Goal: Information Seeking & Learning: Learn about a topic

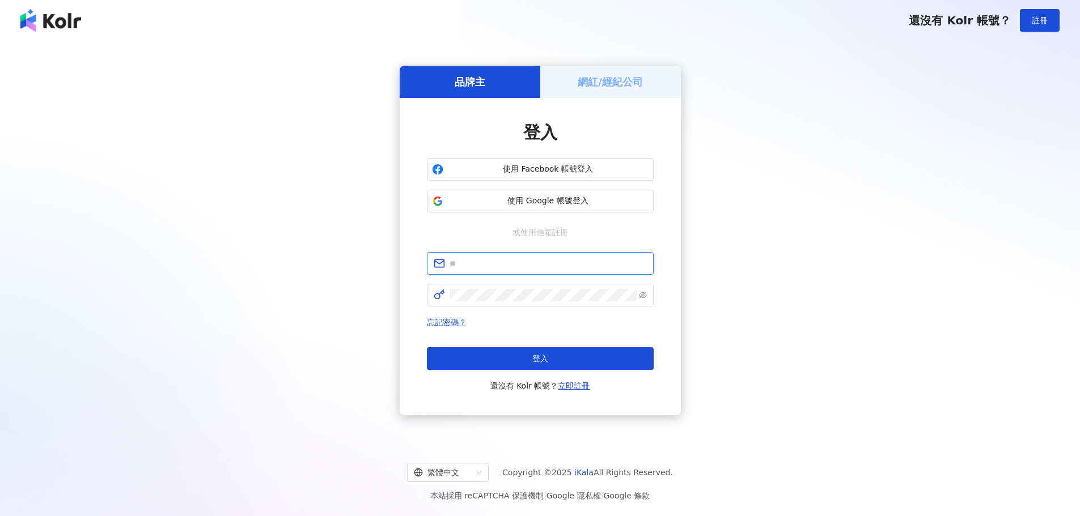
click at [498, 267] on input "text" at bounding box center [547, 263] width 197 height 12
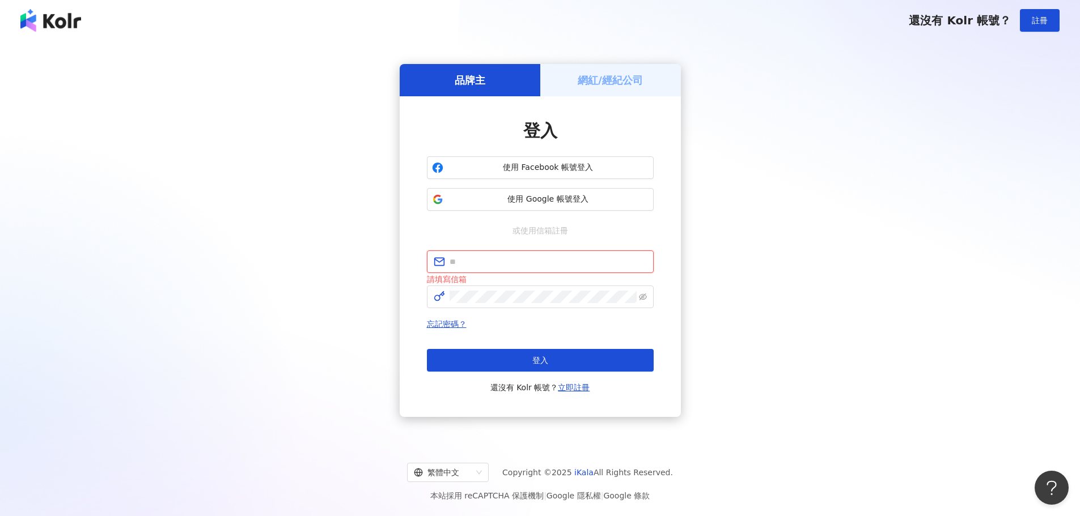
type input "**********"
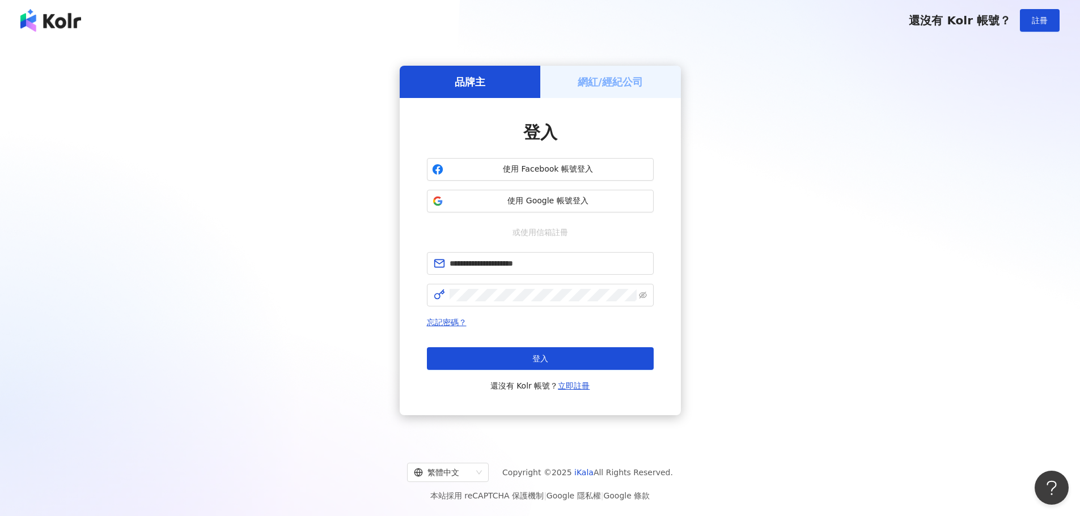
click at [563, 324] on span "忘記密碼？" at bounding box center [540, 323] width 227 height 14
click at [525, 352] on button "登入" at bounding box center [540, 358] width 227 height 23
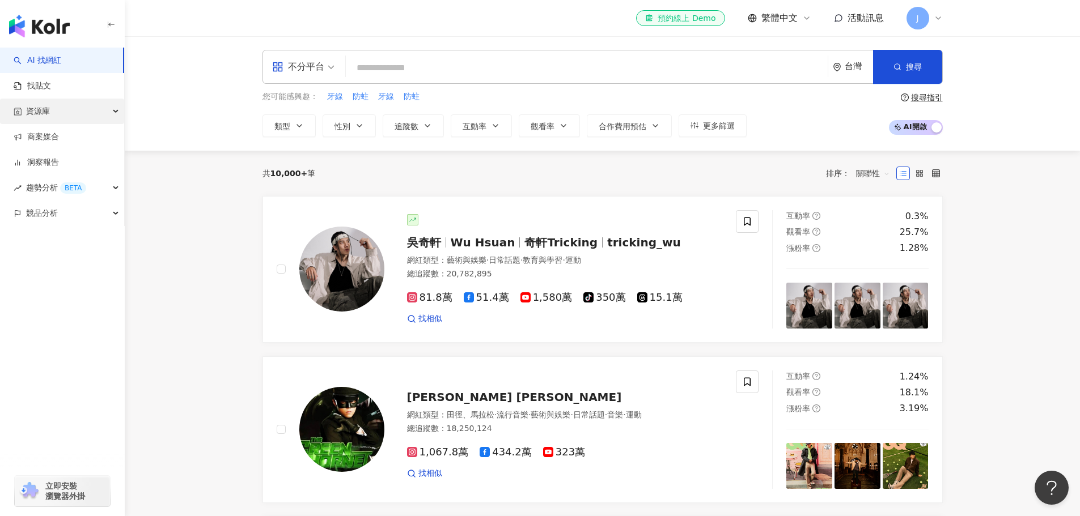
click at [109, 109] on div "資源庫" at bounding box center [62, 112] width 124 height 26
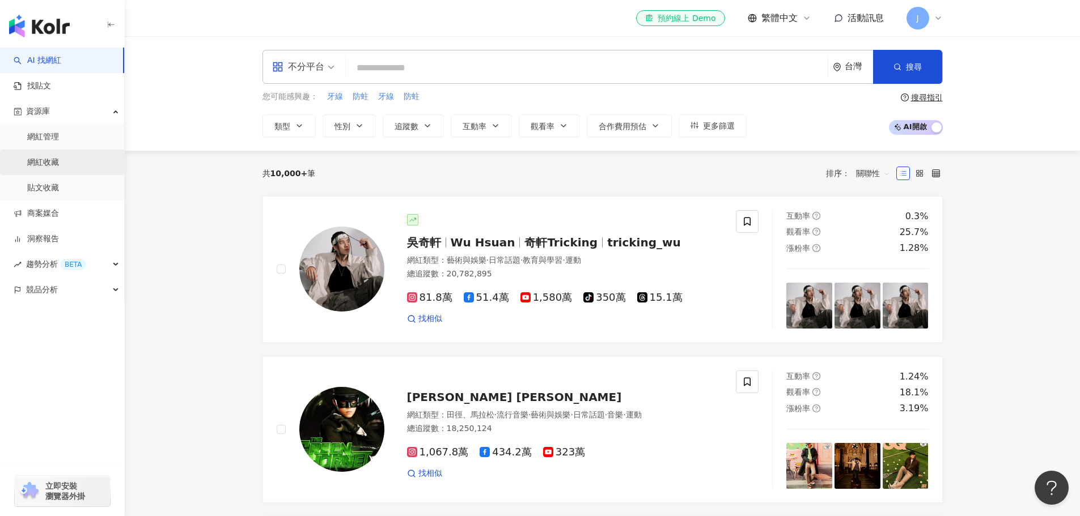
click at [48, 162] on link "網紅收藏" at bounding box center [43, 162] width 32 height 11
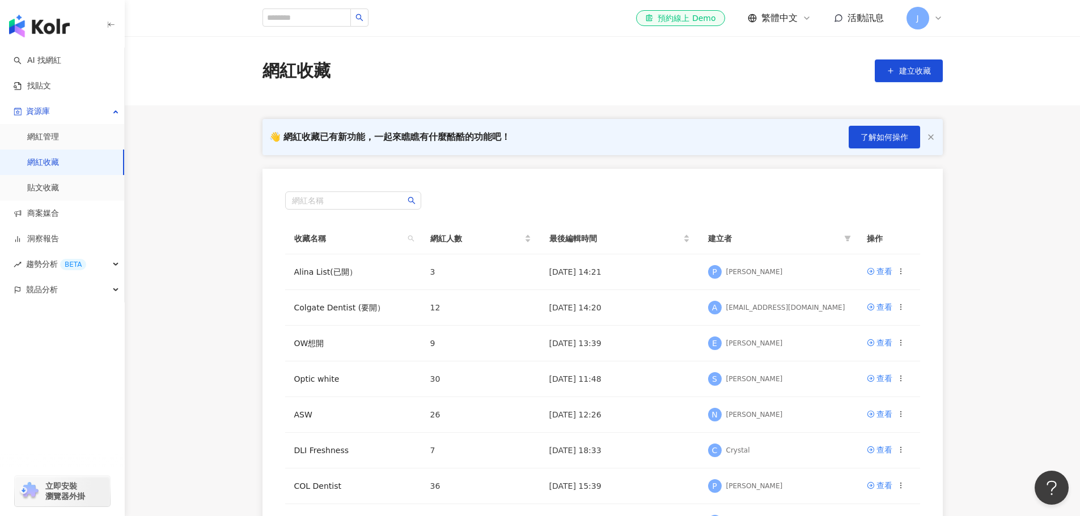
click at [248, 274] on div "👋 網紅收藏已有新功能，一起來瞧瞧有什麼酷酷的功能吧！ 了解如何操作 網紅名稱 收藏名稱 網紅人數 最後編輯時間 建立者 操作 Alina List(已開） …" at bounding box center [603, 359] width 726 height 480
click at [246, 268] on div "👋 網紅收藏已有新功能，一起來瞧瞧有什麼酷酷的功能吧！ 了解如何操作 網紅名稱 收藏名稱 網紅人數 最後編輯時間 建立者 操作 Alina List(已開） …" at bounding box center [603, 359] width 726 height 480
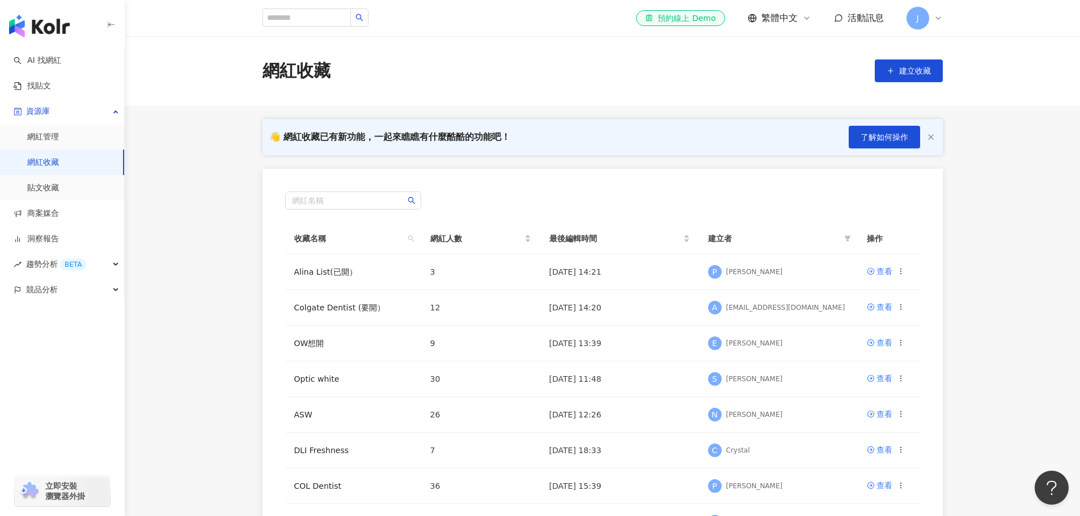
click at [246, 268] on div "👋 網紅收藏已有新功能，一起來瞧瞧有什麼酷酷的功能吧！ 了解如何操作 網紅名稱 收藏名稱 網紅人數 最後編輯時間 建立者 操作 Alina List(已開） …" at bounding box center [603, 359] width 726 height 480
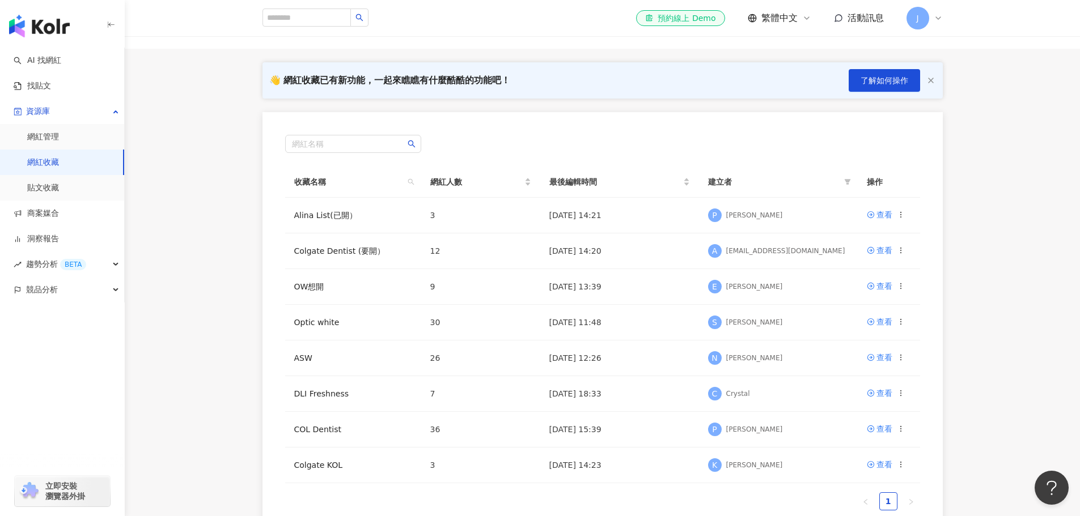
scroll to position [113, 0]
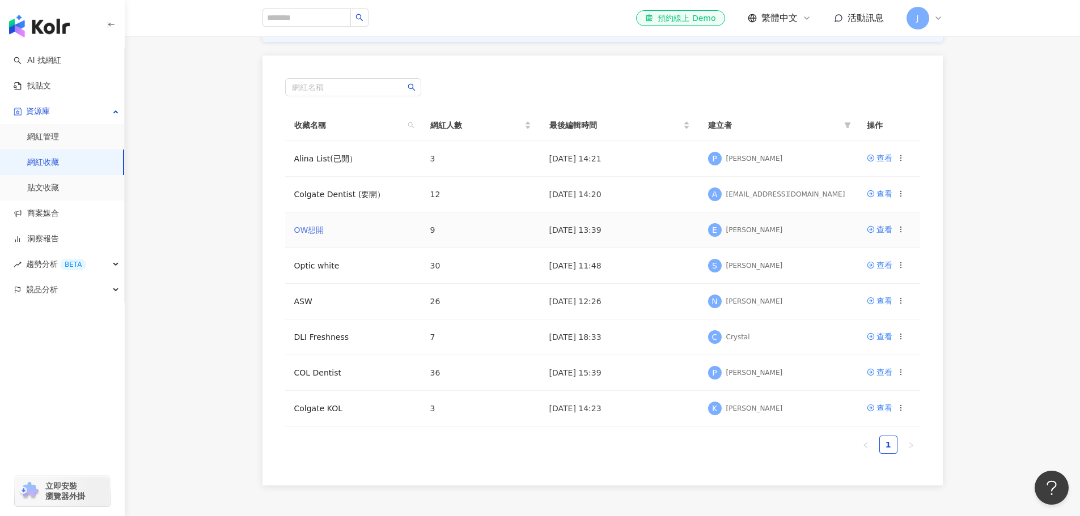
click at [317, 226] on link "OW想開" at bounding box center [309, 230] width 30 height 9
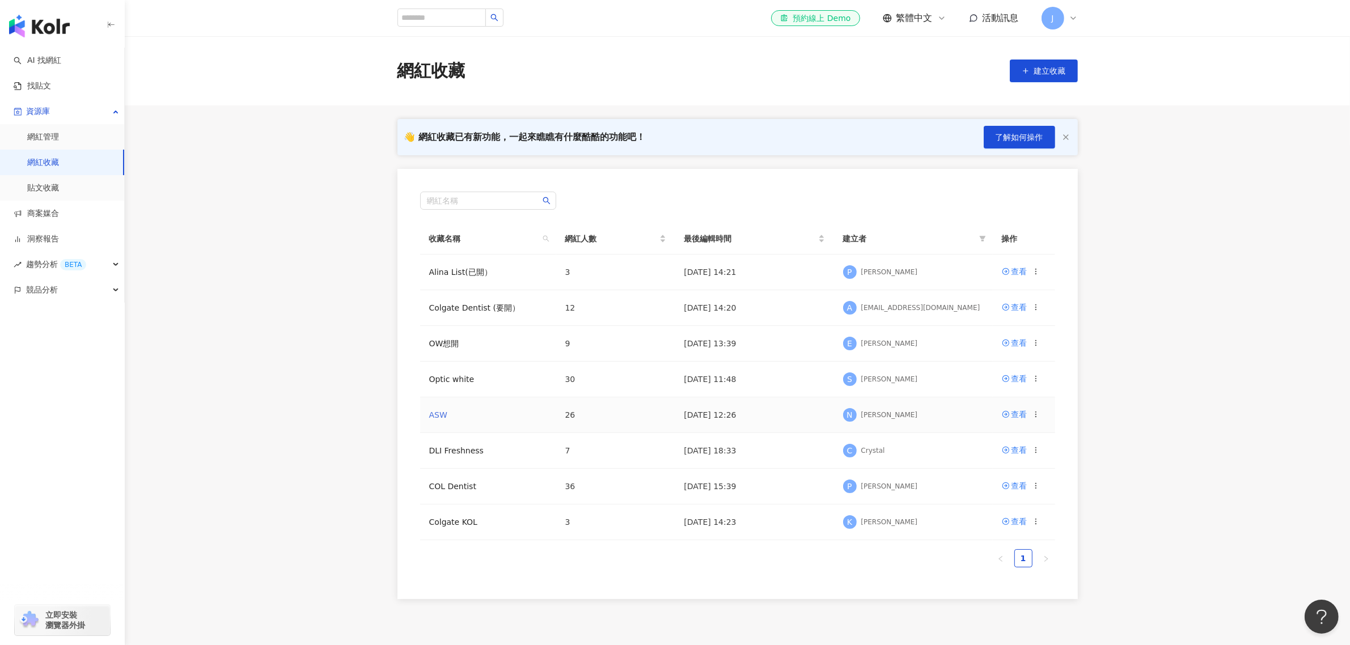
click at [444, 415] on link "ASW" at bounding box center [438, 414] width 18 height 9
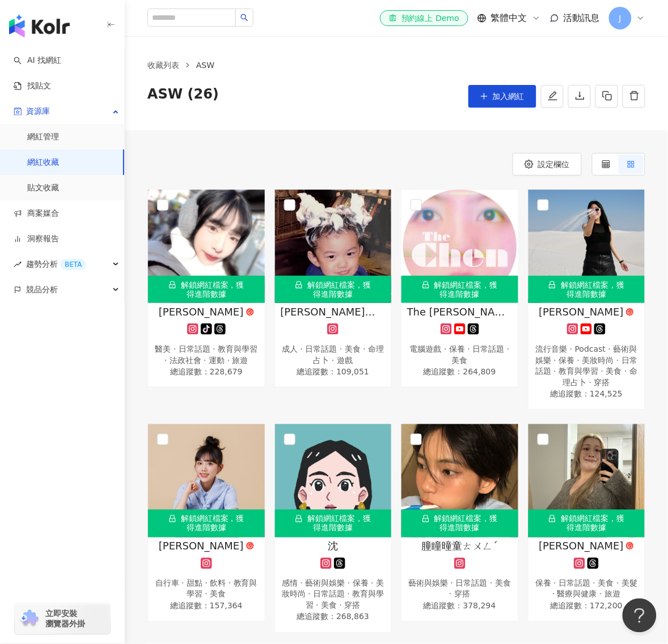
click at [338, 85] on div "ASW (26) 加入網紅" at bounding box center [396, 96] width 498 height 23
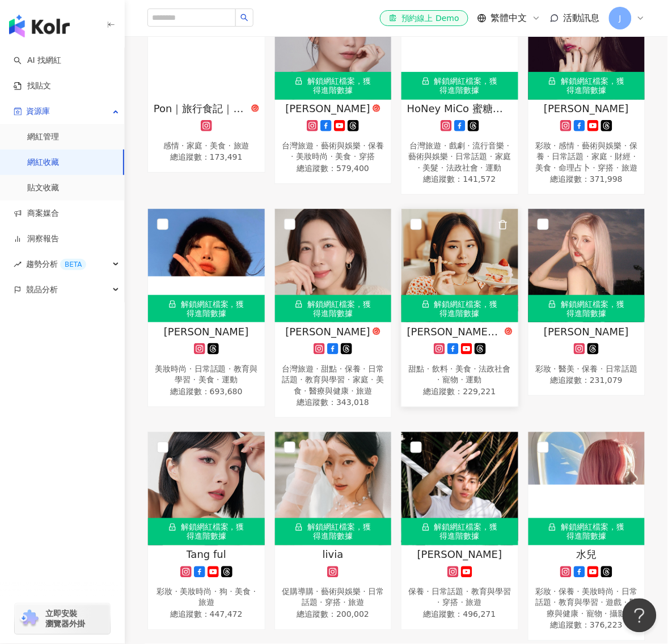
scroll to position [921, 0]
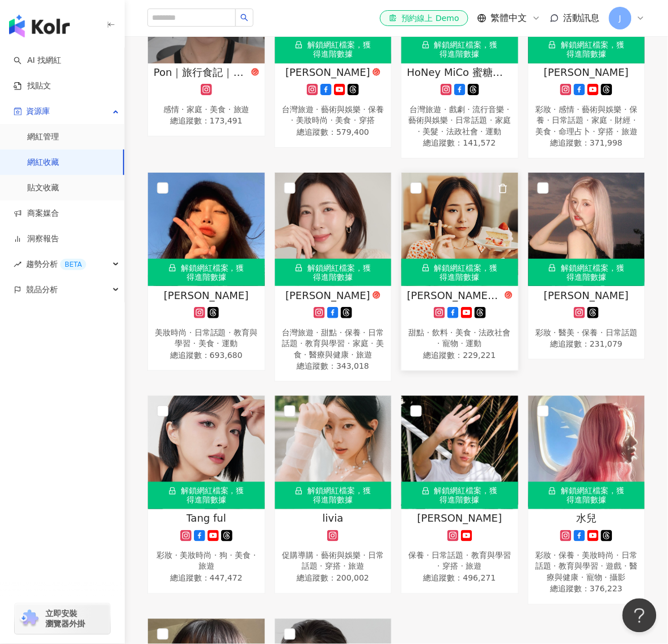
drag, startPoint x: 438, startPoint y: 341, endPoint x: 429, endPoint y: 334, distance: 11.0
drag, startPoint x: 429, startPoint y: 334, endPoint x: 138, endPoint y: 401, distance: 298.4
click at [138, 401] on div "解鎖網紅檔案，獲得進階數據 李李 tiktok-icon 醫美 · 日常話題 · 教育與學習 · 法政社會 · 運動 · 旅遊 總追蹤數 ： 228,679 …" at bounding box center [396, 48] width 543 height 1560
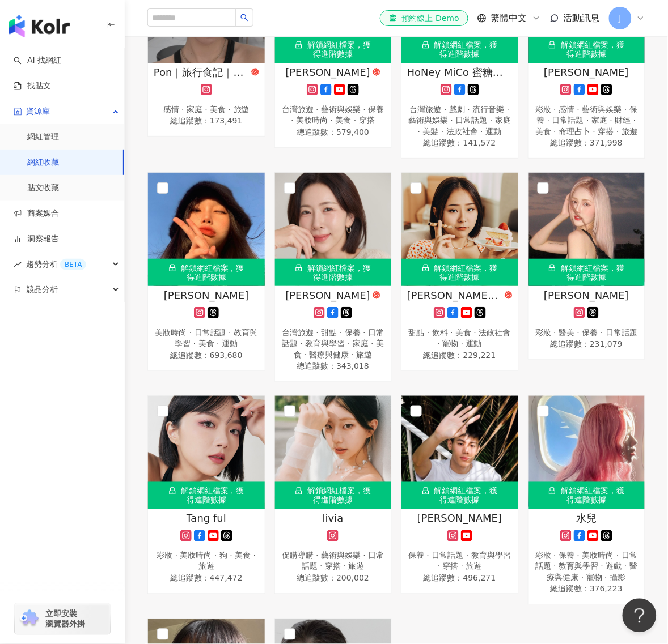
click at [138, 401] on div "解鎖網紅檔案，獲得進階數據 李李 tiktok-icon 醫美 · 日常話題 · 教育與學習 · 法政社會 · 運動 · 旅遊 總追蹤數 ： 228,679 …" at bounding box center [396, 48] width 543 height 1560
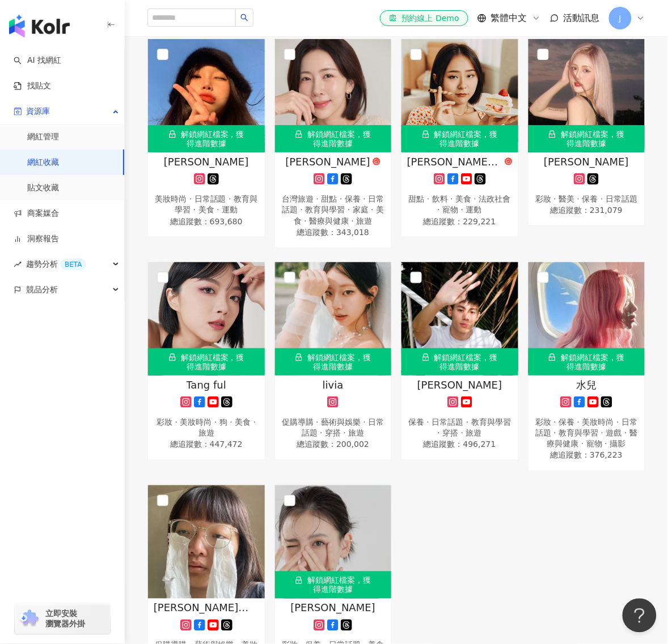
scroll to position [1134, 0]
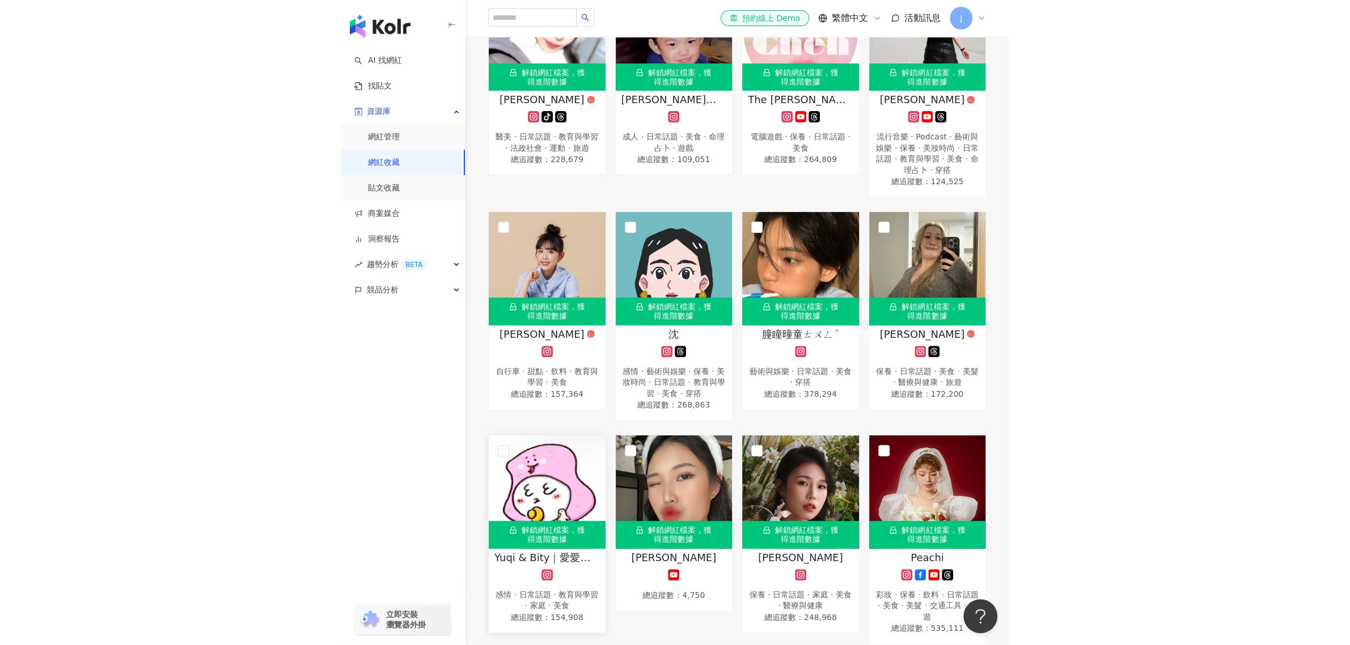
scroll to position [71, 0]
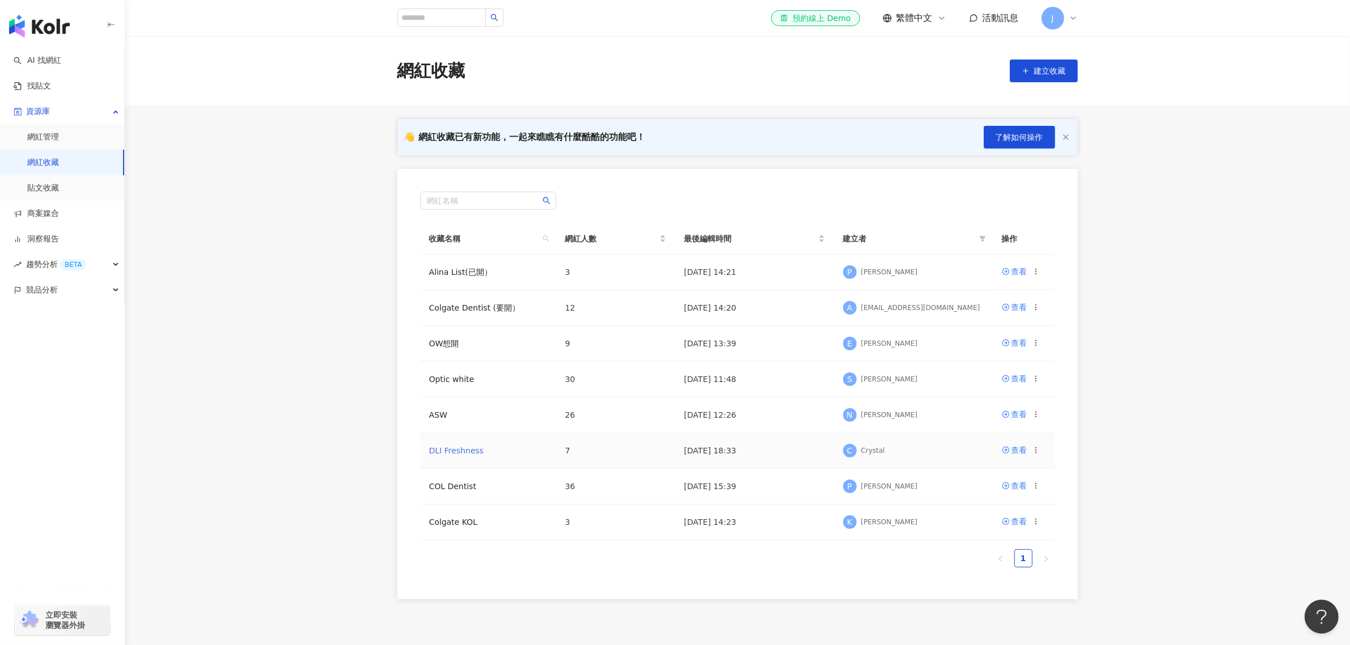
click at [443, 446] on link "DLI Freshness" at bounding box center [456, 450] width 55 height 9
click at [463, 277] on link "Alina List(已開）" at bounding box center [460, 272] width 63 height 9
click at [454, 305] on link "Colgate Dentist (要開）" at bounding box center [474, 307] width 91 height 9
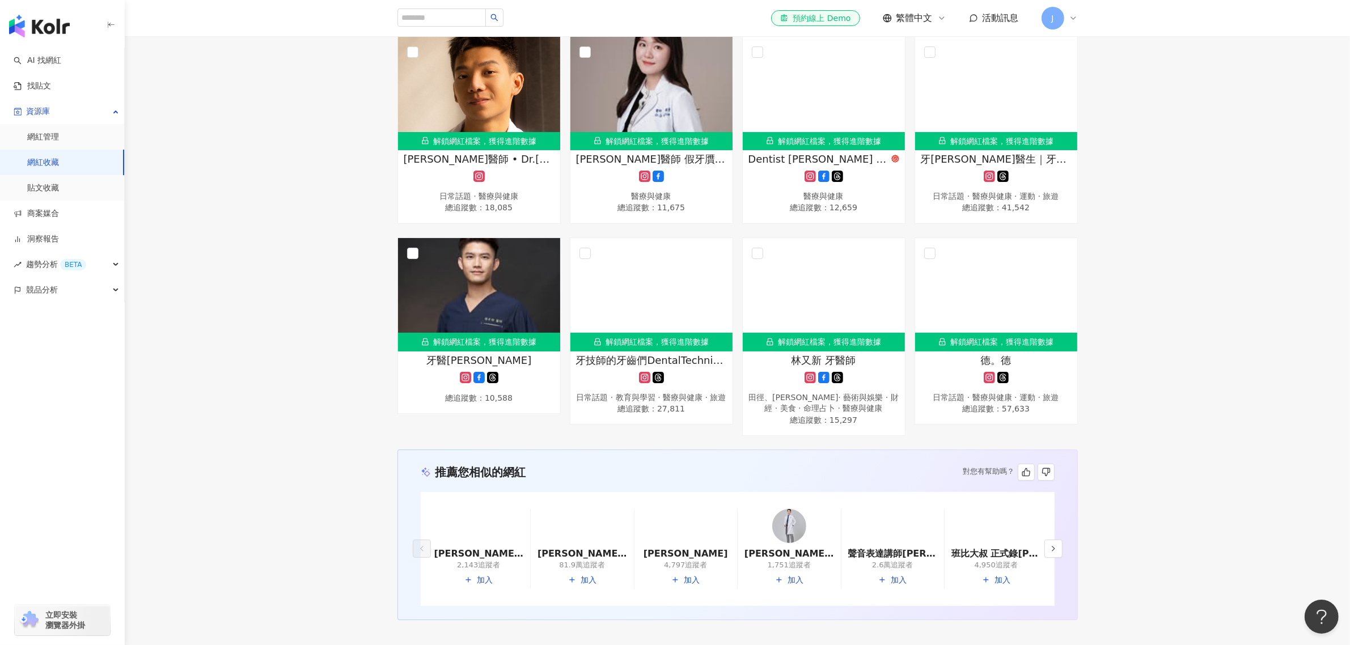
scroll to position [452, 0]
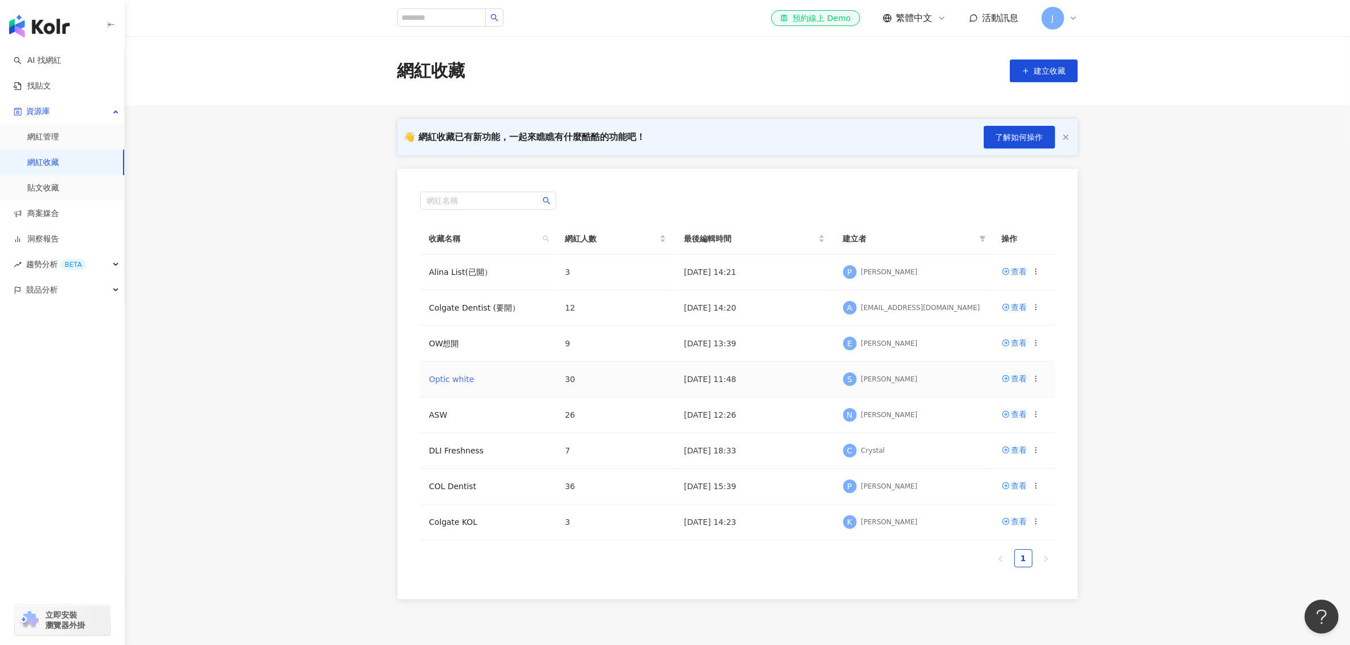
click at [448, 379] on link "Optic white" at bounding box center [451, 379] width 45 height 9
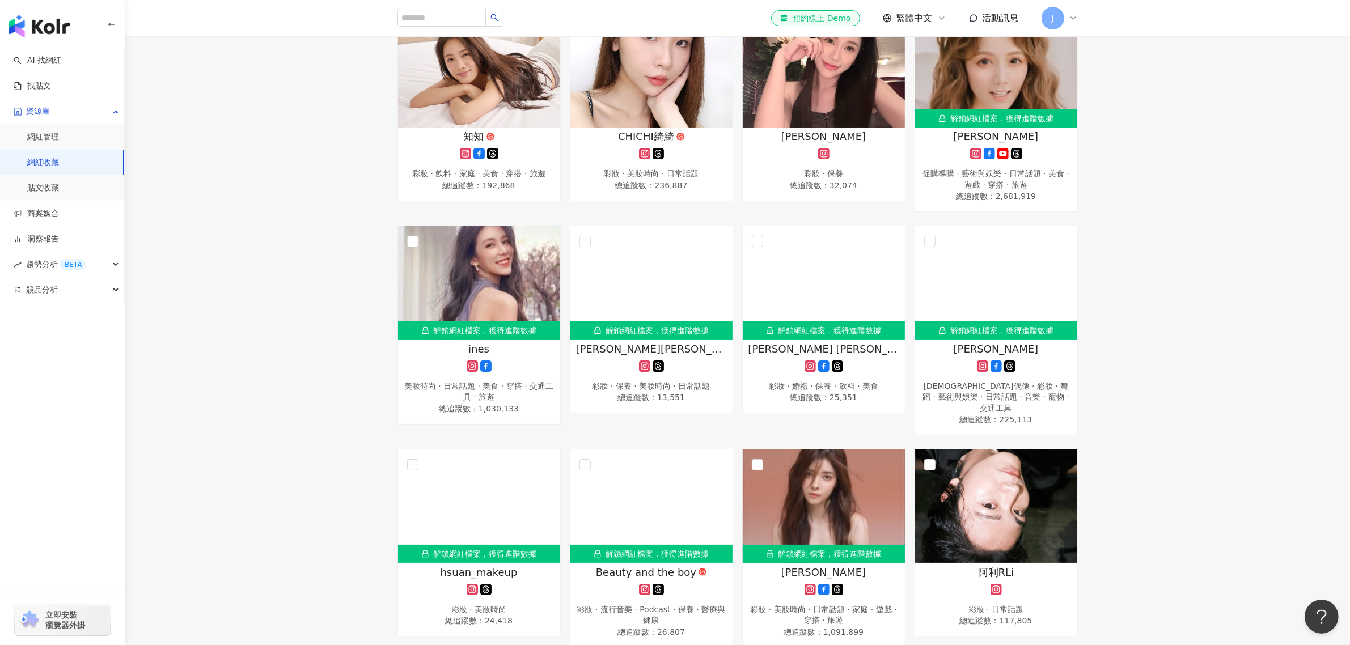
scroll to position [1275, 0]
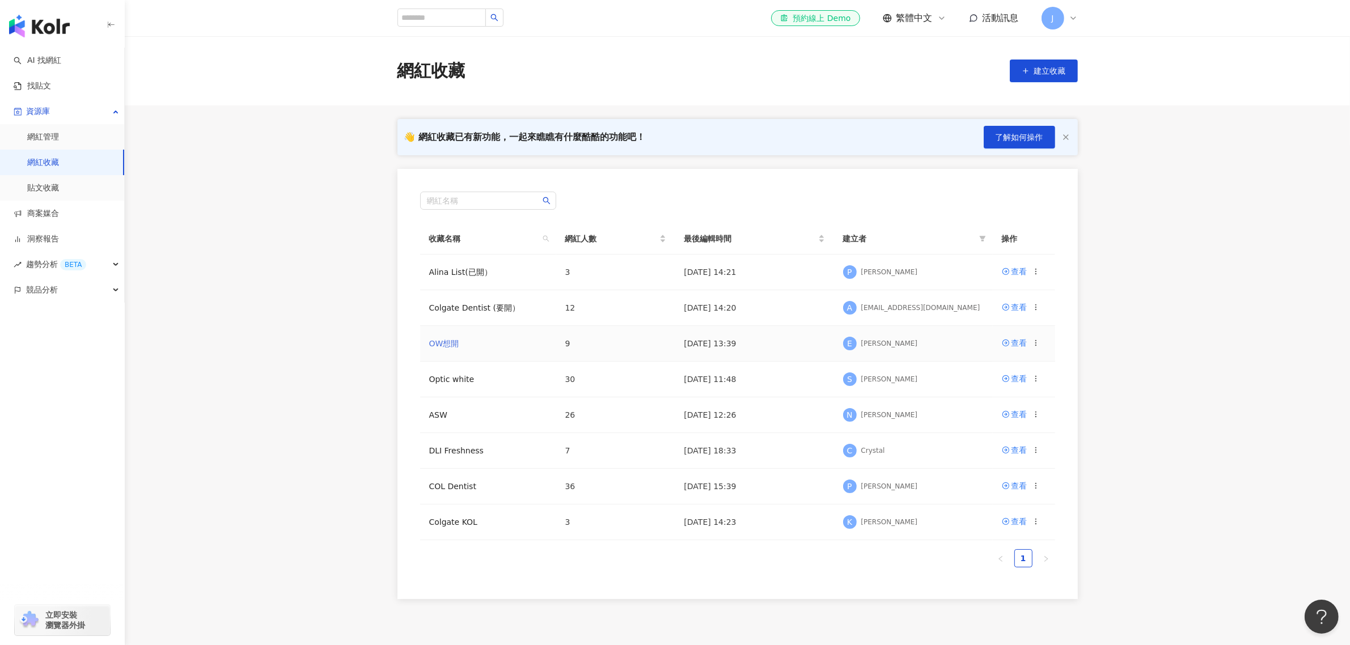
click at [445, 345] on link "OW想開" at bounding box center [444, 343] width 30 height 9
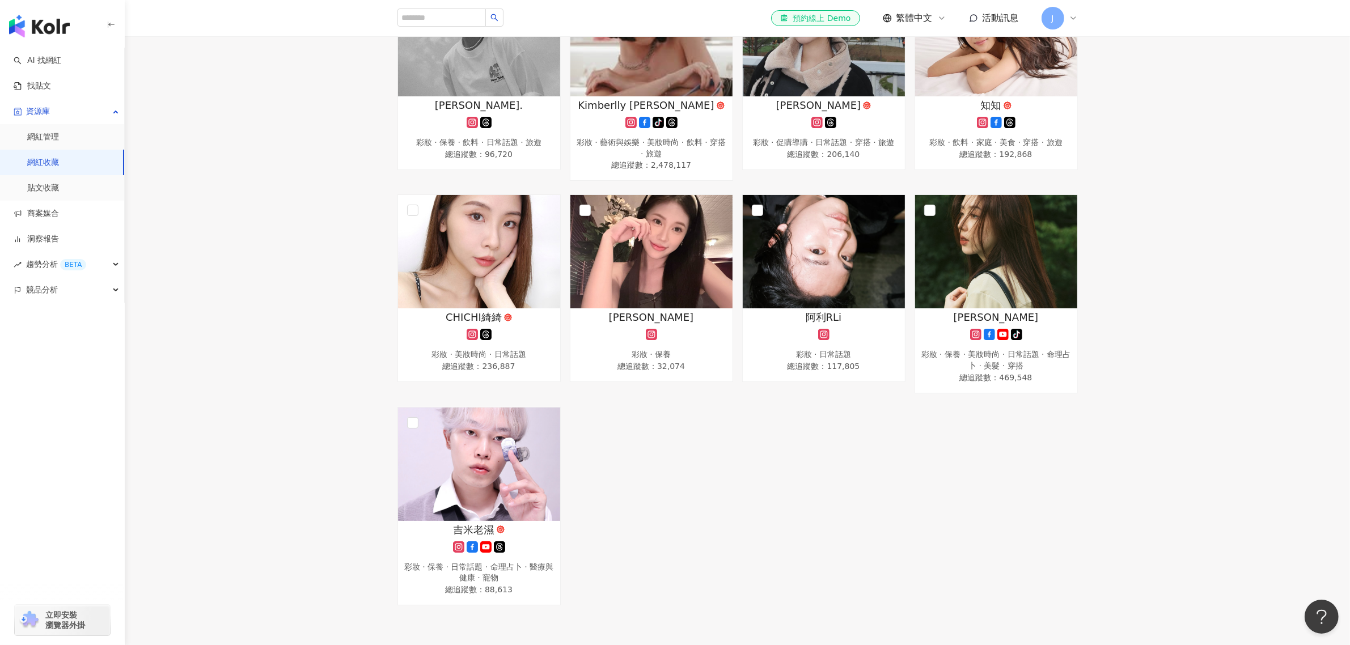
scroll to position [213, 0]
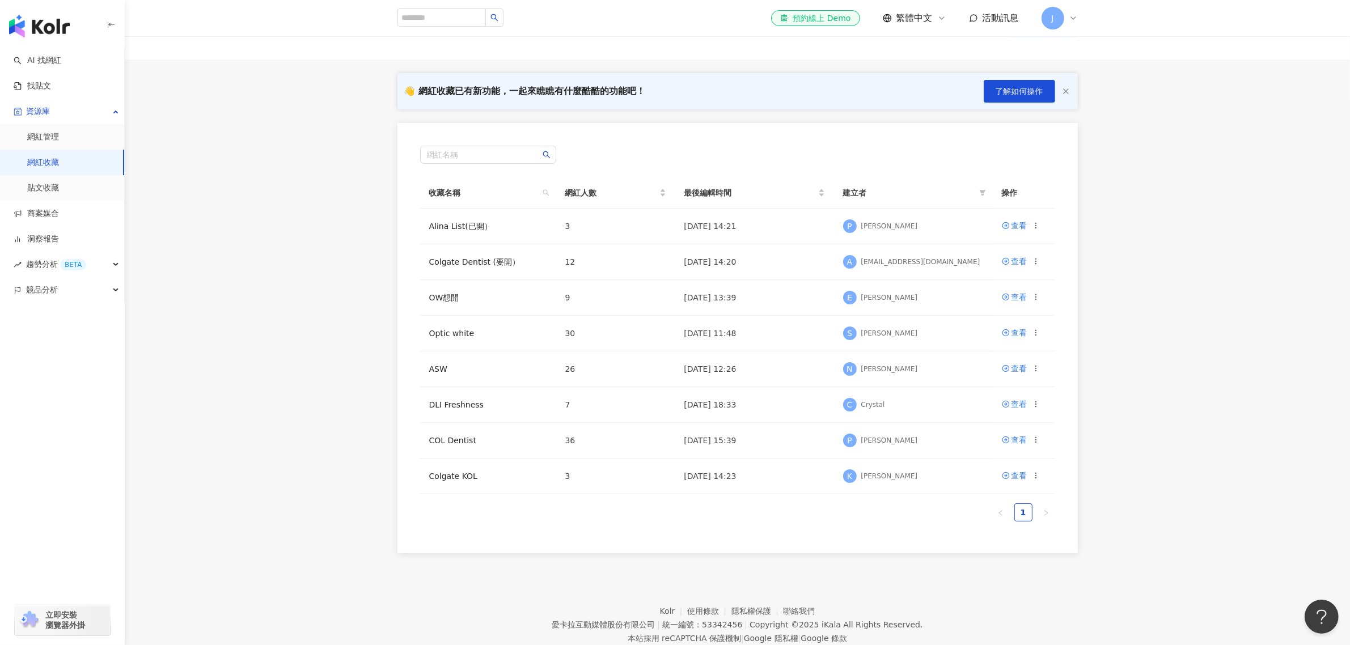
scroll to position [71, 0]
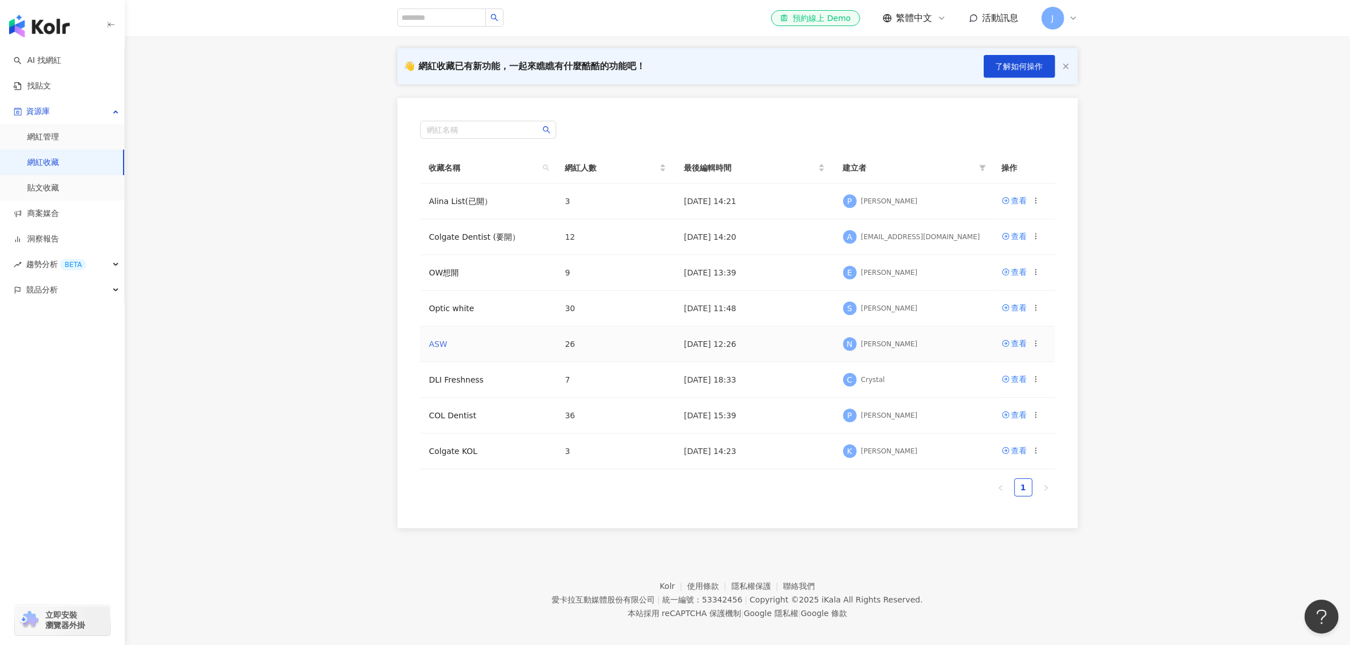
click at [436, 346] on link "ASW" at bounding box center [438, 344] width 18 height 9
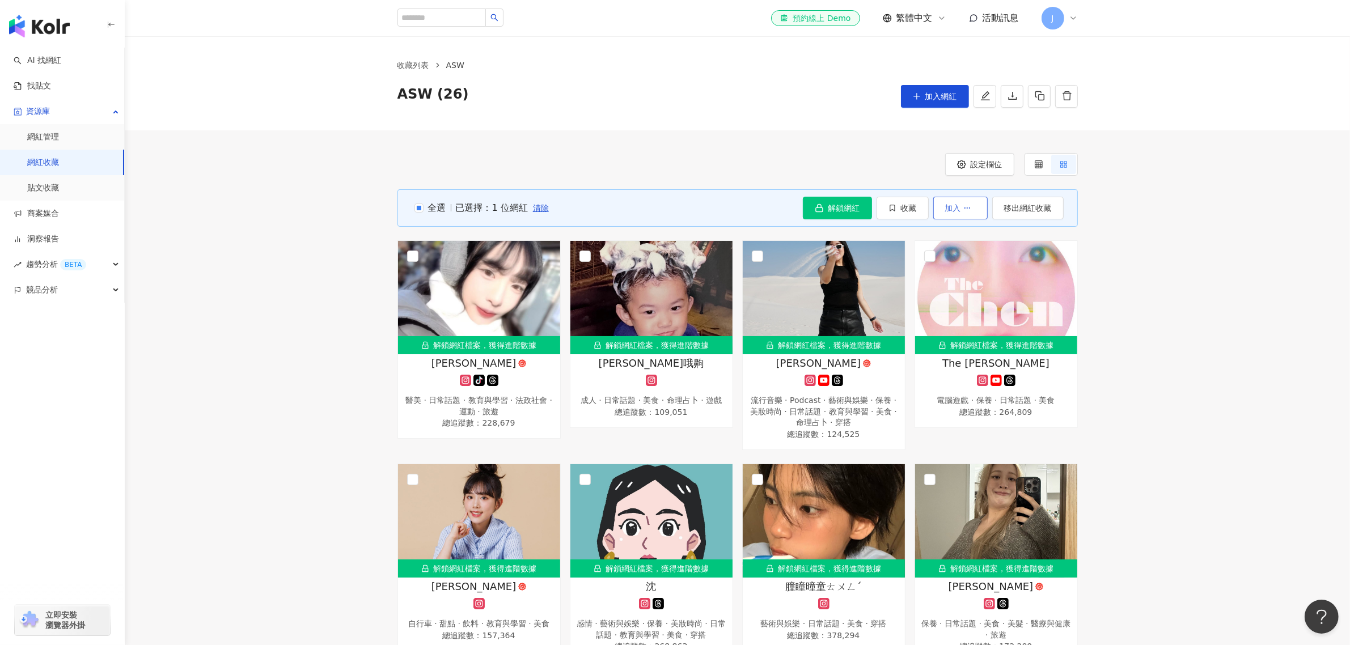
click at [977, 205] on button "加入" at bounding box center [960, 208] width 54 height 23
click at [910, 211] on span "收藏" at bounding box center [909, 207] width 16 height 9
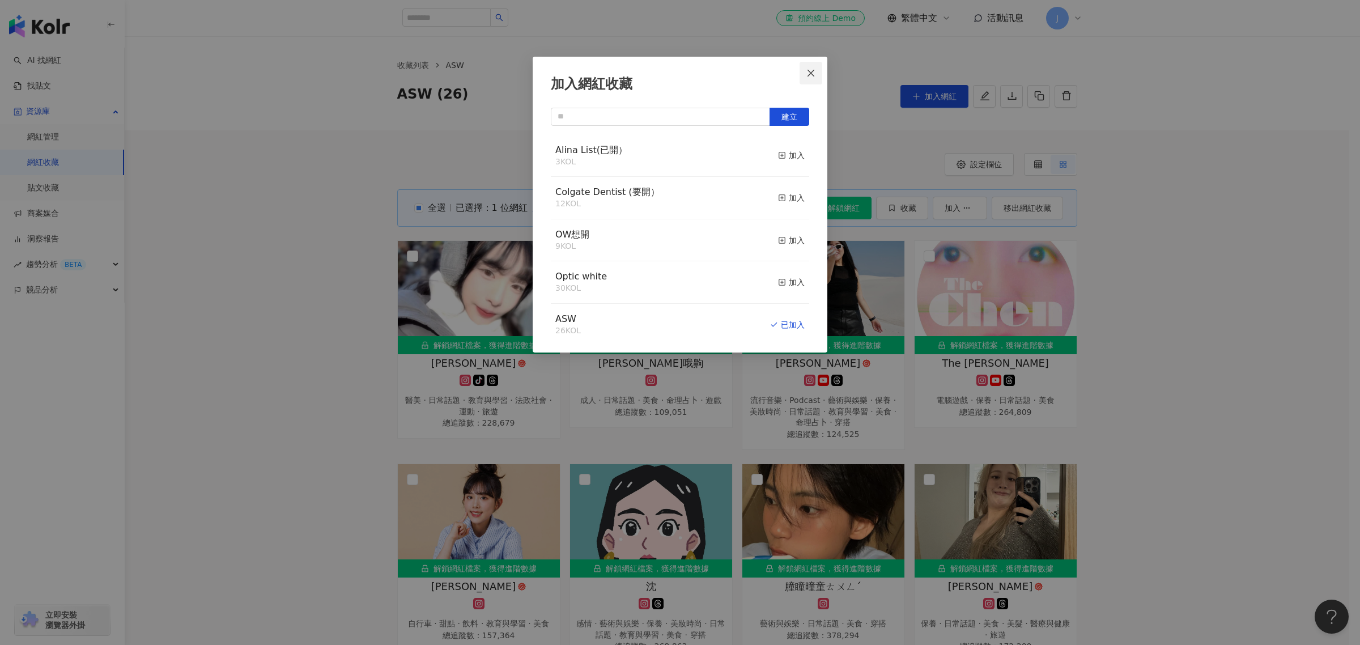
click at [815, 69] on icon "close" at bounding box center [811, 73] width 9 height 9
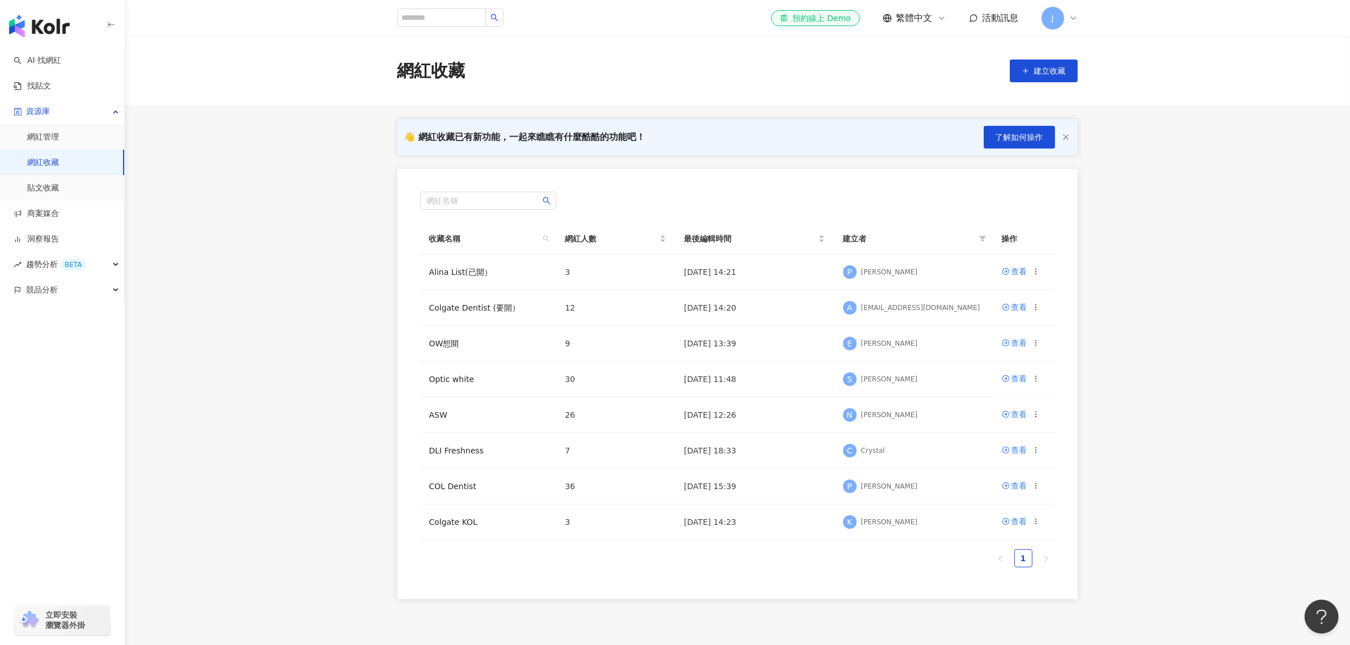
click at [1062, 136] on icon "button" at bounding box center [1065, 137] width 9 height 9
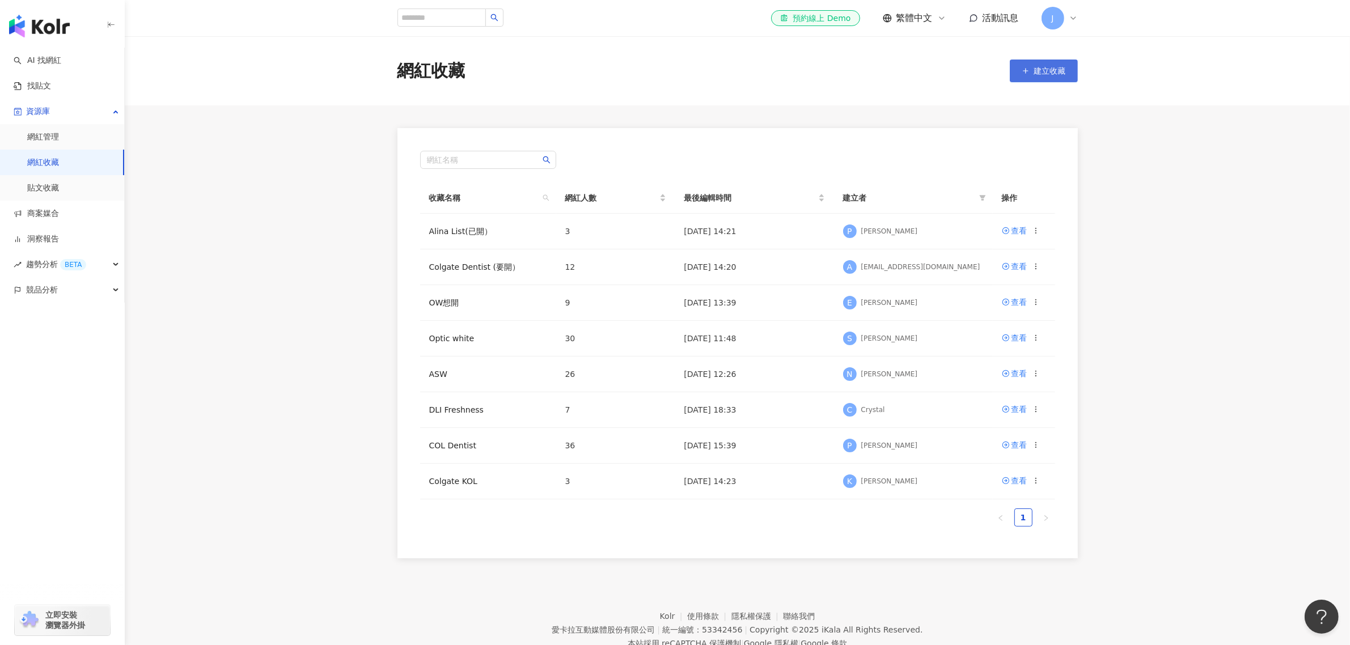
click at [1055, 69] on span "建立收藏" at bounding box center [1050, 70] width 32 height 9
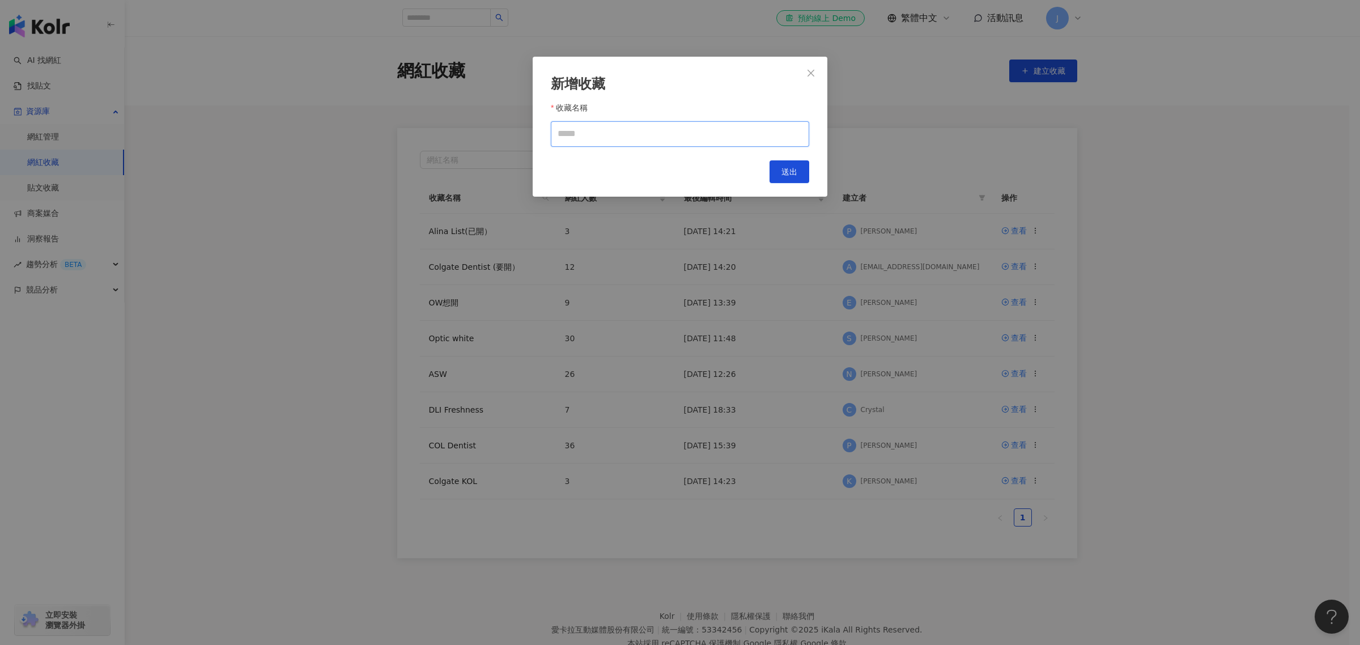
click at [631, 134] on input "收藏名稱" at bounding box center [680, 134] width 258 height 26
type input "******"
click at [779, 166] on button "送出" at bounding box center [790, 171] width 40 height 23
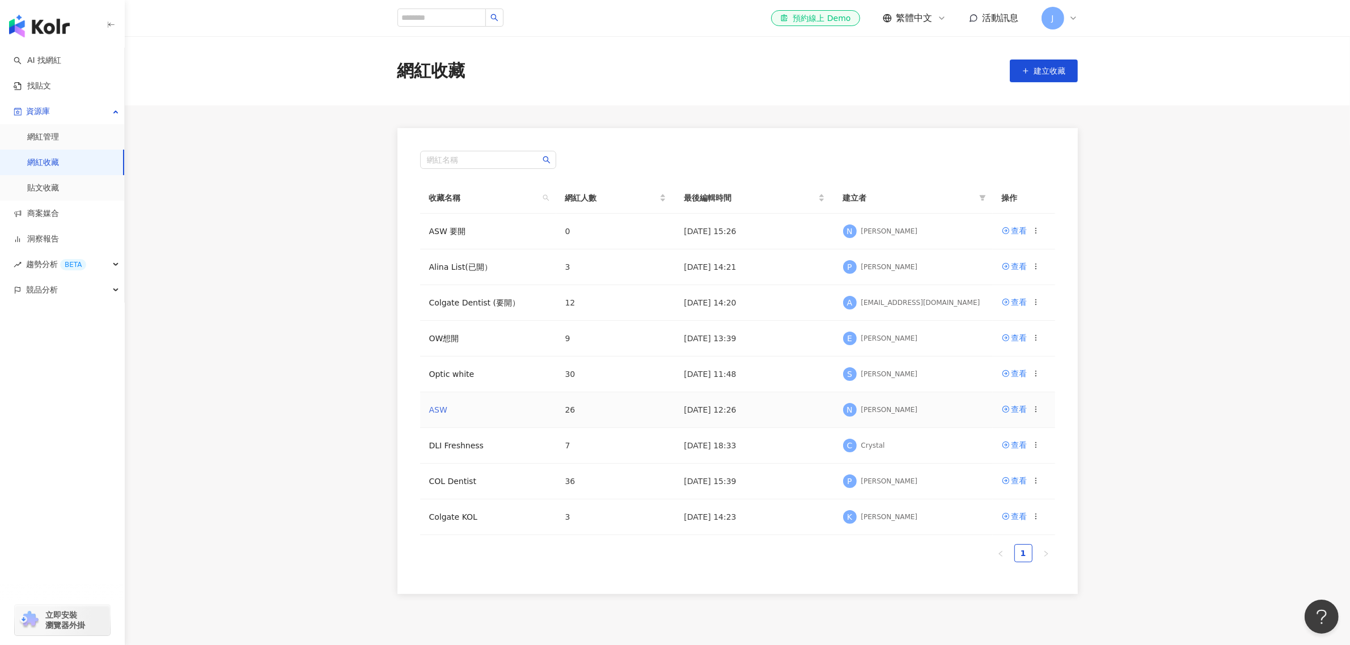
click at [434, 409] on link "ASW" at bounding box center [438, 409] width 18 height 9
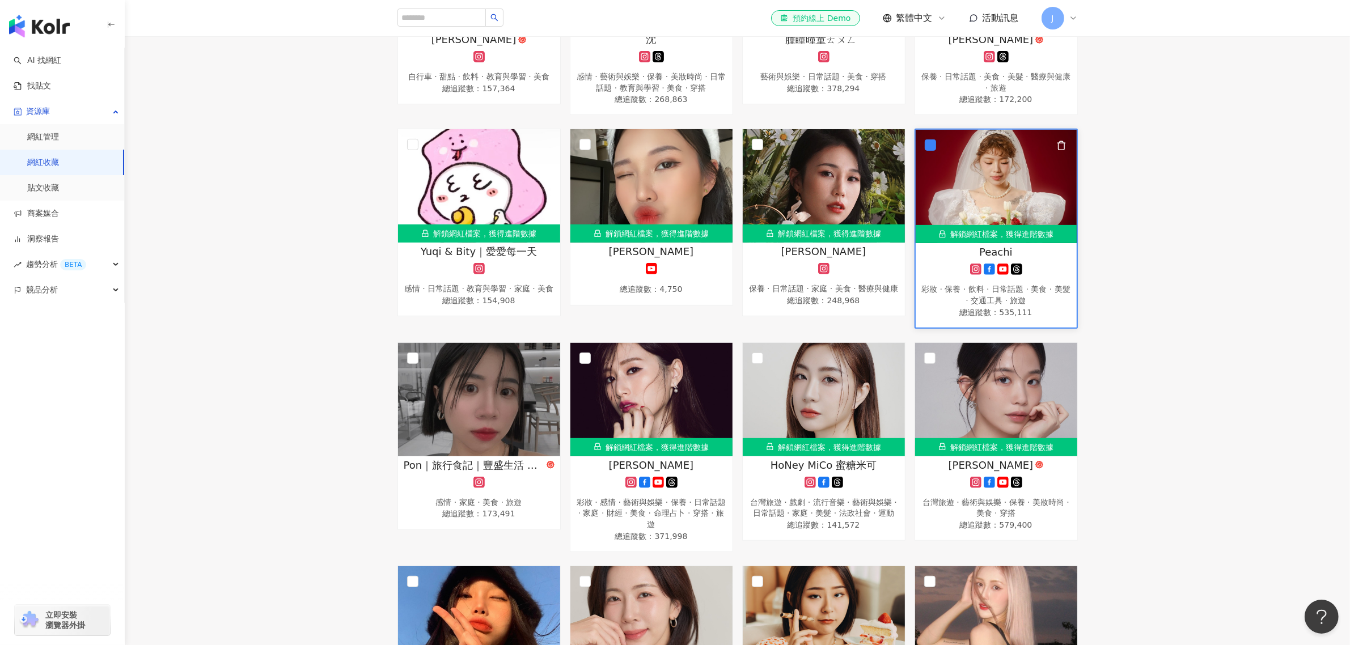
scroll to position [496, 0]
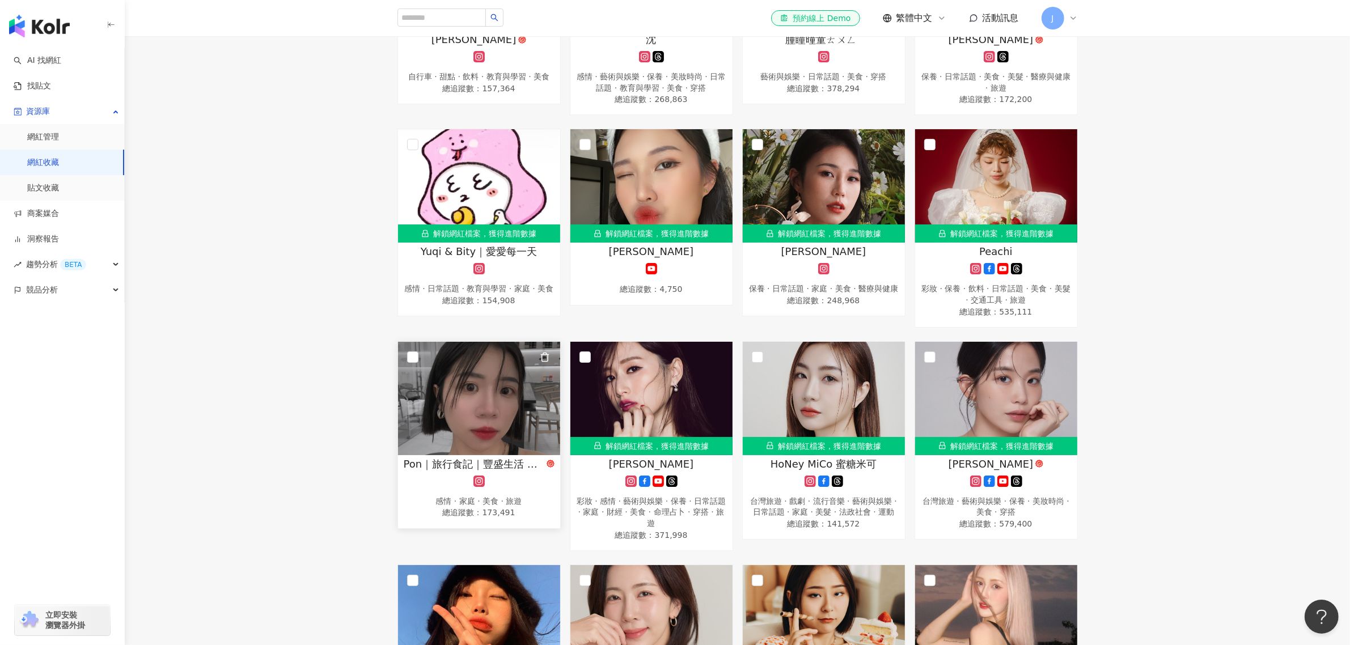
click at [495, 372] on img at bounding box center [479, 398] width 162 height 113
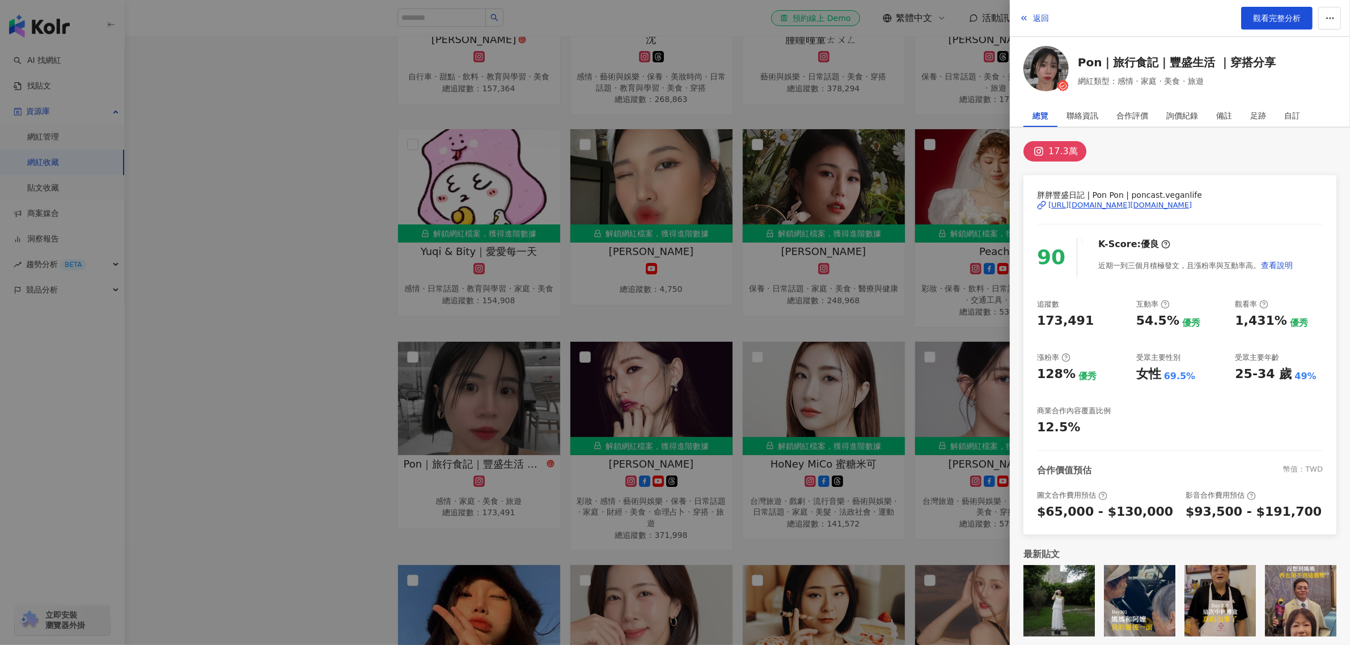
click at [347, 401] on div at bounding box center [675, 322] width 1350 height 645
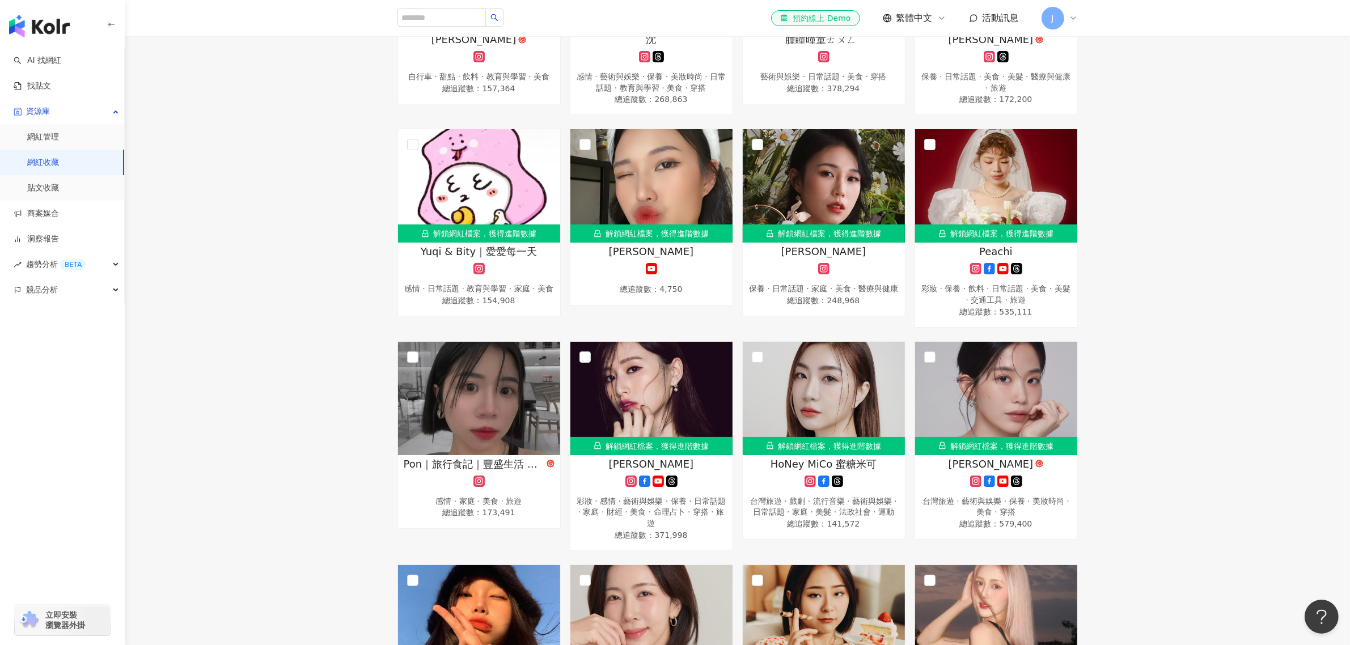
click at [283, 428] on div "解鎖網紅檔案，獲得進階數據 李李 tiktok-icon 醫美 · 日常話題 · 教育與學習 · 法政社會 · 運動 · 旅遊 總追蹤數 ： 228,679 …" at bounding box center [737, 440] width 1225 height 1494
click at [320, 419] on div "解鎖網紅檔案，獲得進階數據 李李 tiktok-icon 醫美 · 日常話題 · 教育與學習 · 法政社會 · 運動 · 旅遊 總追蹤數 ： 228,679 …" at bounding box center [737, 440] width 1225 height 1494
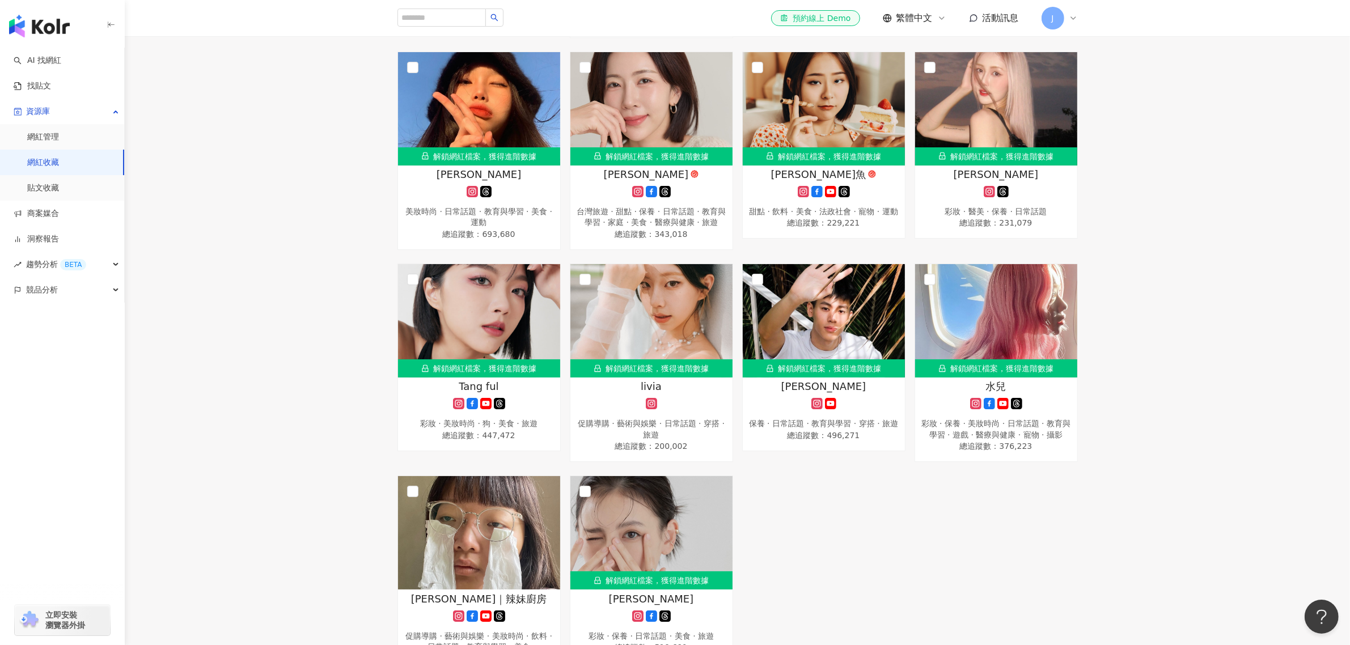
scroll to position [1134, 0]
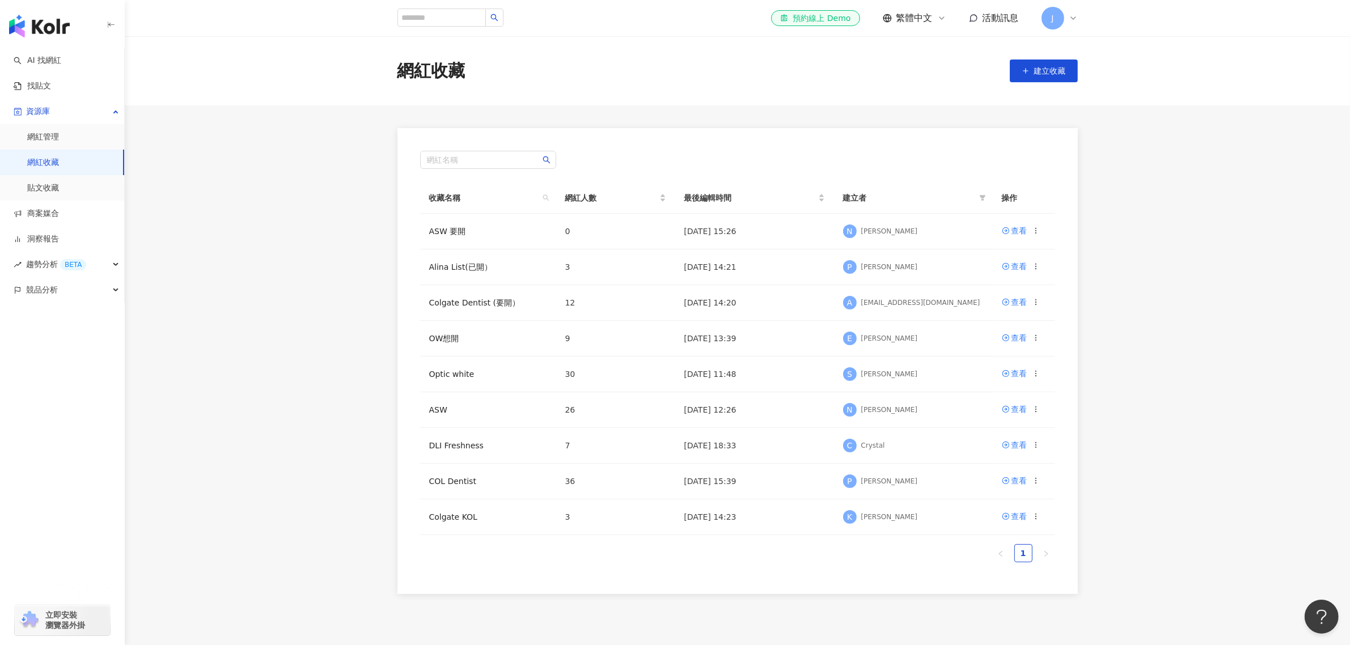
click at [326, 313] on main "網紅收藏 建立收藏 網紅名稱 收藏名稱 網紅人數 最後編輯時間 建立者 操作 ASW 要開 0 2025/9/4 15:26 N Nick Chiang 查看…" at bounding box center [737, 315] width 1225 height 558
click at [455, 516] on link "Colgate KOL" at bounding box center [453, 516] width 48 height 9
click at [460, 486] on link "COL Dentist" at bounding box center [452, 481] width 47 height 9
click at [439, 409] on link "ASW" at bounding box center [438, 409] width 18 height 9
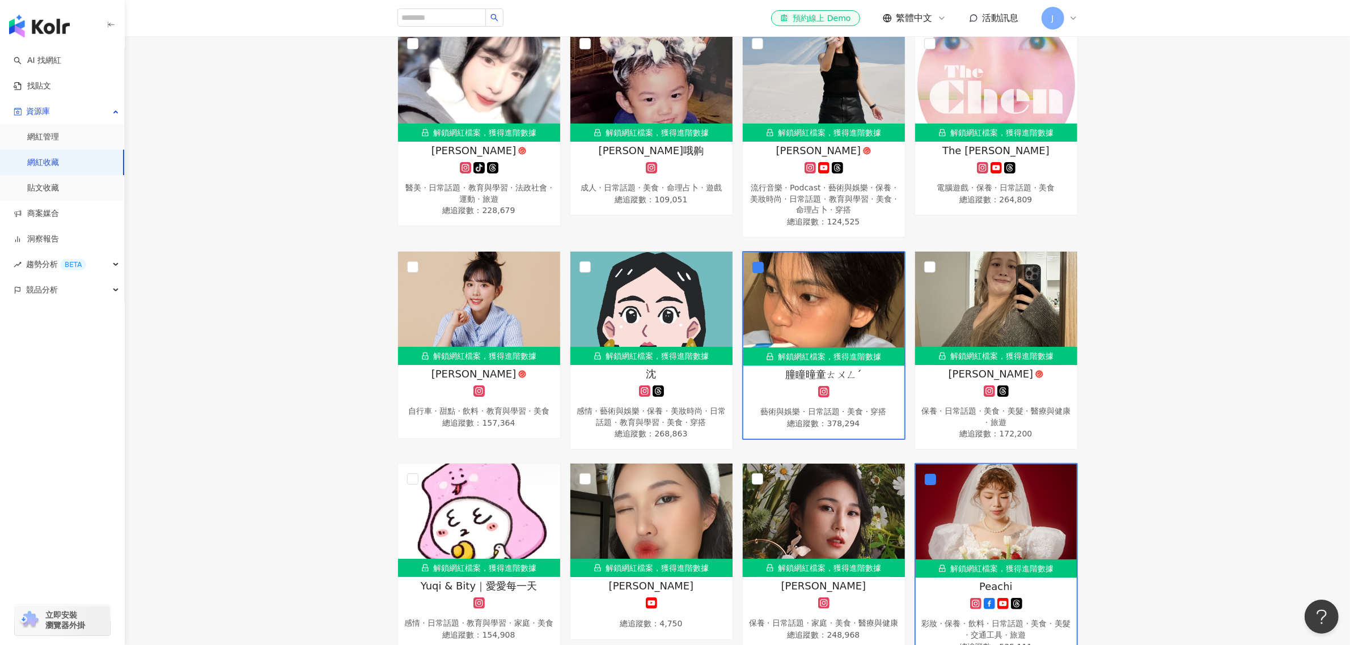
scroll to position [354, 0]
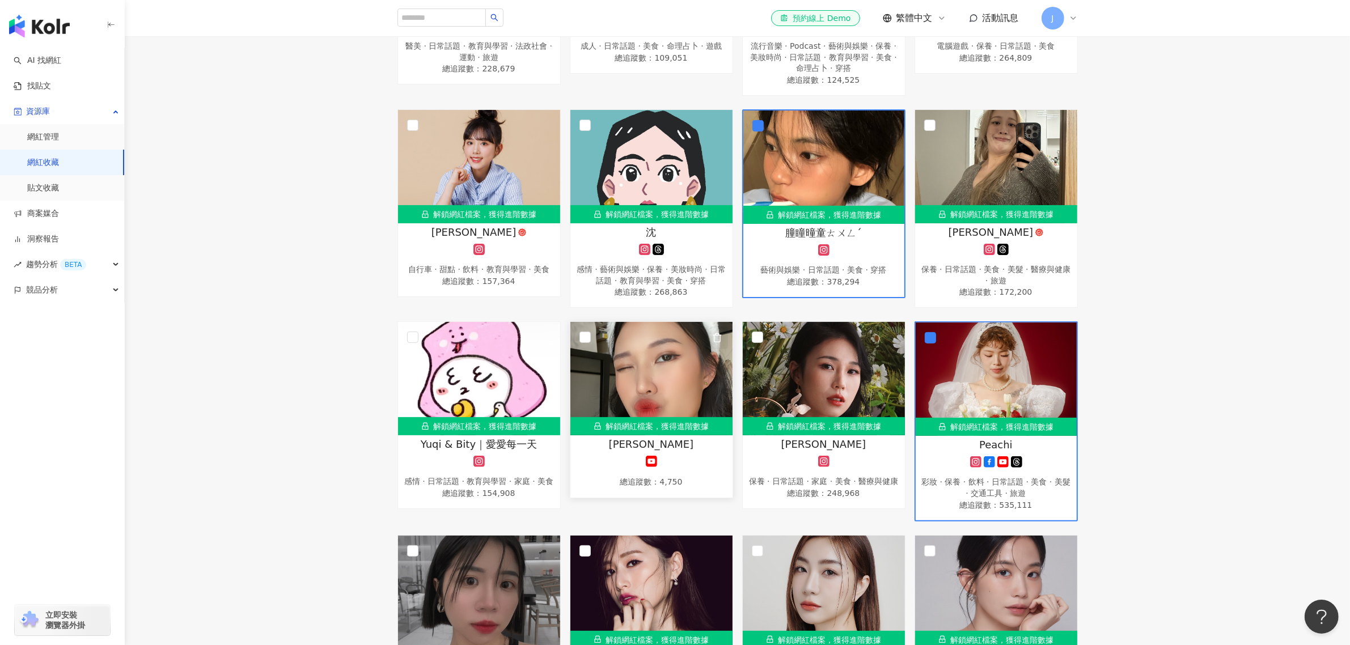
click at [715, 339] on icon "button" at bounding box center [717, 338] width 10 height 10
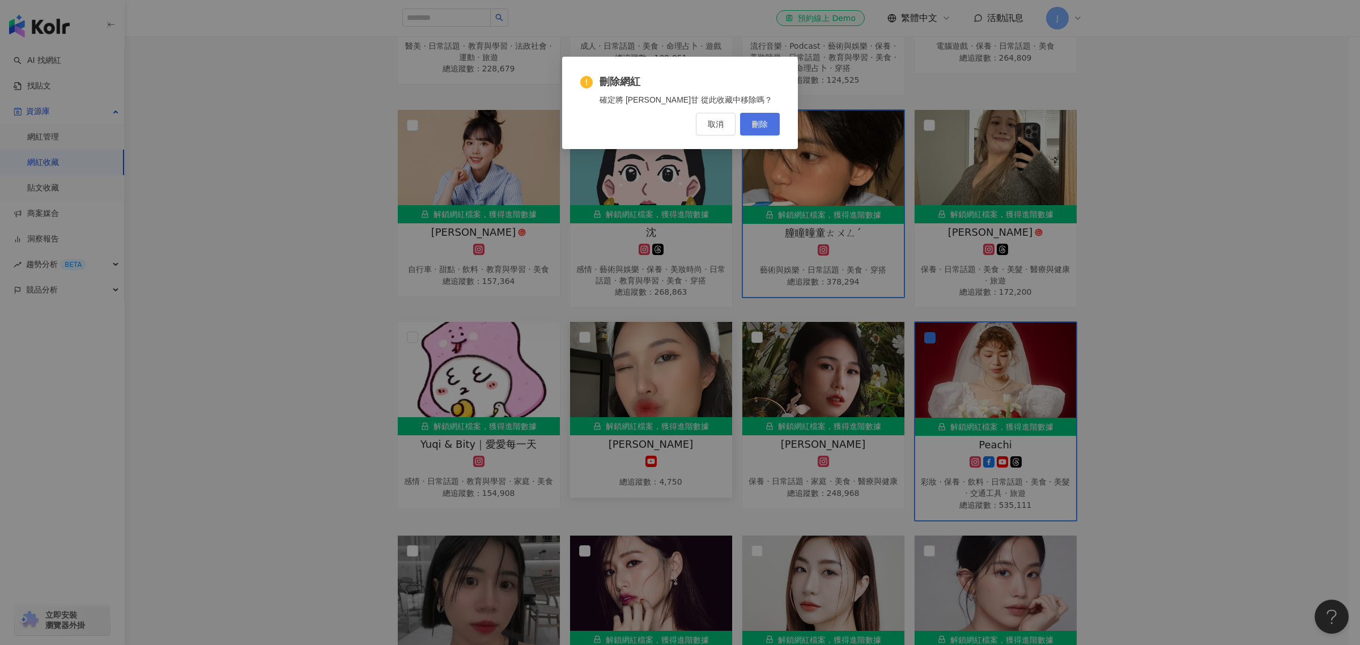
click at [751, 120] on button "刪除" at bounding box center [760, 124] width 40 height 23
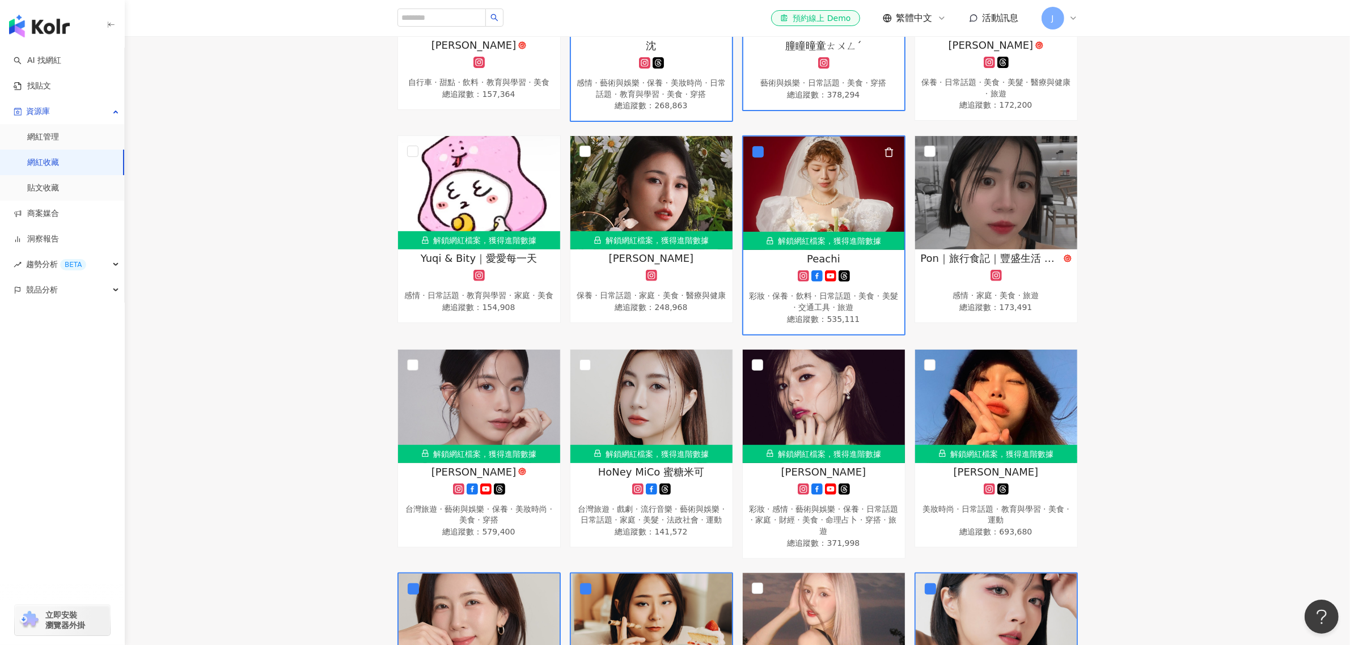
scroll to position [567, 0]
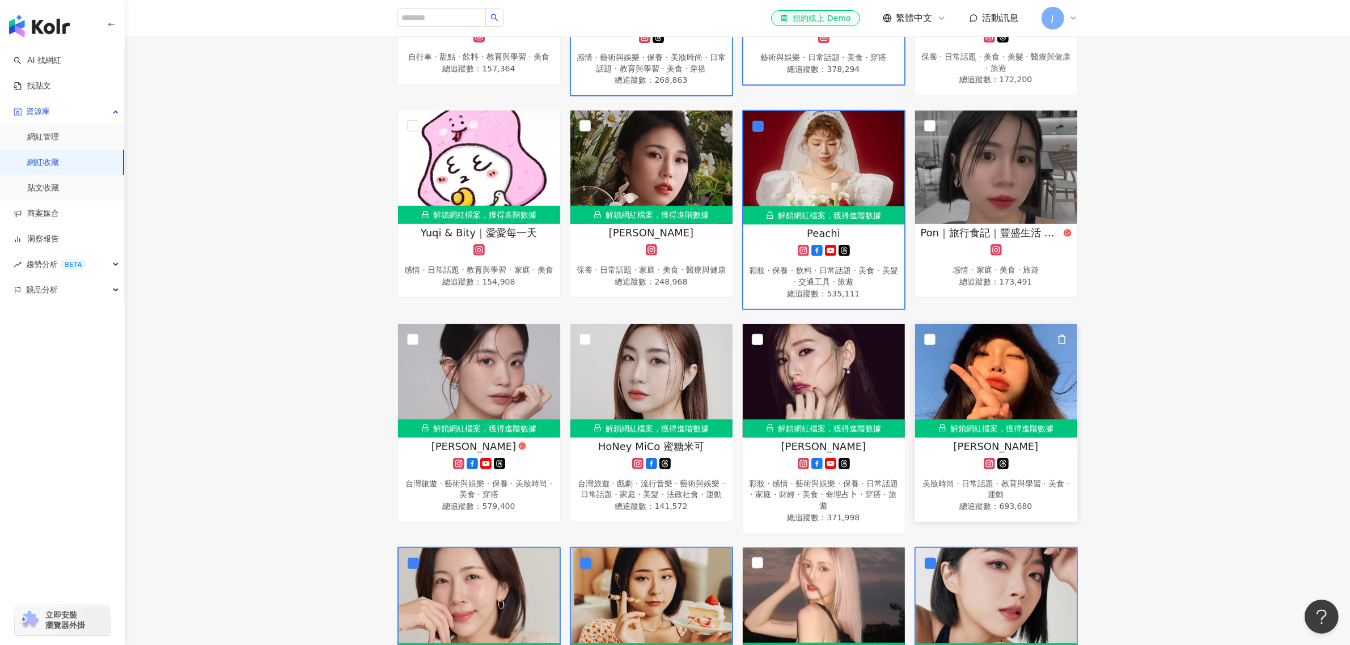
click at [996, 439] on span "翊 婷" at bounding box center [995, 446] width 85 height 14
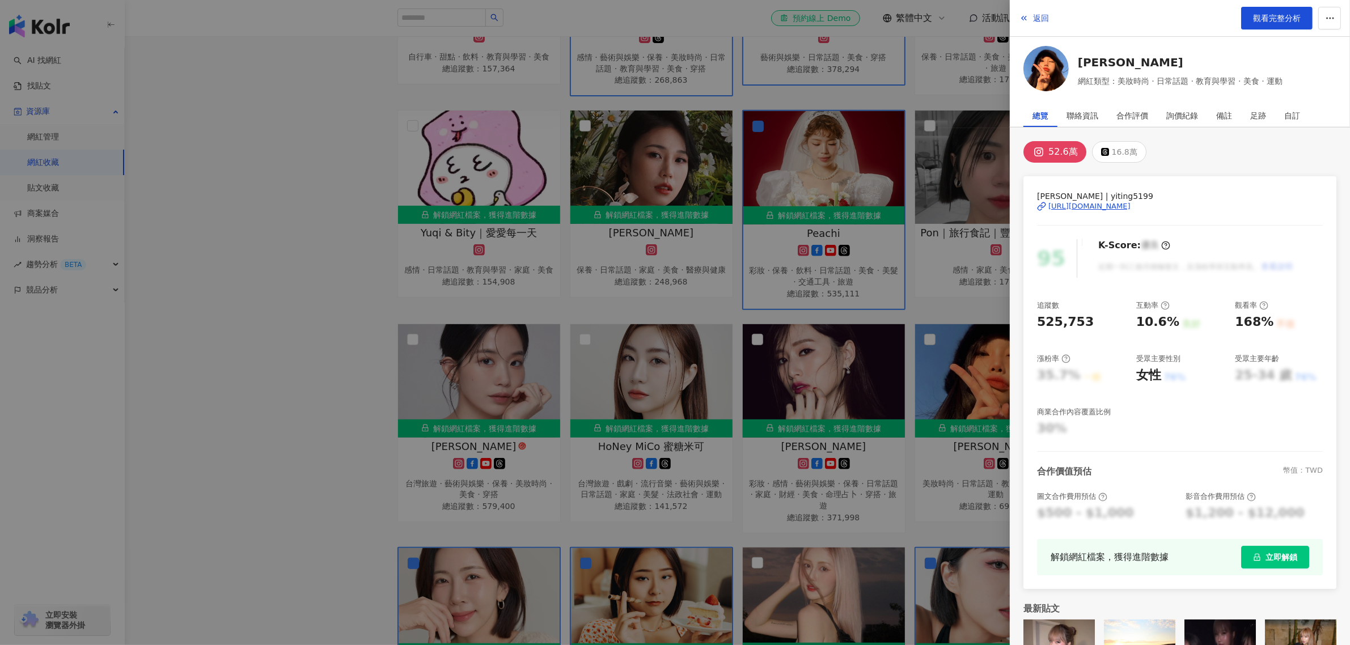
click at [1079, 202] on div "https://www.instagram.com/yiting5199/" at bounding box center [1089, 206] width 82 height 10
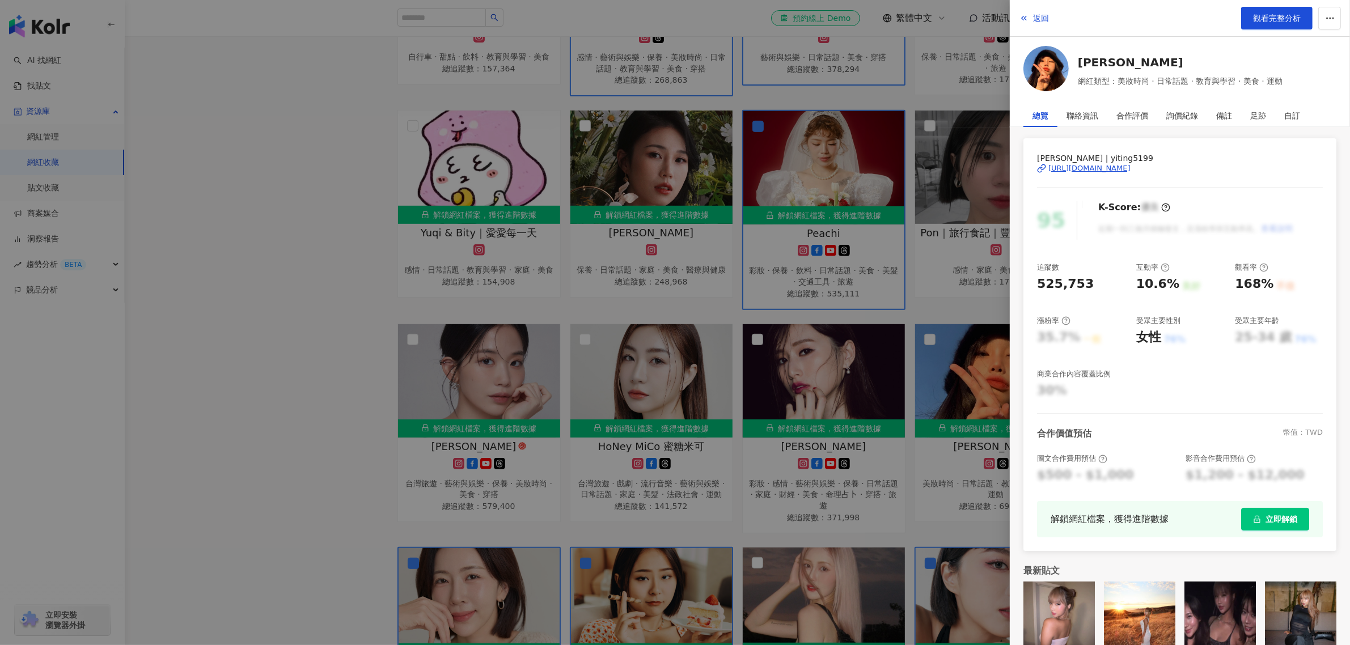
scroll to position [58, 0]
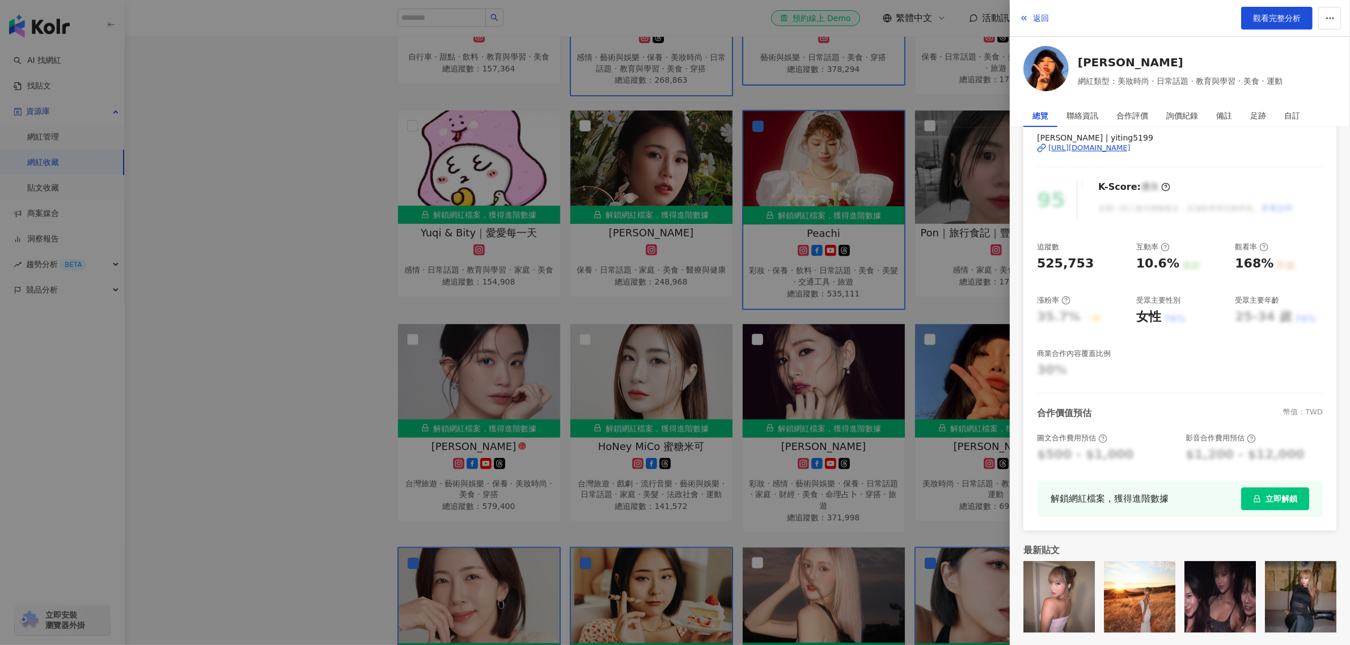
click at [332, 266] on div at bounding box center [675, 322] width 1350 height 645
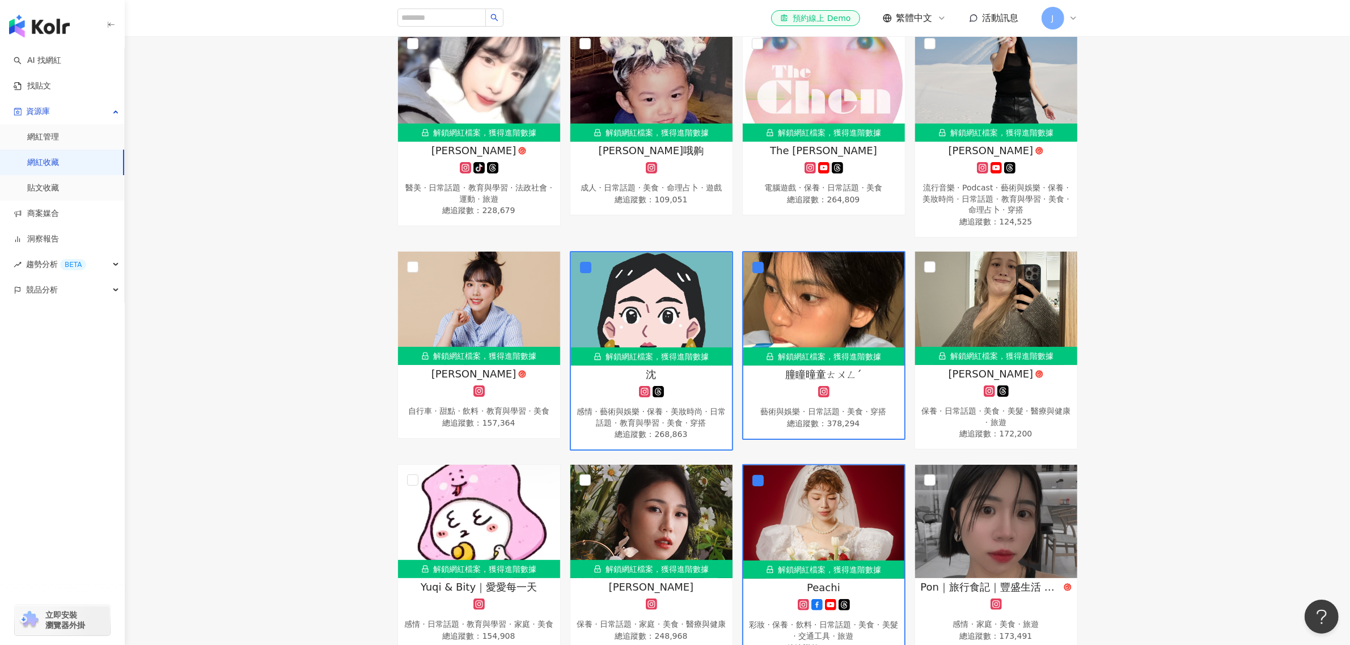
scroll to position [0, 0]
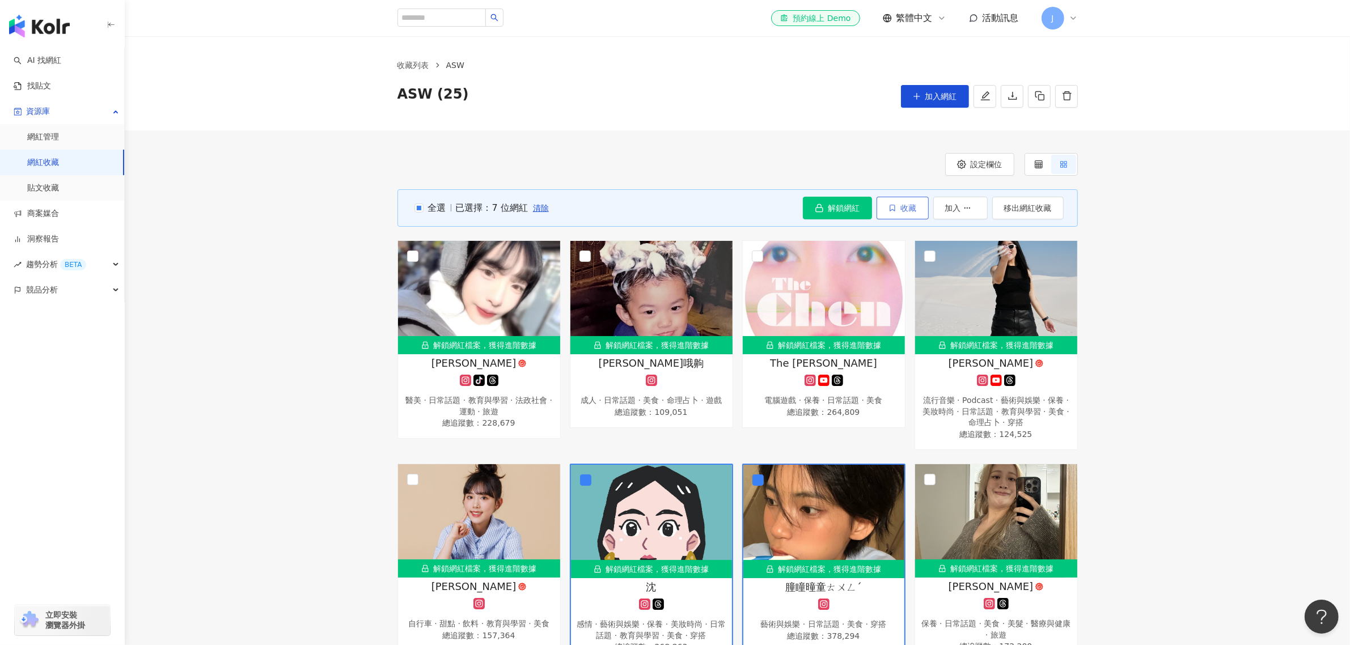
click at [905, 205] on span "收藏" at bounding box center [909, 207] width 16 height 9
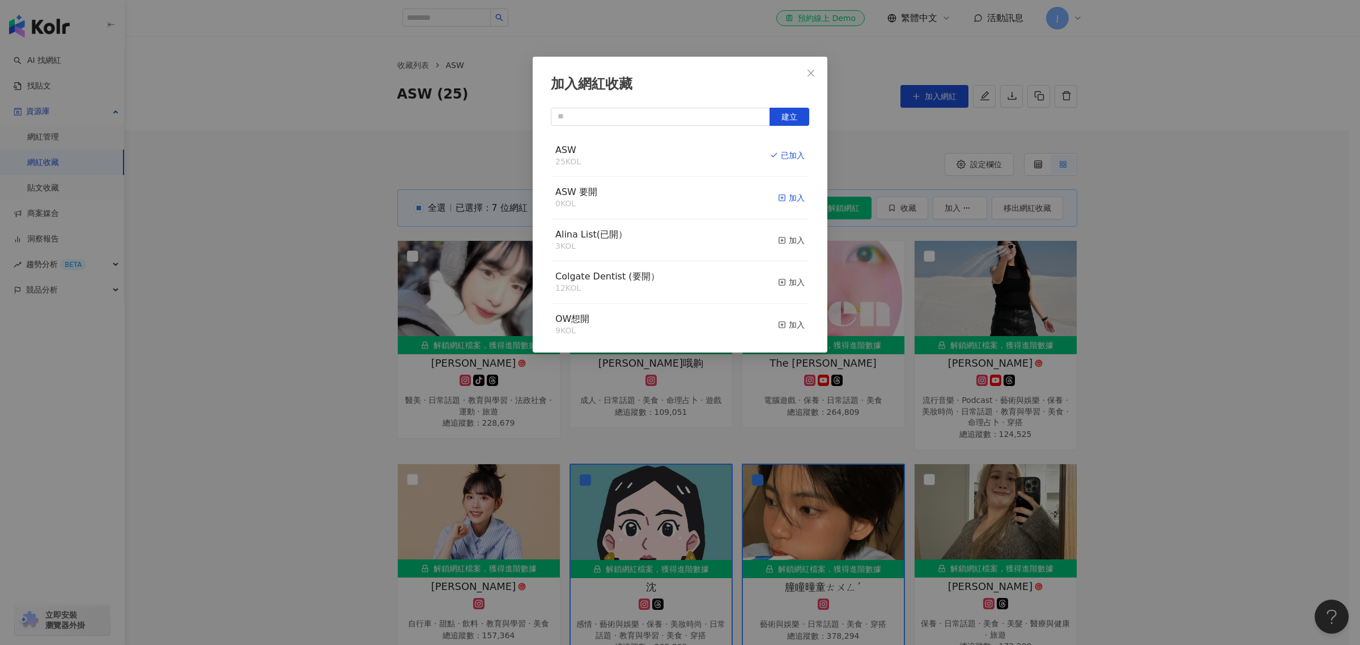
click at [791, 194] on div "加入" at bounding box center [791, 198] width 27 height 12
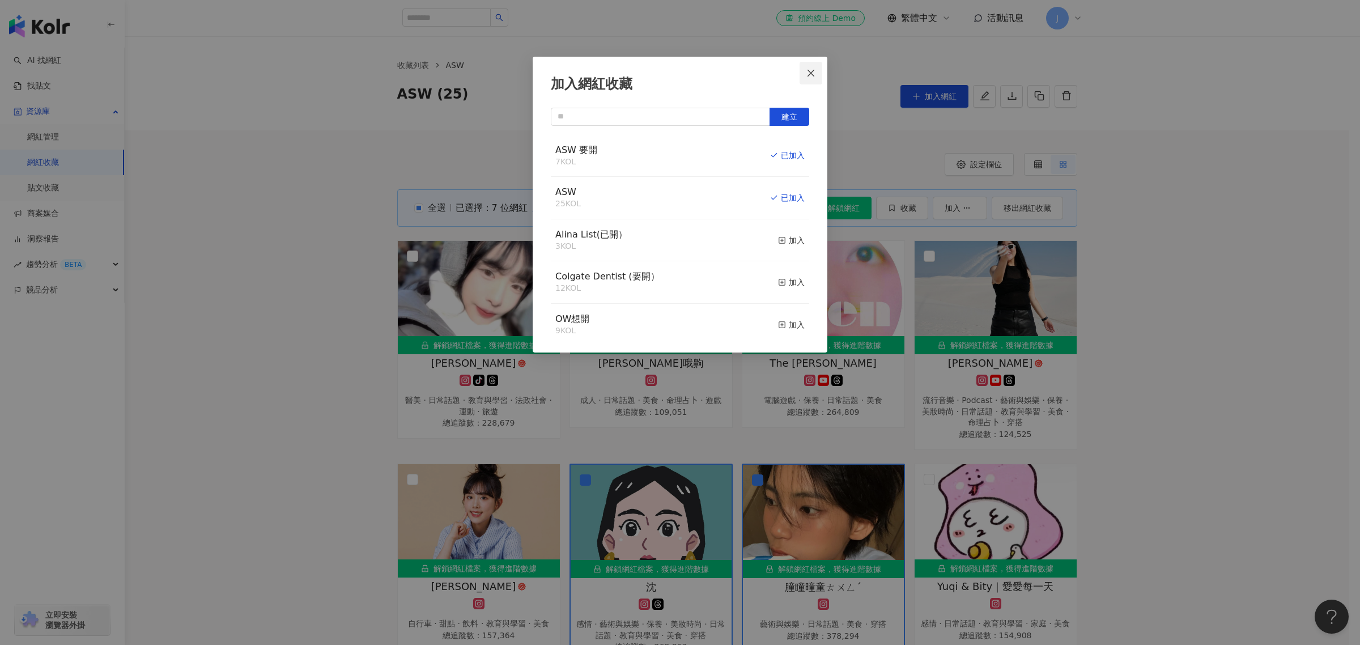
click at [808, 74] on icon "close" at bounding box center [811, 73] width 9 height 9
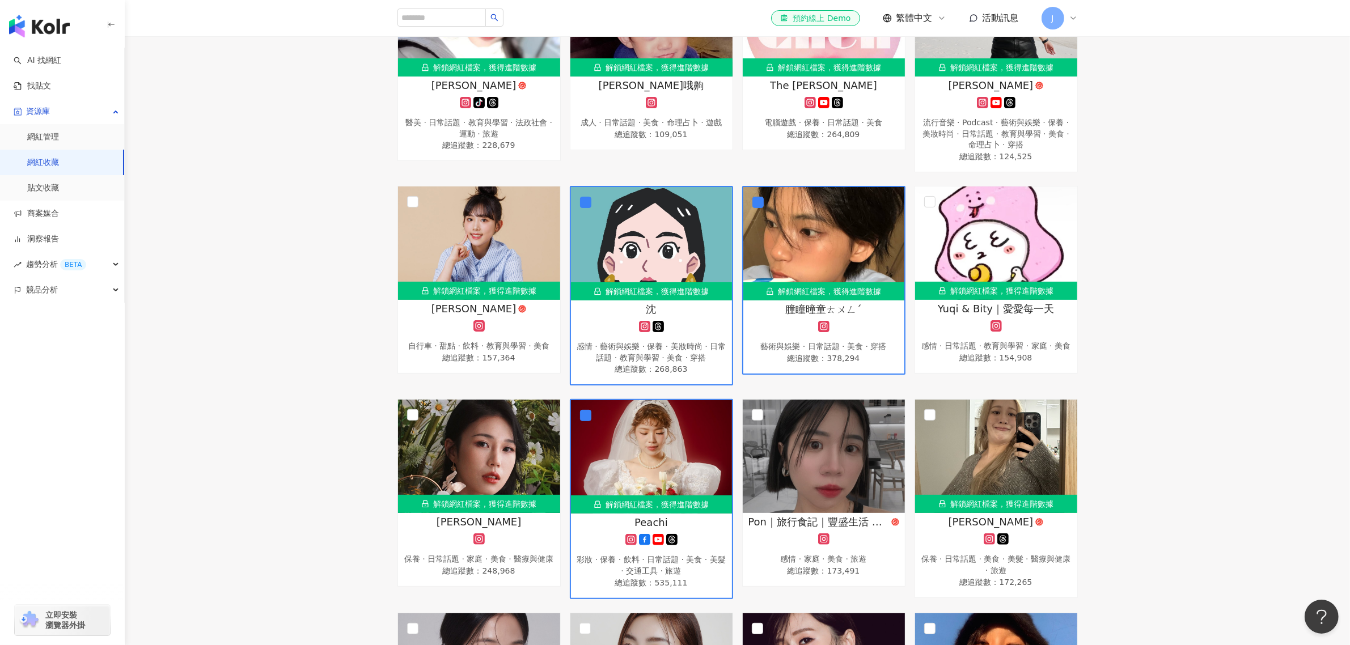
scroll to position [283, 0]
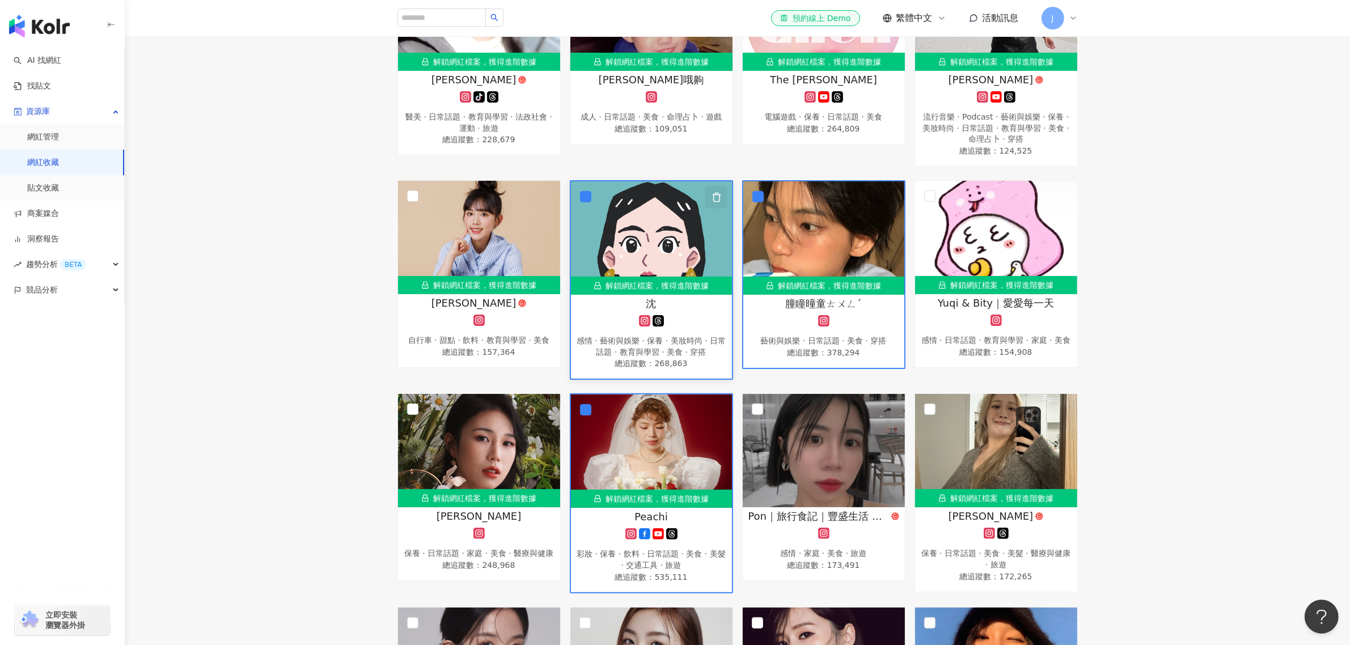
click at [716, 194] on polyline "button" at bounding box center [716, 194] width 8 height 0
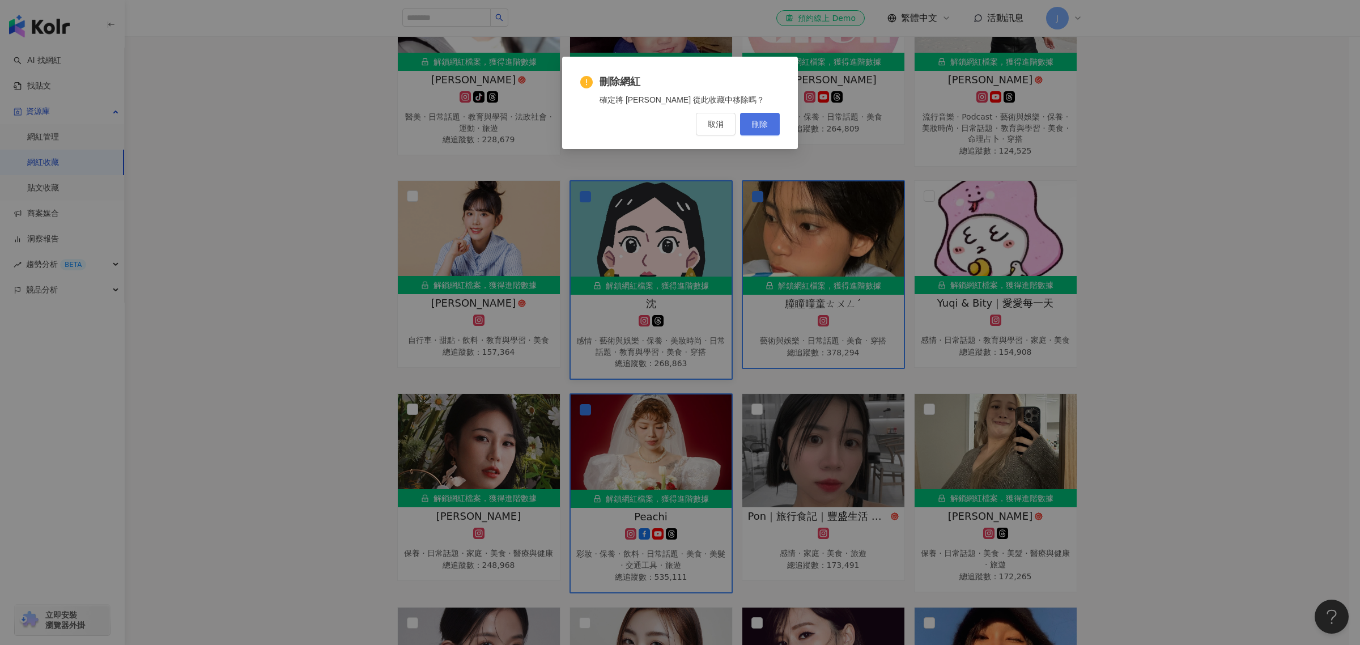
click at [774, 122] on button "刪除" at bounding box center [760, 124] width 40 height 23
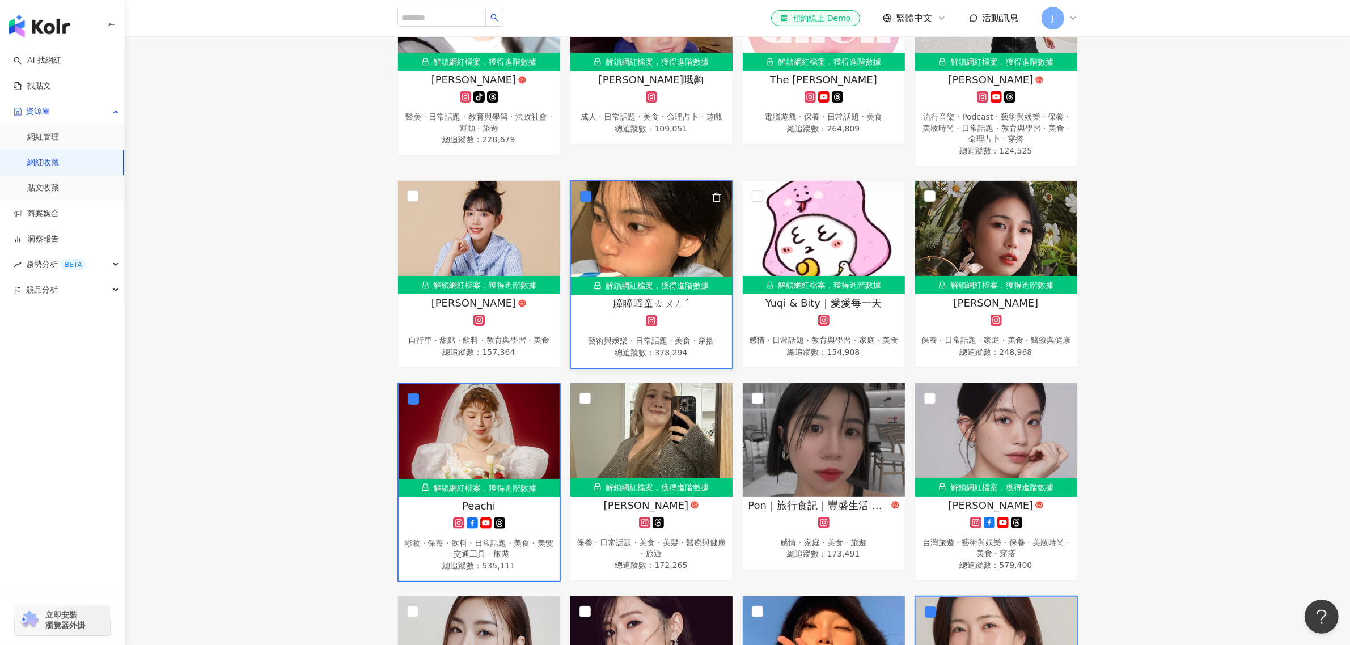
click at [717, 193] on icon "button" at bounding box center [716, 197] width 6 height 9
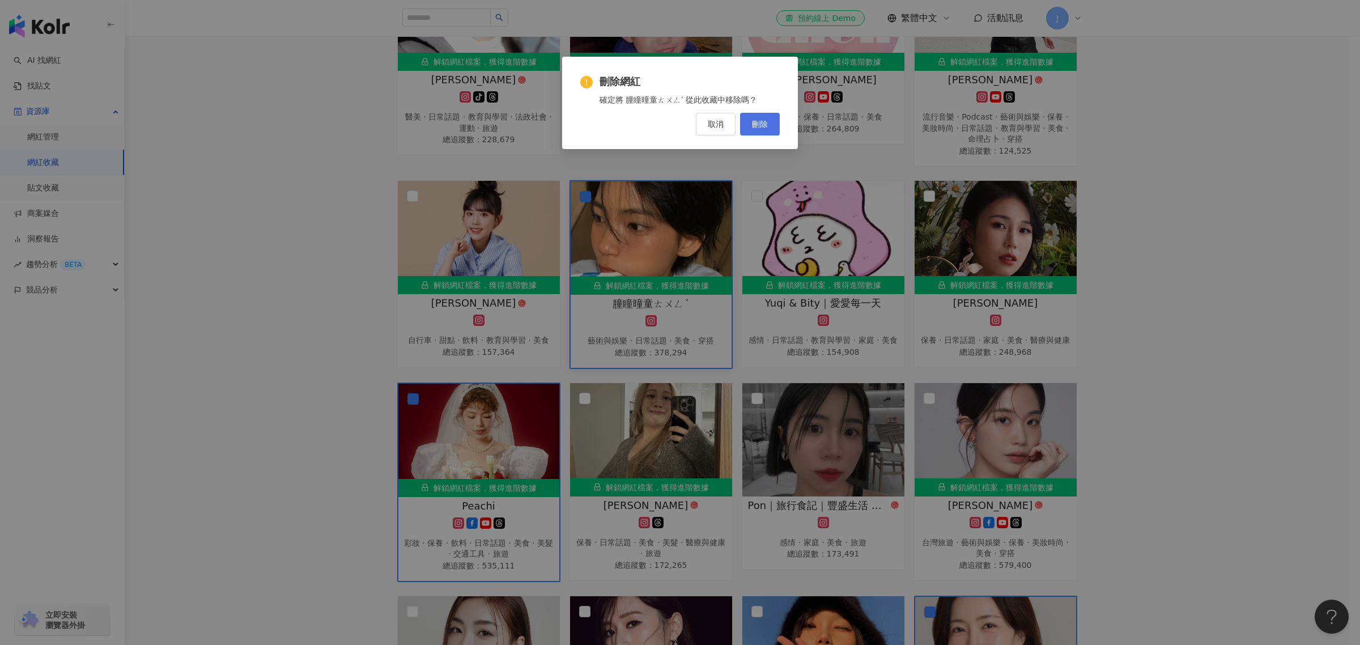
click at [765, 125] on span "刪除" at bounding box center [760, 124] width 16 height 9
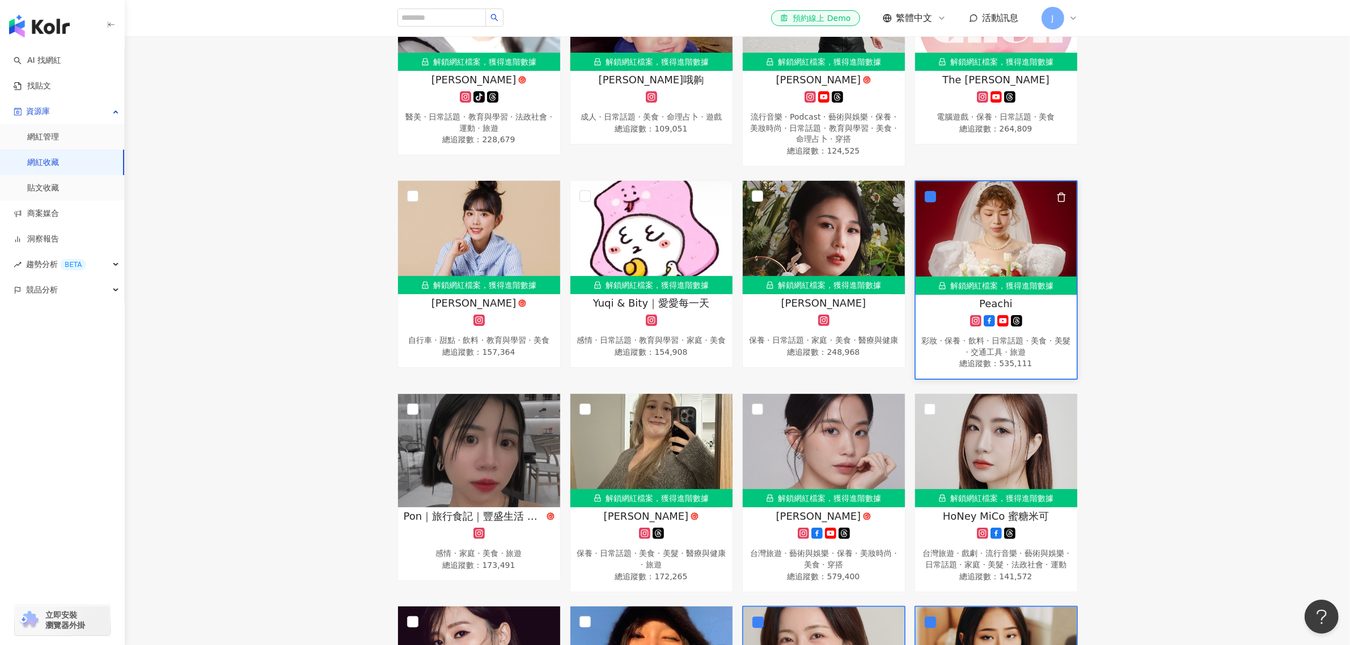
click at [1064, 197] on icon "button" at bounding box center [1061, 197] width 6 height 9
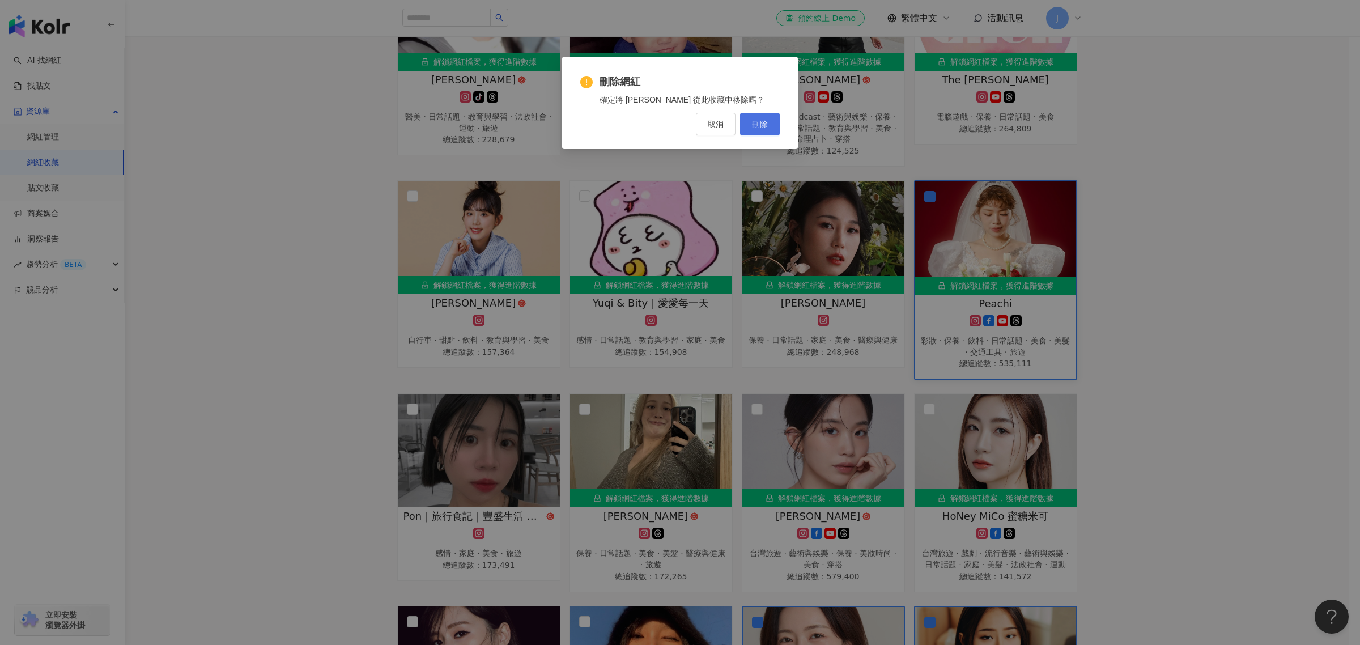
click at [761, 128] on span "刪除" at bounding box center [760, 124] width 16 height 9
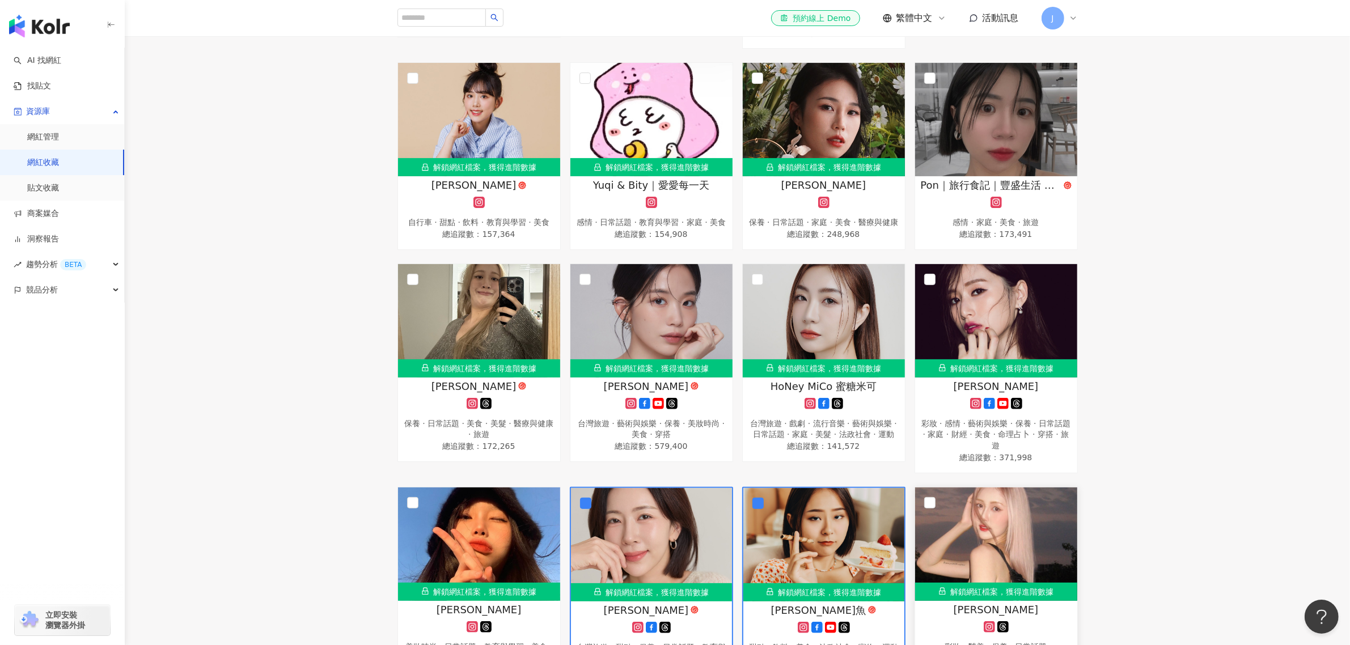
scroll to position [496, 0]
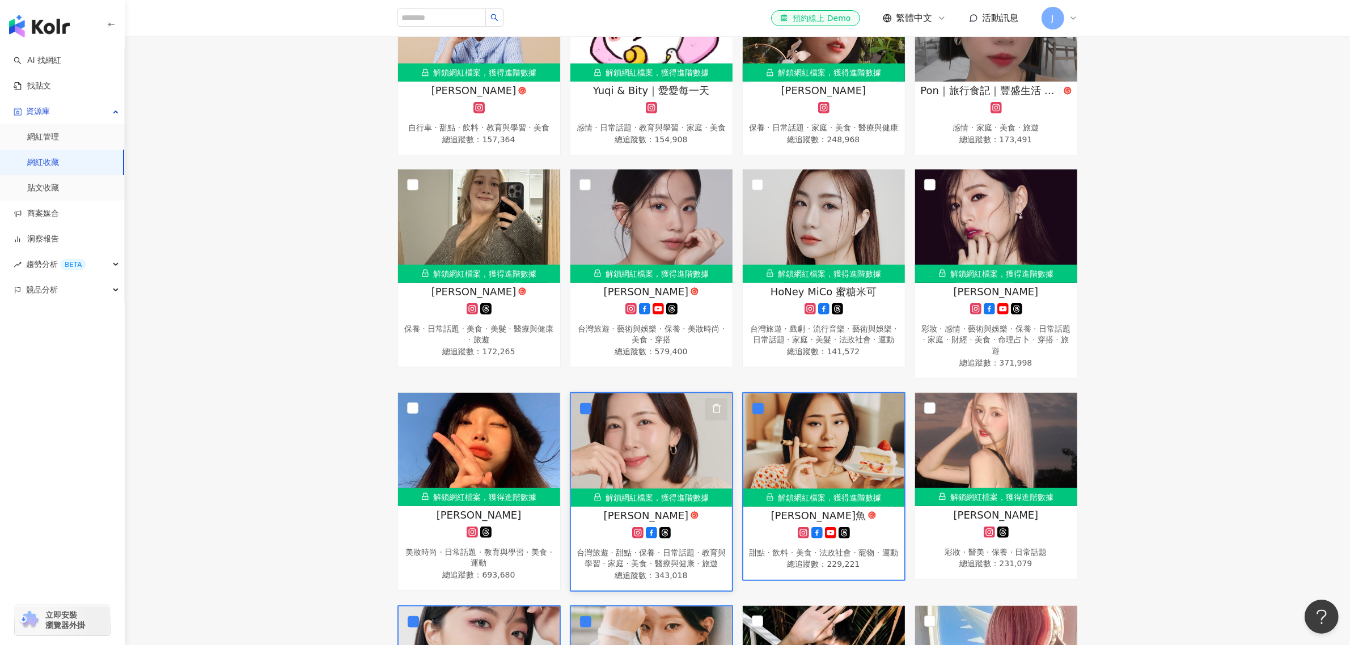
click at [713, 413] on icon "button" at bounding box center [716, 409] width 6 height 9
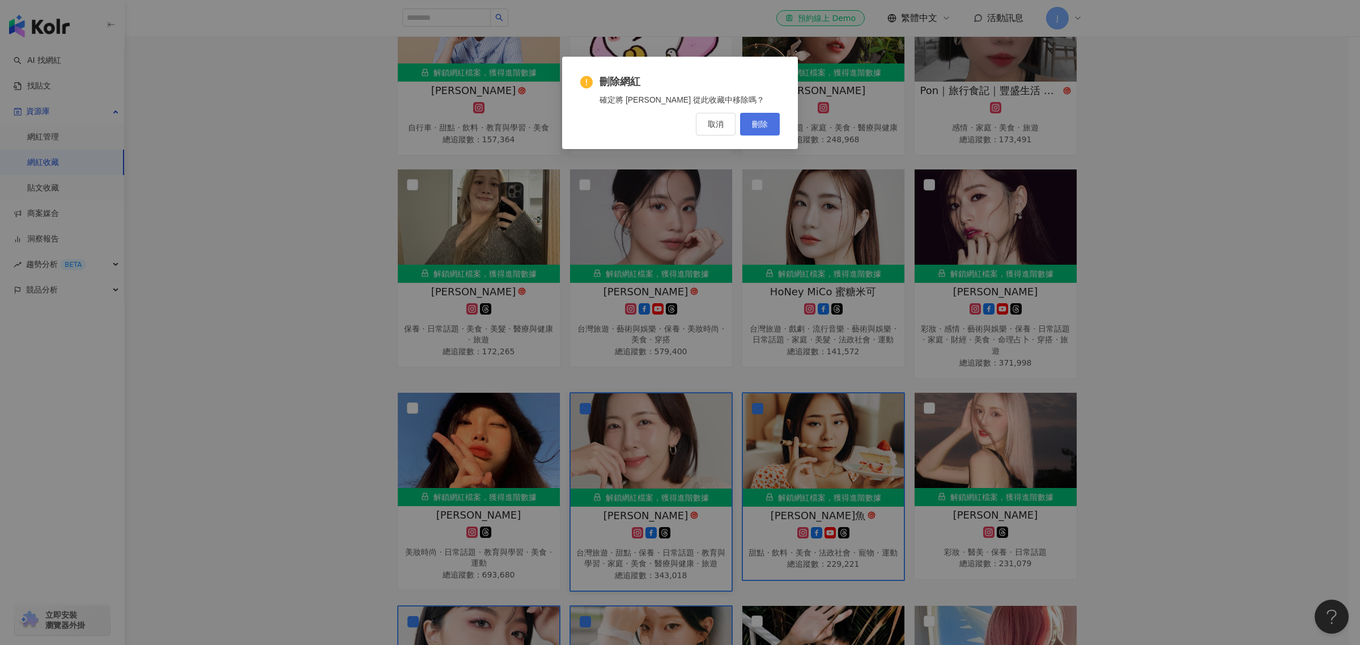
click at [758, 120] on span "刪除" at bounding box center [760, 124] width 16 height 9
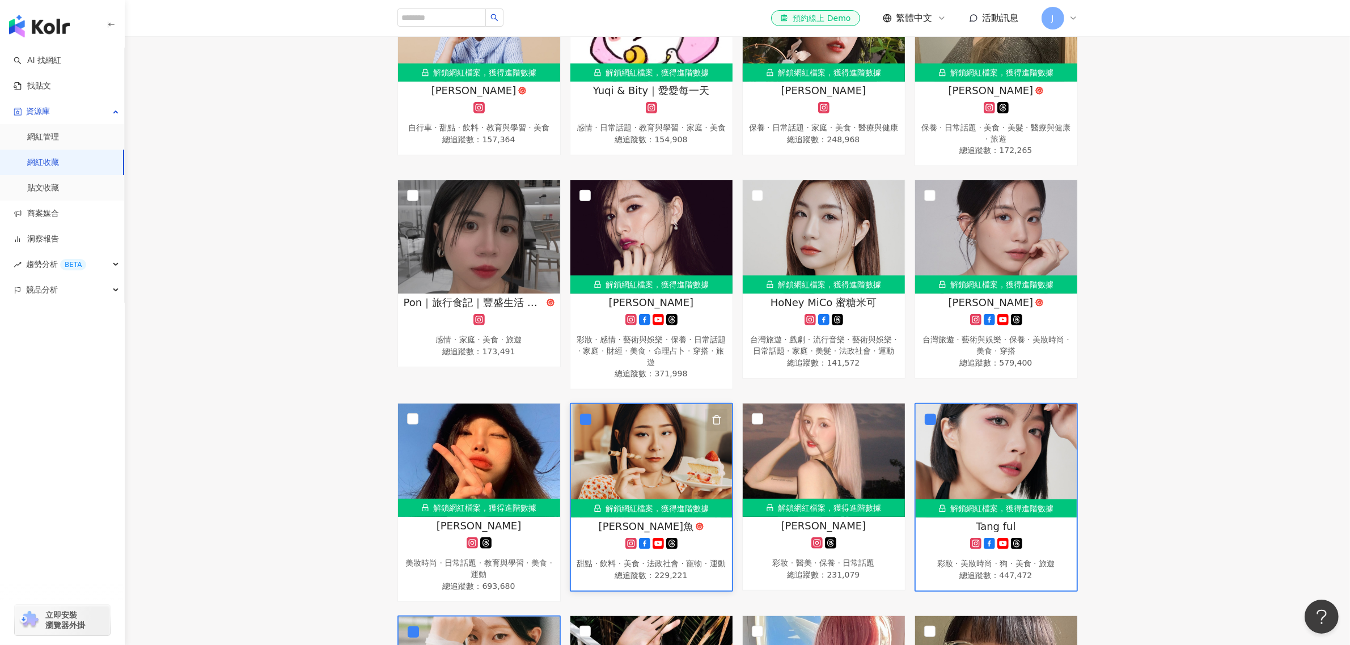
click at [716, 417] on icon "button" at bounding box center [716, 420] width 10 height 10
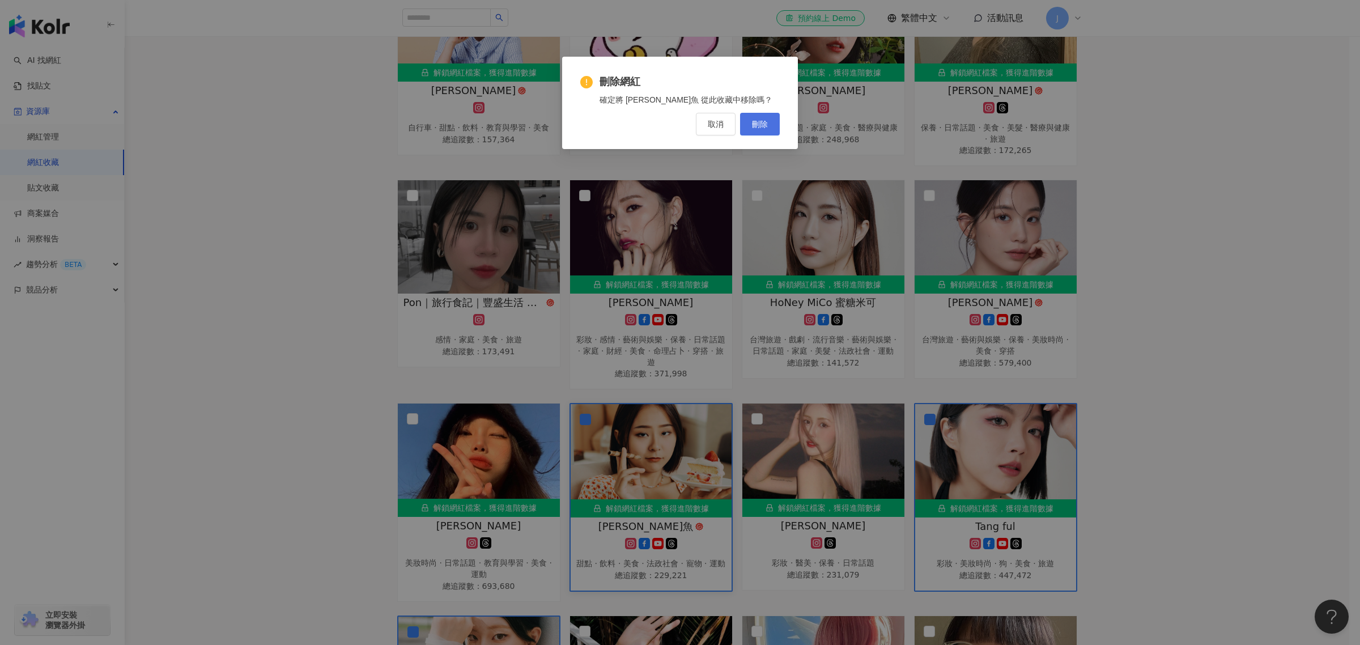
click at [767, 124] on span "刪除" at bounding box center [760, 124] width 16 height 9
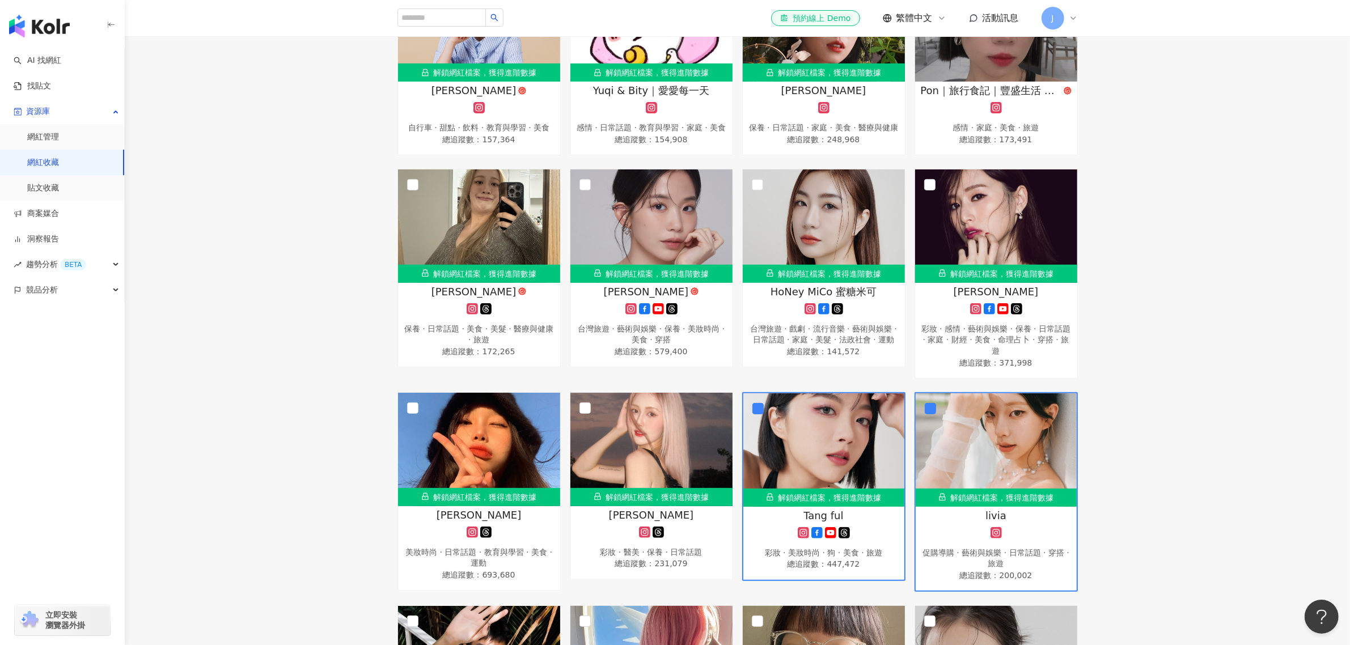
click at [342, 251] on div "全選 已選擇：7 位網紅 清除 解鎖網紅 收藏 加入 移出網紅收藏 解鎖網紅檔案，獲得進階數據 李李 tiktok-icon 醫美 · 日常話題 · 教育與學…" at bounding box center [737, 248] width 1225 height 1110
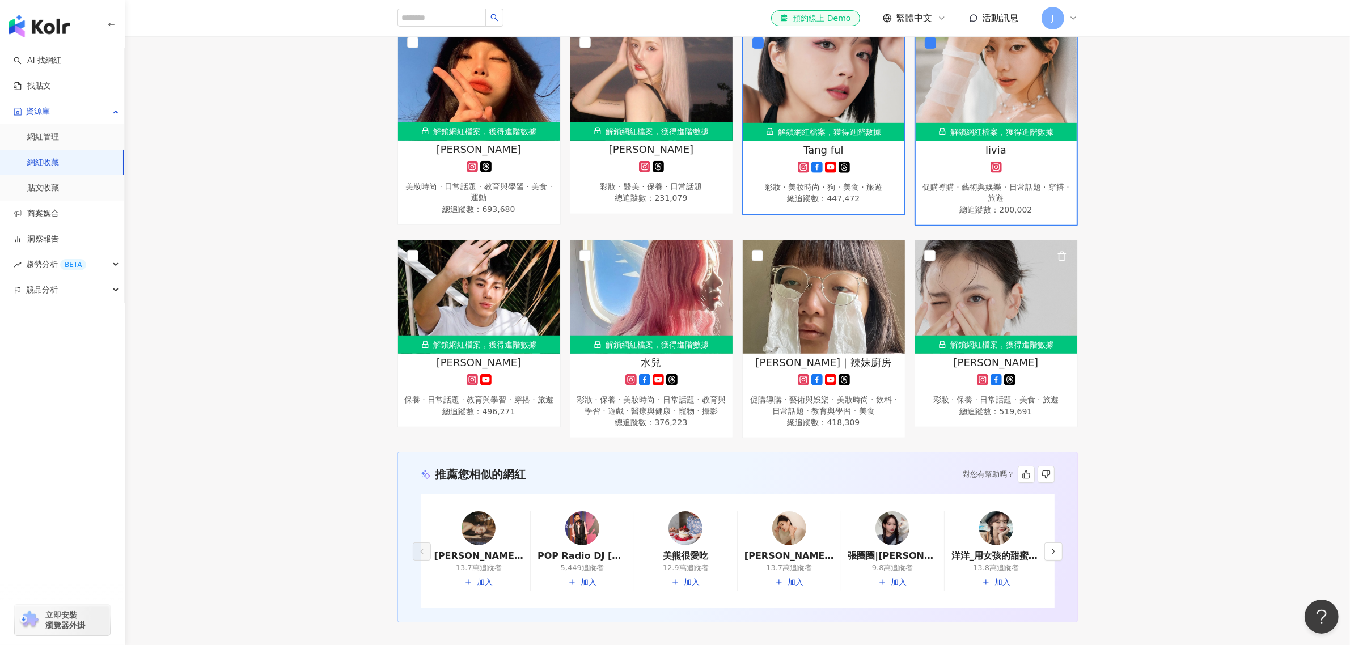
scroll to position [921, 0]
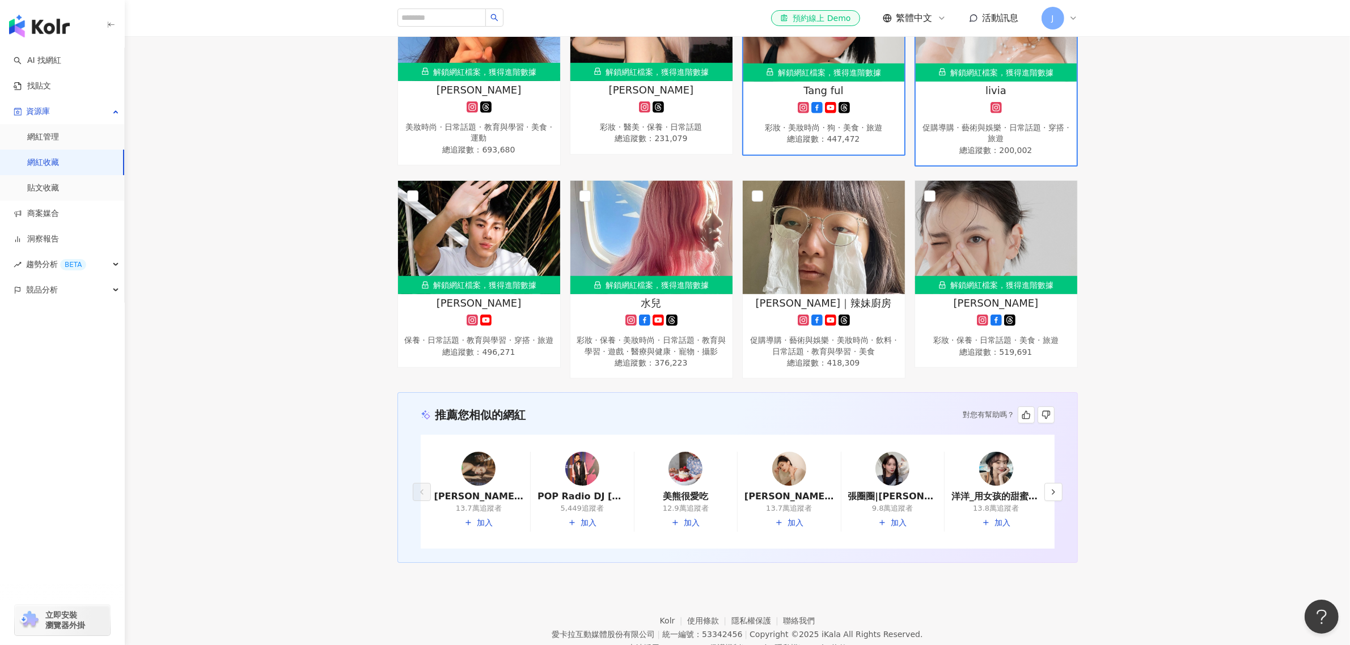
click at [990, 310] on span "蔡昕言" at bounding box center [995, 303] width 85 height 14
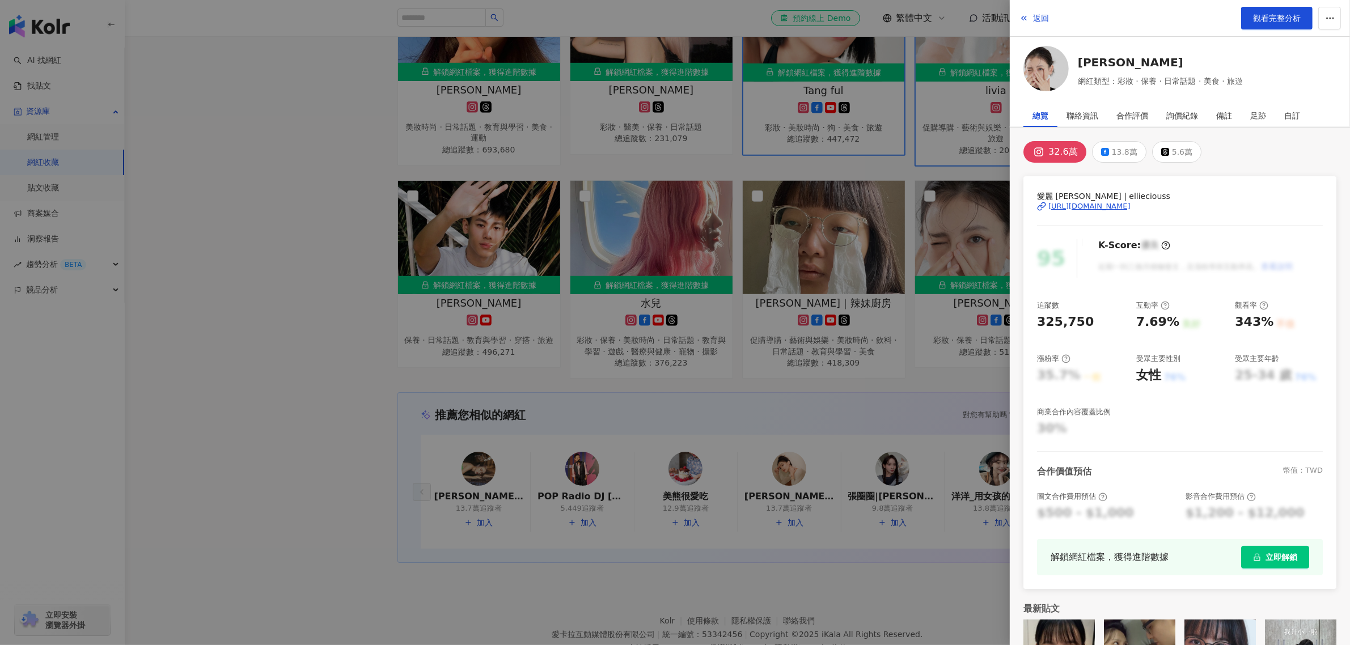
click at [1079, 202] on div "https://www.instagram.com/ellieciouss/" at bounding box center [1089, 206] width 82 height 10
click at [1046, 19] on span "返回" at bounding box center [1041, 18] width 16 height 9
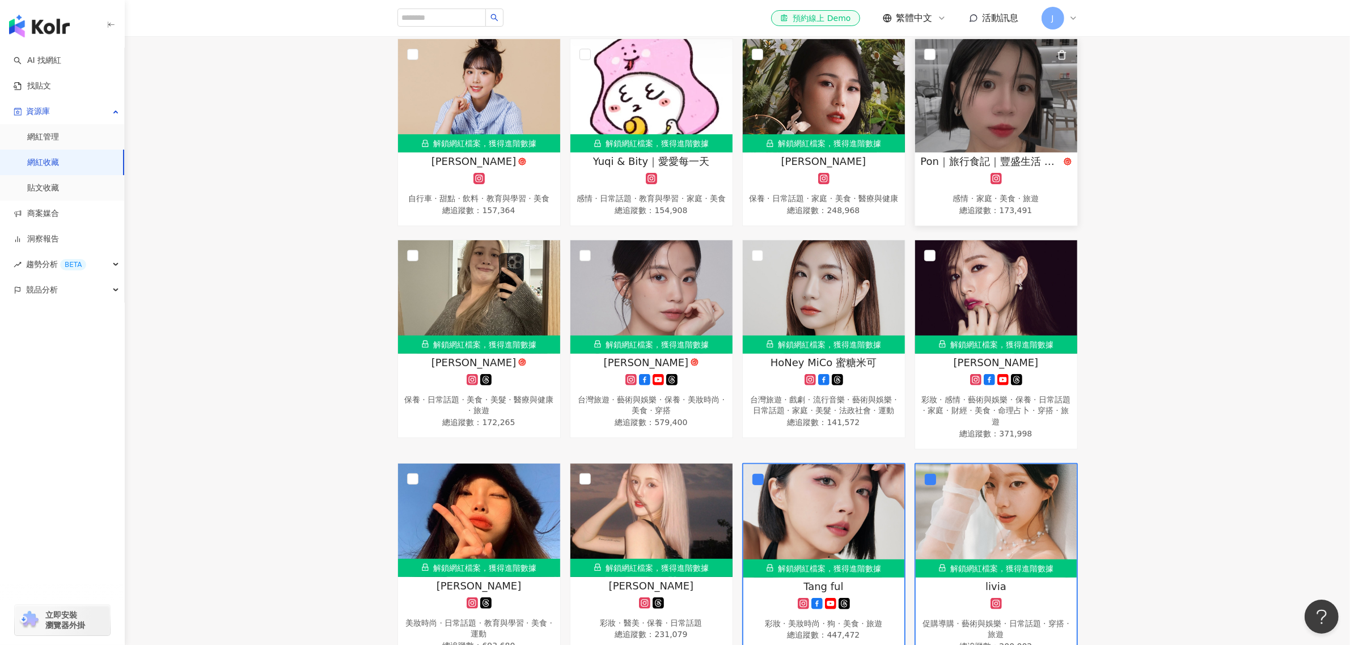
scroll to position [0, 0]
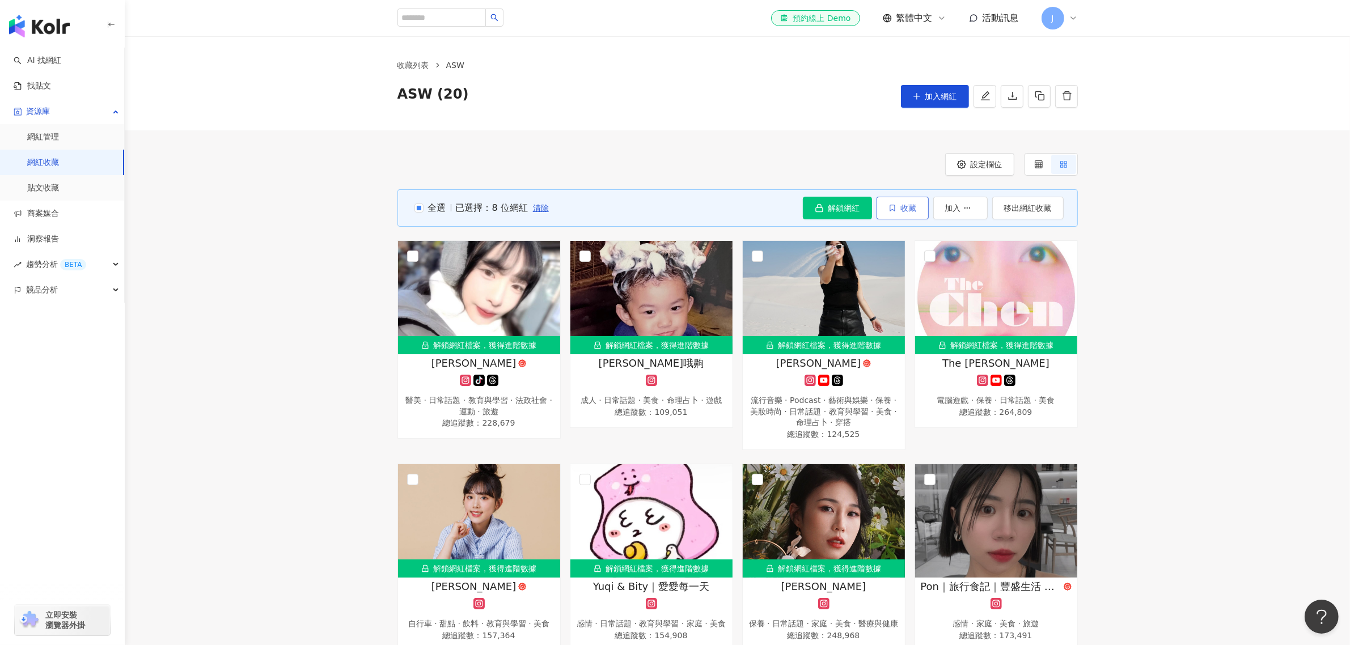
click at [911, 210] on span "收藏" at bounding box center [909, 207] width 16 height 9
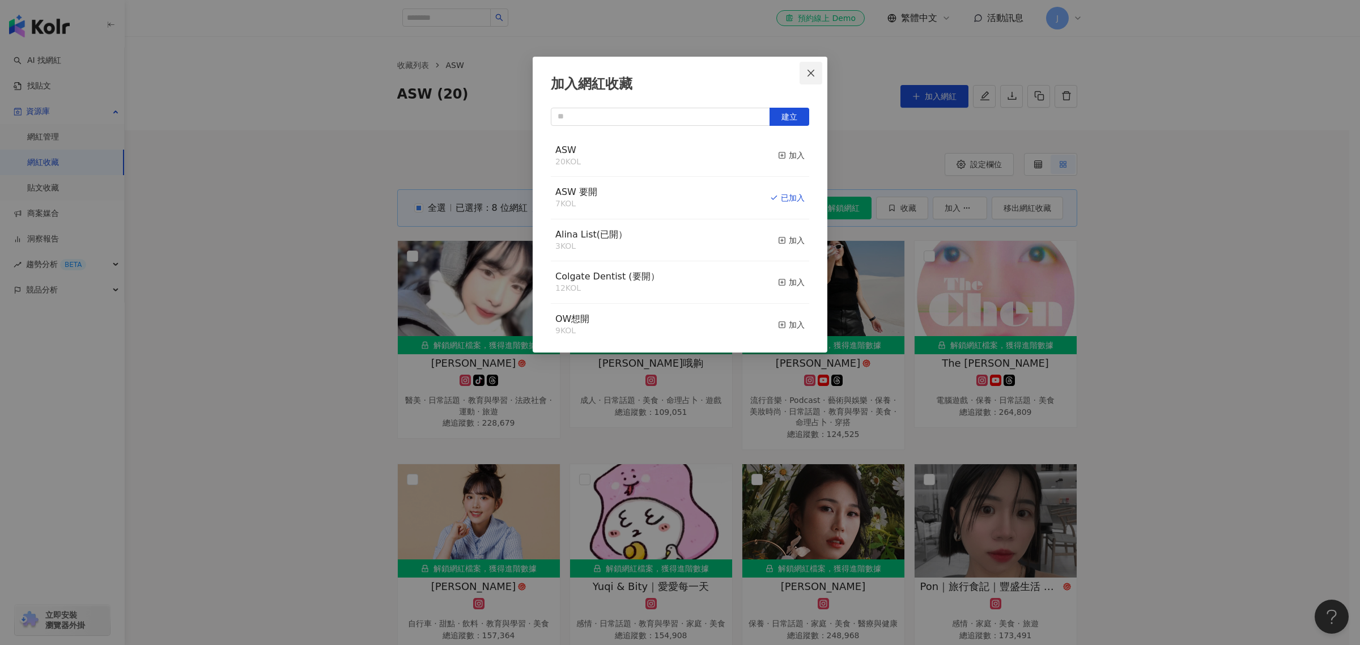
click at [811, 74] on icon "close" at bounding box center [811, 72] width 7 height 7
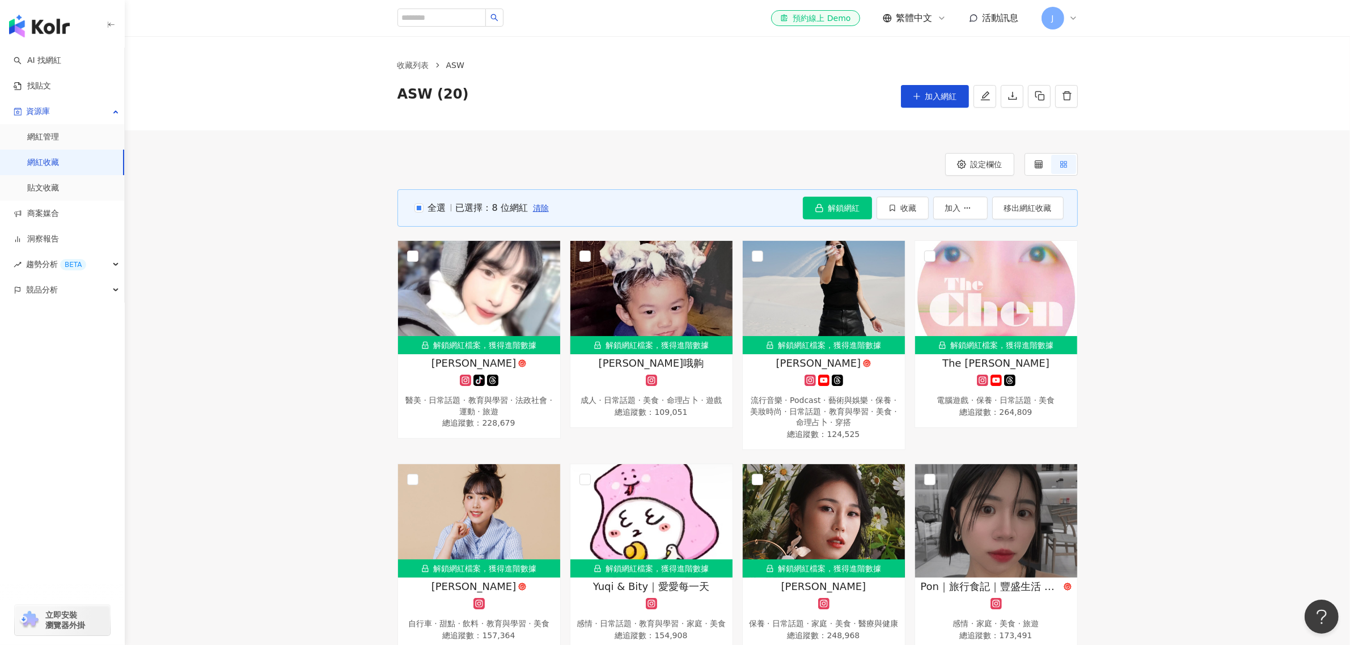
click at [870, 165] on div "設定欄位" at bounding box center [737, 164] width 680 height 23
click at [58, 162] on link "網紅收藏" at bounding box center [43, 162] width 32 height 11
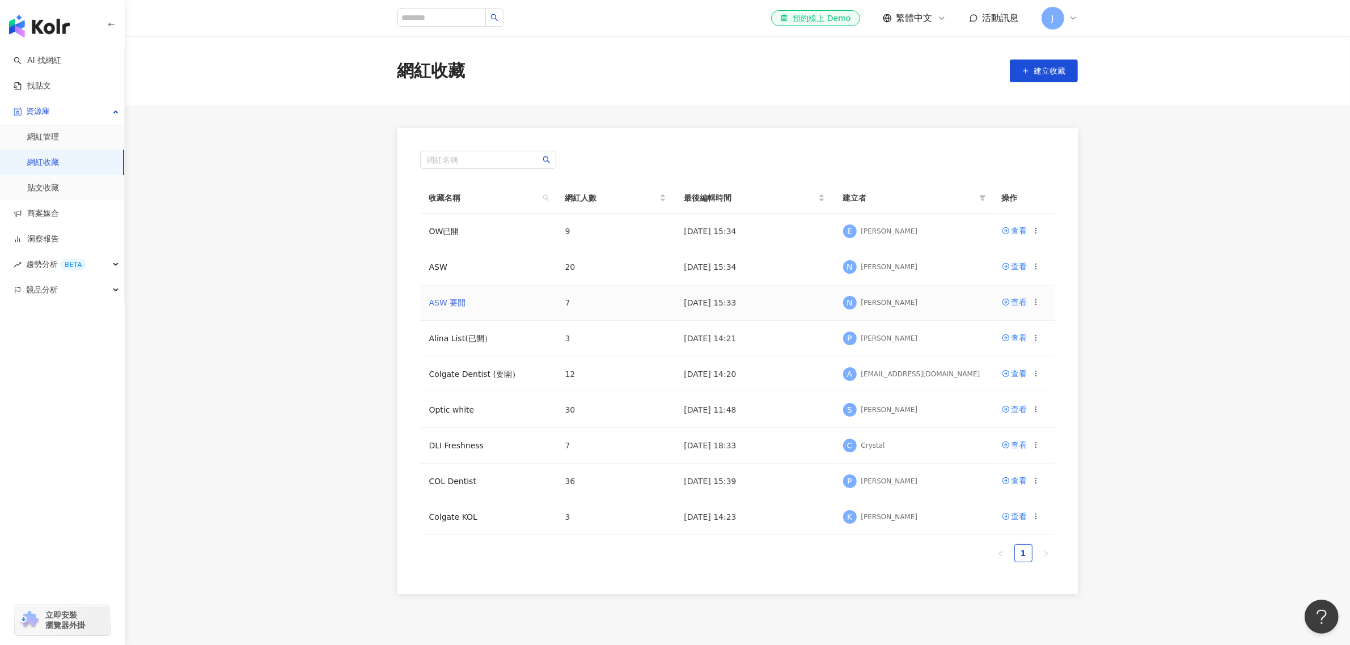
click at [451, 300] on link "ASW 要開" at bounding box center [447, 302] width 37 height 9
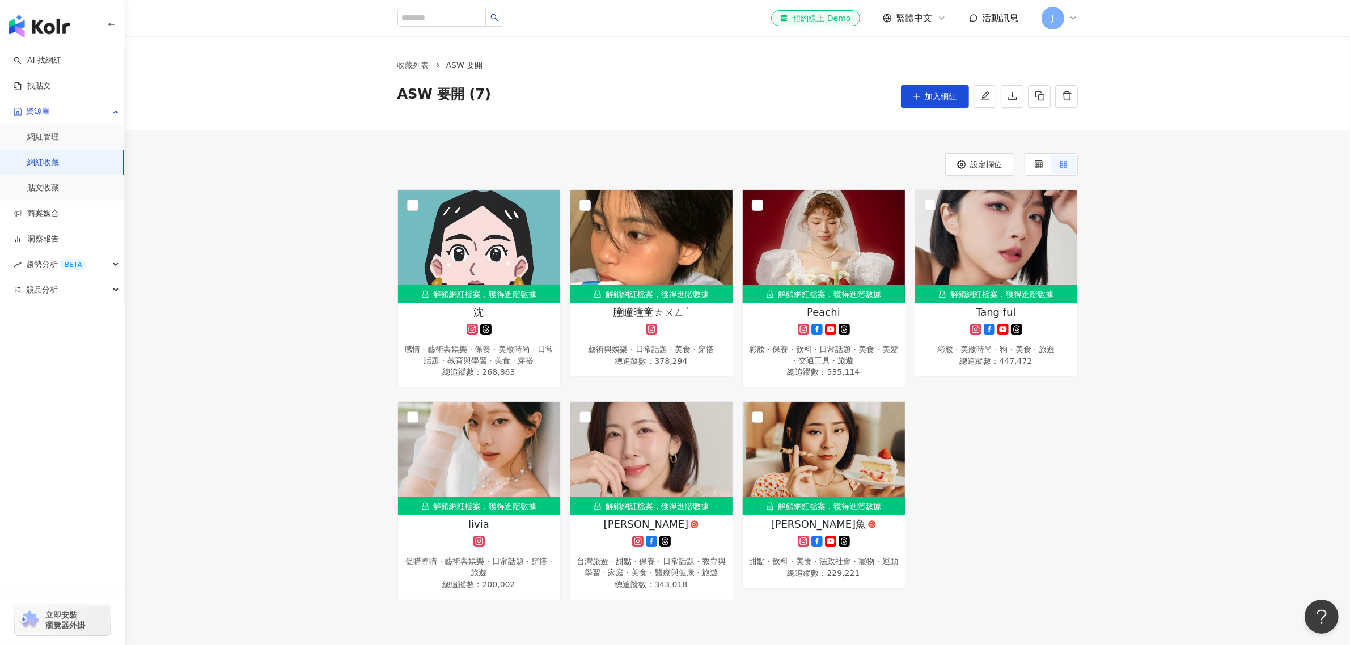
click at [50, 163] on link "網紅收藏" at bounding box center [43, 162] width 32 height 11
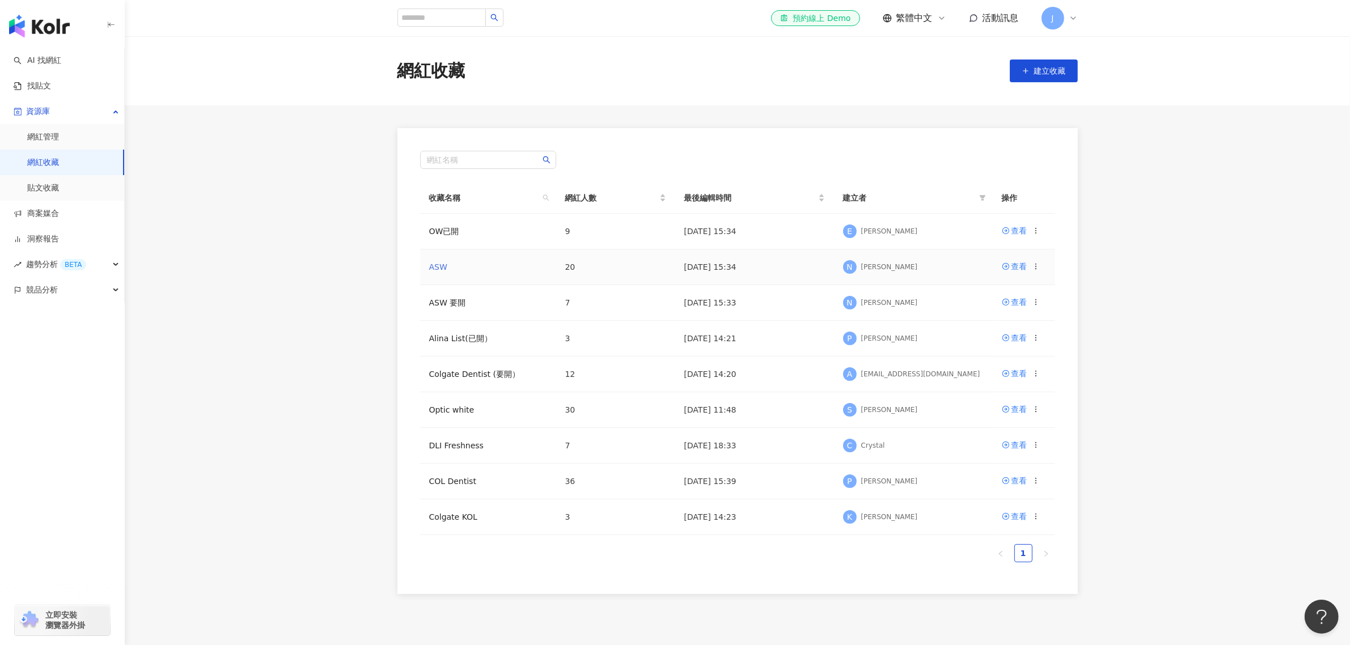
click at [438, 265] on link "ASW" at bounding box center [438, 266] width 18 height 9
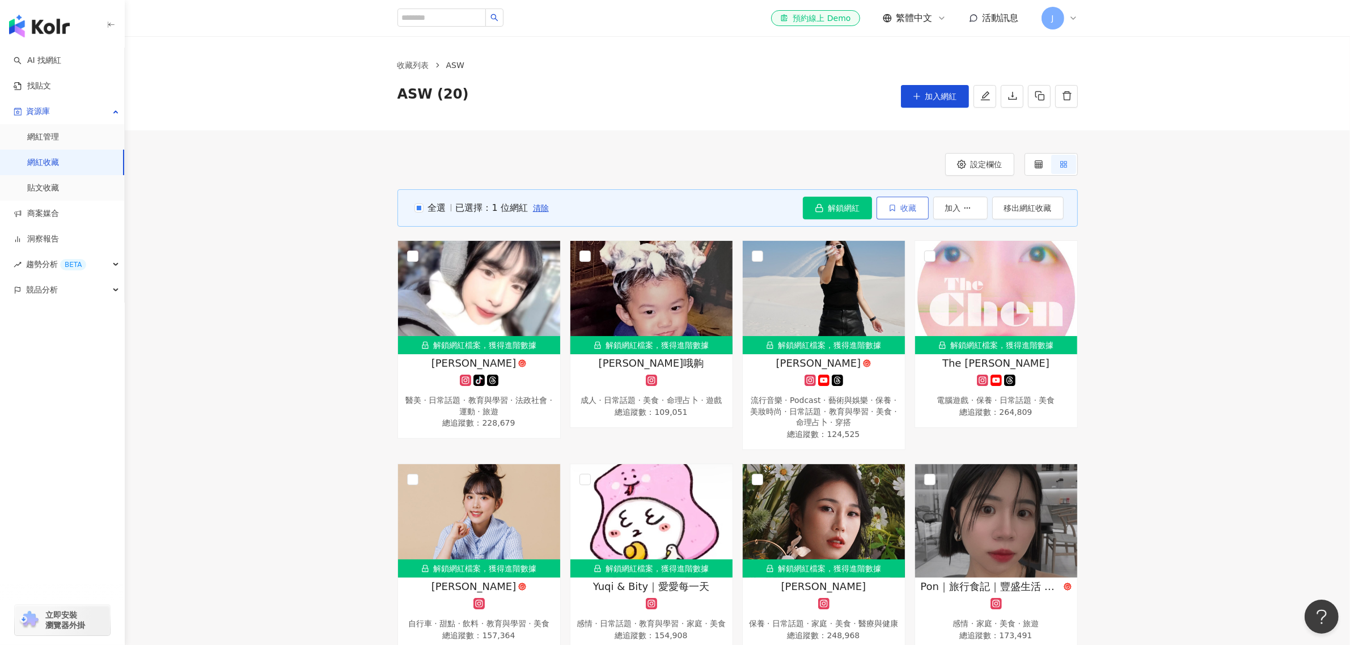
click at [910, 206] on span "收藏" at bounding box center [909, 207] width 16 height 9
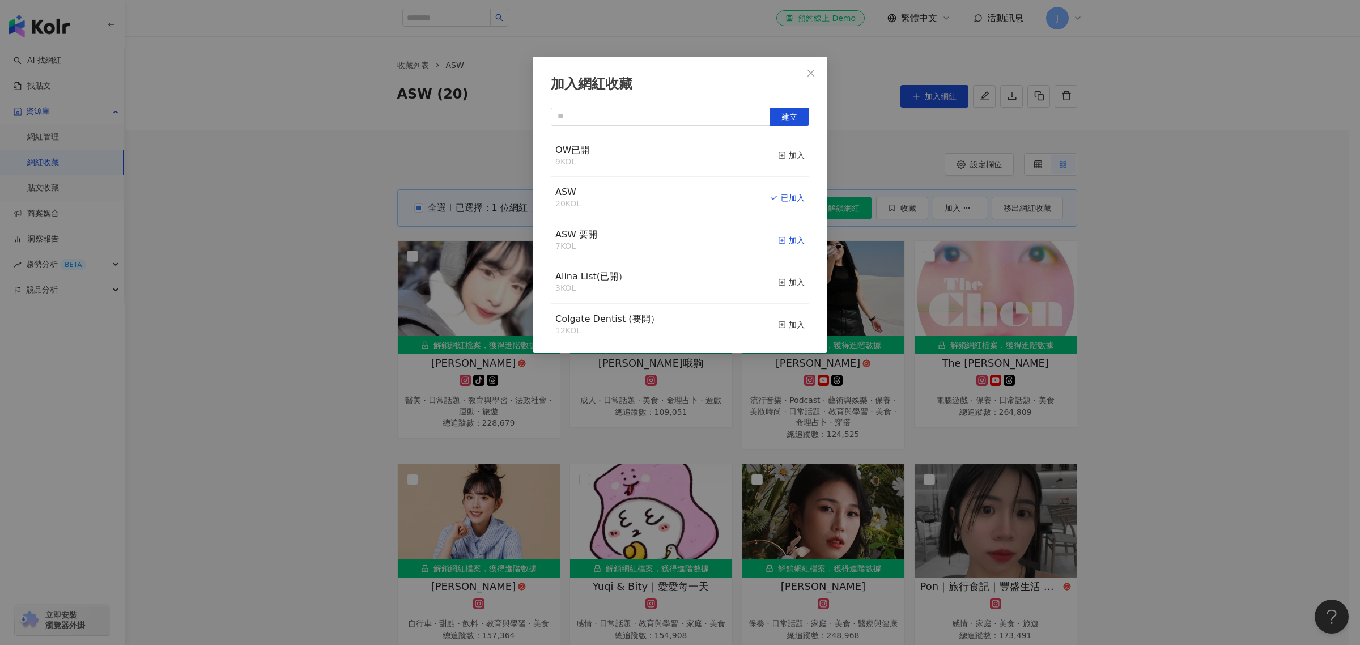
click at [786, 239] on div "加入" at bounding box center [791, 240] width 27 height 12
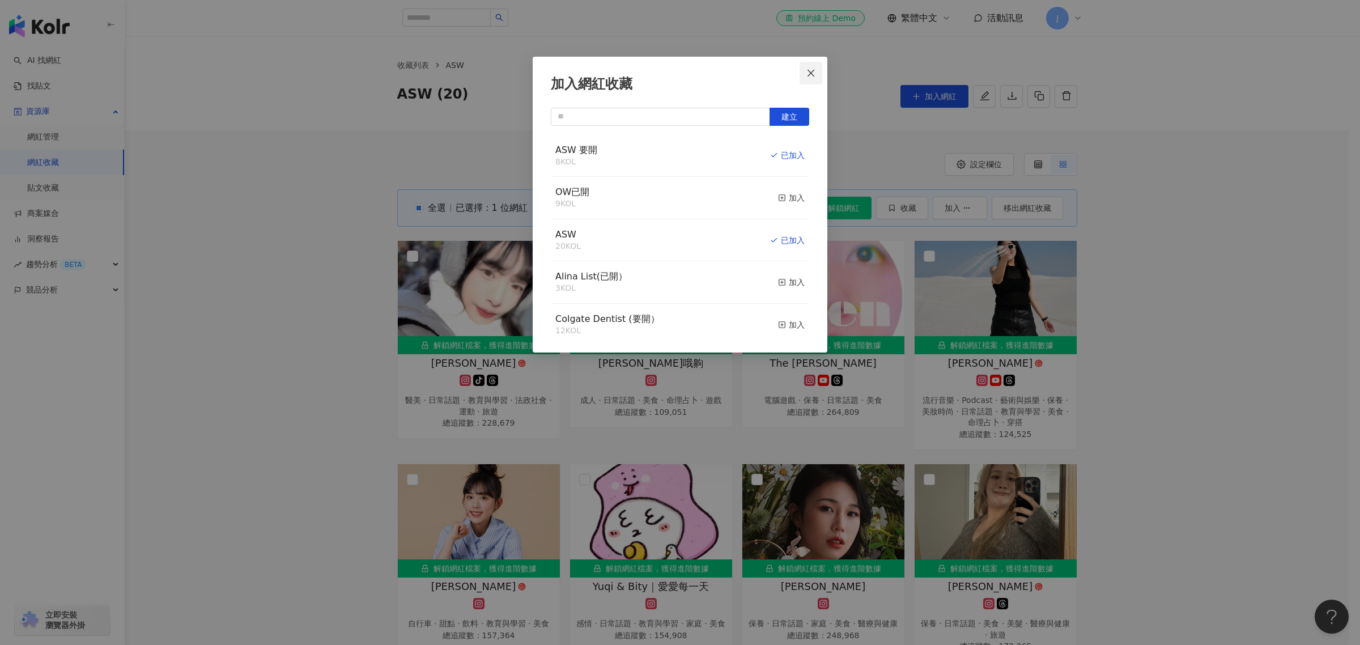
click at [809, 75] on icon "close" at bounding box center [811, 73] width 9 height 9
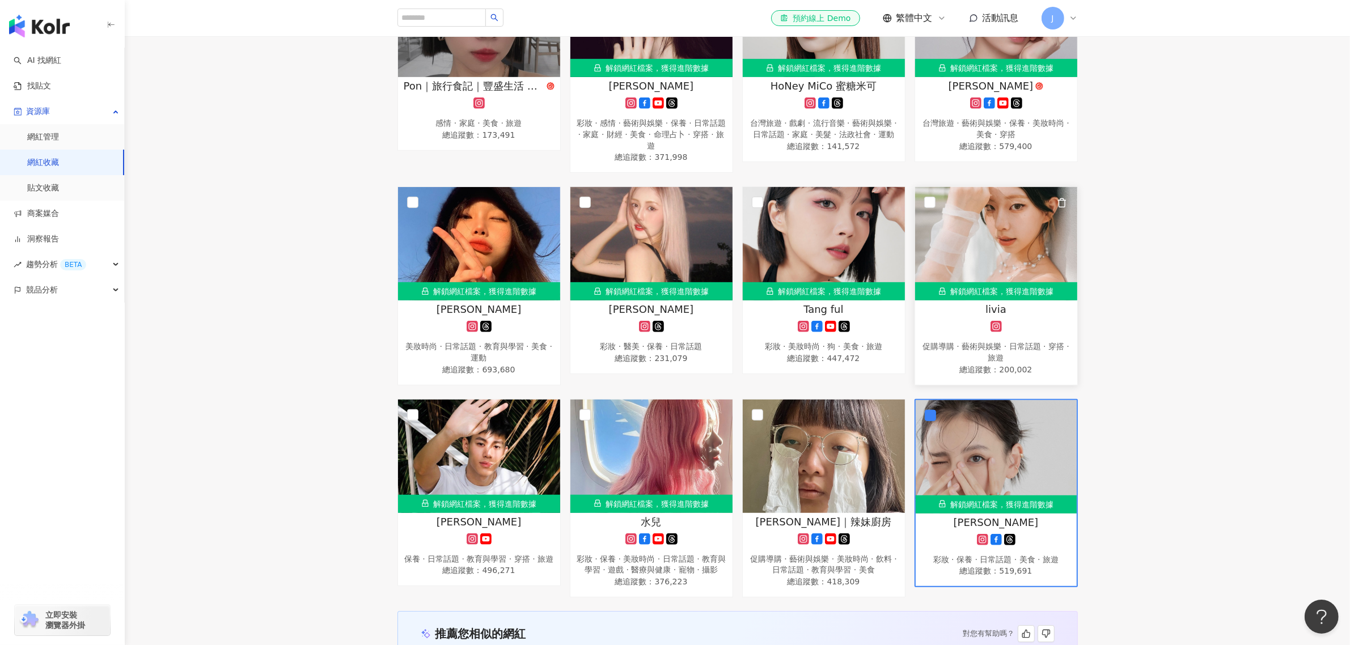
scroll to position [709, 0]
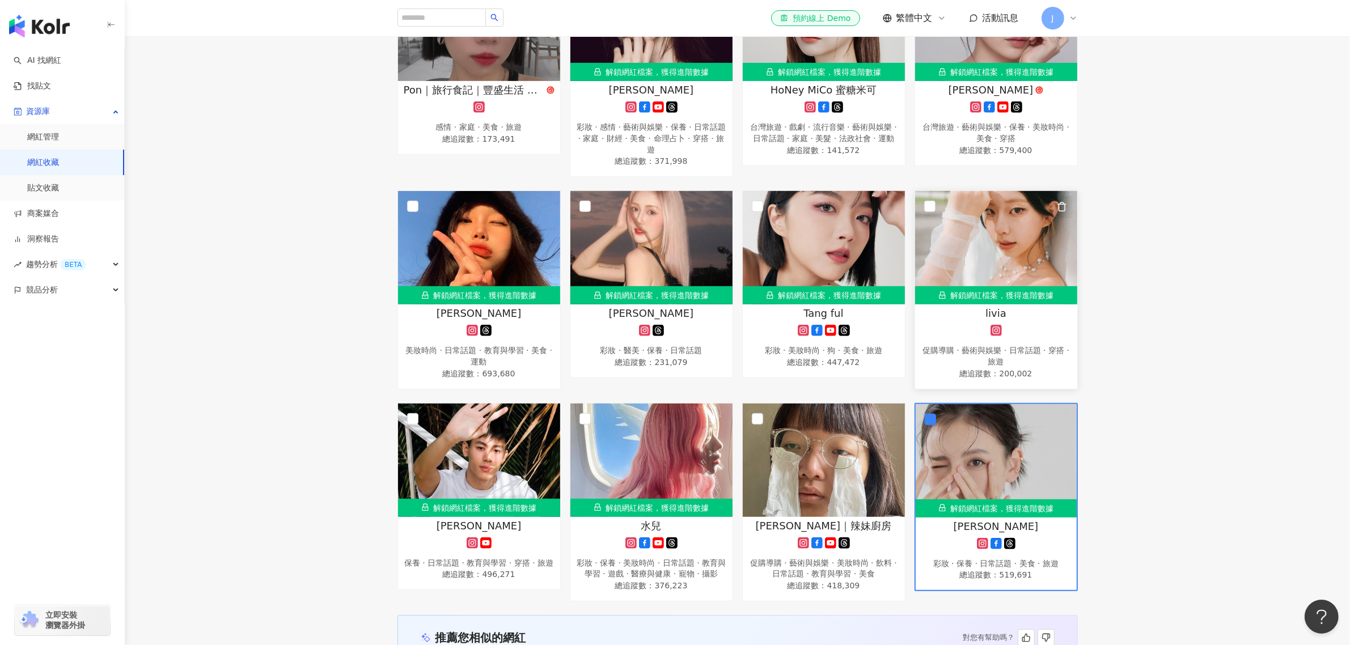
click at [1059, 207] on icon "button" at bounding box center [1062, 207] width 10 height 10
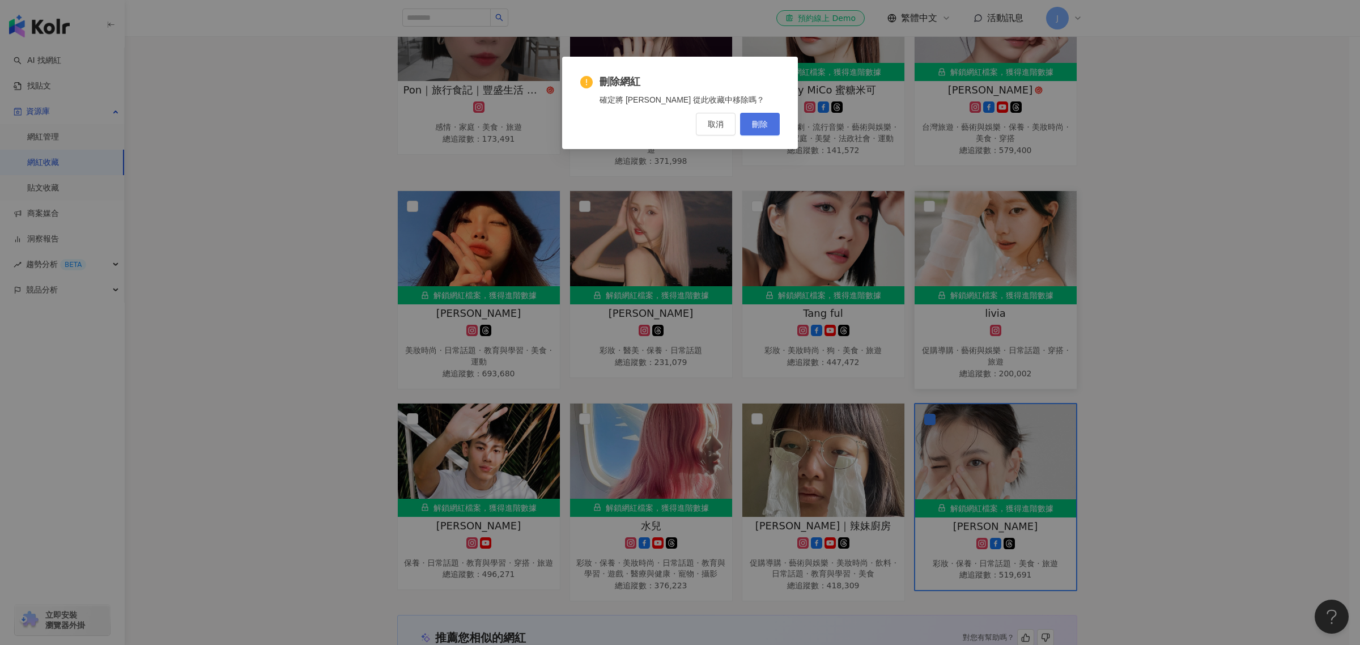
click at [764, 128] on span "刪除" at bounding box center [760, 124] width 16 height 9
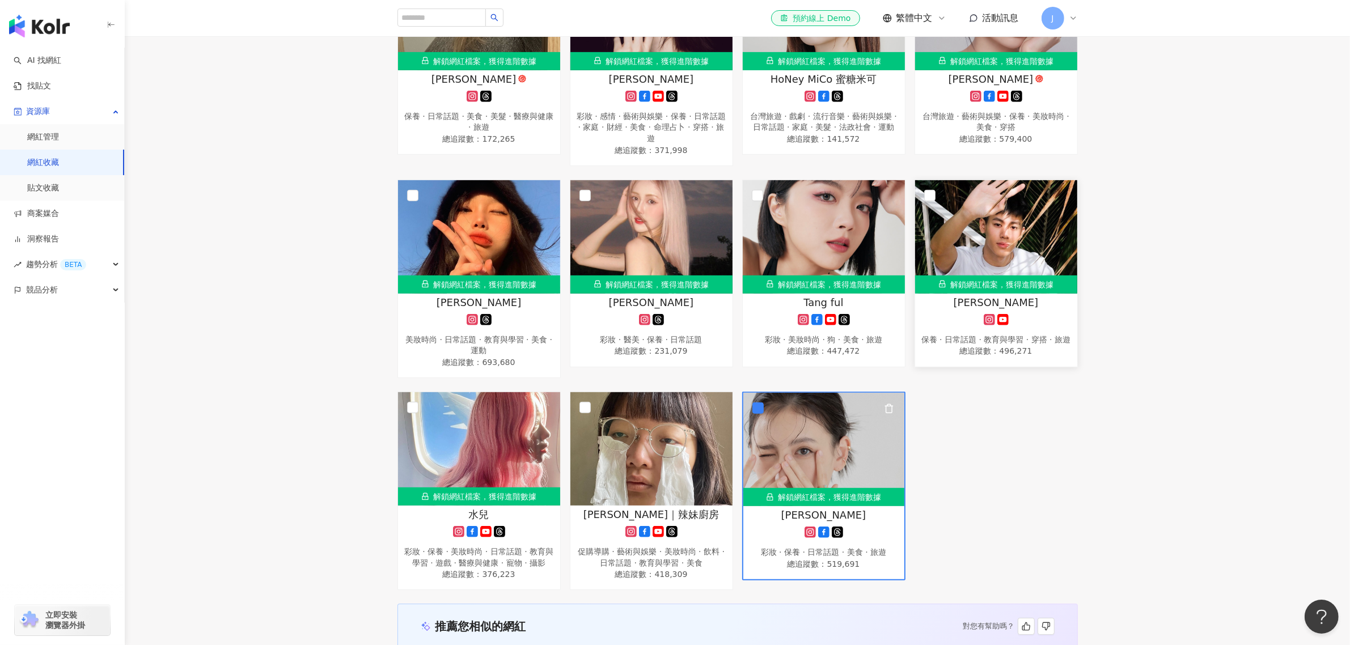
scroll to position [497, 0]
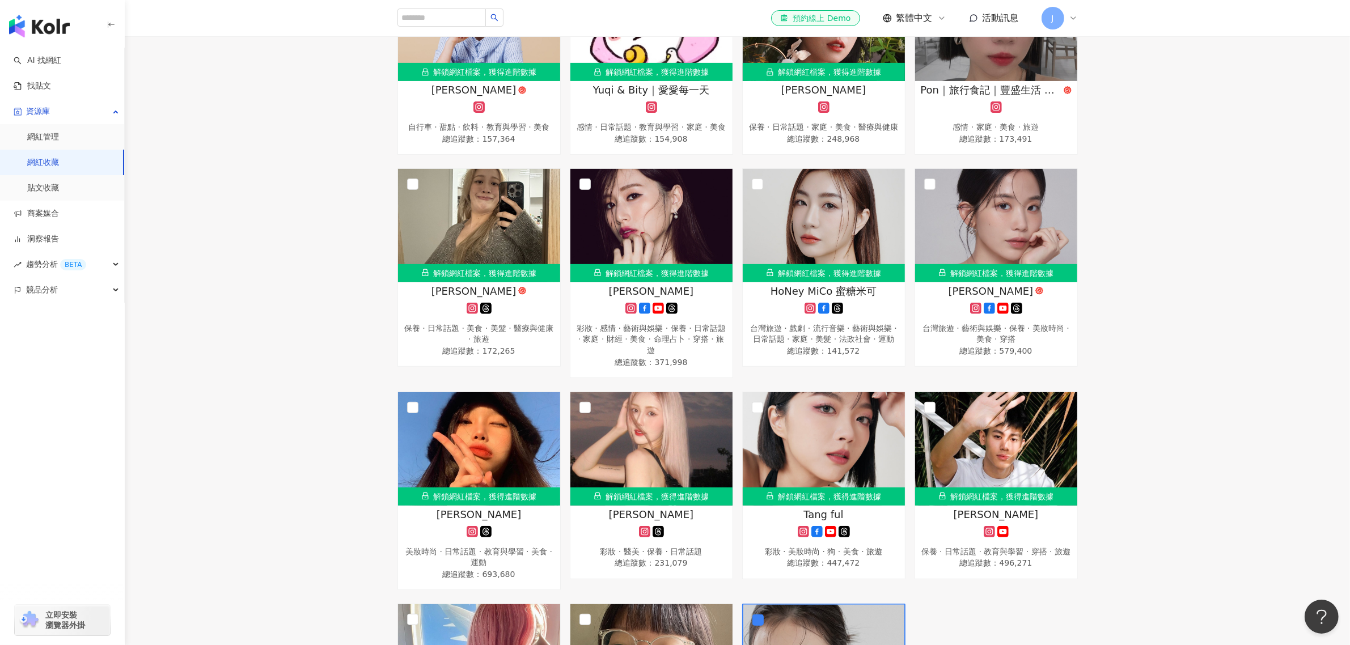
click at [1079, 422] on div "全選 已選擇：1 位網紅 清除 解鎖網紅 收藏 加入 移出網紅收藏 解鎖網紅檔案，獲得進階數據 李李 tiktok-icon 醫美 · 日常話題 · 教育與學…" at bounding box center [737, 247] width 1225 height 1109
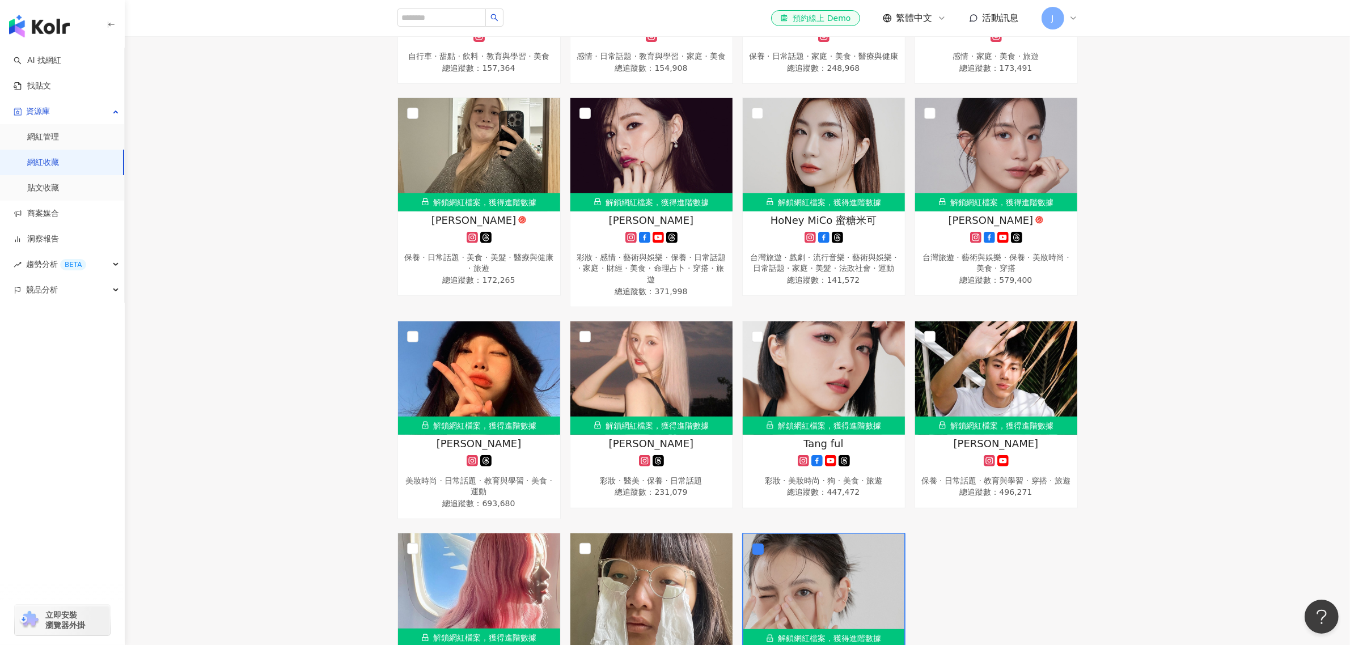
scroll to position [851, 0]
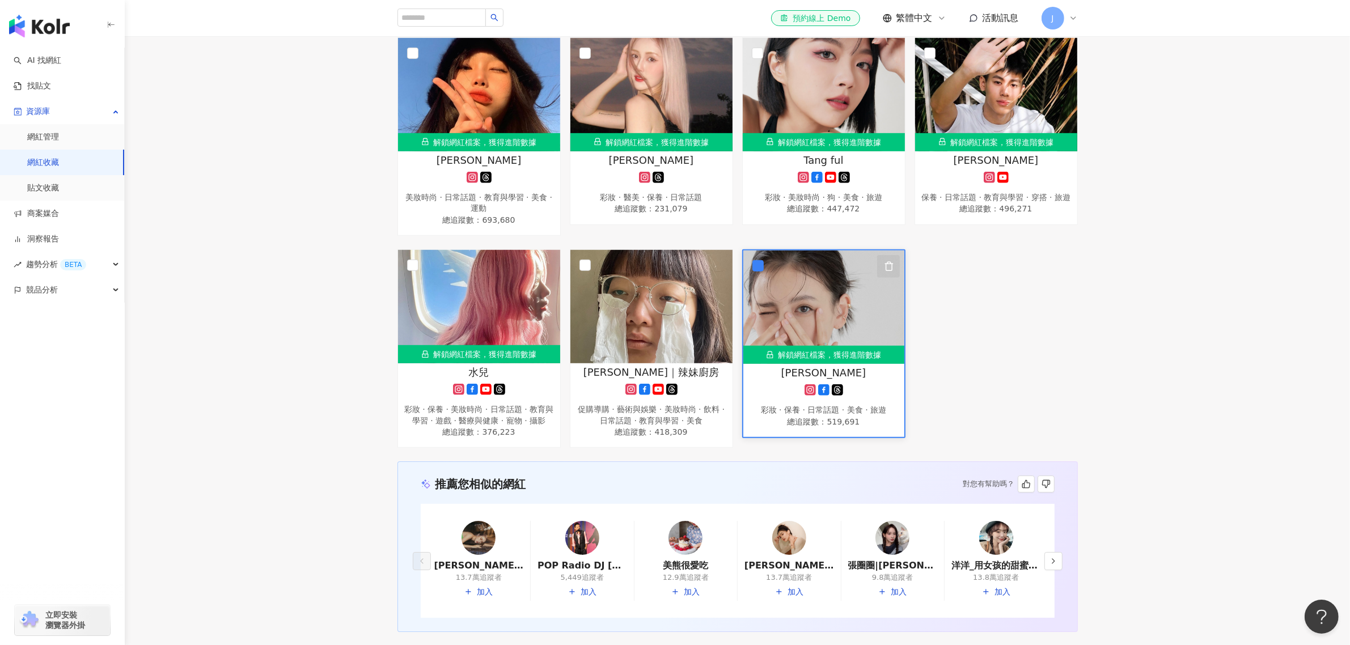
click at [886, 270] on icon "button" at bounding box center [888, 266] width 6 height 9
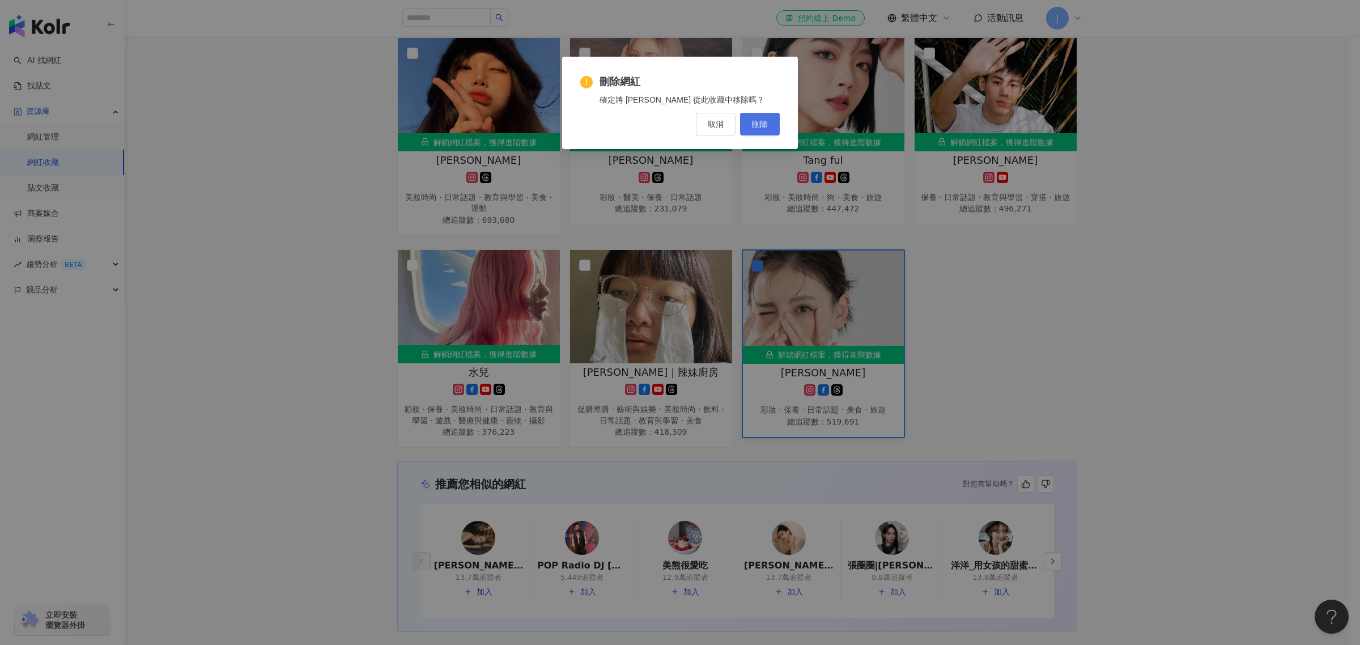
click at [757, 128] on span "刪除" at bounding box center [760, 124] width 16 height 9
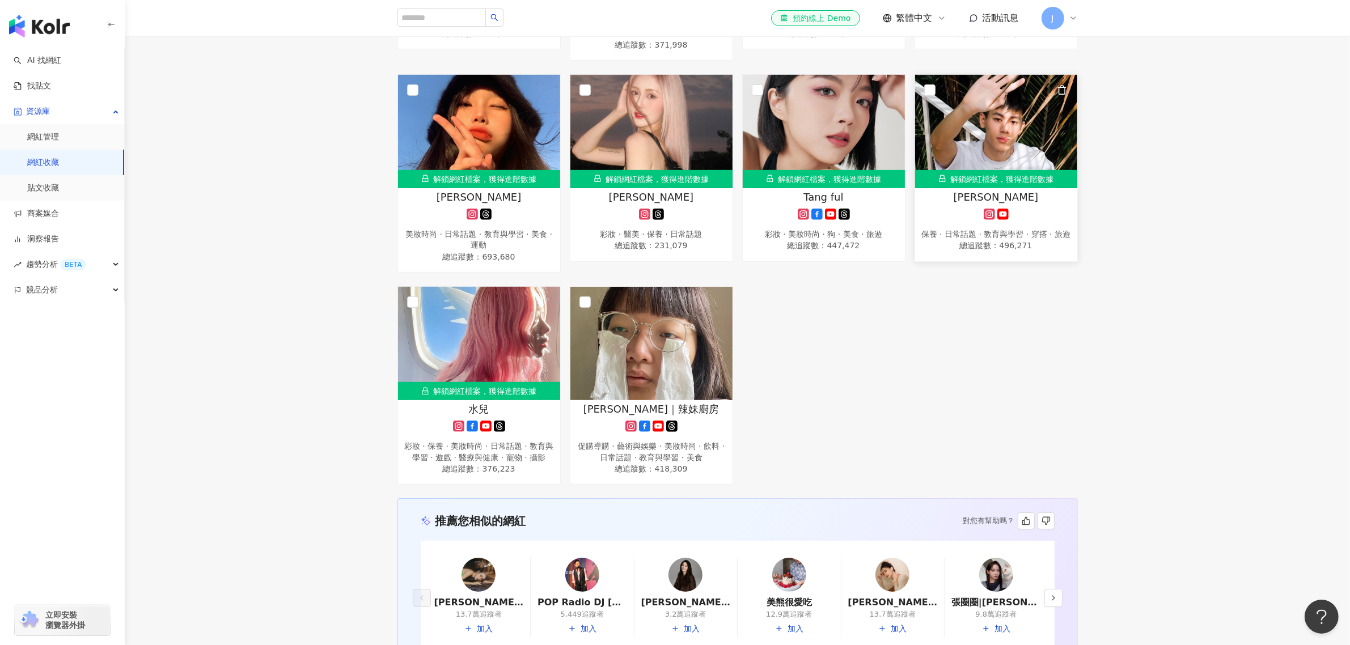
scroll to position [780, 0]
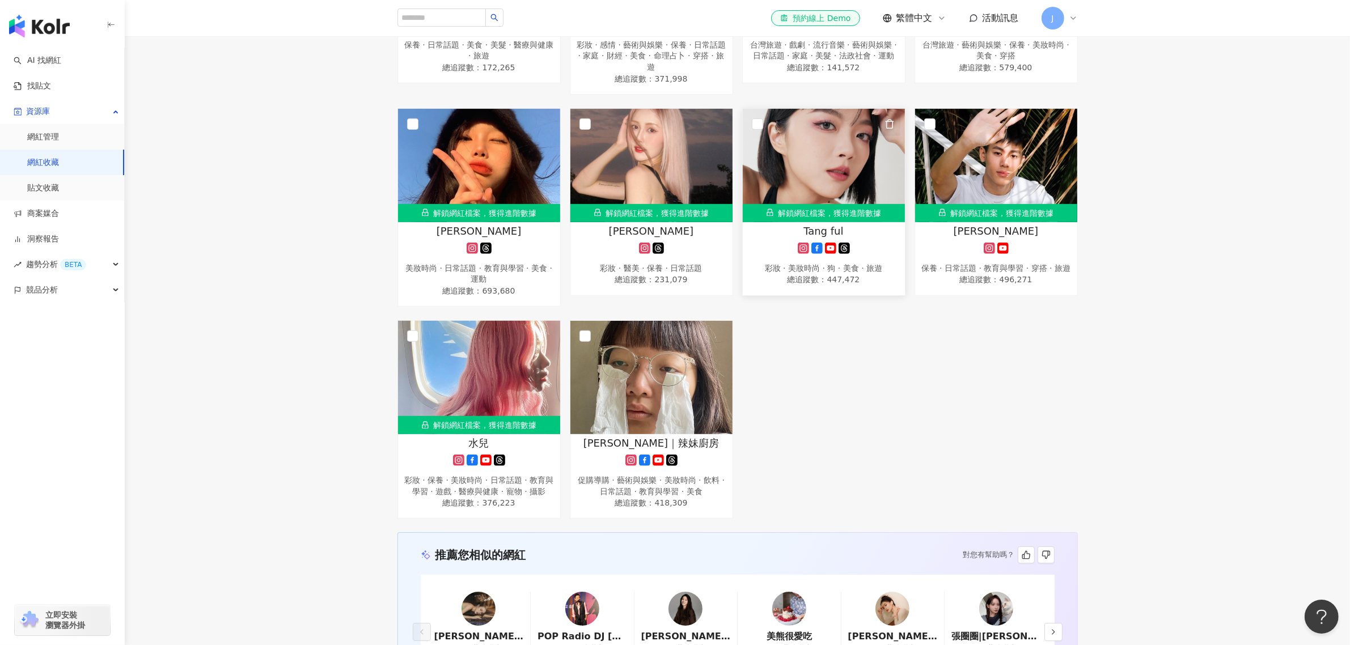
click at [890, 122] on polyline "button" at bounding box center [889, 122] width 8 height 0
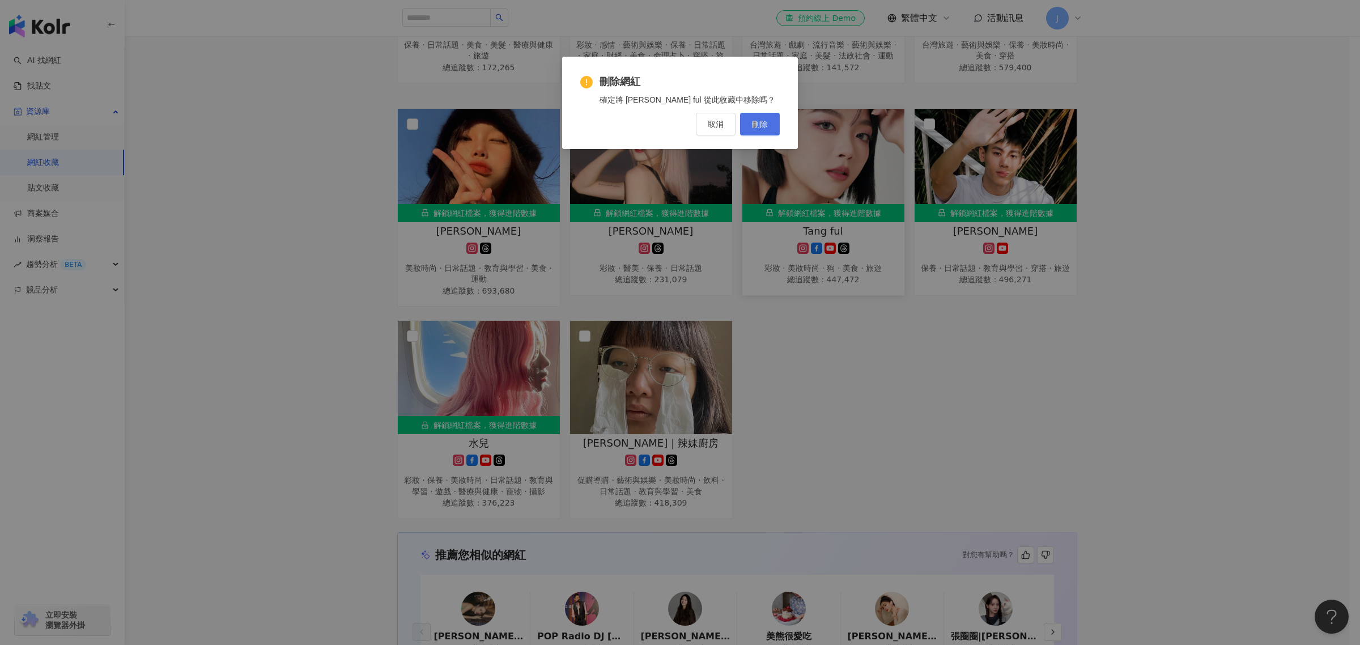
click at [766, 120] on span "刪除" at bounding box center [760, 124] width 16 height 9
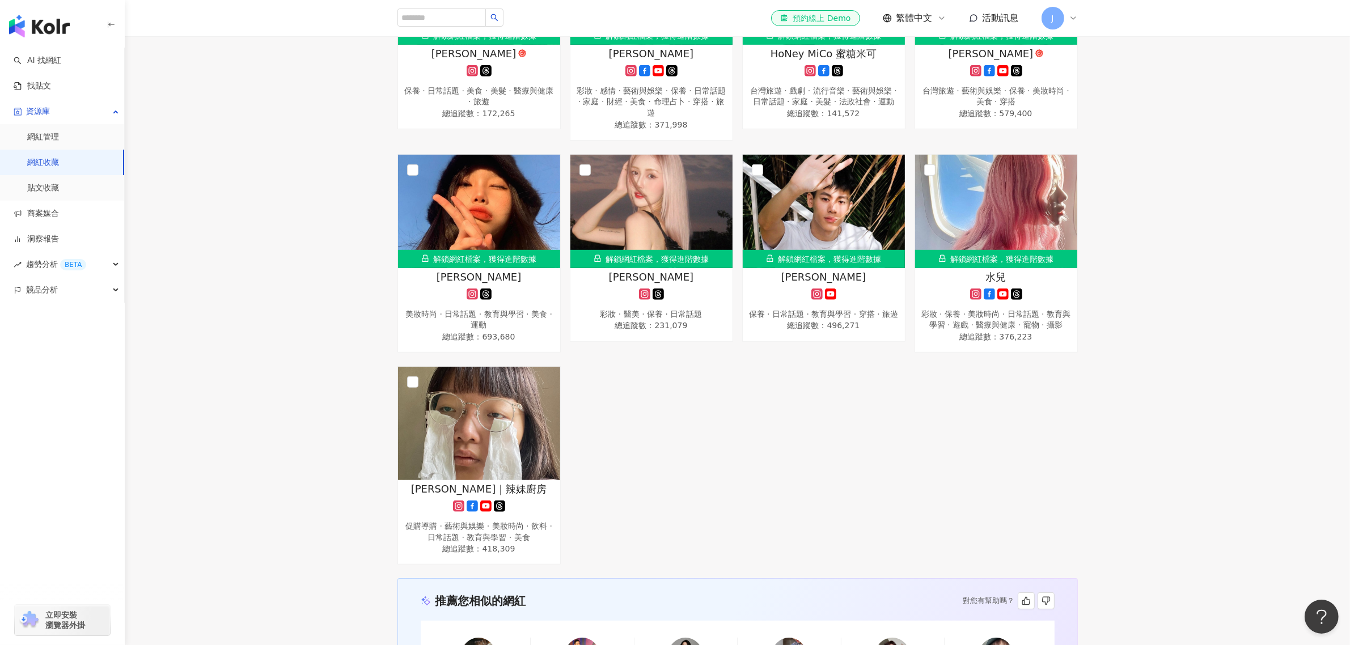
scroll to position [709, 0]
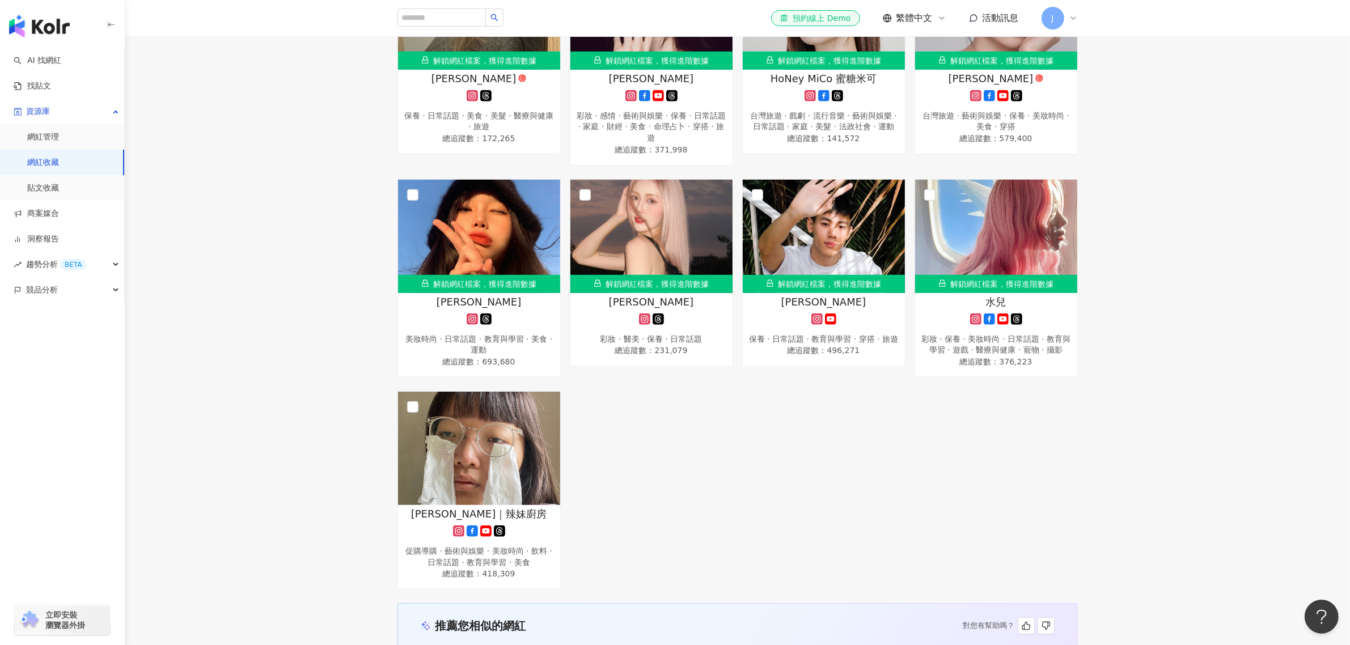
click at [732, 410] on div "解鎖網紅檔案，獲得進階數據 李李 tiktok-icon 醫美 · 日常話題 · 教育與學習 · 法政社會 · 運動 · 旅遊 總追蹤數 ： 228,679 …" at bounding box center [737, 60] width 689 height 1058
click at [287, 321] on div "全選 已選擇：1 位網紅 清除 解鎖網紅 收藏 加入 移出網紅收藏 解鎖網紅檔案，獲得進階數據 李李 tiktok-icon 醫美 · 日常話題 · 教育與學…" at bounding box center [737, 34] width 1225 height 1109
click at [542, 200] on icon "button" at bounding box center [545, 195] width 10 height 10
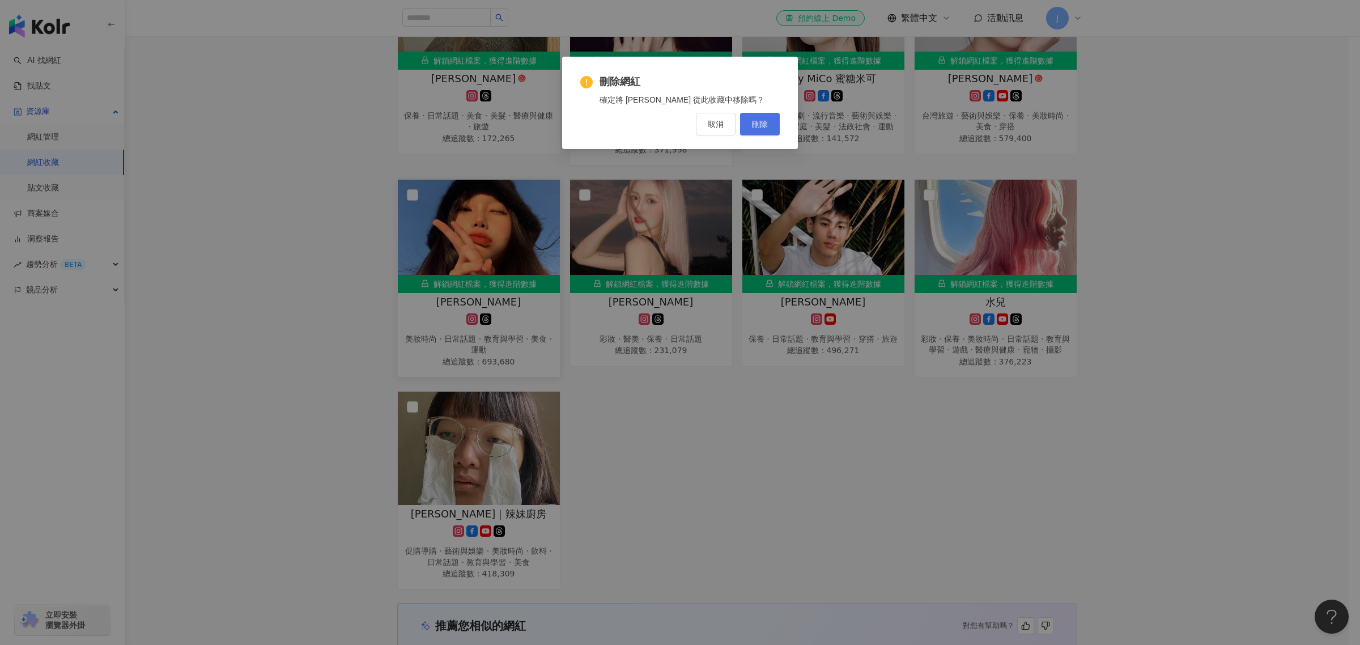
click at [767, 122] on span "刪除" at bounding box center [760, 124] width 16 height 9
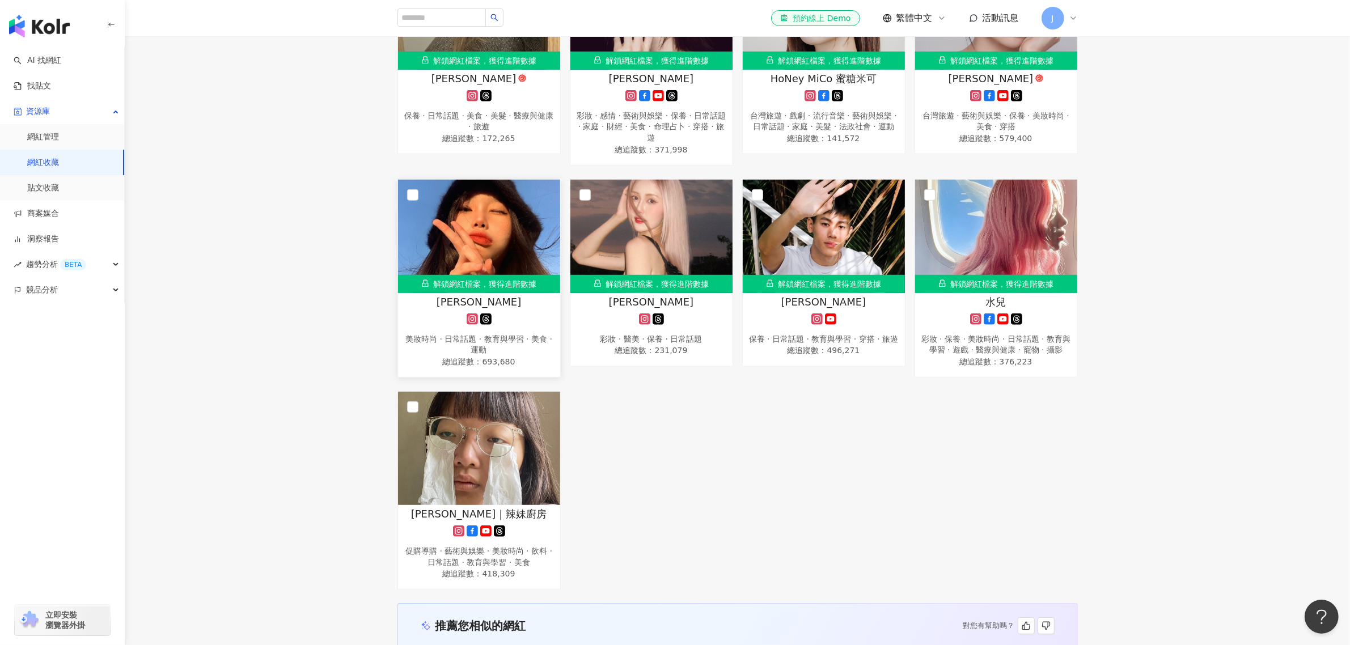
click at [343, 296] on div "全選 已選擇：1 位網紅 清除 解鎖網紅 收藏 加入 移出網紅收藏 解鎖網紅檔案，獲得進階數據 李李 tiktok-icon 醫美 · 日常話題 · 教育與學…" at bounding box center [737, 34] width 1225 height 1109
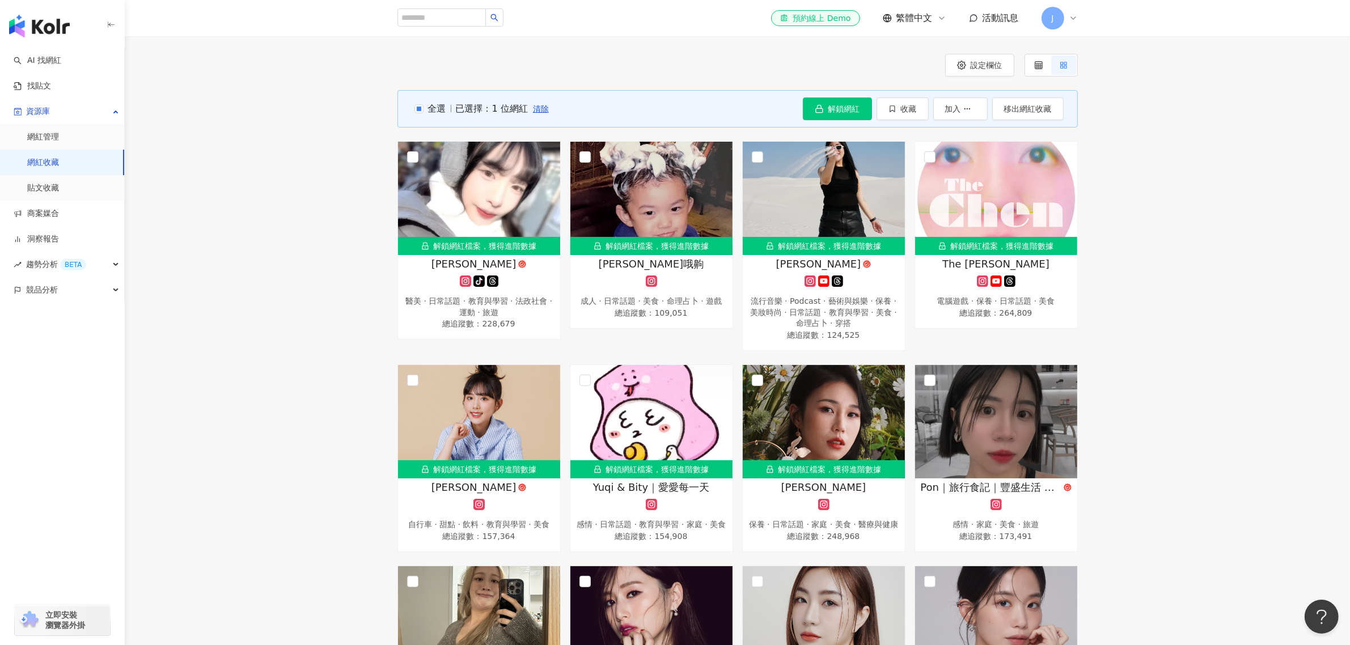
scroll to position [170, 0]
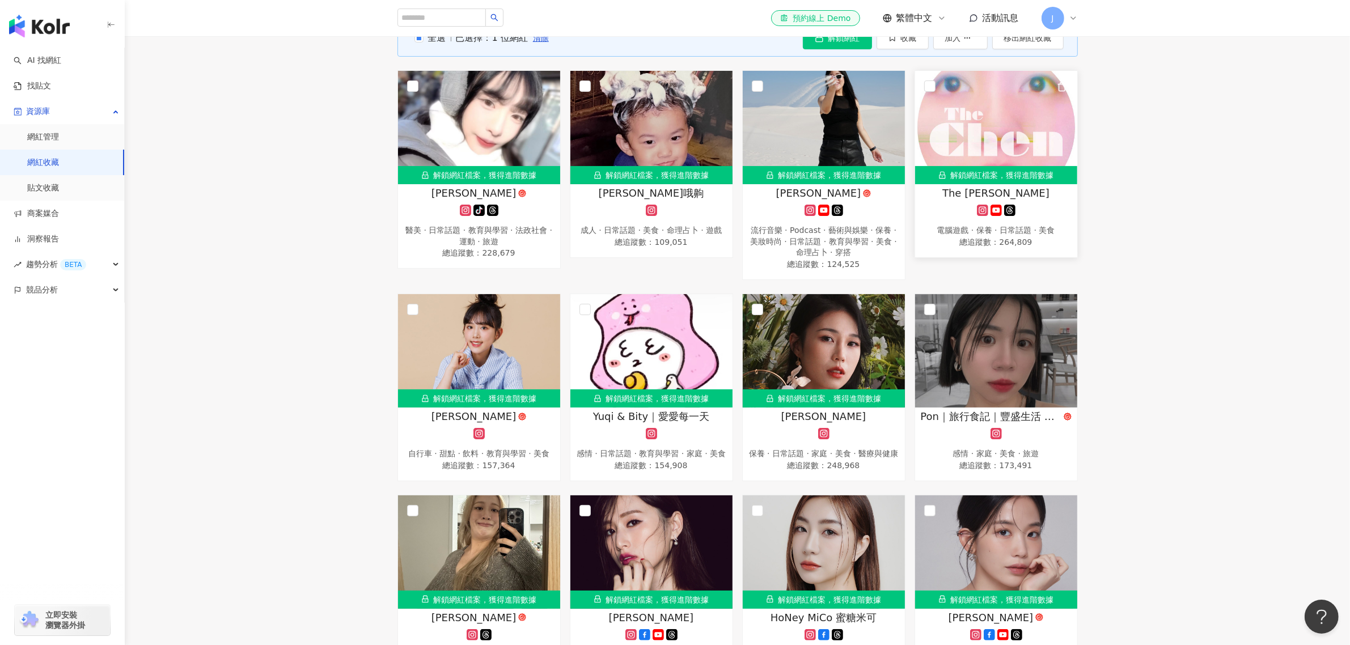
click at [978, 193] on span "The Chen" at bounding box center [995, 193] width 107 height 14
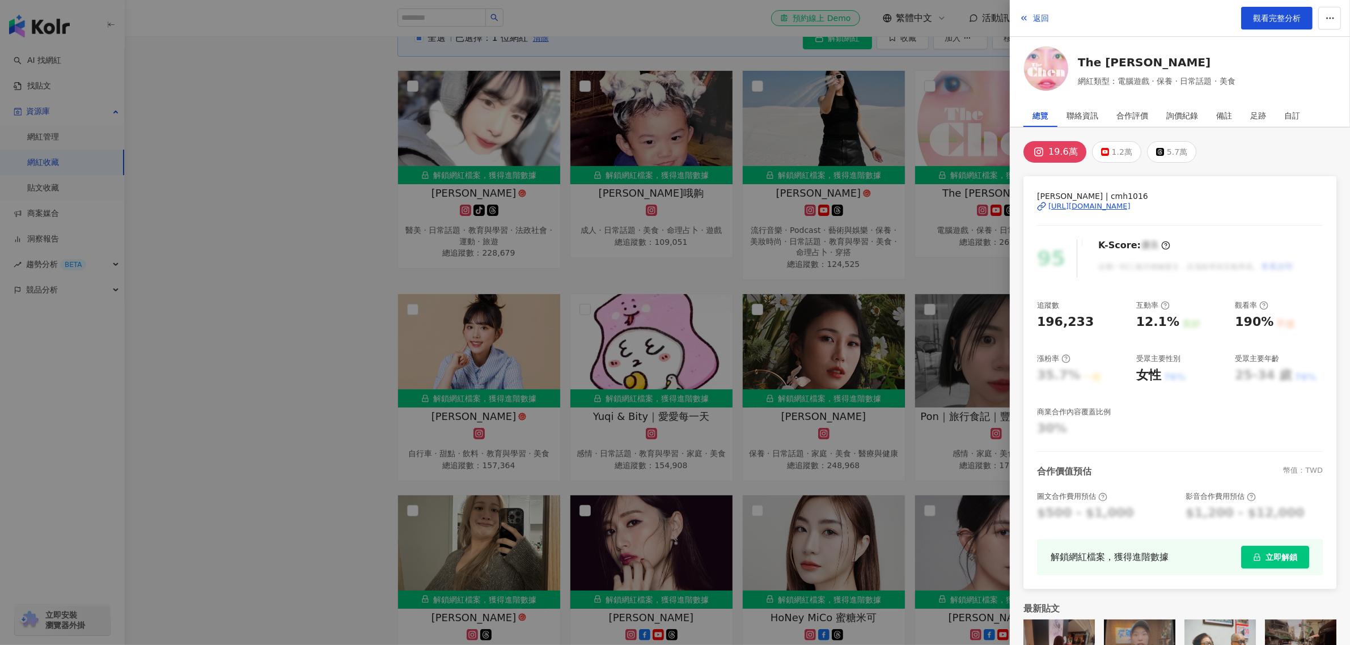
click at [1079, 208] on div "https://www.instagram.com/cmh1016/" at bounding box center [1089, 206] width 82 height 10
click at [358, 326] on div at bounding box center [675, 322] width 1350 height 645
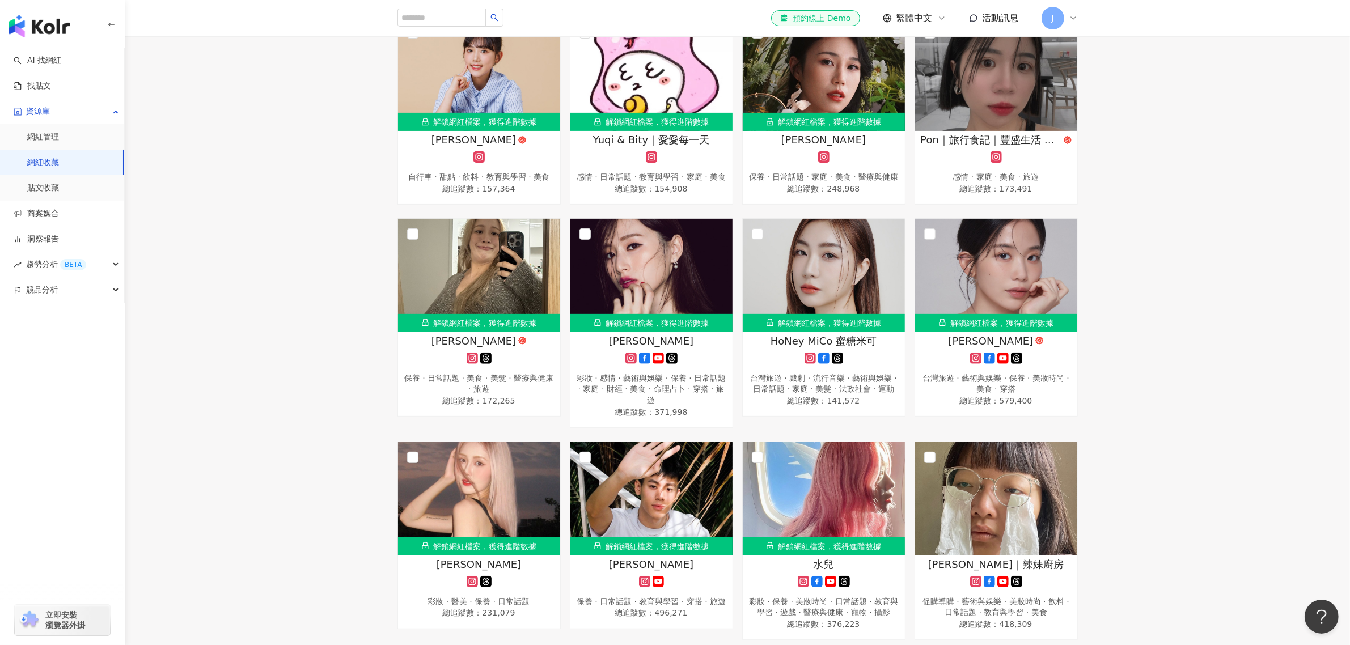
scroll to position [453, 0]
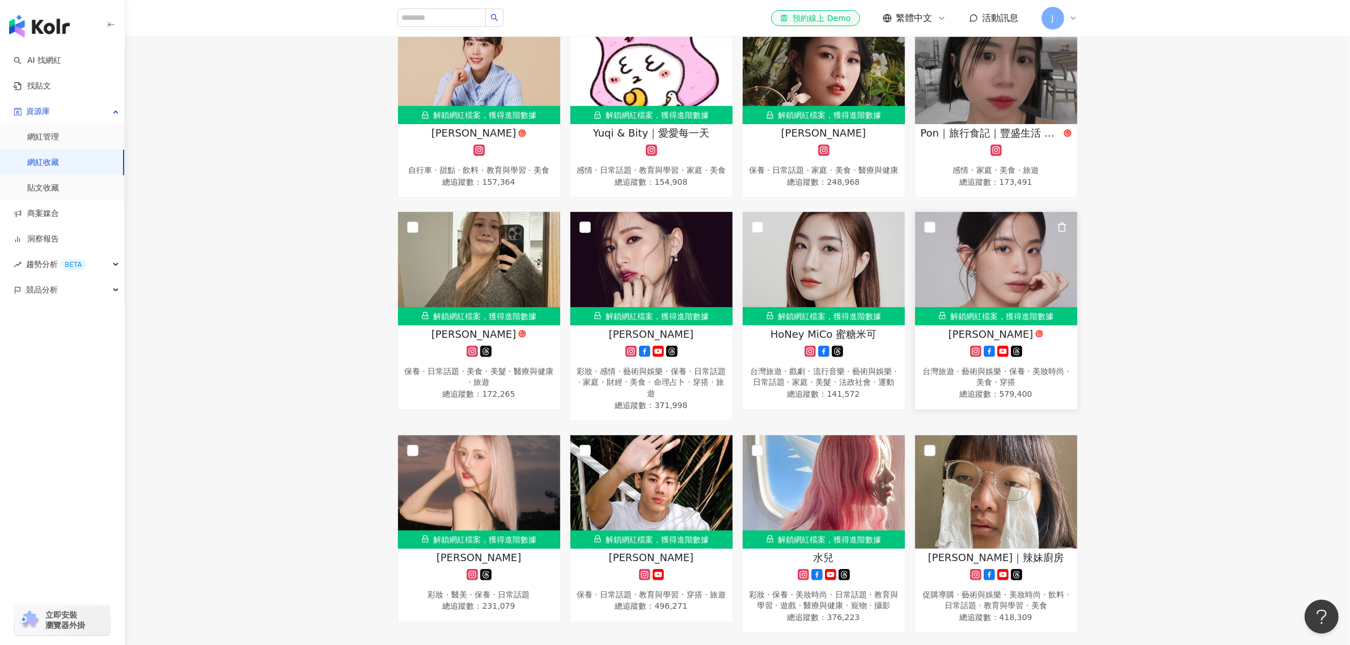
click at [995, 341] on span "王安蕾" at bounding box center [990, 334] width 85 height 14
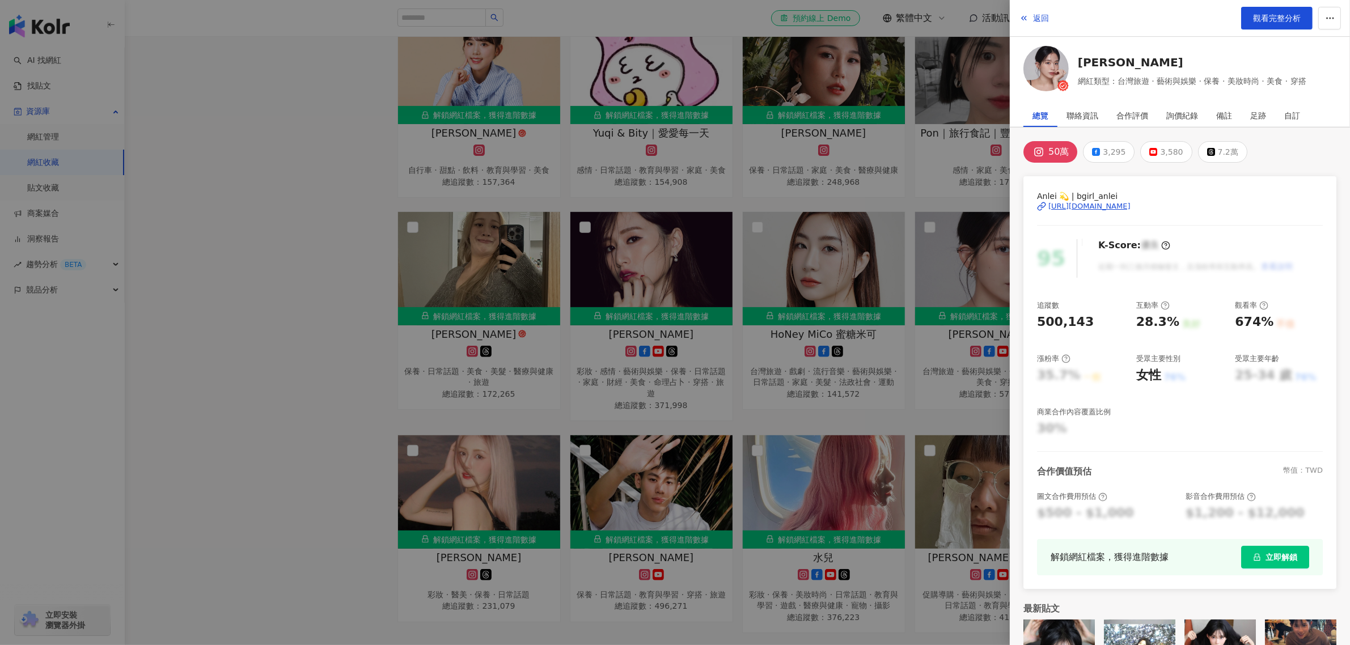
click at [1079, 206] on div "https://www.instagram.com/bgirl_anlei/" at bounding box center [1089, 206] width 82 height 10
click at [338, 276] on div at bounding box center [675, 322] width 1350 height 645
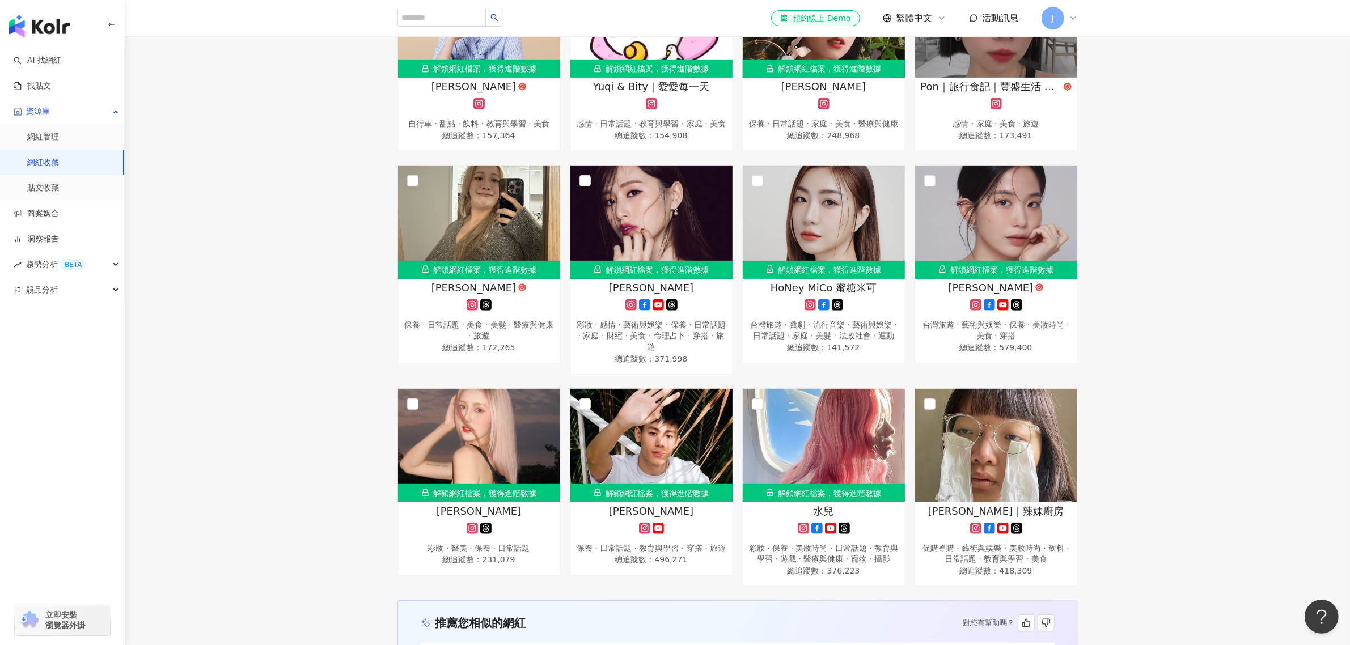
scroll to position [666, 0]
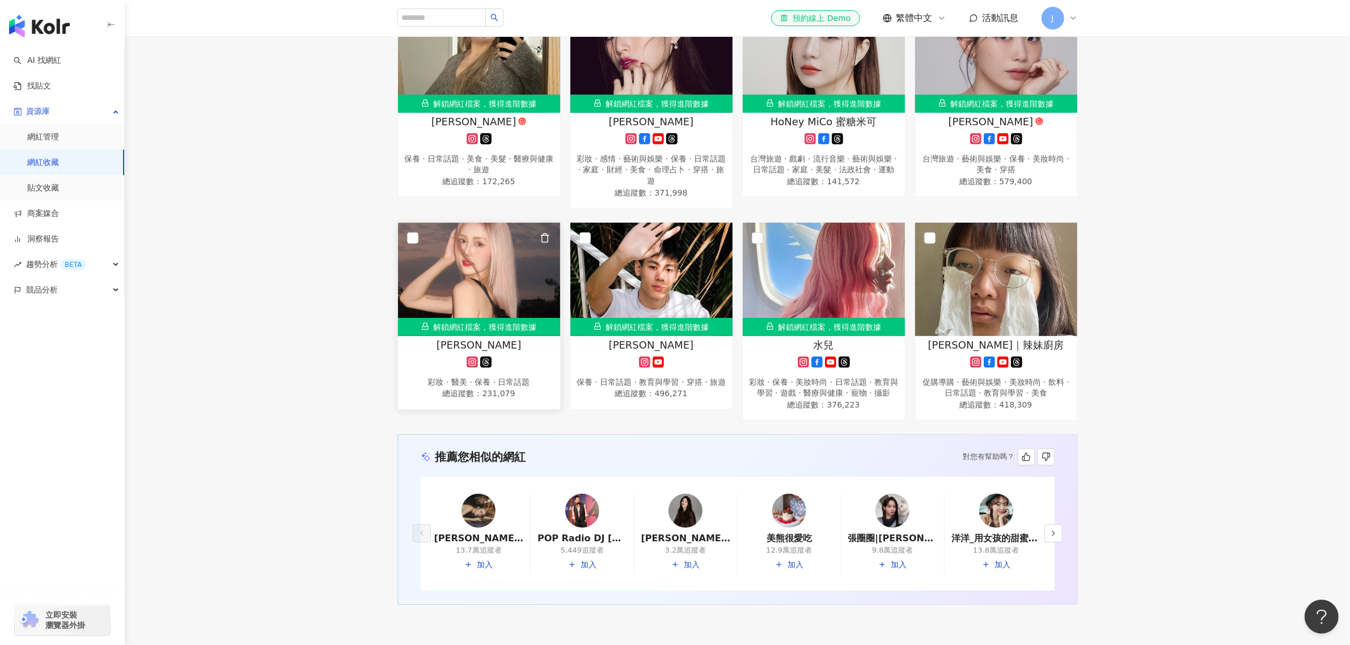
click at [486, 336] on div "解鎖網紅檔案，獲得進階數據" at bounding box center [479, 327] width 162 height 18
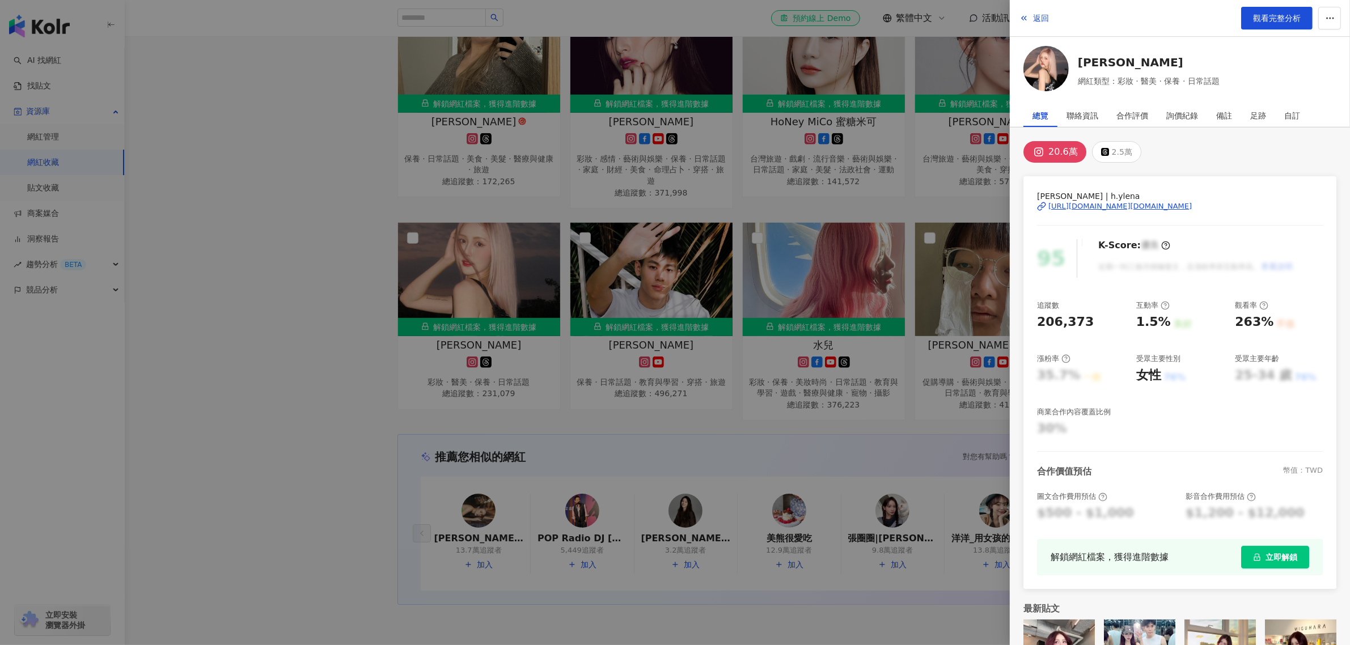
click at [1079, 205] on div "https://www.instagram.com/h.ylena/" at bounding box center [1119, 206] width 143 height 10
drag, startPoint x: 327, startPoint y: 260, endPoint x: 341, endPoint y: 276, distance: 21.3
click at [327, 260] on div at bounding box center [675, 322] width 1350 height 645
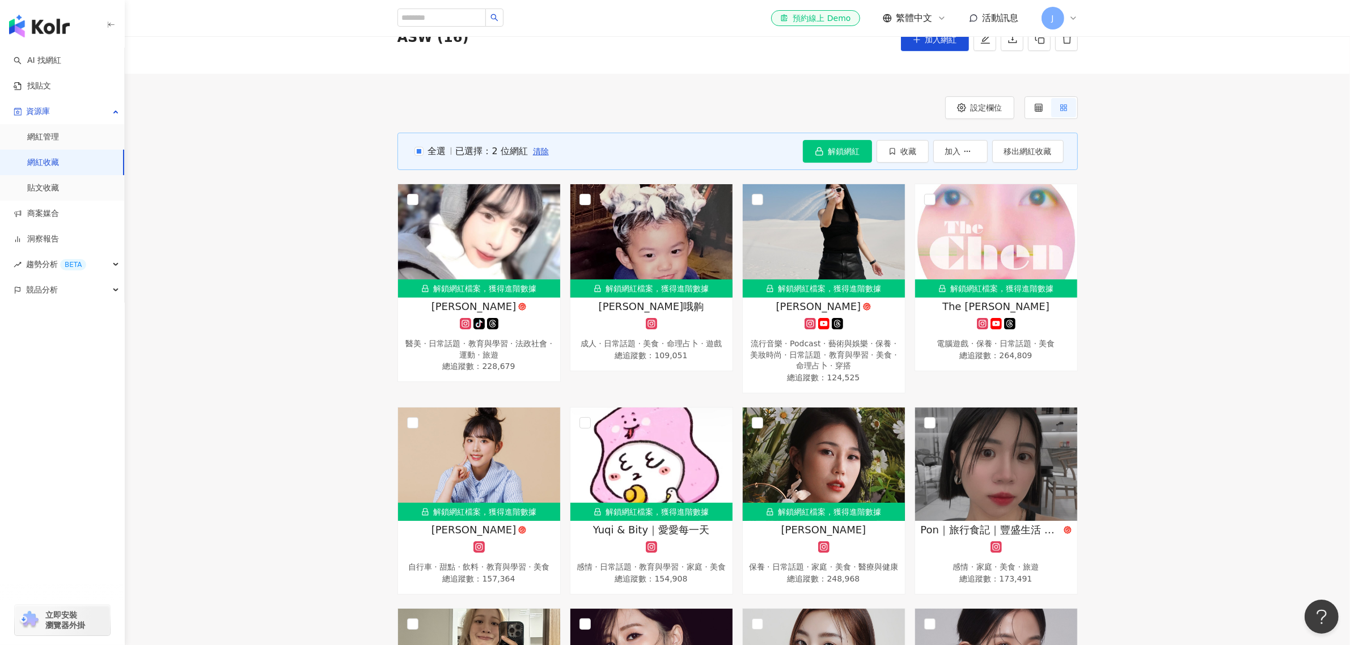
scroll to position [0, 0]
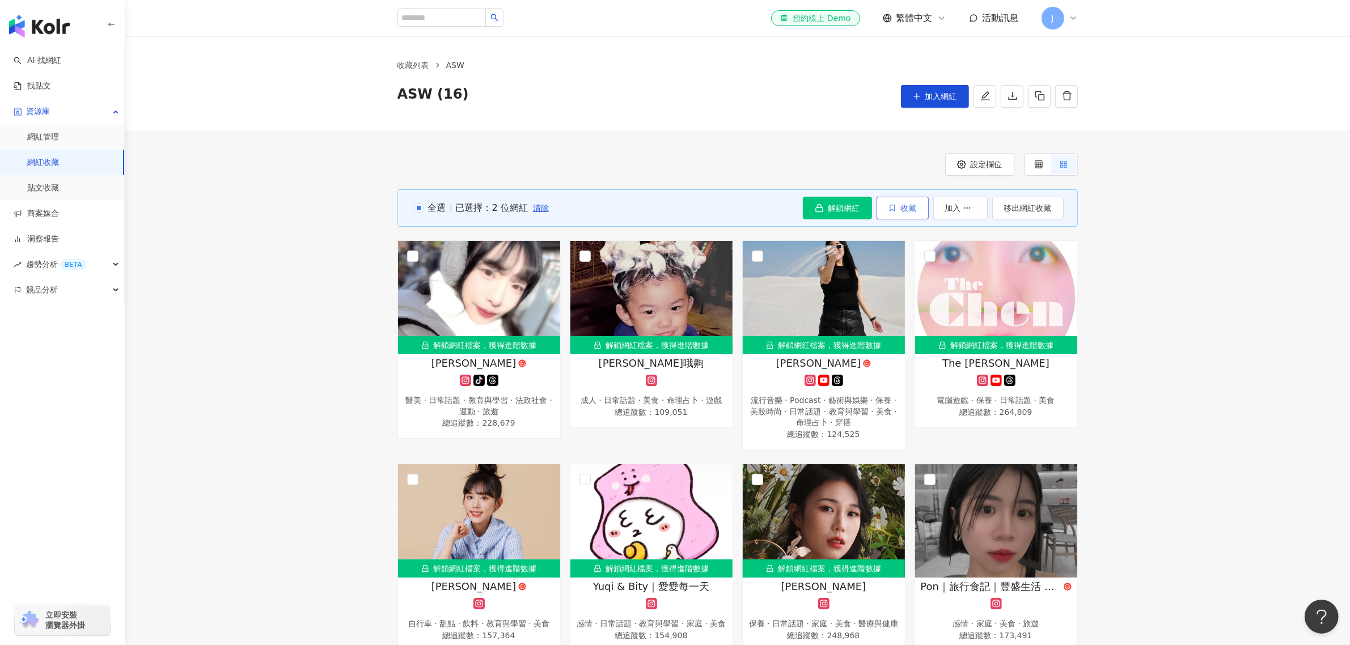
click at [892, 210] on icon "button" at bounding box center [891, 208] width 5 height 6
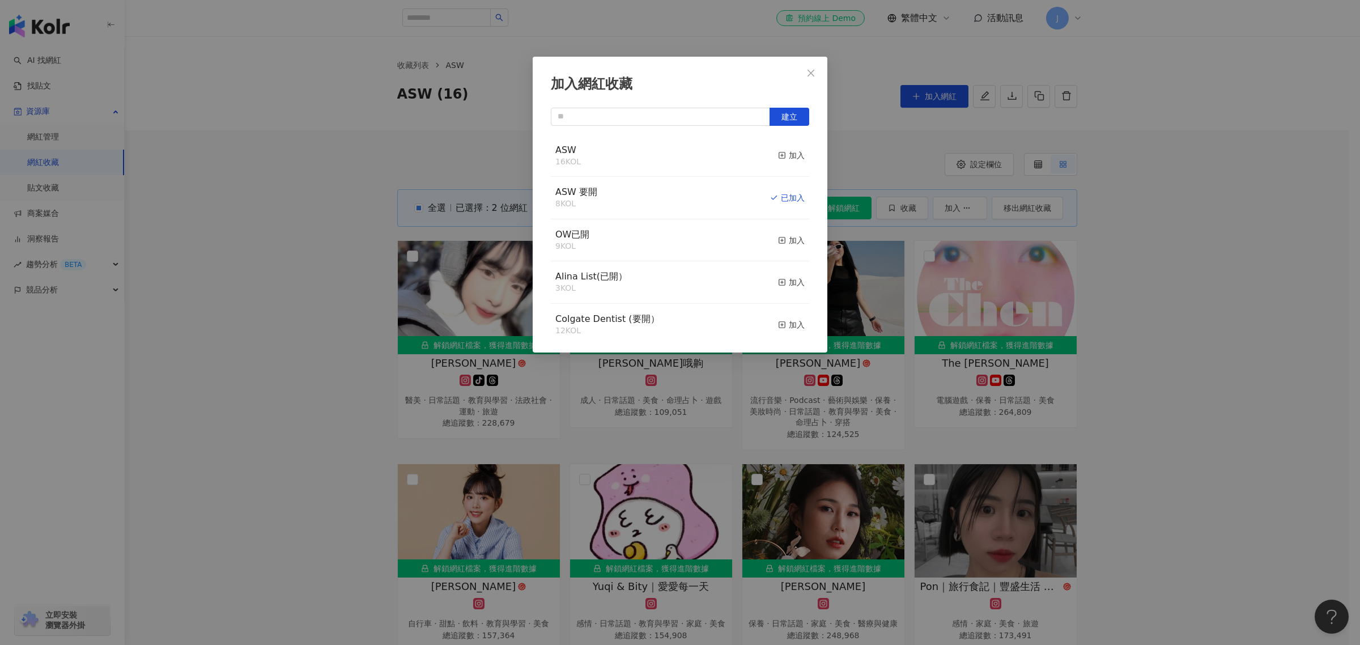
click at [333, 332] on div "加入網紅收藏 建立 ASW 16 KOL 加入 ASW 要開 8 KOL 已加入 OW已開 9 KOL 加入 Alina List(已開） 3 KOL 加入 …" at bounding box center [680, 322] width 1360 height 645
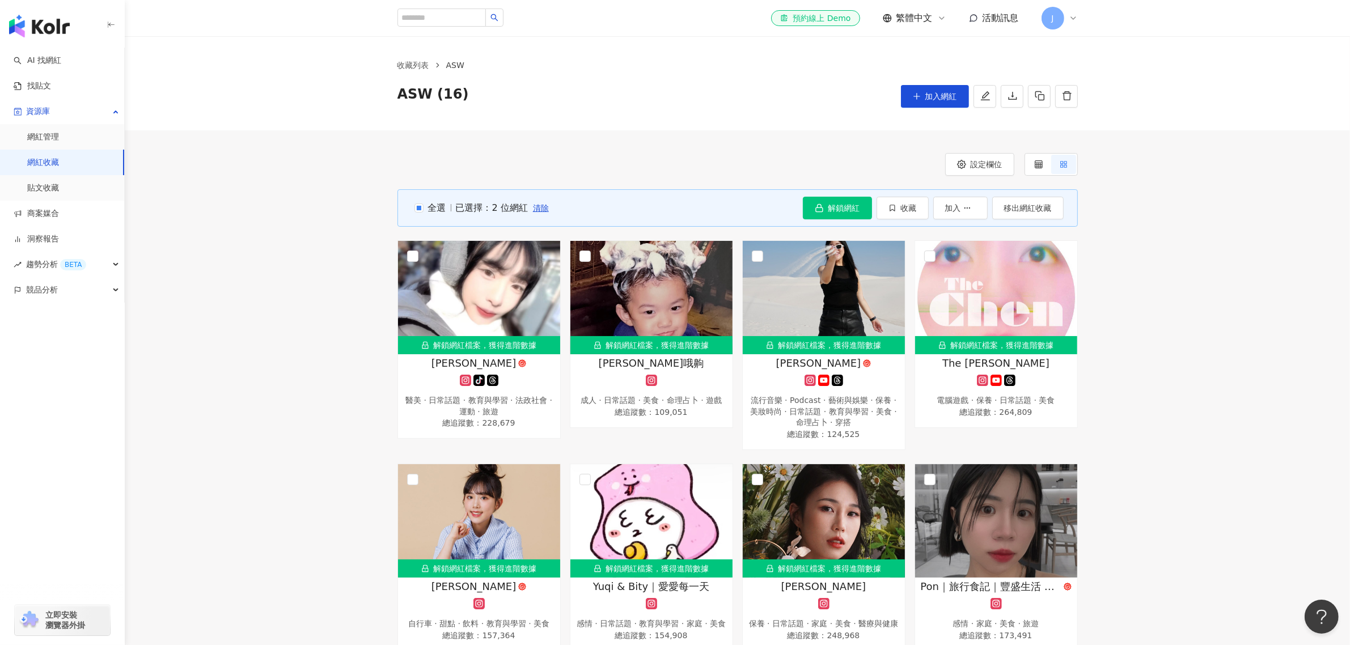
click at [333, 332] on div "全選 已選擇：2 位網紅 清除 解鎖網紅 收藏 加入 移出網紅收藏 解鎖網紅檔案，獲得進階數據 李李 tiktok-icon 醫美 · 日常話題 · 教育與學…" at bounding box center [737, 637] width 1225 height 897
click at [894, 200] on button "收藏" at bounding box center [902, 208] width 52 height 23
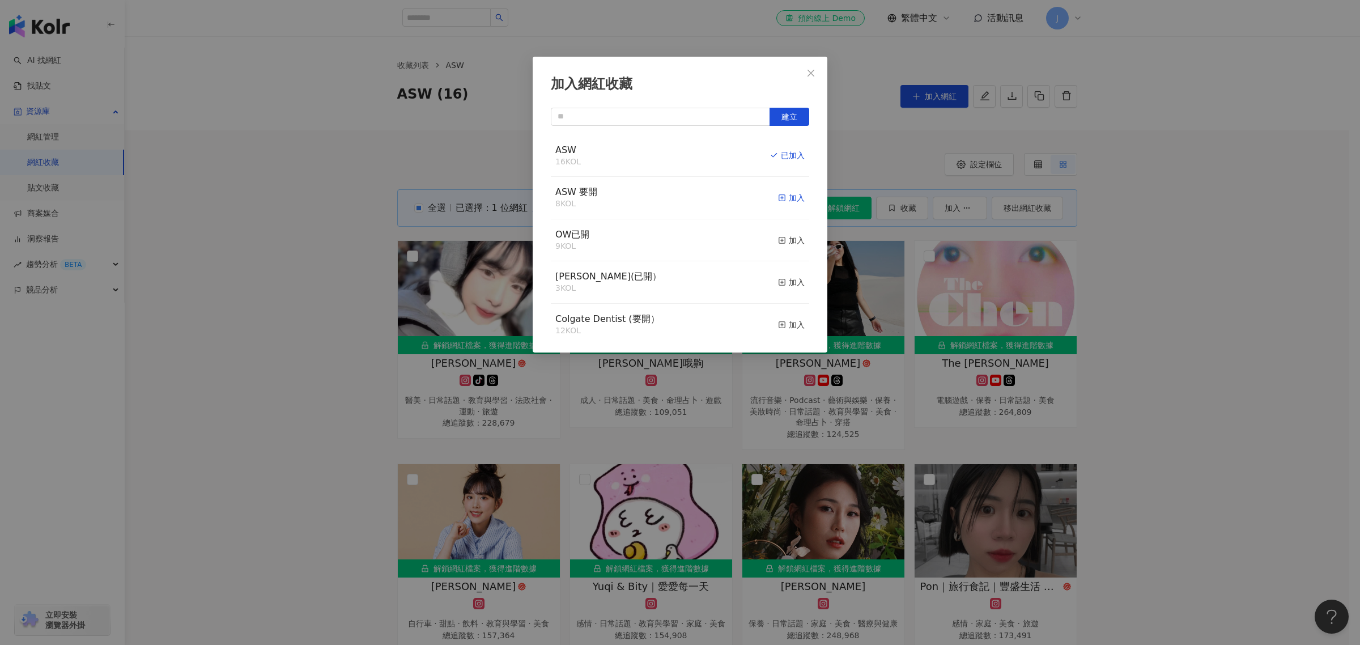
click at [786, 200] on div "加入" at bounding box center [791, 198] width 27 height 12
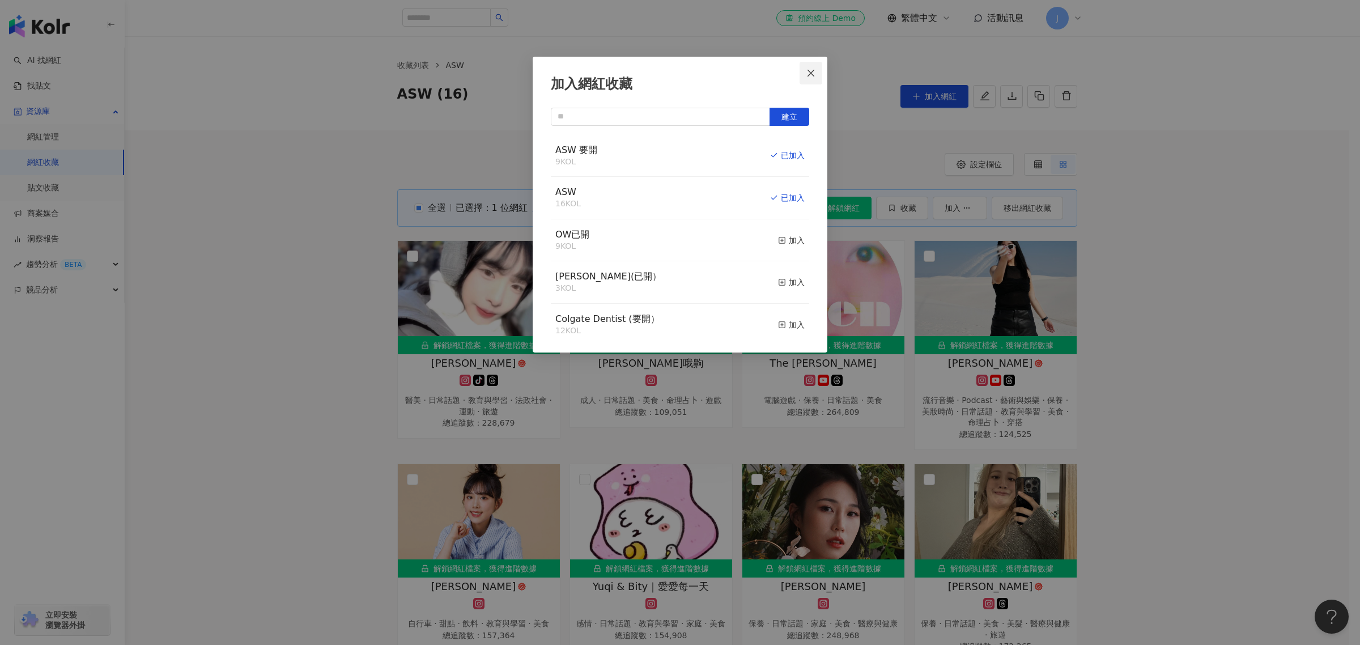
click at [812, 74] on icon "close" at bounding box center [811, 72] width 7 height 7
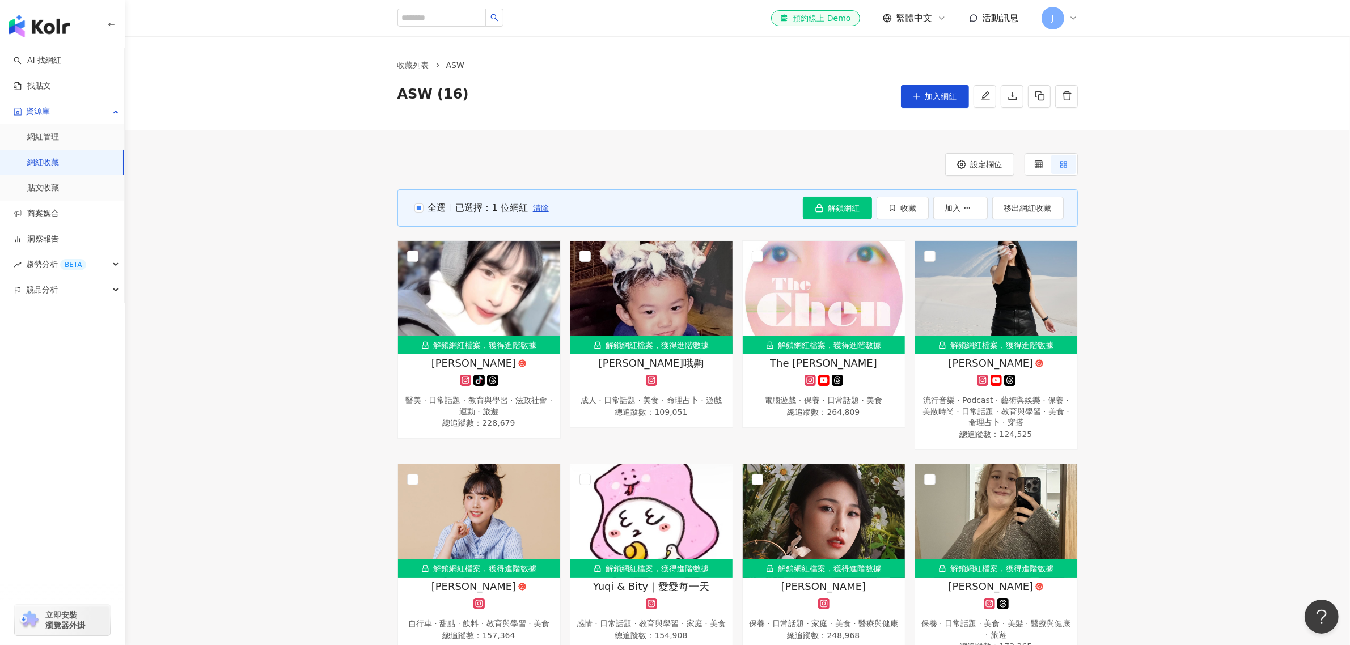
click at [354, 334] on div "全選 已選擇：1 位網紅 清除 解鎖網紅 收藏 加入 移出網紅收藏 解鎖網紅檔案，獲得進階數據 李李 tiktok-icon 醫美 · 日常話題 · 教育與學…" at bounding box center [737, 643] width 1225 height 909
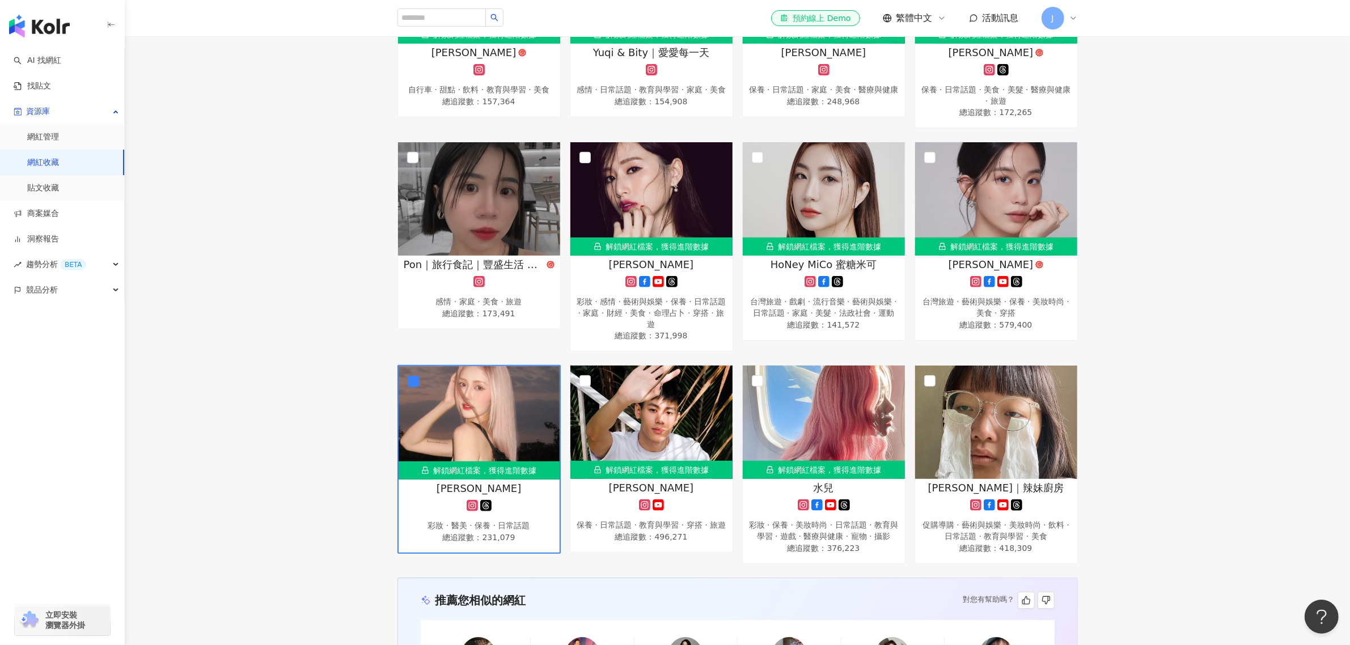
scroll to position [709, 0]
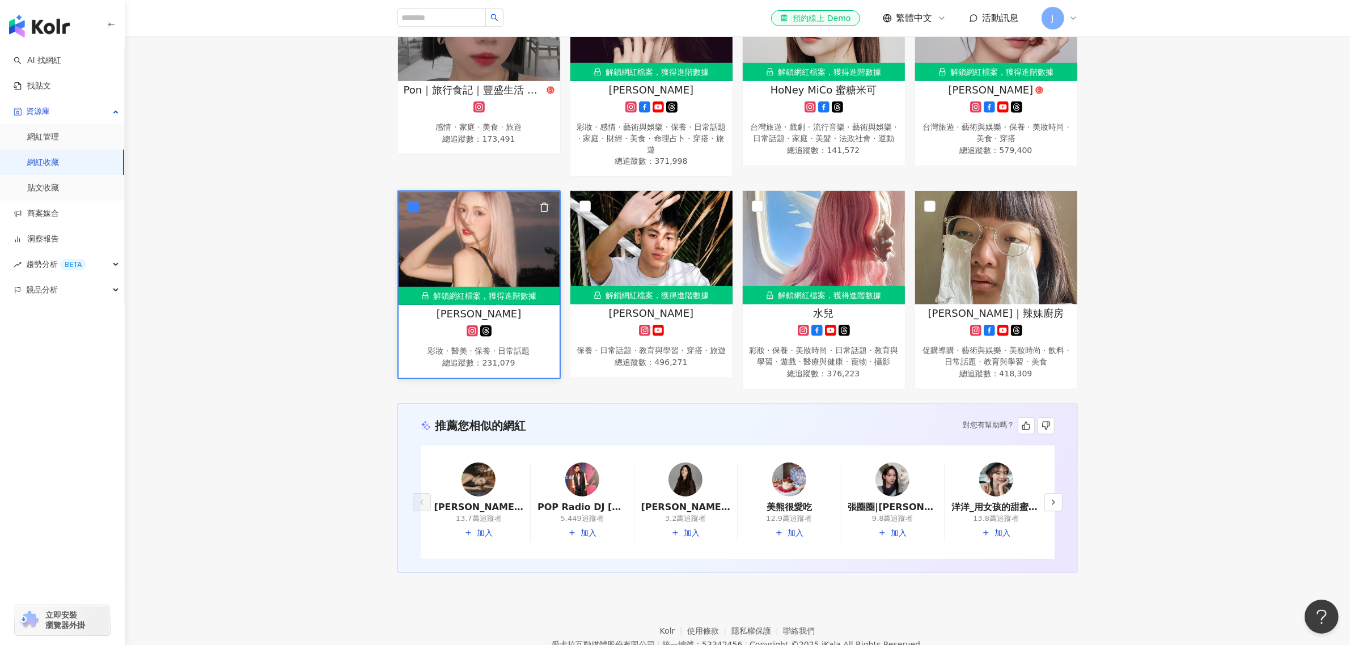
click at [540, 204] on icon "button" at bounding box center [544, 207] width 10 height 10
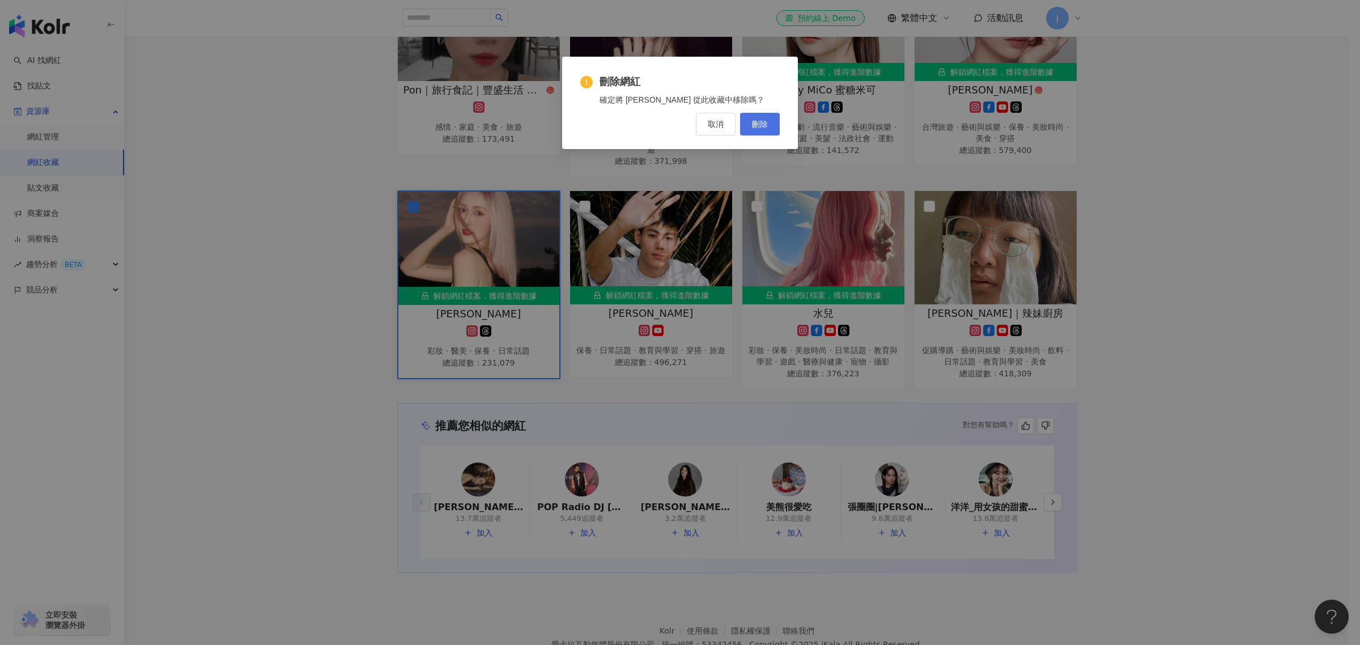
click at [757, 122] on span "刪除" at bounding box center [760, 124] width 16 height 9
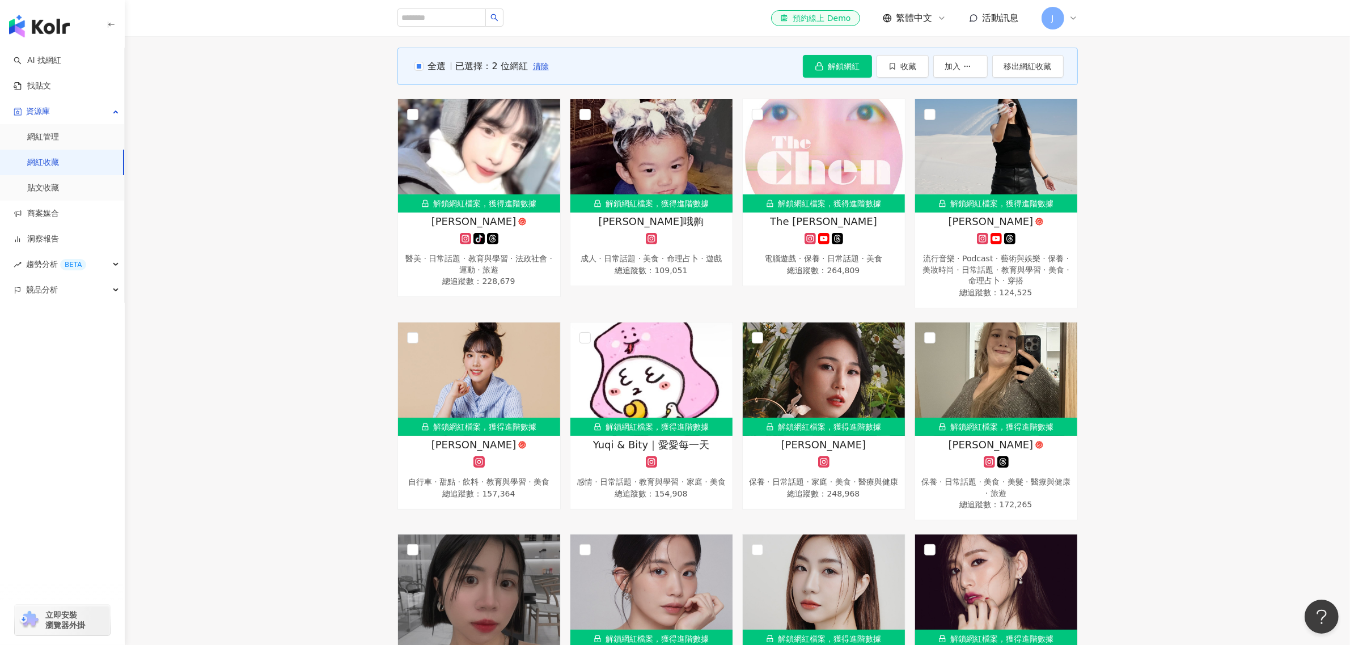
scroll to position [0, 0]
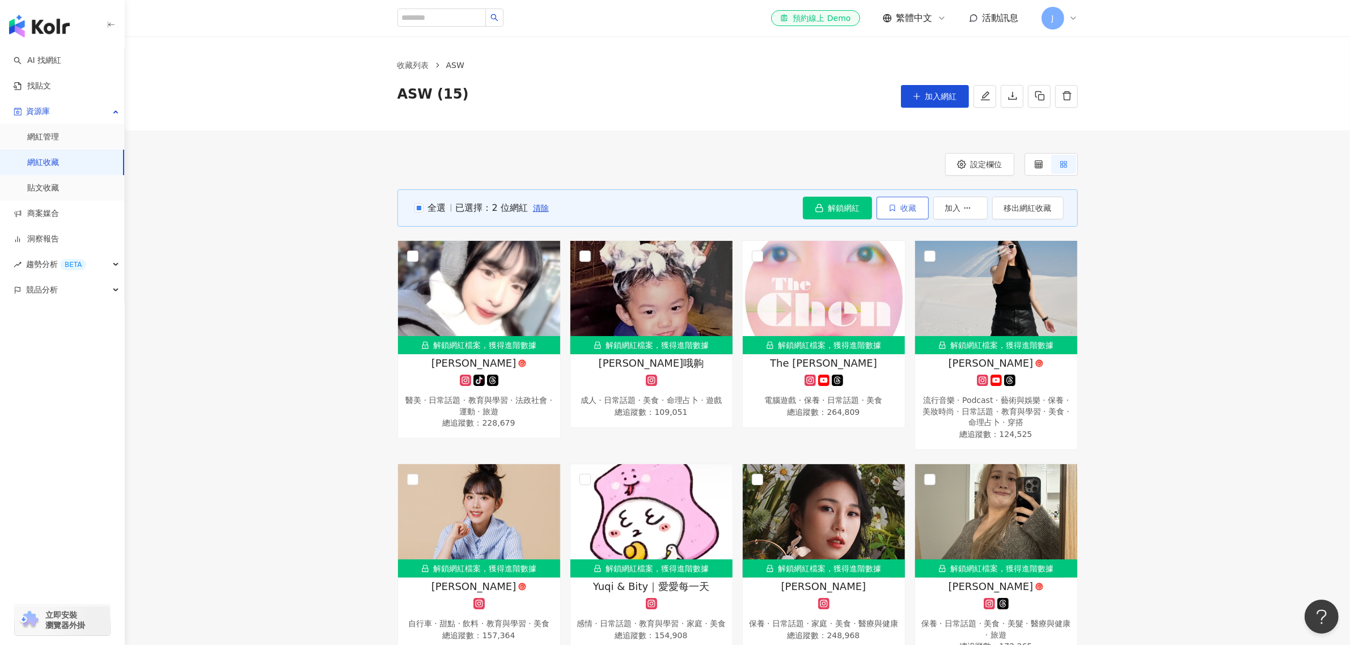
click at [908, 208] on span "收藏" at bounding box center [909, 207] width 16 height 9
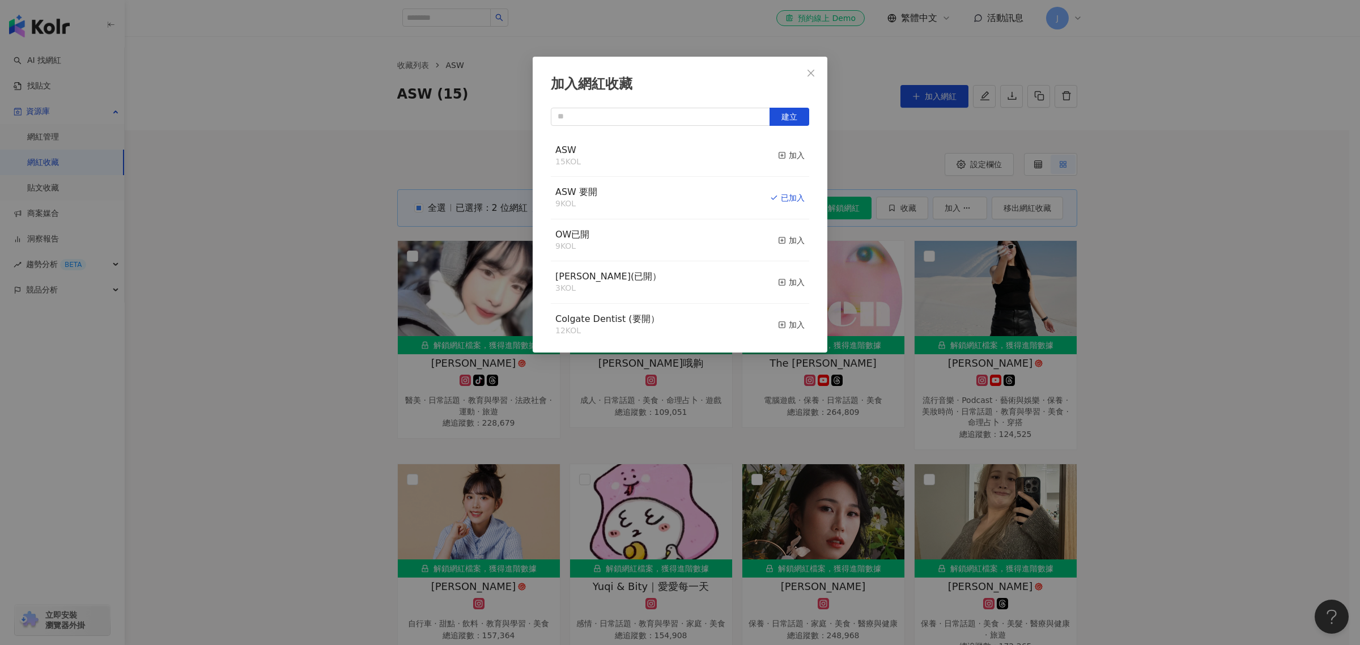
click at [292, 236] on div "加入網紅收藏 建立 ASW 15 KOL 加入 ASW 要開 9 KOL 已加入 OW已開 9 KOL 加入 Alina List(已開） 3 KOL 加入 …" at bounding box center [680, 322] width 1360 height 645
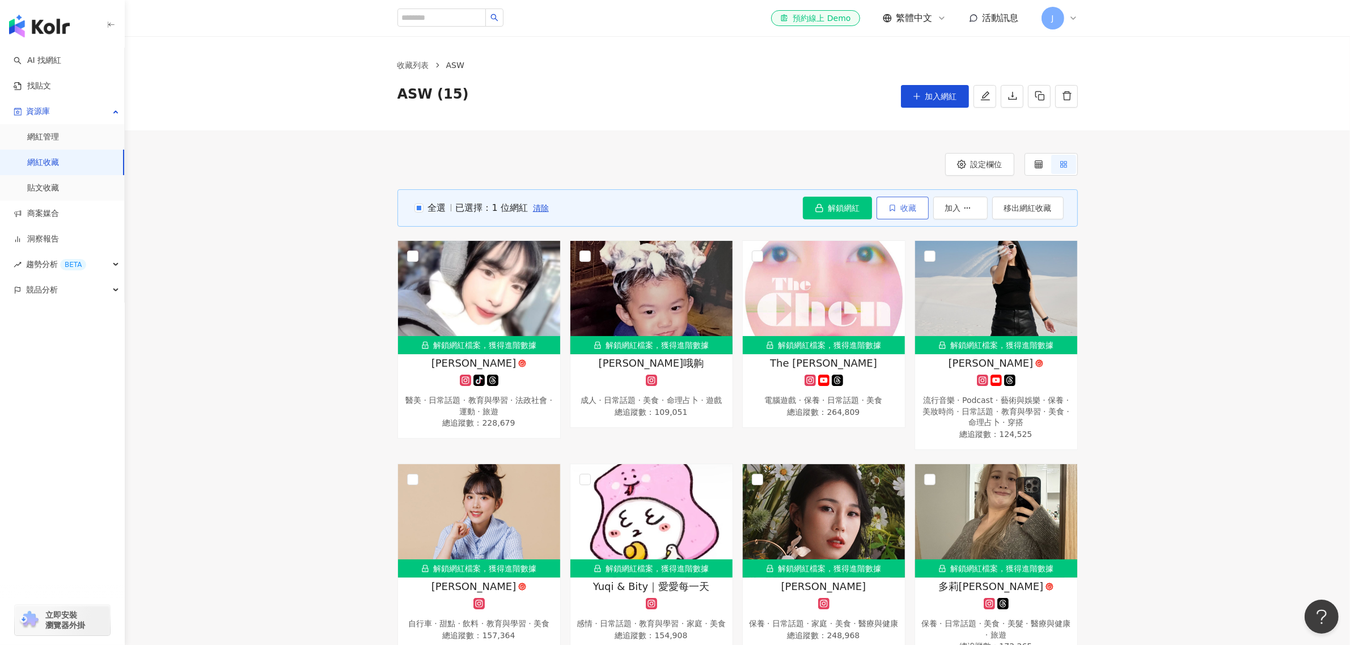
click at [903, 197] on button "收藏" at bounding box center [902, 208] width 52 height 23
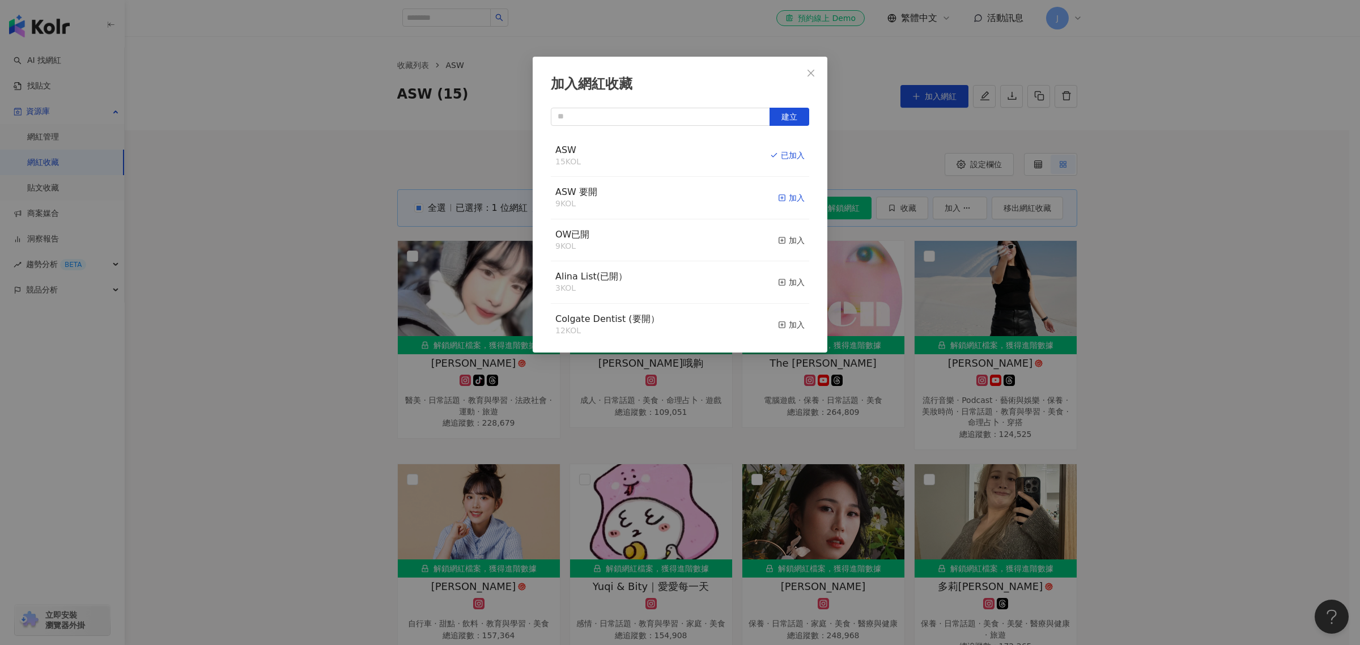
click at [789, 199] on div "加入" at bounding box center [791, 198] width 27 height 12
click at [808, 72] on icon "close" at bounding box center [811, 73] width 9 height 9
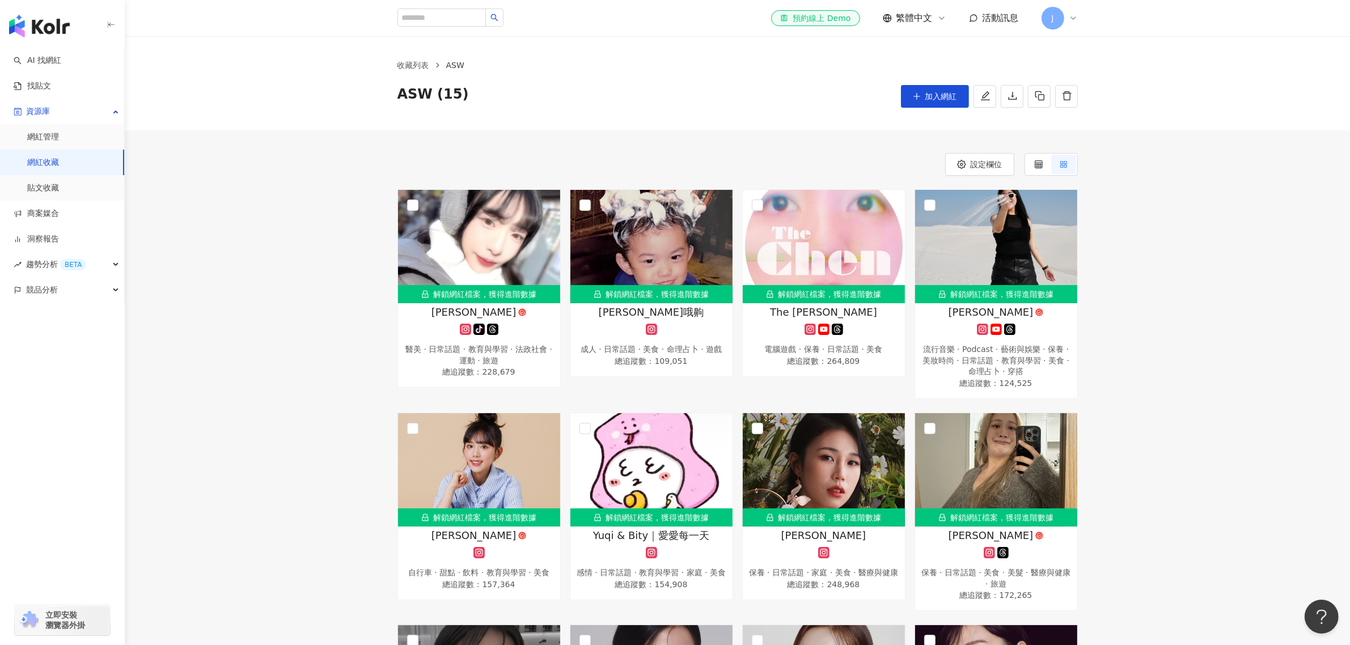
click at [350, 269] on div "解鎖網紅檔案，獲得進階數據 李李 tiktok-icon 醫美 · 日常話題 · 教育與學習 · 法政社會 · 運動 · 旅遊 總追蹤數 ： 228,679 …" at bounding box center [737, 618] width 1225 height 858
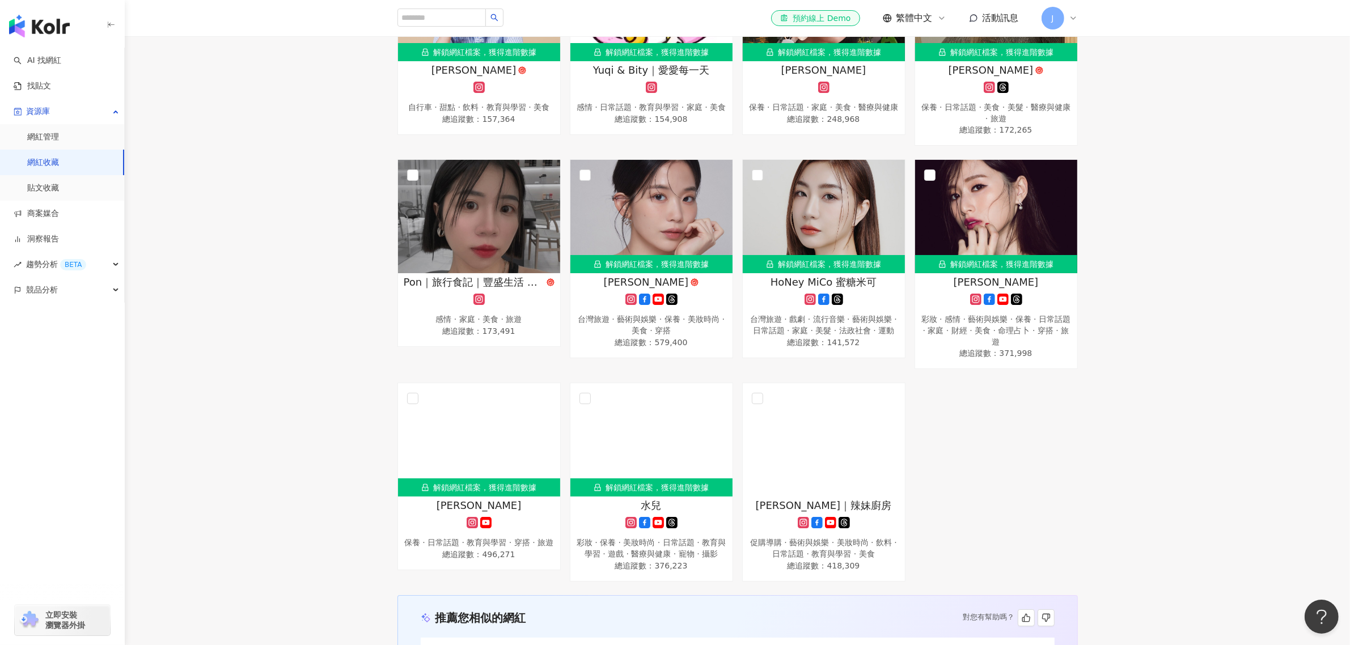
scroll to position [496, 0]
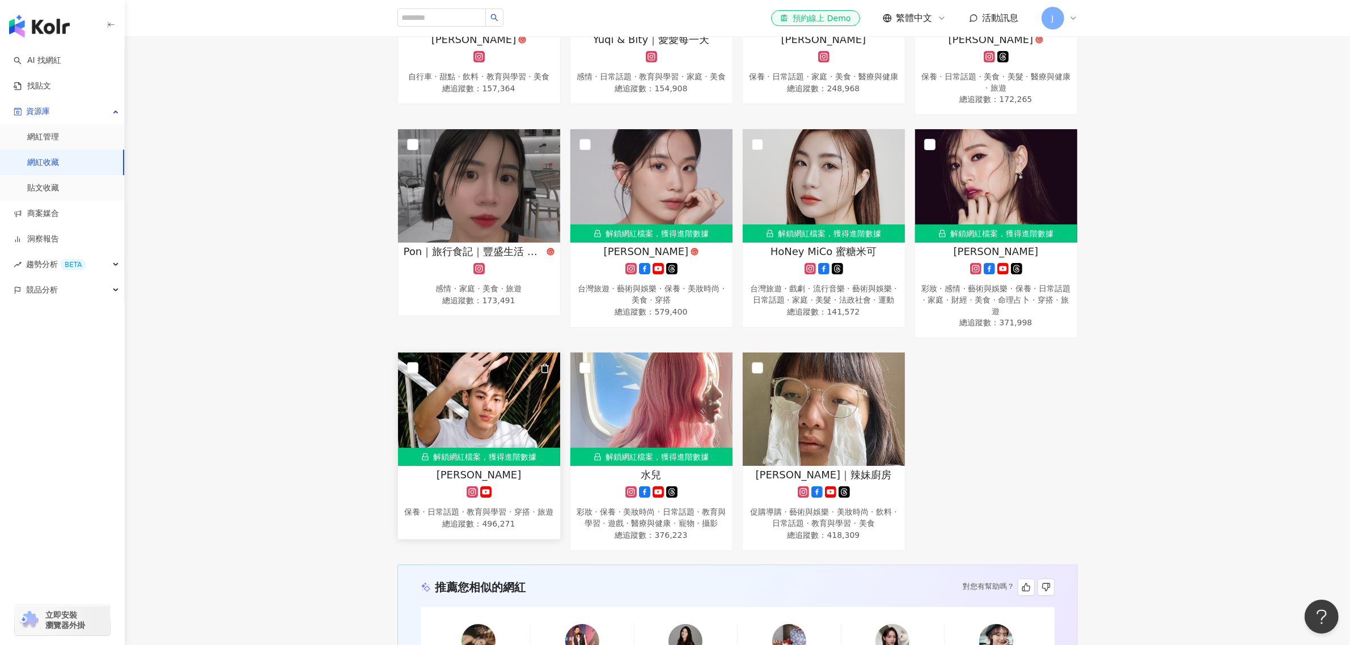
click at [542, 366] on icon "button" at bounding box center [545, 368] width 10 height 10
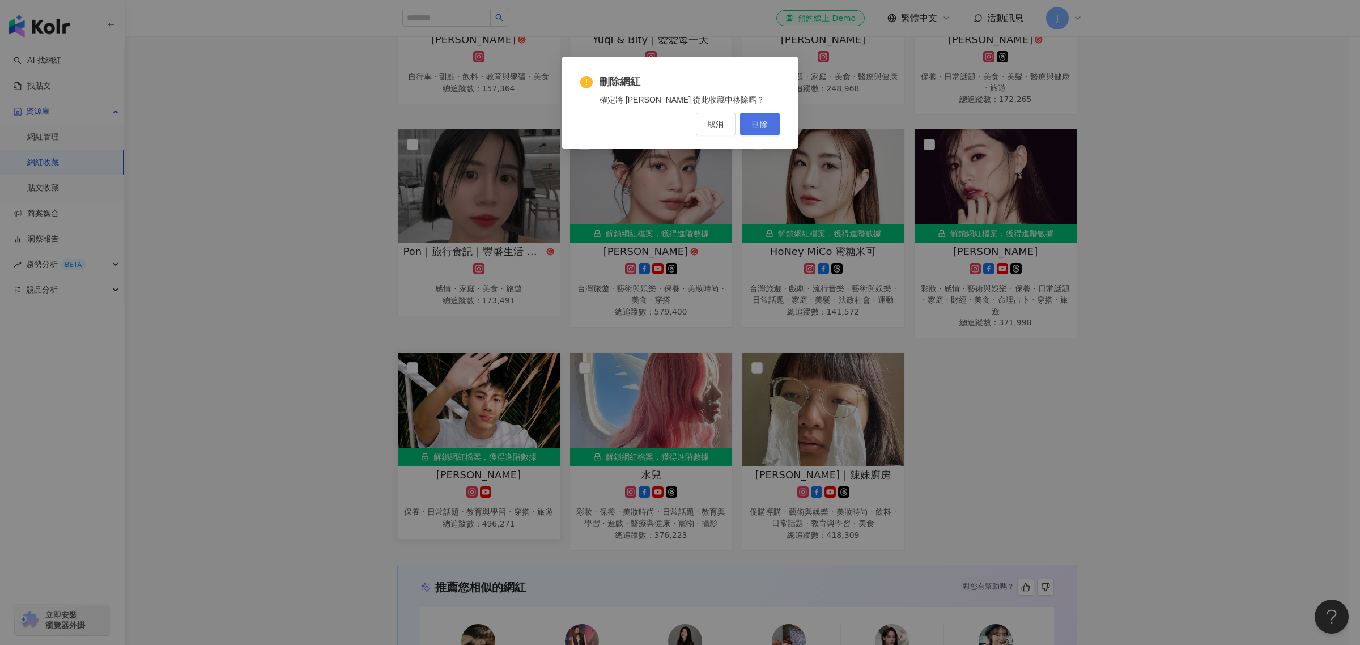
click at [760, 124] on span "刪除" at bounding box center [760, 124] width 16 height 9
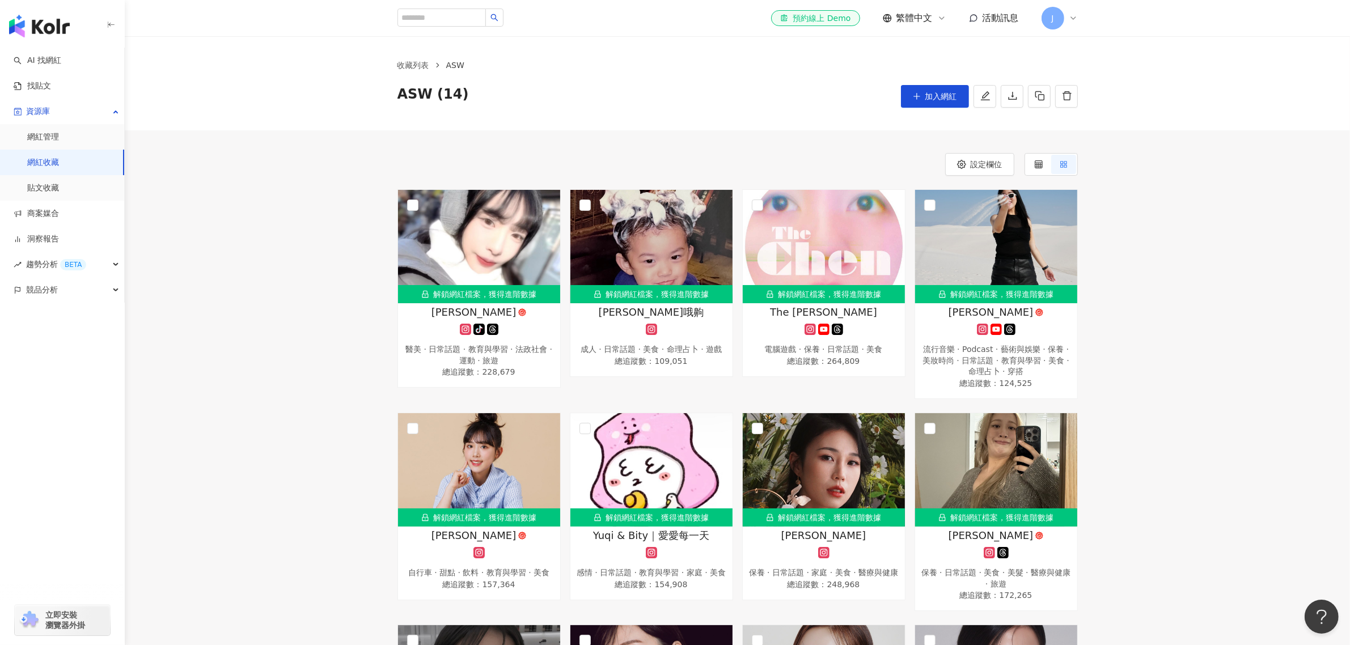
click at [343, 276] on div "解鎖網紅檔案，獲得進階數據 [PERSON_NAME]-icon 醫美 · 日常話題 · 教育與學習 · 法政社會 · 運動 · 旅遊 總追蹤數 ： 228,…" at bounding box center [737, 618] width 1225 height 858
click at [629, 533] on span "Yuqi & Bity｜愛愛每一天" at bounding box center [651, 535] width 116 height 14
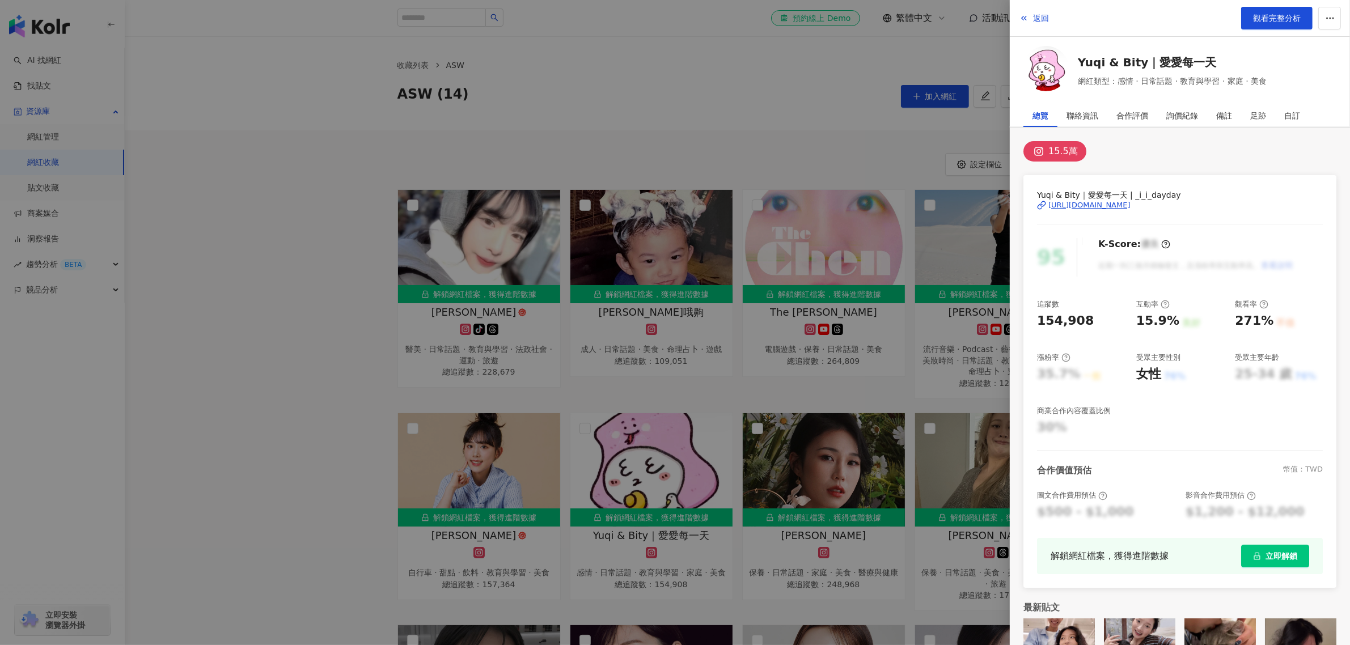
click at [1099, 205] on div "[URL][DOMAIN_NAME]" at bounding box center [1089, 205] width 82 height 10
click at [344, 254] on div at bounding box center [675, 322] width 1350 height 645
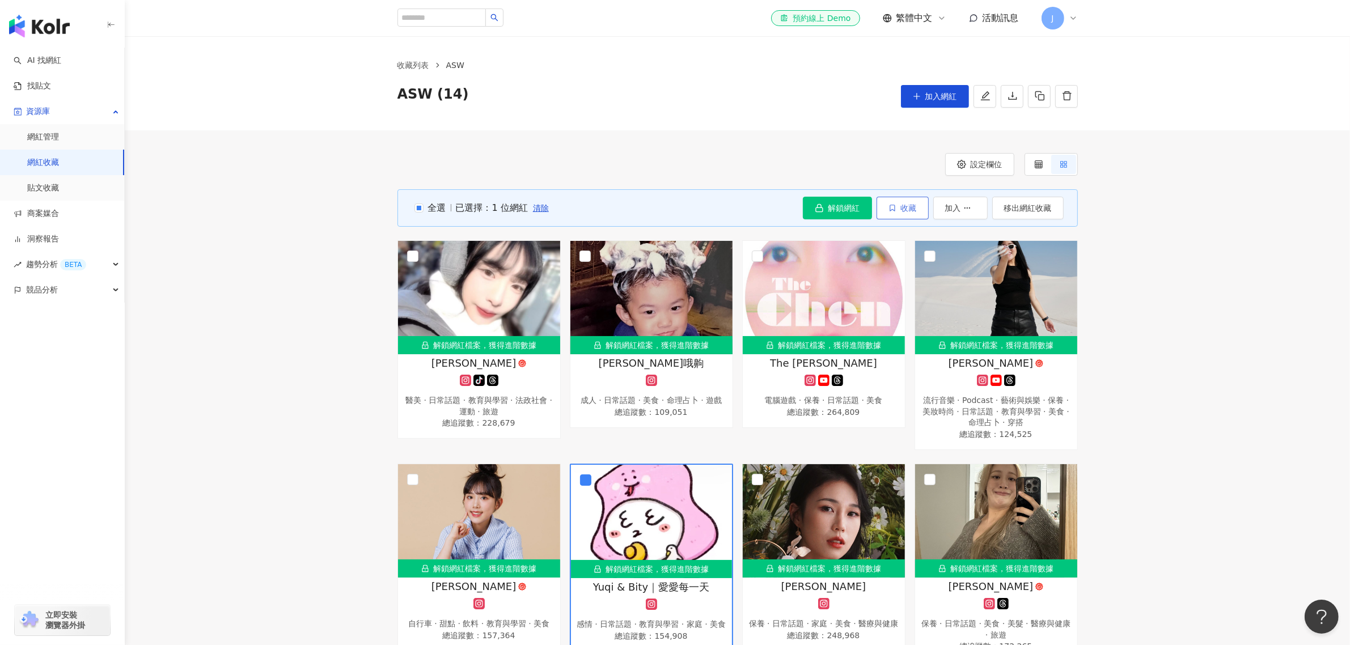
click at [907, 203] on span "收藏" at bounding box center [909, 207] width 16 height 9
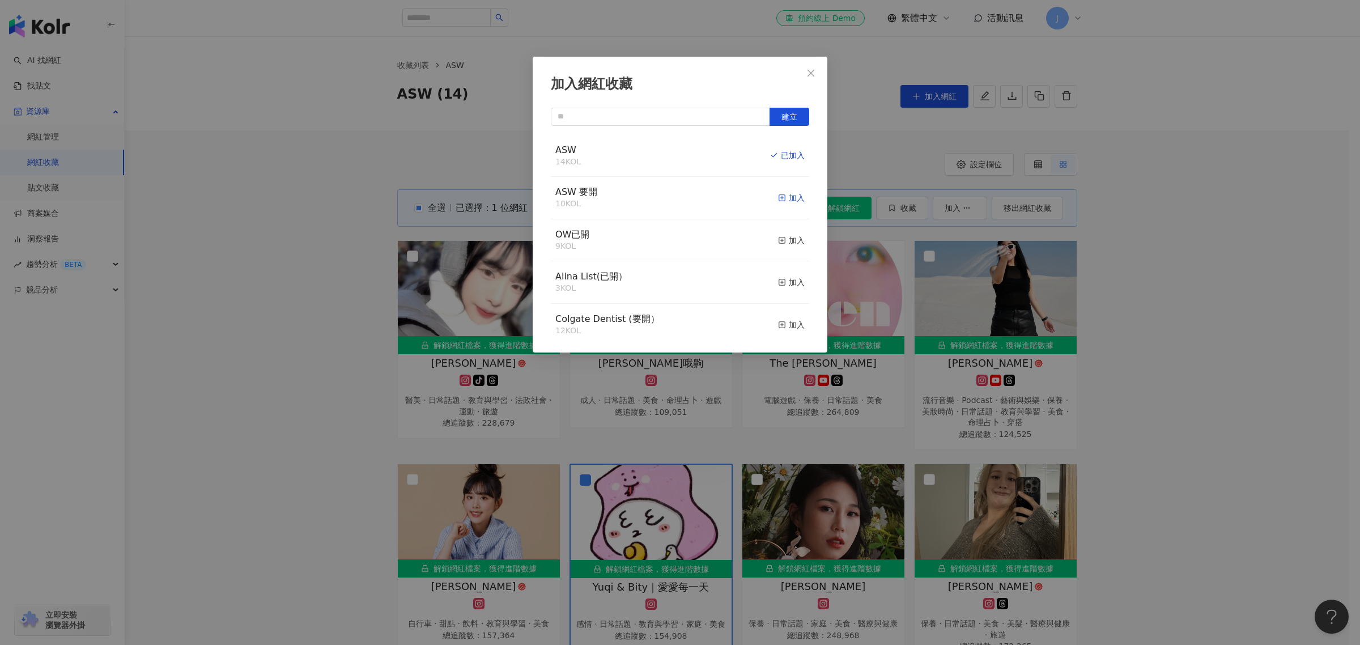
click at [792, 196] on div "加入" at bounding box center [791, 198] width 27 height 12
click at [808, 72] on icon "close" at bounding box center [811, 73] width 9 height 9
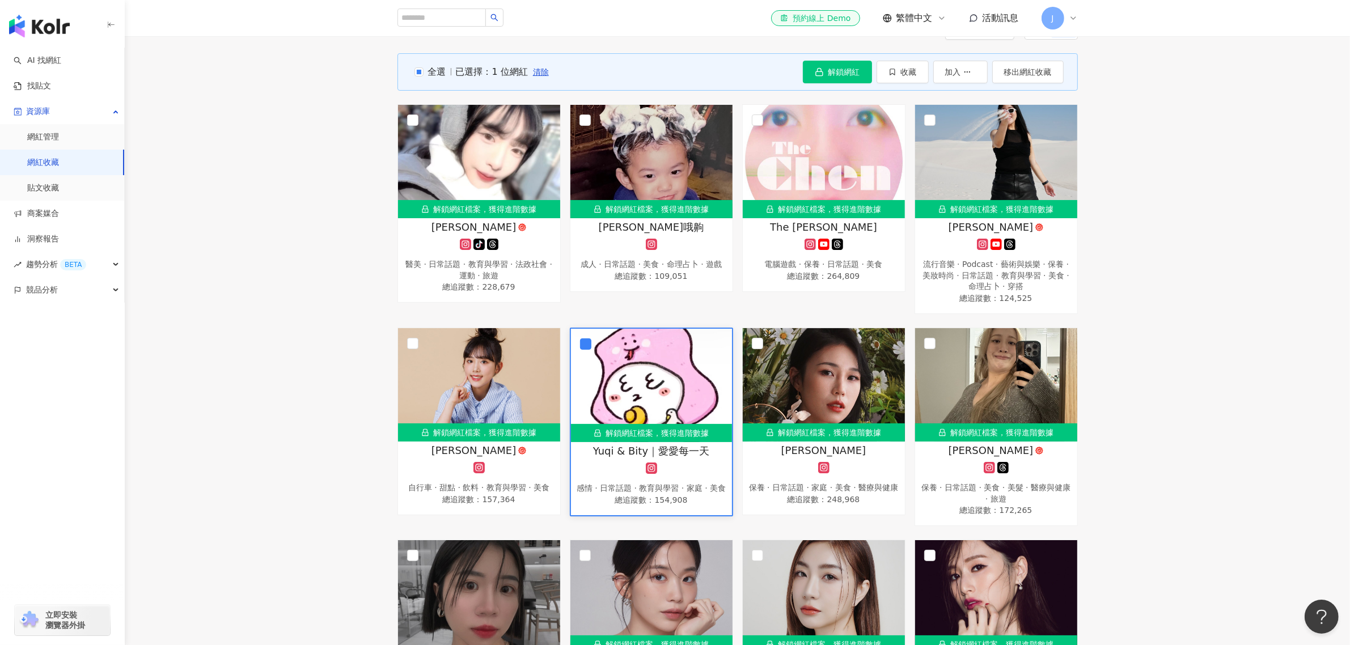
scroll to position [142, 0]
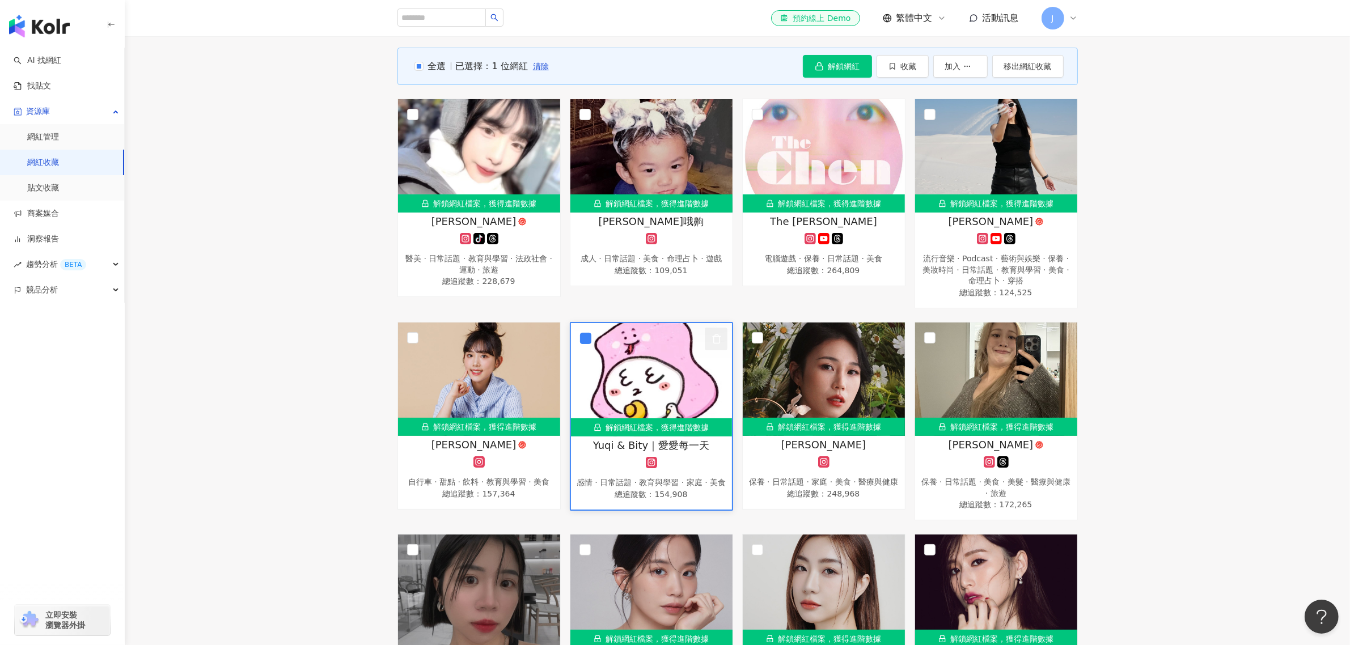
click at [717, 338] on icon "button" at bounding box center [716, 339] width 10 height 10
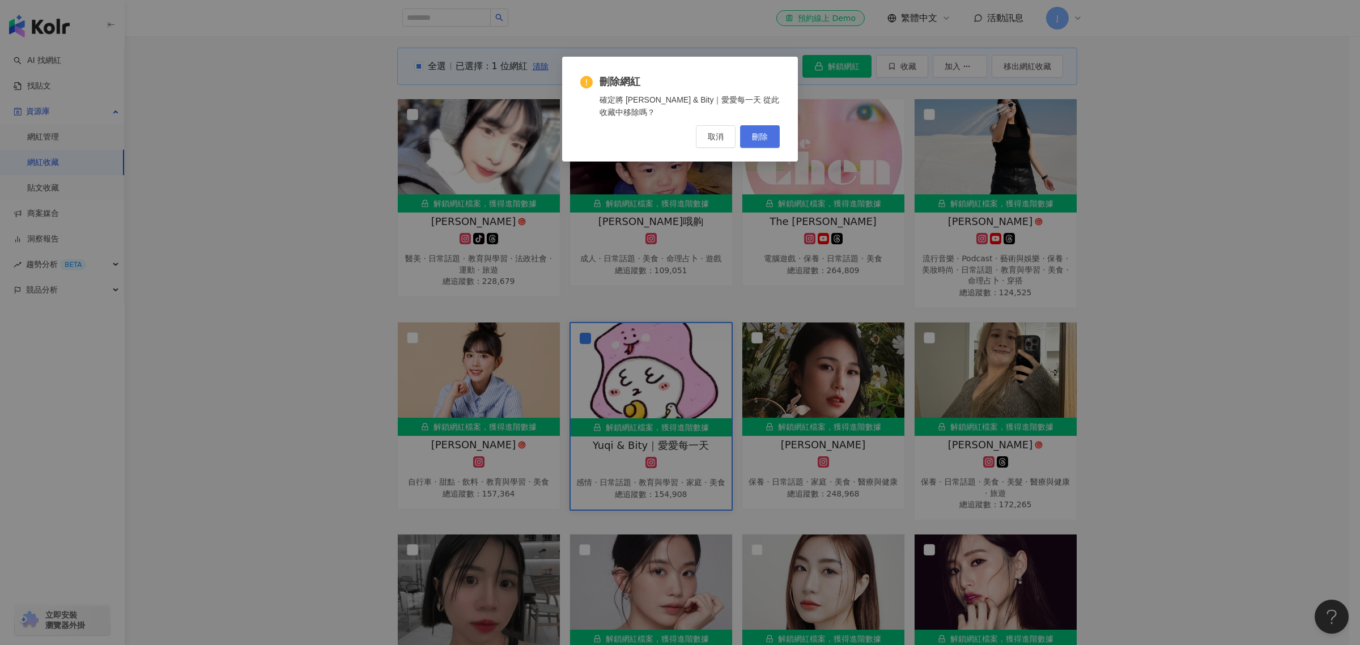
click at [749, 137] on button "刪除" at bounding box center [760, 136] width 40 height 23
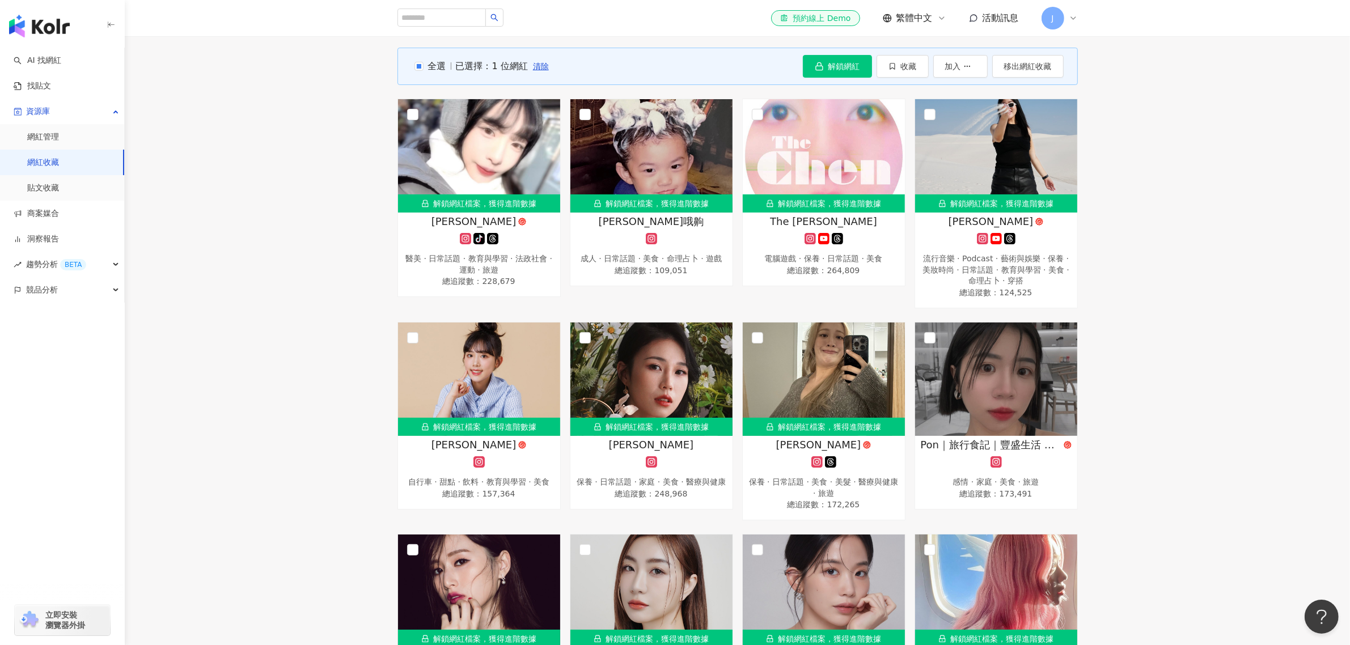
click at [249, 258] on div "全選 已選擇：1 位網紅 清除 解鎖網紅 收藏 加入 移出網紅收藏 解鎖網紅檔案，獲得進階數據 李李 tiktok-icon 醫美 · 日常話題 · 教育與學…" at bounding box center [737, 502] width 1225 height 909
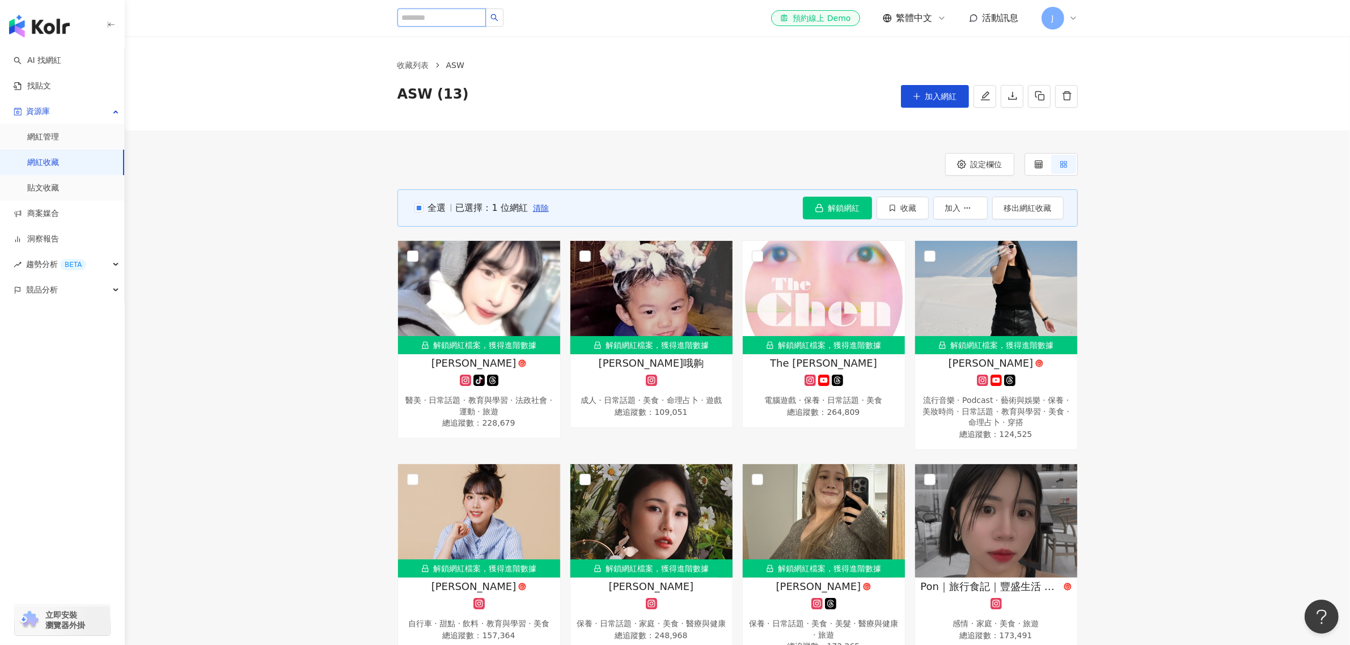
click at [454, 18] on input "search" at bounding box center [441, 18] width 88 height 18
type input "*"
type input "***"
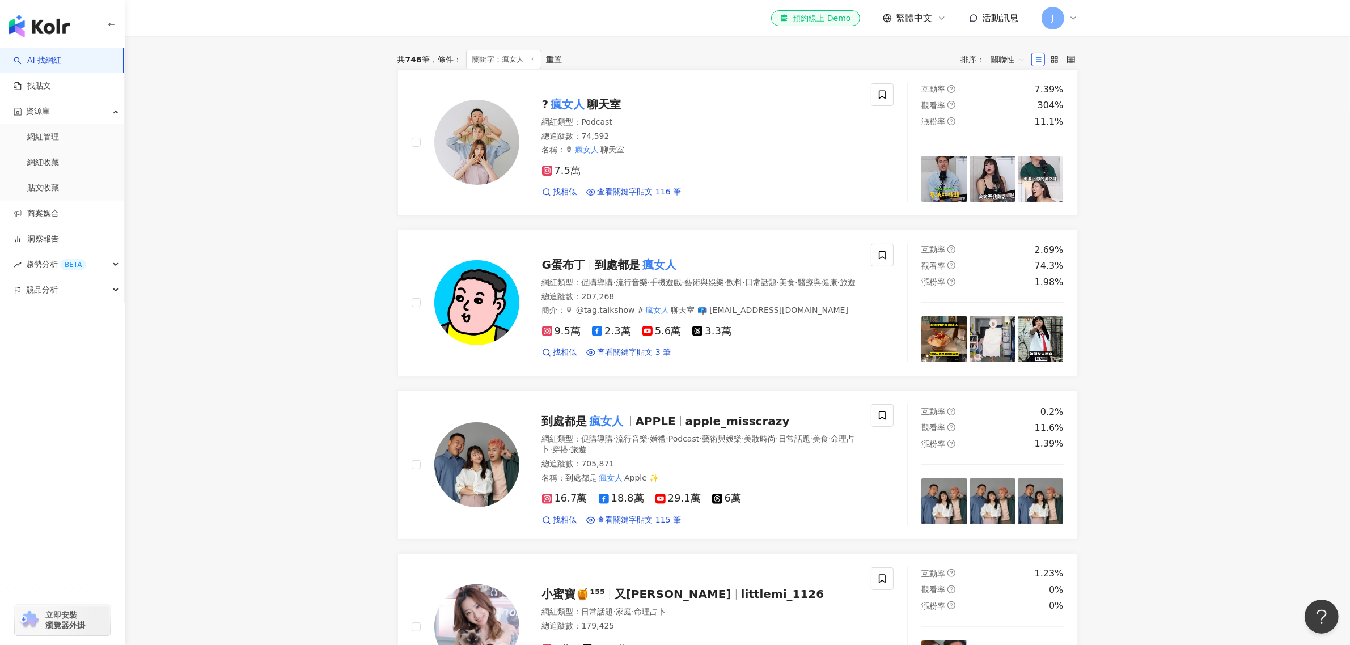
scroll to position [213, 0]
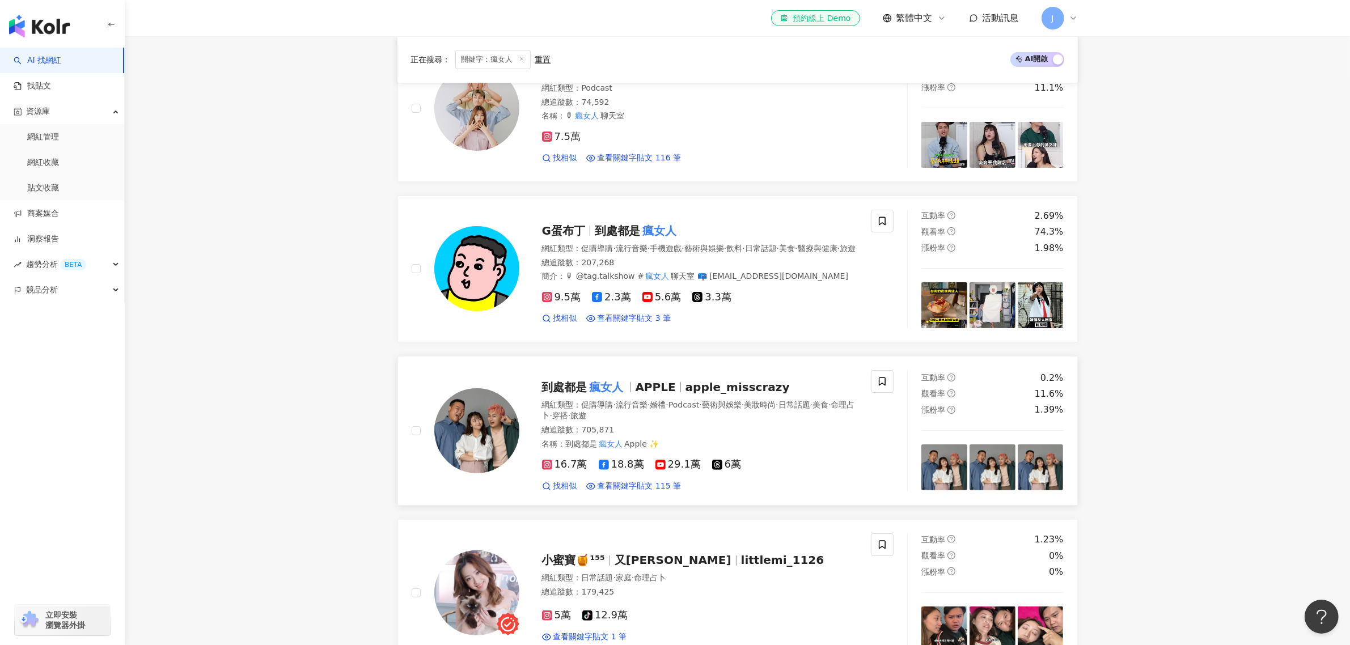
click at [595, 388] on mark "瘋女人" at bounding box center [606, 387] width 39 height 18
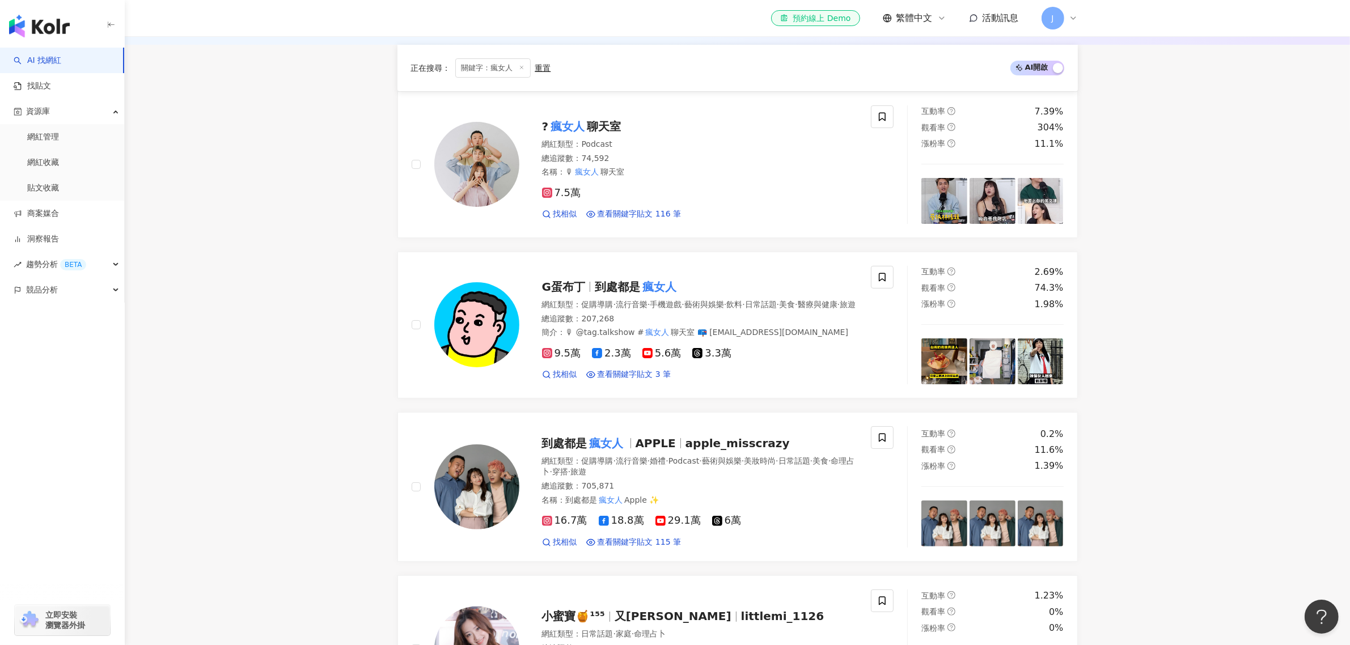
scroll to position [0, 0]
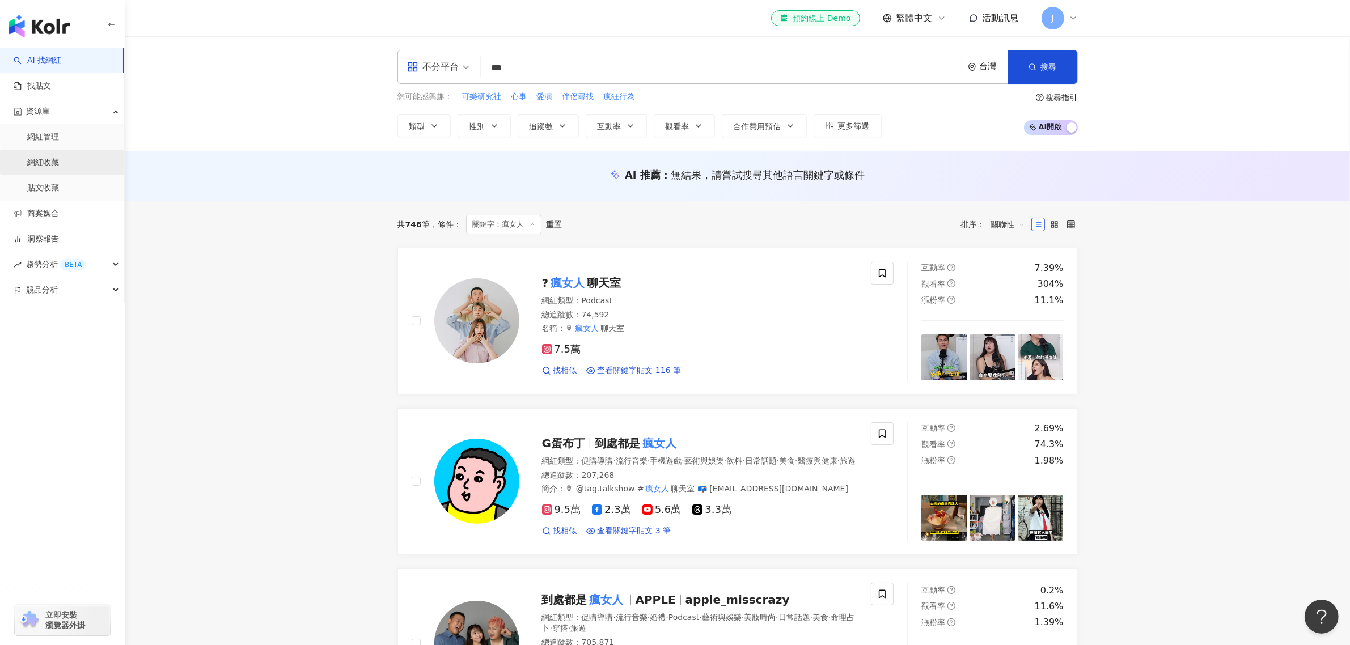
click at [54, 160] on link "網紅收藏" at bounding box center [43, 162] width 32 height 11
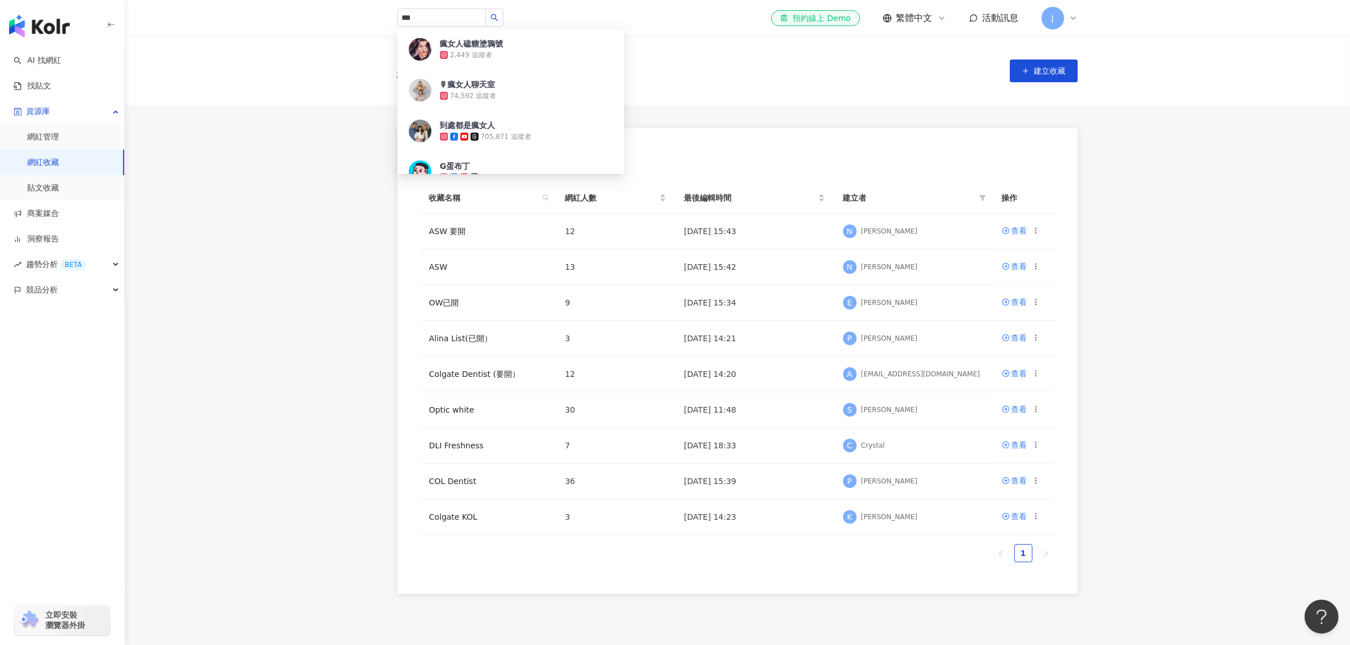
click at [329, 316] on main "網紅收藏 建立收藏 網紅名稱 收藏名稱 網紅人數 最後編輯時間 建立者 操作 ASW 要開 12 2025/9/4 15:43 N Nick Chiang 查…" at bounding box center [737, 315] width 1225 height 558
click at [350, 268] on main "網紅收藏 建立收藏 網紅名稱 收藏名稱 網紅人數 最後編輯時間 建立者 操作 ASW 要開 12 2025/9/4 15:43 N Nick Chiang 查…" at bounding box center [737, 315] width 1225 height 558
click at [457, 409] on link "Optic white" at bounding box center [451, 409] width 45 height 9
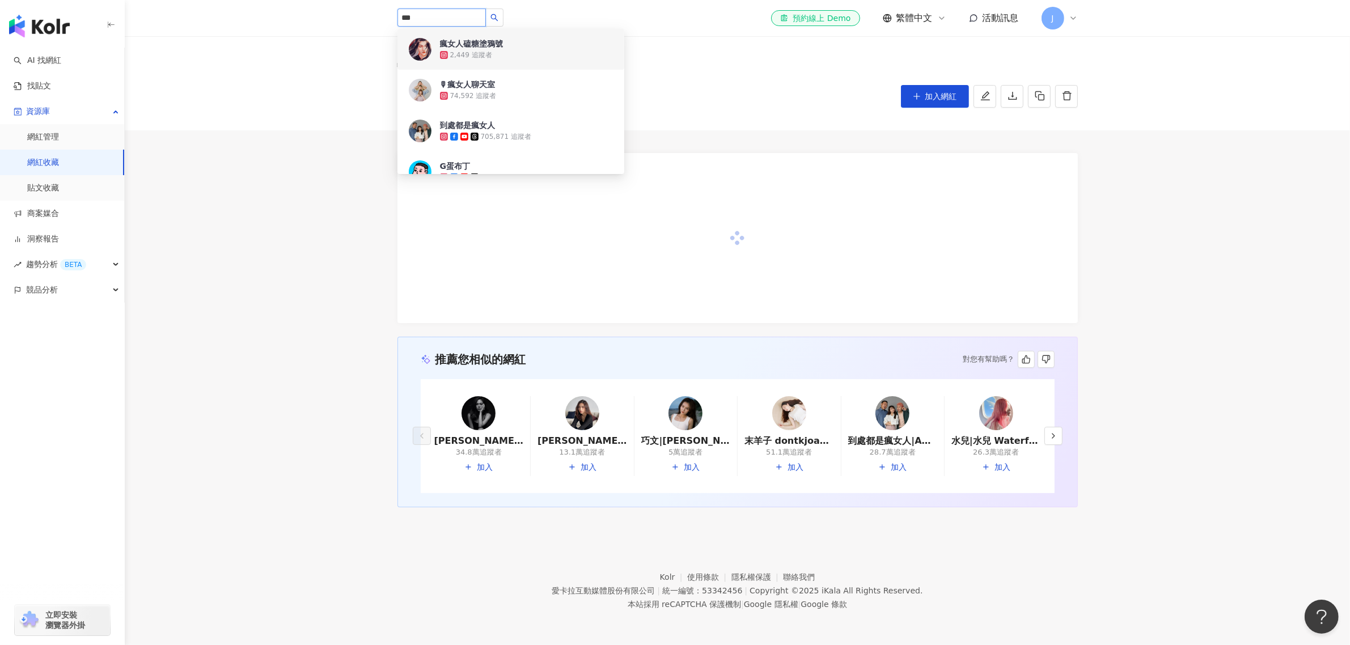
drag, startPoint x: 431, startPoint y: 17, endPoint x: 361, endPoint y: 17, distance: 70.3
click at [361, 17] on header "*** 瘋女人磕糖塗鴉號 2,449 追蹤者 🎙瘋女人聊天室 74,592 追蹤者 到處都是瘋女人 705,871 追蹤者 G蛋布丁 207,268 追蹤者 …" at bounding box center [737, 18] width 1225 height 37
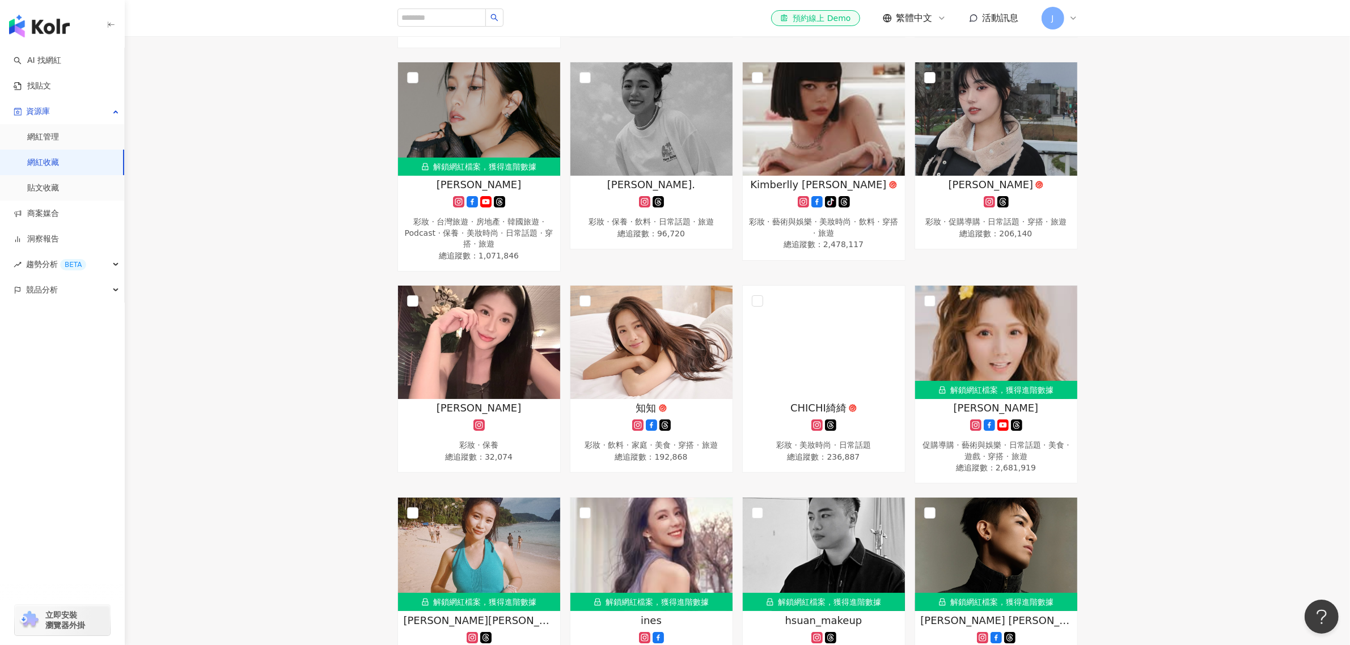
scroll to position [779, 0]
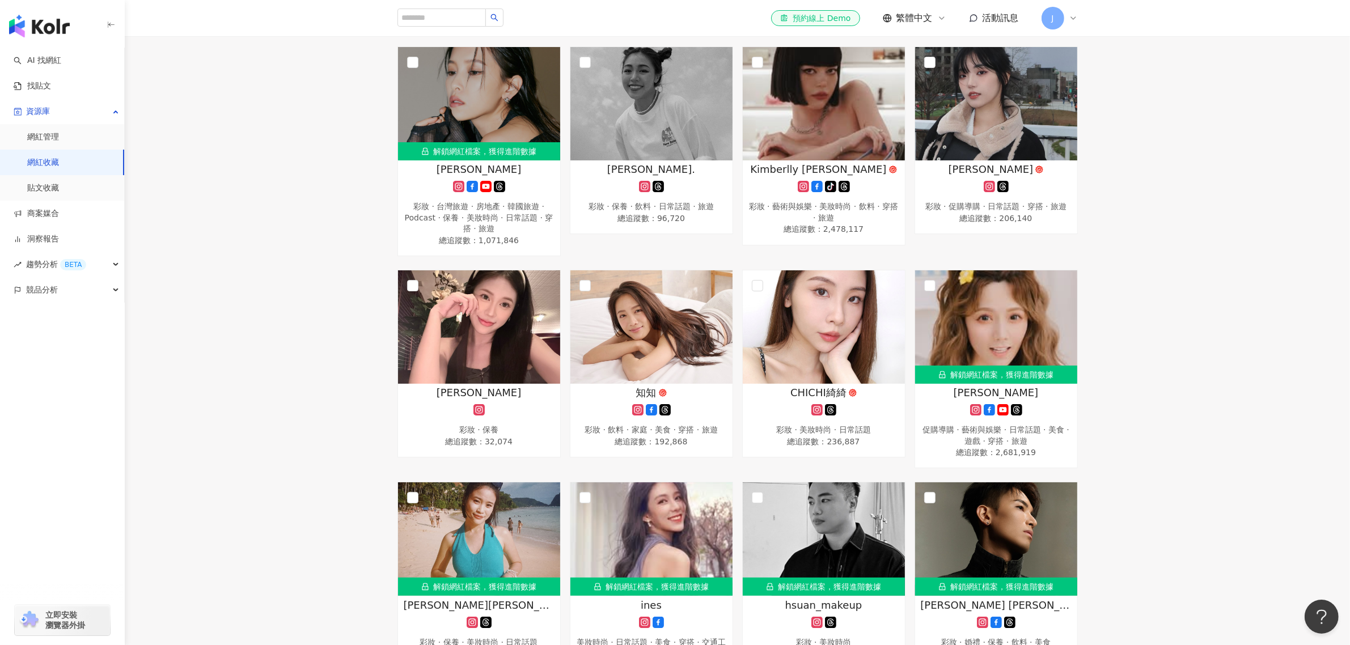
click at [354, 411] on div "解鎖網紅檔案，獲得進階數據 Leiro Lai 台灣旅遊 · 日常話題 · 穿搭 · 交通工具 · 旅遊 總追蹤數 ： 96,011 解鎖網紅檔案，獲得進階數…" at bounding box center [737, 263] width 1225 height 1706
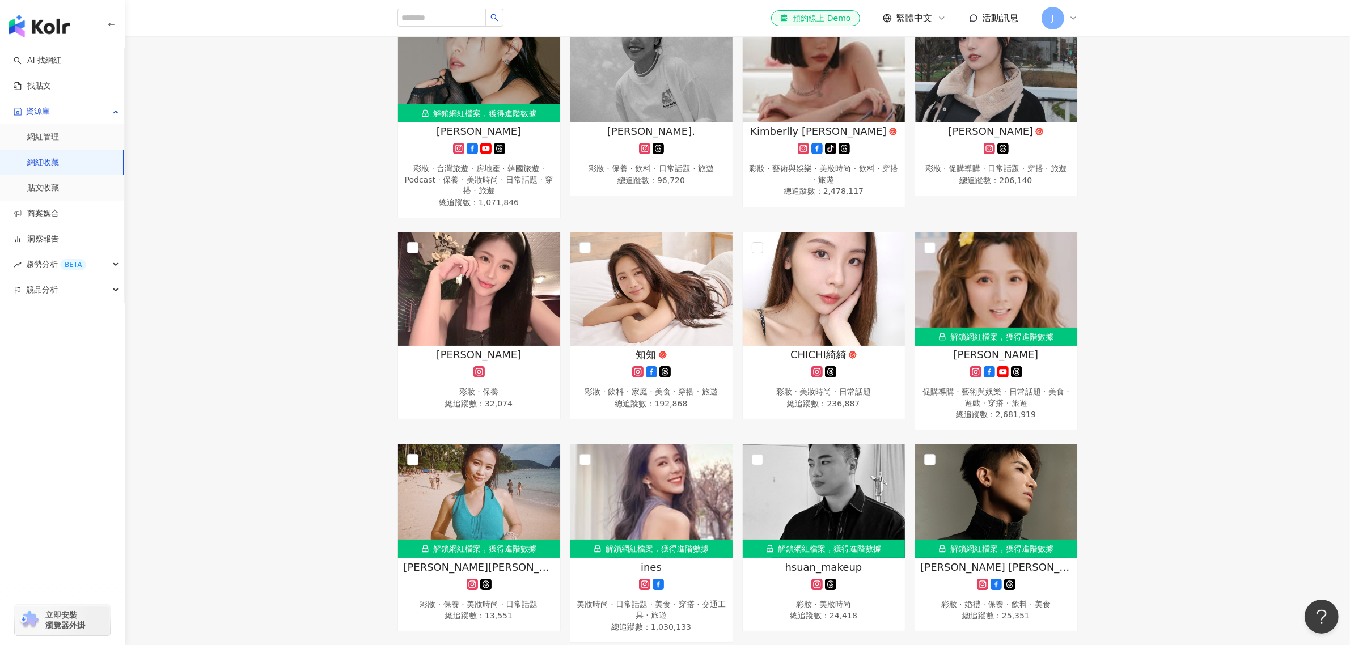
scroll to position [850, 0]
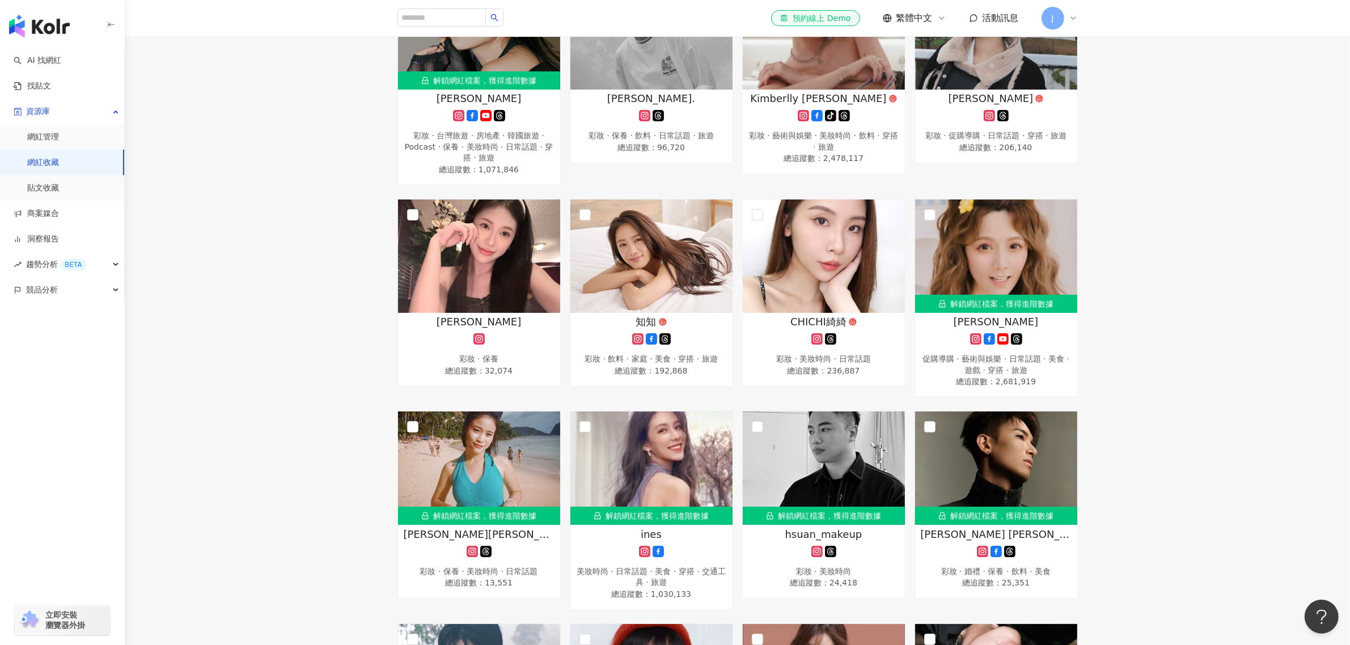
click at [354, 411] on div "解鎖網紅檔案，獲得進階數據 Leiro Lai 台灣旅遊 · 日常話題 · 穿搭 · 交通工具 · 旅遊 總追蹤數 ： 96,011 解鎖網紅檔案，獲得進階數…" at bounding box center [737, 192] width 1225 height 1706
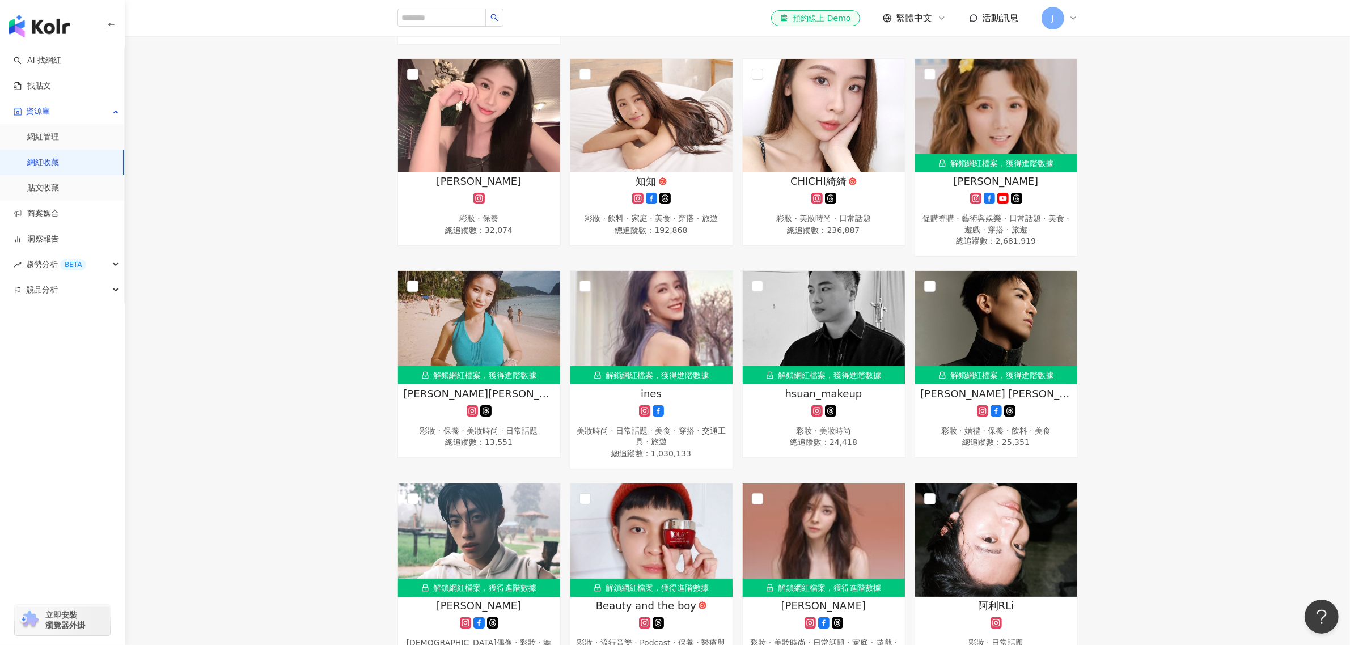
scroll to position [992, 0]
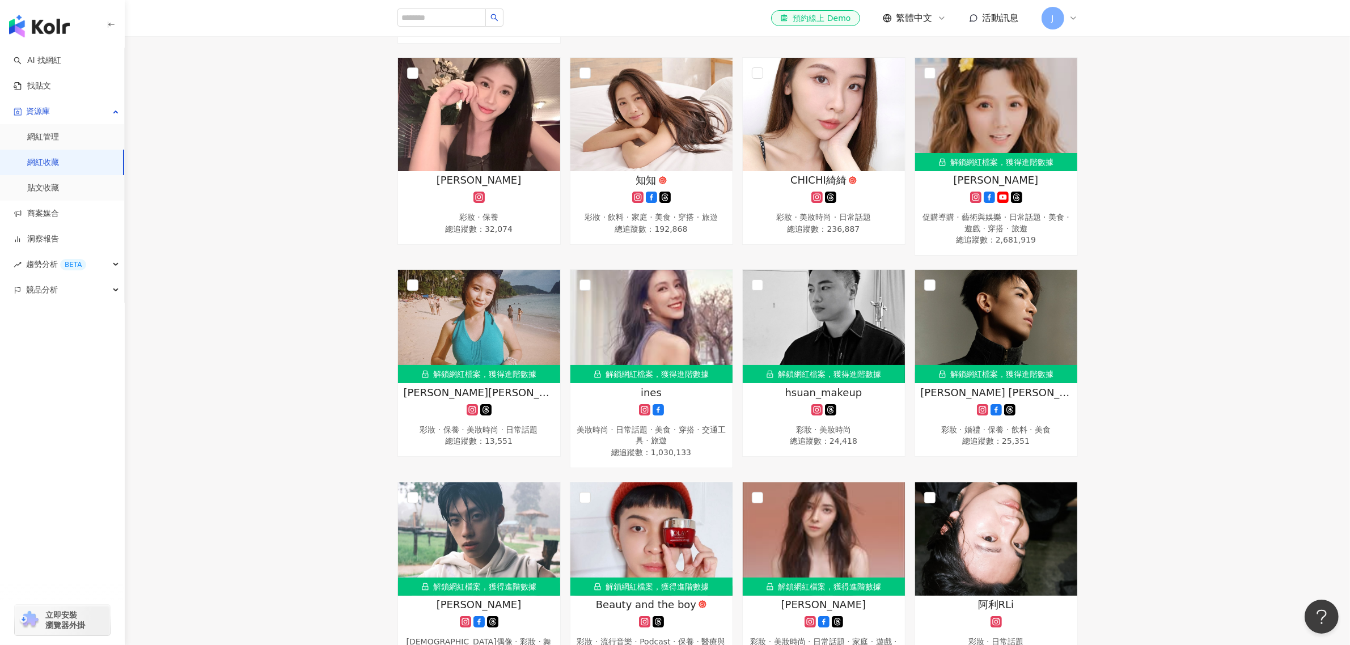
click at [354, 411] on div "解鎖網紅檔案，獲得進階數據 Leiro Lai 台灣旅遊 · 日常話題 · 穿搭 · 交通工具 · 旅遊 總追蹤數 ： 96,011 解鎖網紅檔案，獲得進階數…" at bounding box center [737, 50] width 1225 height 1706
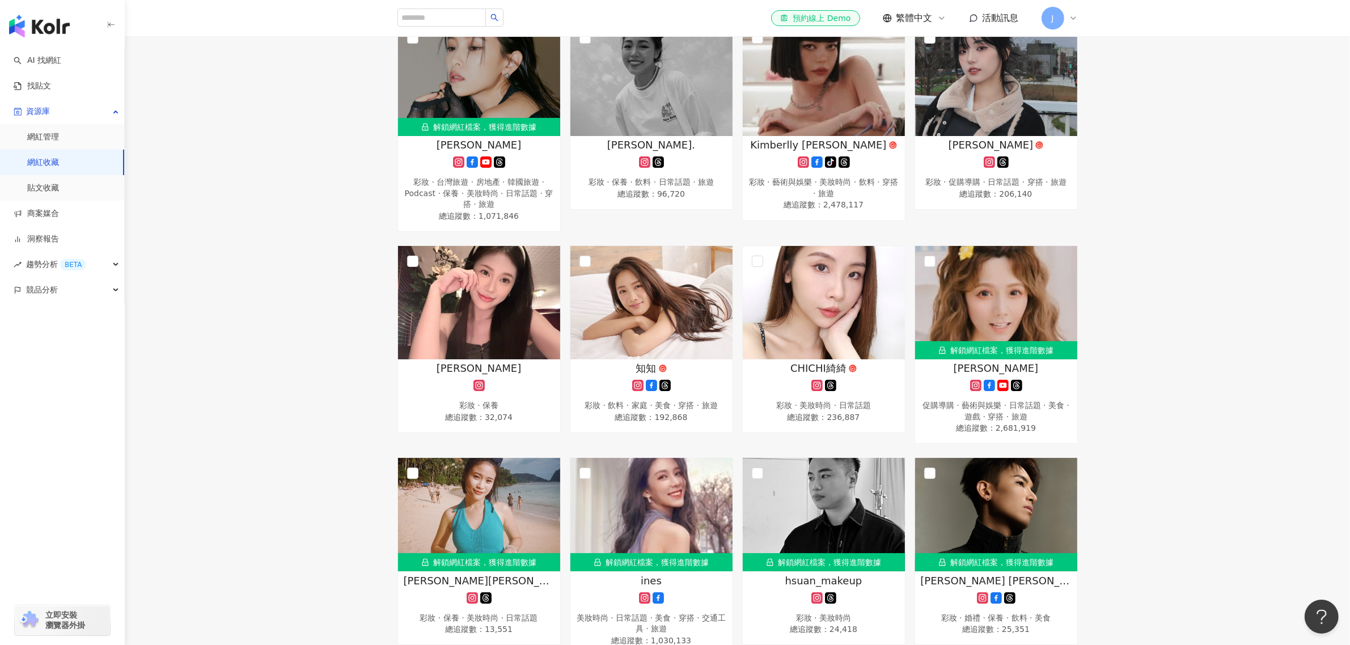
scroll to position [779, 0]
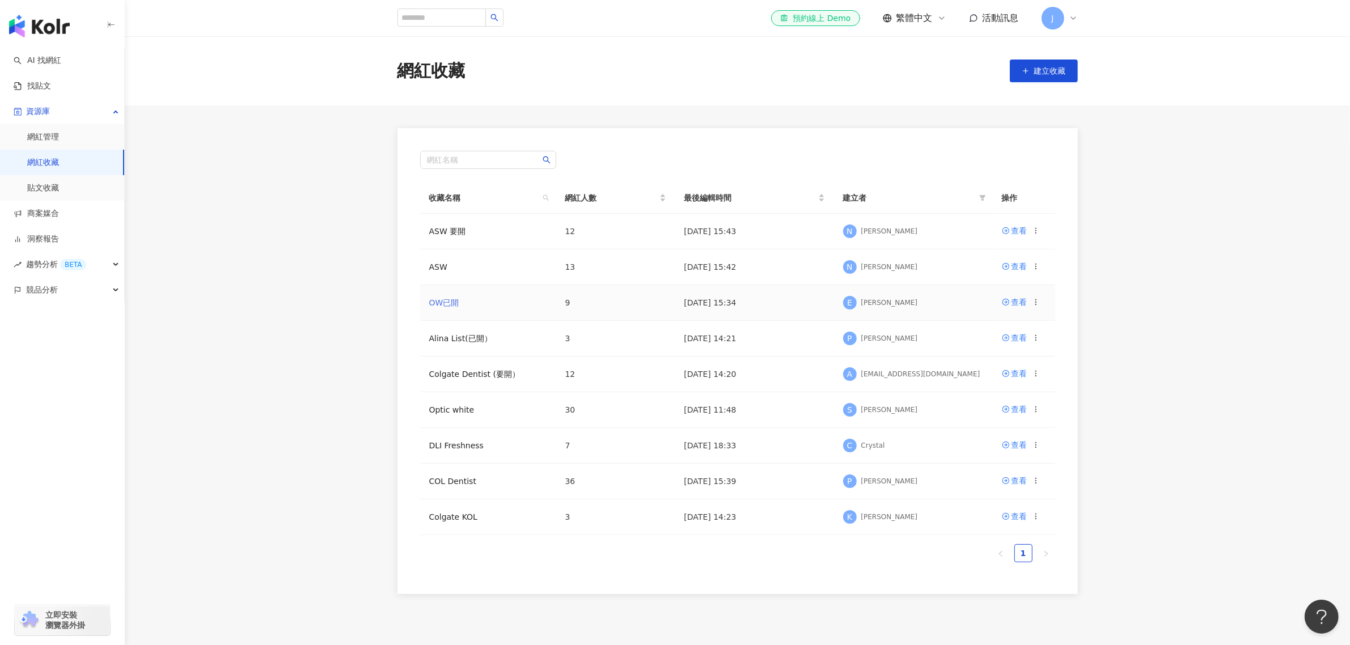
click at [445, 299] on link "OW已開" at bounding box center [444, 302] width 30 height 9
click at [441, 235] on link "ASW 要開" at bounding box center [447, 231] width 37 height 9
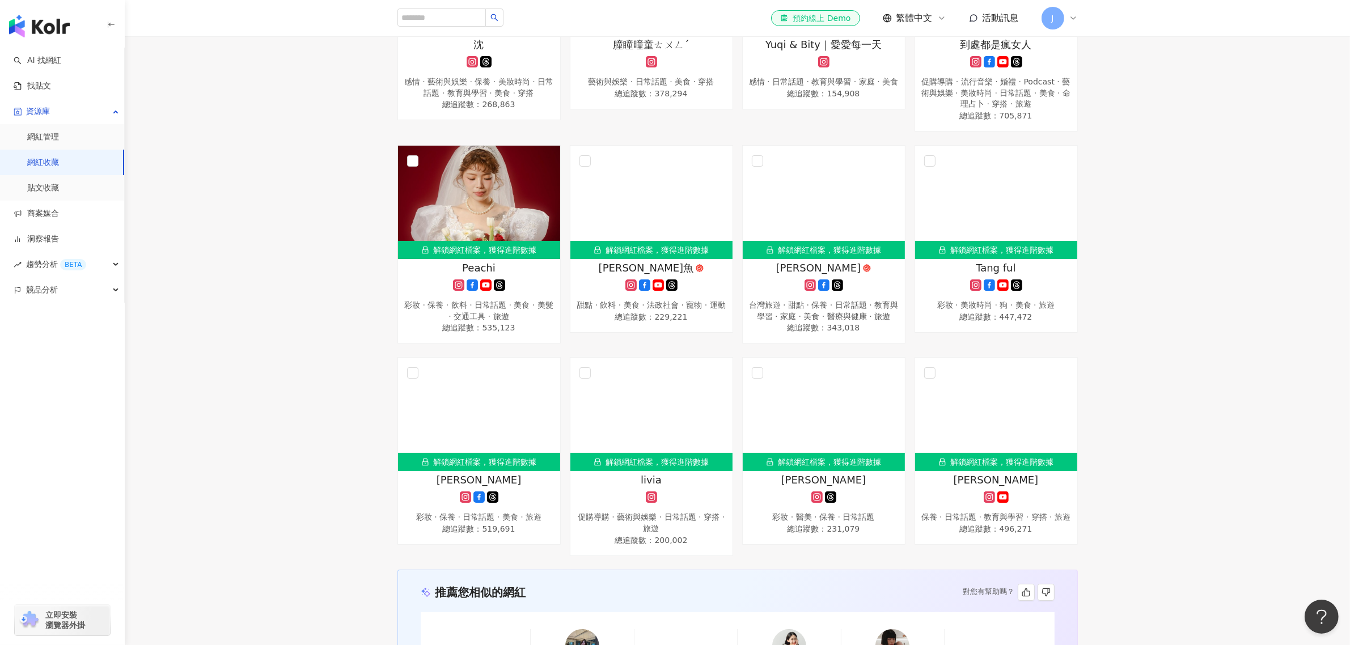
scroll to position [283, 0]
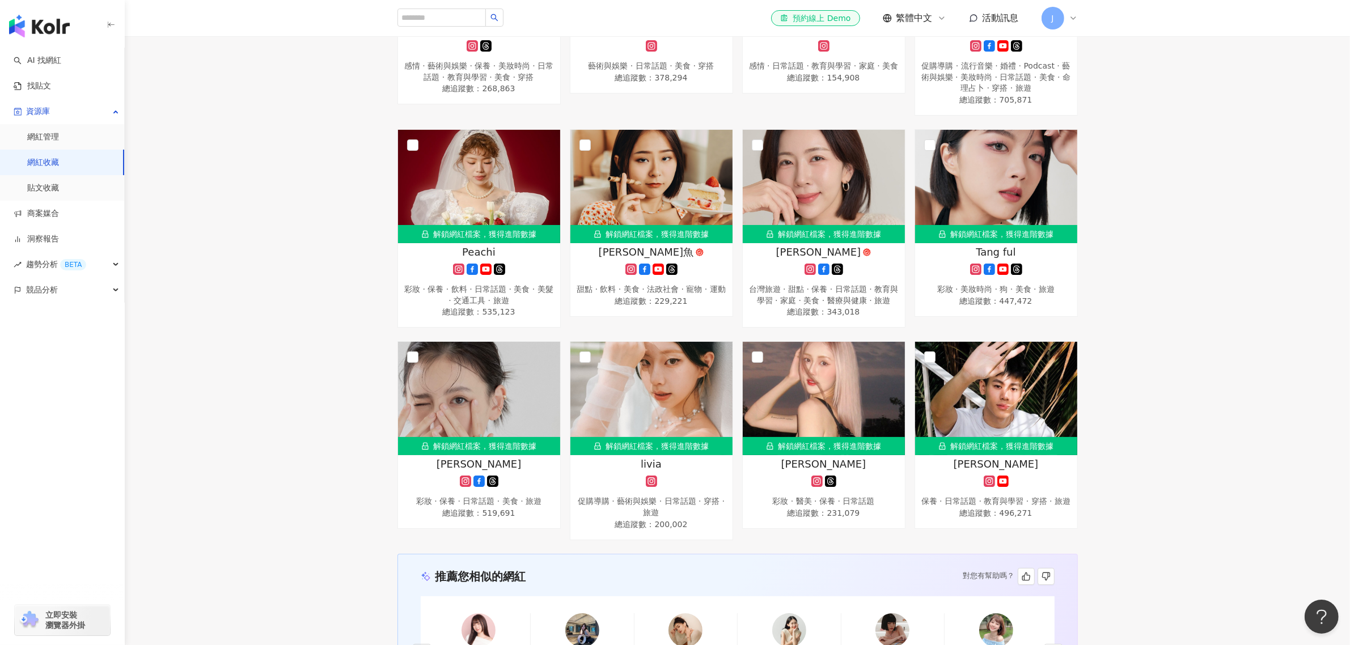
click at [375, 333] on div "解鎖網紅檔案，獲得進階數據 沈 感情 · 藝術與娛樂 · 保養 · 美妝時尚 · 日常話題 · 教育與學習 · 美食 · 穿搭 總追蹤數 ： 268,863 …" at bounding box center [738, 223] width 726 height 634
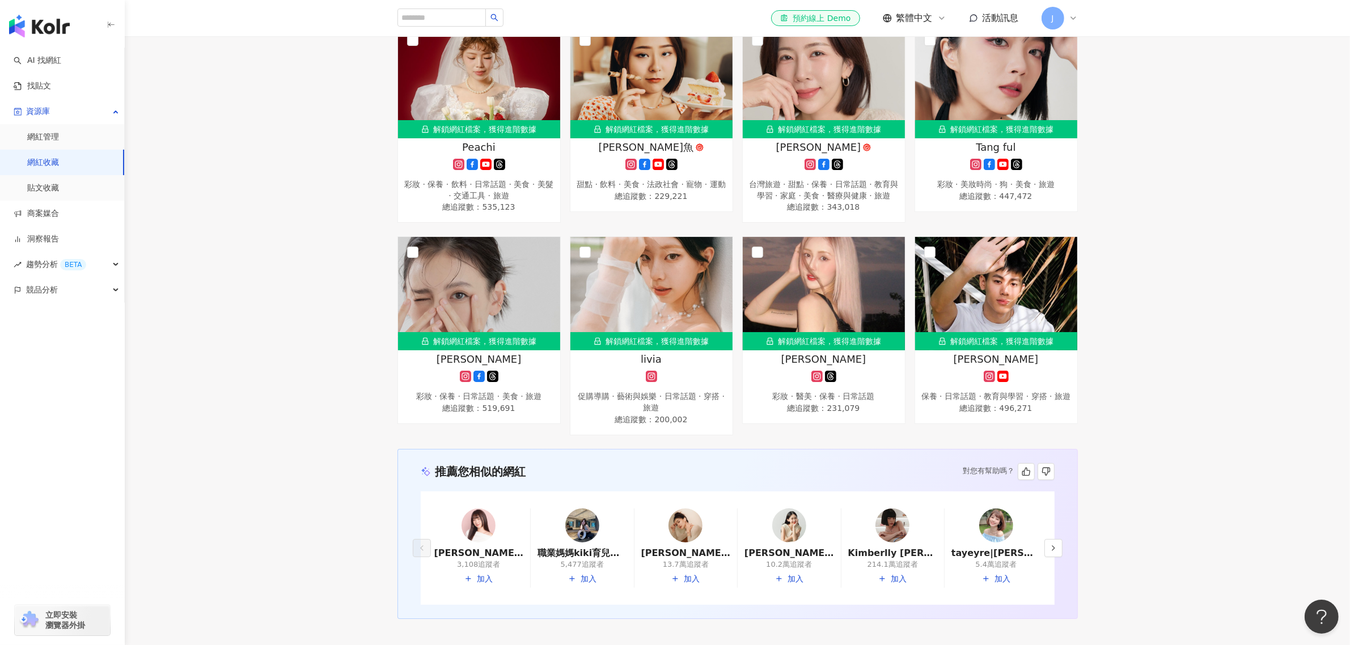
scroll to position [354, 0]
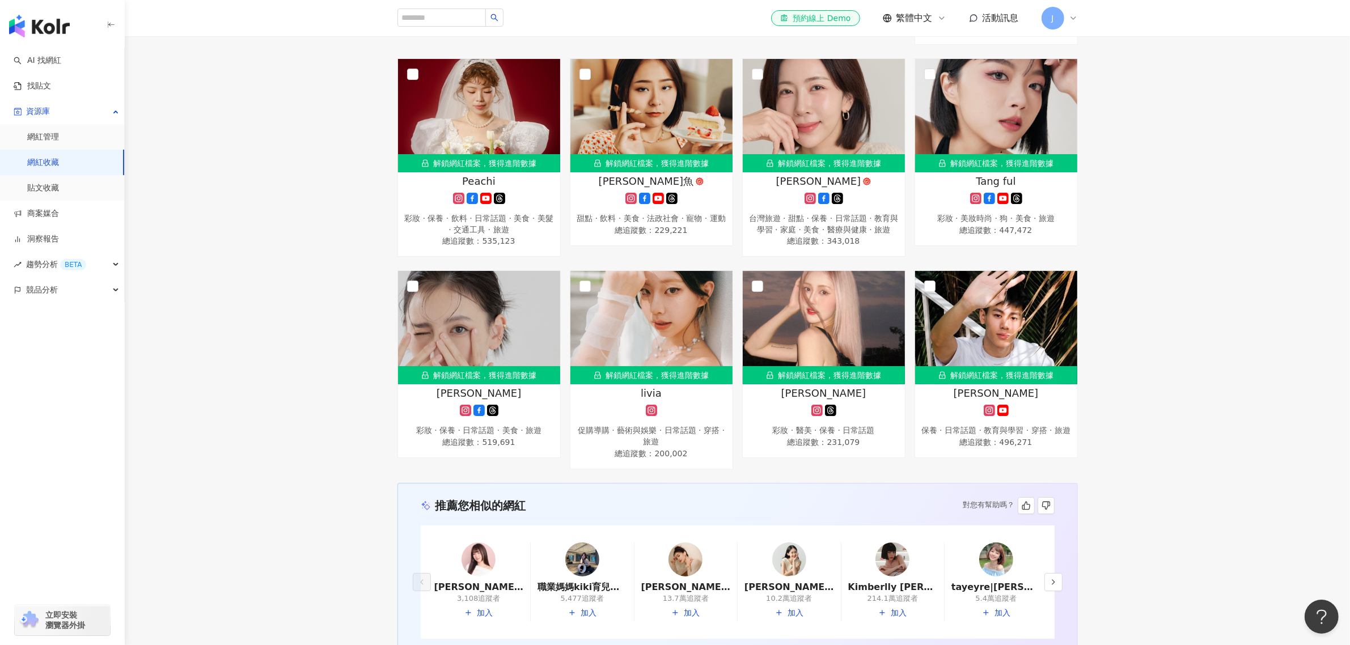
click at [375, 333] on div "解鎖網紅檔案，獲得進階數據 沈 感情 · 藝術與娛樂 · 保養 · 美妝時尚 · 日常話題 · 教育與學習 · 美食 · 穿搭 總追蹤數 ： 268,863 …" at bounding box center [738, 152] width 726 height 634
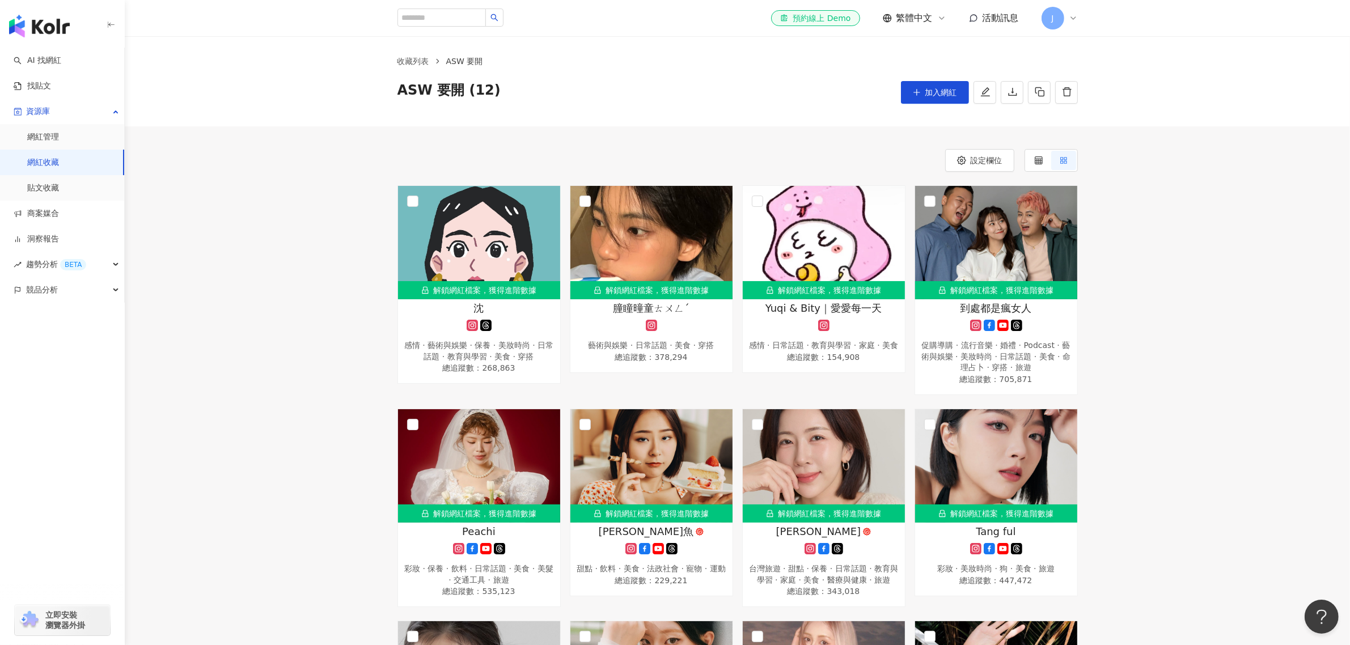
scroll to position [0, 0]
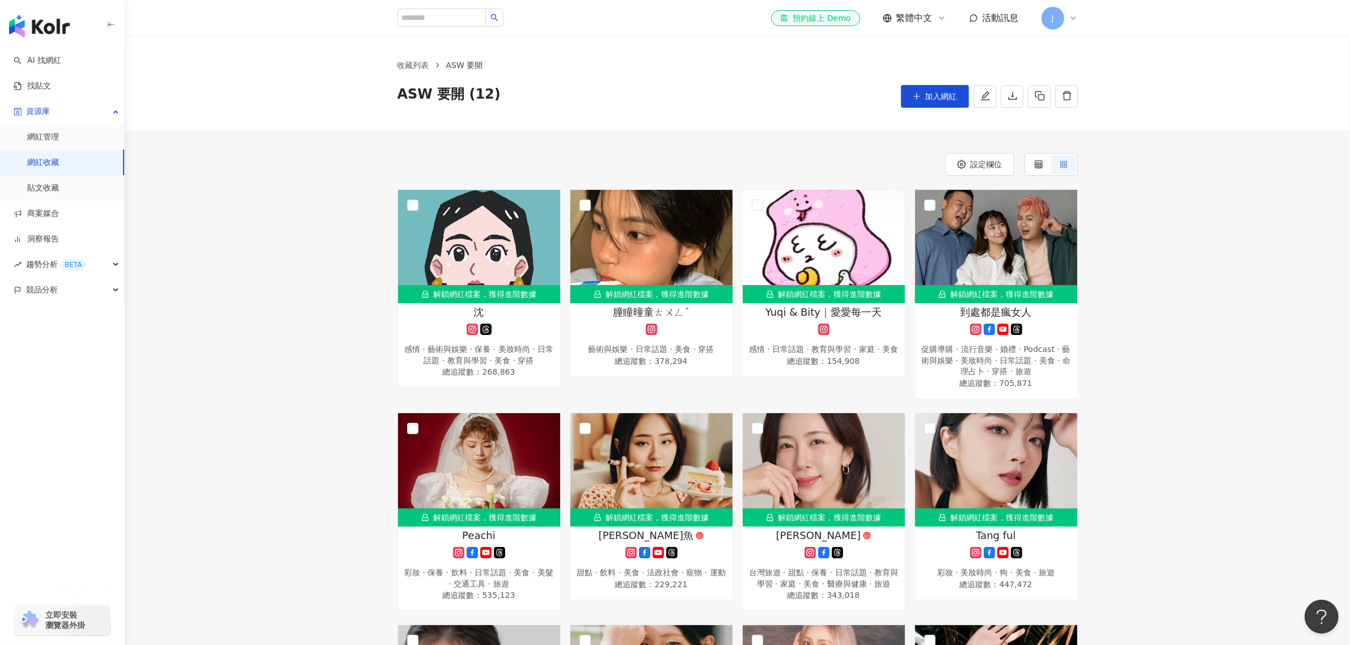
click at [329, 324] on div "解鎖網紅檔案，獲得進階數據 沈 感情 · 藝術與娛樂 · 保養 · 美妝時尚 · 日常話題 · 教育與學習 · 美食 · 穿搭 總追蹤數 ： 268,863 …" at bounding box center [737, 506] width 1225 height 634
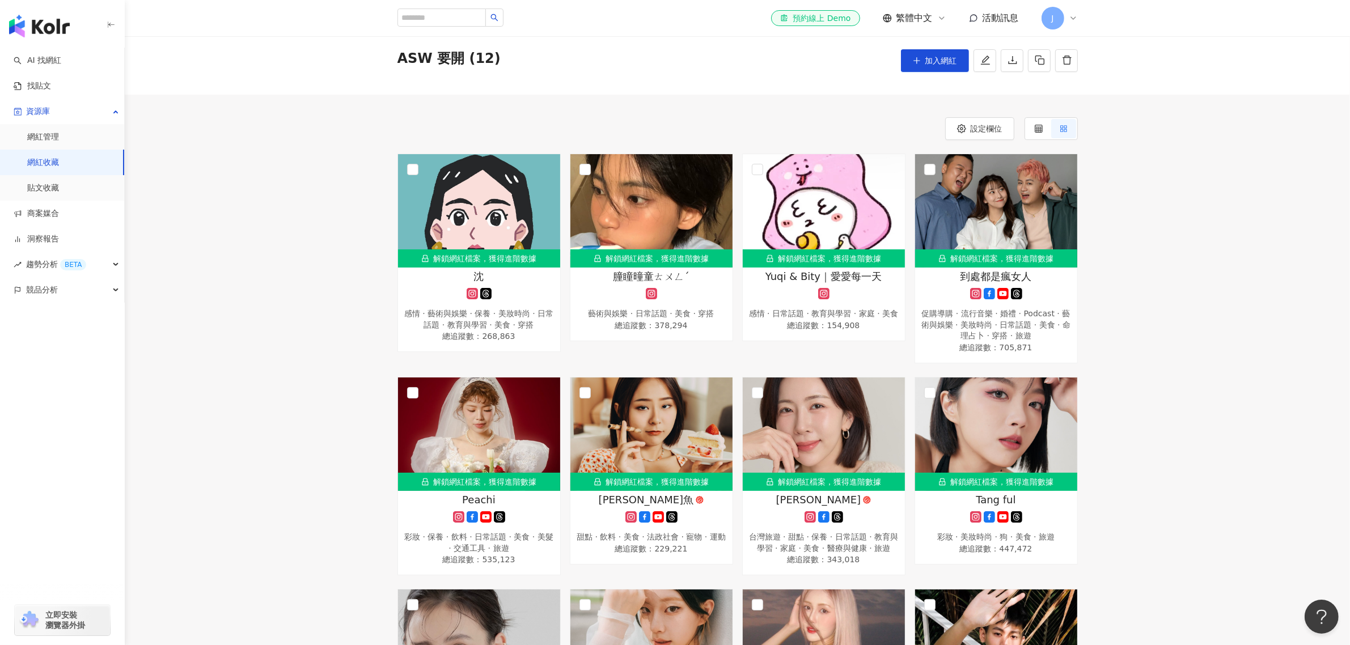
scroll to position [71, 0]
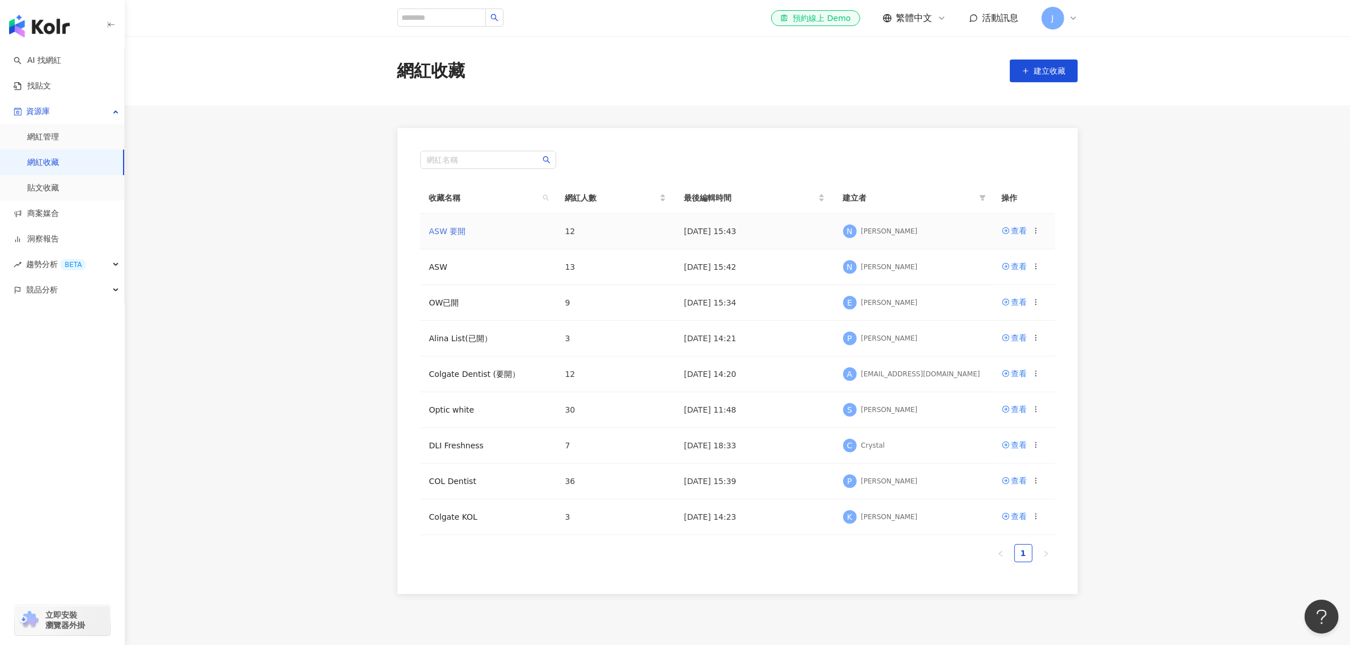
click at [457, 231] on link "ASW 要開" at bounding box center [447, 231] width 37 height 9
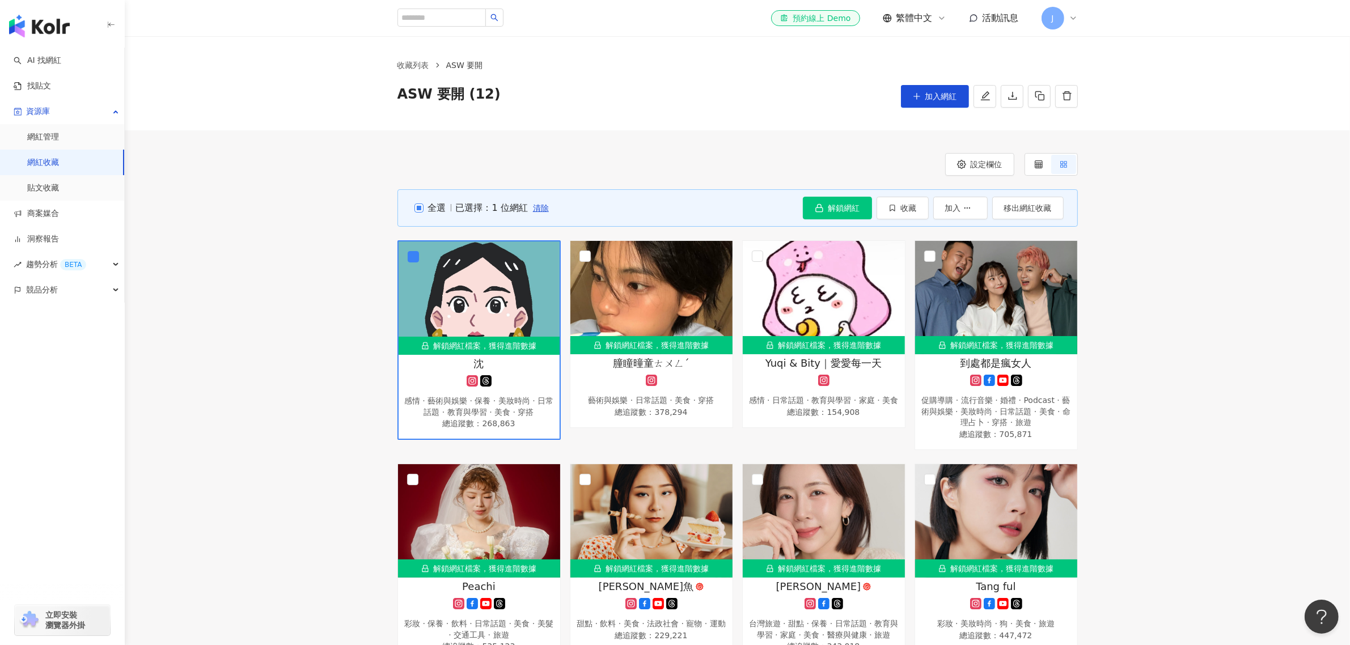
click at [428, 206] on span "全選" at bounding box center [434, 208] width 23 height 12
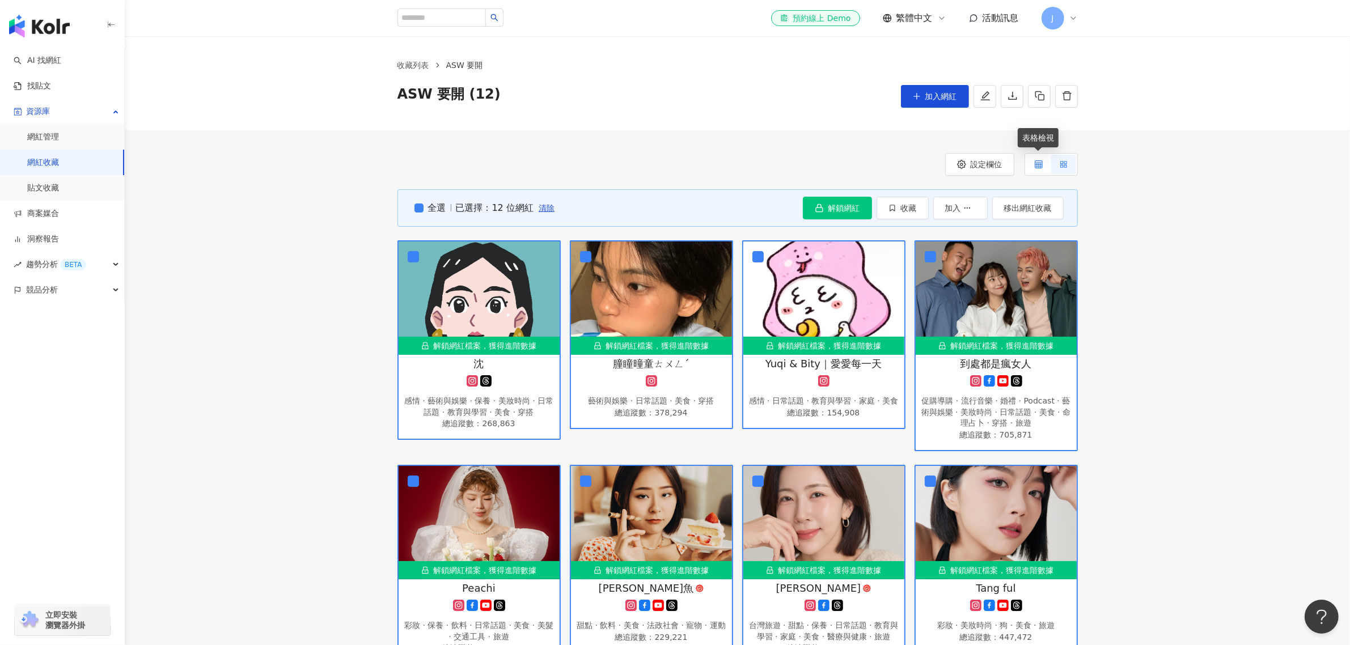
click at [1041, 166] on icon at bounding box center [1038, 164] width 8 height 8
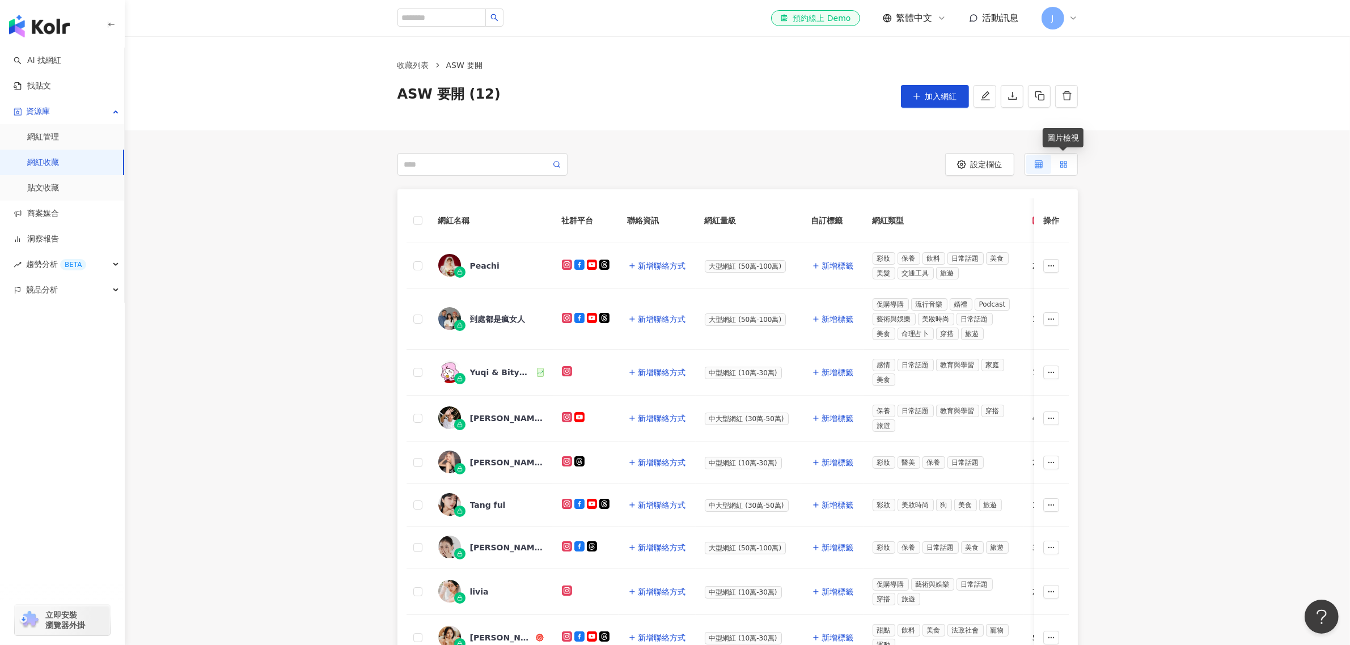
click at [1059, 163] on icon at bounding box center [1063, 164] width 8 height 8
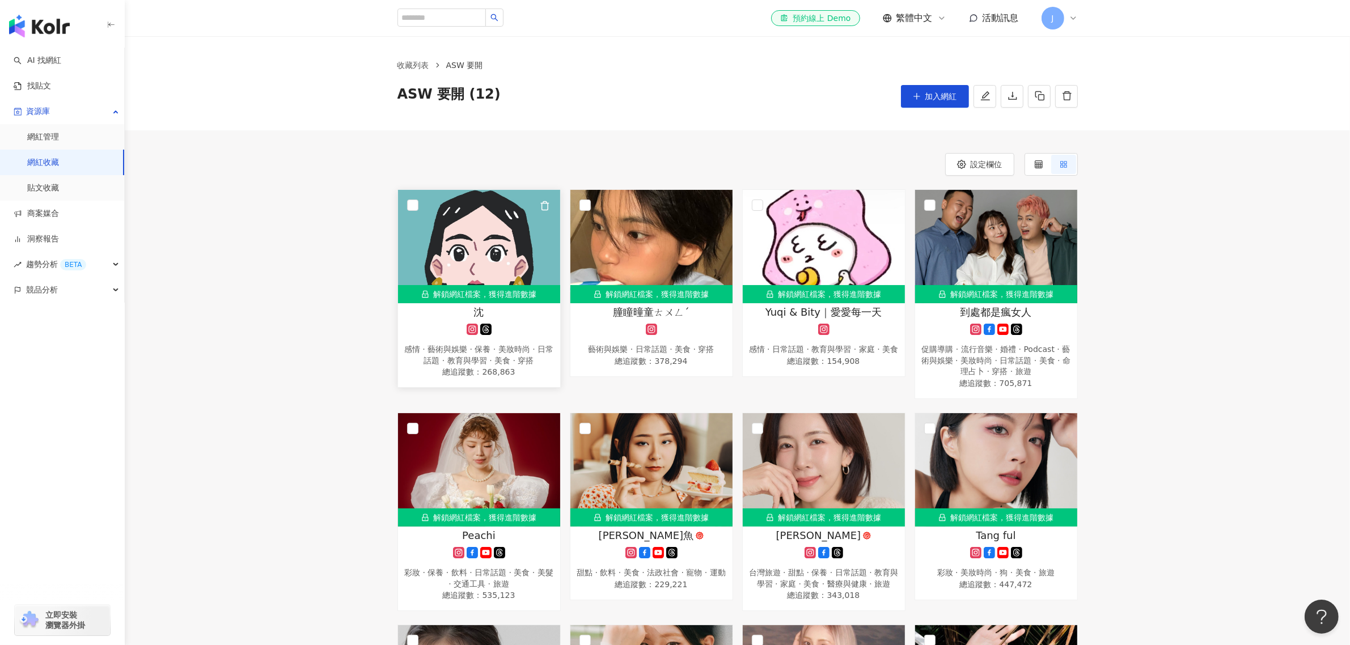
click at [452, 295] on div "解鎖網紅檔案，獲得進階數據" at bounding box center [479, 294] width 162 height 18
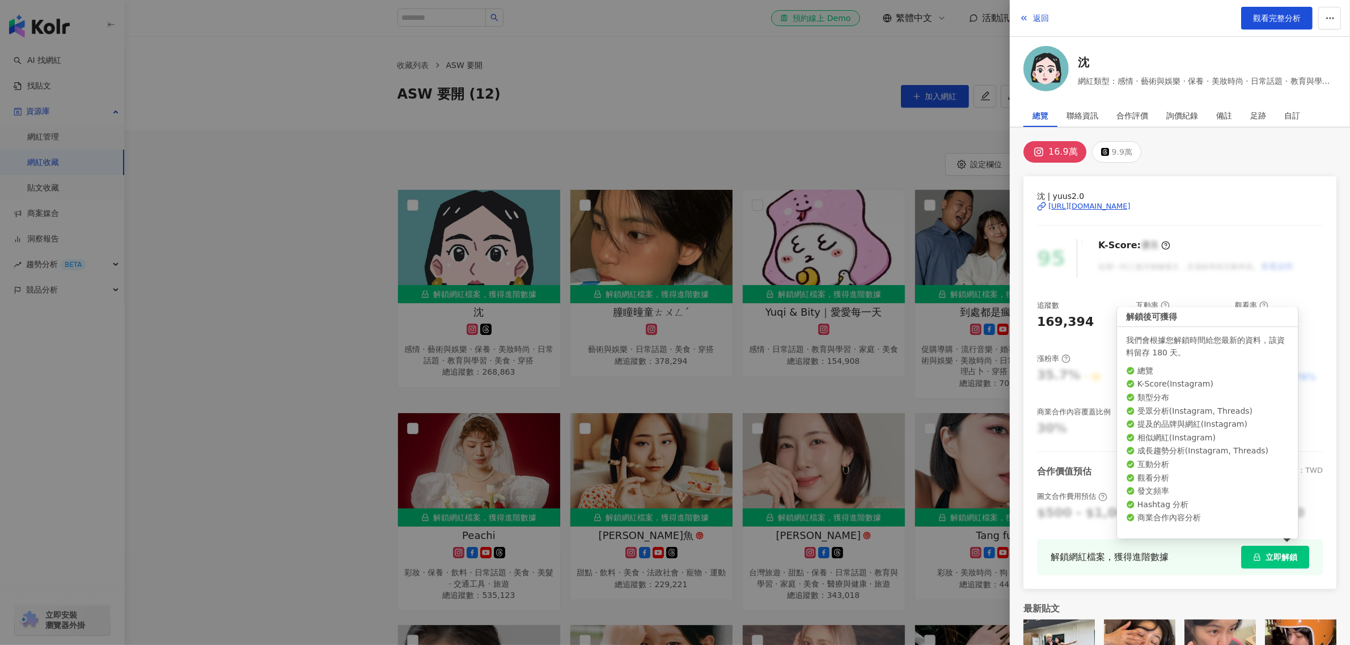
click at [1265, 553] on span "立即解鎖" at bounding box center [1281, 557] width 32 height 9
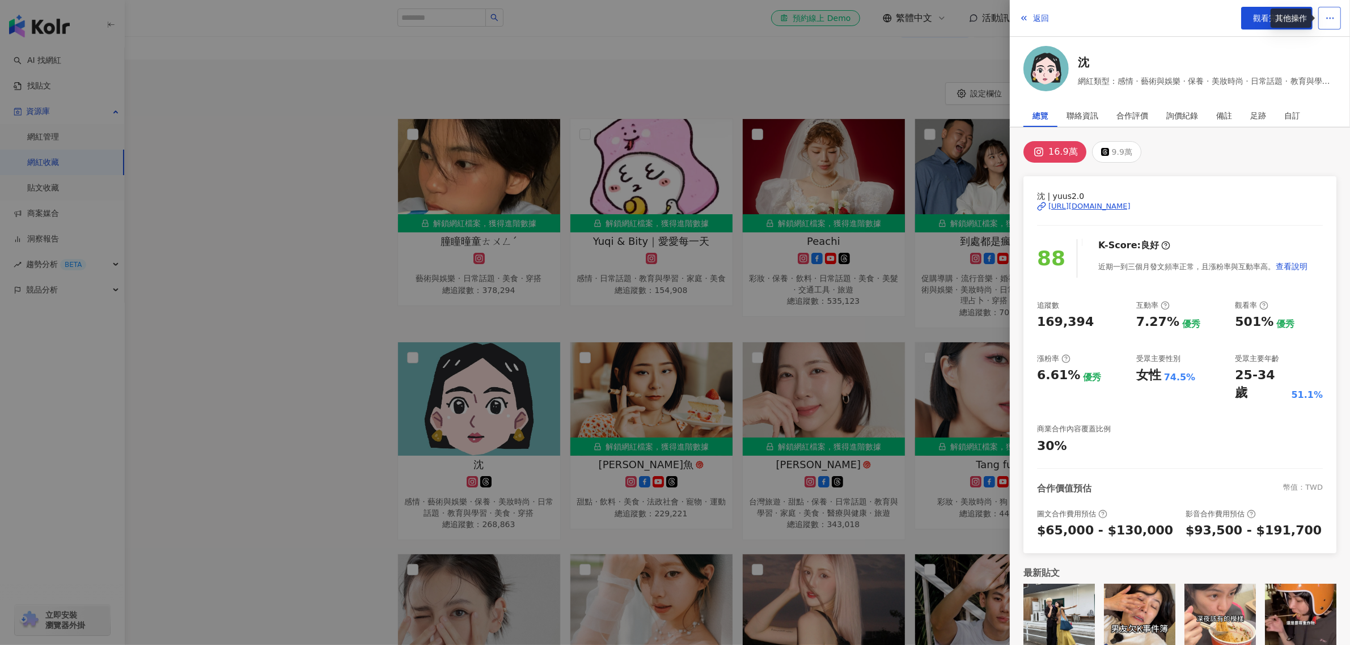
click at [1325, 15] on icon "button" at bounding box center [1330, 18] width 10 height 10
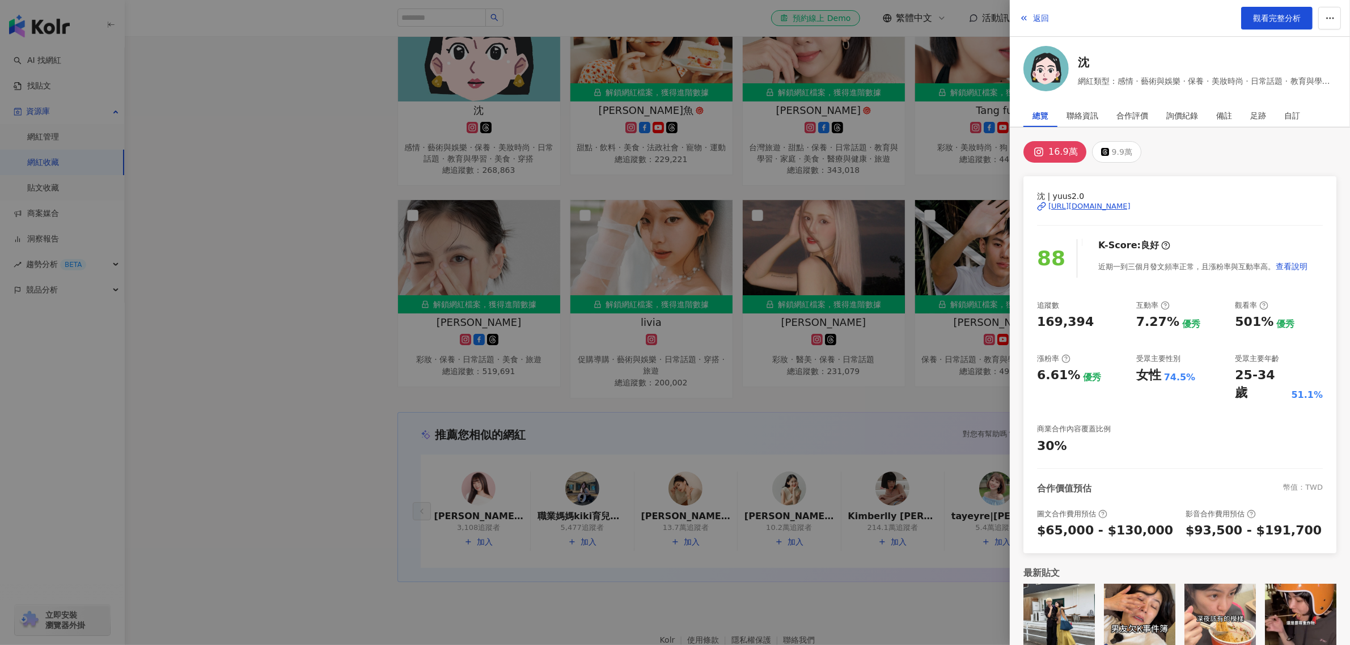
click at [344, 244] on div at bounding box center [675, 322] width 1350 height 645
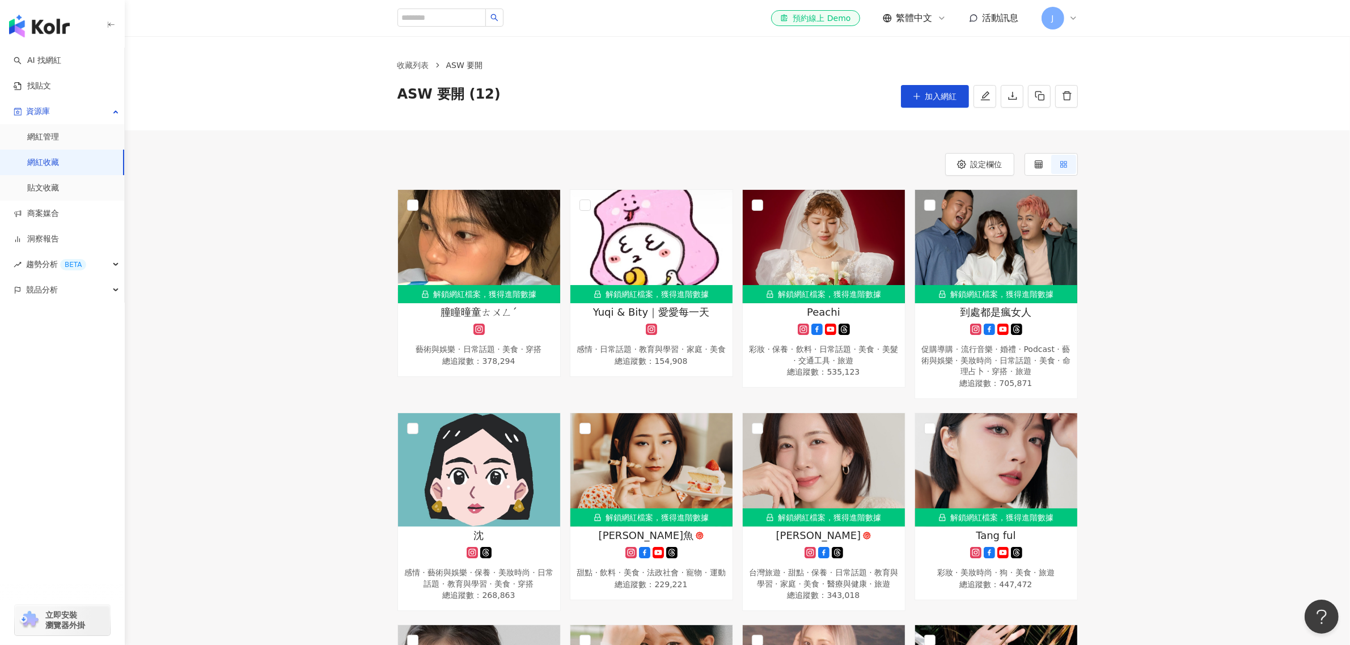
scroll to position [71, 0]
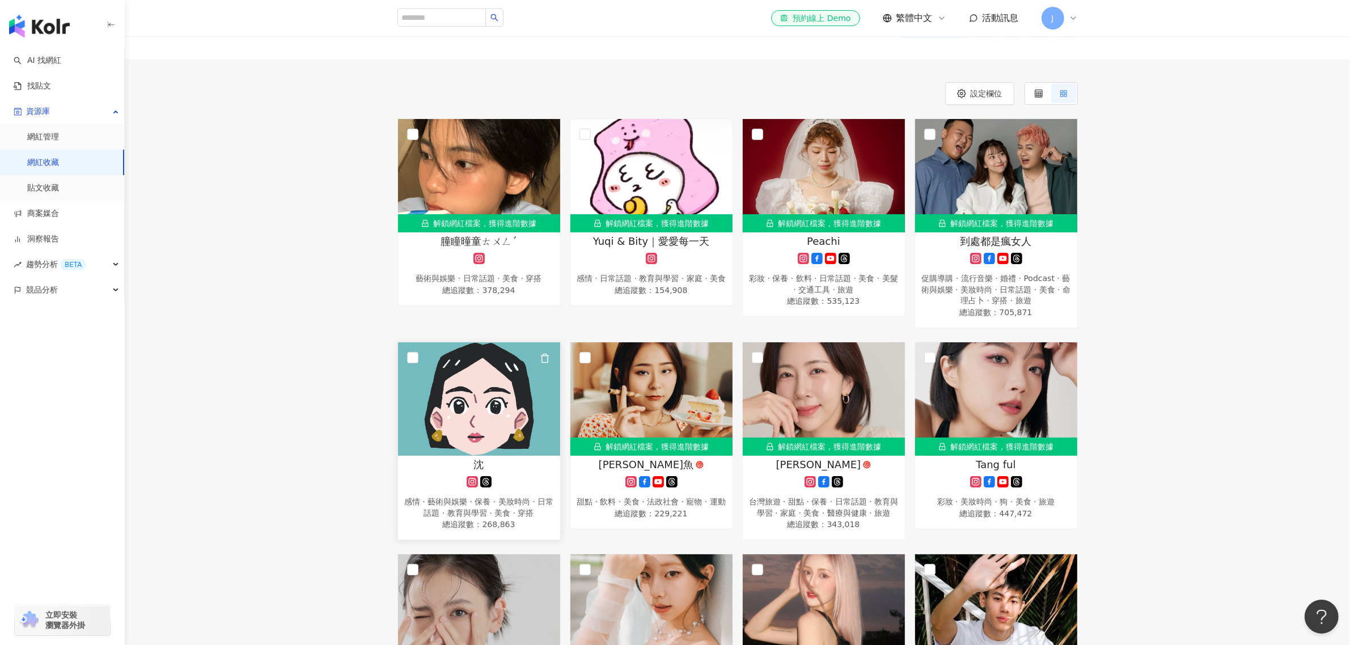
click at [457, 388] on img at bounding box center [479, 398] width 162 height 113
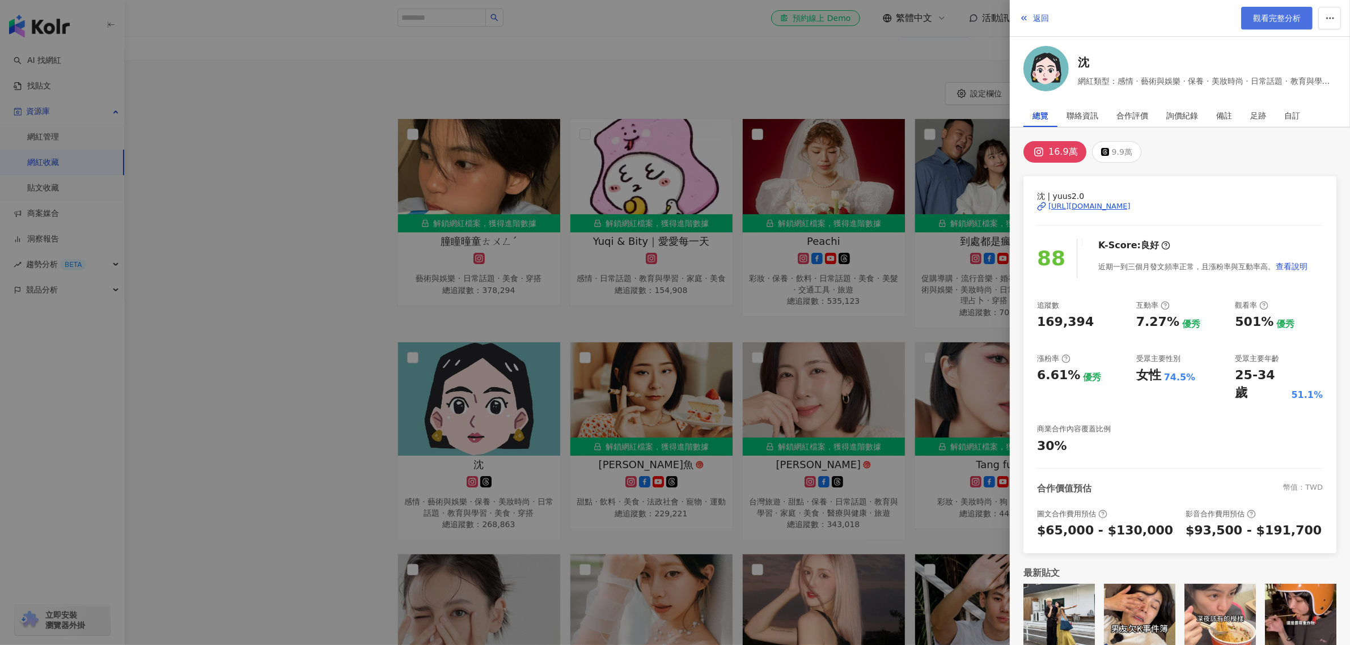
click at [1288, 19] on span "觀看完整分析" at bounding box center [1277, 18] width 48 height 9
click at [269, 289] on div at bounding box center [675, 322] width 1350 height 645
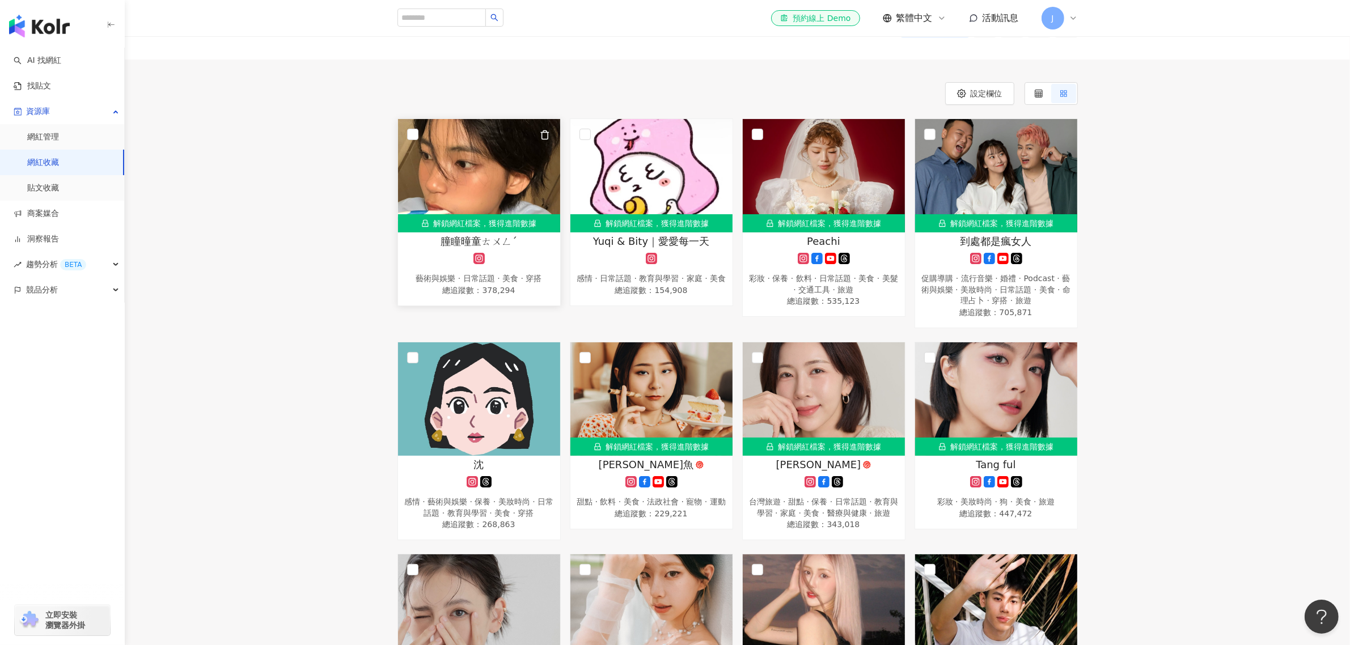
click at [474, 224] on div "解鎖網紅檔案，獲得進階數據" at bounding box center [479, 223] width 162 height 18
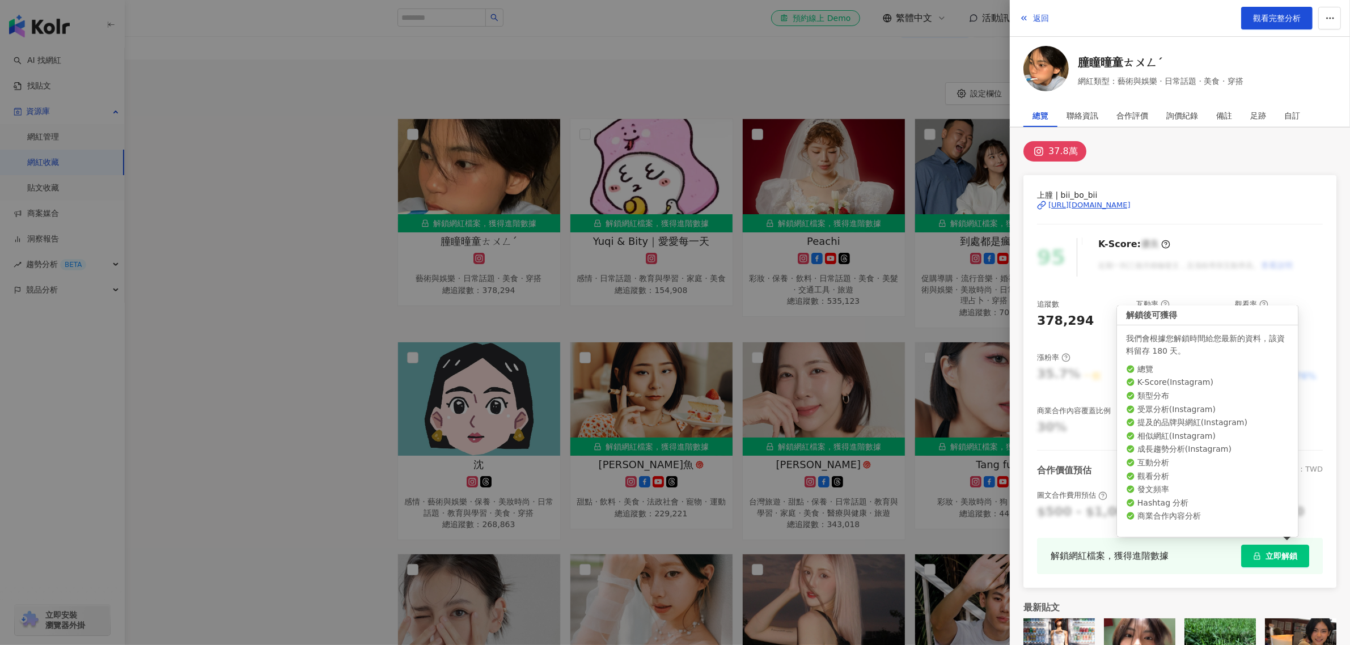
click at [1268, 559] on span "立即解鎖" at bounding box center [1281, 556] width 32 height 9
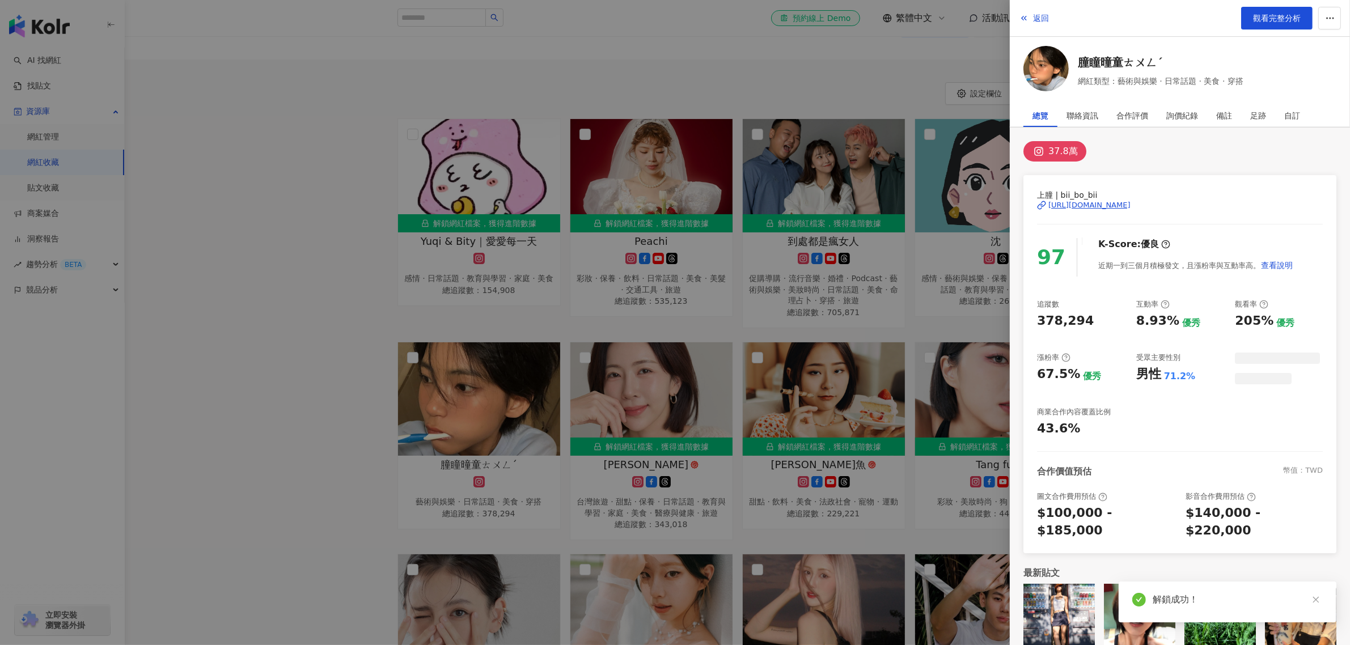
click at [341, 336] on div at bounding box center [675, 322] width 1350 height 645
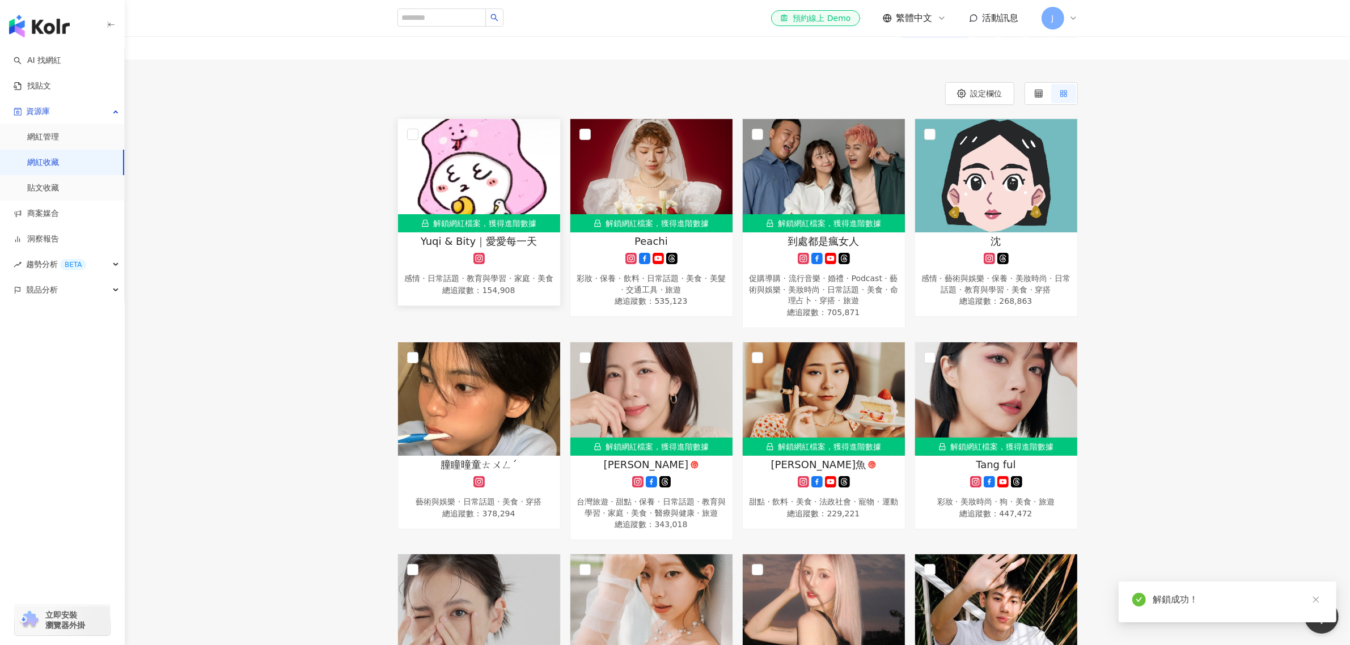
click at [463, 220] on div "解鎖網紅檔案，獲得進階數據" at bounding box center [479, 223] width 162 height 18
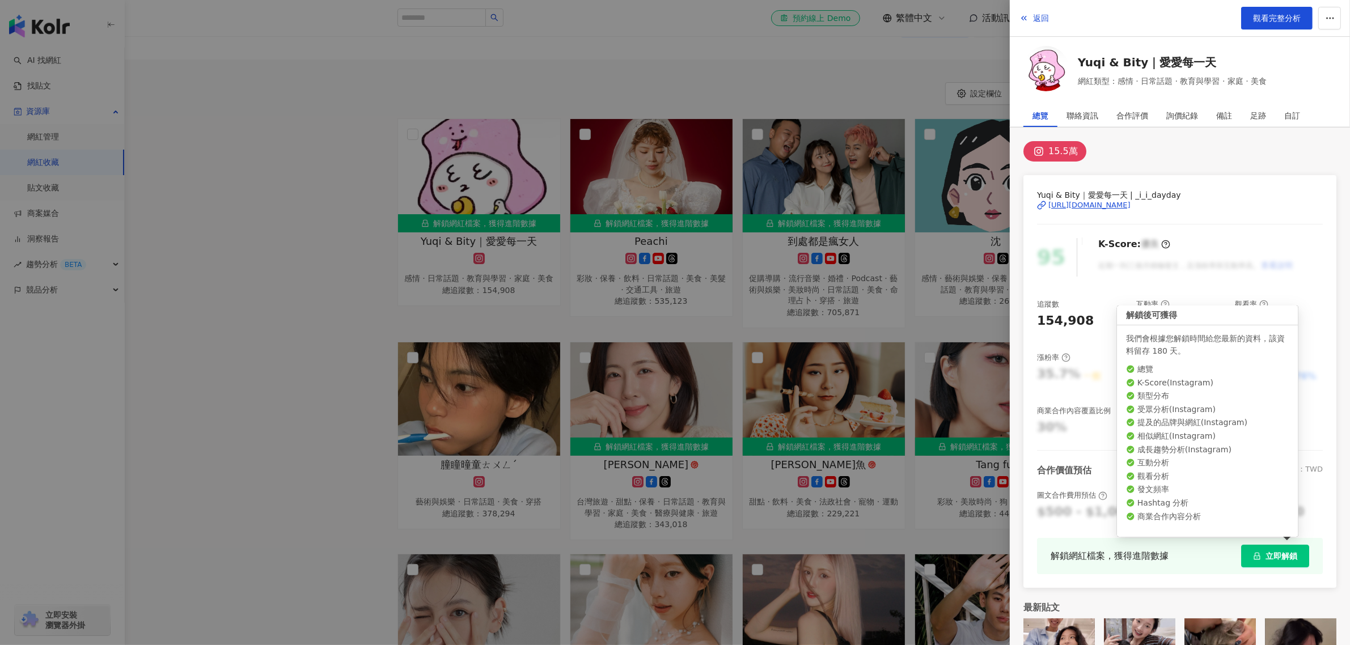
click at [1275, 548] on button "立即解鎖" at bounding box center [1275, 556] width 68 height 23
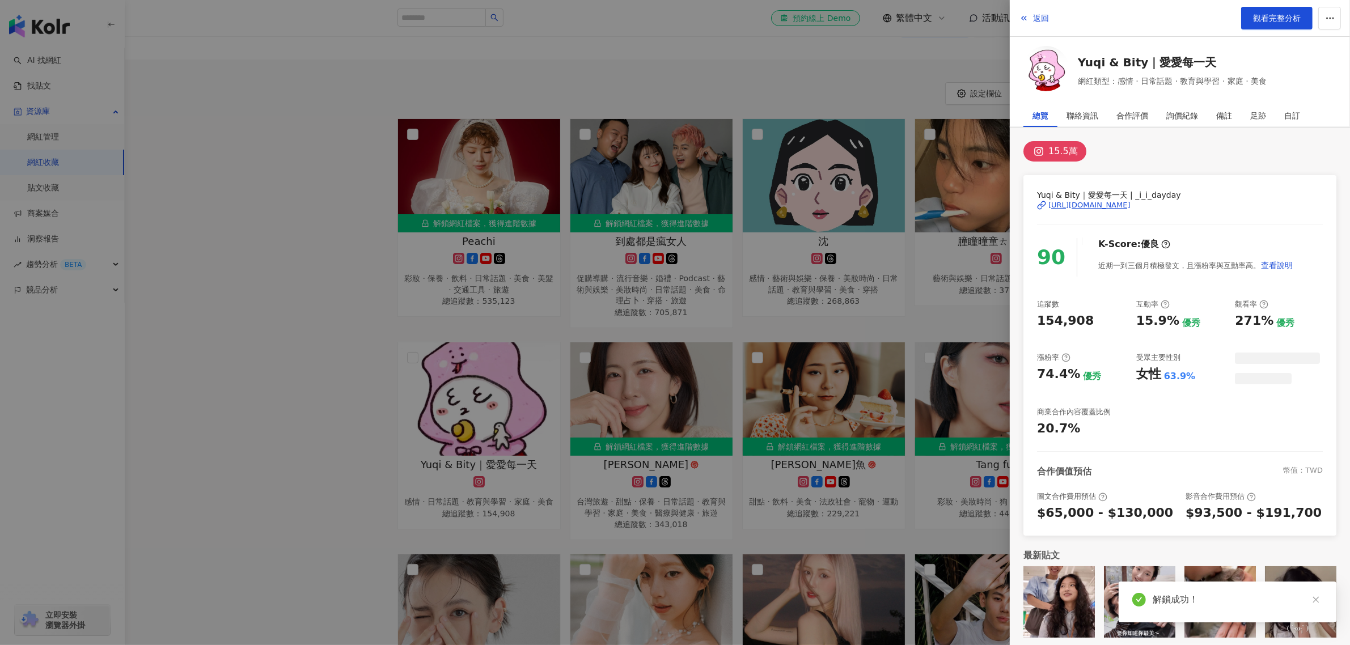
click at [349, 341] on div at bounding box center [675, 322] width 1350 height 645
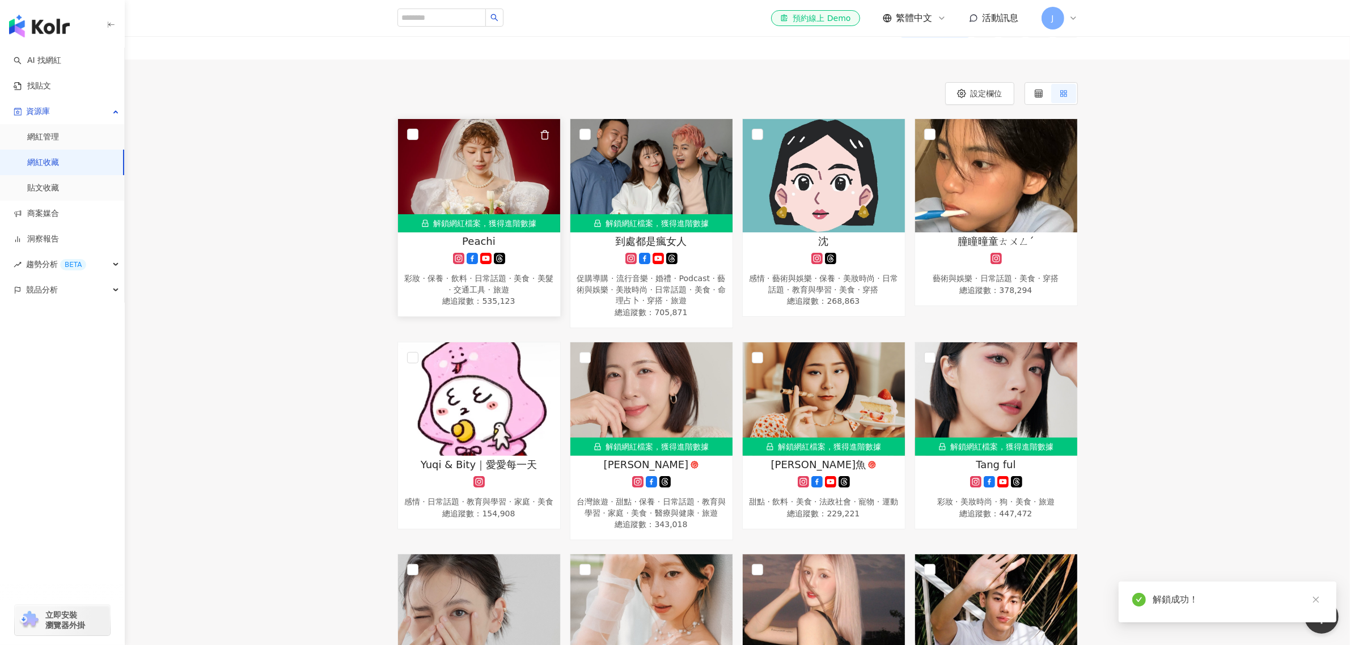
click at [465, 222] on div "解鎖網紅檔案，獲得進階數據" at bounding box center [479, 223] width 162 height 18
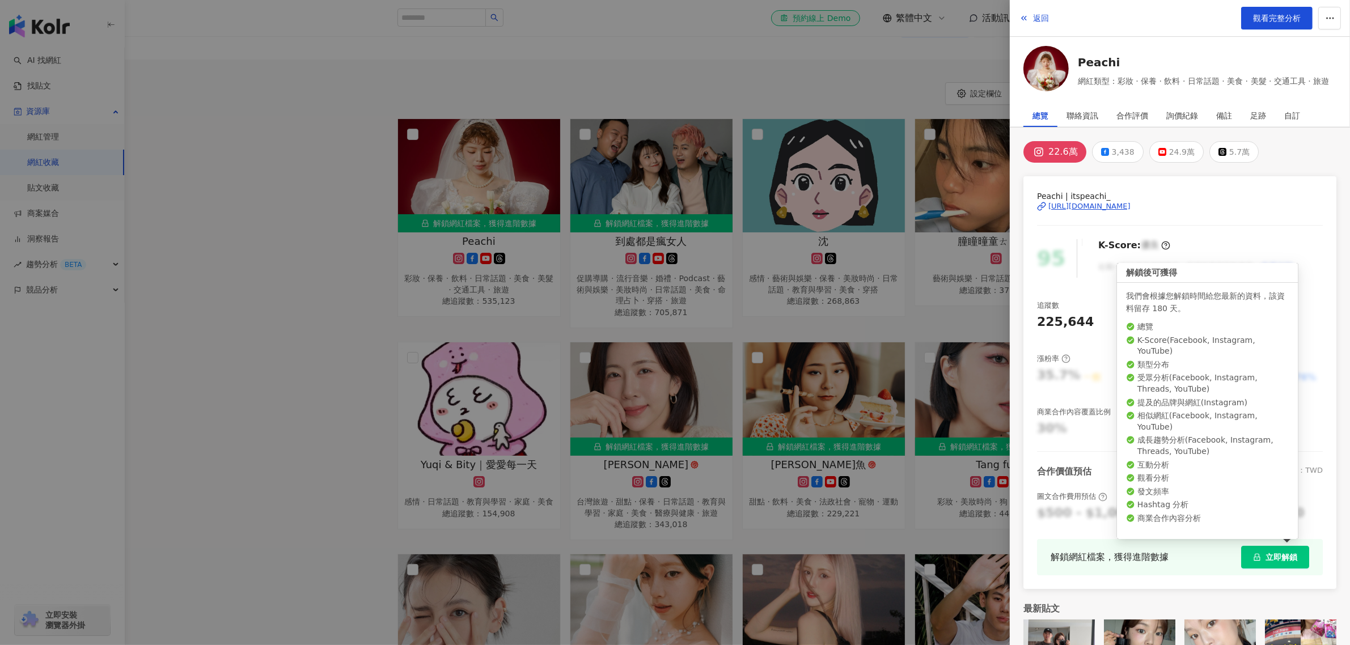
click at [1265, 553] on span "立即解鎖" at bounding box center [1281, 557] width 32 height 9
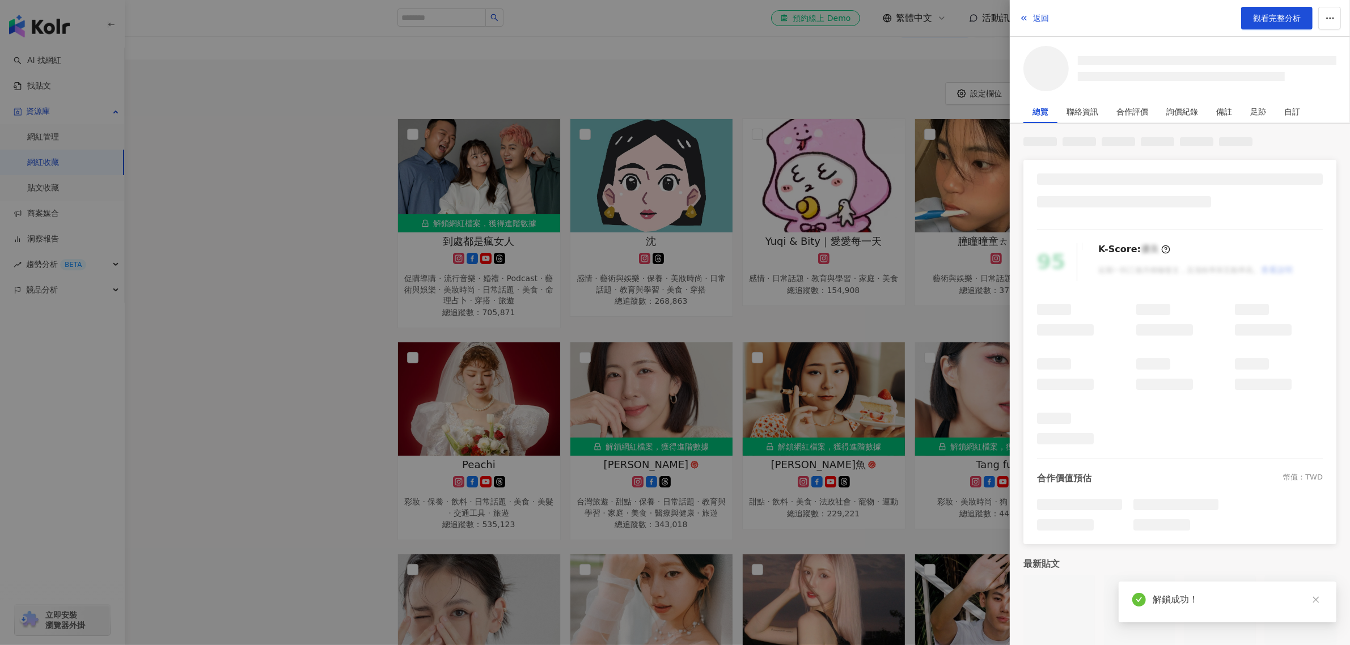
click at [345, 440] on div at bounding box center [675, 322] width 1350 height 645
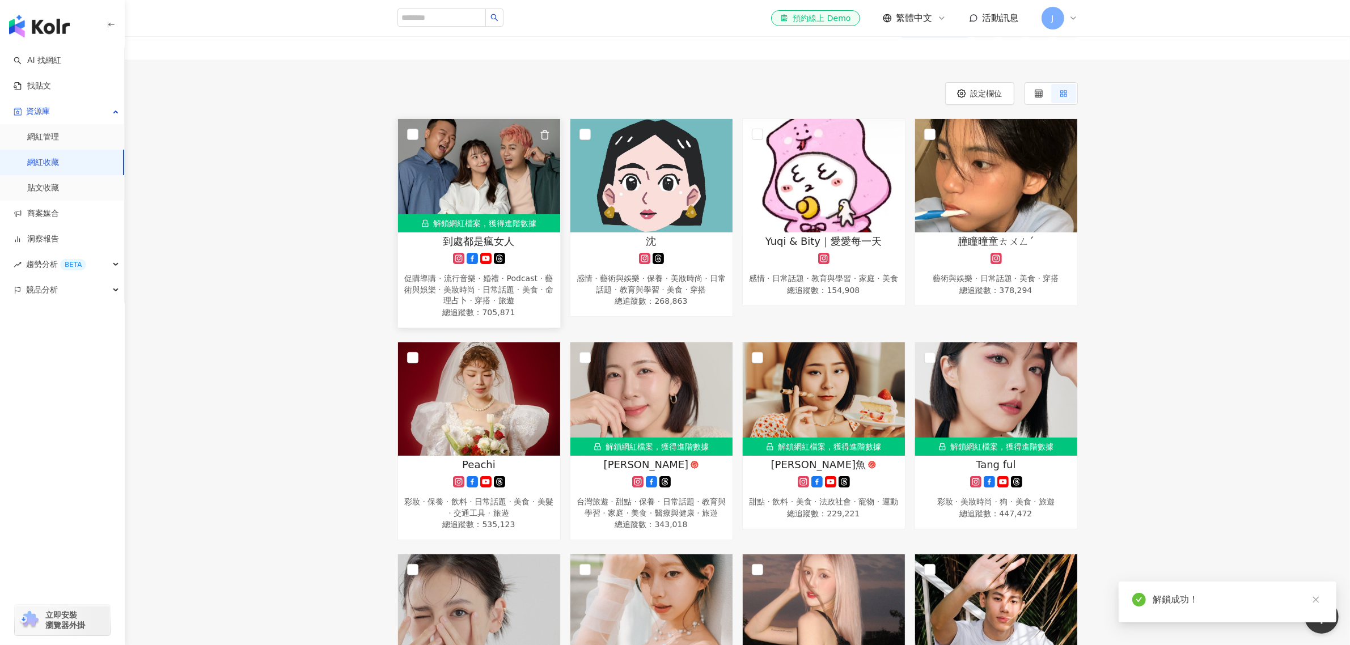
click at [461, 222] on div "解鎖網紅檔案，獲得進階數據" at bounding box center [479, 223] width 162 height 18
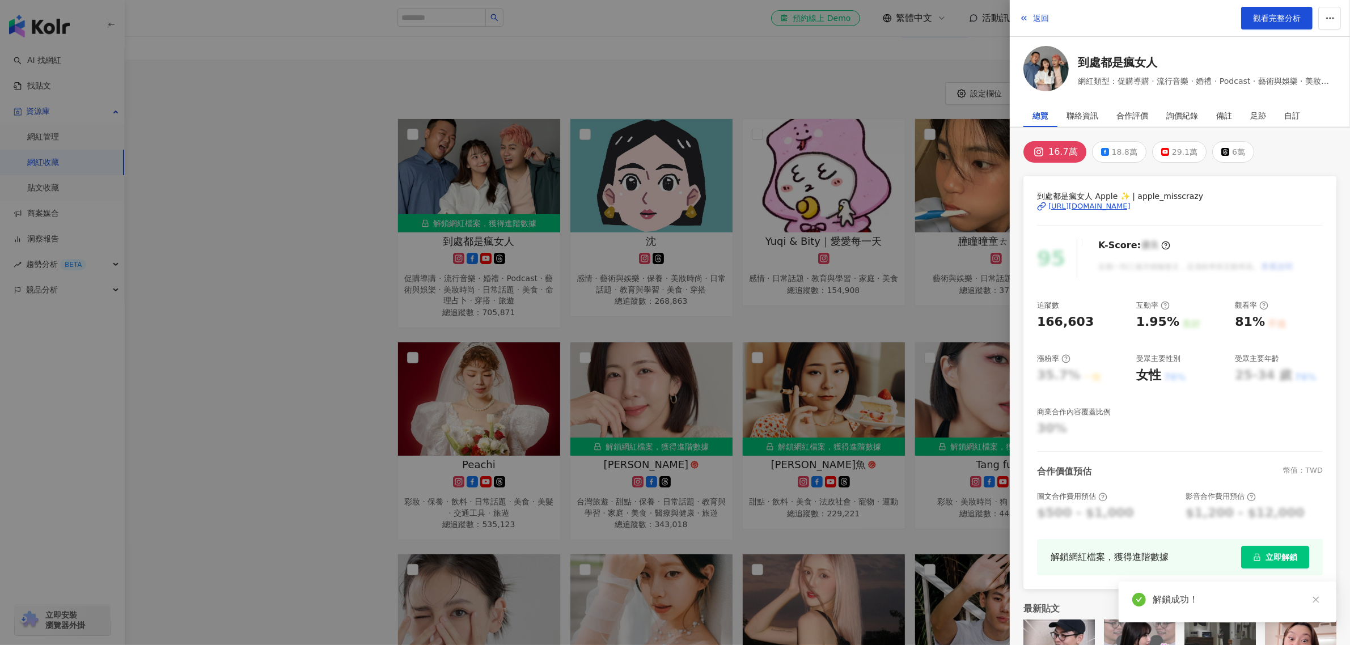
click at [1268, 553] on span "立即解鎖" at bounding box center [1281, 557] width 32 height 9
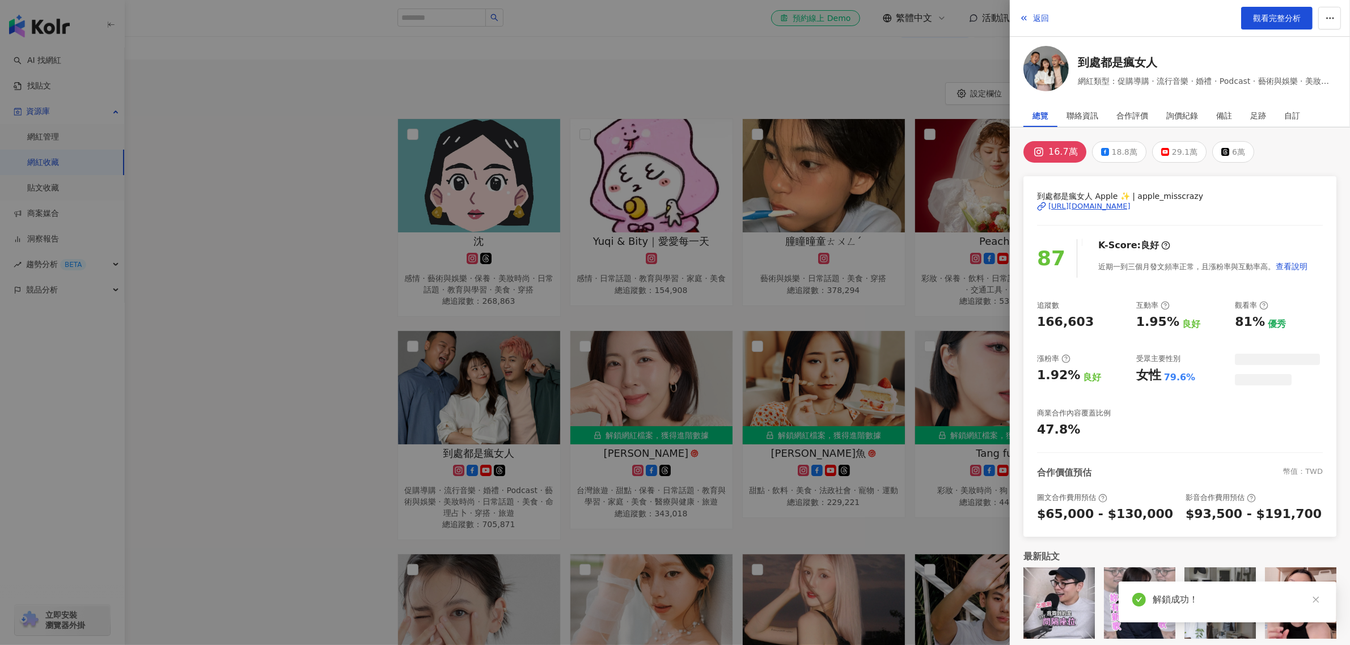
click at [361, 310] on div at bounding box center [675, 322] width 1350 height 645
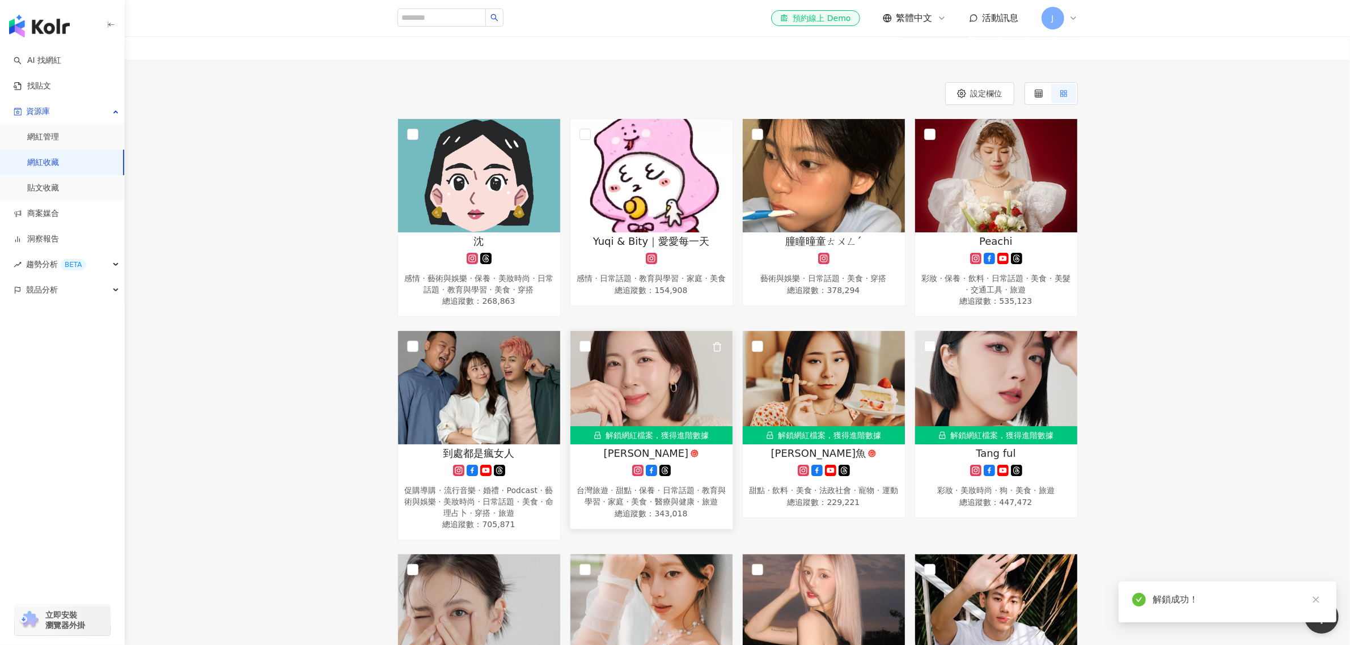
click at [609, 431] on div "解鎖網紅檔案，獲得進階數據" at bounding box center [651, 435] width 162 height 18
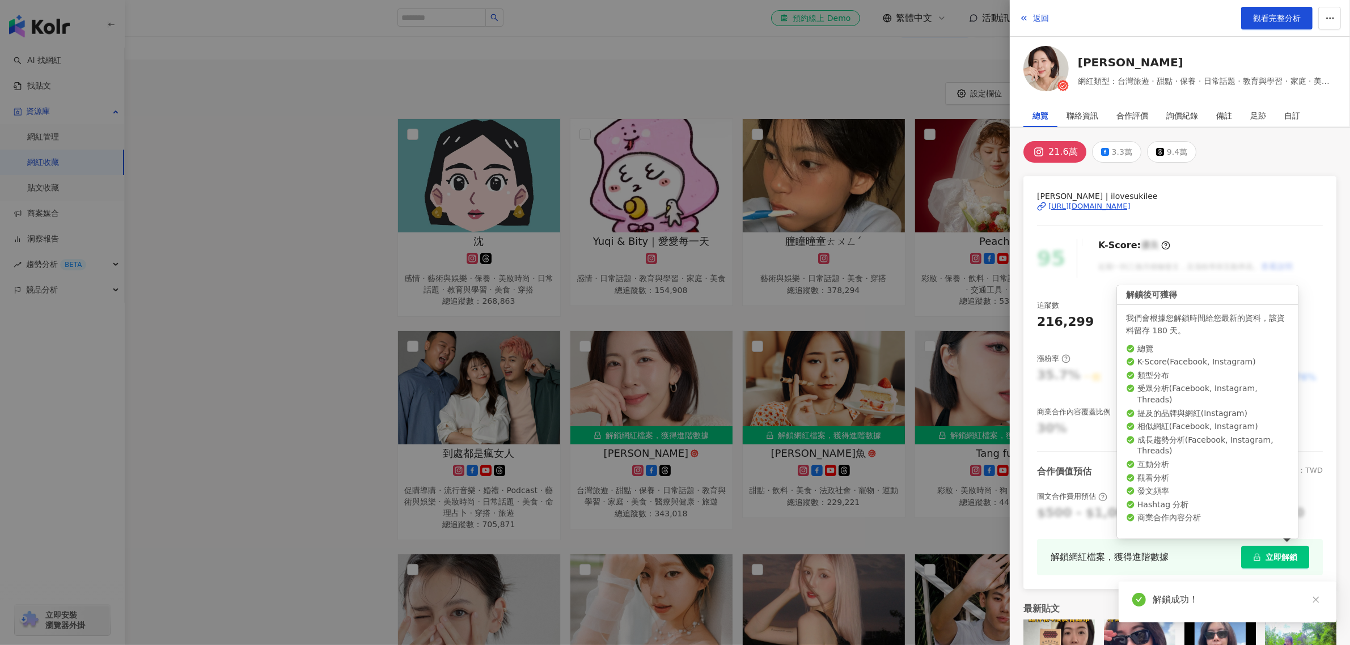
click at [1265, 553] on span "立即解鎖" at bounding box center [1281, 557] width 32 height 9
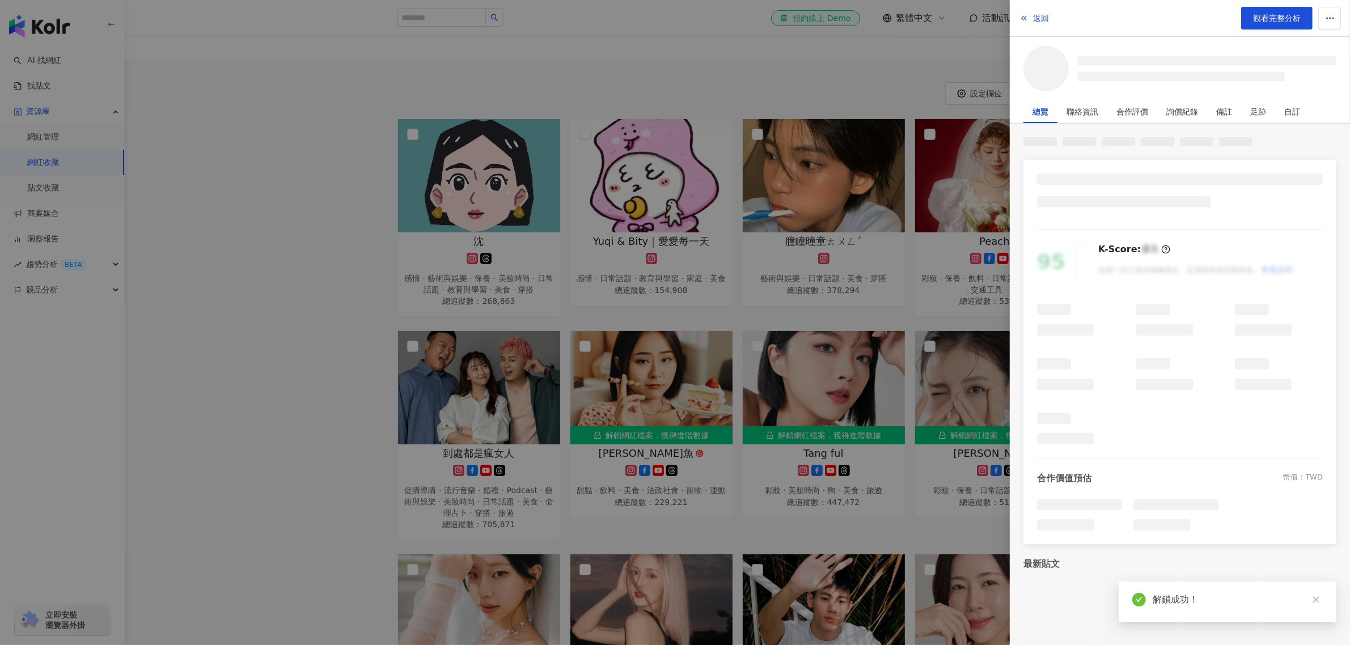
click at [350, 317] on div at bounding box center [675, 322] width 1350 height 645
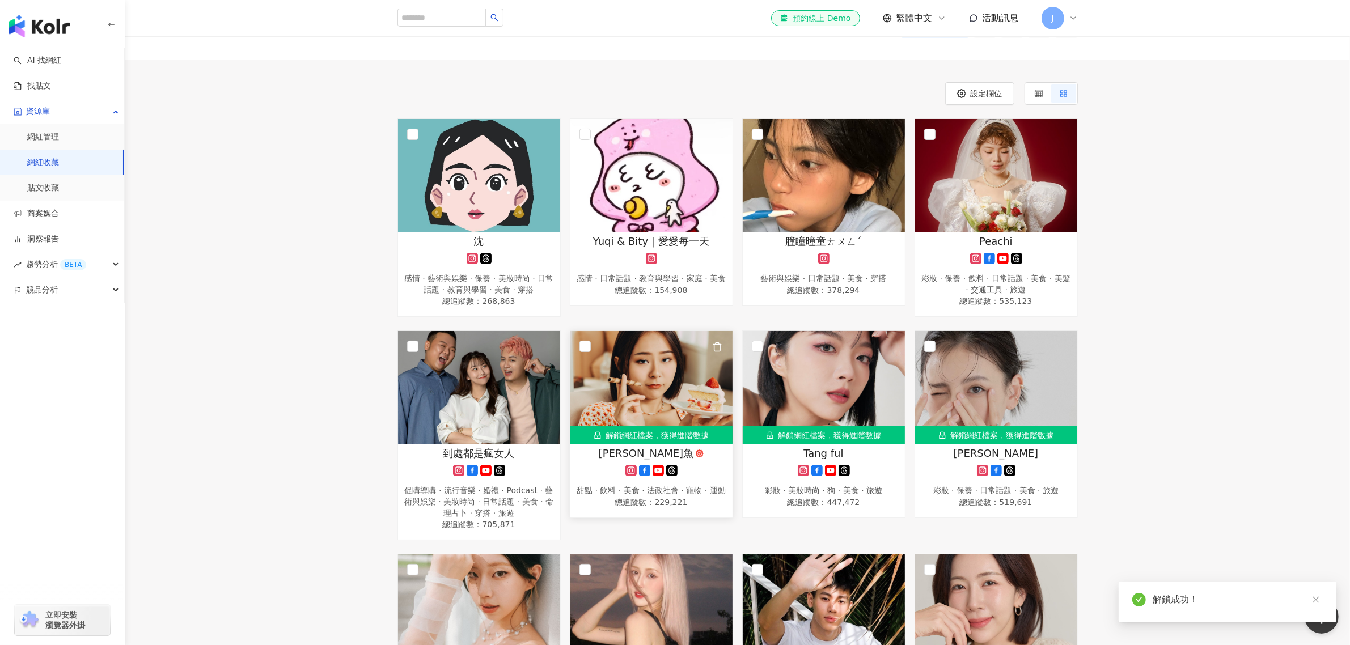
click at [669, 432] on div "解鎖網紅檔案，獲得進階數據" at bounding box center [651, 435] width 162 height 18
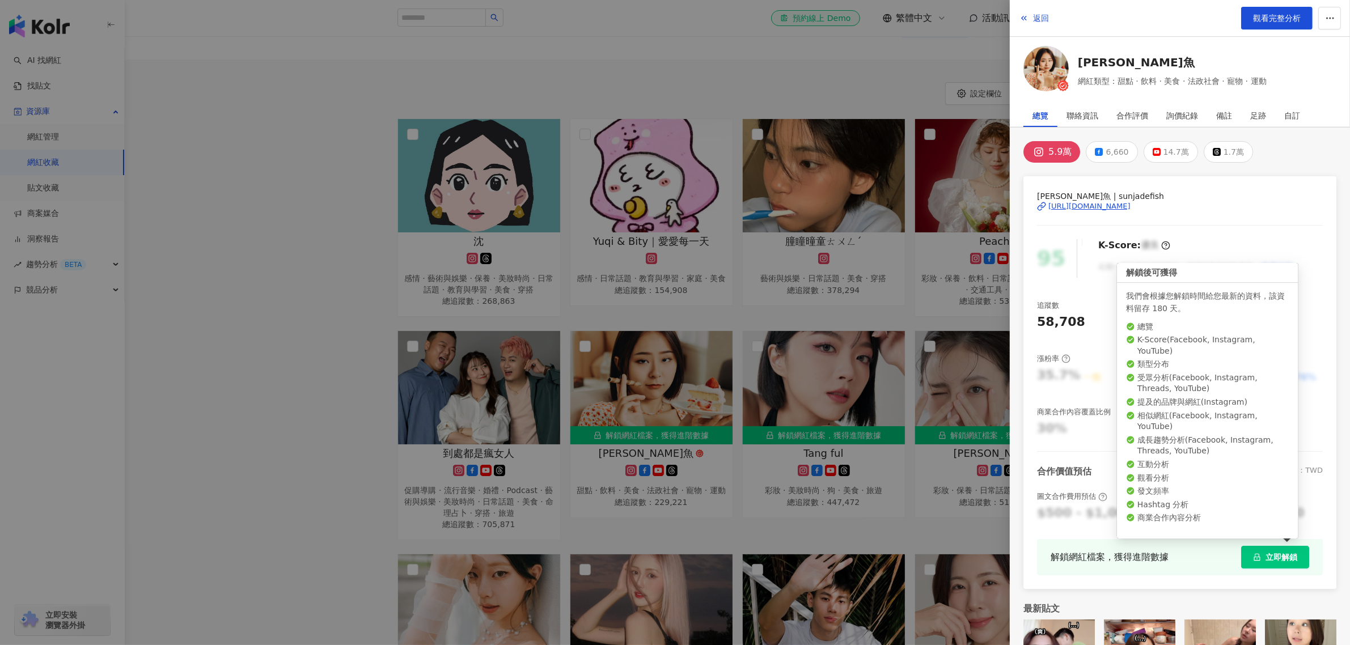
click at [1269, 566] on button "立即解鎖" at bounding box center [1275, 557] width 68 height 23
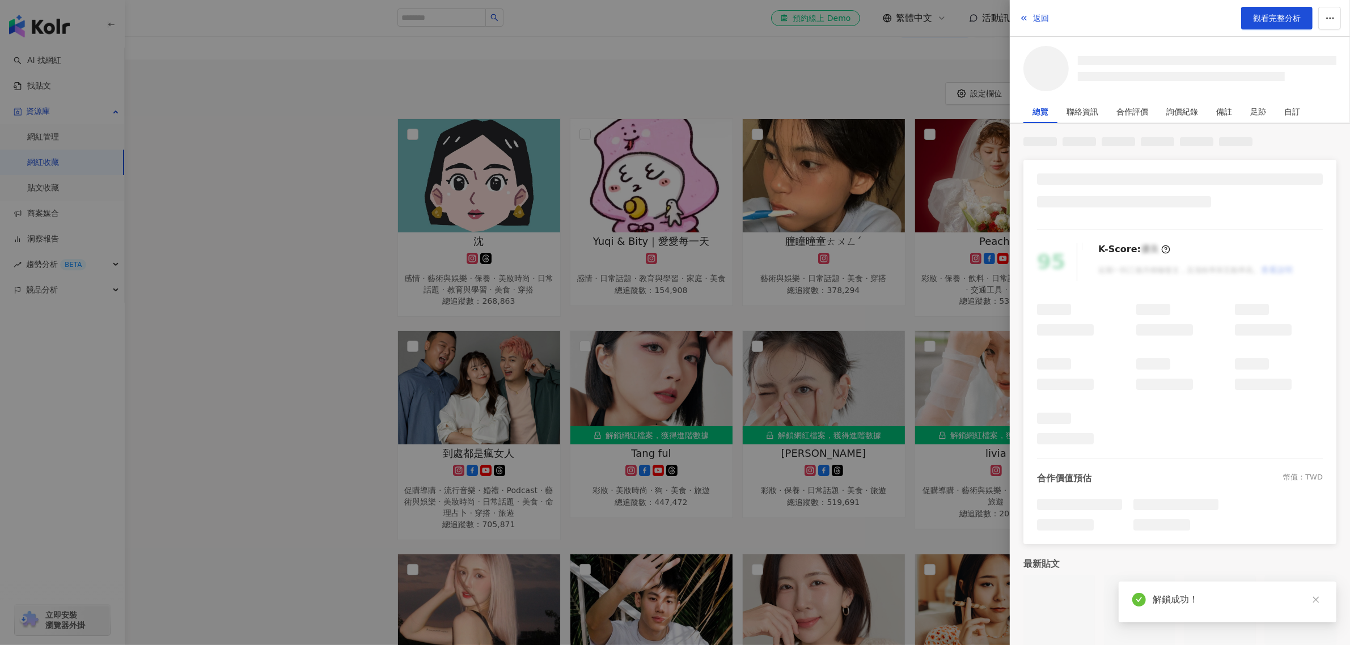
click at [312, 432] on div at bounding box center [675, 322] width 1350 height 645
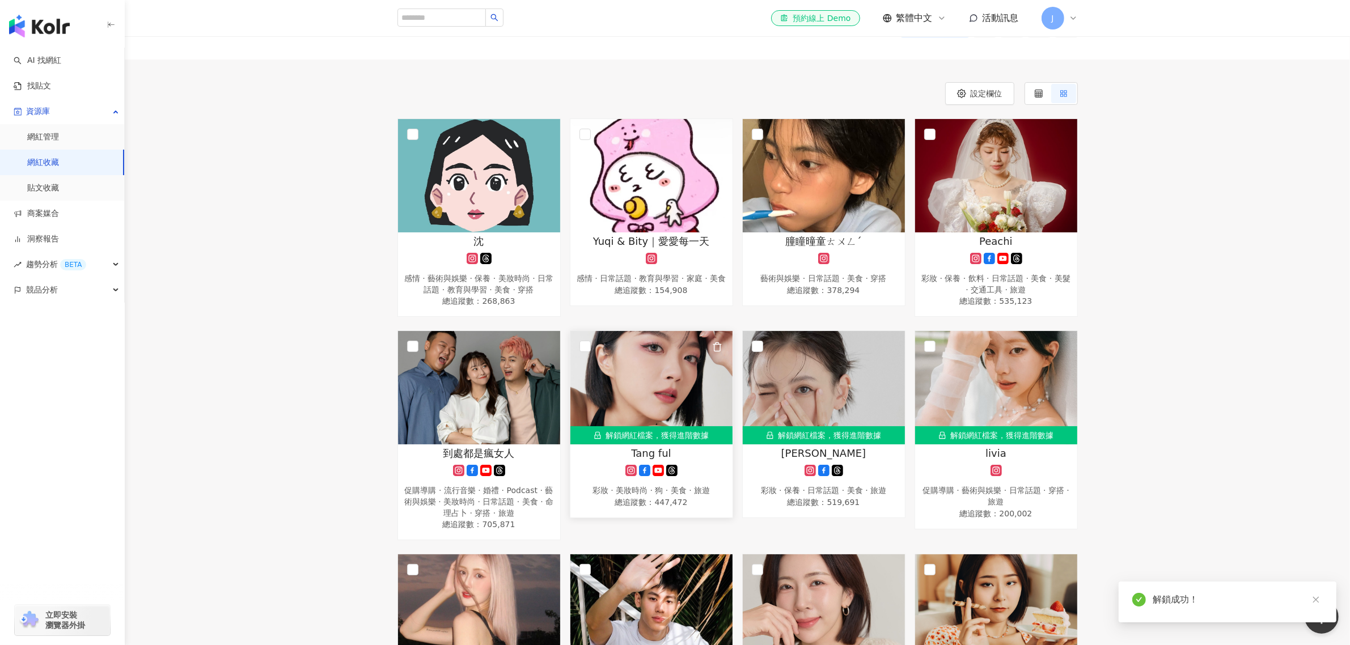
click at [654, 431] on div "解鎖網紅檔案，獲得進階數據" at bounding box center [651, 435] width 162 height 18
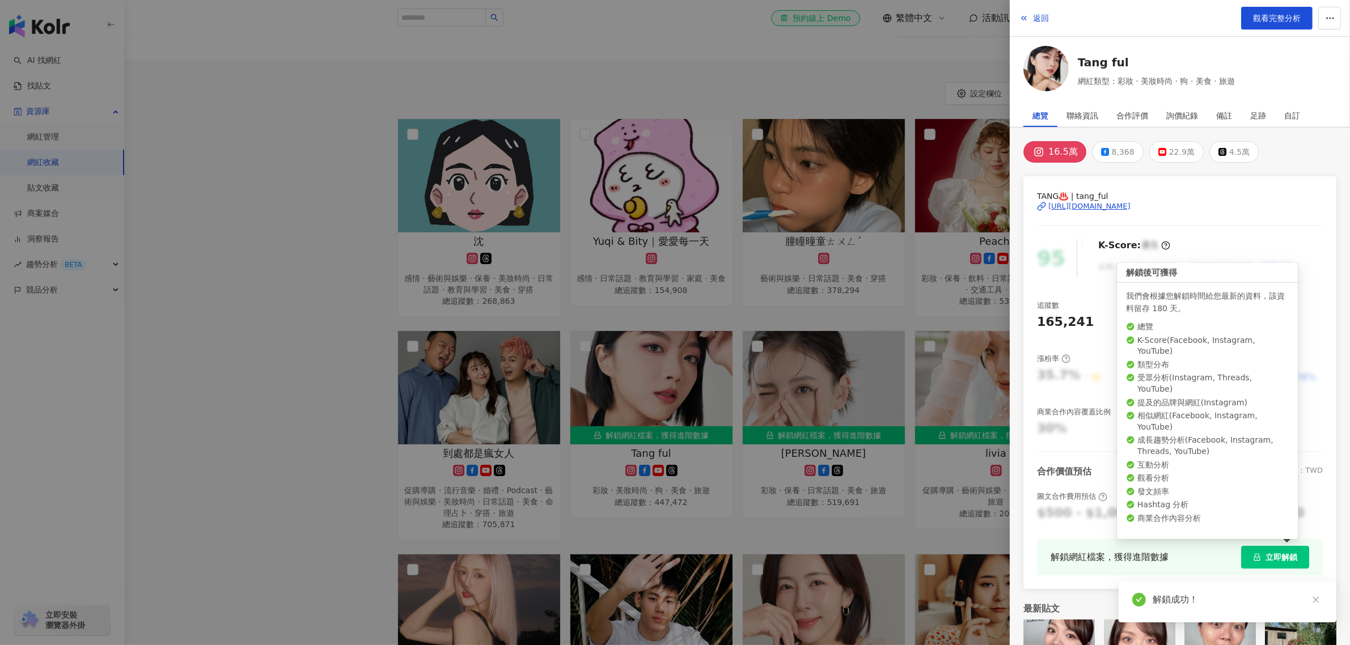
click at [1265, 555] on span "立即解鎖" at bounding box center [1281, 557] width 32 height 9
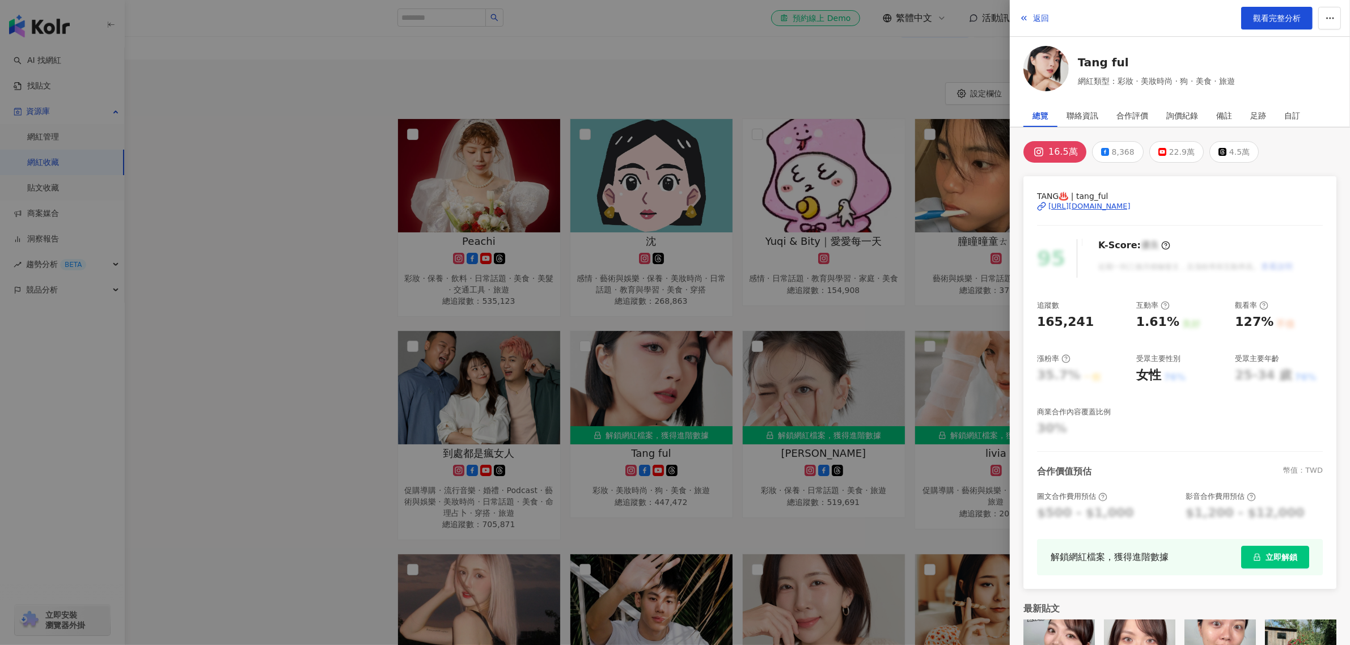
click at [337, 326] on div at bounding box center [675, 322] width 1350 height 645
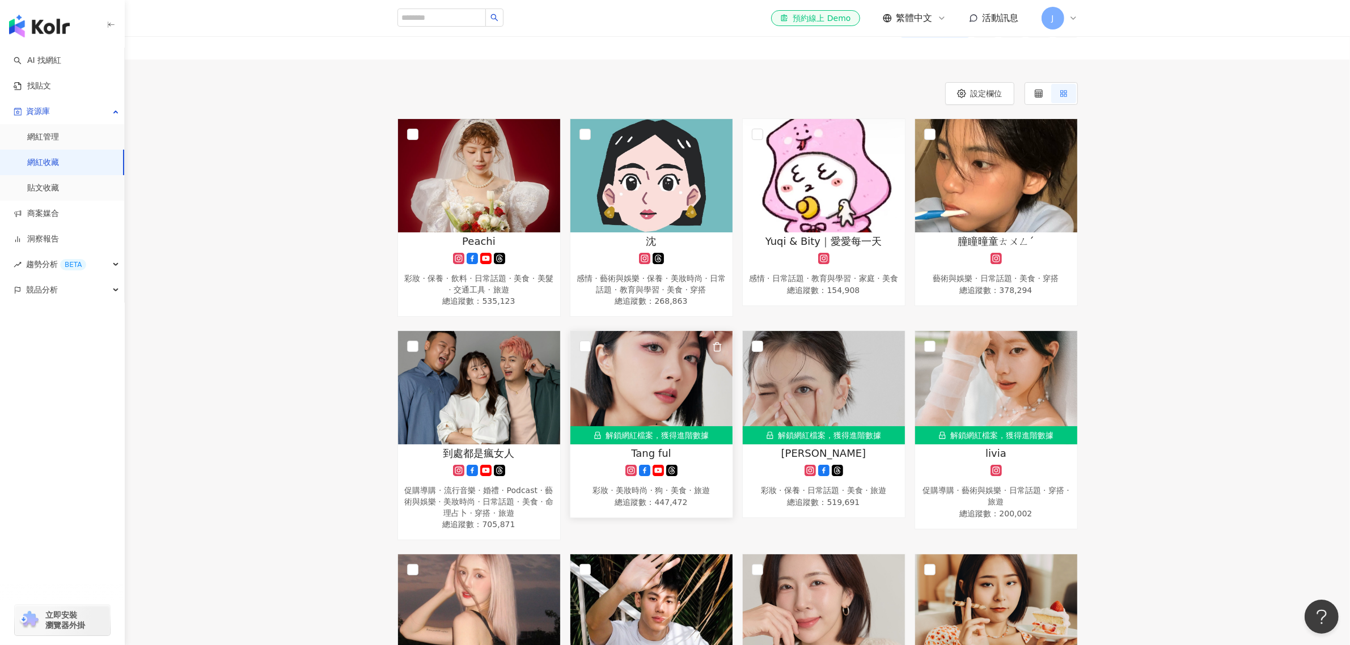
click at [613, 435] on div "解鎖網紅檔案，獲得進階數據" at bounding box center [651, 435] width 162 height 18
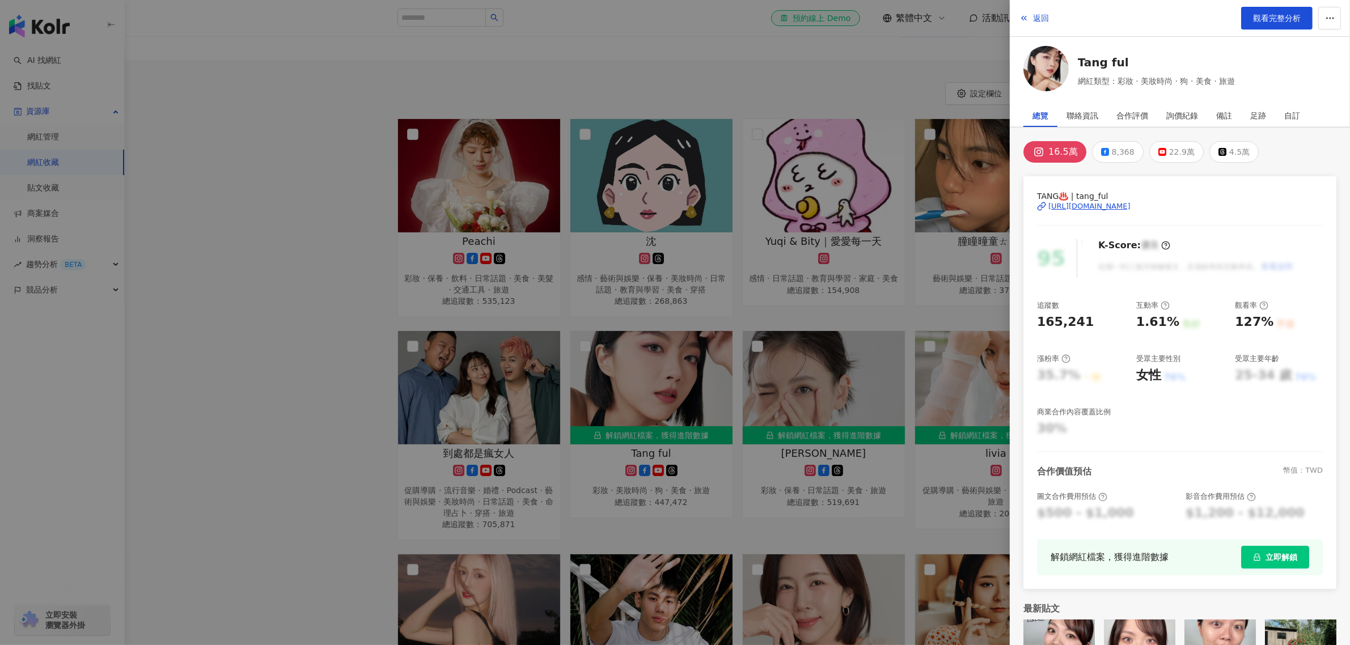
click at [236, 234] on div at bounding box center [675, 322] width 1350 height 645
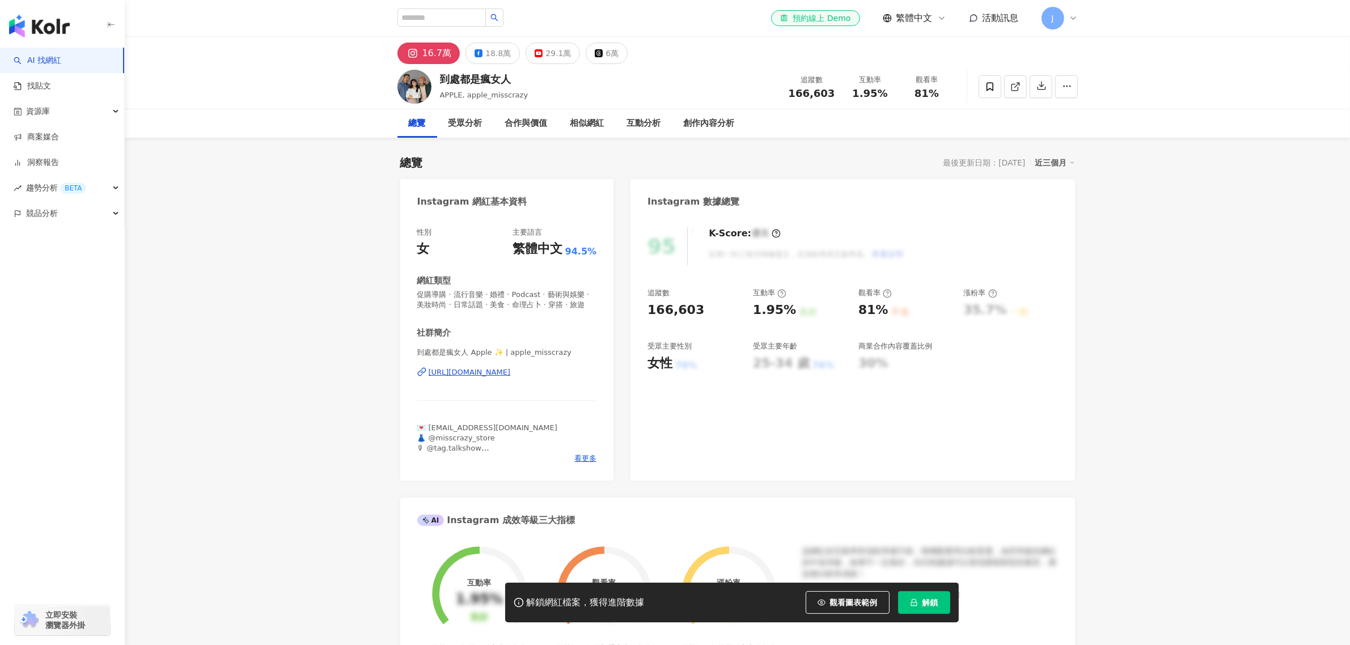
click at [511, 378] on div "[URL][DOMAIN_NAME]" at bounding box center [470, 372] width 82 height 10
click at [985, 83] on icon at bounding box center [990, 87] width 10 height 10
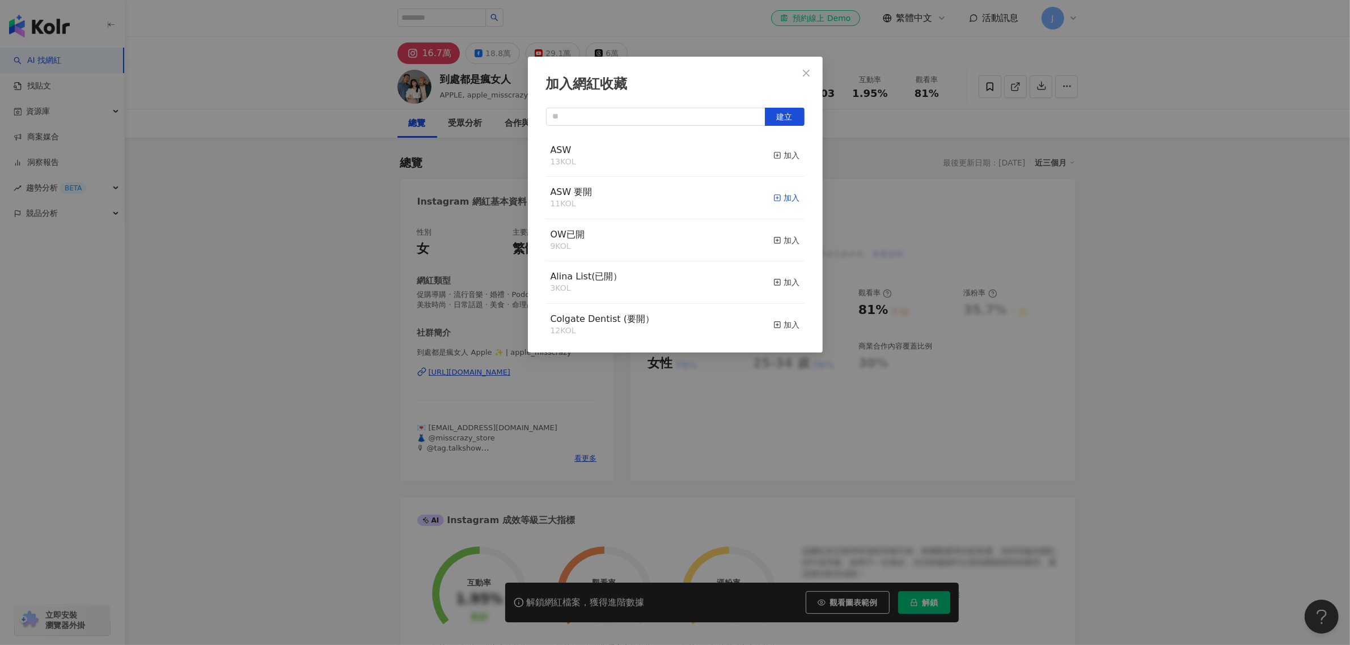
click at [784, 199] on div "加入" at bounding box center [786, 198] width 27 height 12
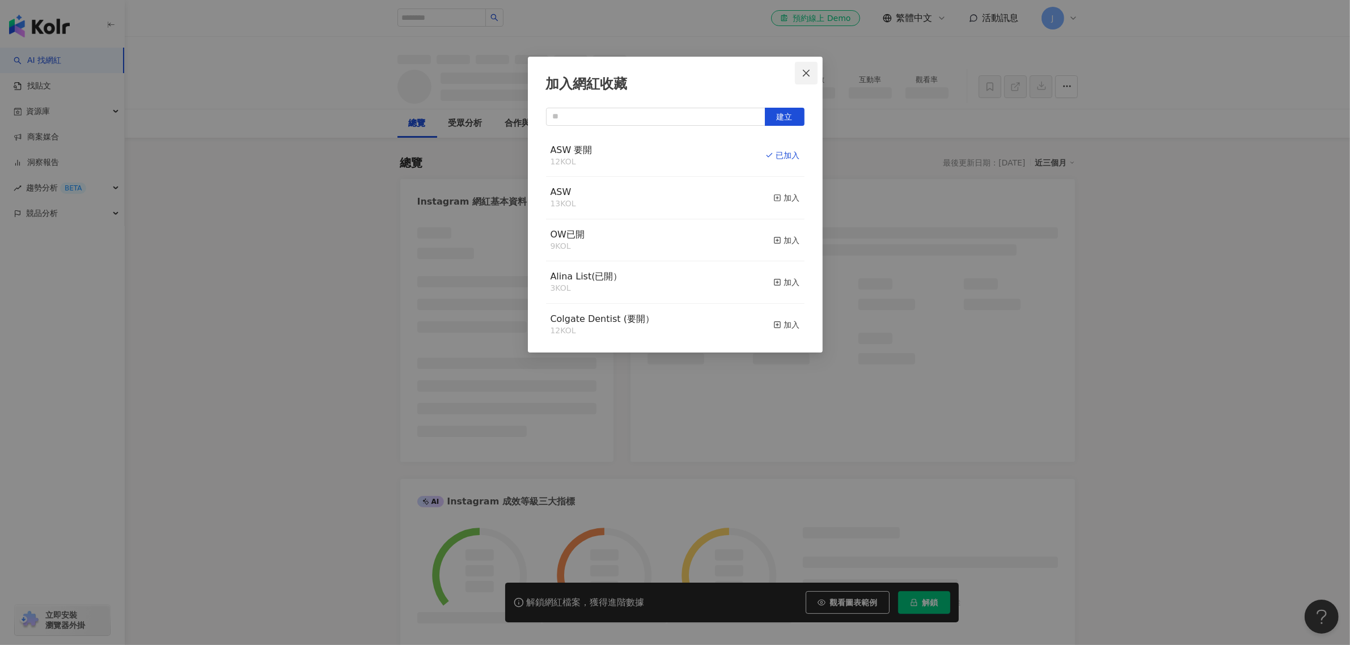
click at [805, 69] on icon "close" at bounding box center [805, 73] width 9 height 9
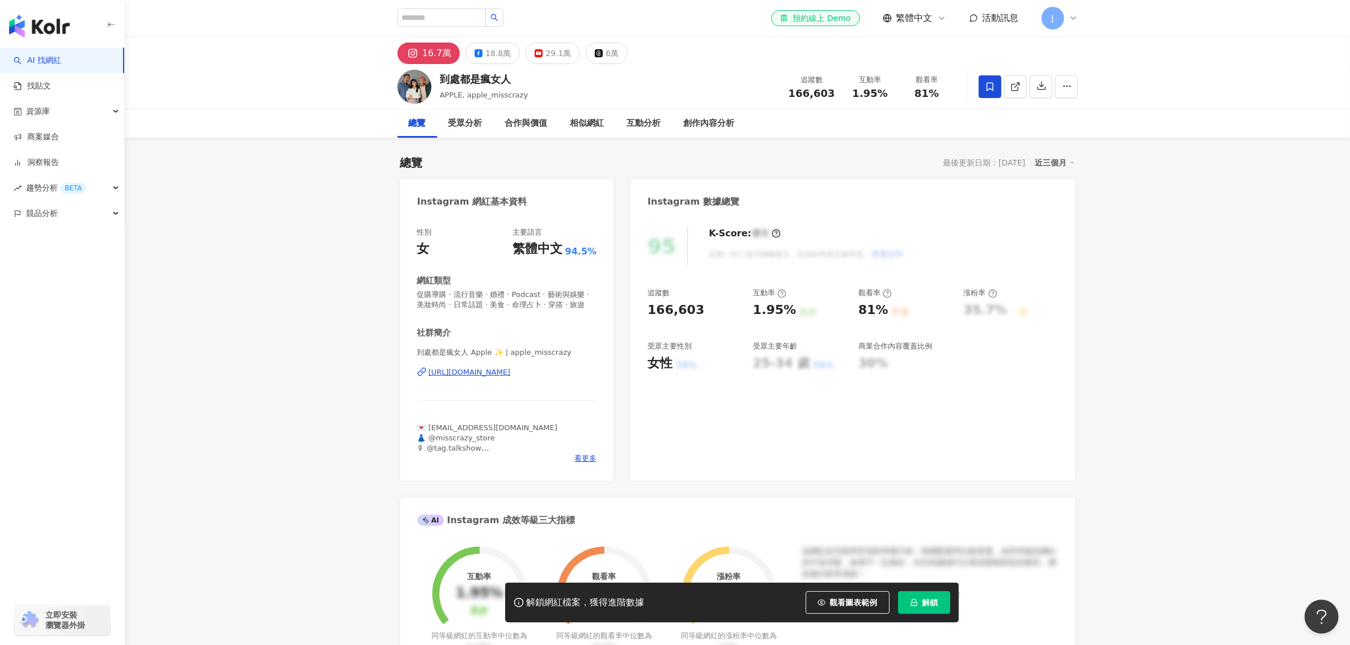
click at [340, 176] on div "加入網紅收藏 建立 ASW 要開 12 KOL 已加入 ASW 13 KOL 加入 OW已開 9 KOL 加入 Alina List(已開） 3 KOL 加入…" at bounding box center [675, 322] width 1350 height 645
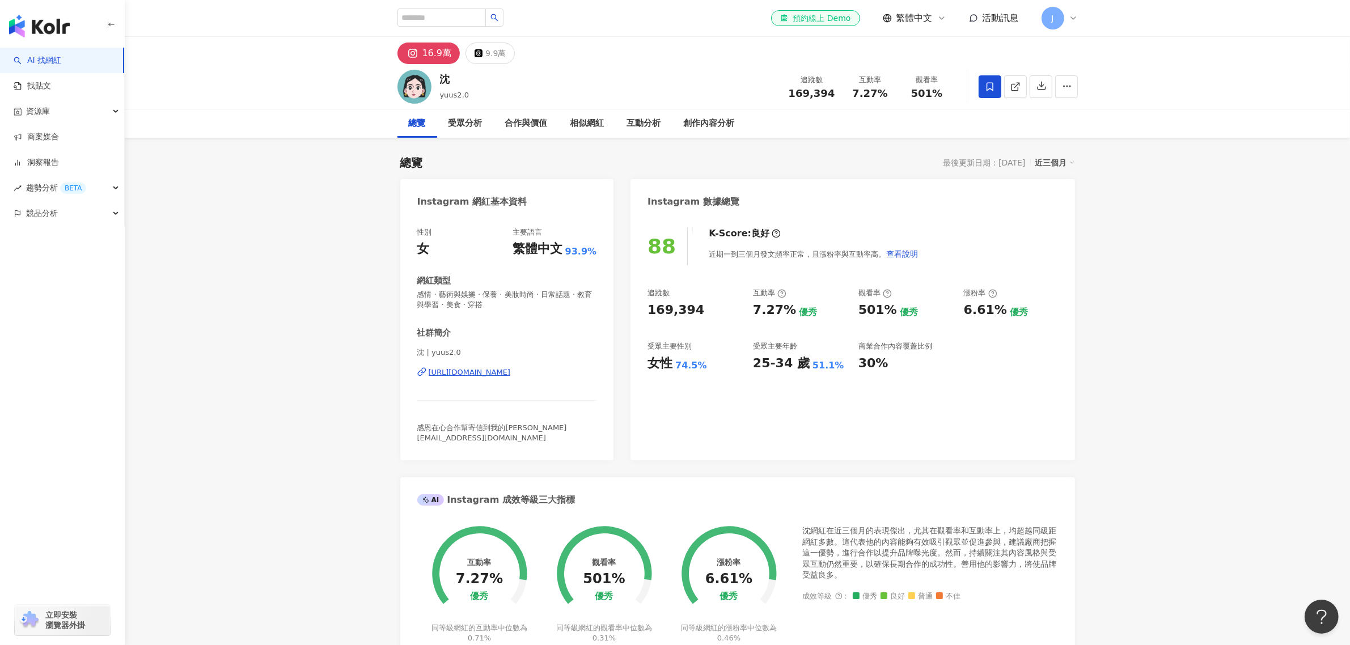
click at [1037, 84] on icon "button" at bounding box center [1041, 85] width 10 height 10
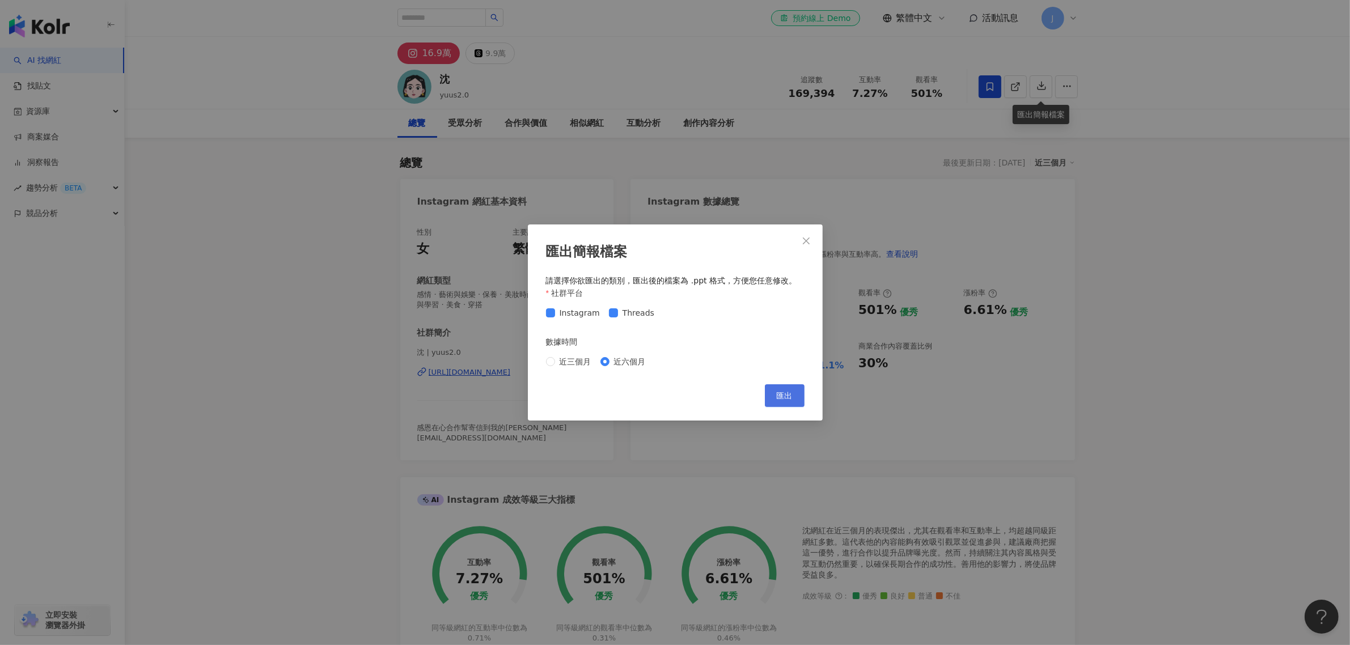
click at [777, 392] on span "匯出" at bounding box center [785, 395] width 16 height 9
click at [808, 240] on icon "close" at bounding box center [805, 240] width 9 height 9
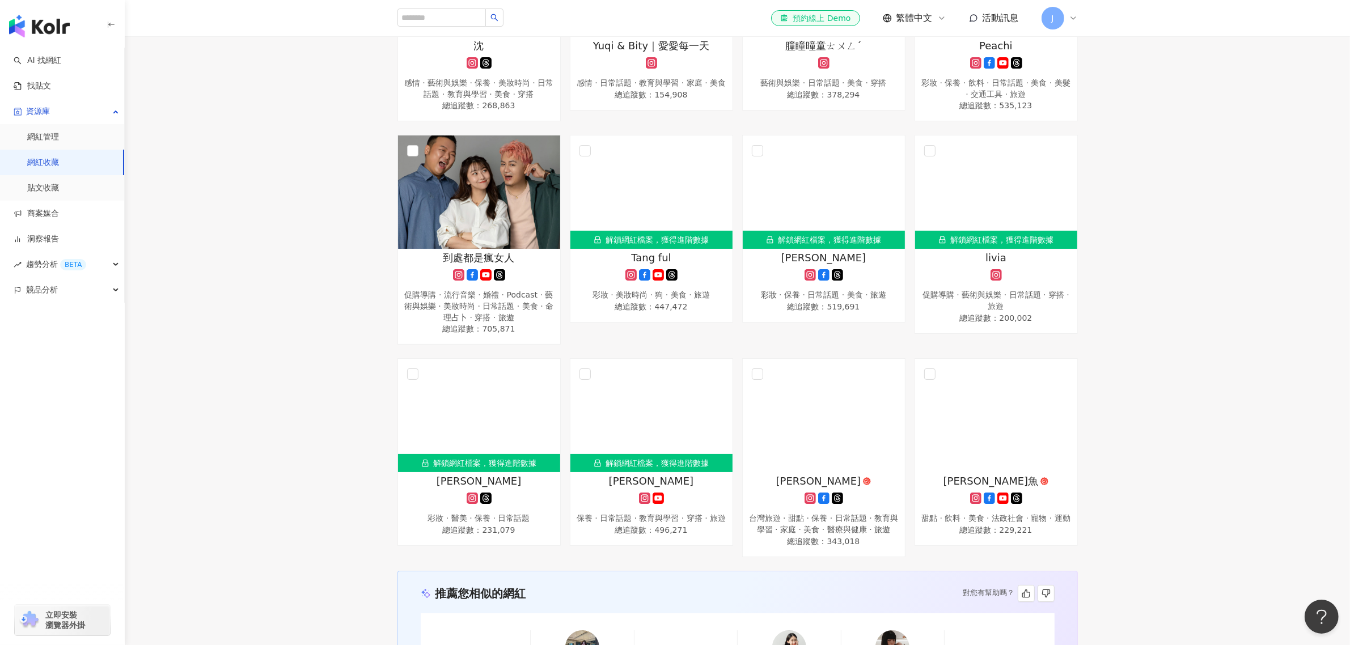
scroll to position [213, 0]
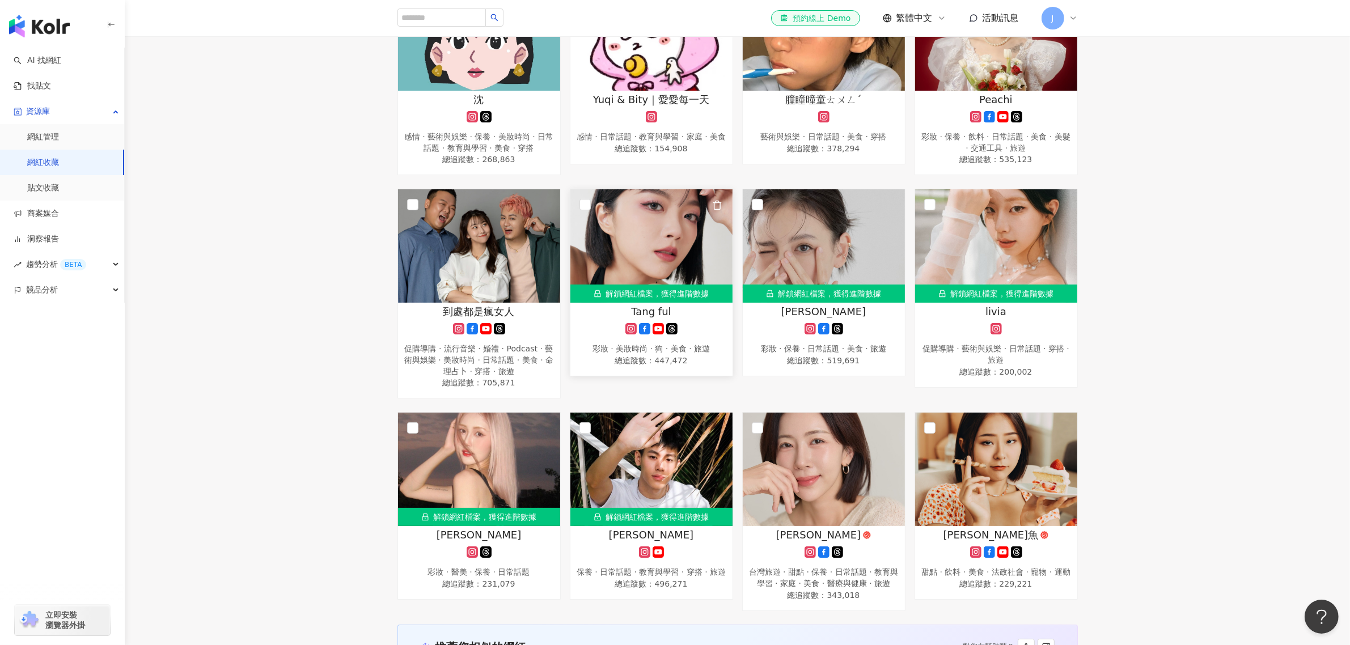
click at [627, 296] on div "解鎖網紅檔案，獲得進階數據" at bounding box center [651, 294] width 162 height 18
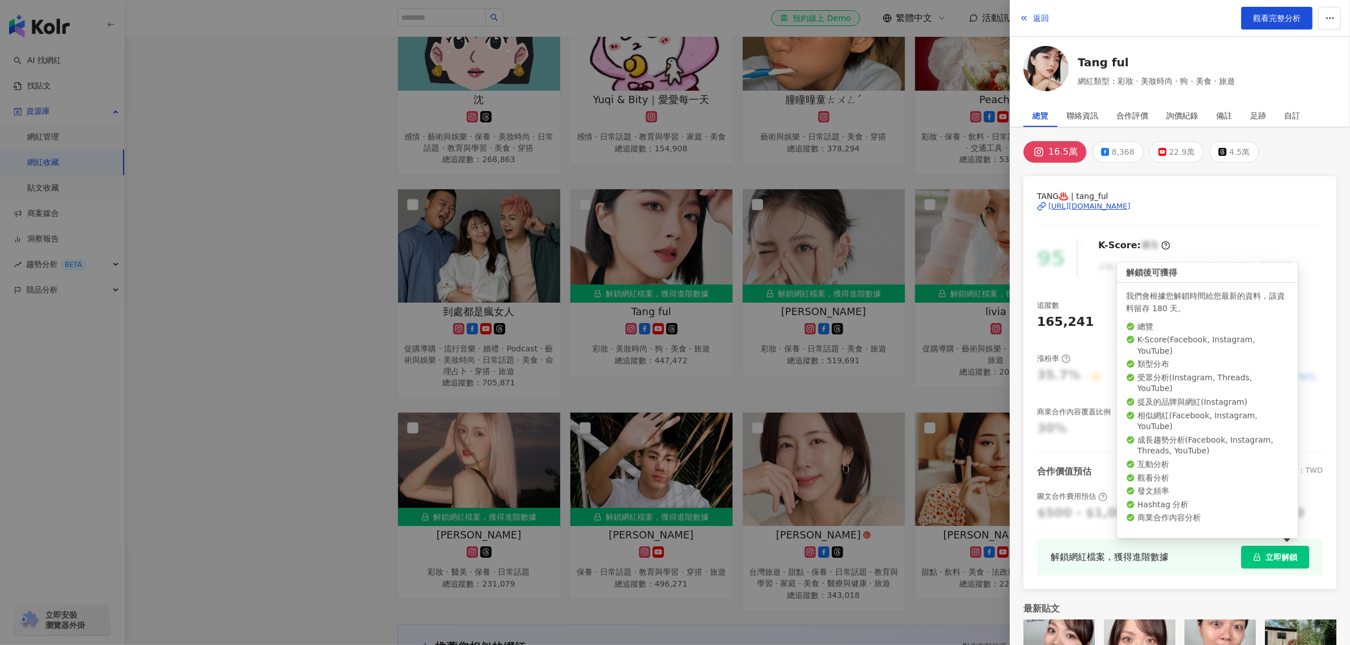
click at [1265, 555] on span "立即解鎖" at bounding box center [1281, 557] width 32 height 9
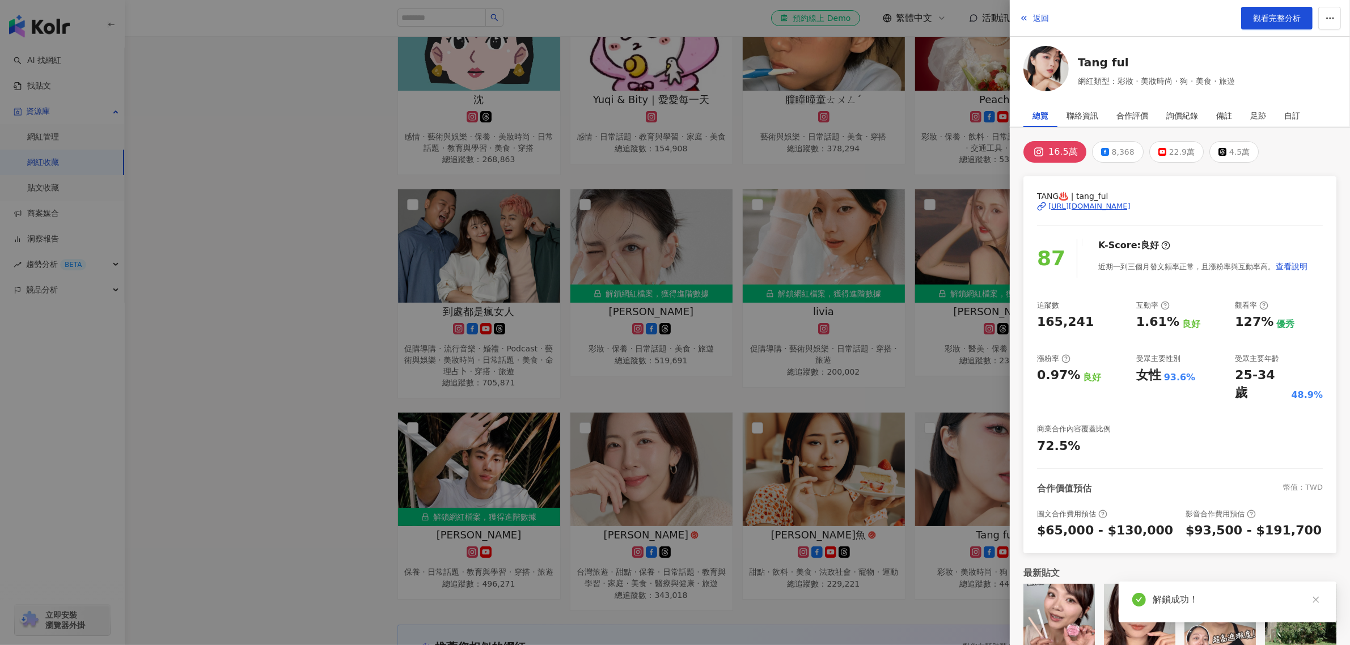
click at [300, 301] on div at bounding box center [675, 322] width 1350 height 645
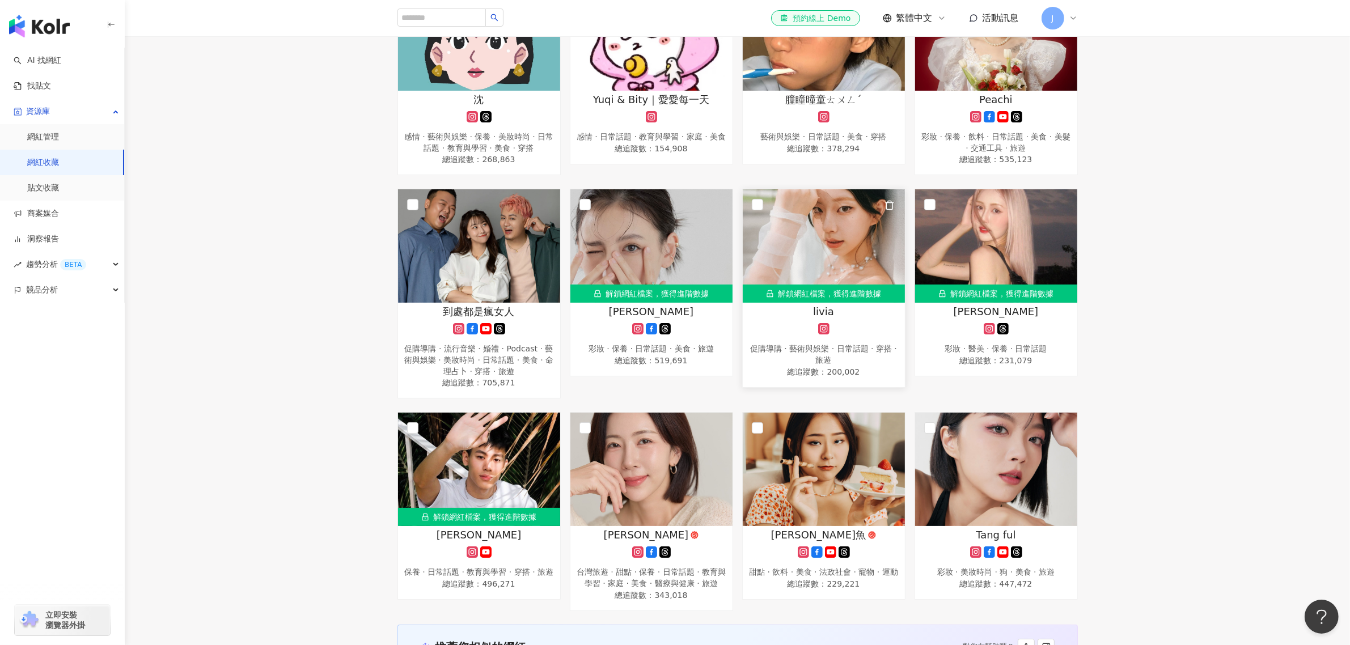
click at [817, 295] on div "解鎖網紅檔案，獲得進階數據" at bounding box center [824, 294] width 162 height 18
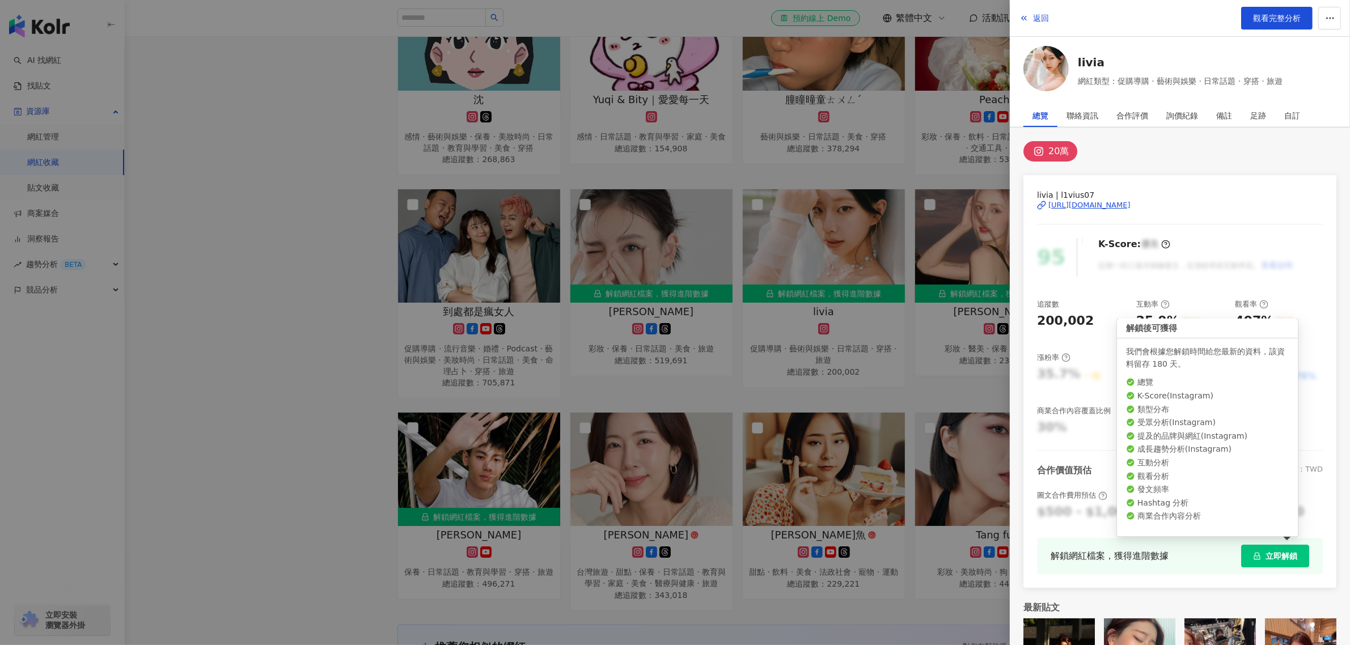
click at [1257, 548] on button "立即解鎖" at bounding box center [1275, 556] width 68 height 23
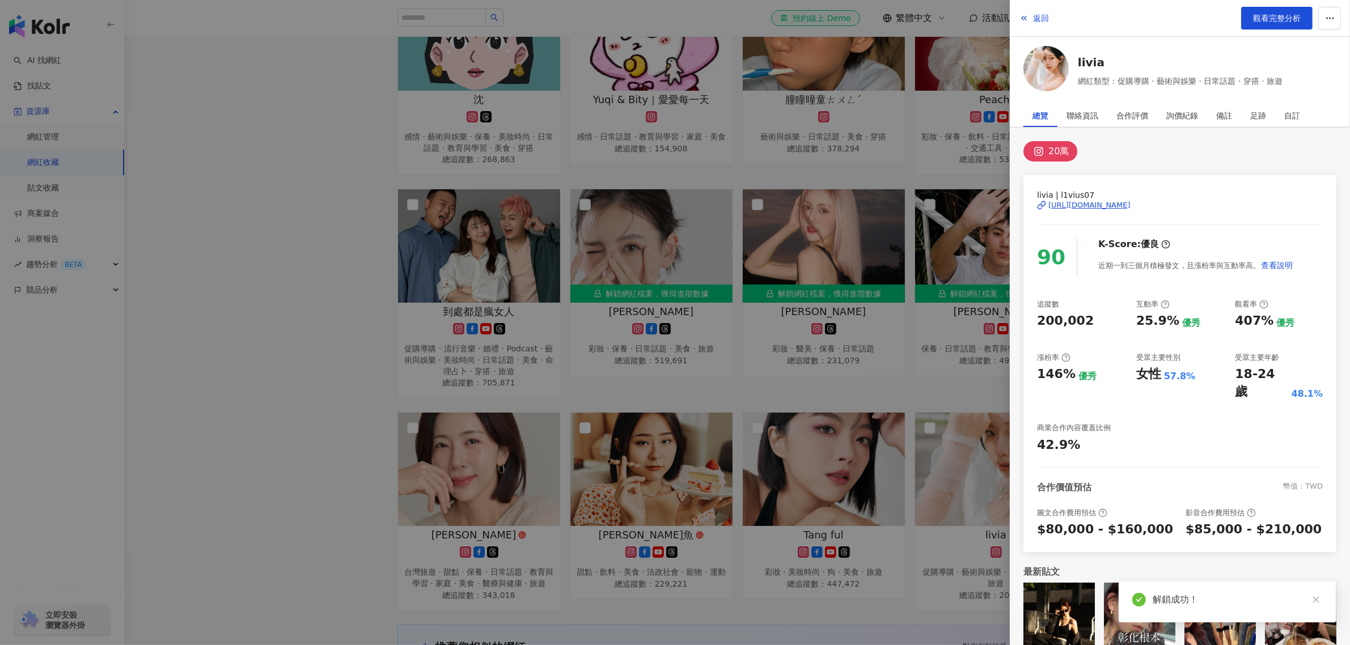
click at [666, 302] on div at bounding box center [675, 322] width 1350 height 645
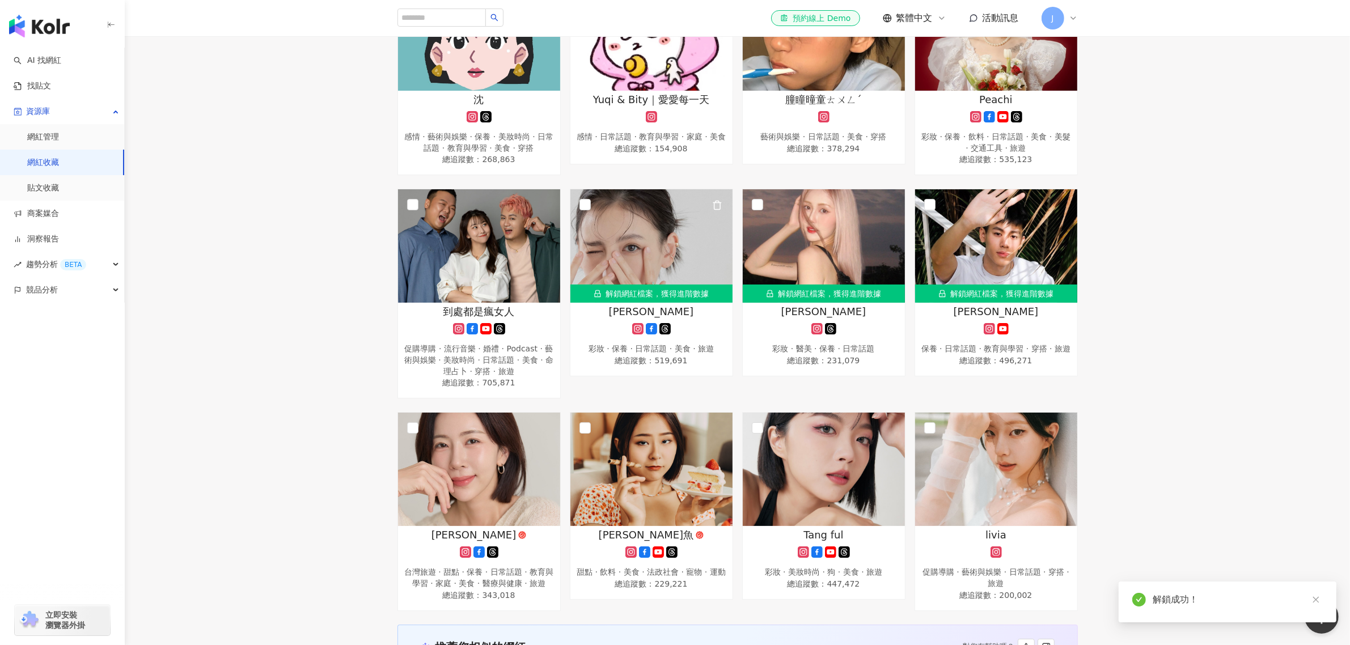
click at [661, 290] on div "解鎖網紅檔案，獲得進階數據" at bounding box center [651, 294] width 162 height 18
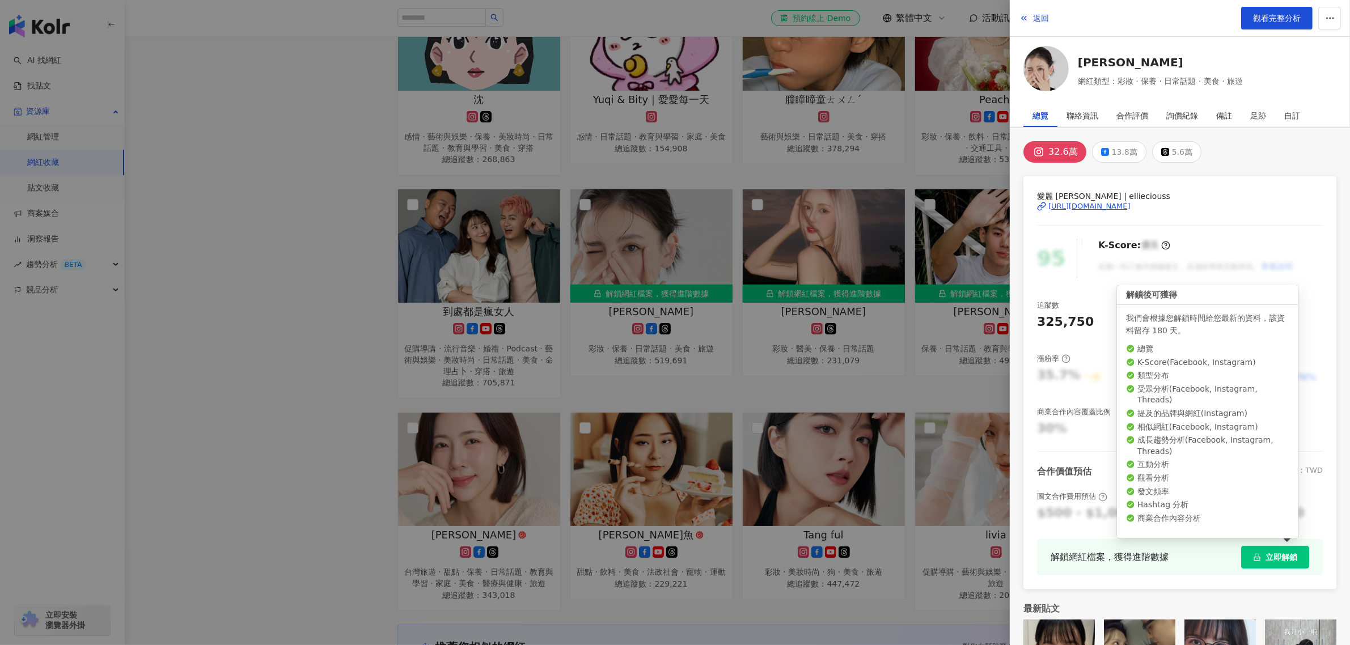
click at [1253, 565] on button "立即解鎖" at bounding box center [1275, 557] width 68 height 23
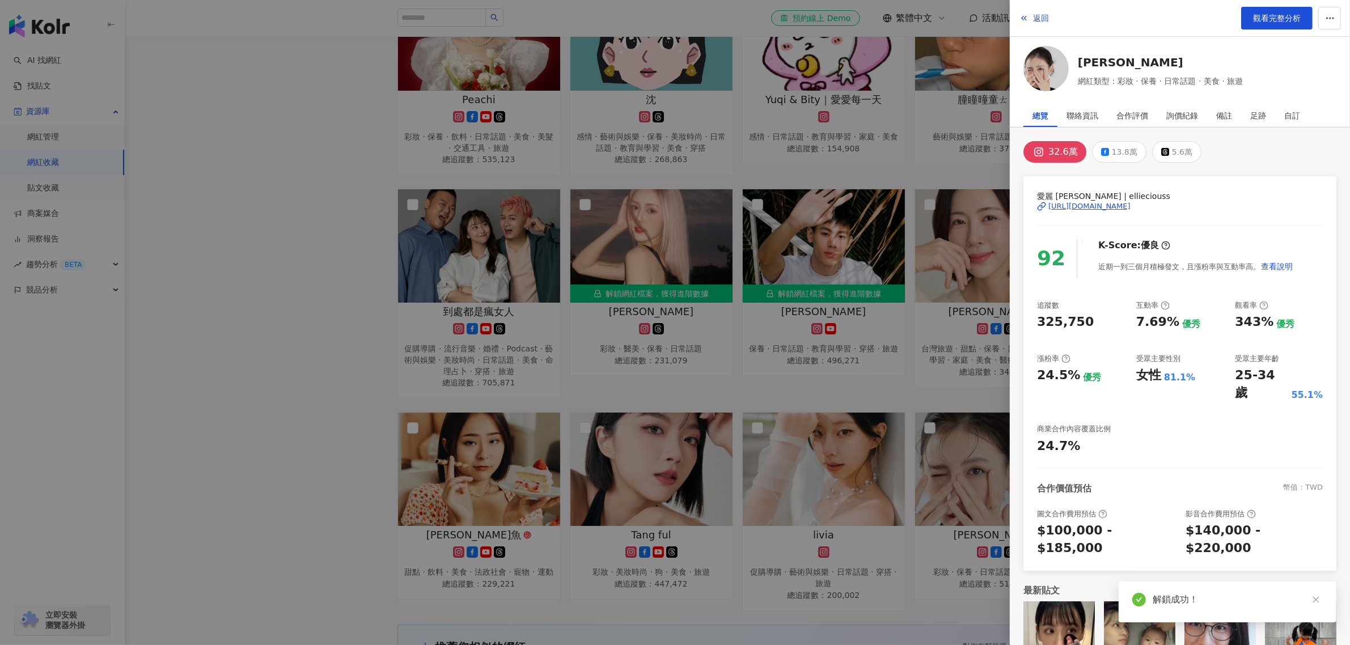
click at [321, 358] on div at bounding box center [675, 322] width 1350 height 645
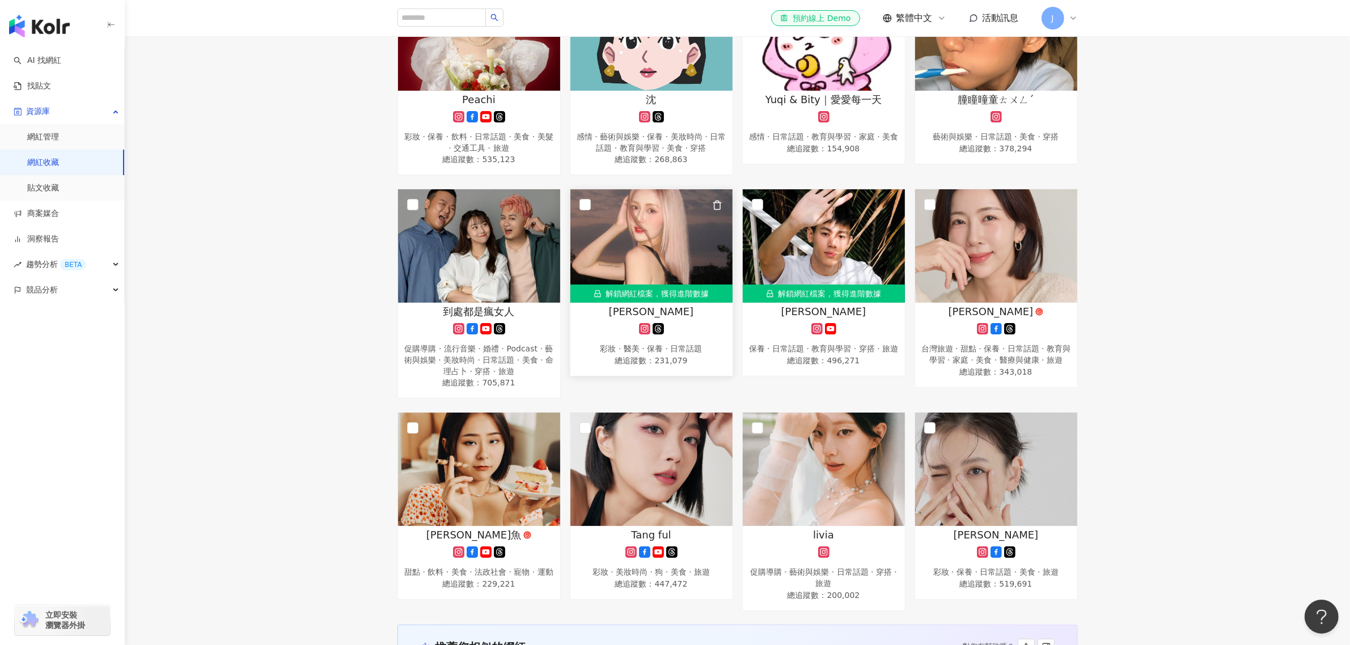
click at [673, 293] on div "解鎖網紅檔案，獲得進階數據" at bounding box center [651, 294] width 162 height 18
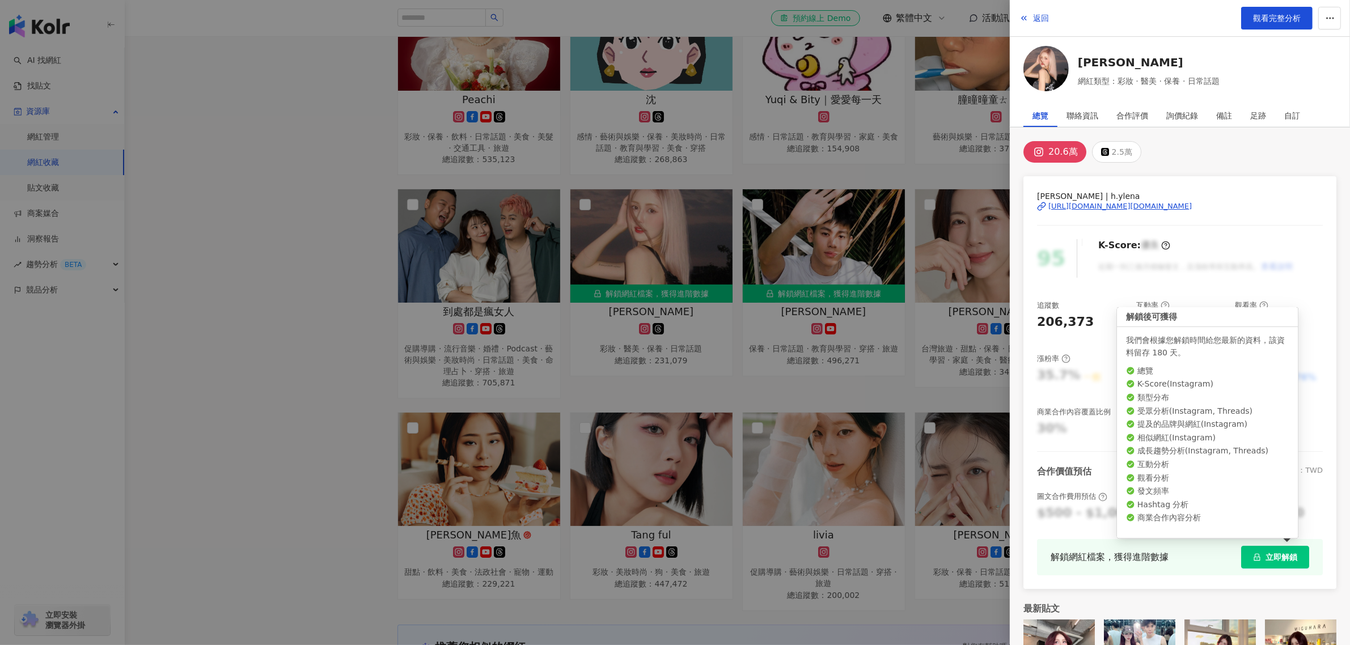
click at [1265, 560] on span "立即解鎖" at bounding box center [1281, 557] width 32 height 9
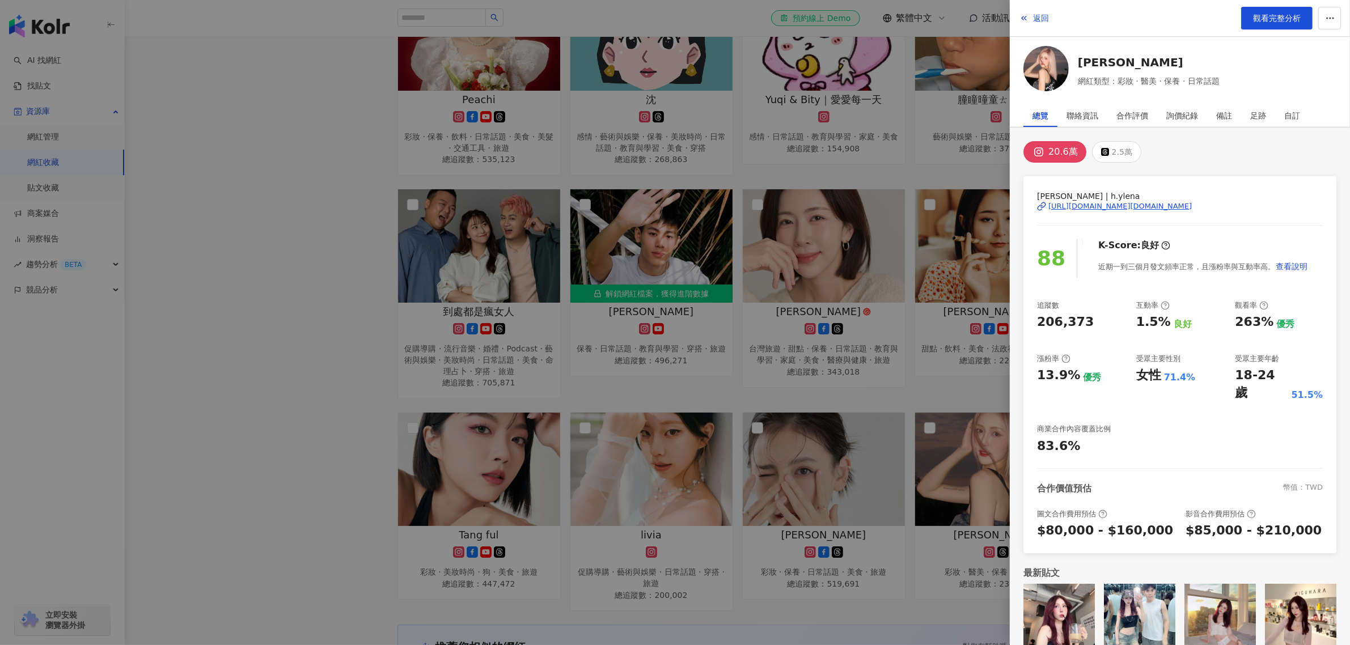
click at [305, 404] on div at bounding box center [675, 322] width 1350 height 645
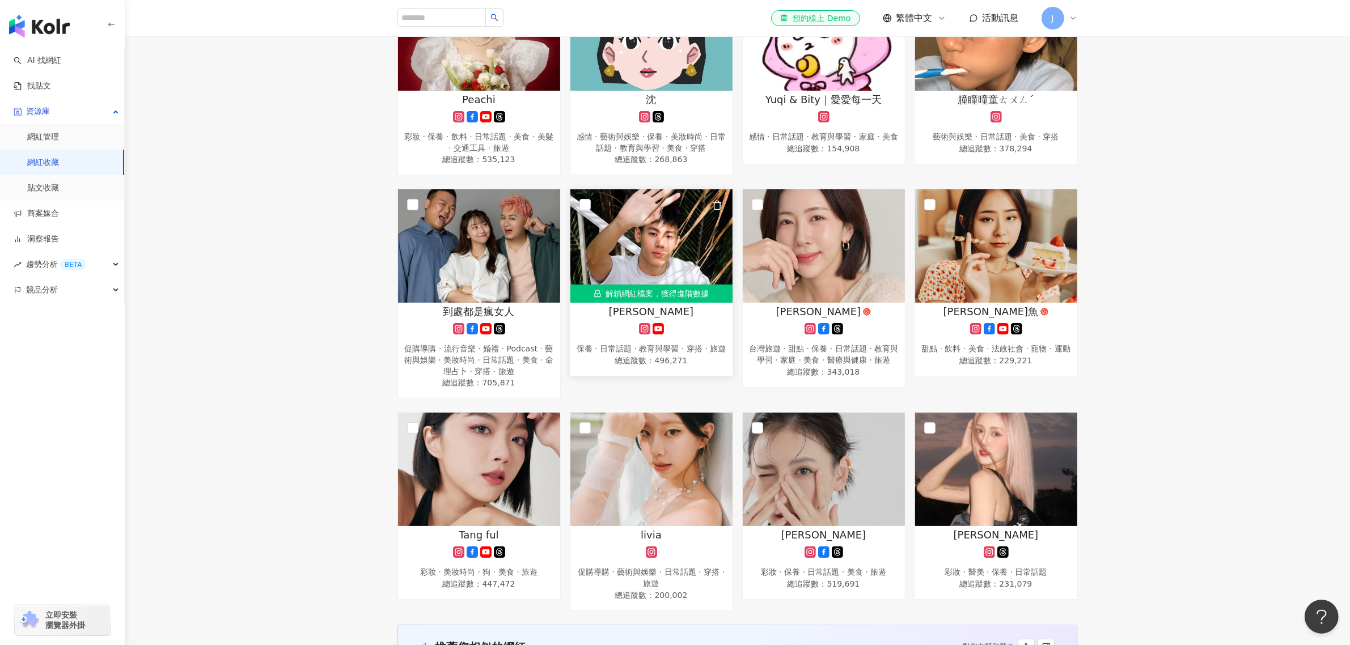
click at [650, 295] on div "解鎖網紅檔案，獲得進階數據" at bounding box center [651, 294] width 162 height 18
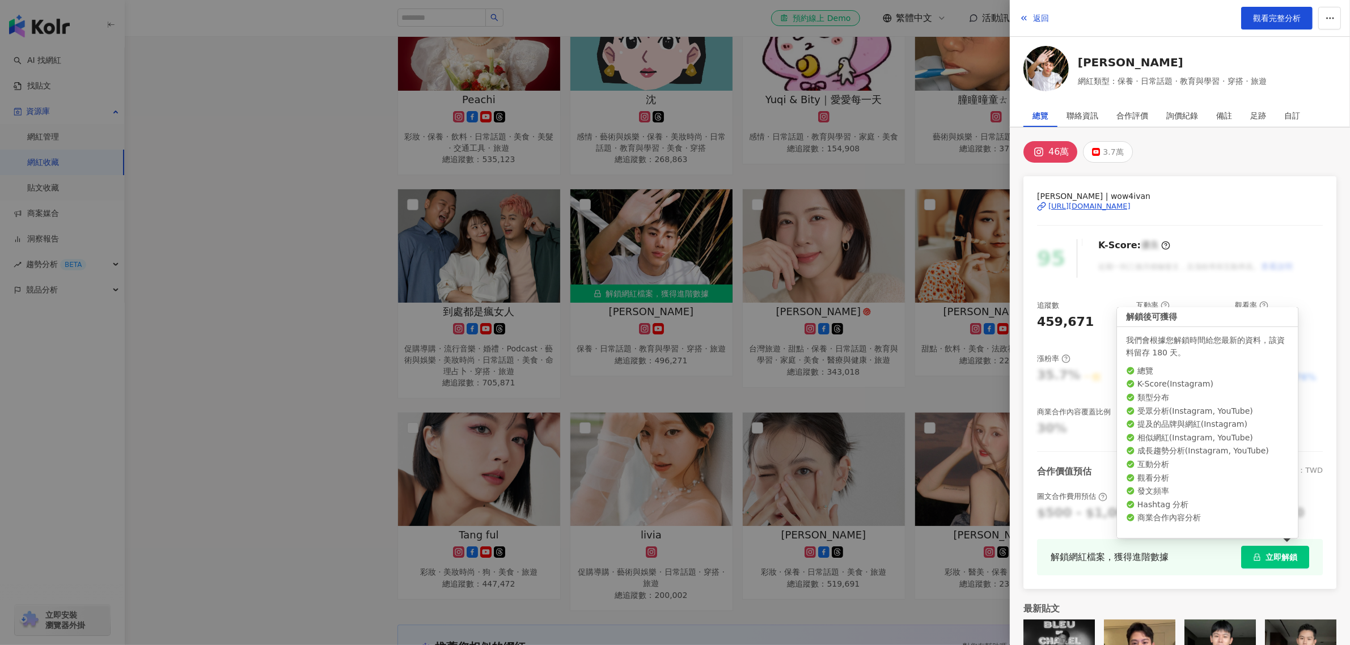
click at [1267, 549] on button "立即解鎖" at bounding box center [1275, 557] width 68 height 23
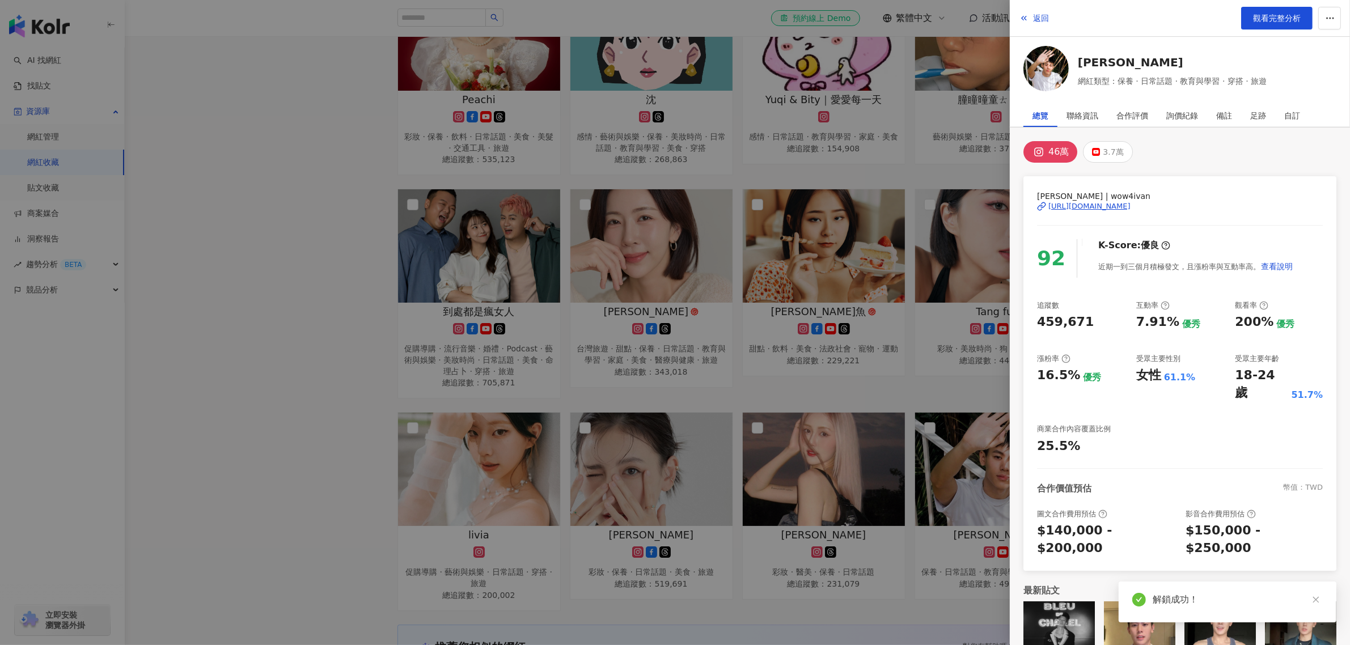
click at [336, 319] on div at bounding box center [675, 322] width 1350 height 645
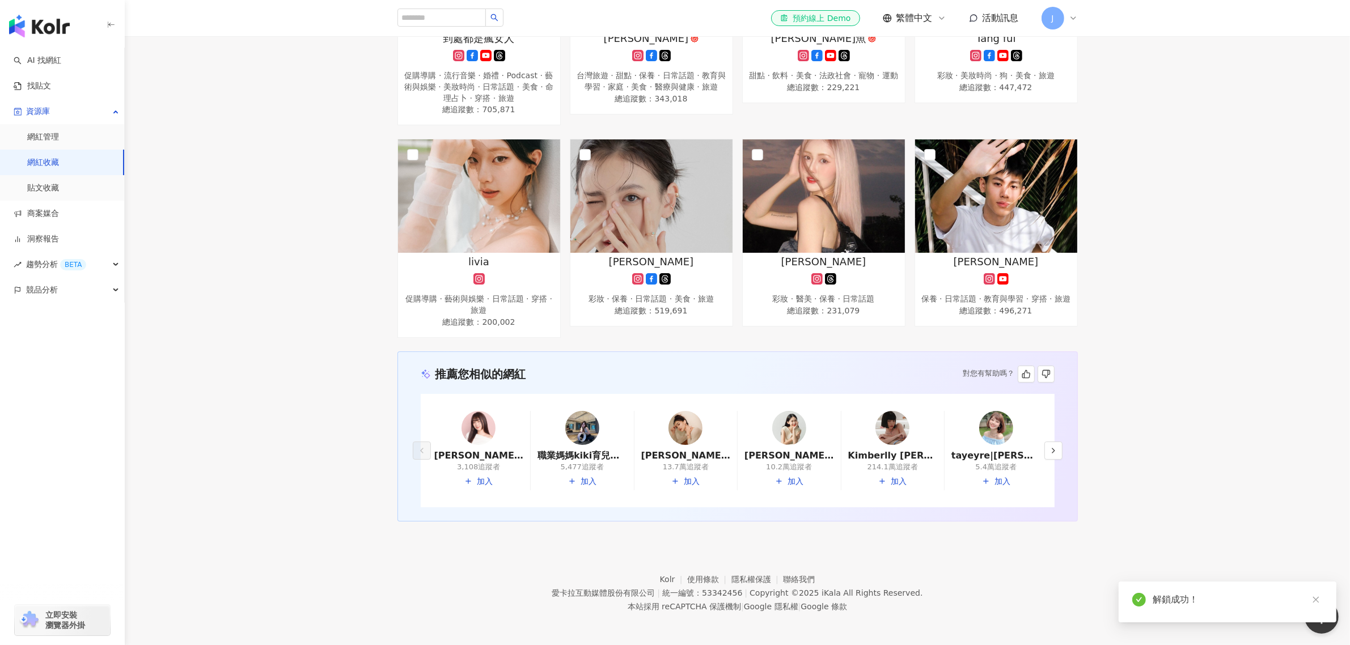
scroll to position [0, 0]
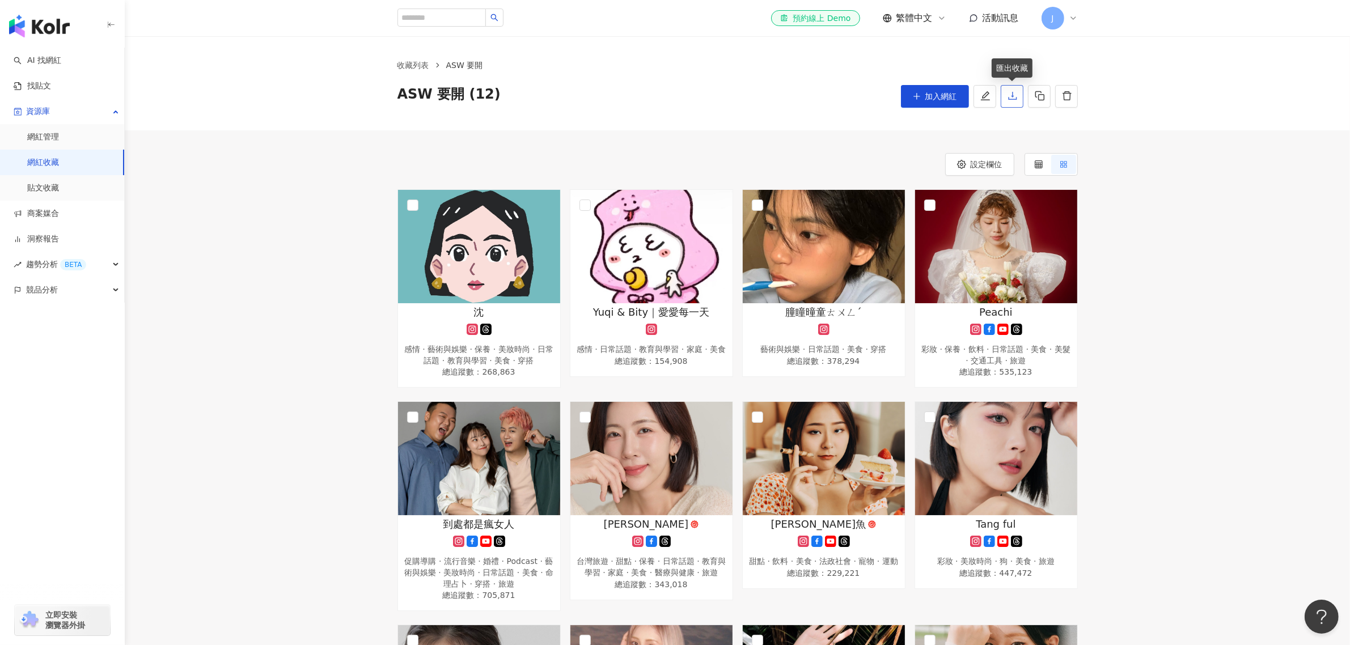
click at [1012, 95] on icon "download" at bounding box center [1012, 96] width 9 height 8
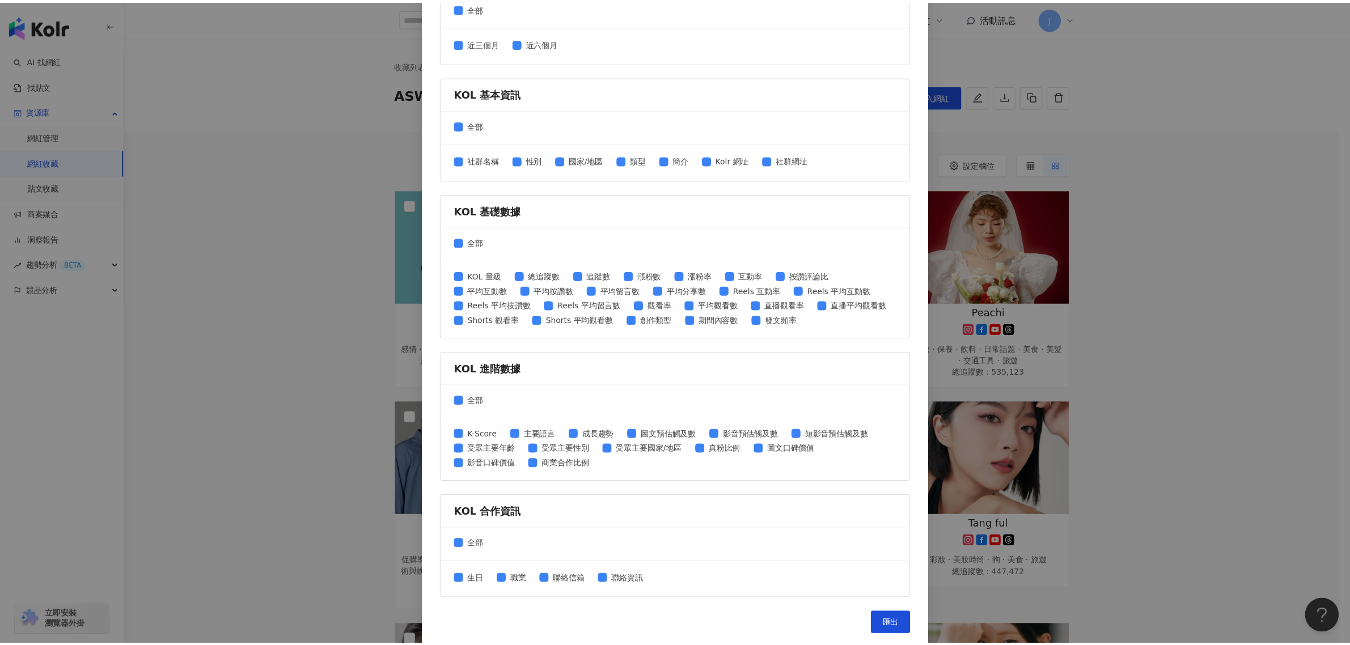
scroll to position [238, 0]
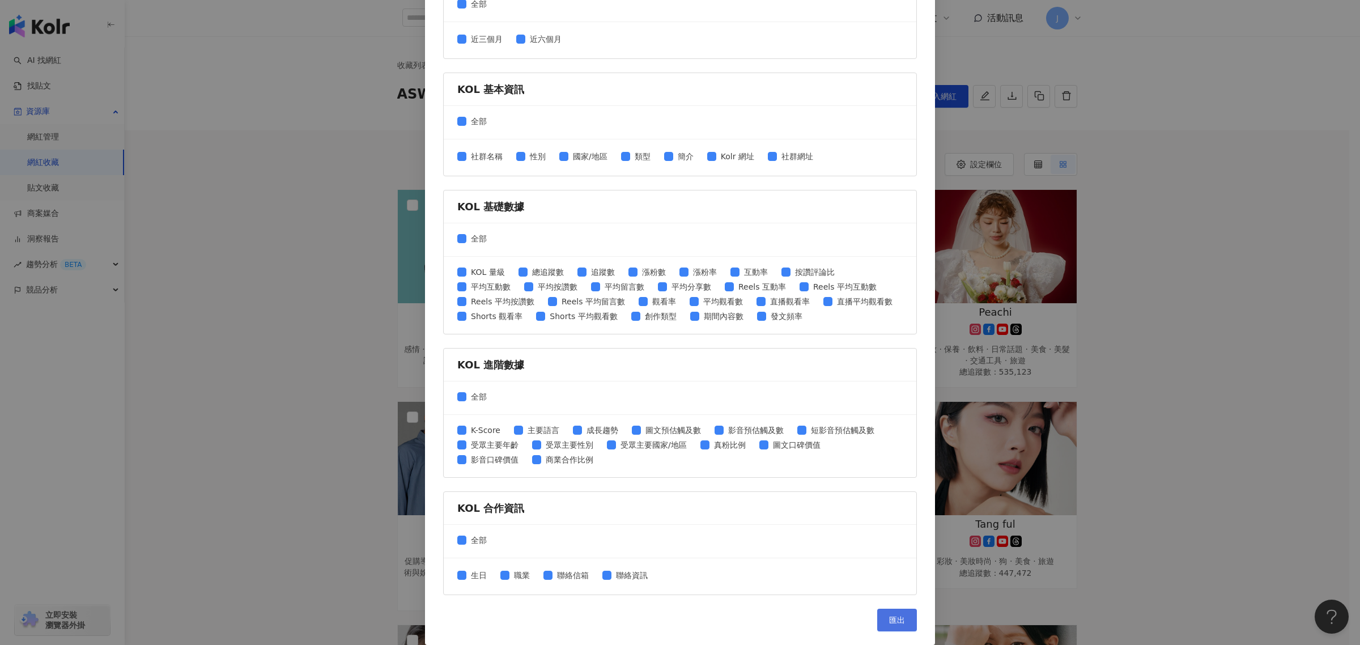
click at [894, 624] on span "匯出" at bounding box center [897, 620] width 16 height 9
click at [352, 206] on div "匯出收藏 請選擇您欲匯出的項目 社群平台 全部 Facebook Instagram YouTube TikTok X 數據時間 全部 近三個月 近六個月 K…" at bounding box center [680, 322] width 1360 height 645
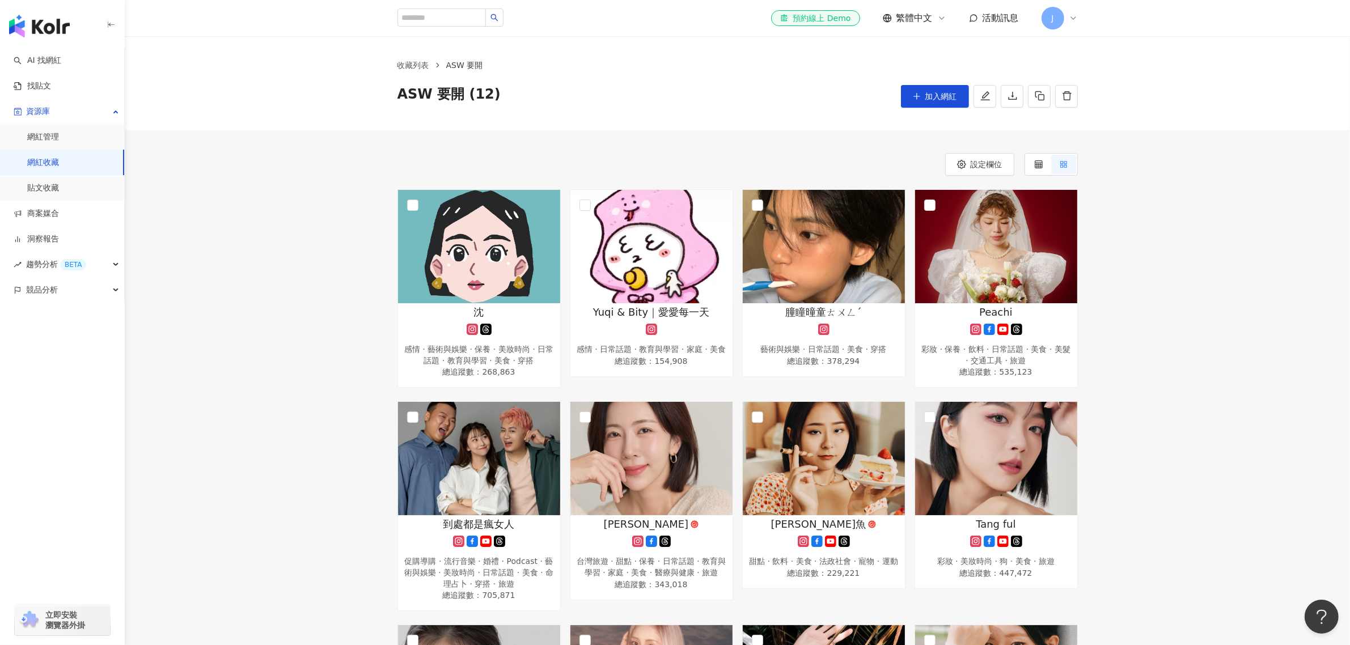
drag, startPoint x: 465, startPoint y: 255, endPoint x: 304, endPoint y: 262, distance: 161.7
click at [304, 262] on div "沈 感情 · 藝術與娛樂 · 保養 · 美妝時尚 · 日常話題 · 教育與學習 · 美食 · 穿搭 總追蹤數 ： 268,863 Yuqi & Bity｜愛愛…" at bounding box center [737, 506] width 1225 height 634
click at [497, 227] on img at bounding box center [479, 246] width 162 height 113
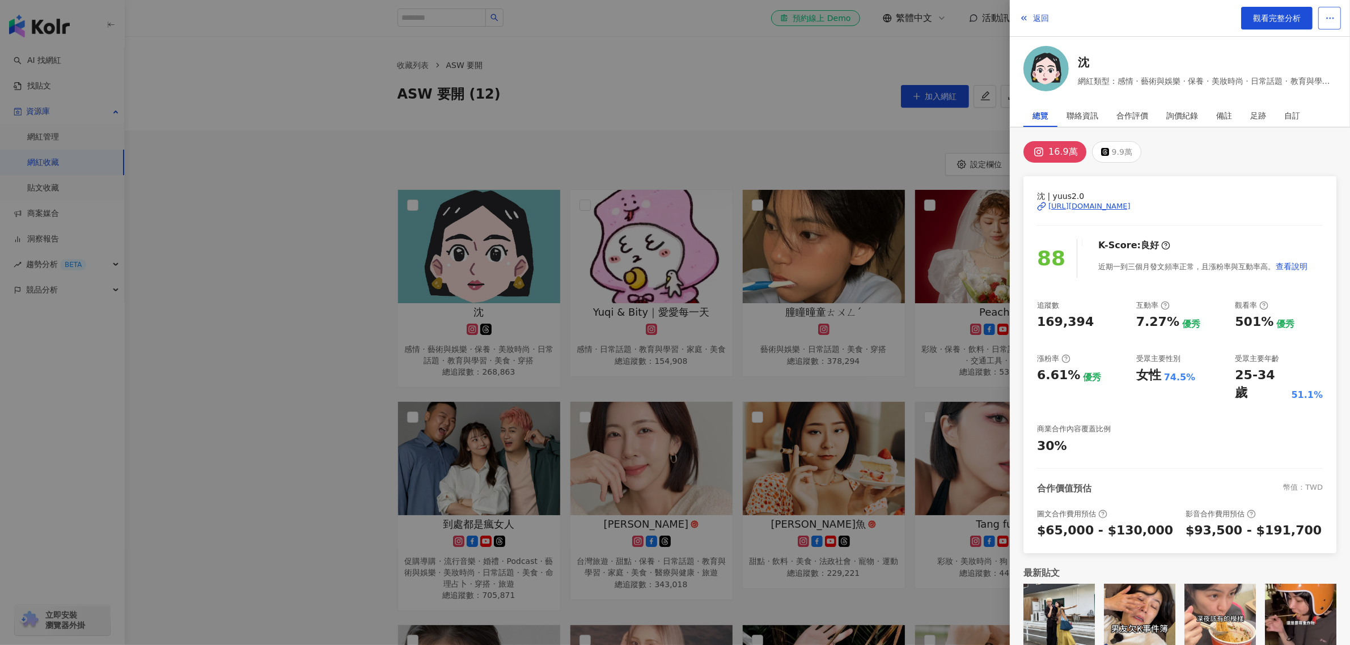
click at [1328, 17] on icon "button" at bounding box center [1330, 18] width 10 height 10
click at [1176, 23] on div "返回 觀看完整分析" at bounding box center [1180, 18] width 340 height 37
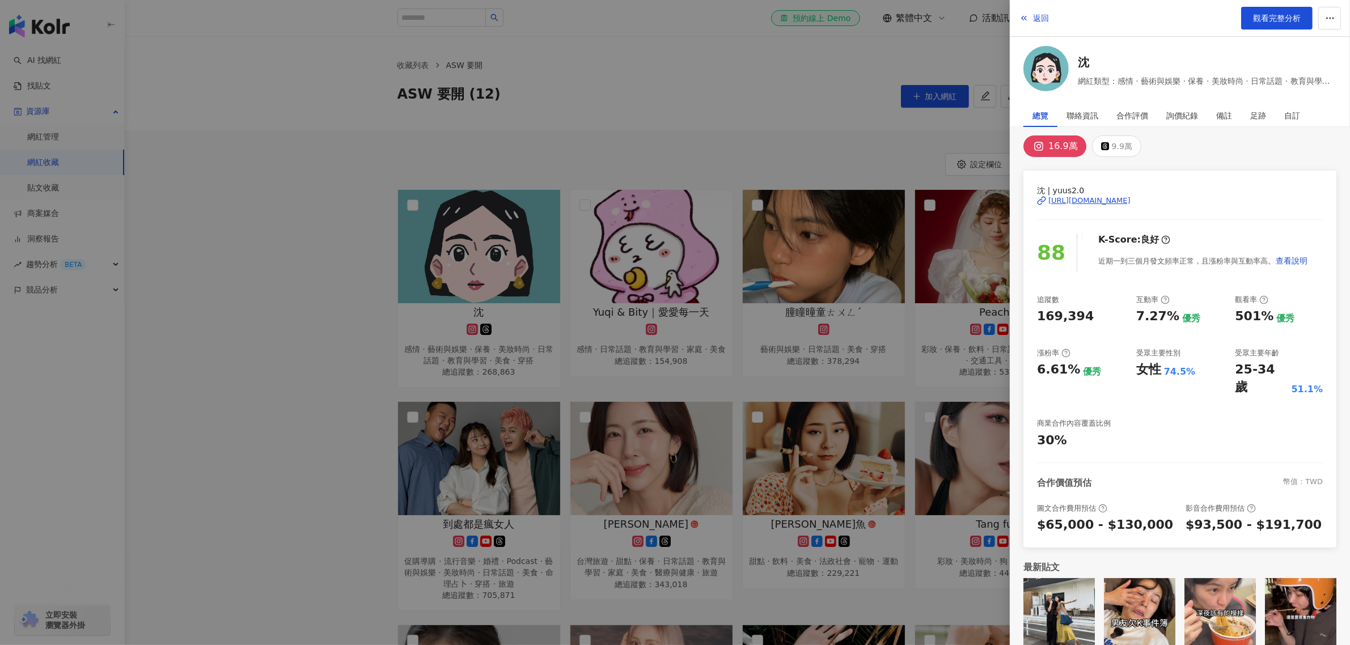
scroll to position [0, 0]
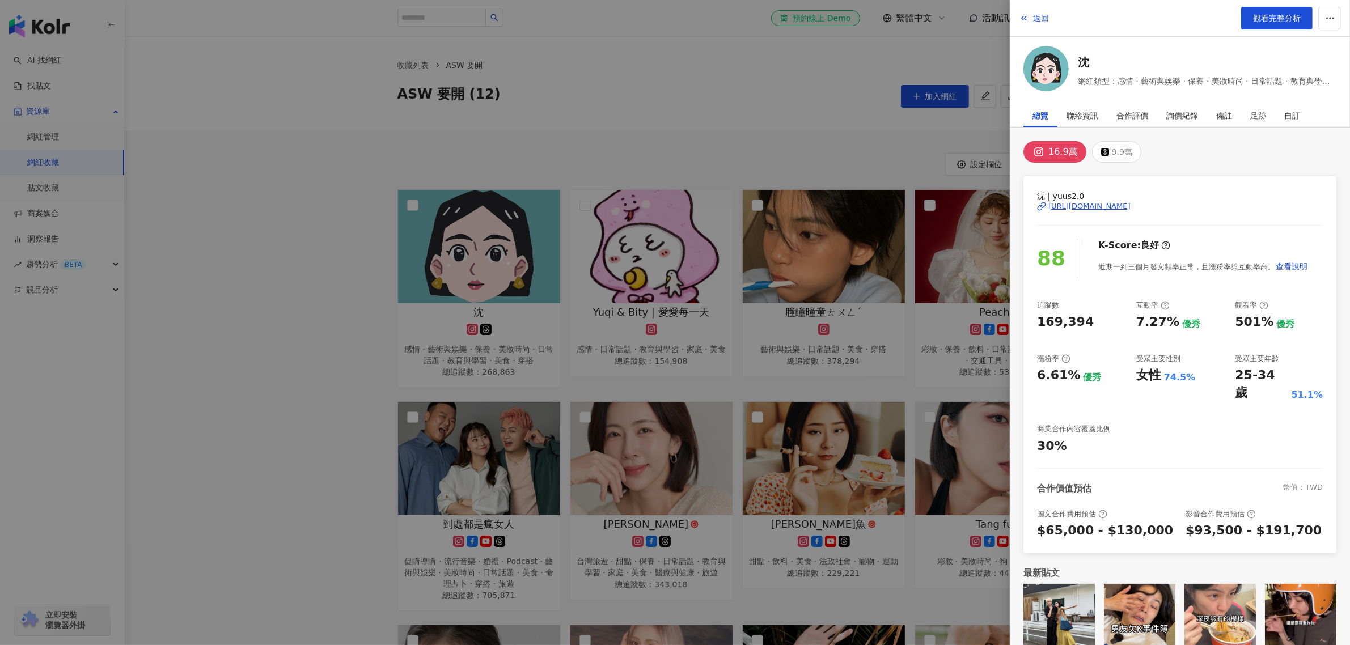
click at [485, 244] on div at bounding box center [675, 322] width 1350 height 645
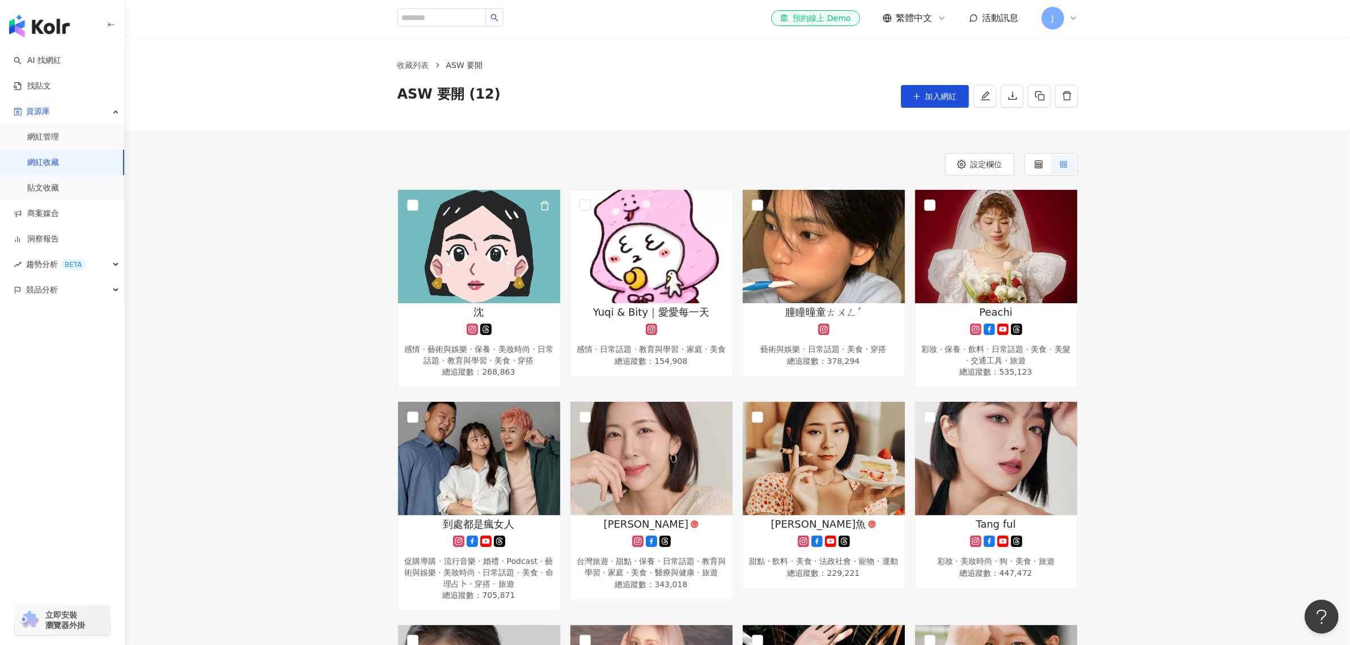
click at [487, 244] on img at bounding box center [479, 246] width 162 height 113
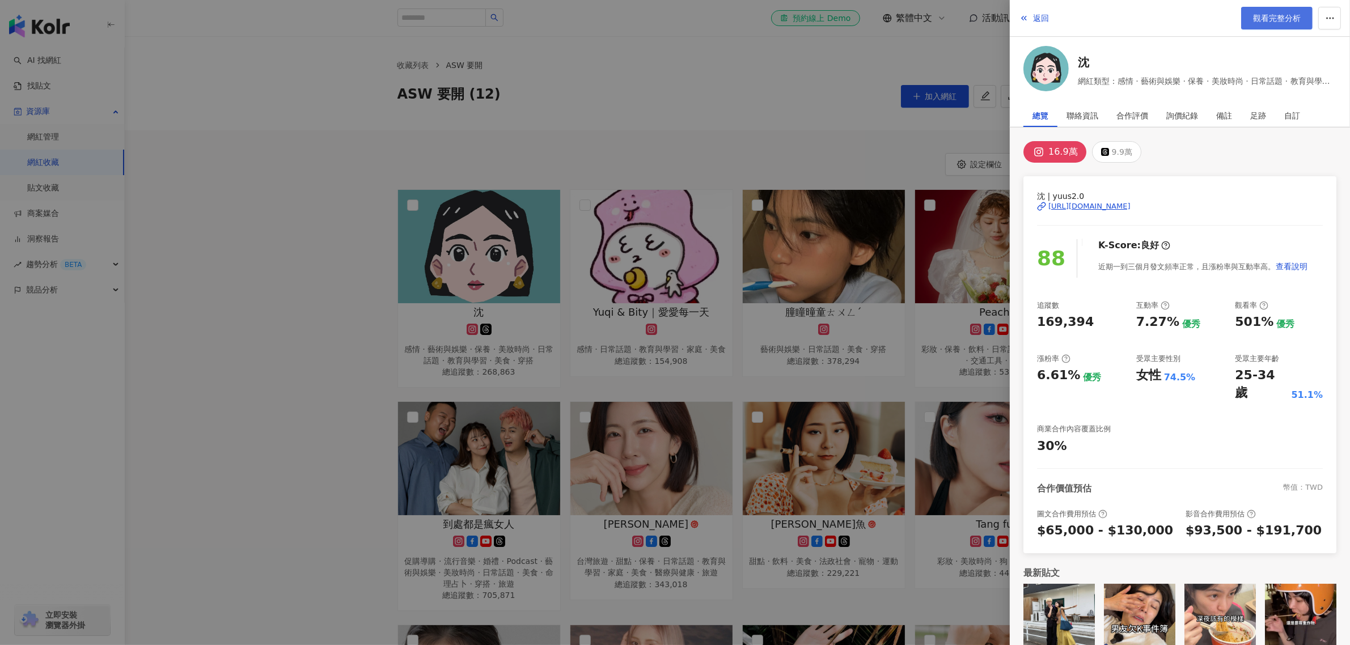
click at [1280, 14] on span "觀看完整分析" at bounding box center [1277, 18] width 48 height 9
click at [675, 253] on div at bounding box center [675, 322] width 1350 height 645
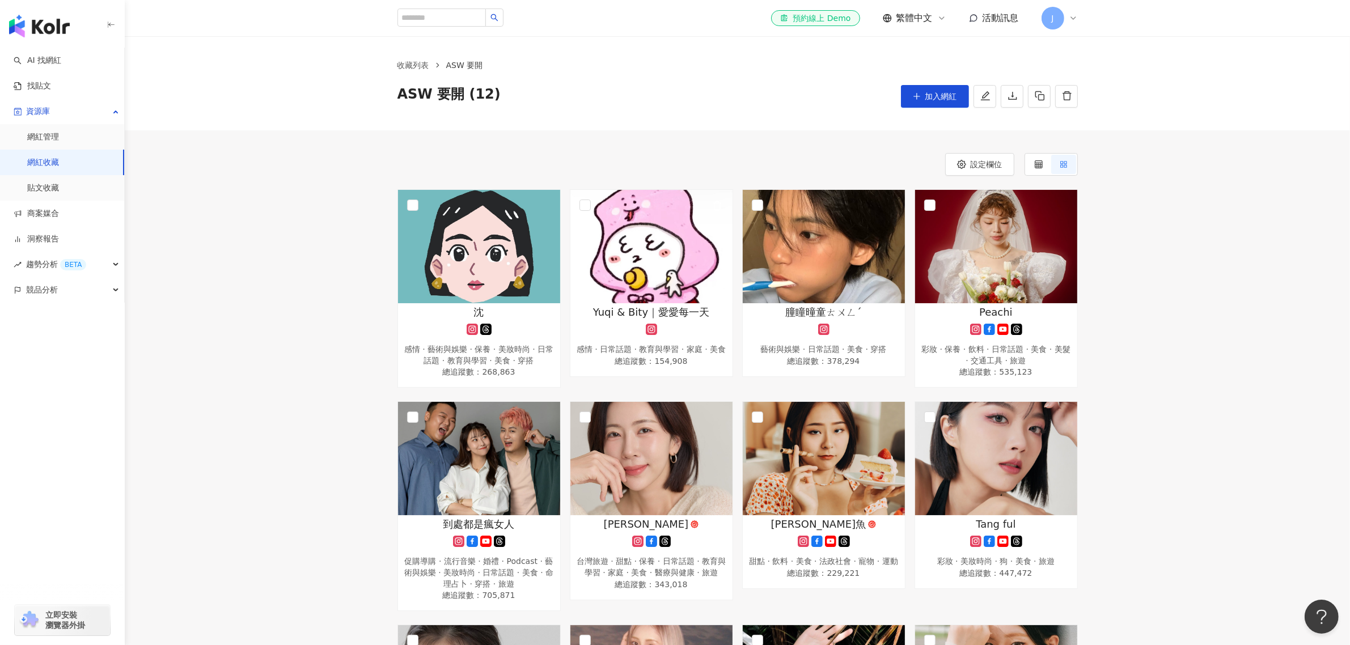
click at [641, 247] on img at bounding box center [651, 246] width 162 height 113
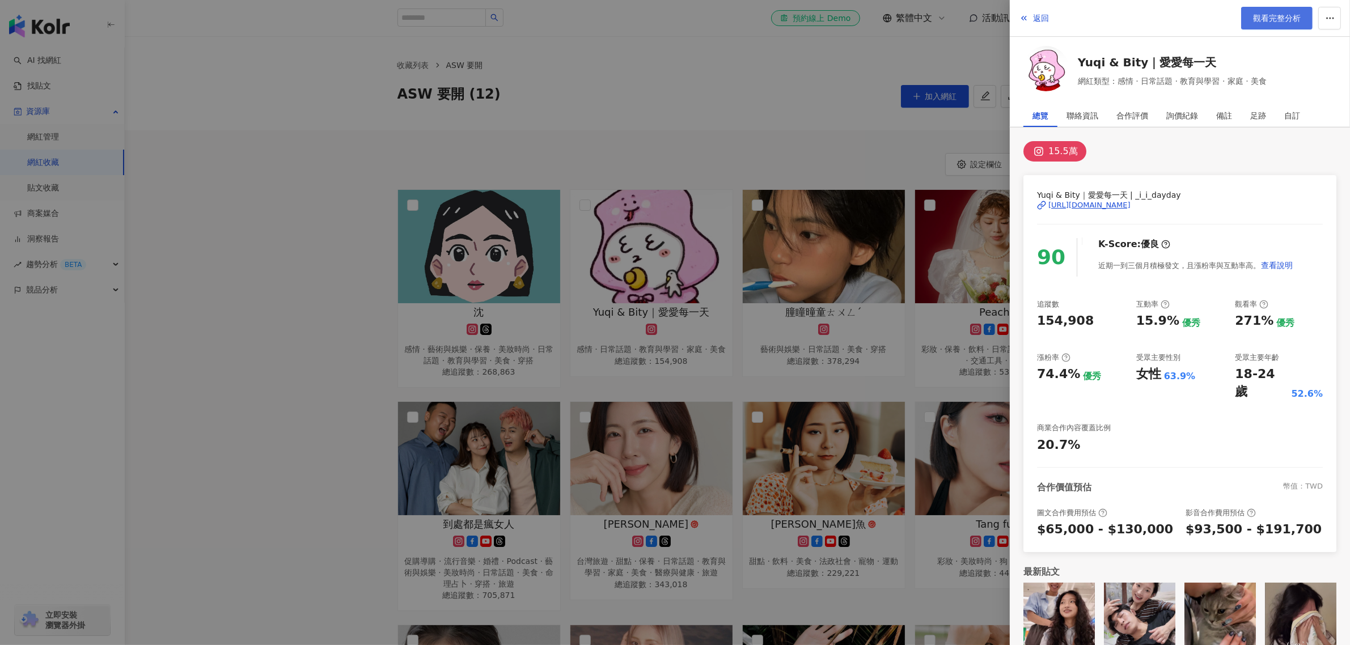
click at [1285, 10] on link "觀看完整分析" at bounding box center [1276, 18] width 71 height 23
click at [818, 158] on div at bounding box center [675, 322] width 1350 height 645
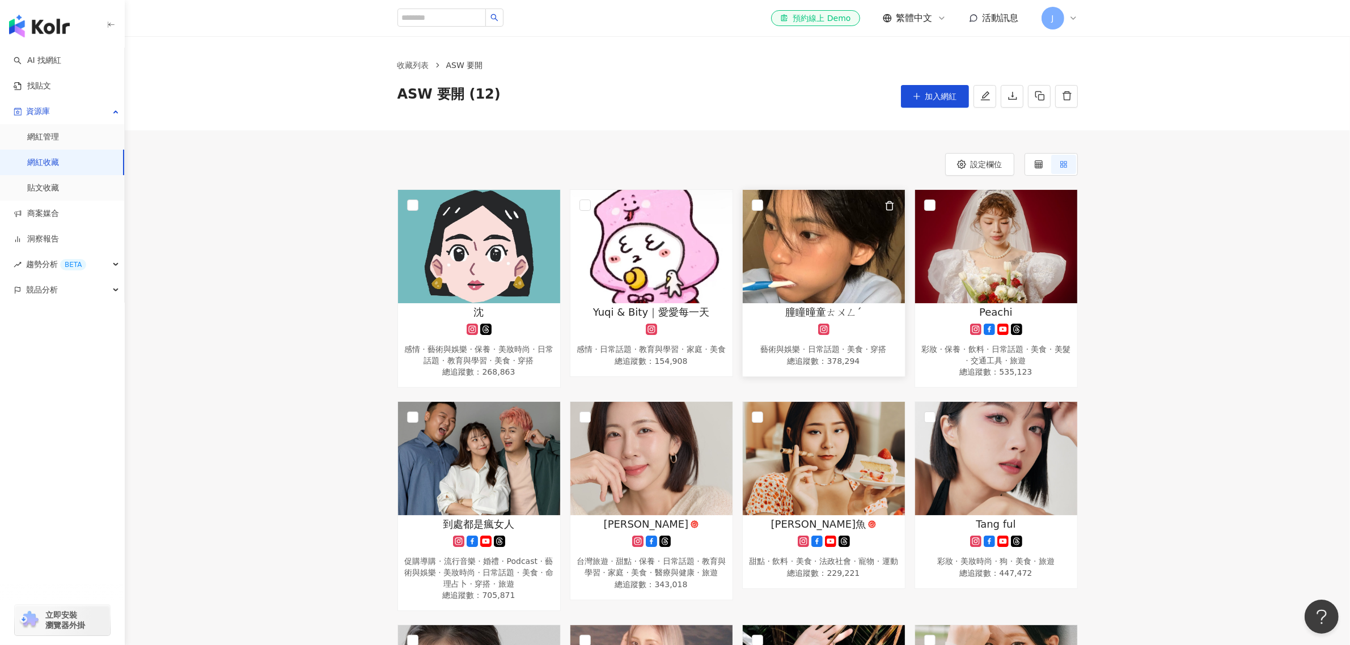
click at [820, 237] on img at bounding box center [824, 246] width 162 height 113
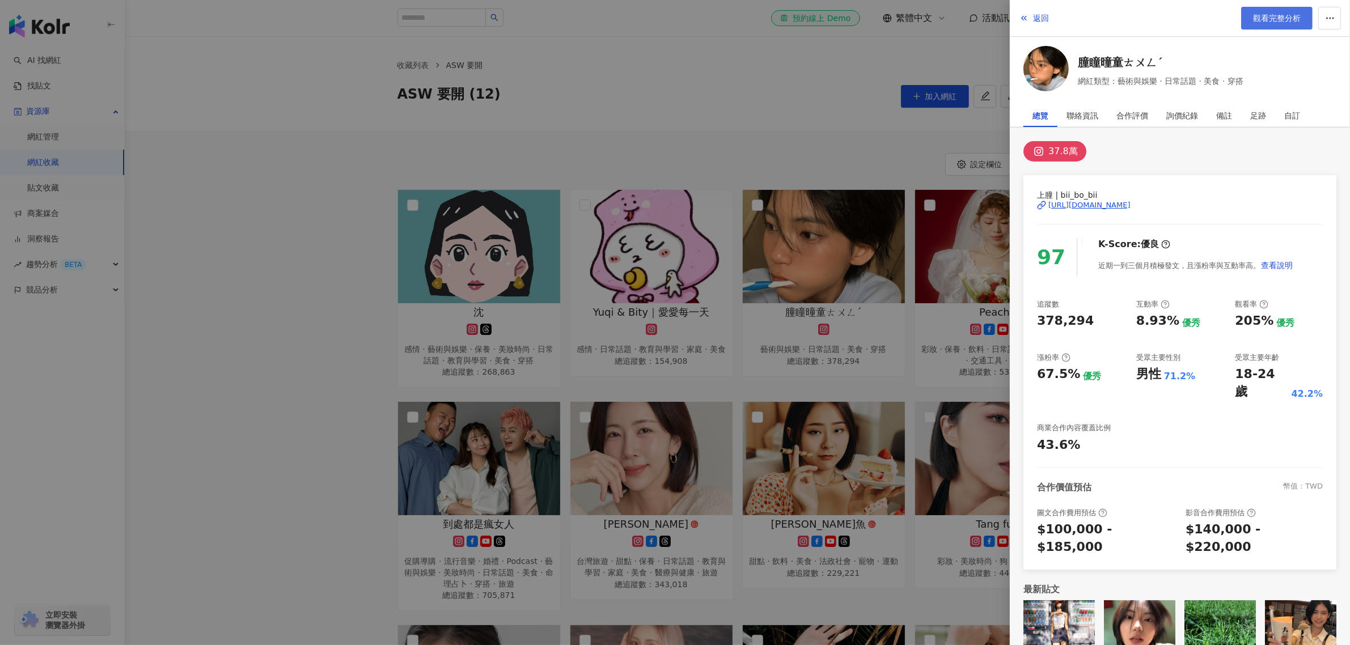
click at [1262, 20] on span "觀看完整分析" at bounding box center [1277, 18] width 48 height 9
click at [985, 234] on div at bounding box center [675, 322] width 1350 height 645
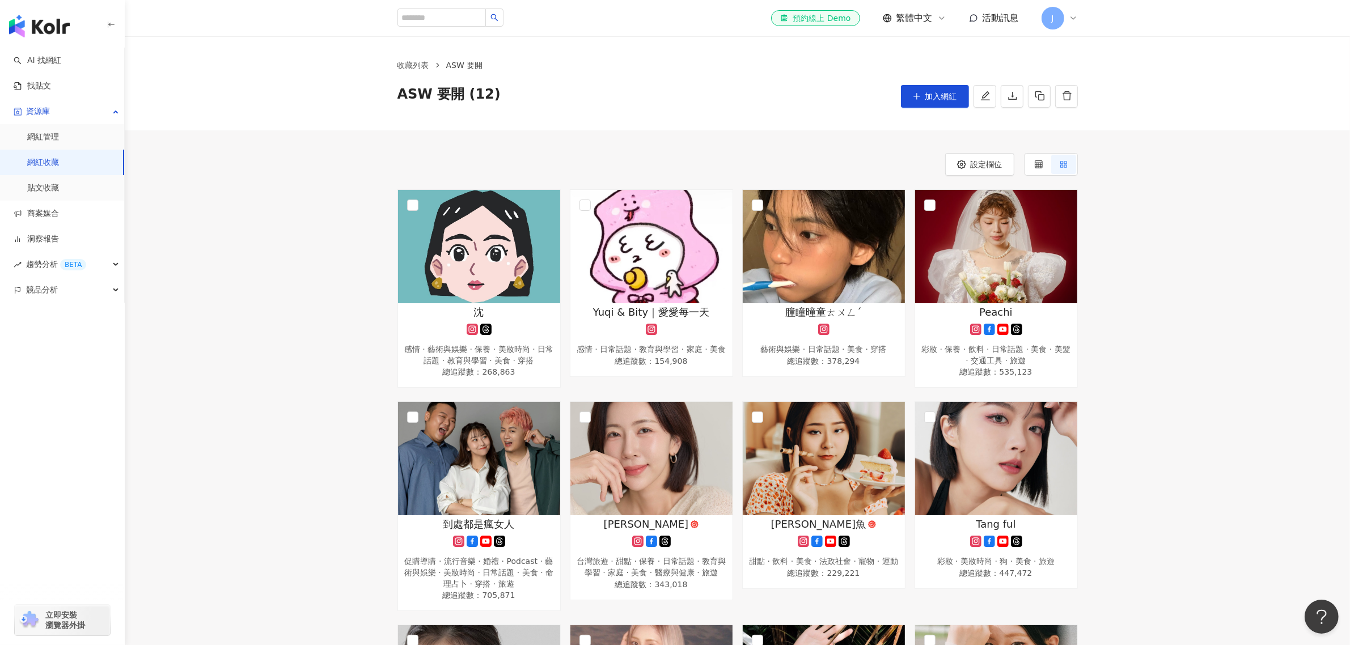
click at [981, 242] on img at bounding box center [996, 246] width 162 height 113
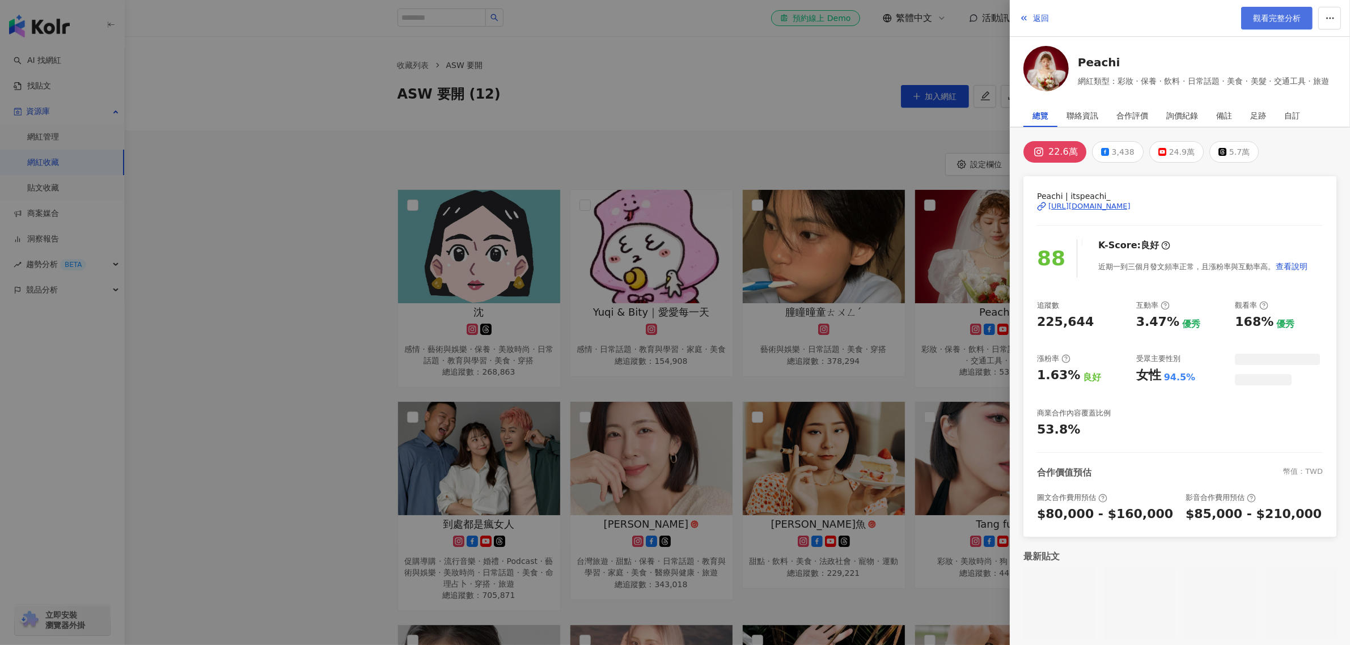
click at [1265, 20] on span "觀看完整分析" at bounding box center [1277, 18] width 48 height 9
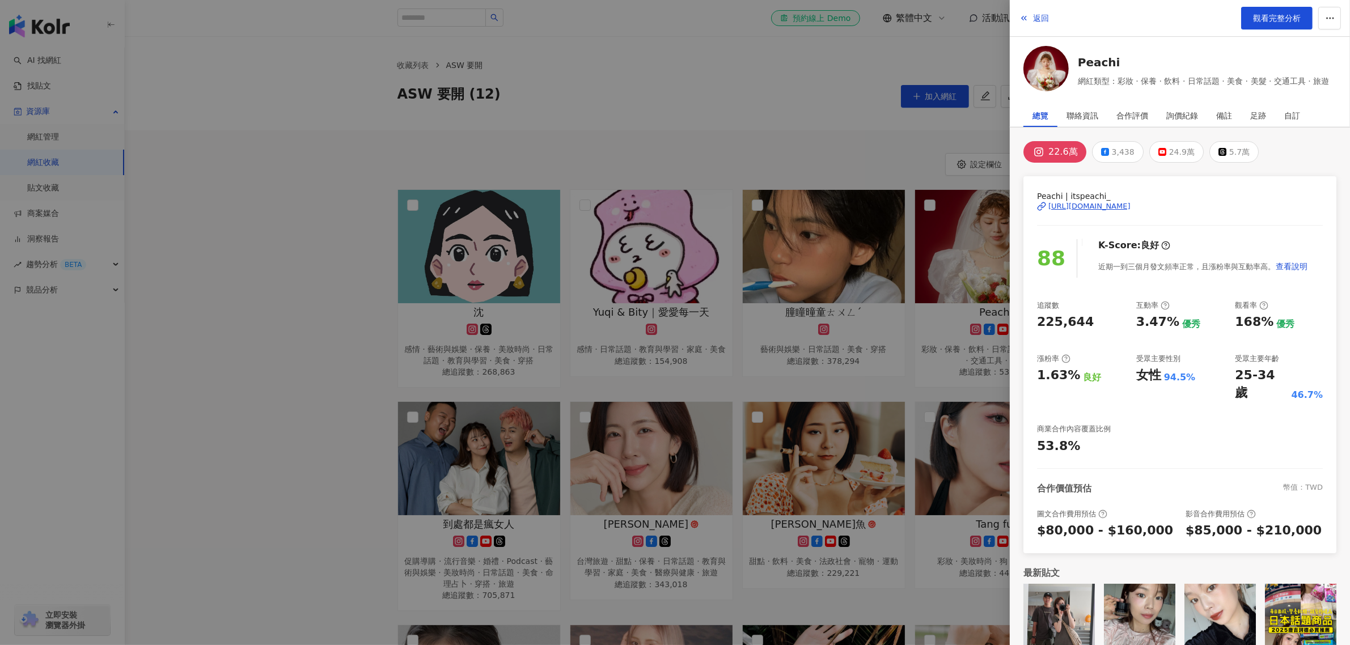
click at [352, 366] on div at bounding box center [675, 322] width 1350 height 645
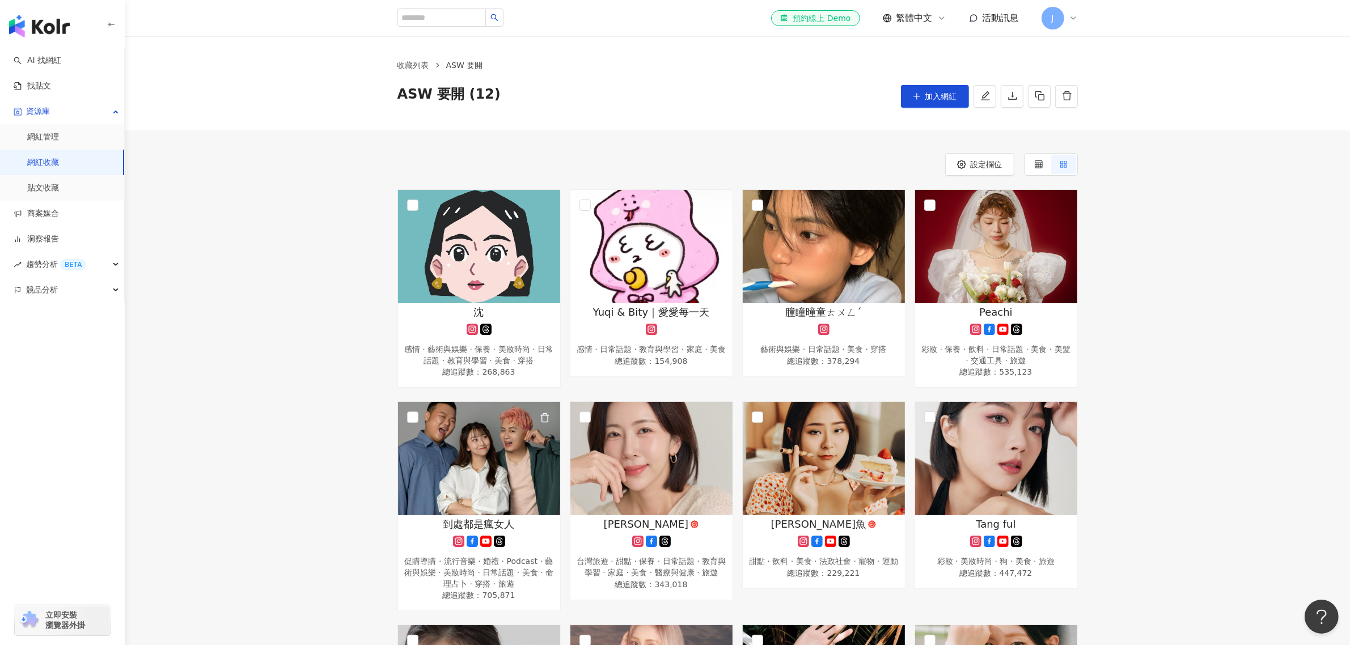
click at [427, 454] on img at bounding box center [479, 458] width 162 height 113
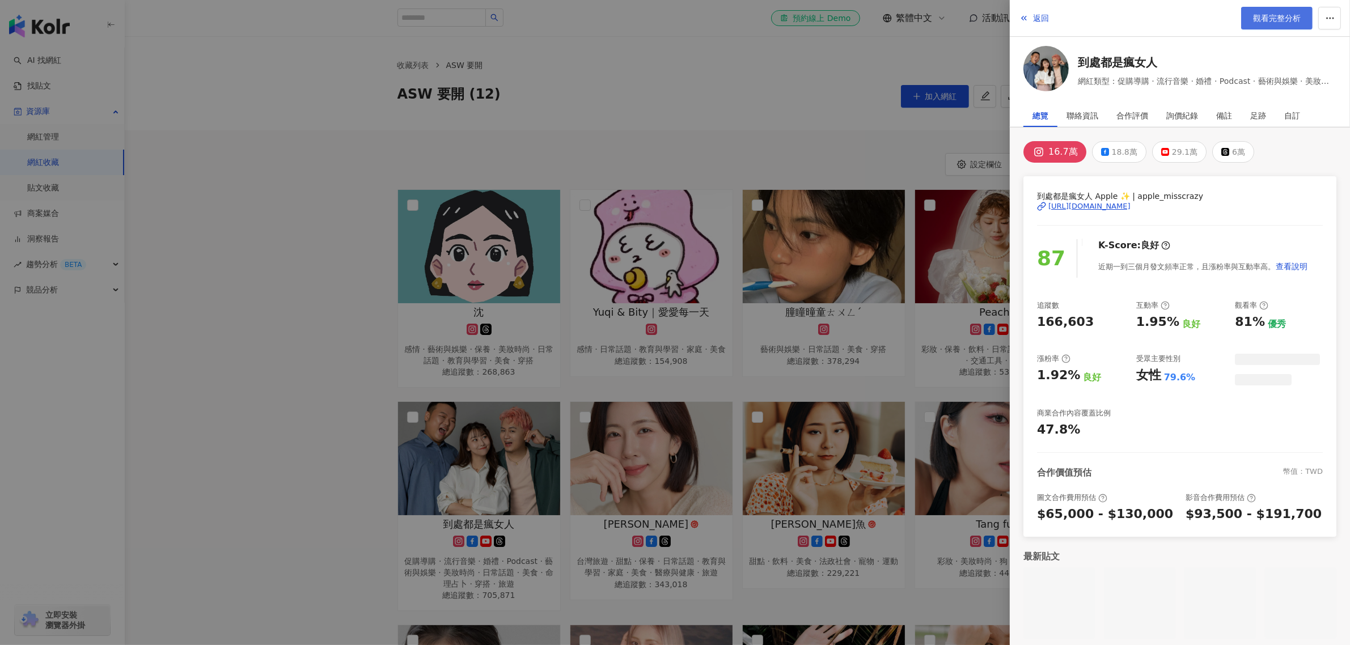
click at [1290, 21] on span "觀看完整分析" at bounding box center [1277, 18] width 48 height 9
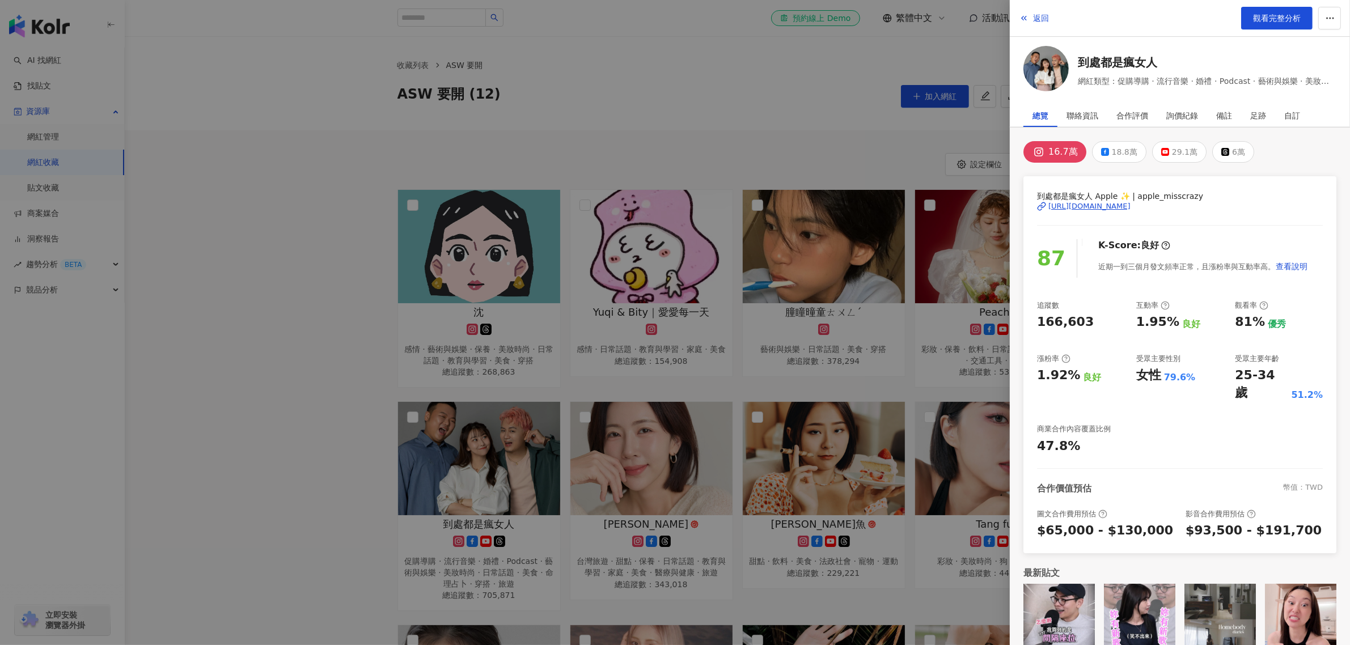
drag, startPoint x: 309, startPoint y: 448, endPoint x: 553, endPoint y: 445, distance: 244.3
click at [309, 448] on div at bounding box center [675, 322] width 1350 height 645
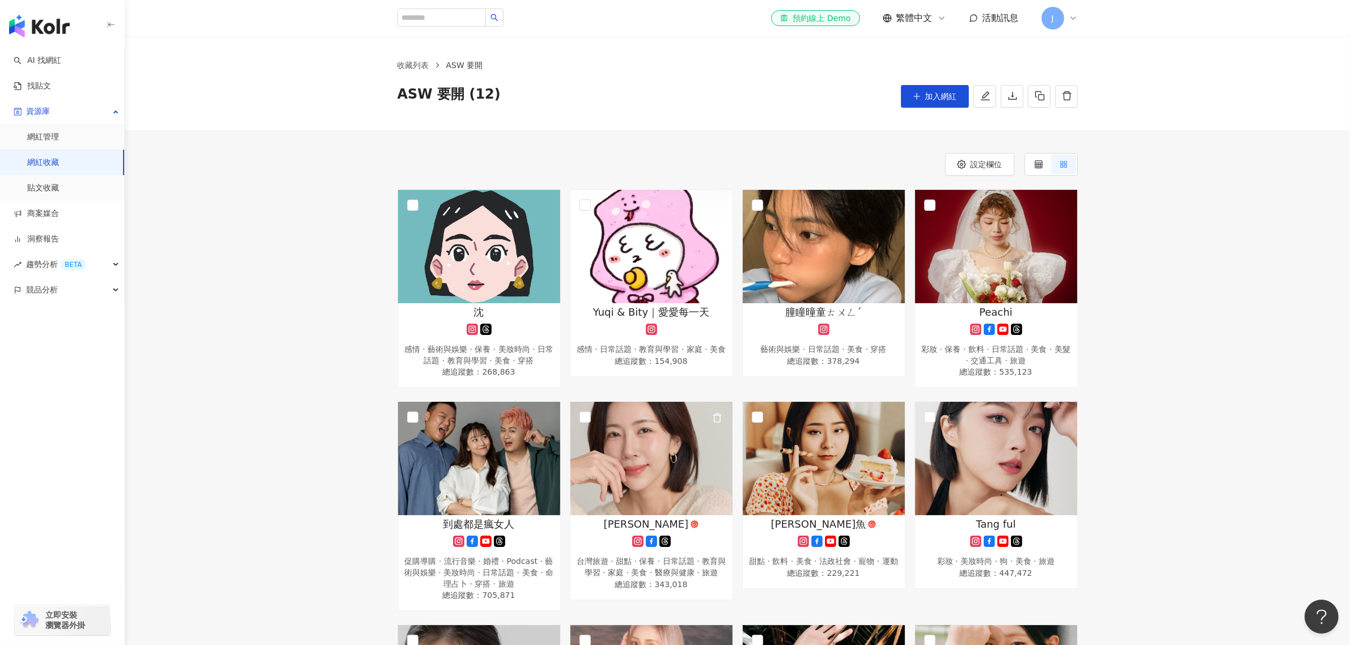
click at [641, 432] on img at bounding box center [651, 458] width 162 height 113
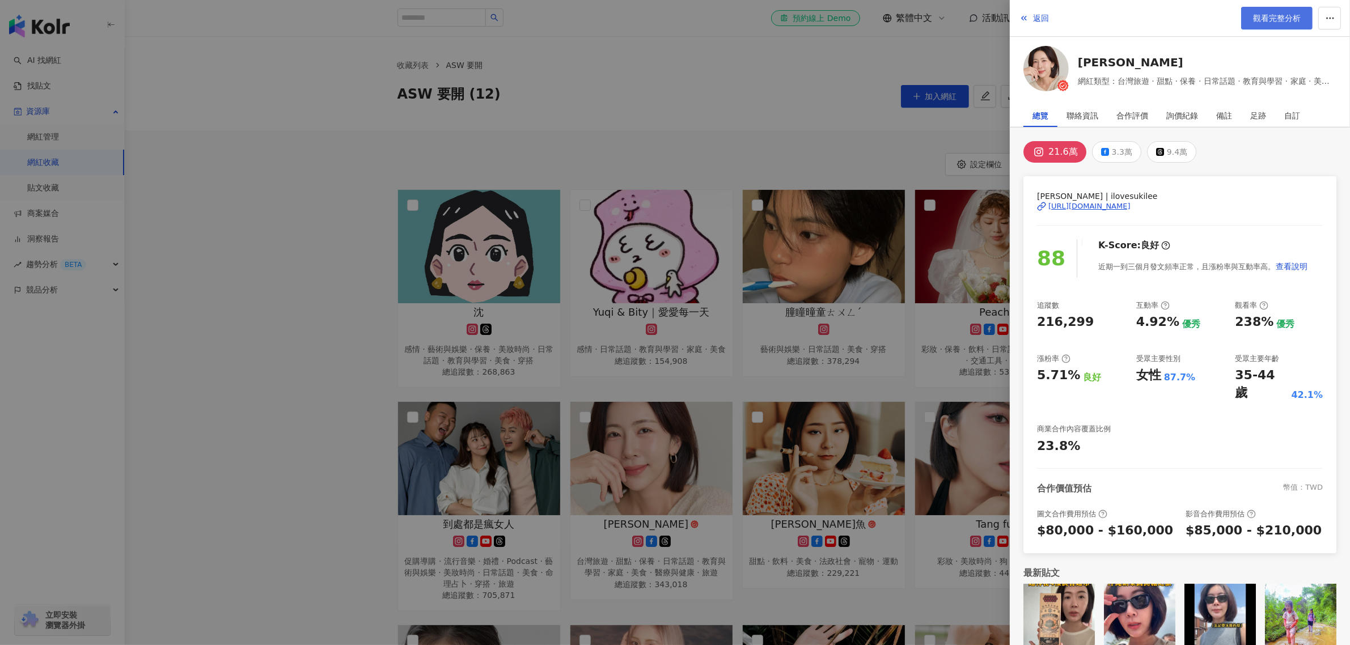
click at [1250, 22] on link "觀看完整分析" at bounding box center [1276, 18] width 71 height 23
drag, startPoint x: 282, startPoint y: 463, endPoint x: 309, endPoint y: 451, distance: 29.7
click at [282, 461] on div at bounding box center [675, 322] width 1350 height 645
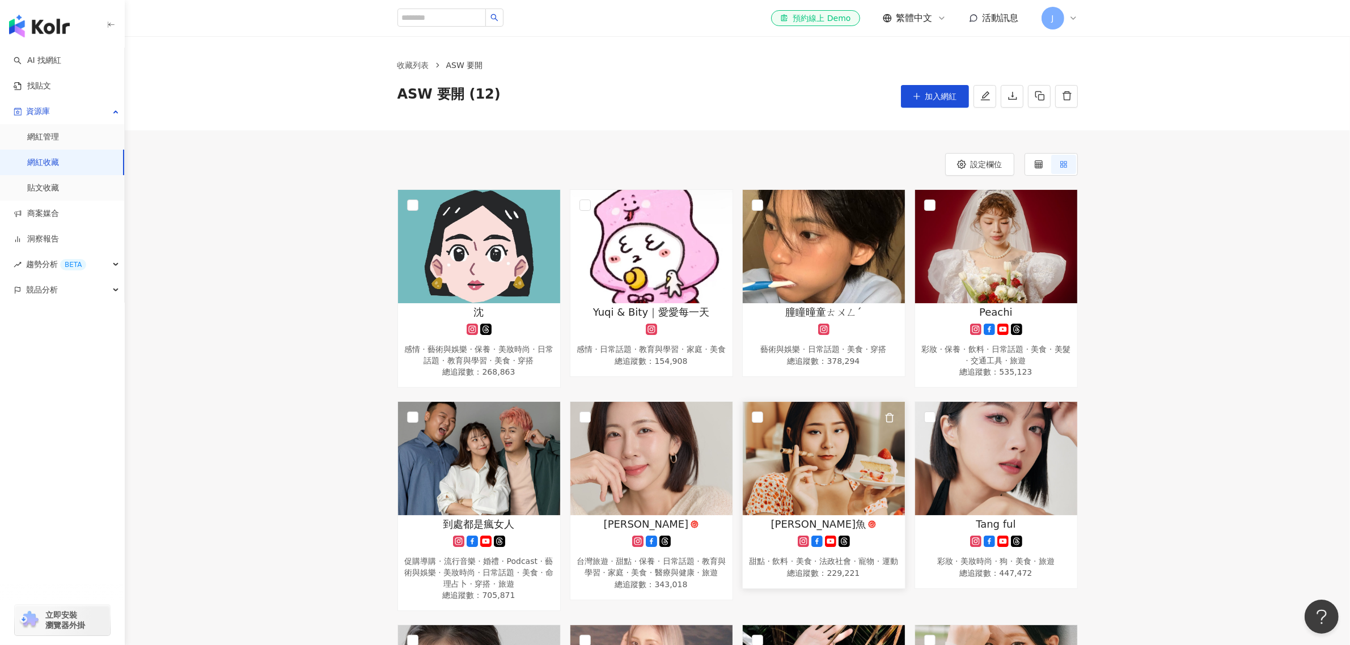
click at [877, 449] on img at bounding box center [824, 458] width 162 height 113
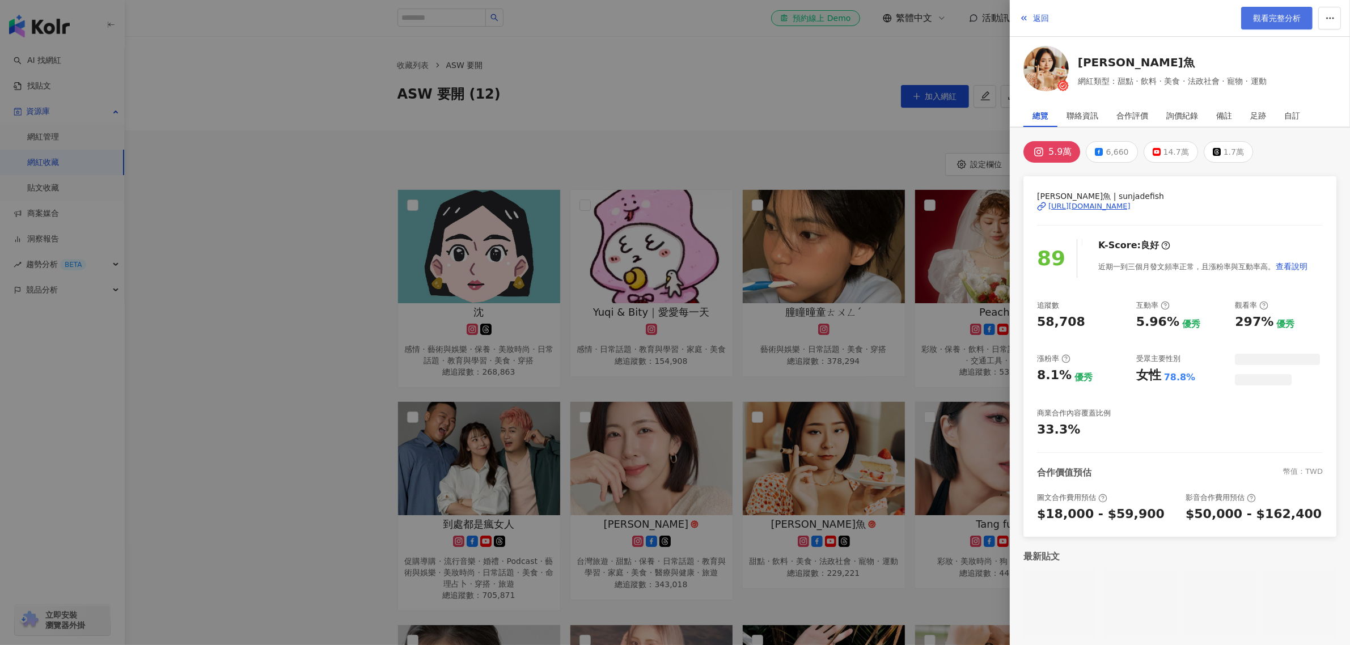
click at [1285, 15] on span "觀看完整分析" at bounding box center [1277, 18] width 48 height 9
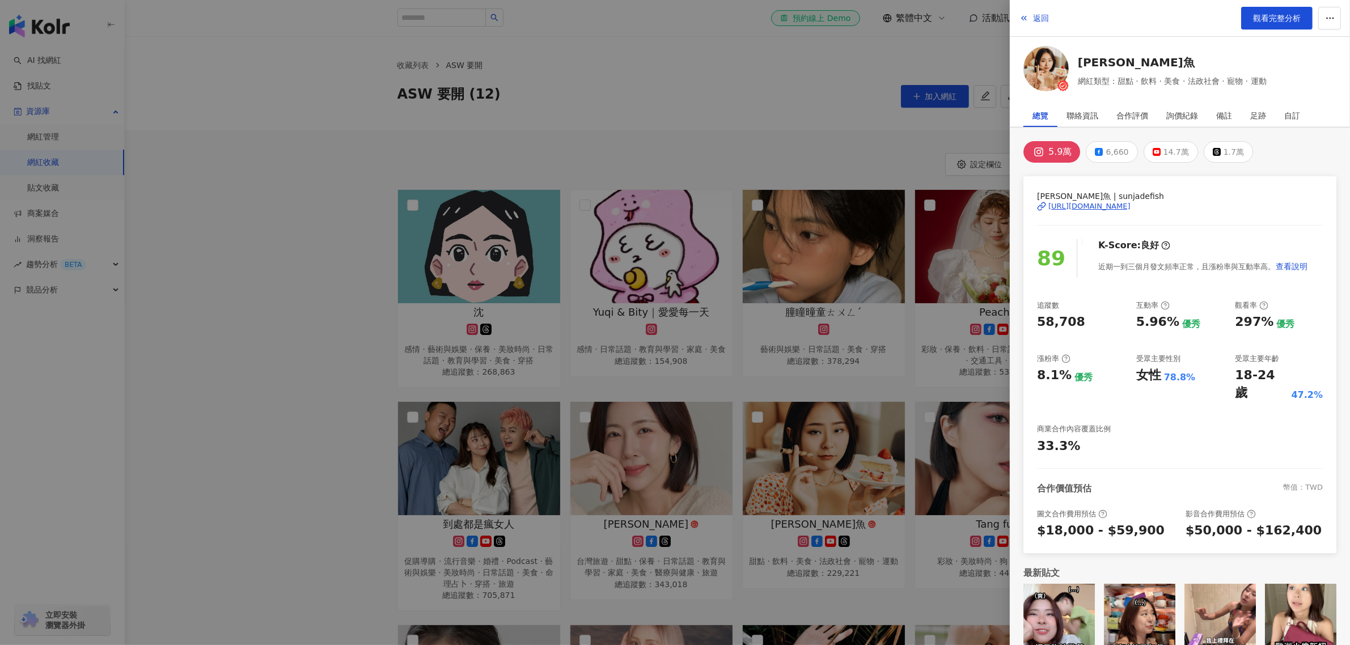
click at [233, 434] on div at bounding box center [675, 322] width 1350 height 645
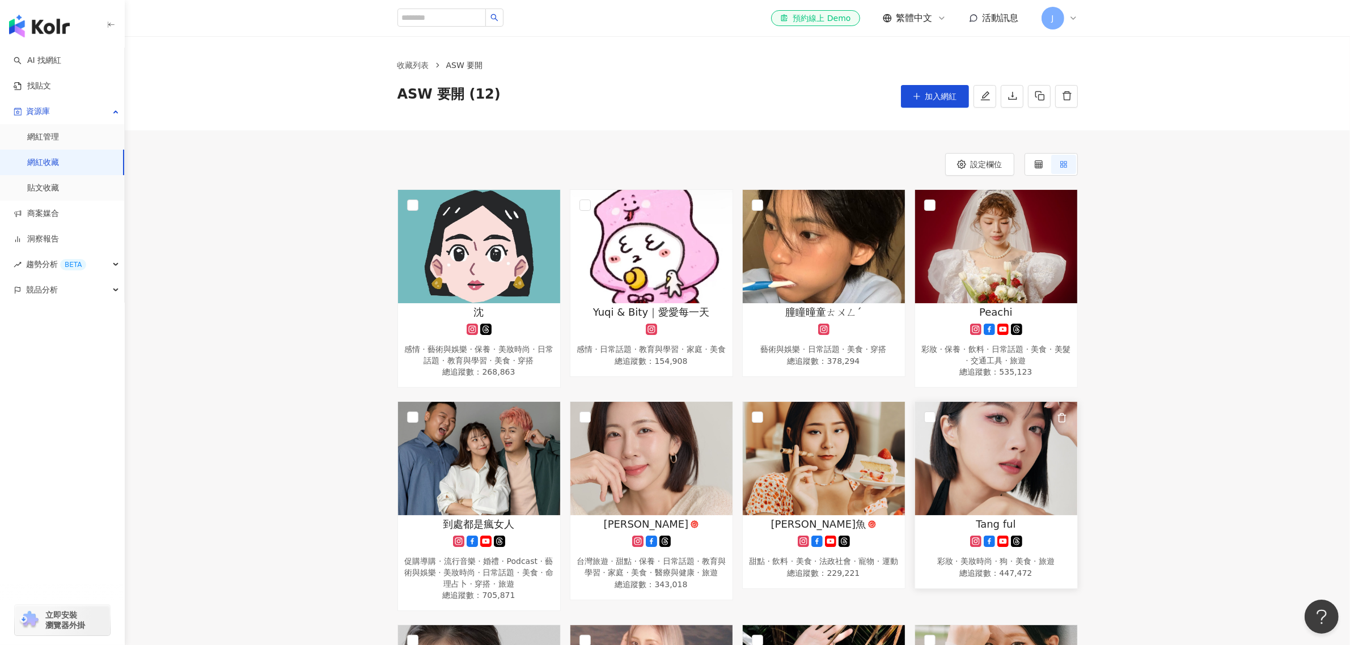
click at [938, 431] on img at bounding box center [996, 458] width 162 height 113
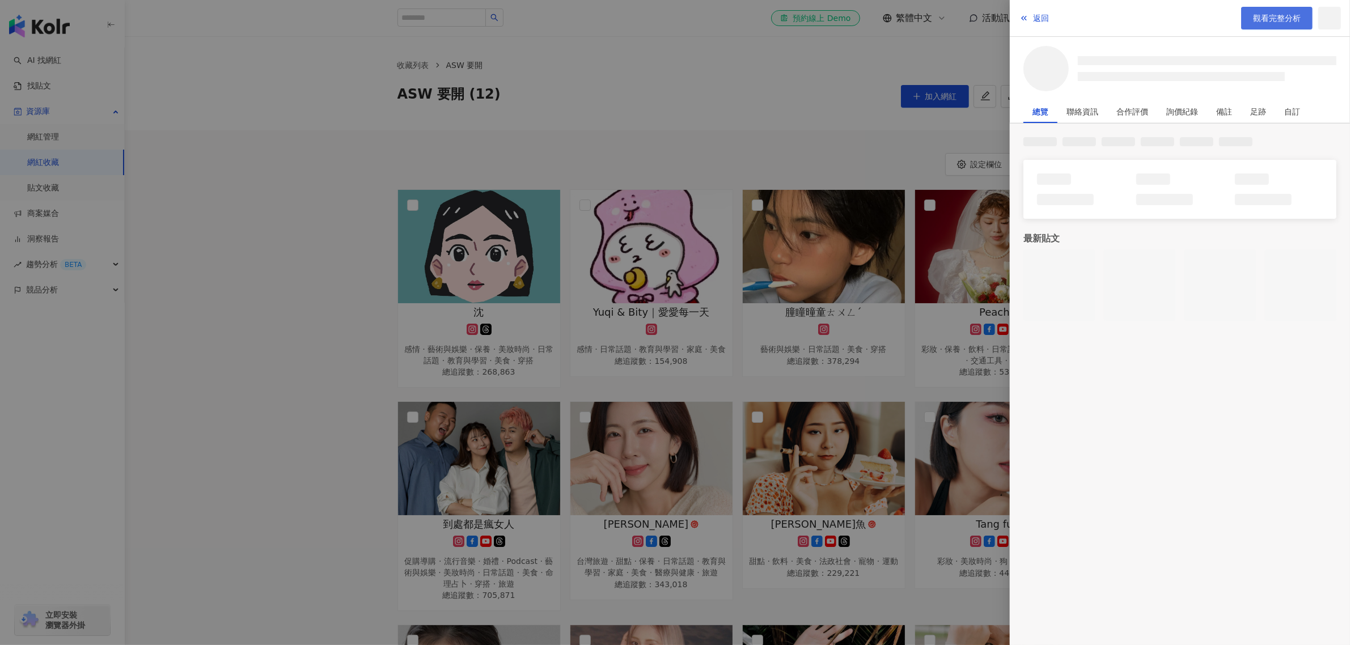
click at [1286, 15] on span "觀看完整分析" at bounding box center [1277, 18] width 48 height 9
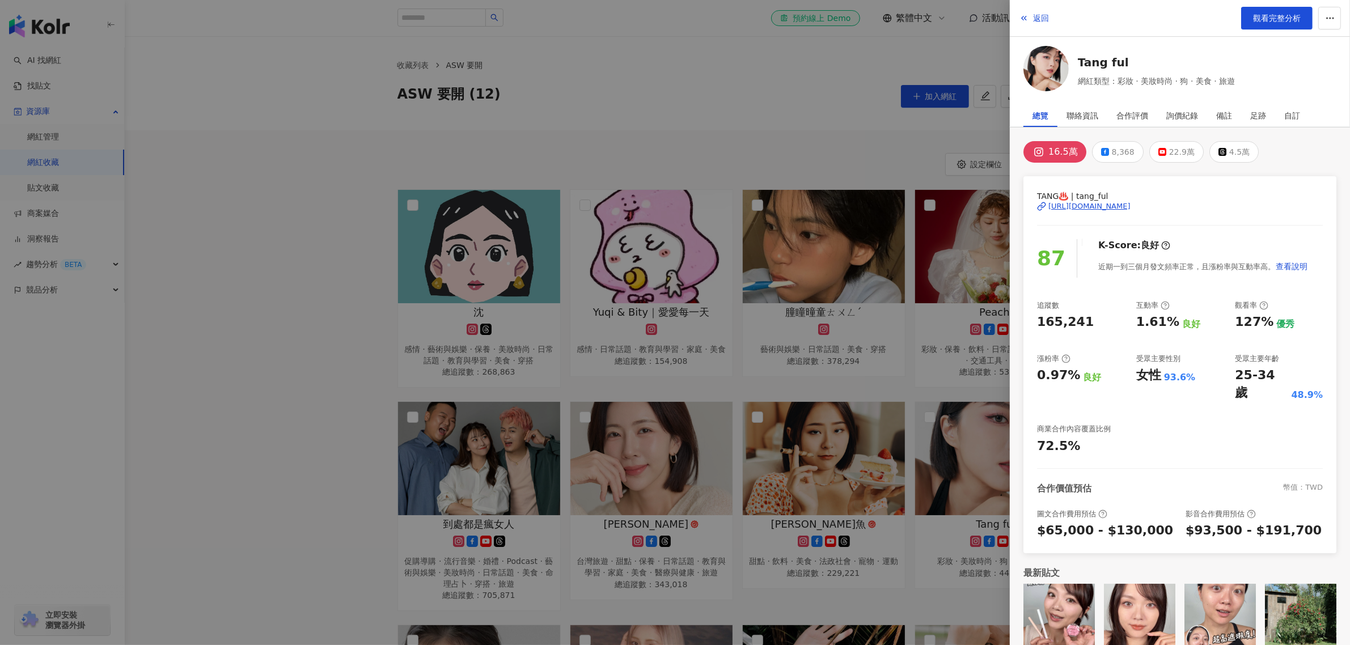
click at [386, 383] on div at bounding box center [675, 322] width 1350 height 645
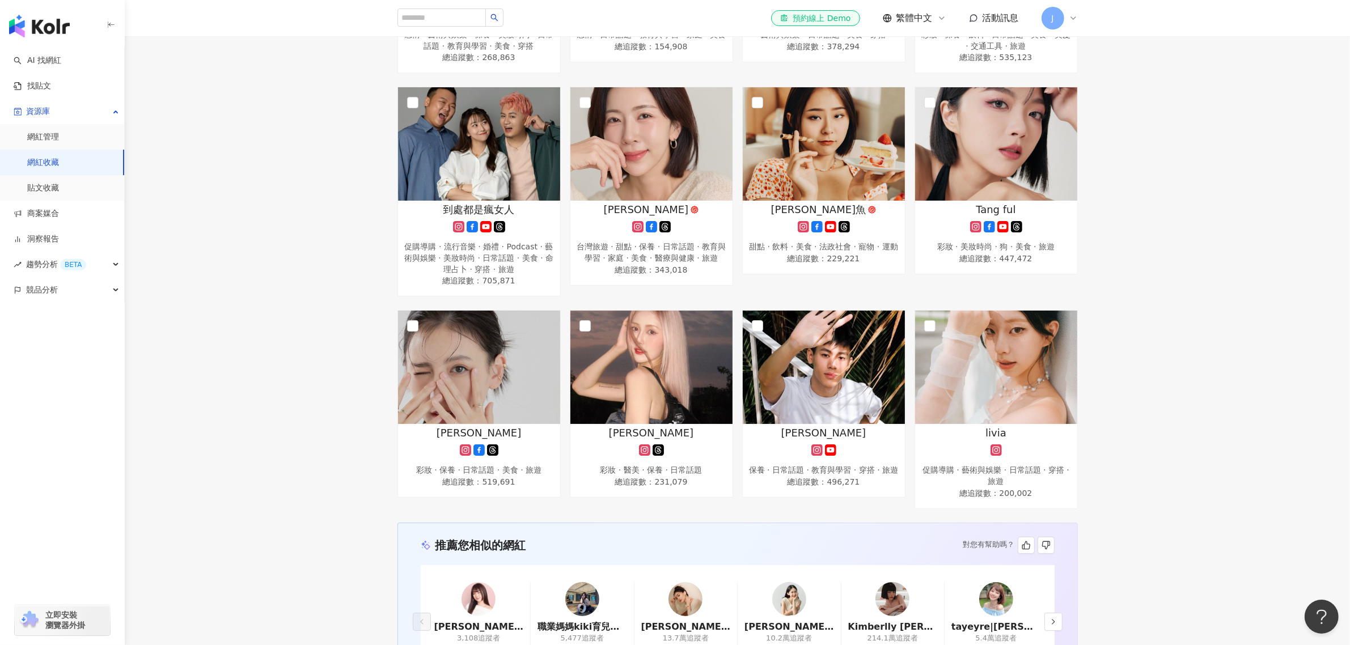
scroll to position [354, 0]
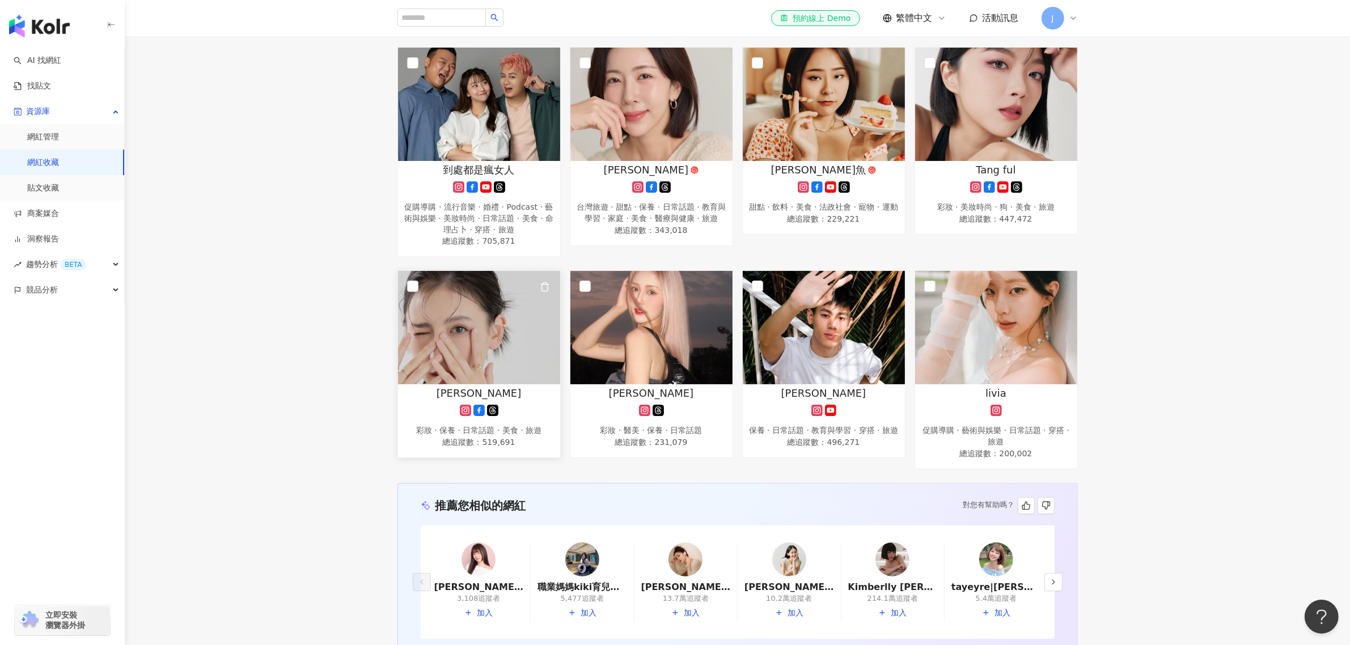
click at [470, 333] on img at bounding box center [479, 327] width 162 height 113
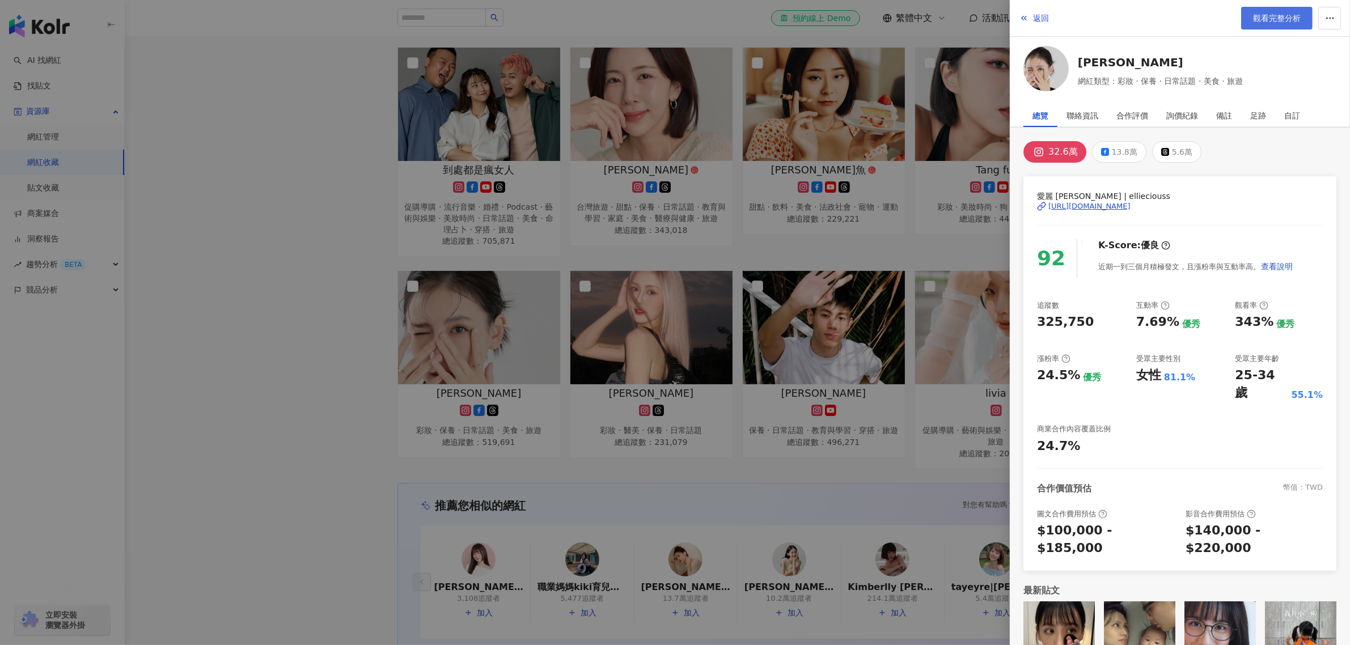
click at [1284, 15] on span "觀看完整分析" at bounding box center [1277, 18] width 48 height 9
click at [632, 298] on div at bounding box center [675, 322] width 1350 height 645
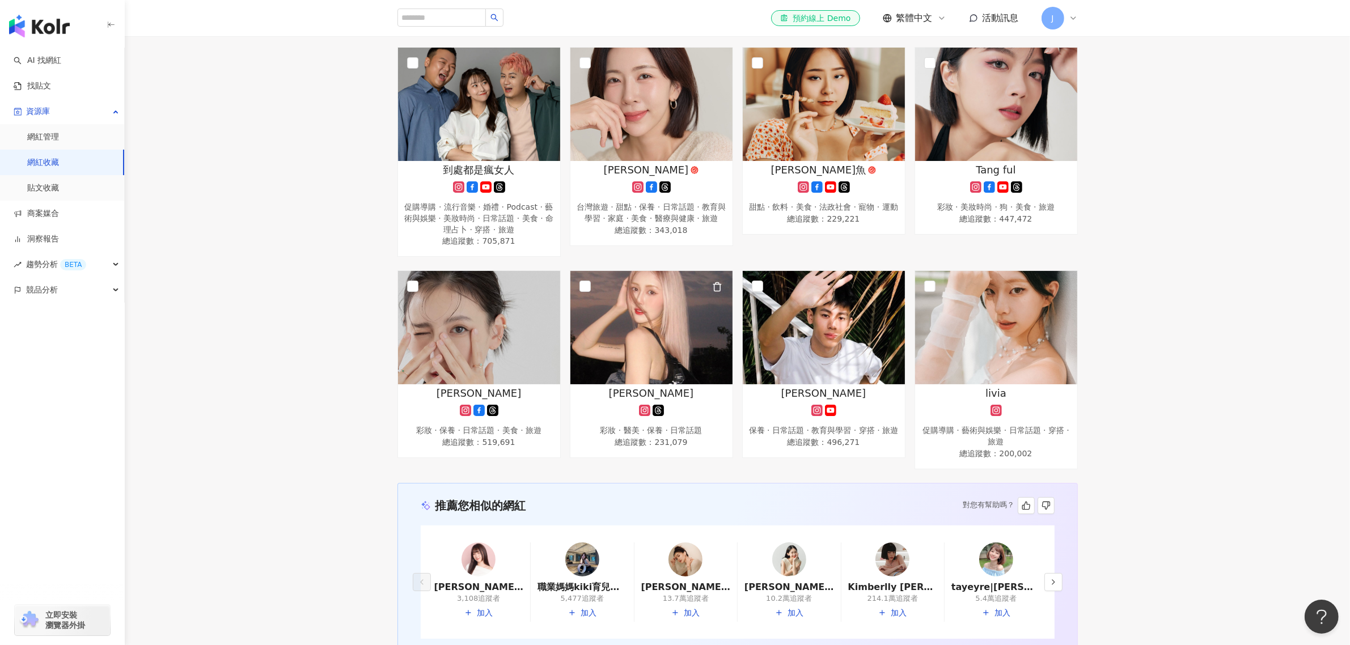
click at [651, 311] on img at bounding box center [651, 327] width 162 height 113
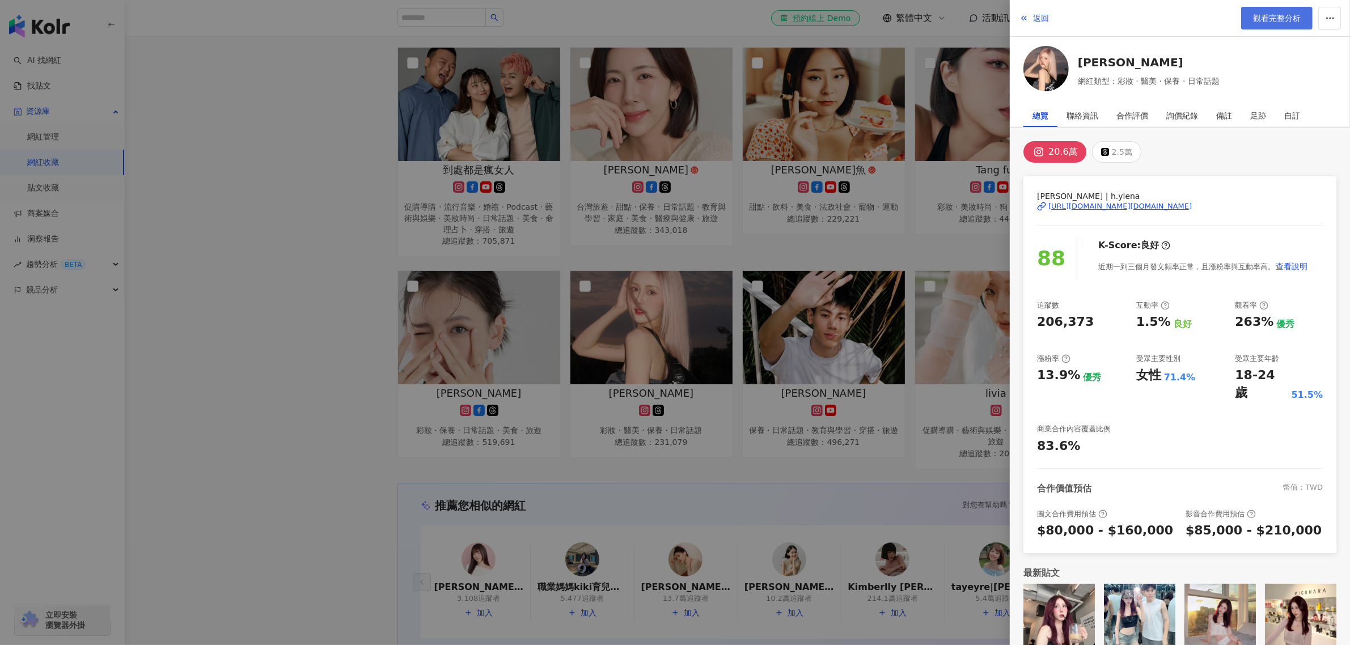
click at [1271, 14] on span "觀看完整分析" at bounding box center [1277, 18] width 48 height 9
click at [805, 324] on div at bounding box center [675, 322] width 1350 height 645
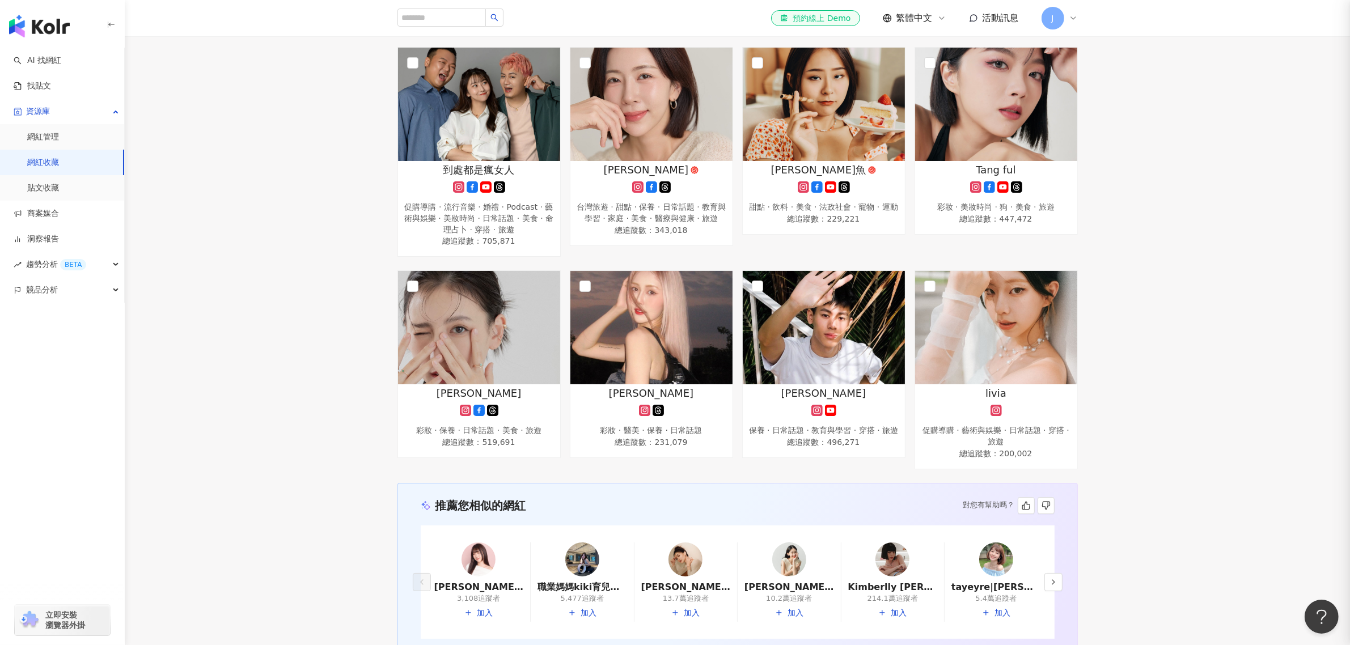
click at [805, 324] on img at bounding box center [824, 327] width 162 height 113
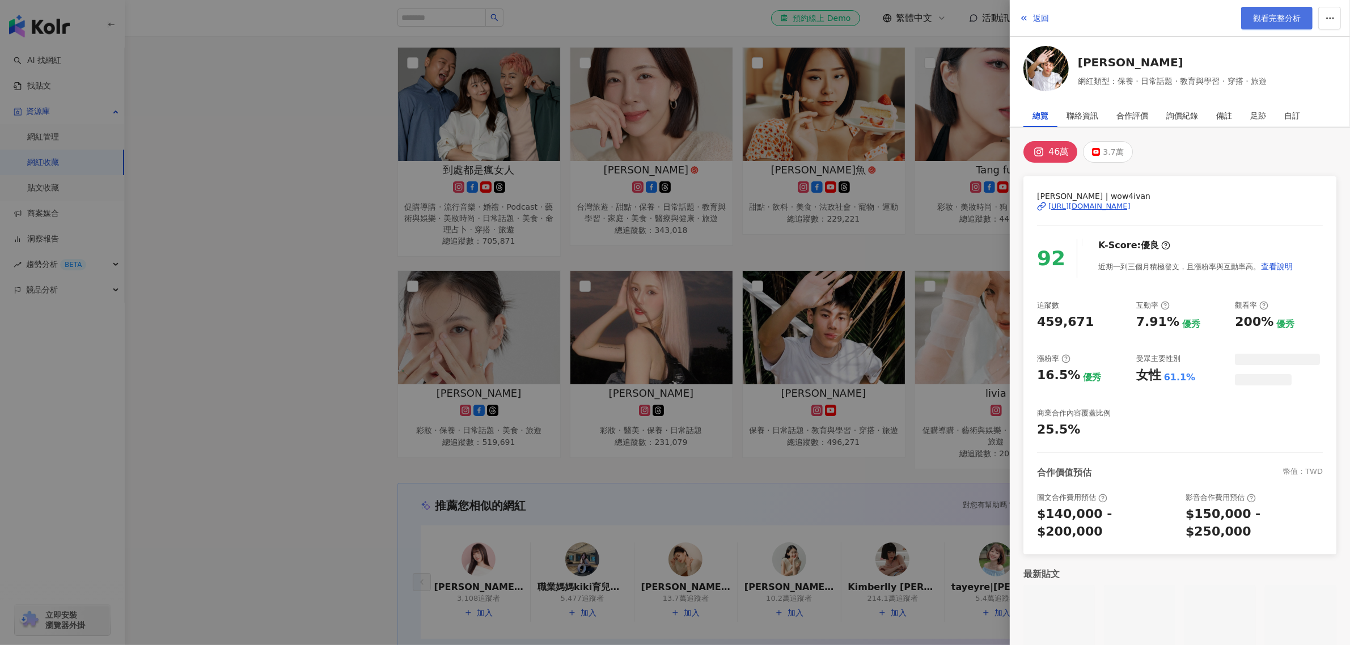
click at [1275, 18] on span "觀看完整分析" at bounding box center [1277, 18] width 48 height 9
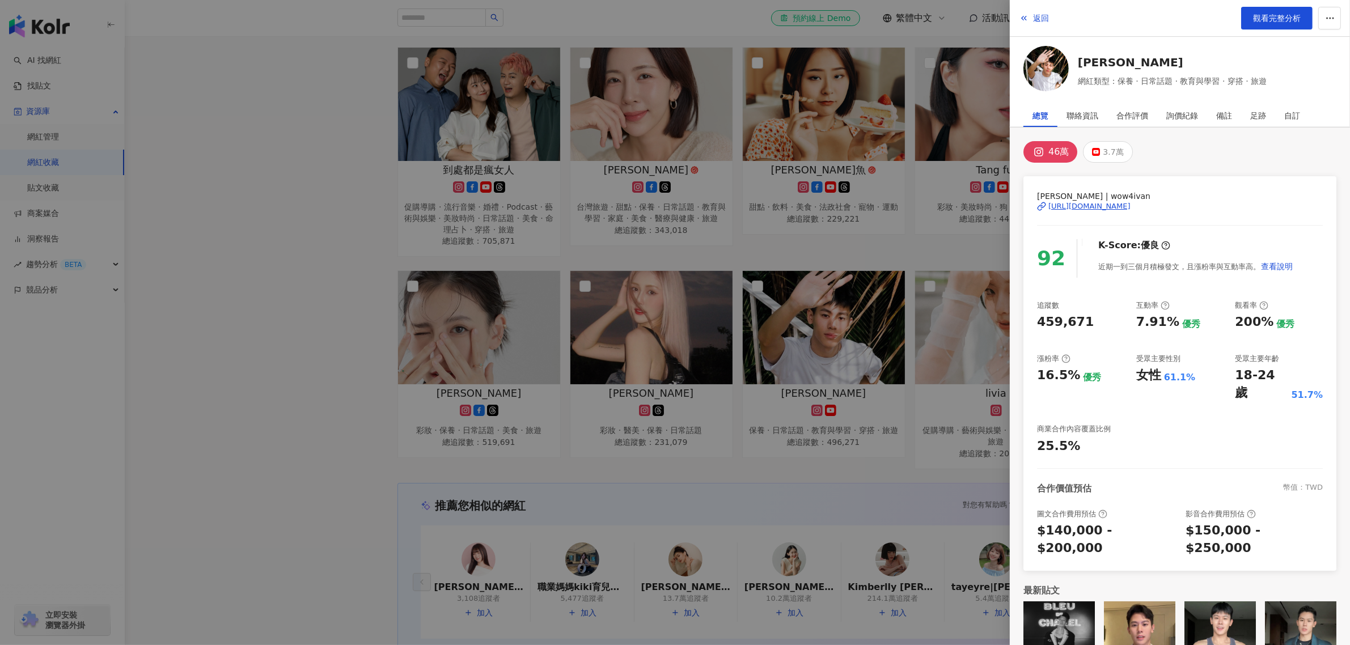
click at [326, 253] on div at bounding box center [675, 322] width 1350 height 645
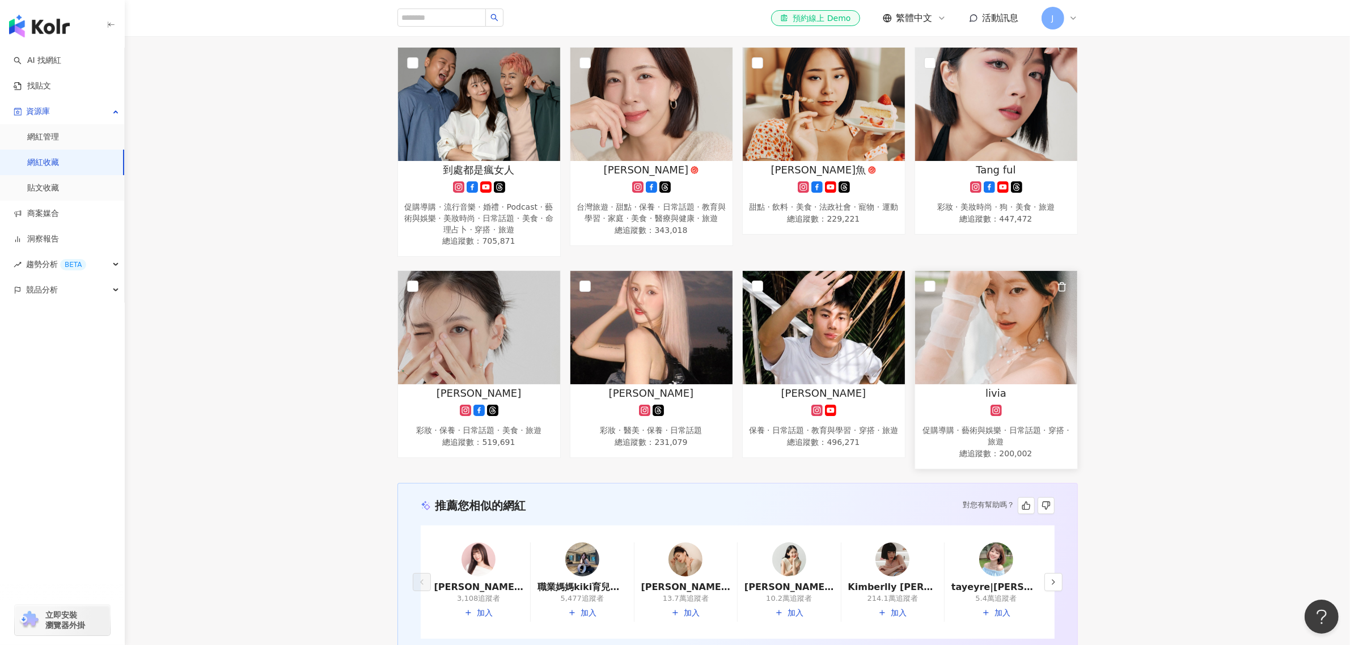
click at [1005, 309] on img at bounding box center [996, 327] width 162 height 113
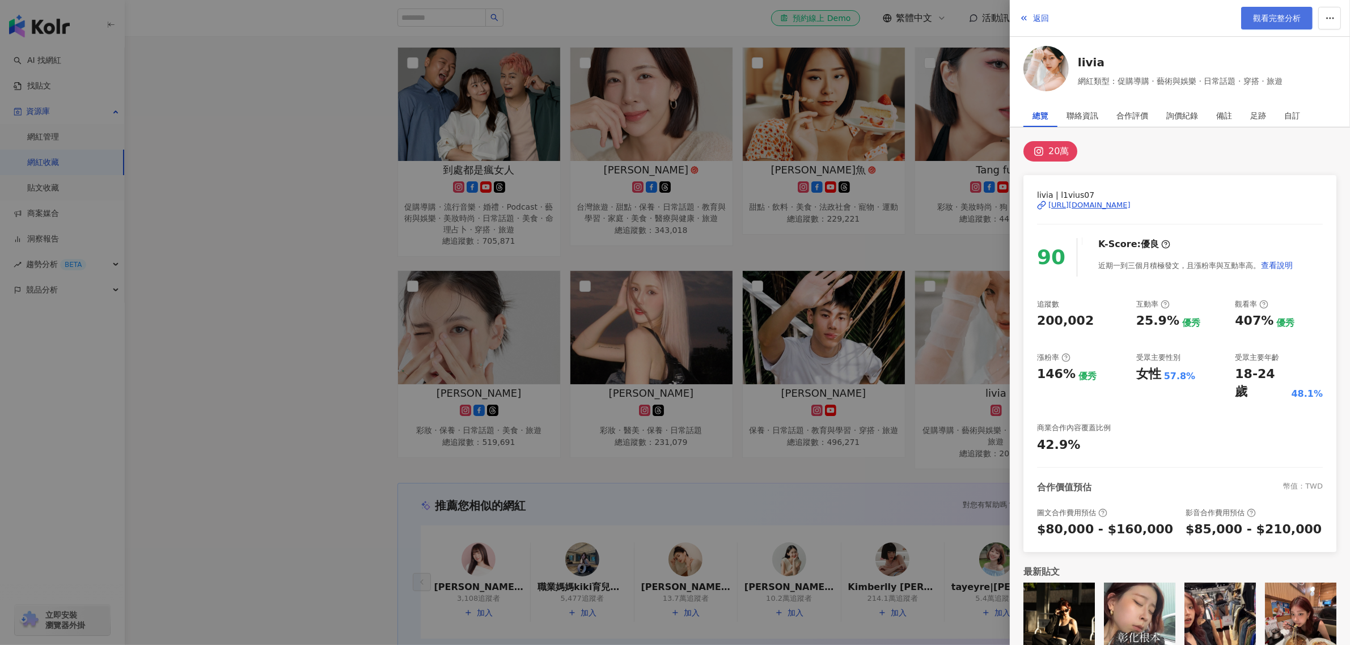
click at [1277, 18] on span "觀看完整分析" at bounding box center [1277, 18] width 48 height 9
click at [373, 191] on div at bounding box center [675, 322] width 1350 height 645
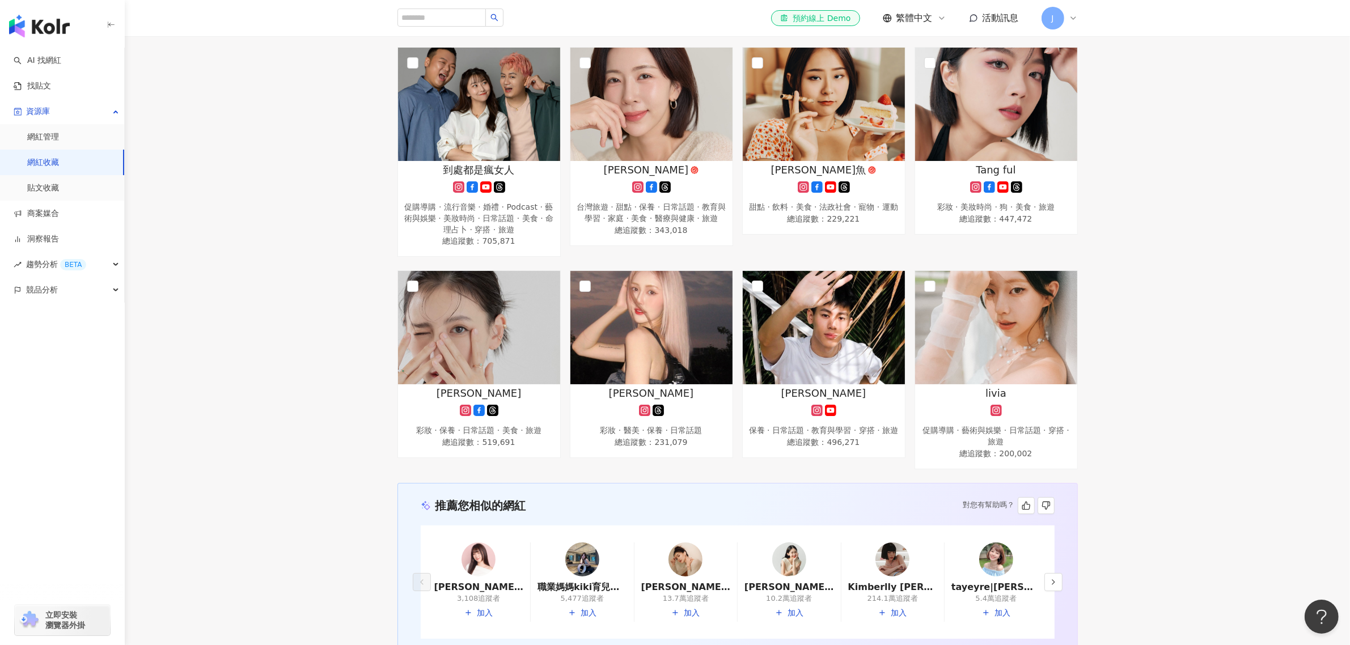
click at [304, 197] on div "沈 感情 · 藝術與娛樂 · 保養 · 美妝時尚 · 日常話題 · 教育與學習 · 美食 · 穿搭 總追蹤數 ： 268,863 Yuqi & Bity｜愛愛…" at bounding box center [737, 152] width 1225 height 634
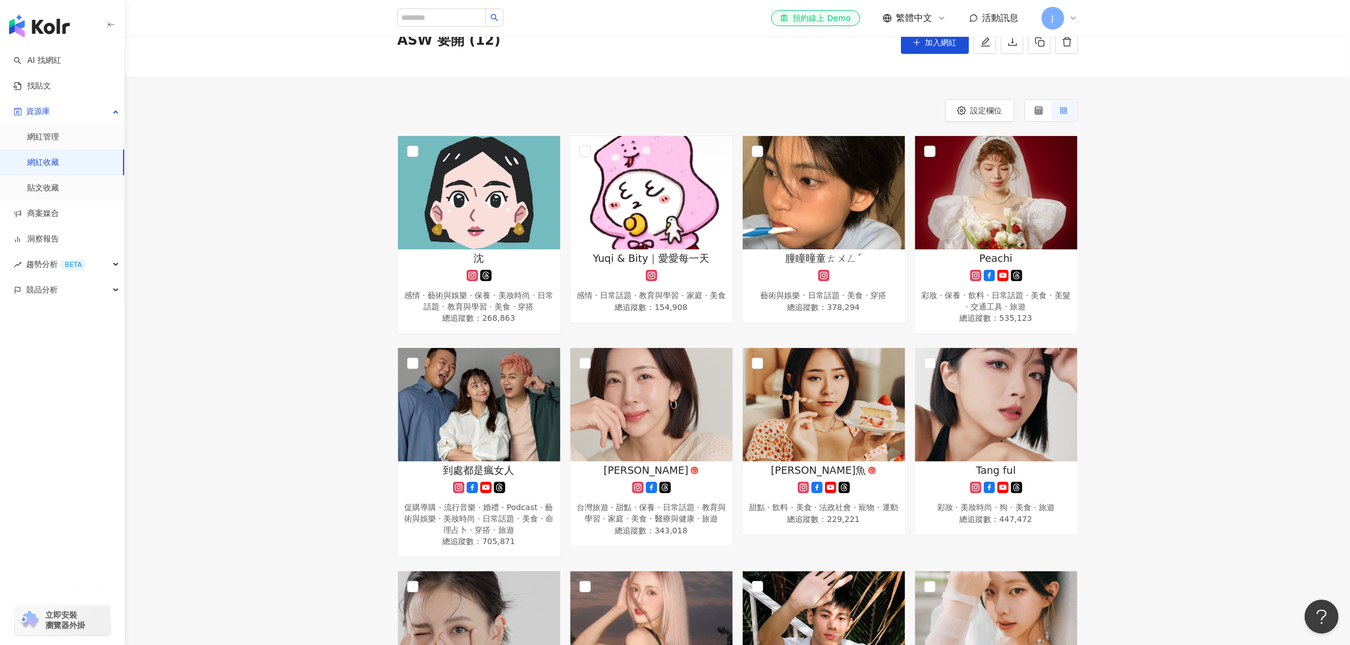
scroll to position [0, 0]
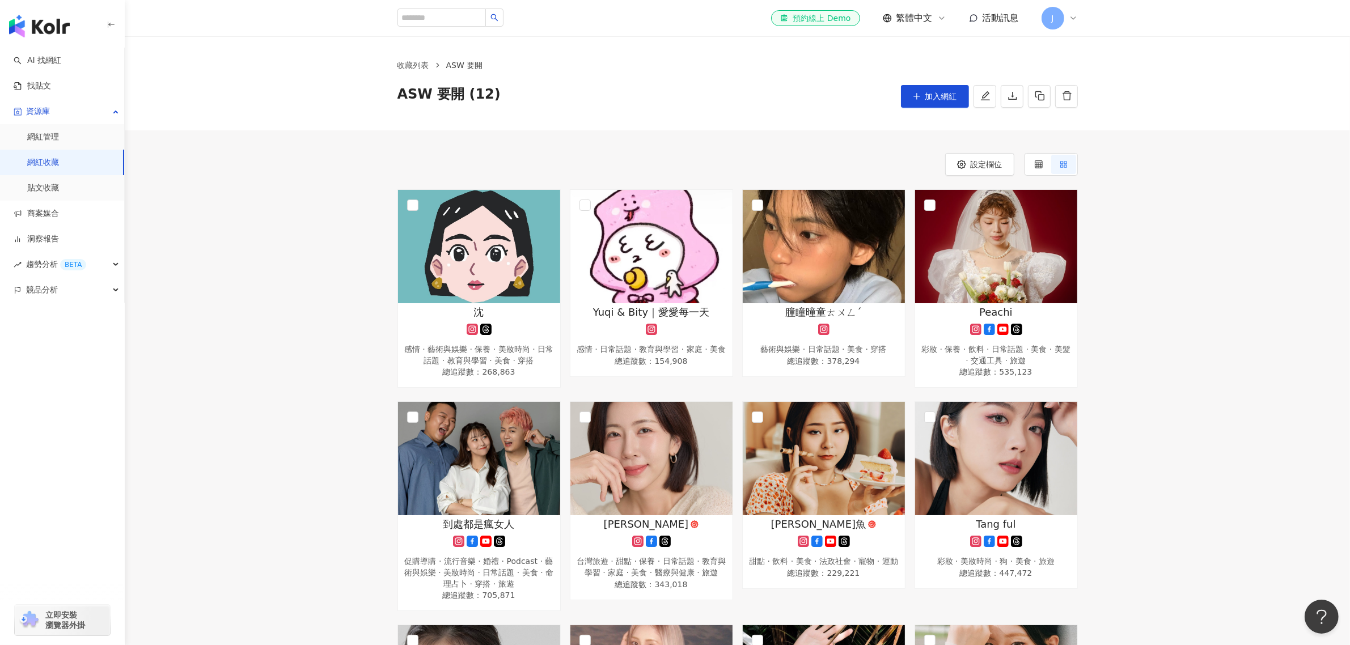
click at [39, 165] on link "網紅收藏" at bounding box center [43, 162] width 32 height 11
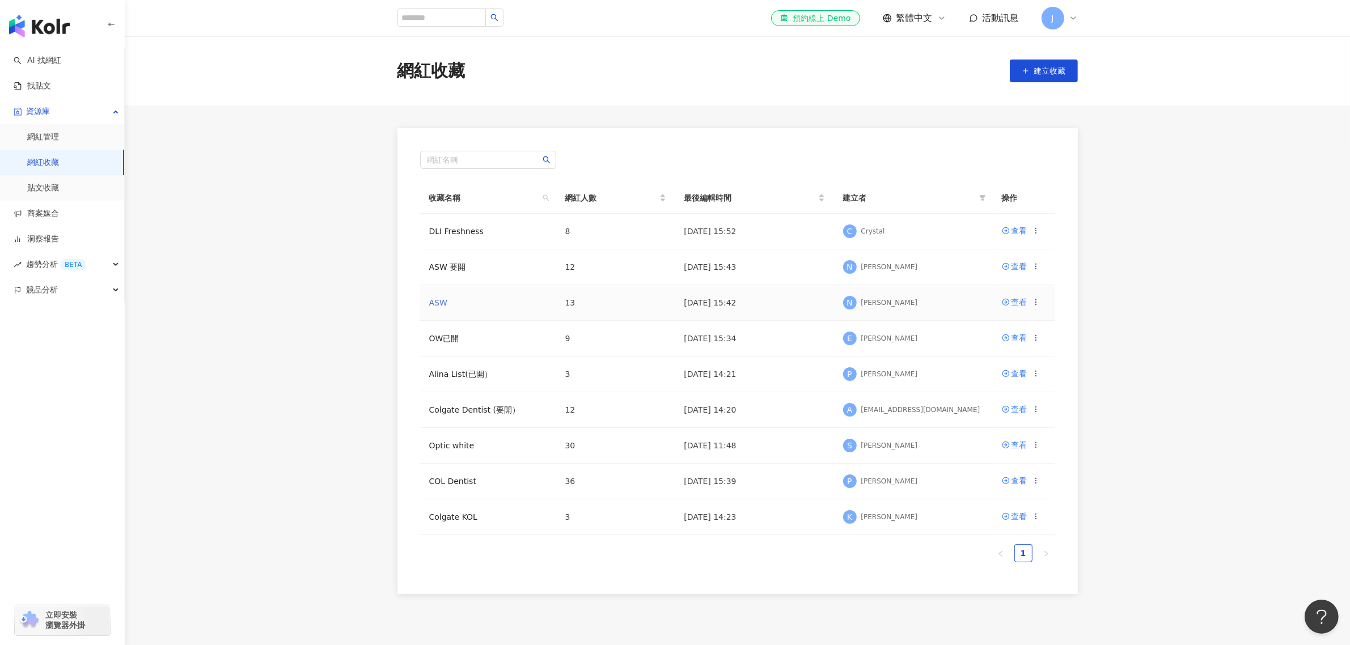
click at [434, 302] on link "ASW" at bounding box center [438, 302] width 18 height 9
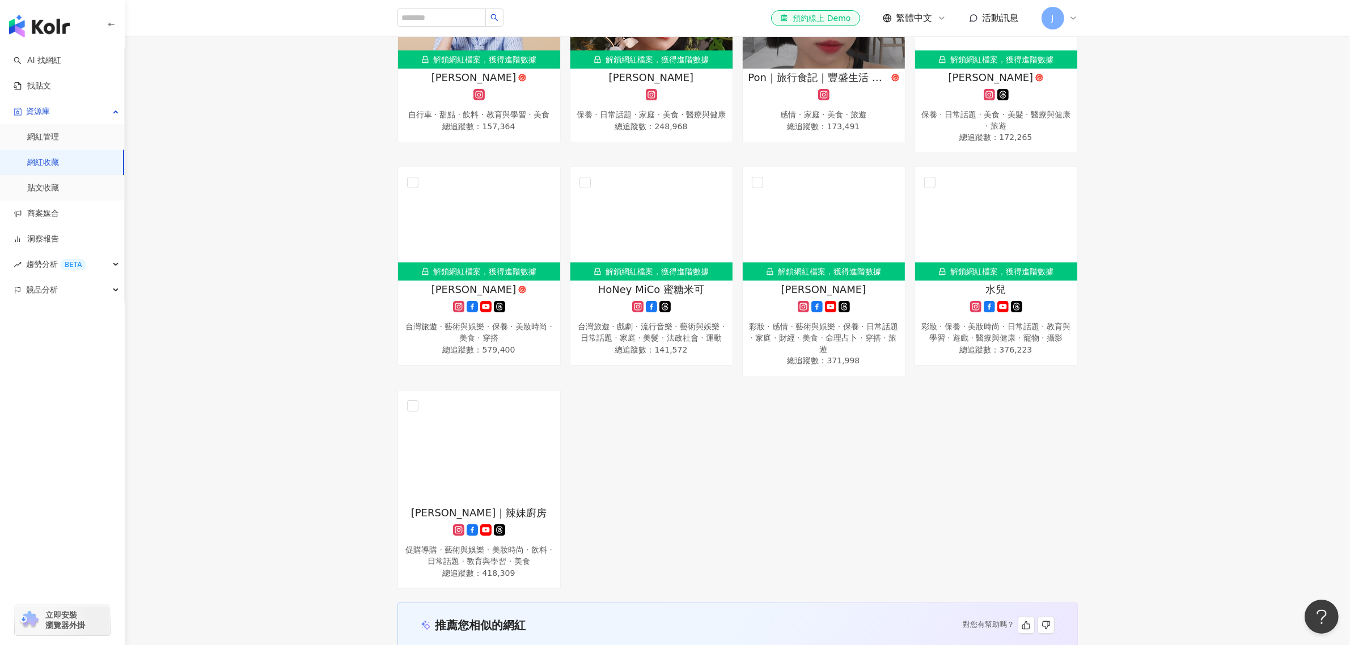
scroll to position [567, 0]
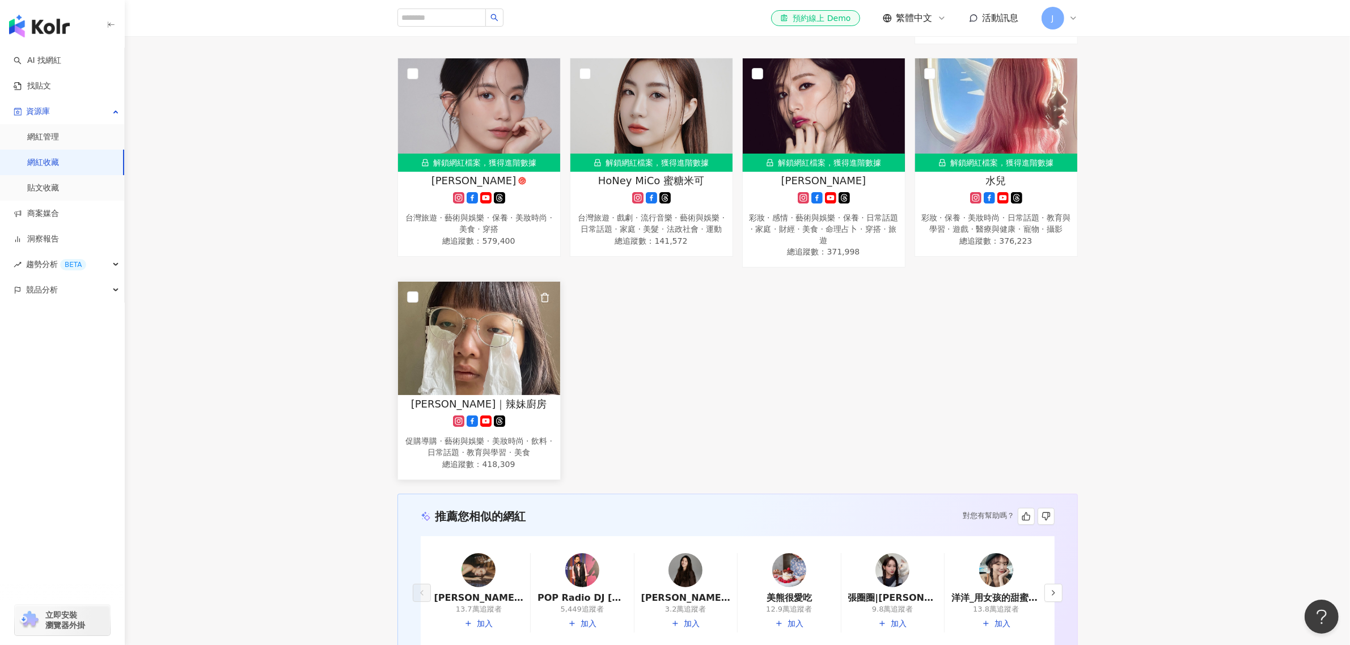
click at [442, 352] on img at bounding box center [479, 338] width 162 height 113
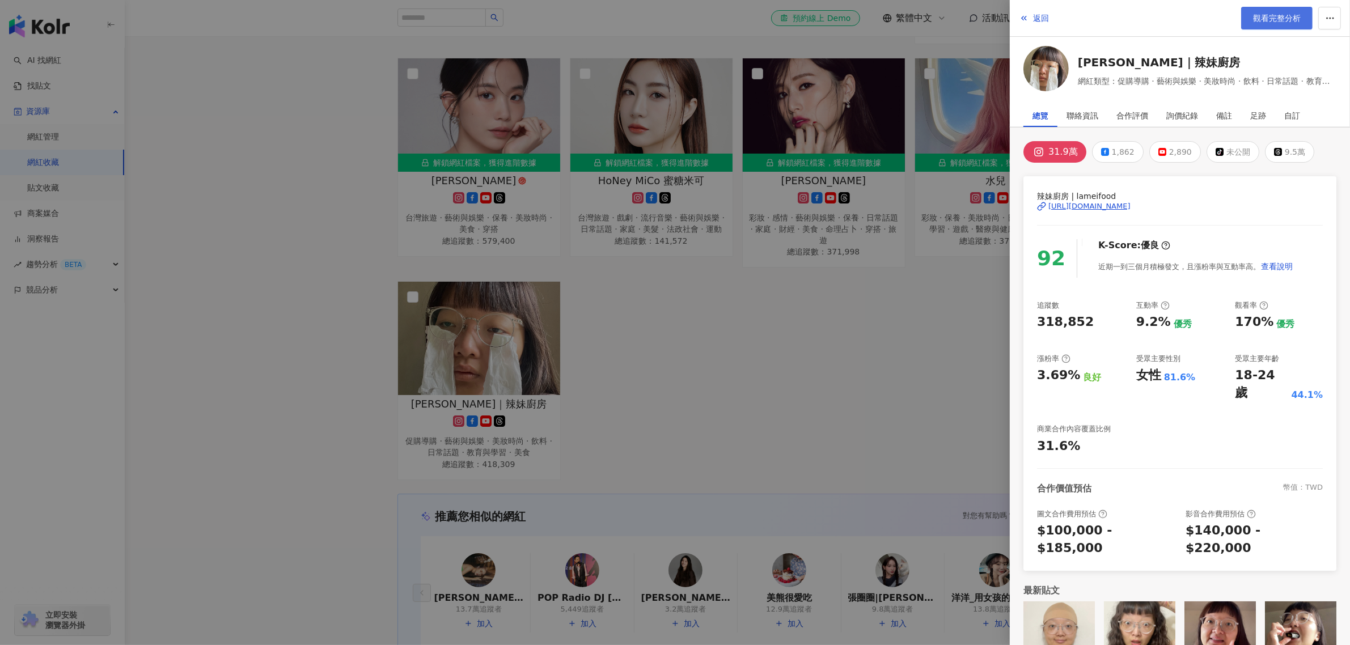
click at [1273, 17] on span "觀看完整分析" at bounding box center [1277, 18] width 48 height 9
click at [304, 267] on div at bounding box center [675, 322] width 1350 height 645
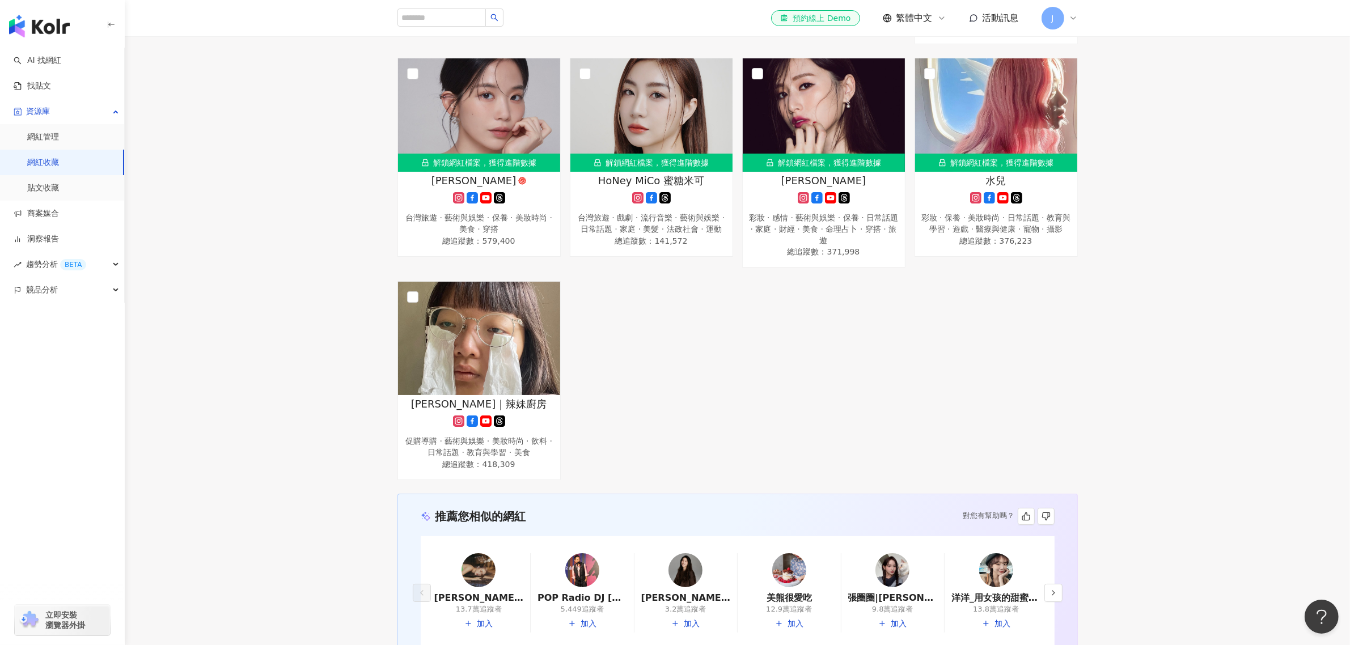
scroll to position [496, 0]
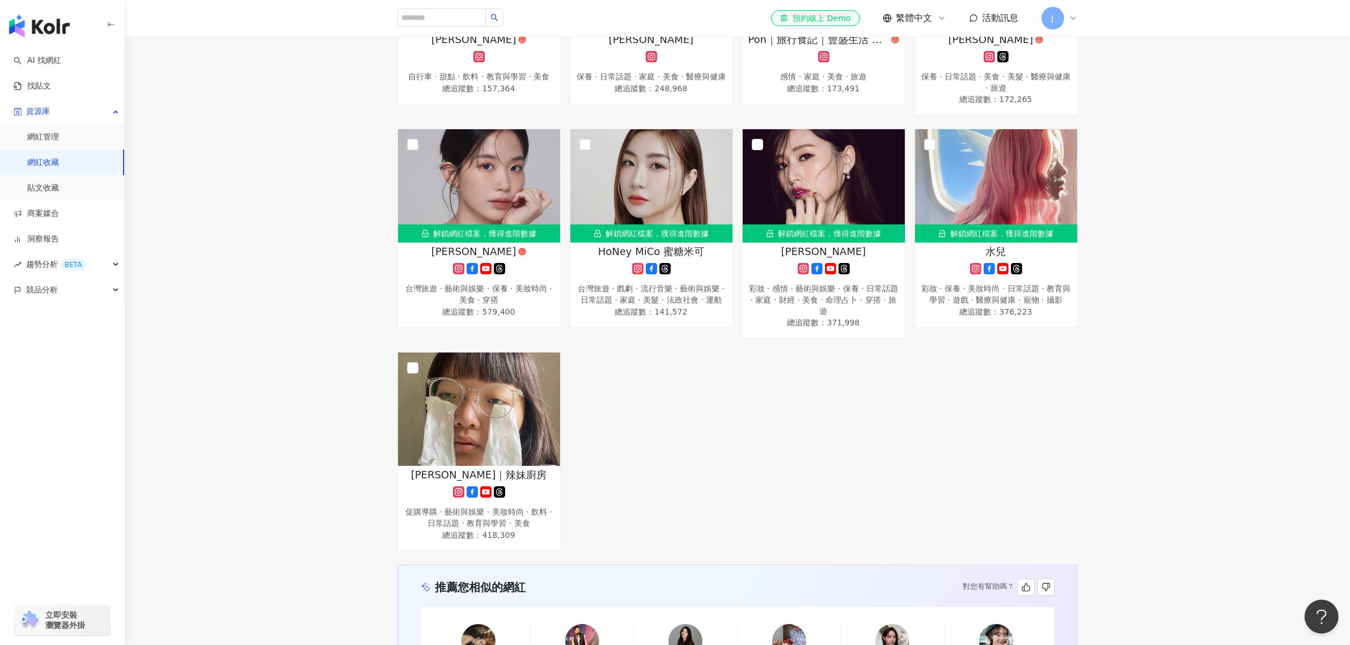
click at [333, 259] on div "解鎖網紅檔案，獲得進階數據 李李 tiktok-icon 醫美 · 日常話題 · 教育與學習 · 法政社會 · 運動 · 旅遊 總追蹤數 ： 228,679 …" at bounding box center [737, 122] width 1225 height 858
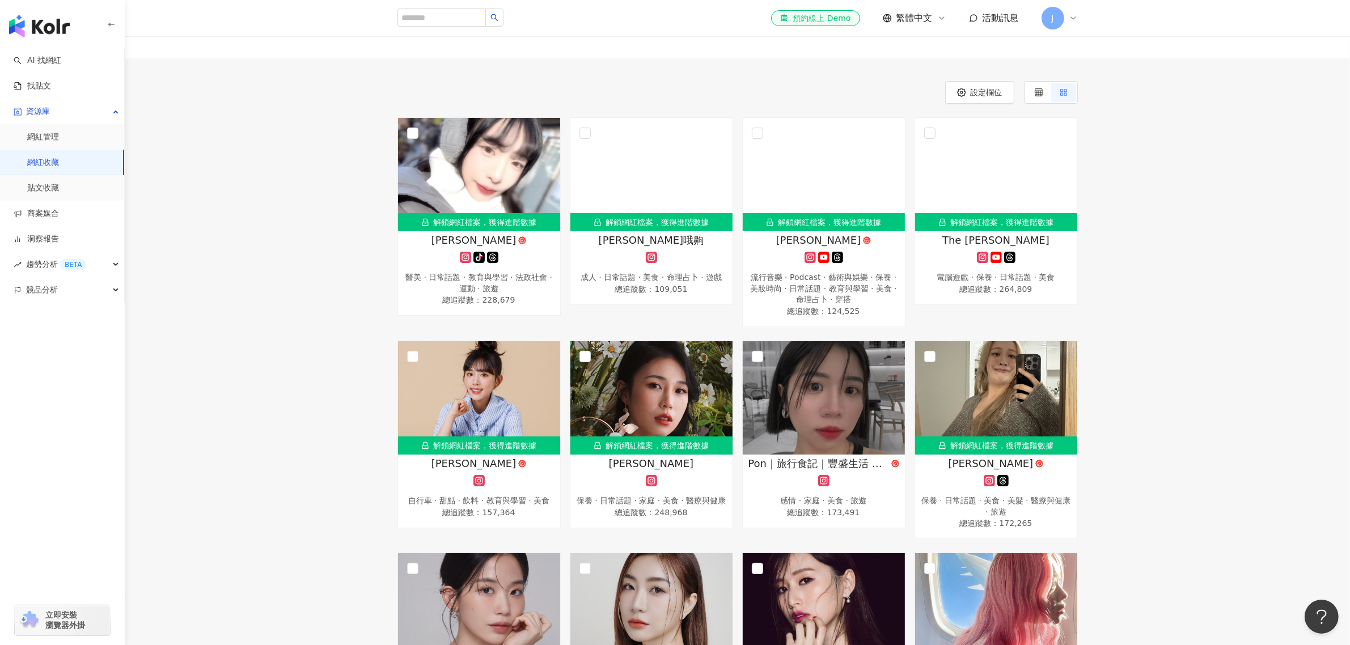
scroll to position [71, 0]
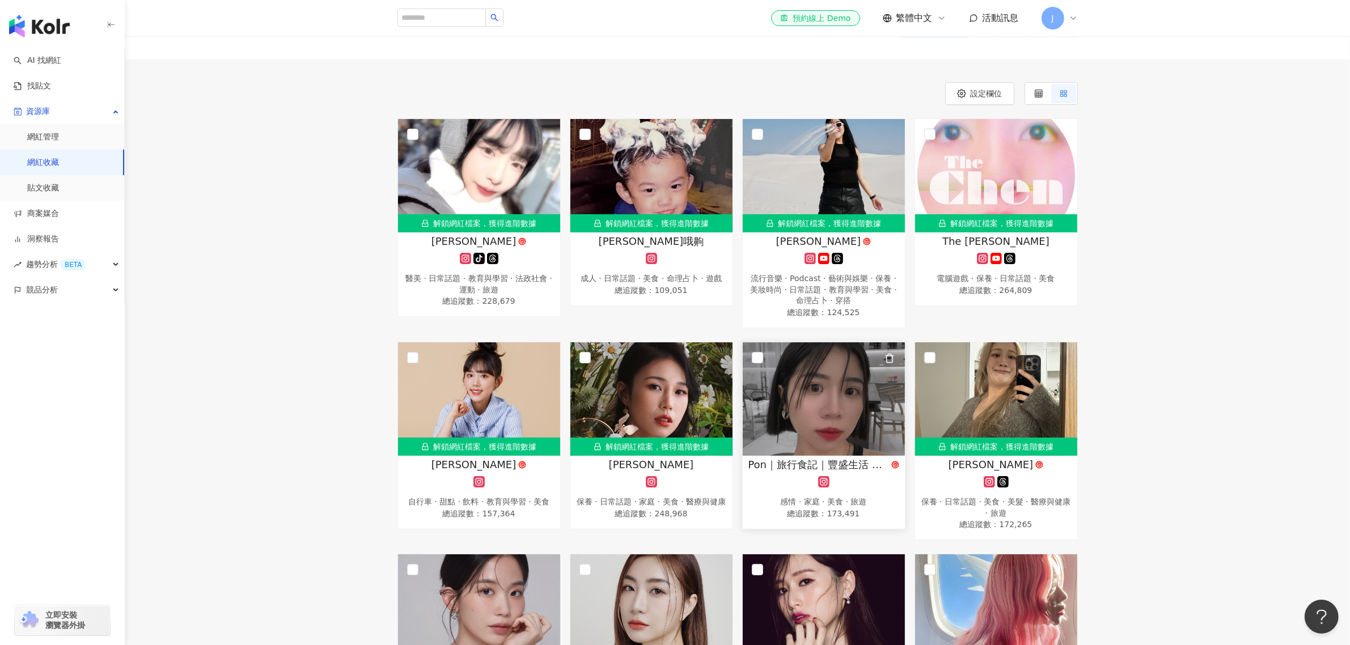
click at [823, 383] on img at bounding box center [824, 398] width 162 height 113
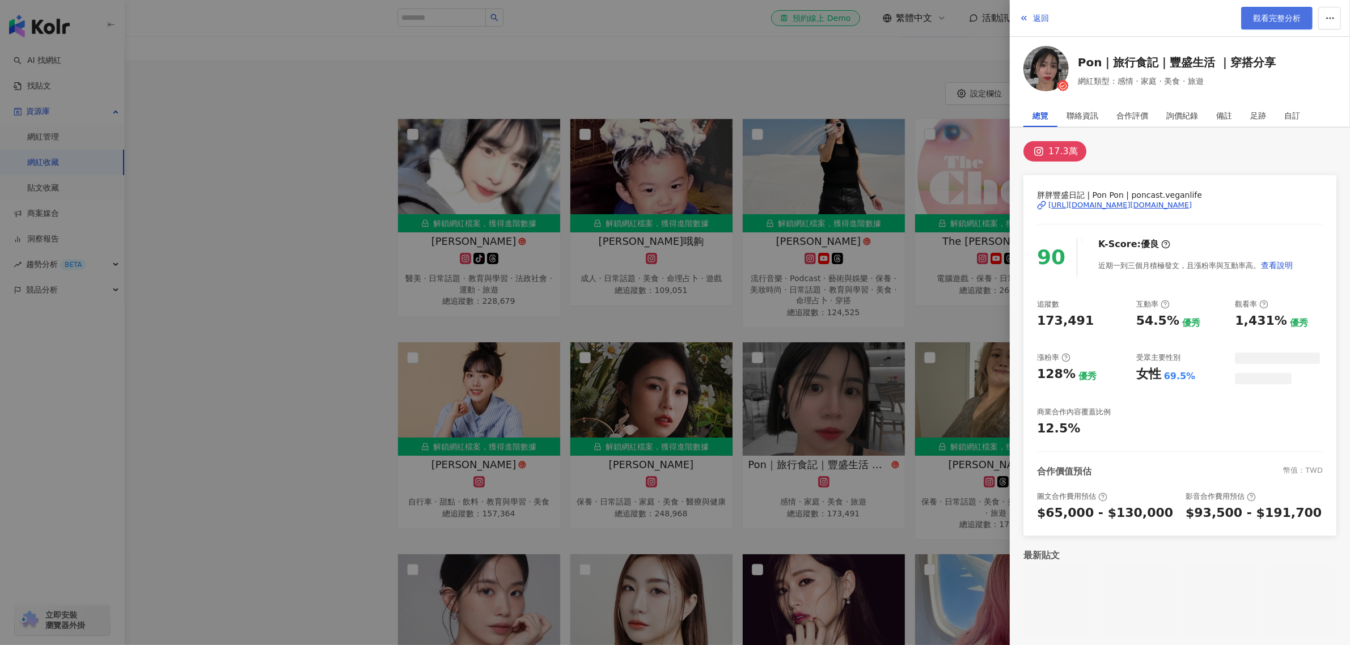
click at [1273, 20] on span "觀看完整分析" at bounding box center [1277, 18] width 48 height 9
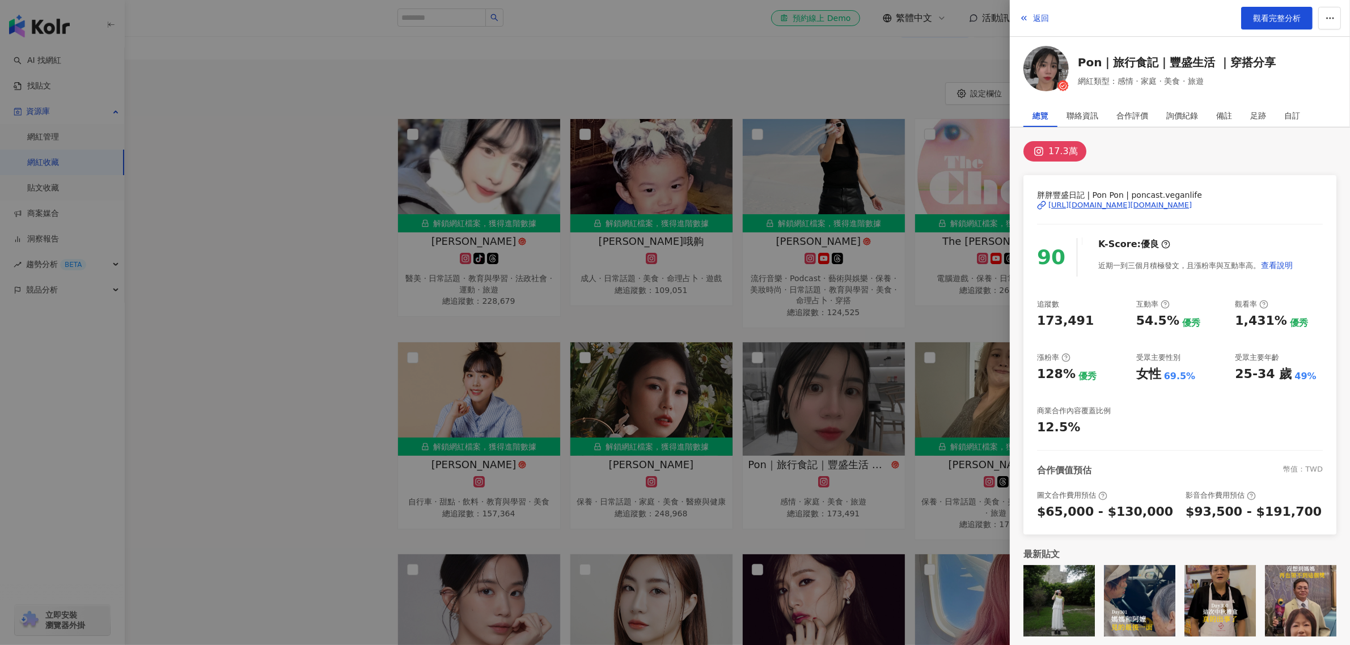
click at [319, 330] on div at bounding box center [675, 322] width 1350 height 645
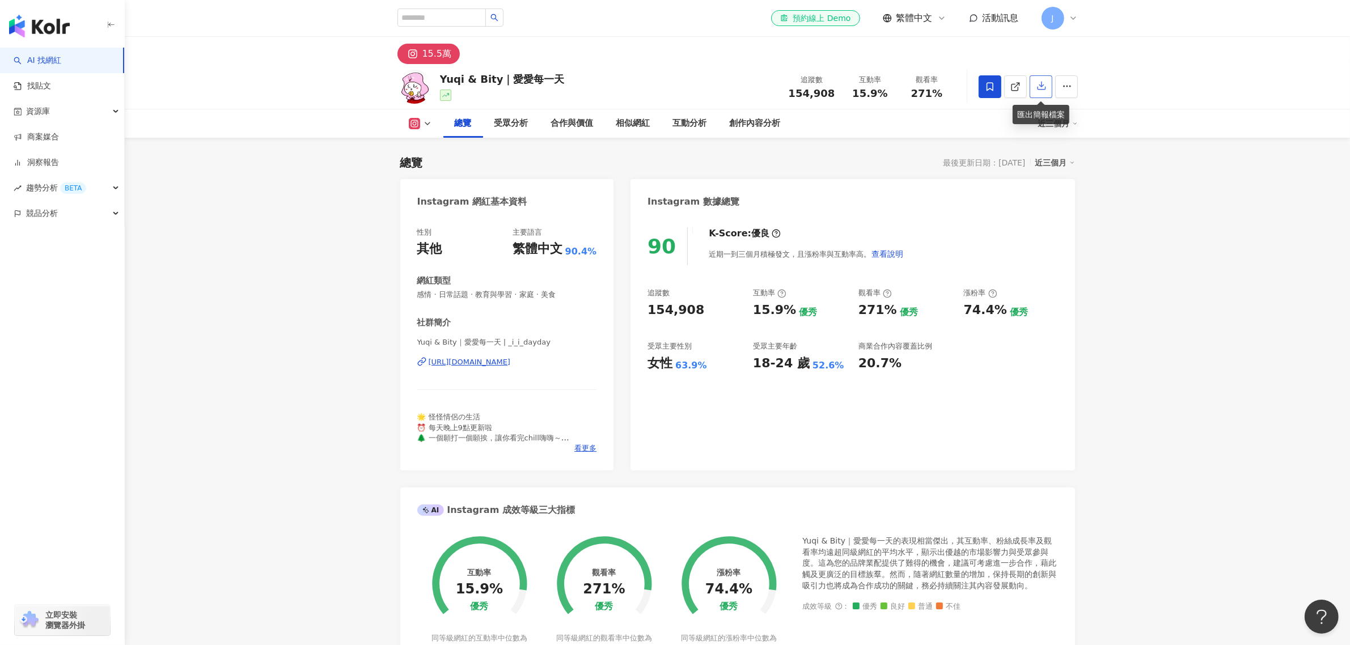
click at [1045, 80] on button "button" at bounding box center [1040, 86] width 23 height 23
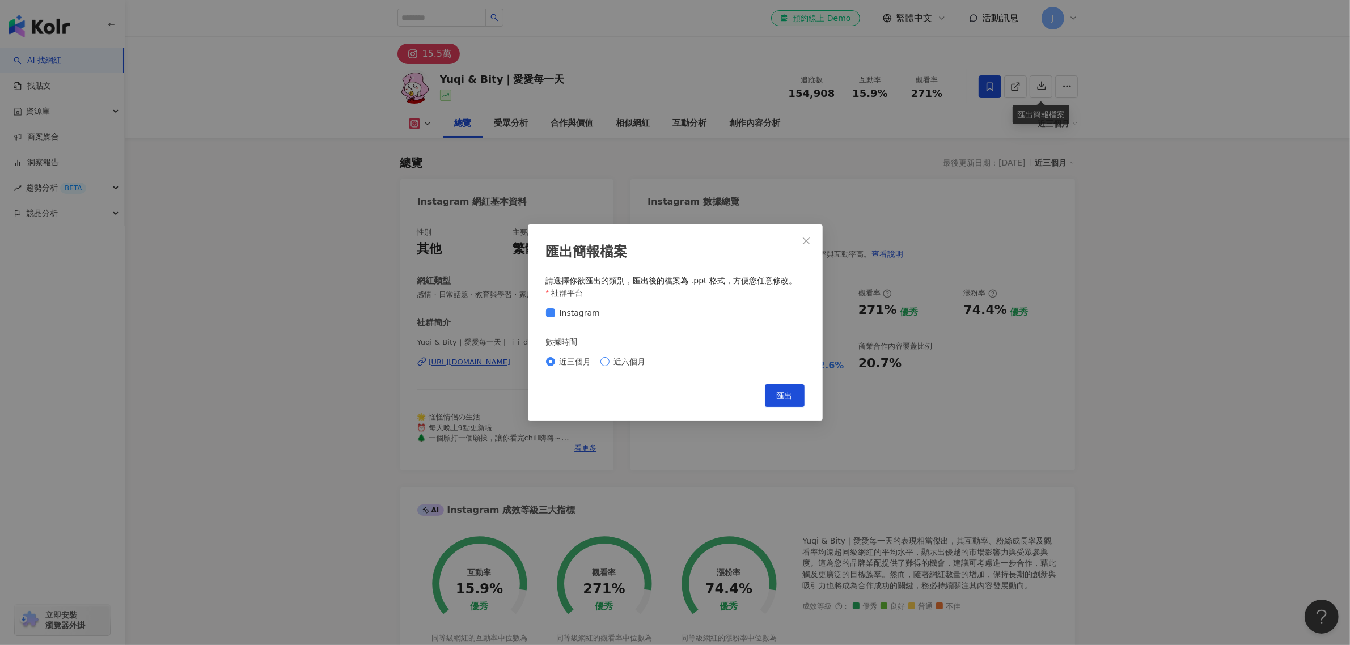
click at [634, 364] on span "近六個月" at bounding box center [629, 361] width 41 height 12
click at [791, 398] on span "匯出" at bounding box center [785, 395] width 16 height 9
click at [801, 238] on icon "close" at bounding box center [805, 240] width 9 height 9
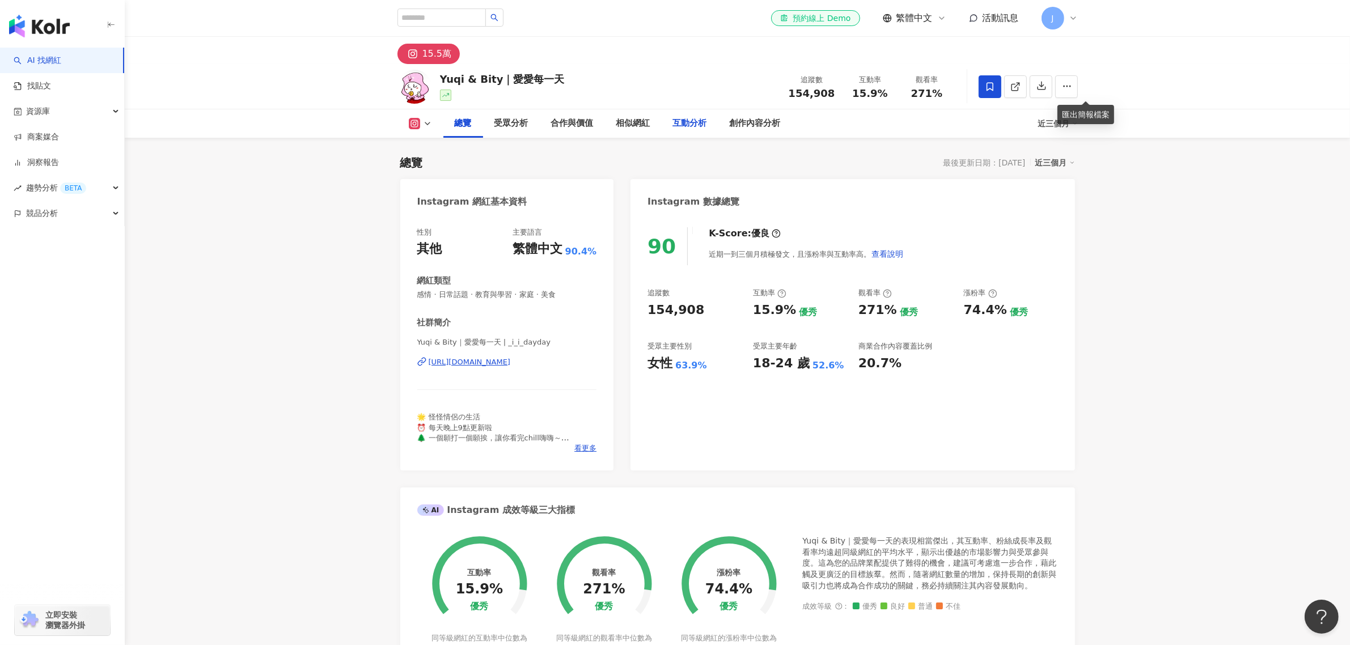
click at [718, 116] on div "互動分析" at bounding box center [689, 123] width 57 height 28
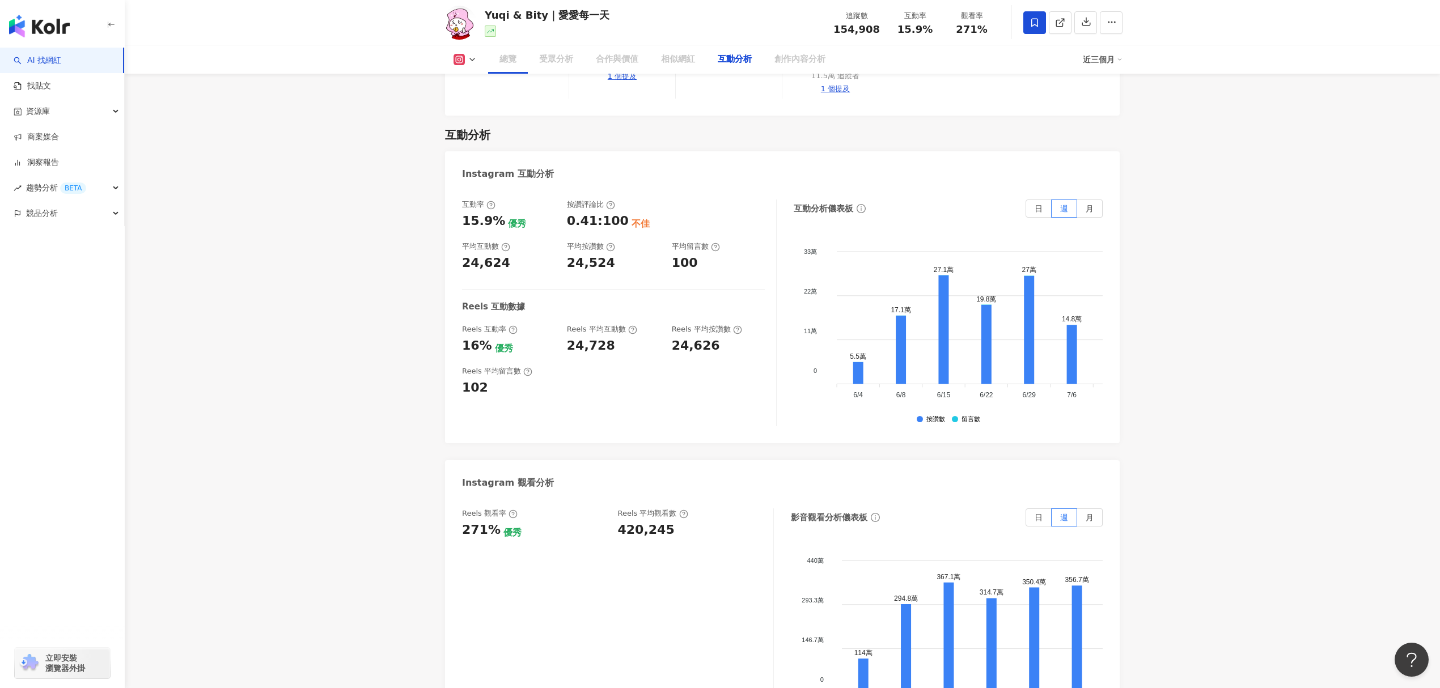
click at [730, 151] on div "Instagram 互動分析" at bounding box center [782, 169] width 675 height 37
click at [799, 59] on div "創作內容分析" at bounding box center [799, 60] width 51 height 14
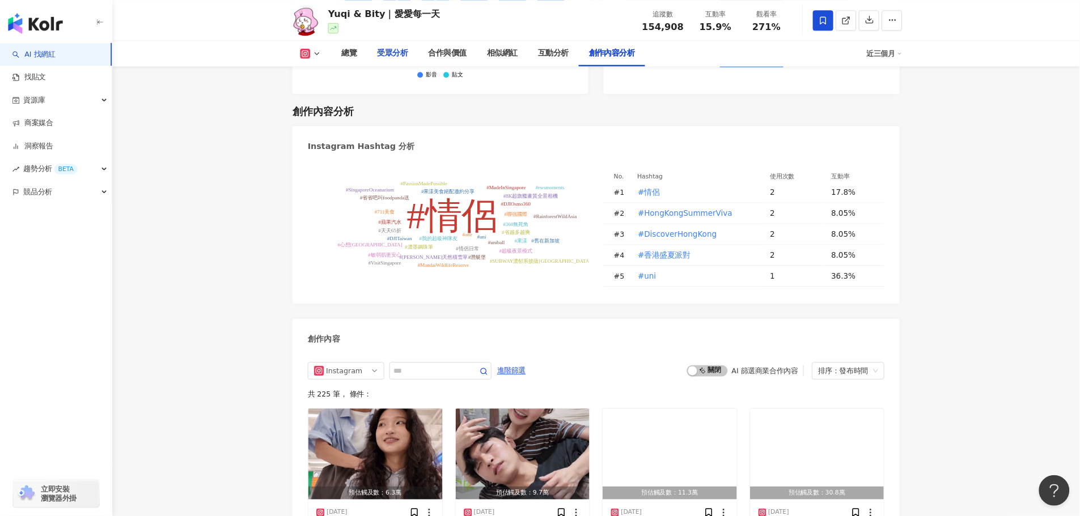
scroll to position [3238, 0]
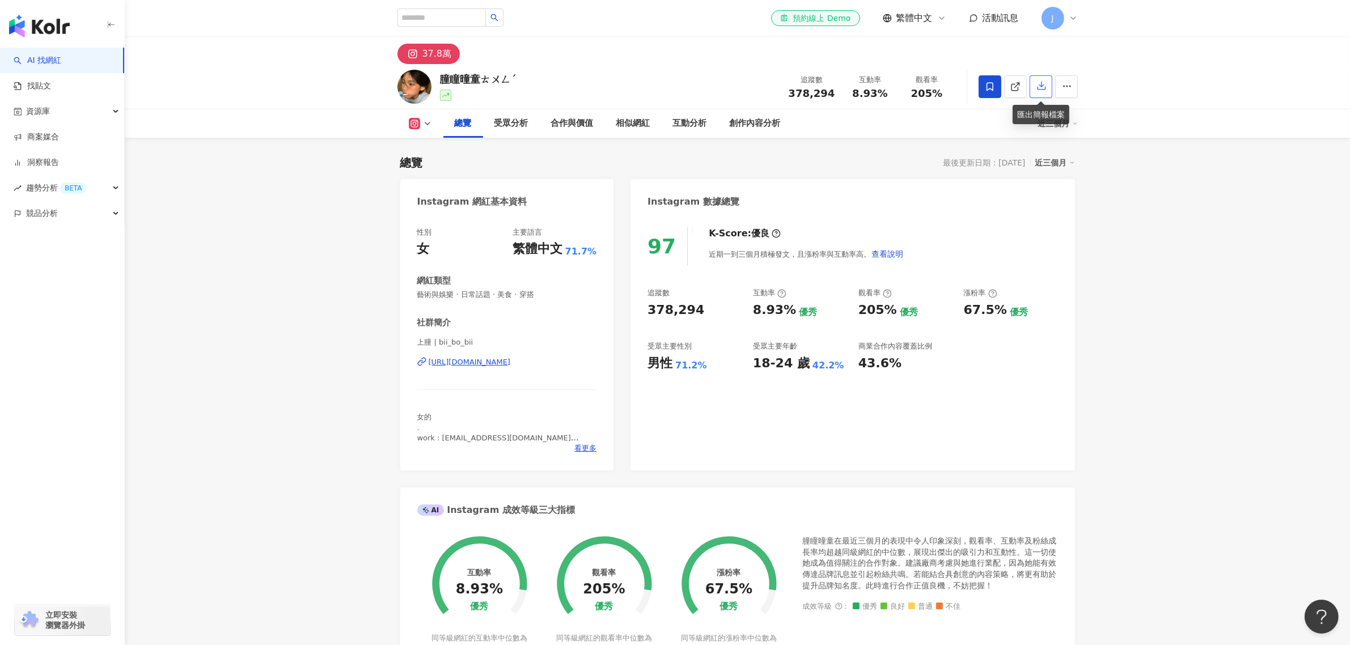
click at [1044, 86] on icon "button" at bounding box center [1041, 85] width 10 height 10
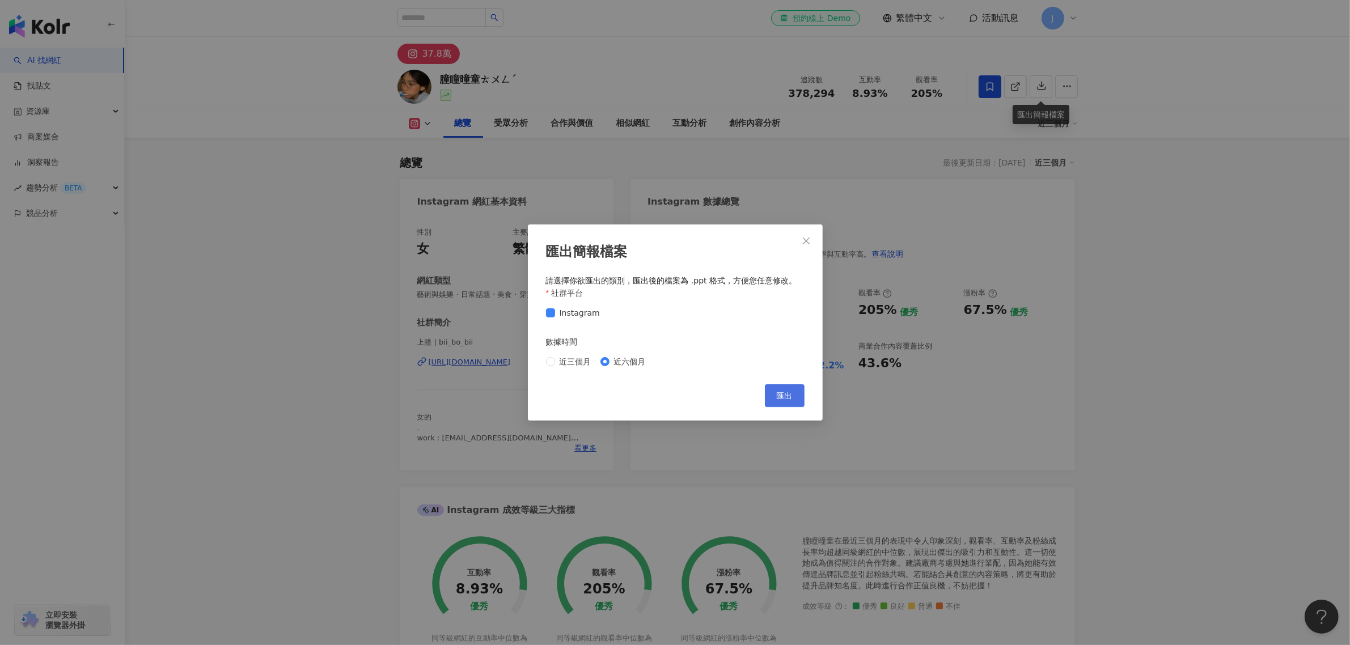
click at [783, 392] on span "匯出" at bounding box center [785, 395] width 16 height 9
click at [795, 230] on button "Close" at bounding box center [806, 241] width 23 height 23
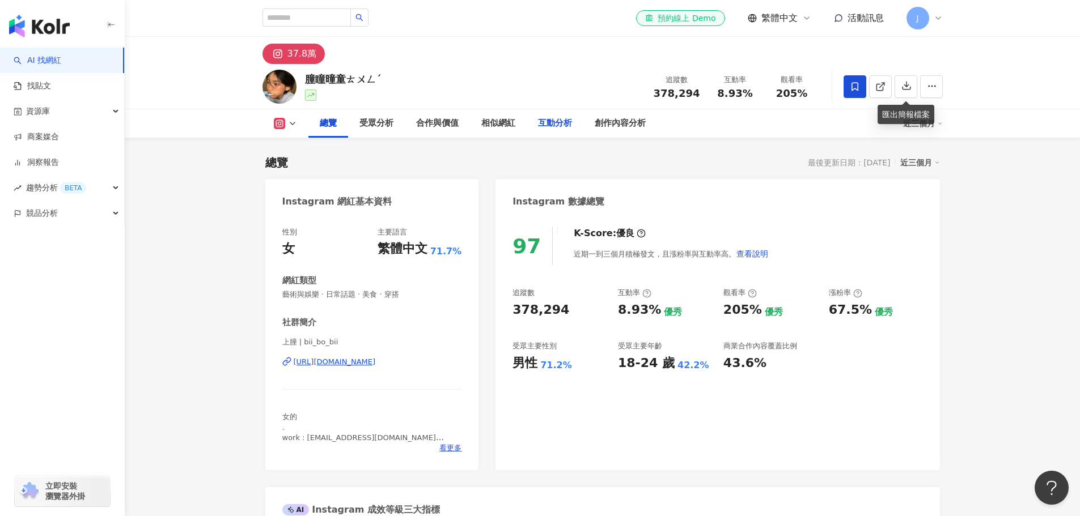
click at [549, 121] on div "互動分析" at bounding box center [555, 124] width 34 height 14
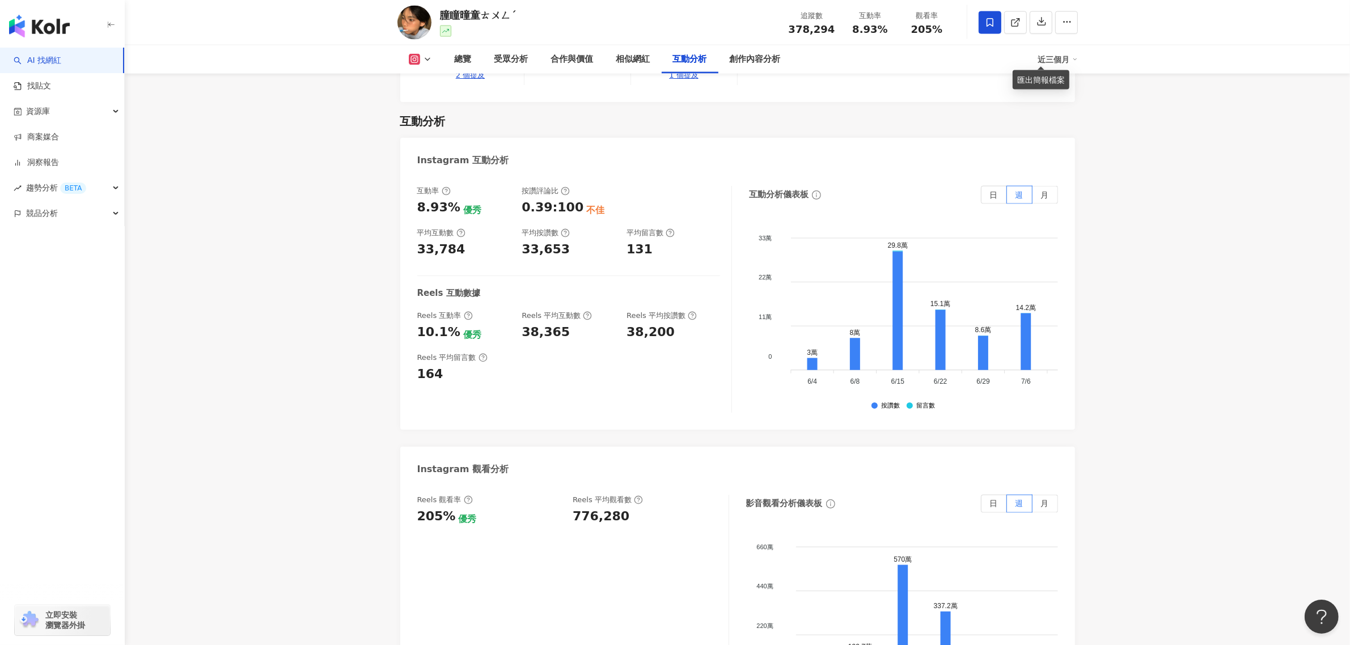
scroll to position [2185, 0]
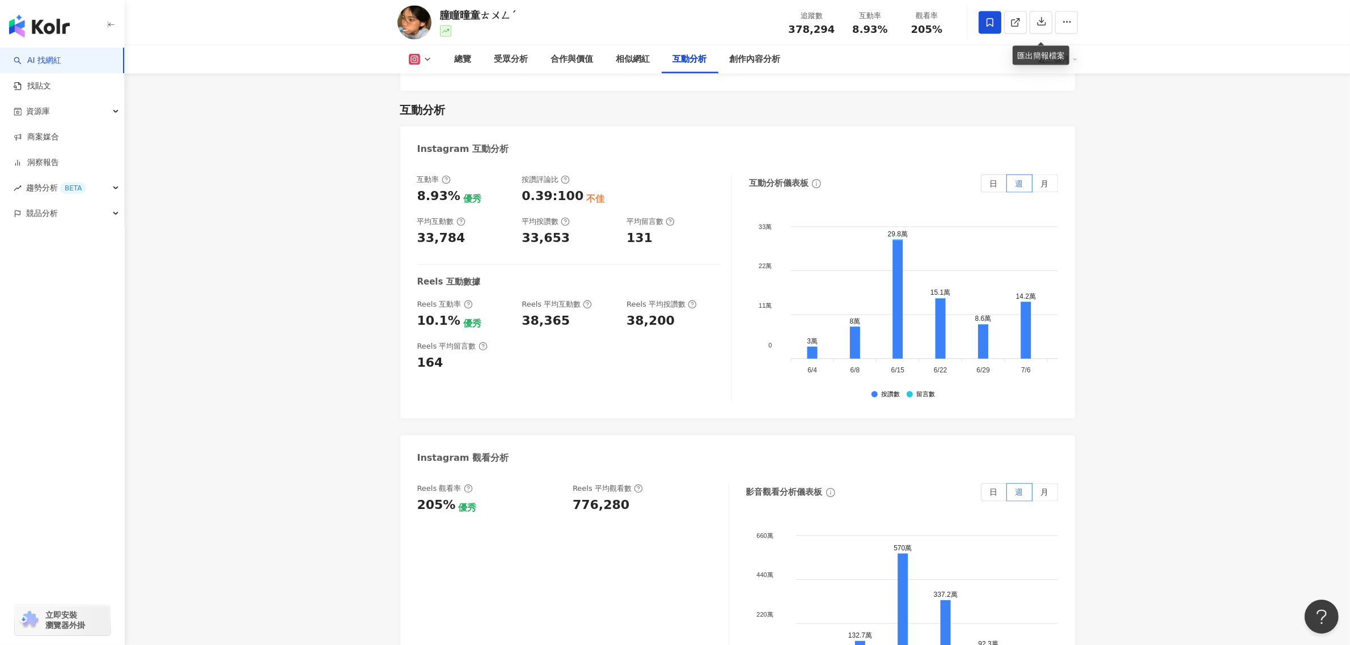
scroll to position [2225, 0]
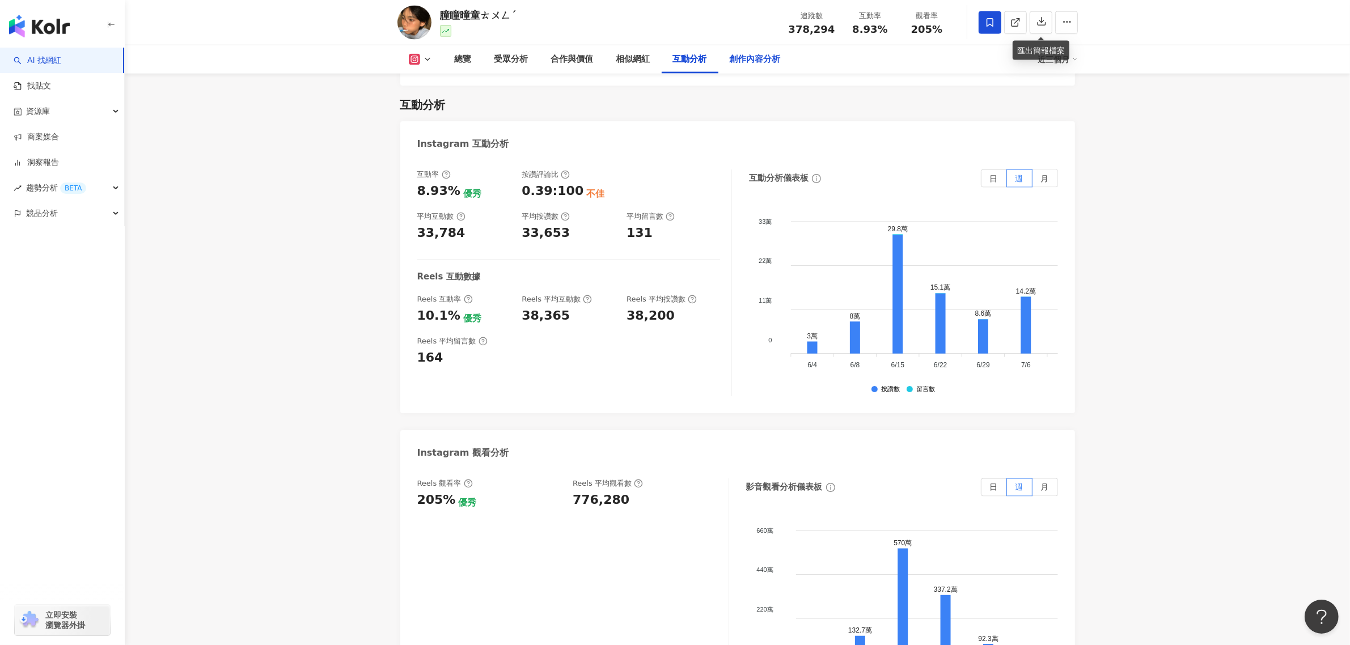
click at [753, 46] on div "創作內容分析" at bounding box center [755, 59] width 74 height 28
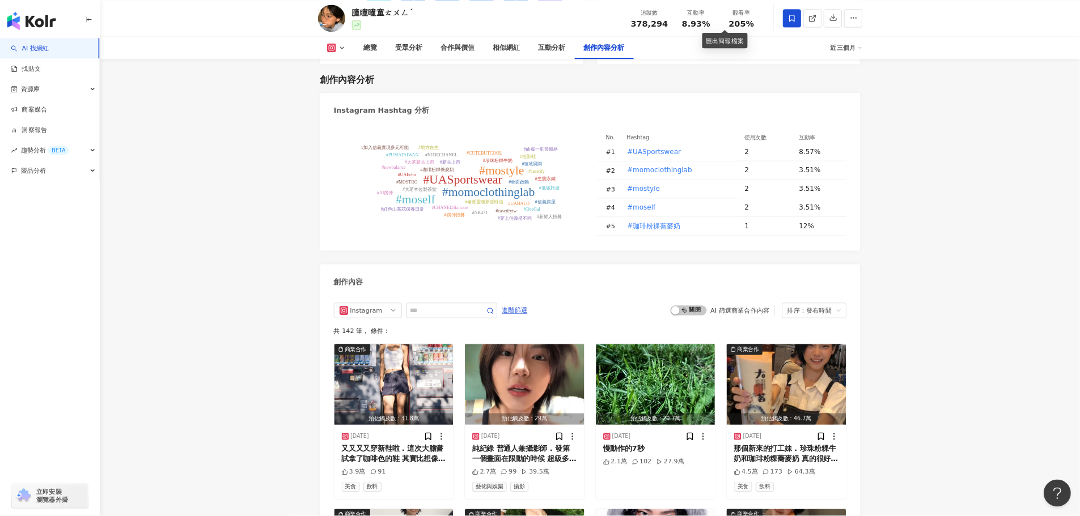
scroll to position [3224, 0]
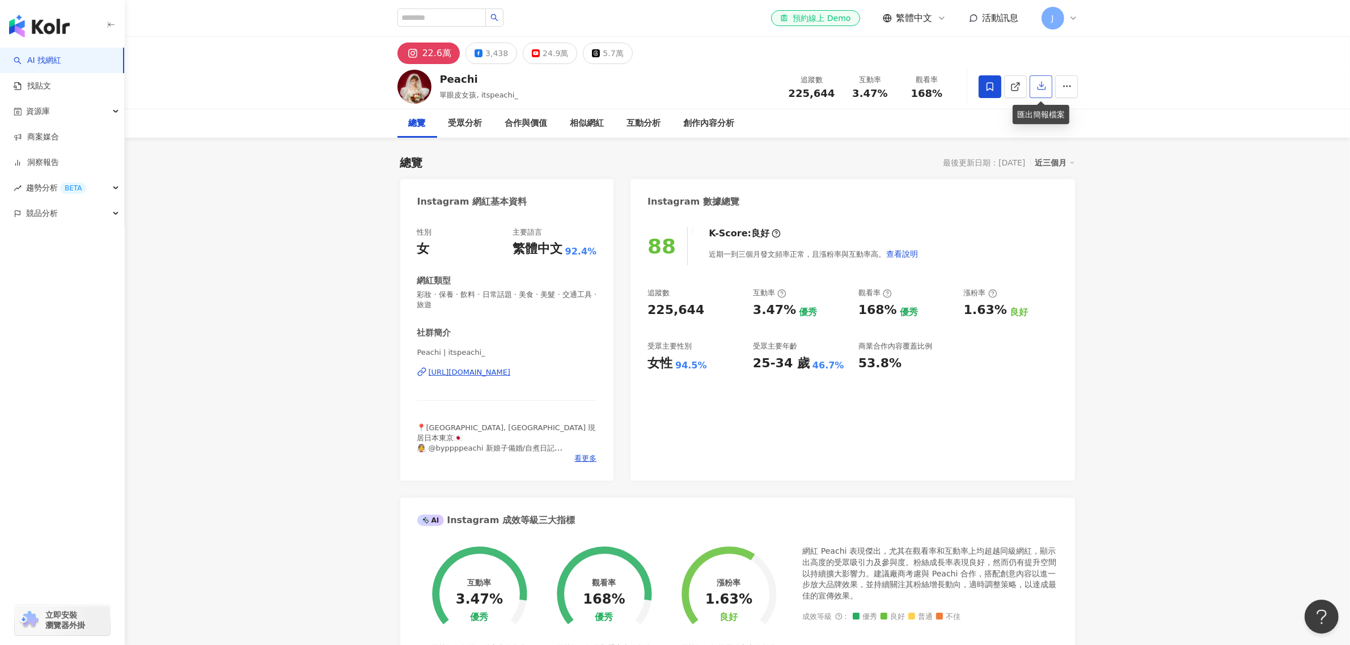
click at [1045, 86] on icon "button" at bounding box center [1041, 85] width 10 height 10
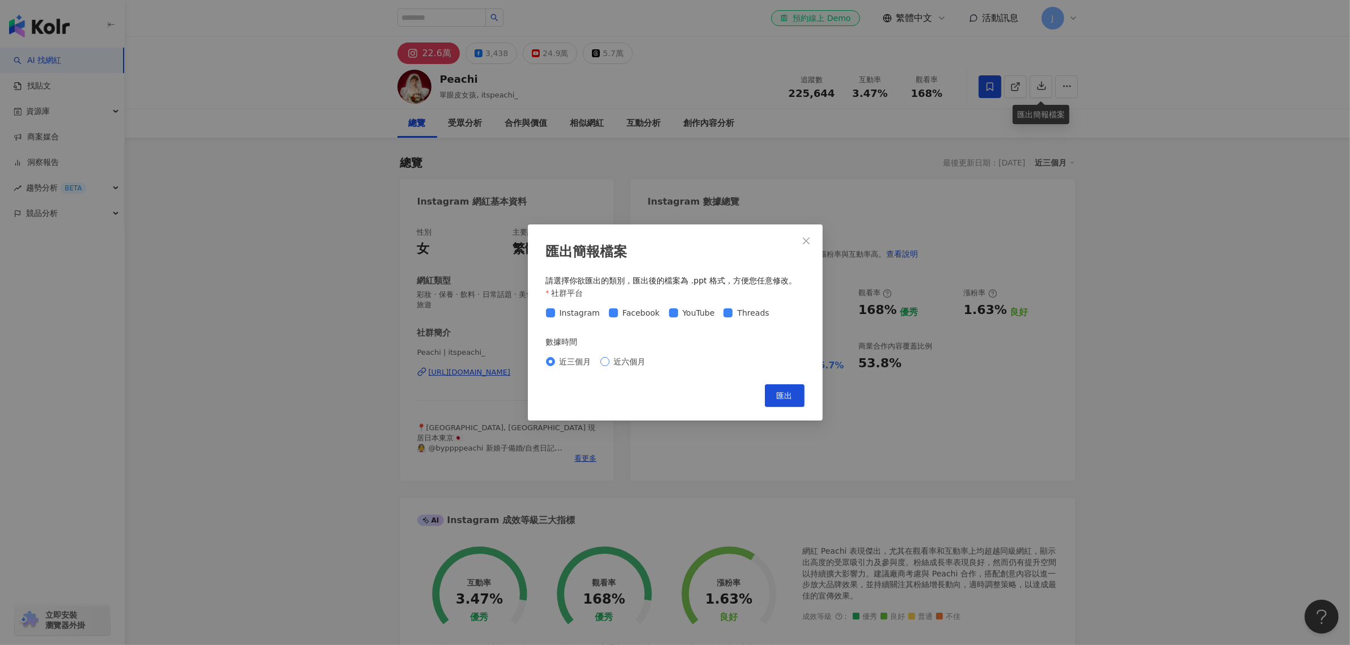
click at [620, 364] on span "近六個月" at bounding box center [629, 361] width 41 height 12
click at [780, 397] on span "匯出" at bounding box center [785, 395] width 16 height 9
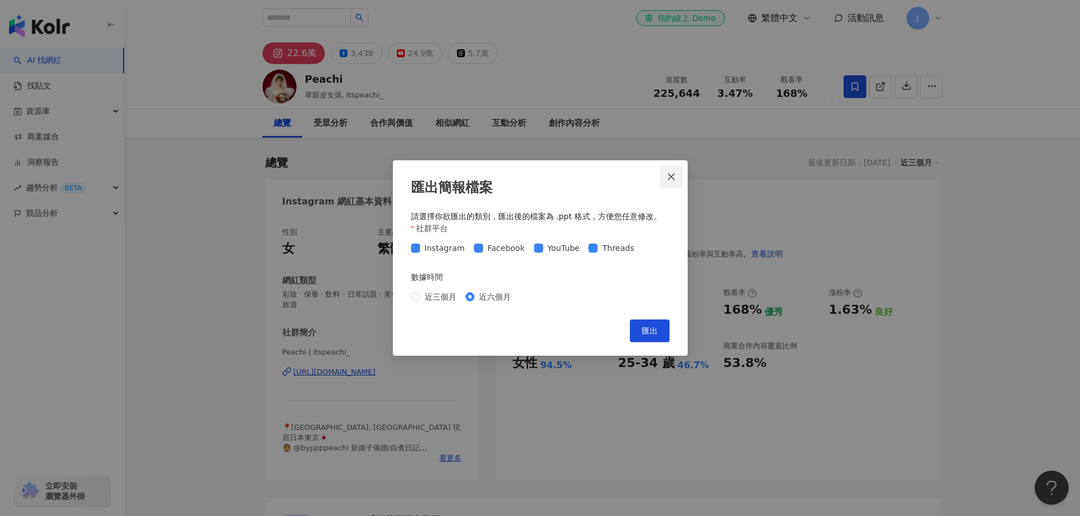
click at [669, 179] on icon "close" at bounding box center [671, 176] width 9 height 9
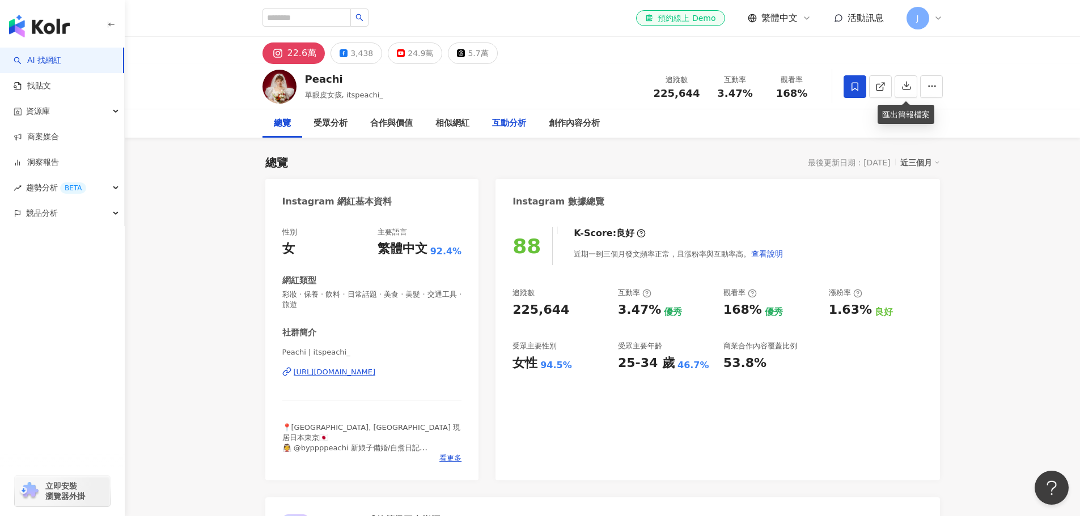
click at [505, 121] on div "互動分析" at bounding box center [509, 124] width 34 height 14
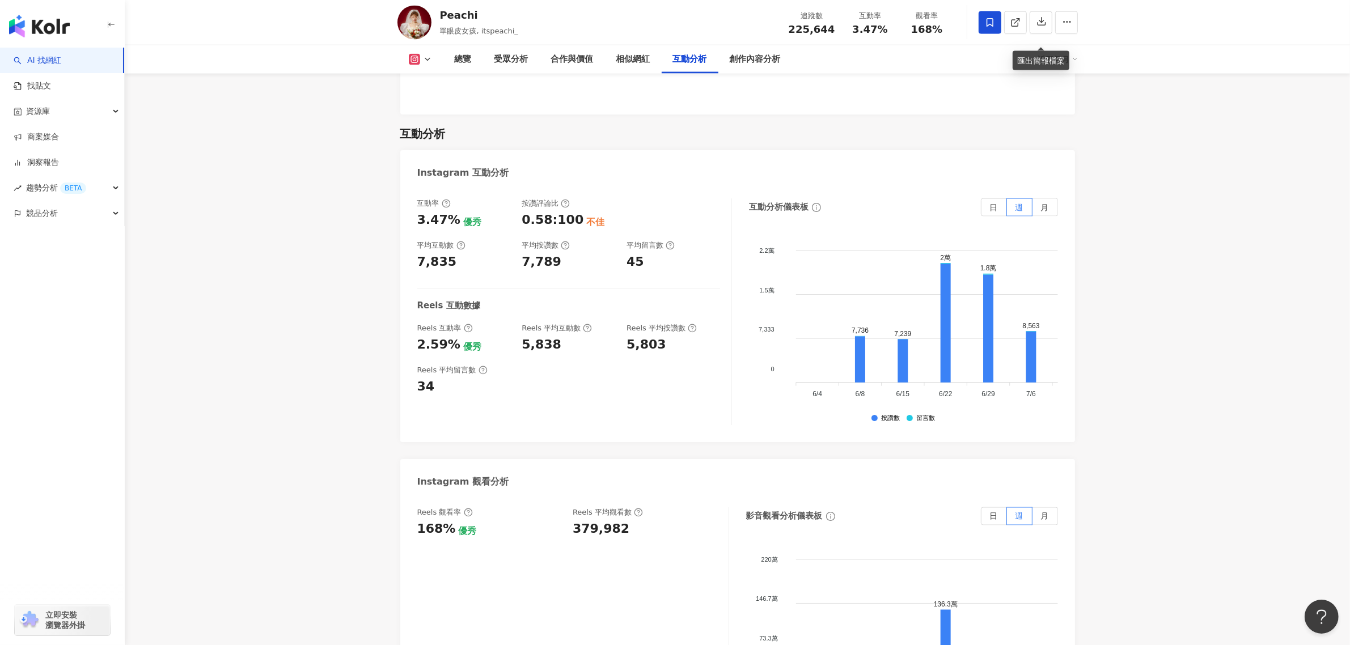
scroll to position [2263, 0]
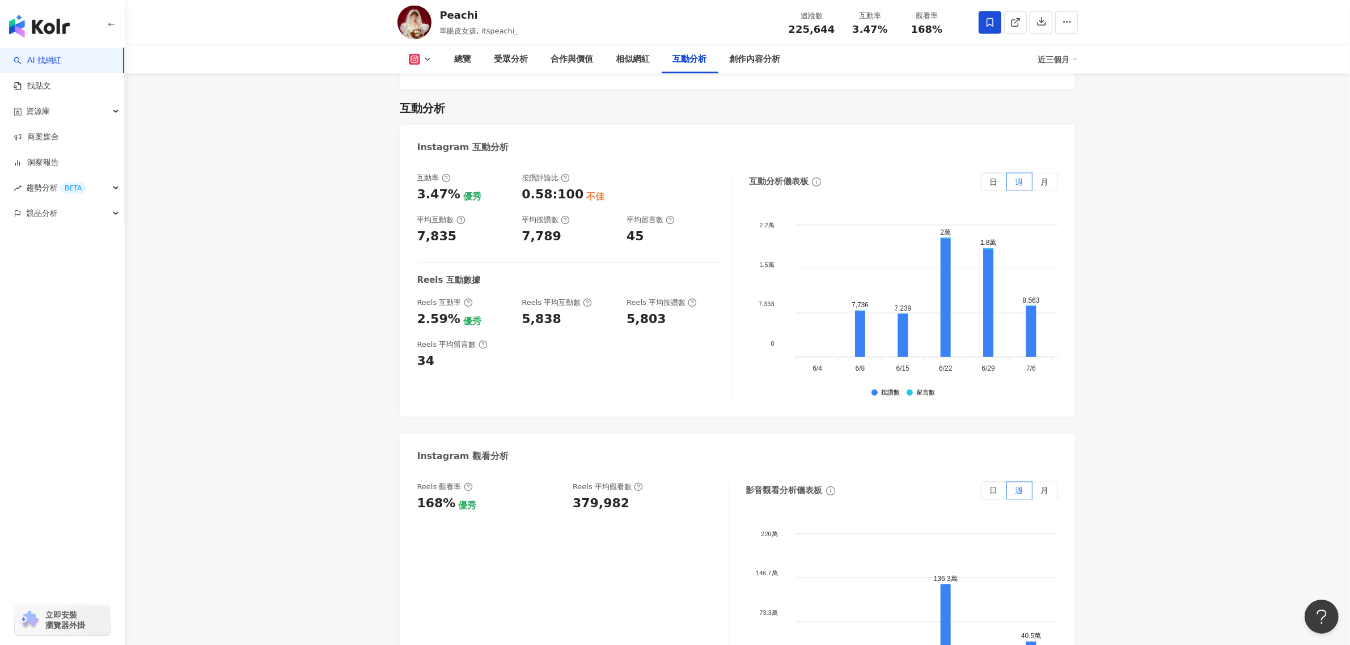
click at [1072, 58] on icon at bounding box center [1075, 60] width 6 height 6
click at [1055, 112] on link "近六個月" at bounding box center [1063, 107] width 32 height 12
click at [1064, 125] on div "Instagram 互動分析" at bounding box center [737, 143] width 675 height 37
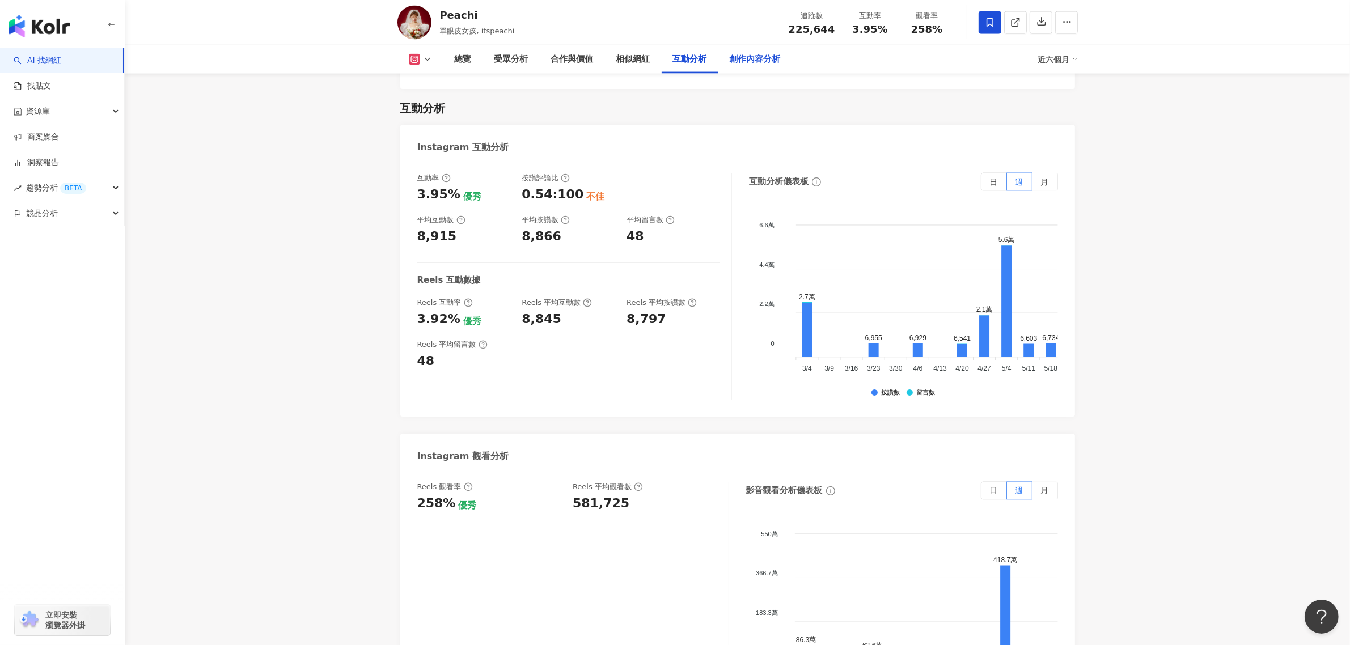
click at [765, 63] on div "創作內容分析" at bounding box center [755, 60] width 51 height 14
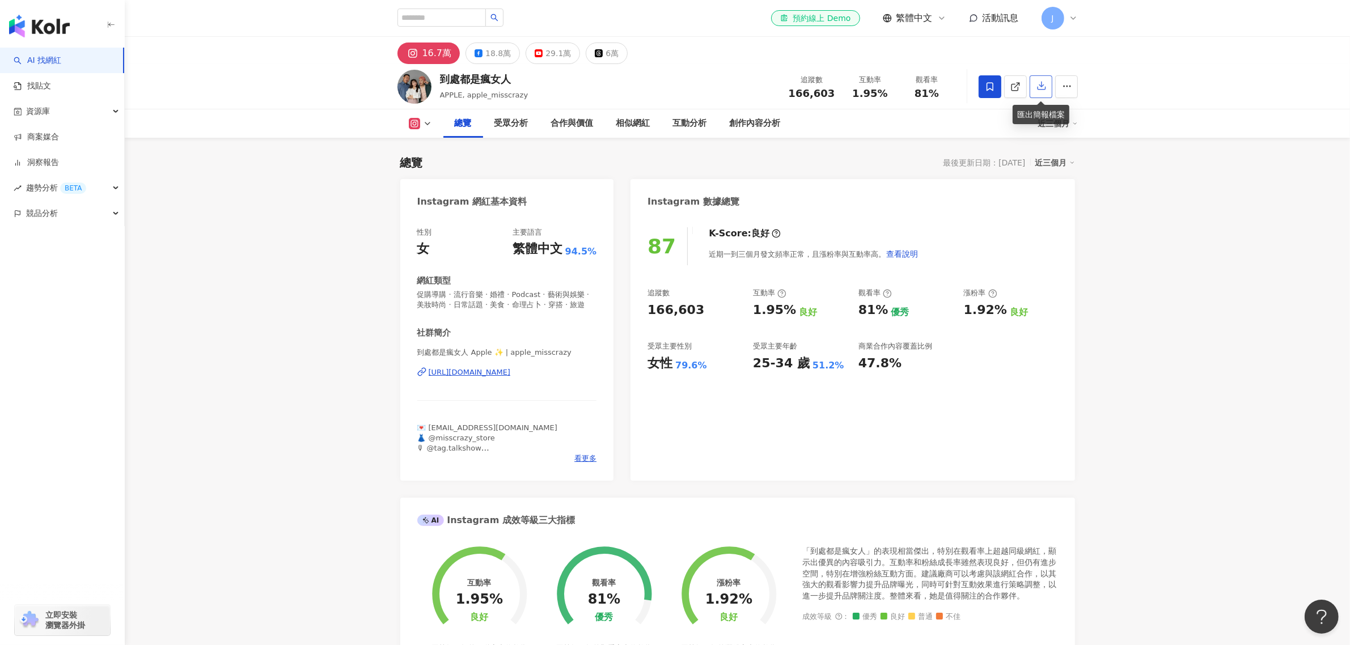
click at [1036, 86] on icon "button" at bounding box center [1041, 85] width 10 height 10
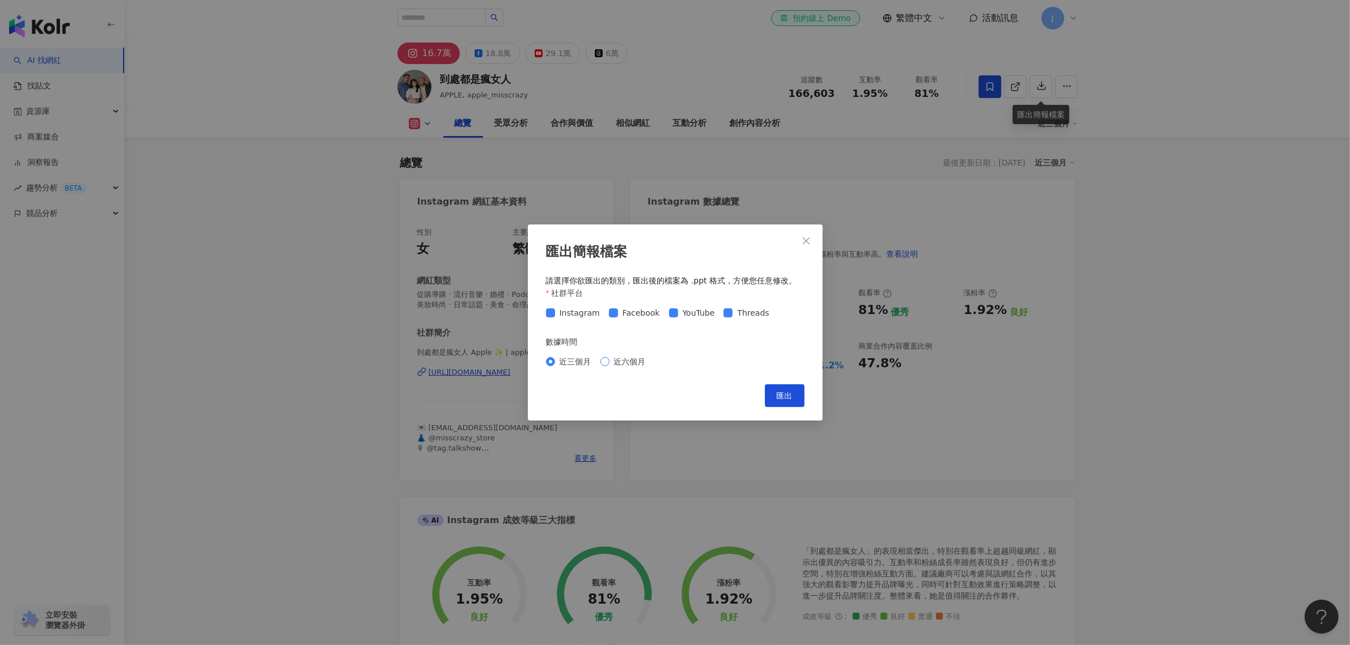
click at [616, 359] on span "近六個月" at bounding box center [629, 361] width 41 height 12
click at [785, 402] on button "匯出" at bounding box center [785, 395] width 40 height 23
click at [795, 236] on span "Close" at bounding box center [806, 240] width 23 height 9
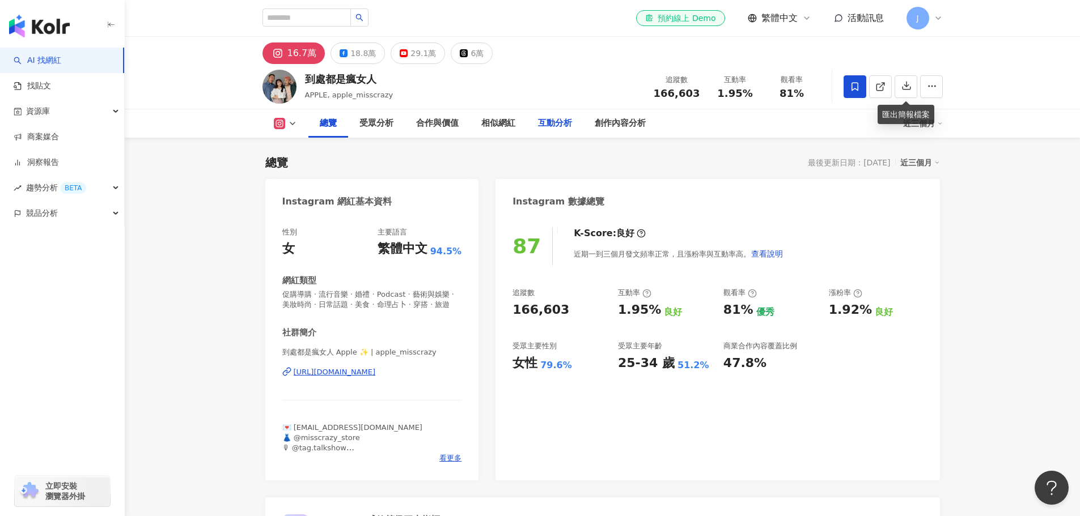
click at [540, 120] on div "互動分析" at bounding box center [555, 124] width 34 height 14
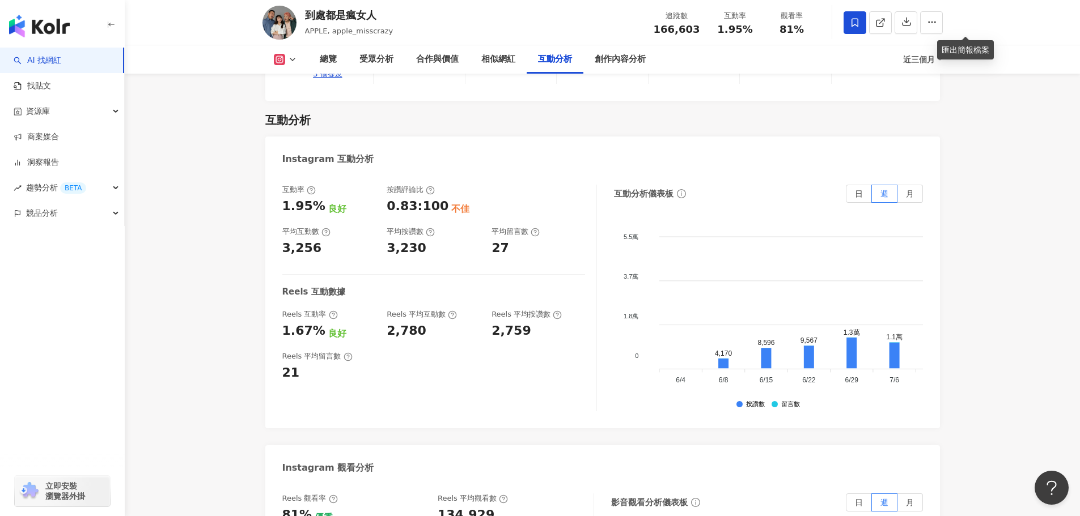
click at [943, 66] on div "近三個月" at bounding box center [923, 59] width 40 height 18
click at [943, 61] on icon at bounding box center [940, 60] width 6 height 6
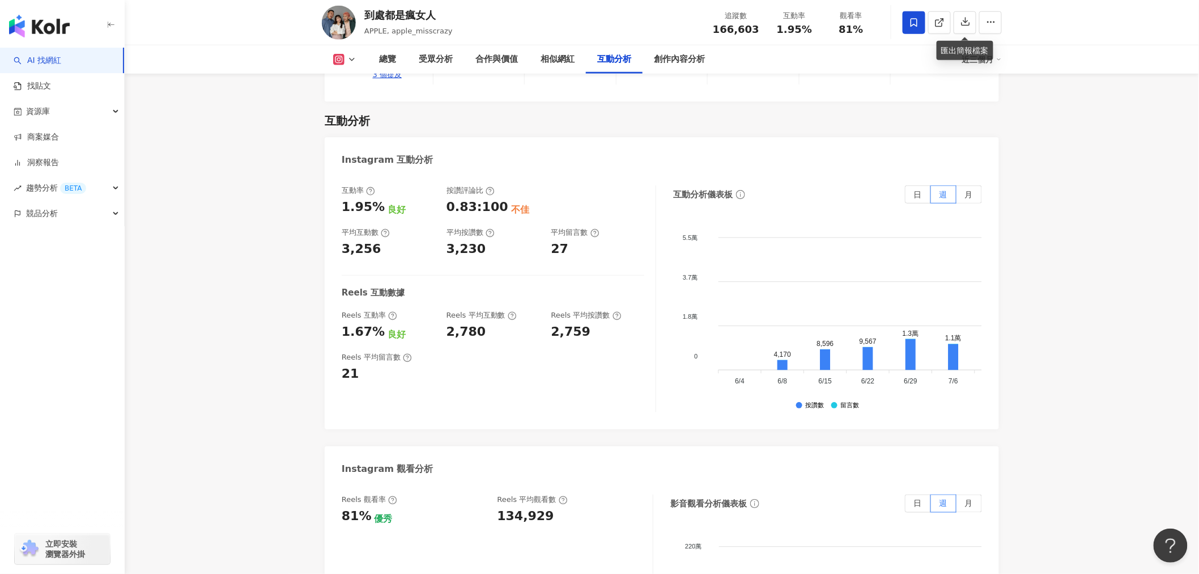
click at [992, 137] on div "Instagram 互動分析" at bounding box center [662, 155] width 675 height 37
click at [999, 64] on div "近三個月" at bounding box center [982, 59] width 40 height 18
click at [986, 103] on link "近六個月" at bounding box center [988, 107] width 32 height 12
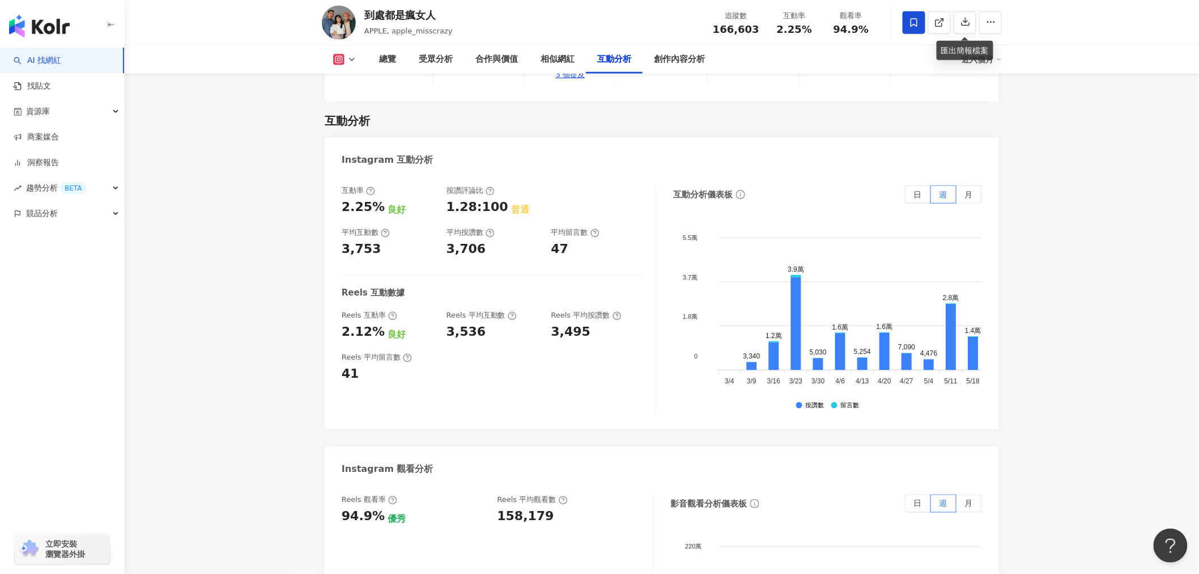
scroll to position [2281, 0]
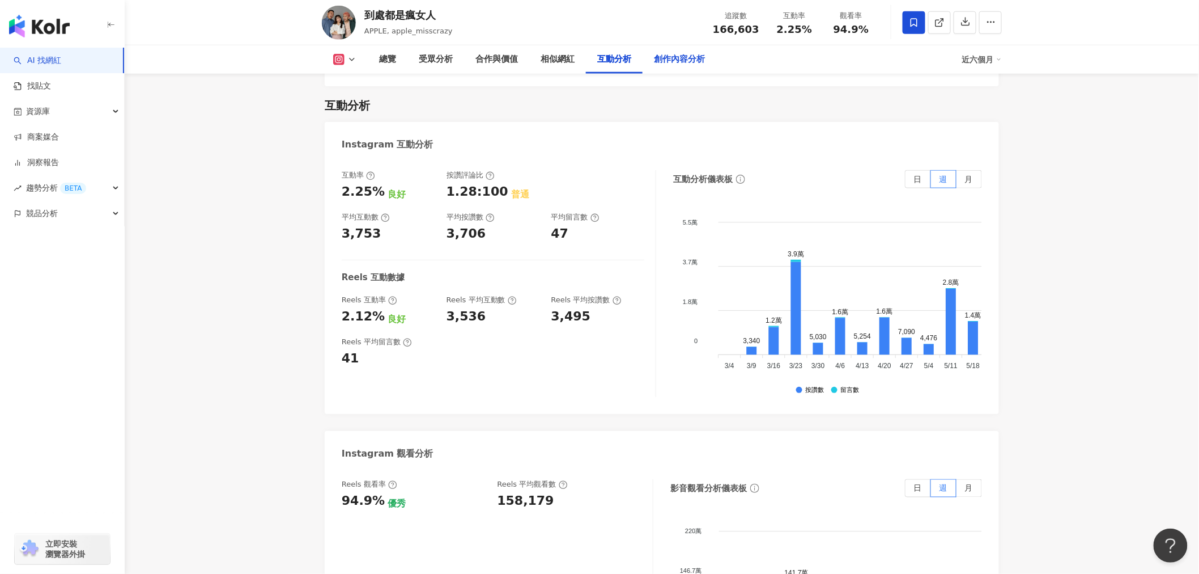
click at [659, 52] on div "創作內容分析" at bounding box center [680, 59] width 74 height 28
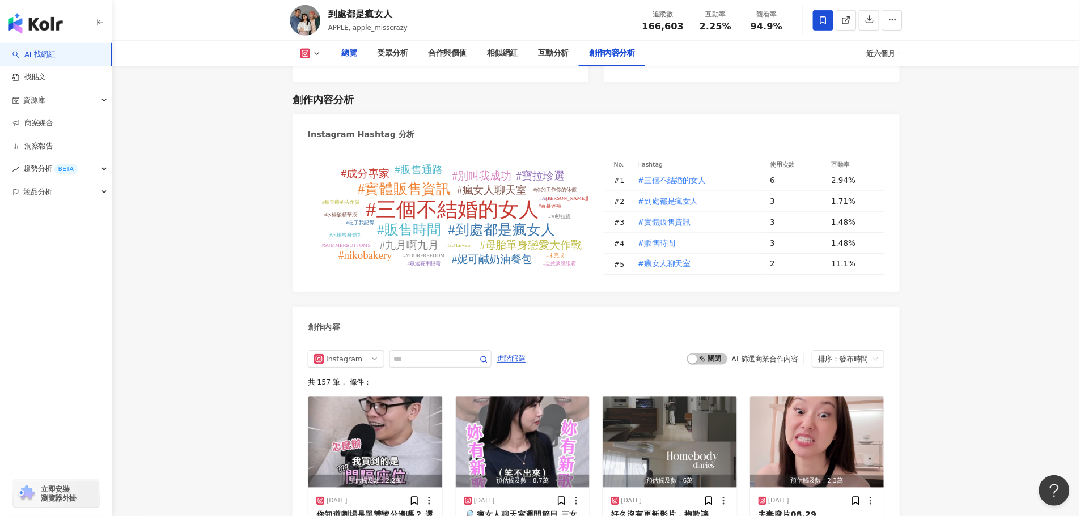
scroll to position [3268, 0]
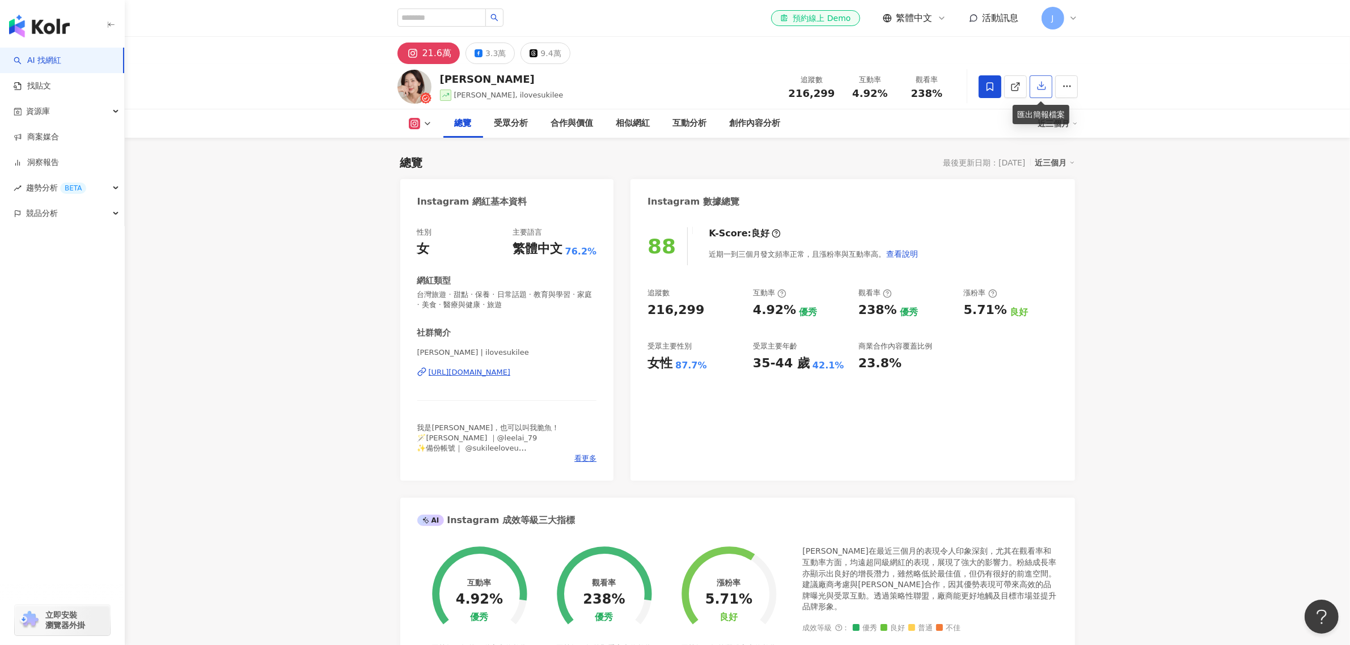
click at [1033, 86] on button "button" at bounding box center [1040, 86] width 23 height 23
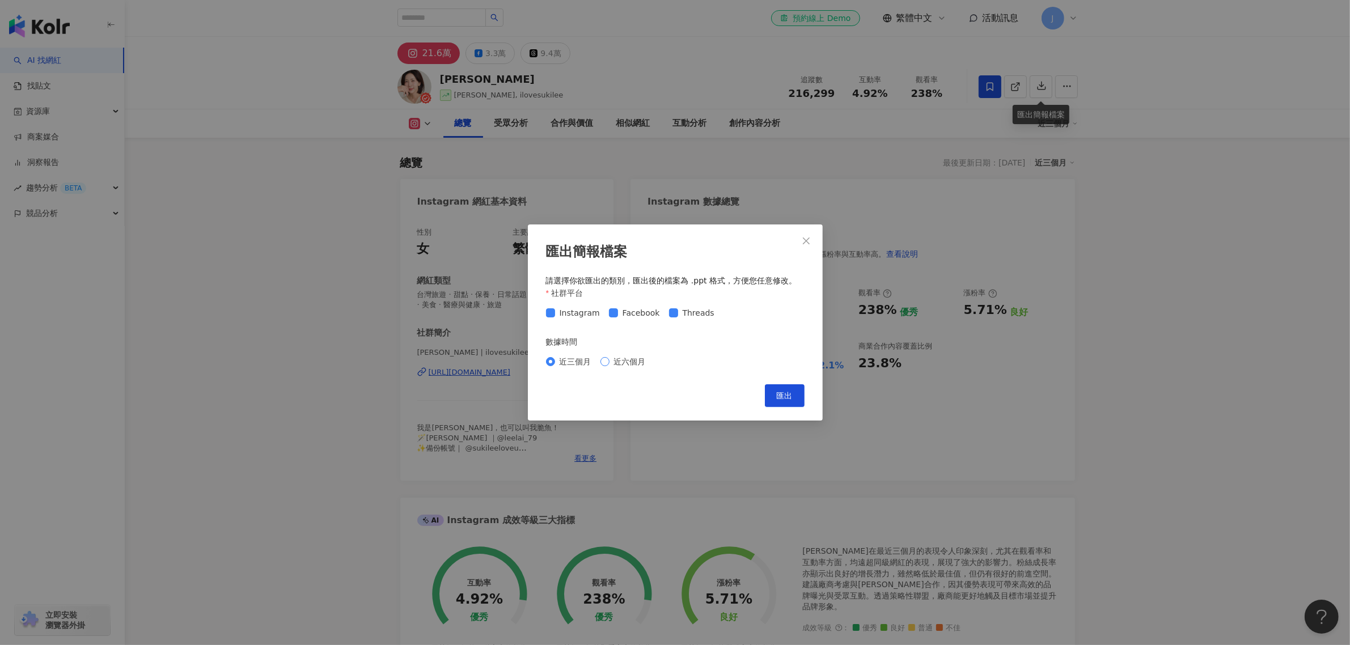
click at [625, 364] on span "近六個月" at bounding box center [629, 361] width 41 height 12
click at [792, 394] on button "匯出" at bounding box center [785, 395] width 40 height 23
click at [803, 237] on icon "close" at bounding box center [806, 240] width 7 height 7
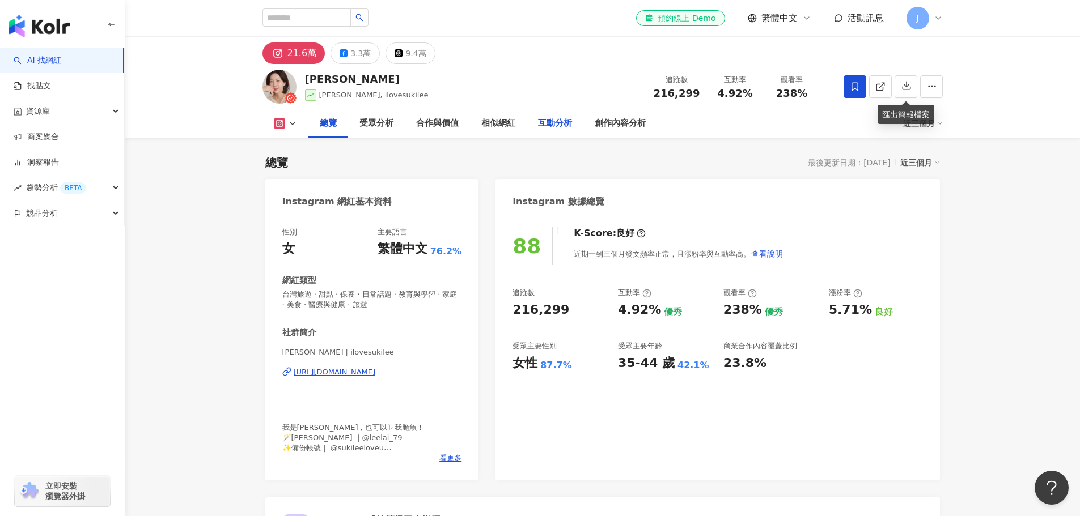
click at [554, 125] on div "互動分析" at bounding box center [555, 124] width 34 height 14
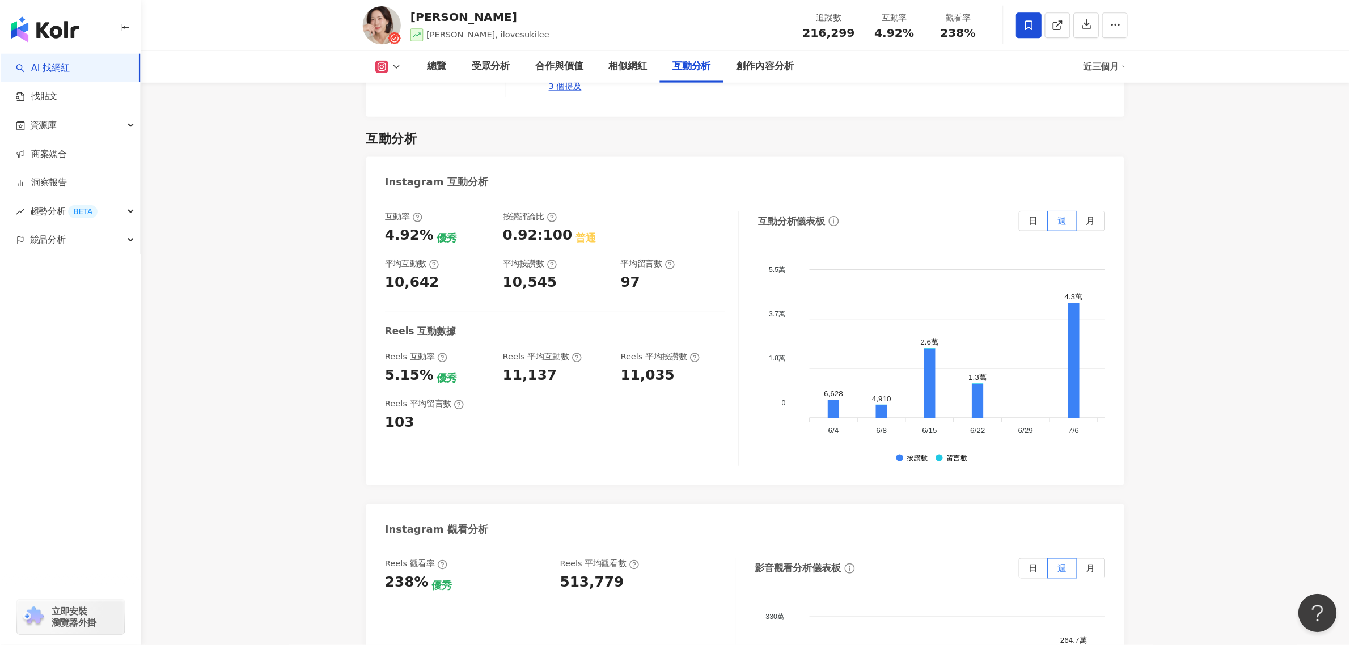
scroll to position [2217, 0]
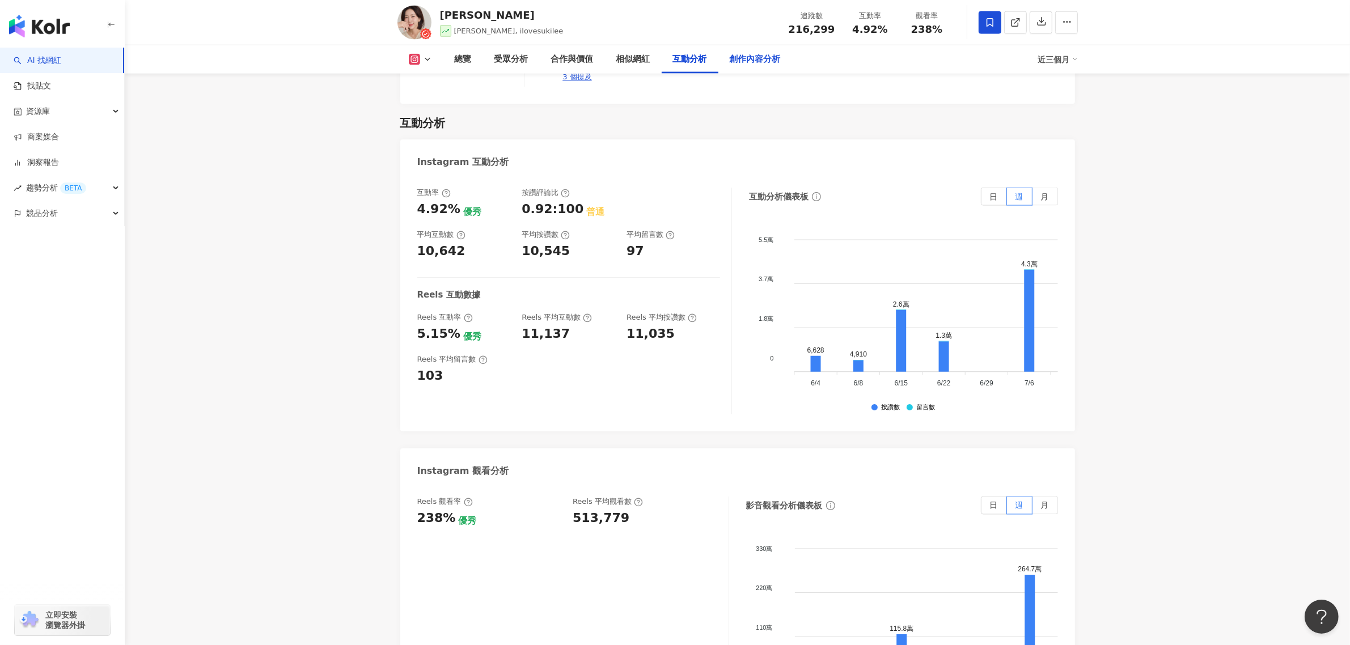
click at [758, 45] on div "創作內容分析" at bounding box center [755, 59] width 74 height 28
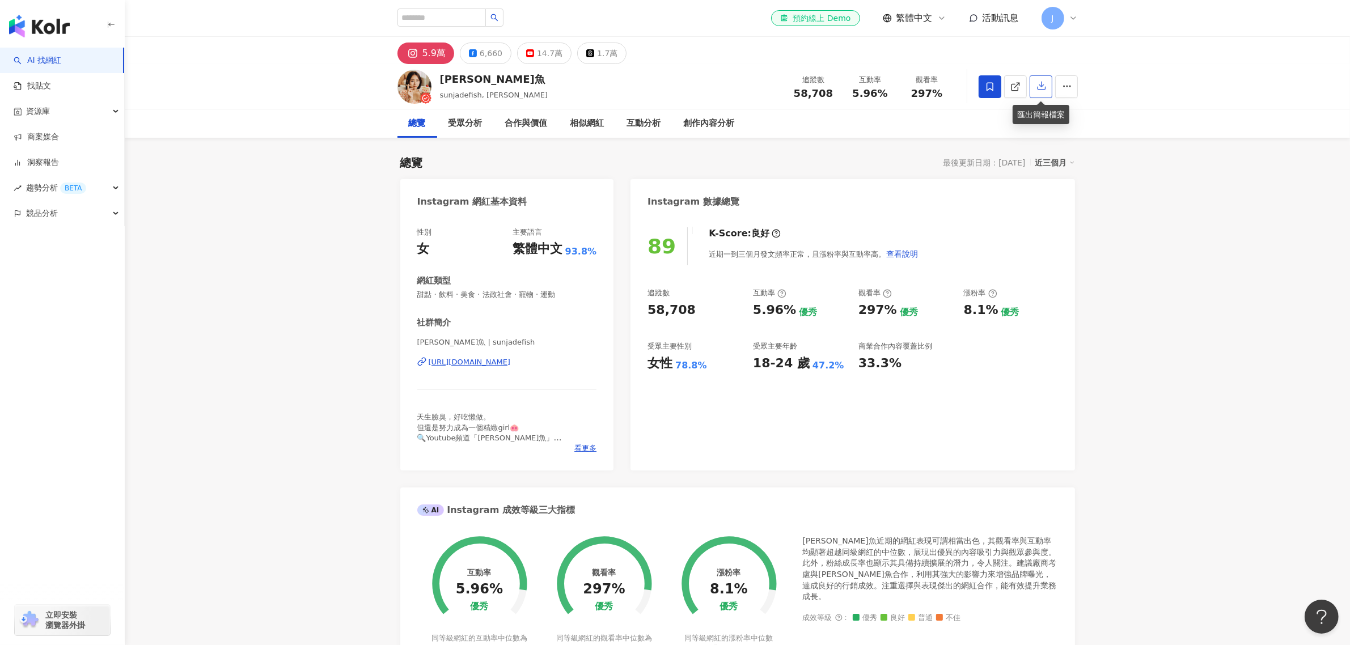
click at [1041, 84] on icon "button" at bounding box center [1041, 86] width 8 height 8
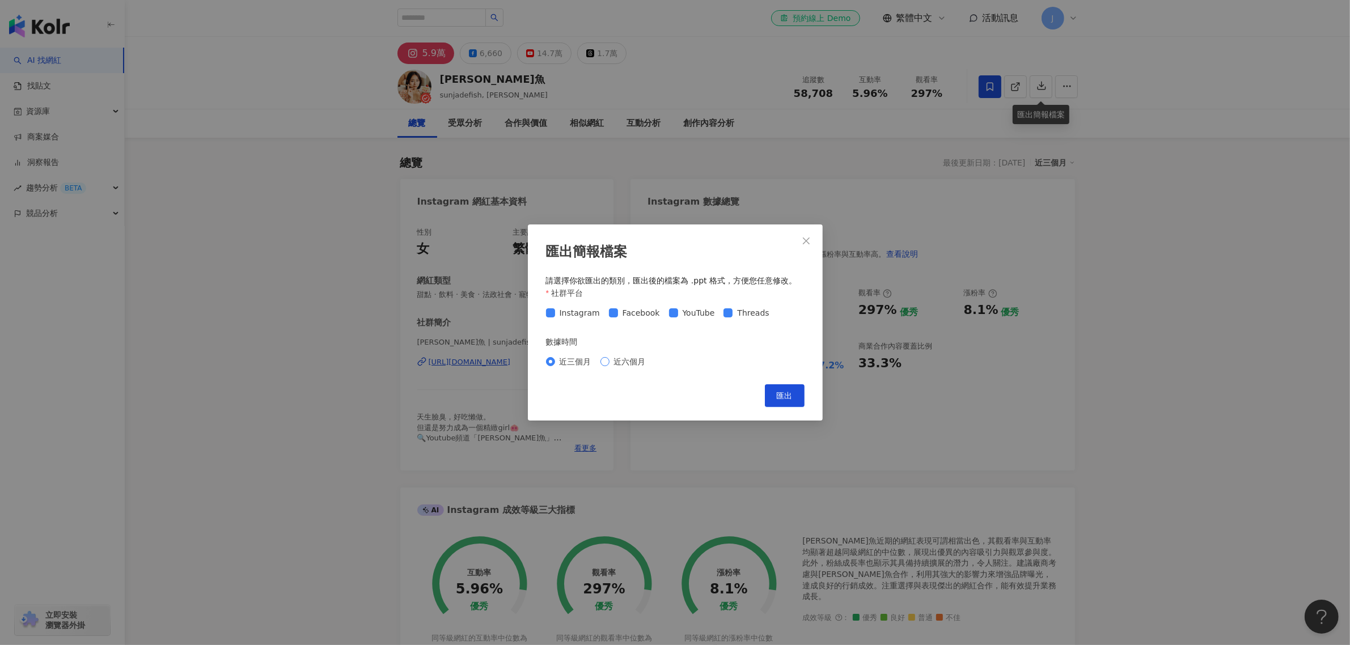
click at [628, 362] on span "近六個月" at bounding box center [629, 361] width 41 height 12
click at [785, 394] on span "匯出" at bounding box center [785, 395] width 16 height 9
click at [801, 236] on icon "close" at bounding box center [805, 240] width 9 height 9
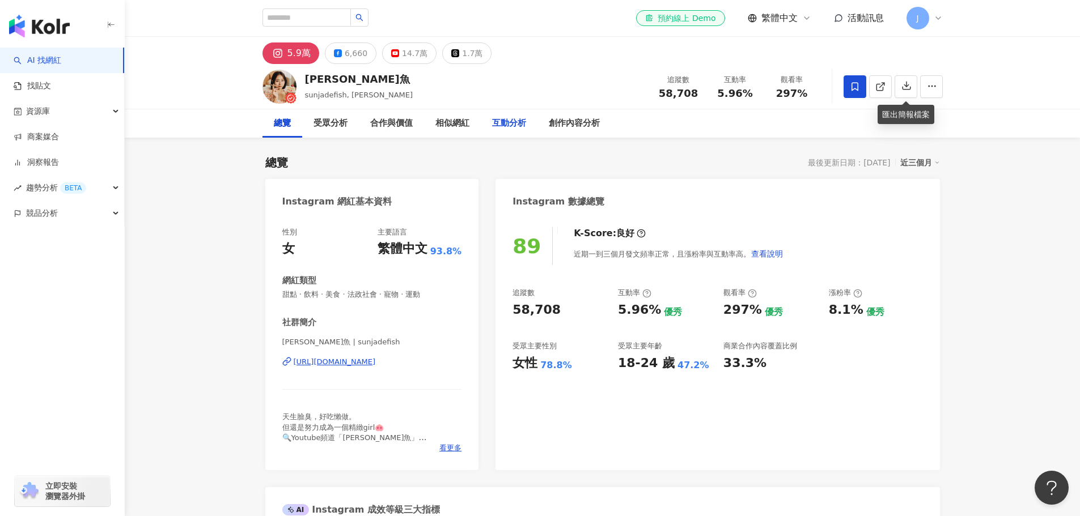
click at [500, 125] on div "互動分析" at bounding box center [509, 124] width 34 height 14
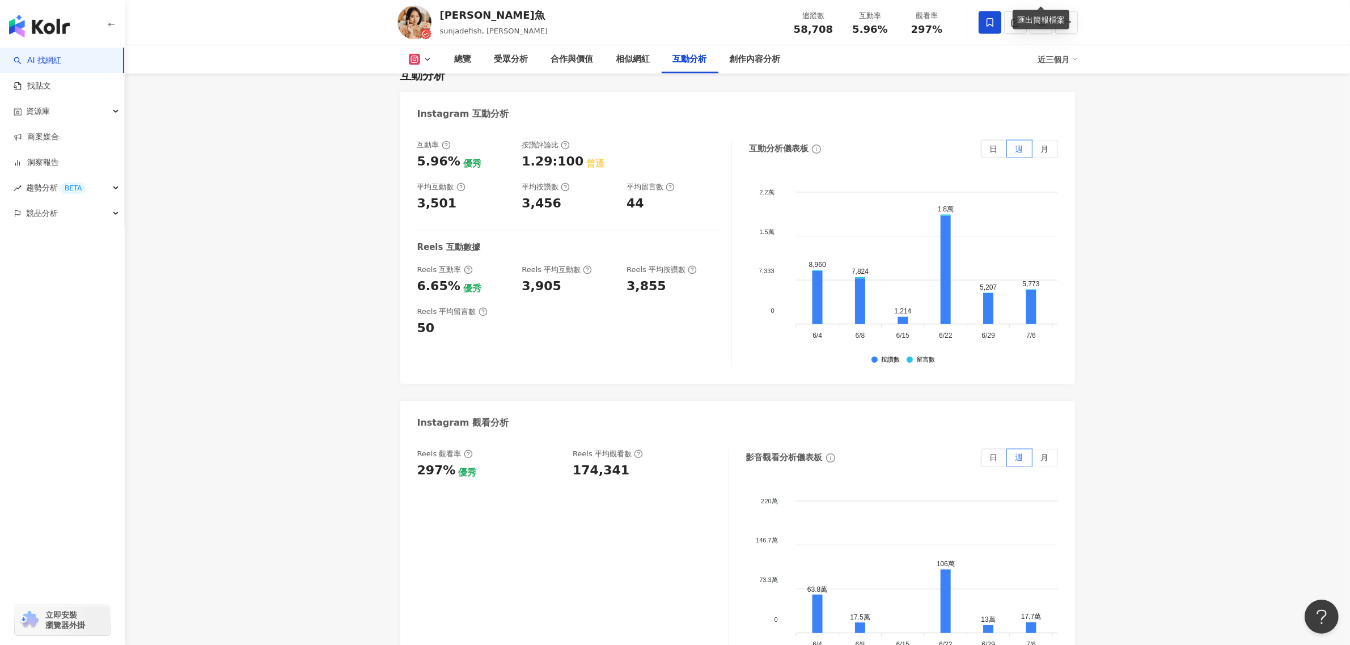
scroll to position [2225, 0]
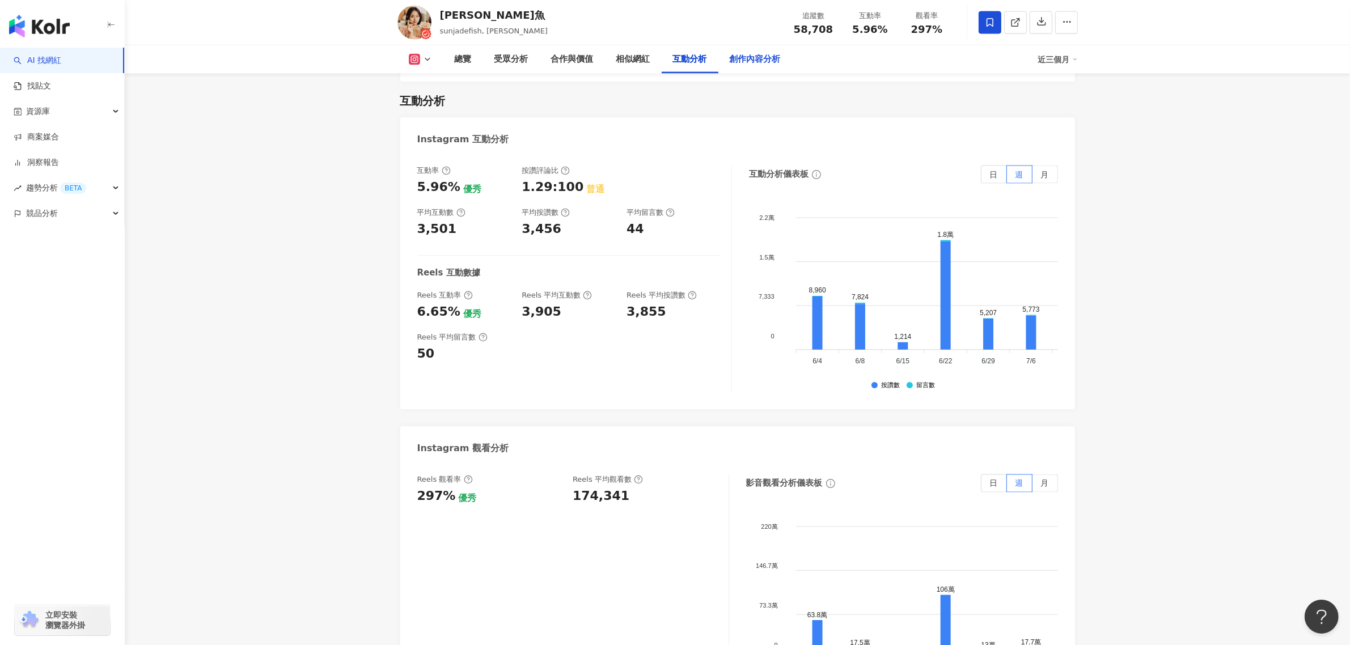
click at [762, 57] on div "創作內容分析" at bounding box center [755, 60] width 51 height 14
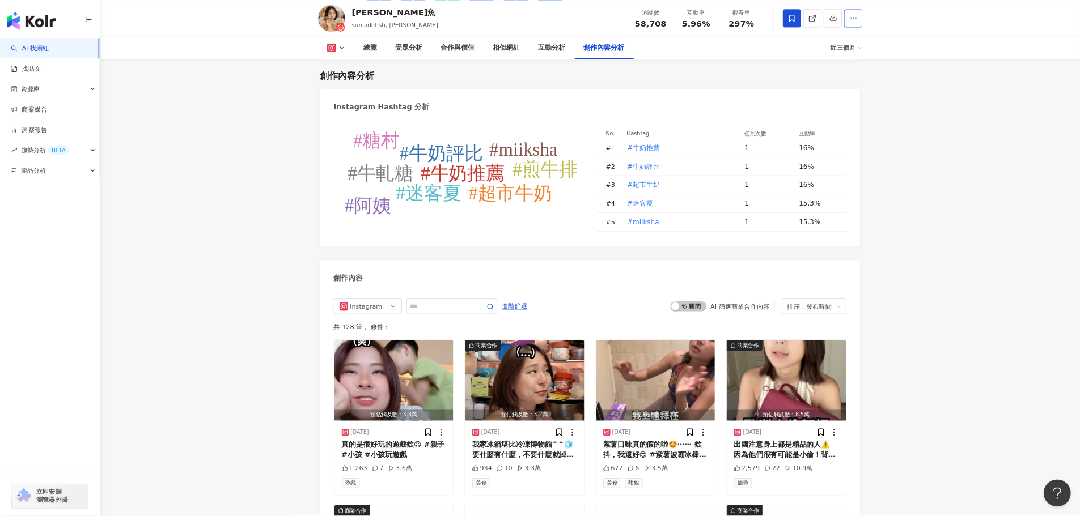
scroll to position [3224, 0]
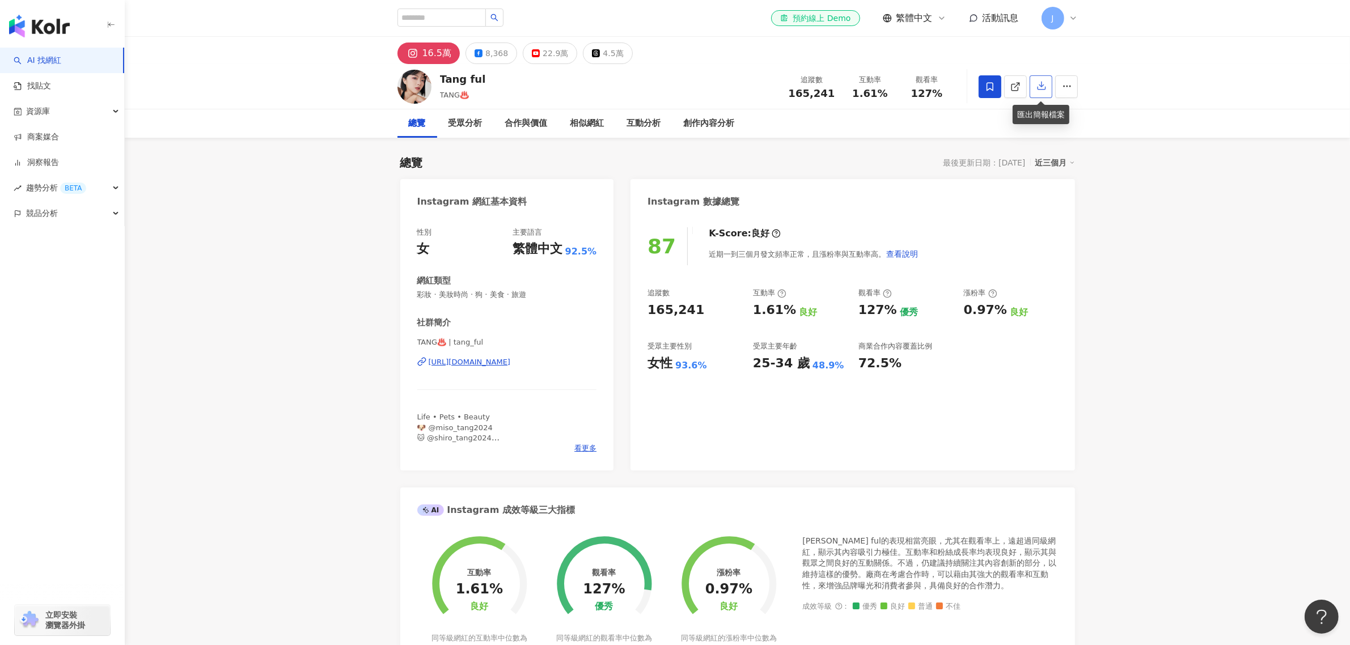
click at [1043, 85] on icon "button" at bounding box center [1041, 85] width 10 height 10
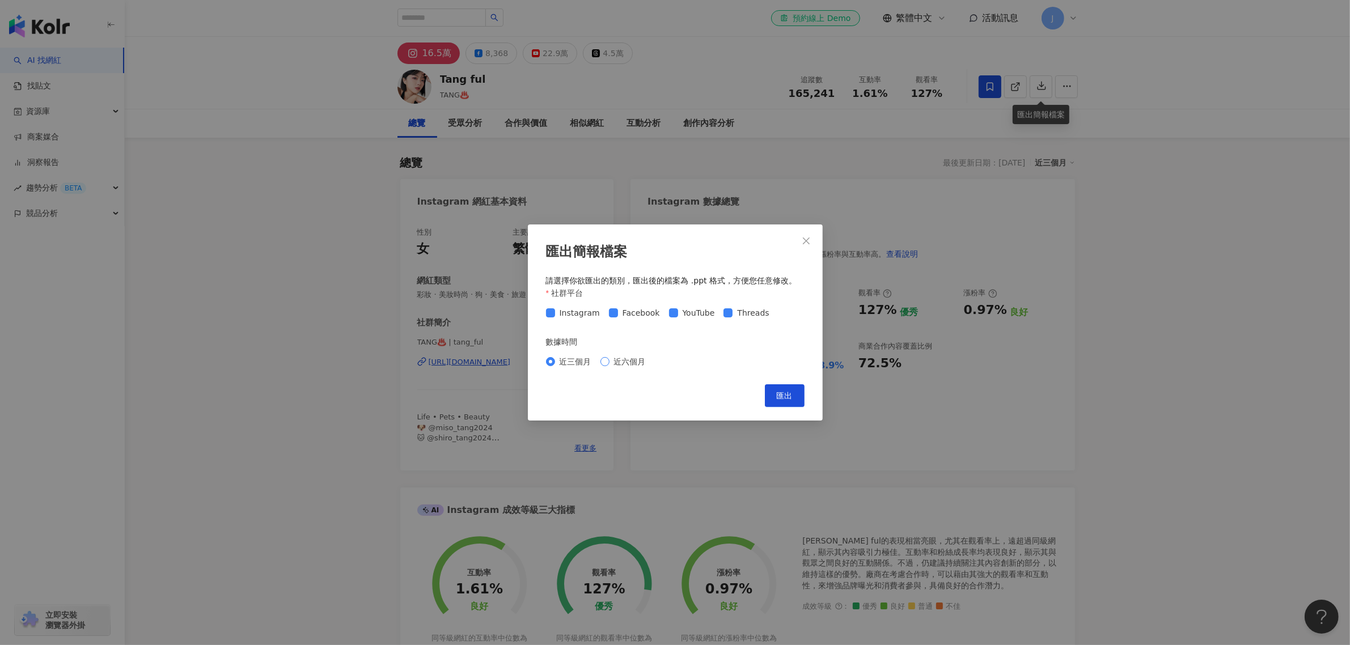
click at [621, 366] on span "近六個月" at bounding box center [629, 361] width 41 height 12
click at [778, 392] on span "匯出" at bounding box center [785, 395] width 16 height 9
click at [801, 236] on icon "close" at bounding box center [805, 240] width 9 height 9
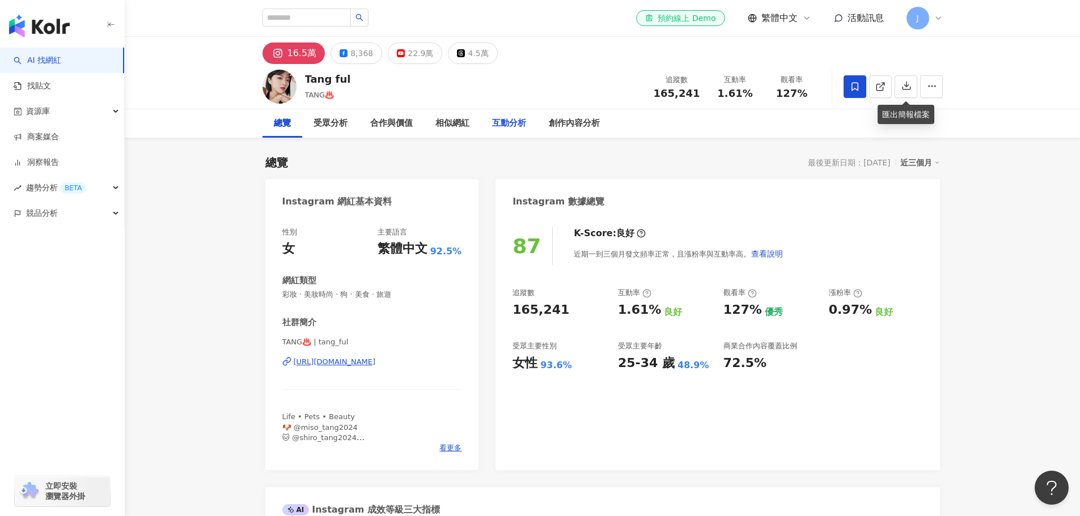
click at [499, 121] on div "互動分析" at bounding box center [509, 124] width 34 height 14
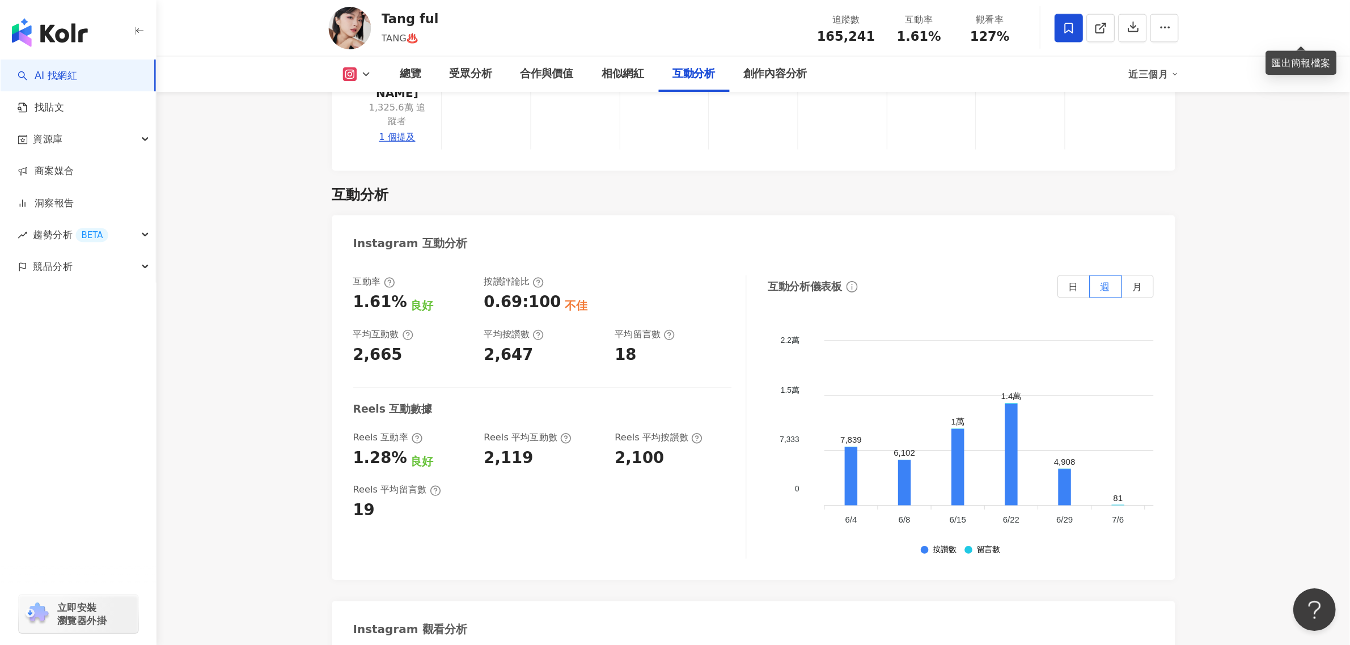
scroll to position [2319, 0]
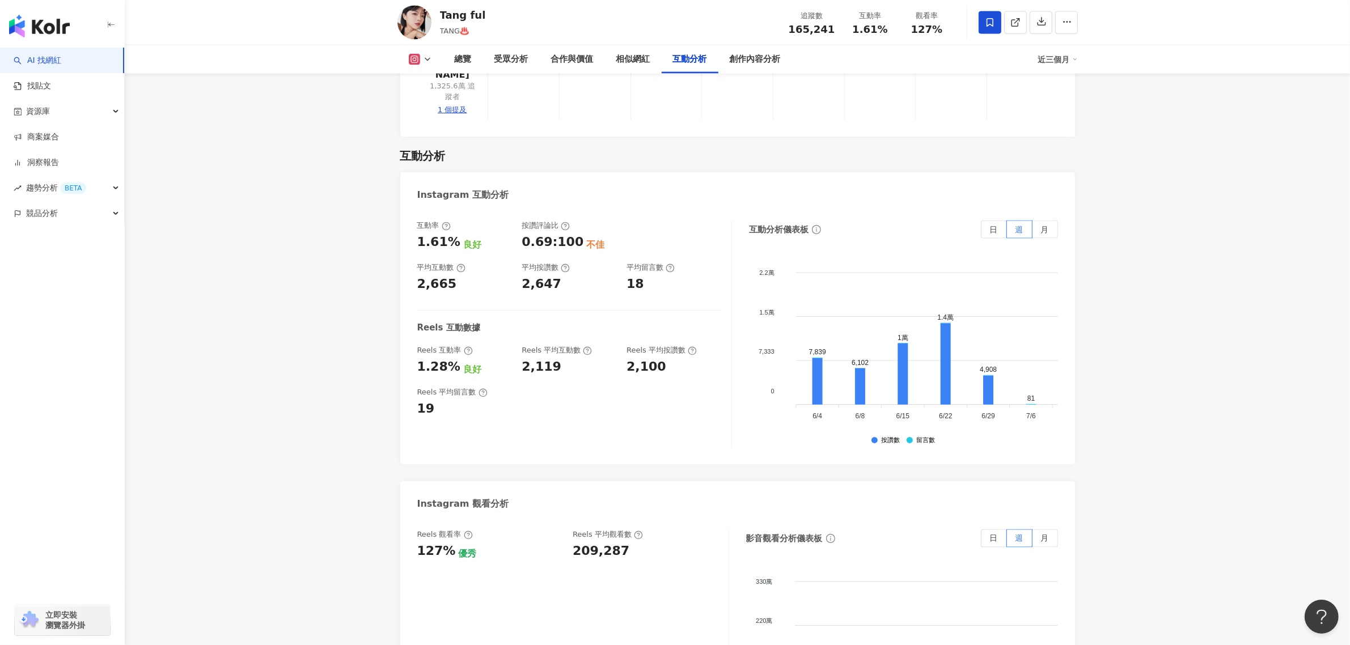
click at [1070, 61] on div "近三個月" at bounding box center [1058, 59] width 40 height 18
click at [1061, 103] on link "近六個月" at bounding box center [1063, 107] width 32 height 12
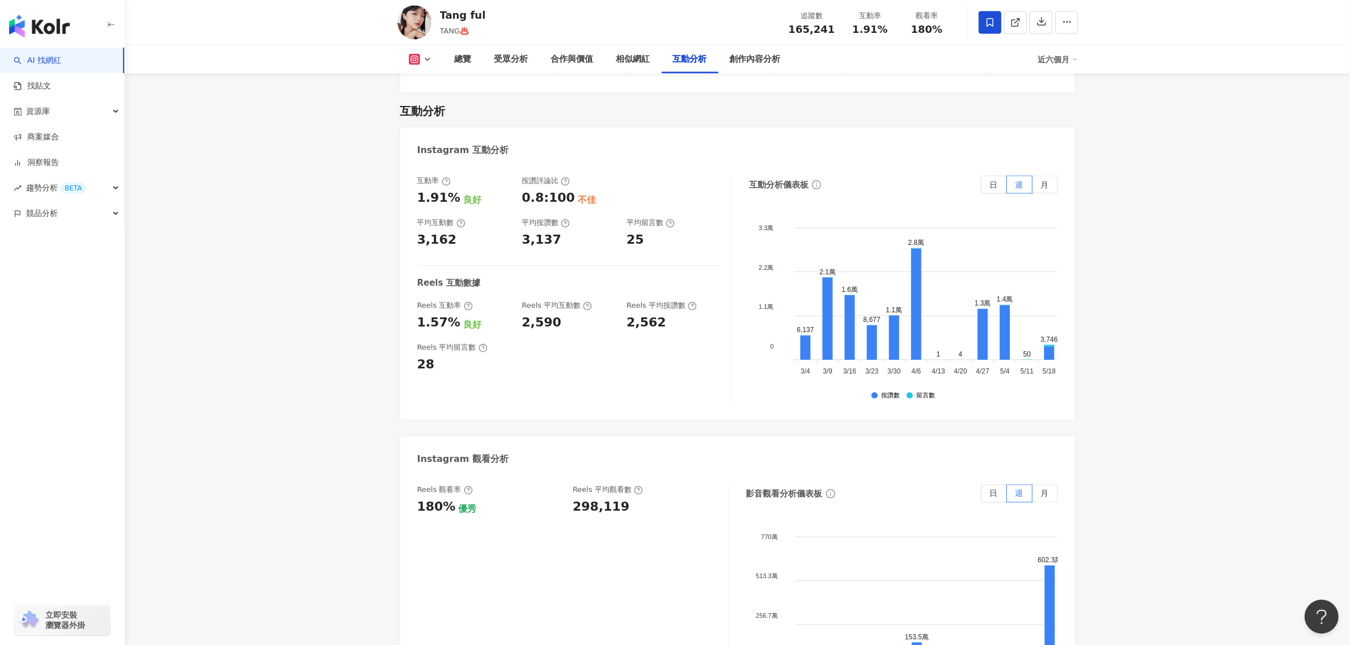
scroll to position [2290, 0]
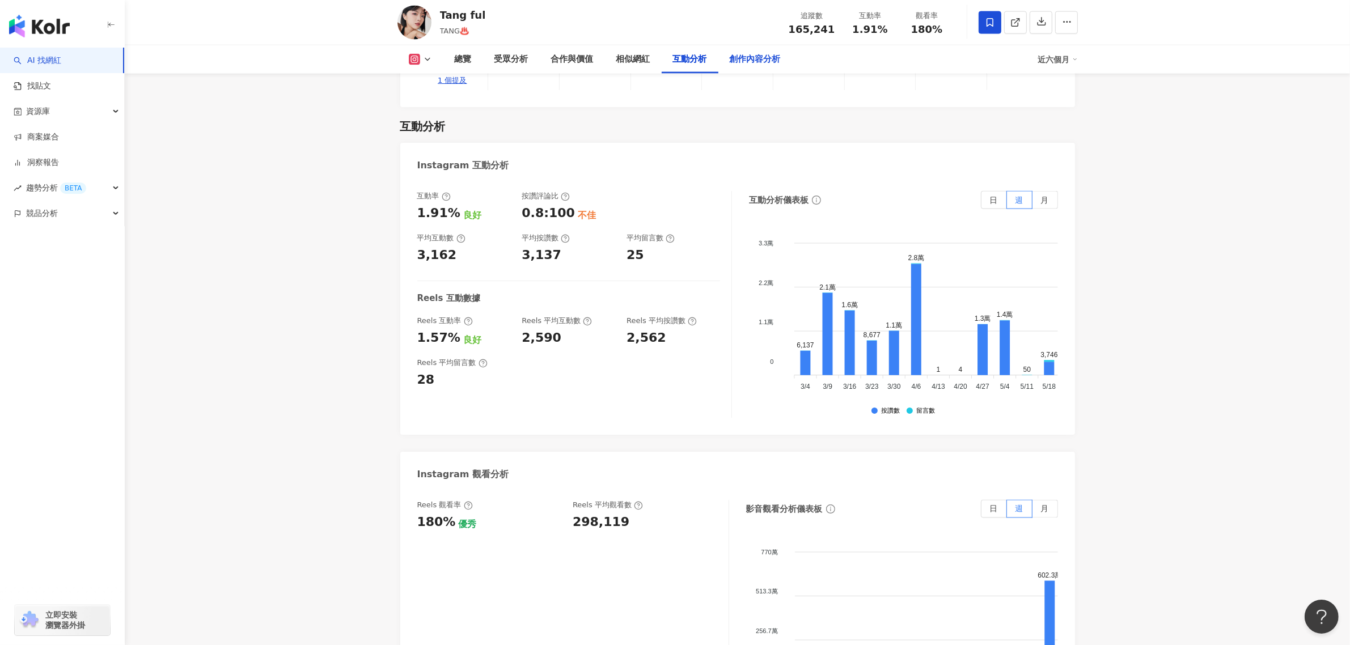
click at [755, 58] on div "創作內容分析" at bounding box center [755, 60] width 51 height 14
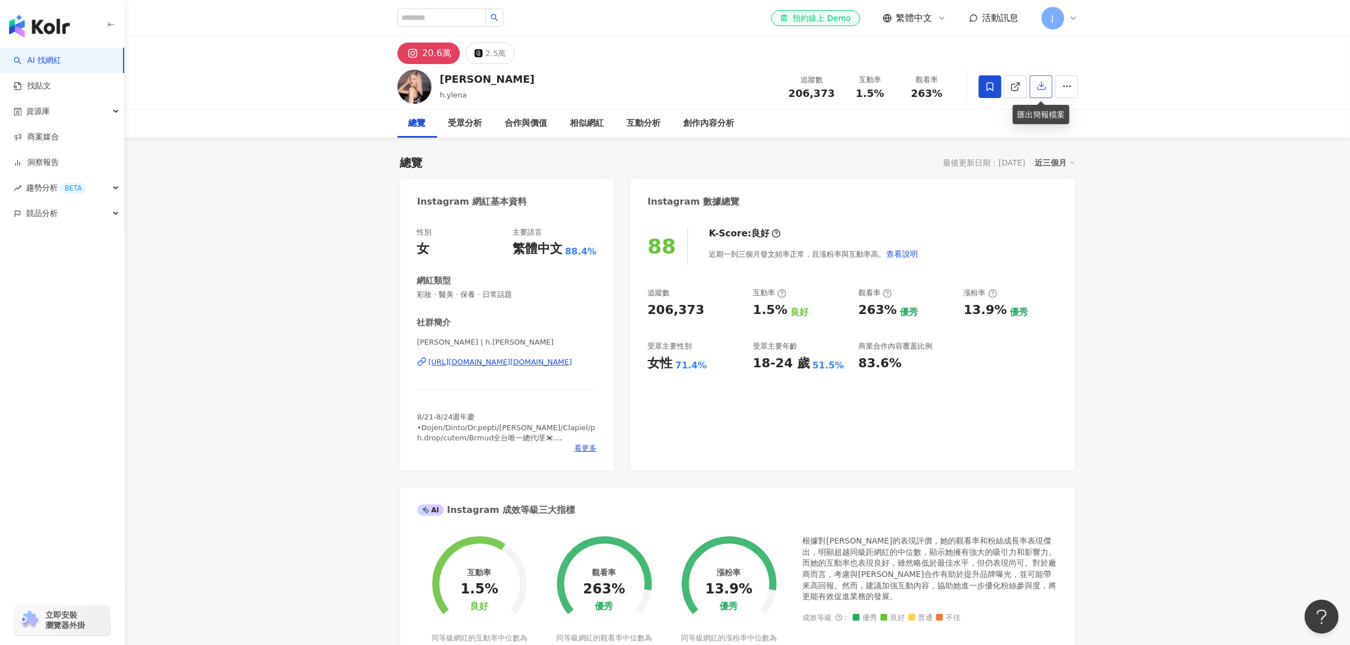
click at [1044, 86] on icon "button" at bounding box center [1041, 86] width 8 height 8
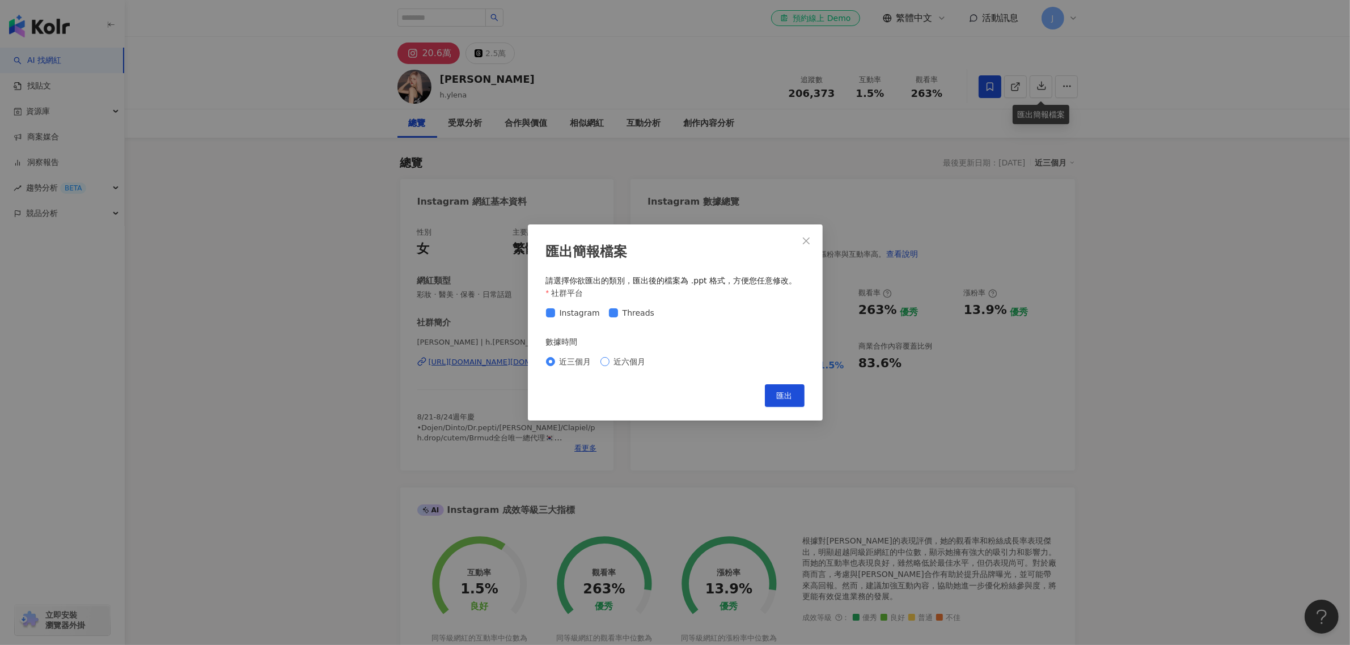
click at [639, 366] on span "近六個月" at bounding box center [629, 361] width 41 height 12
click at [789, 388] on button "匯出" at bounding box center [785, 395] width 40 height 23
click at [795, 230] on button "Close" at bounding box center [806, 241] width 23 height 23
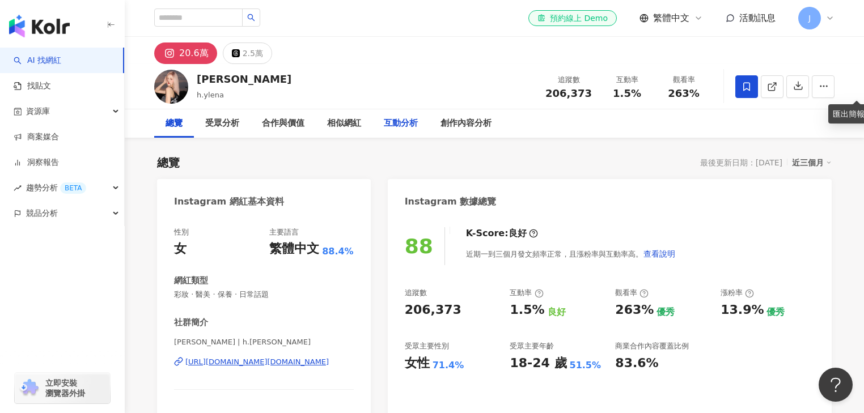
click at [418, 121] on div "互動分析" at bounding box center [401, 124] width 34 height 14
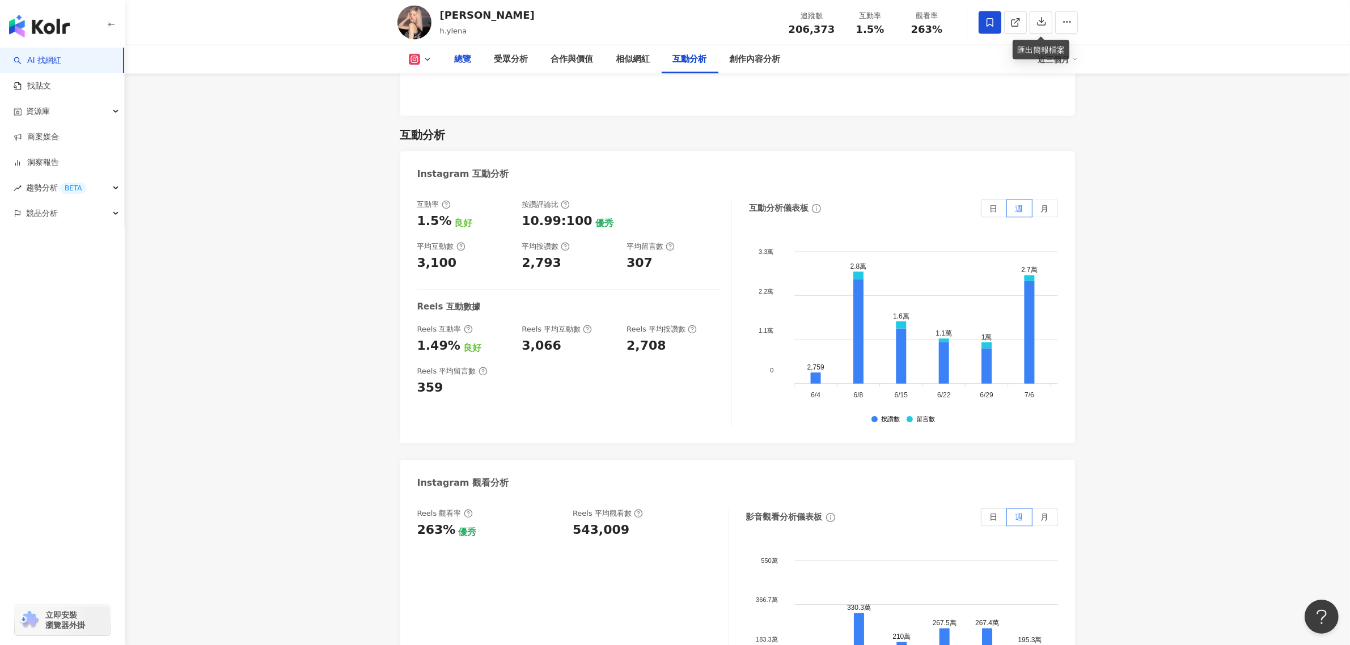
scroll to position [2263, 0]
click at [1061, 64] on div "近三個月" at bounding box center [1058, 59] width 40 height 18
click at [1058, 108] on link "近六個月" at bounding box center [1063, 107] width 32 height 12
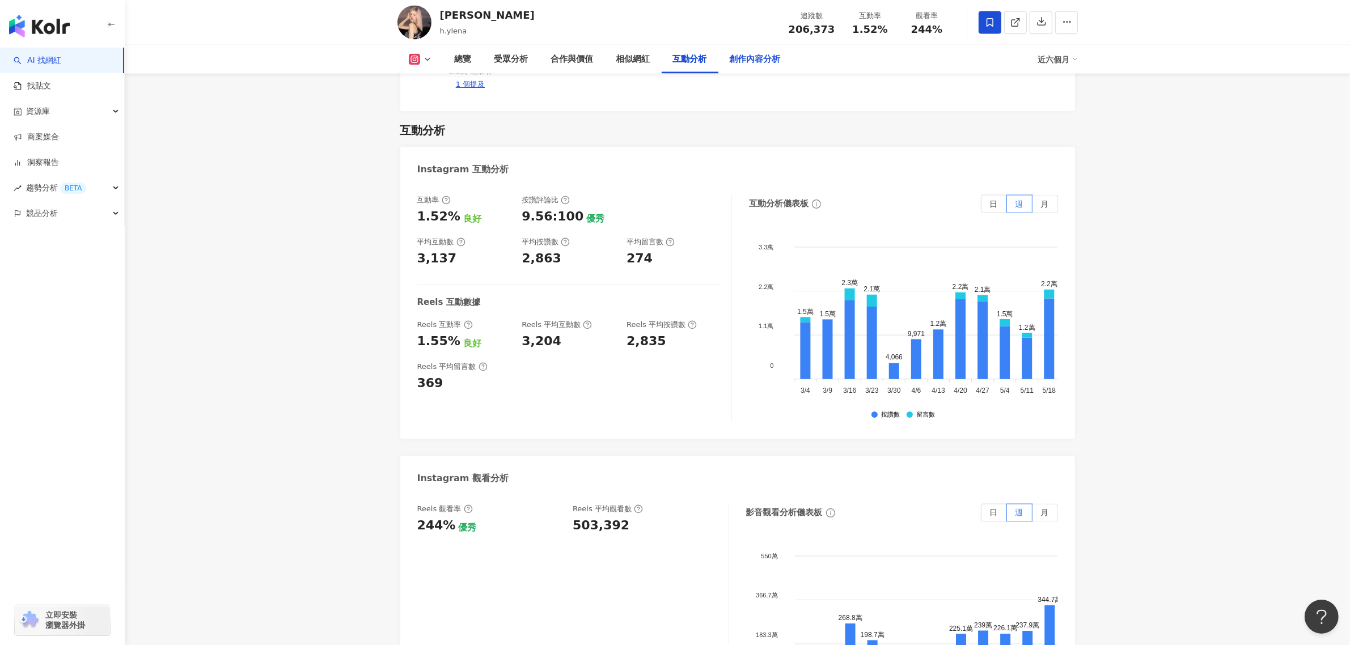
click at [757, 55] on div "創作內容分析" at bounding box center [755, 60] width 51 height 14
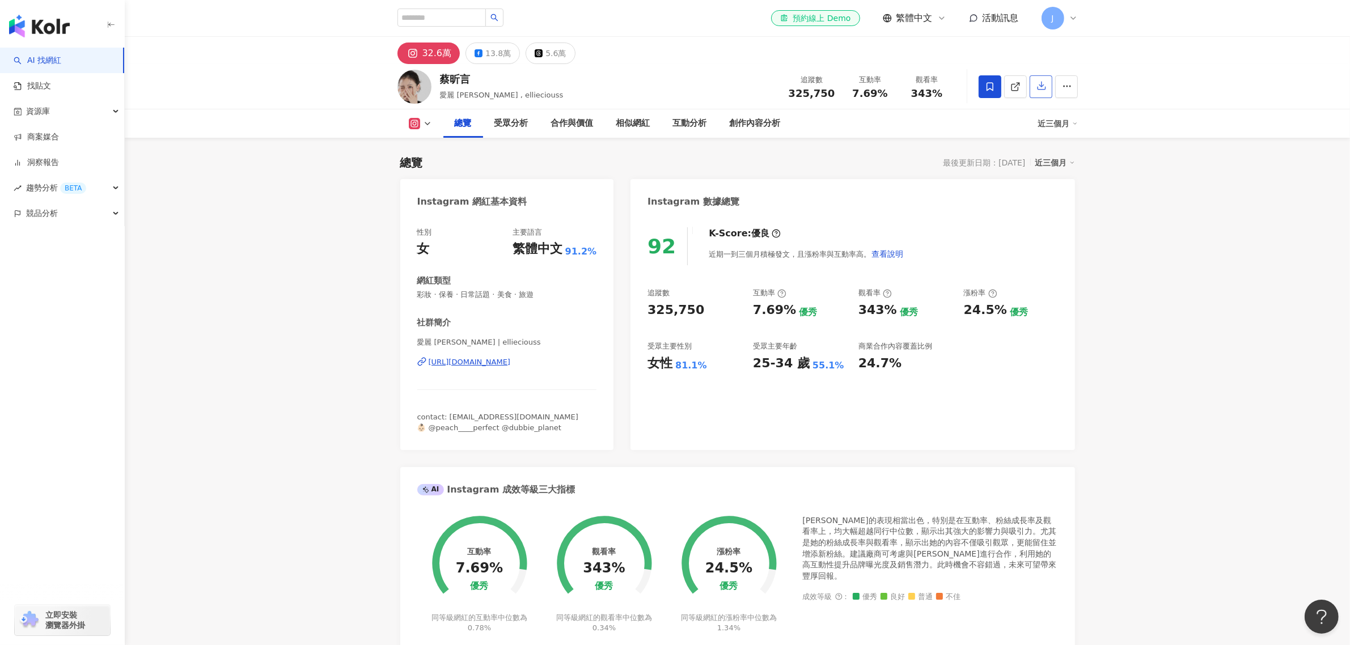
click at [1046, 88] on icon "button" at bounding box center [1041, 85] width 10 height 10
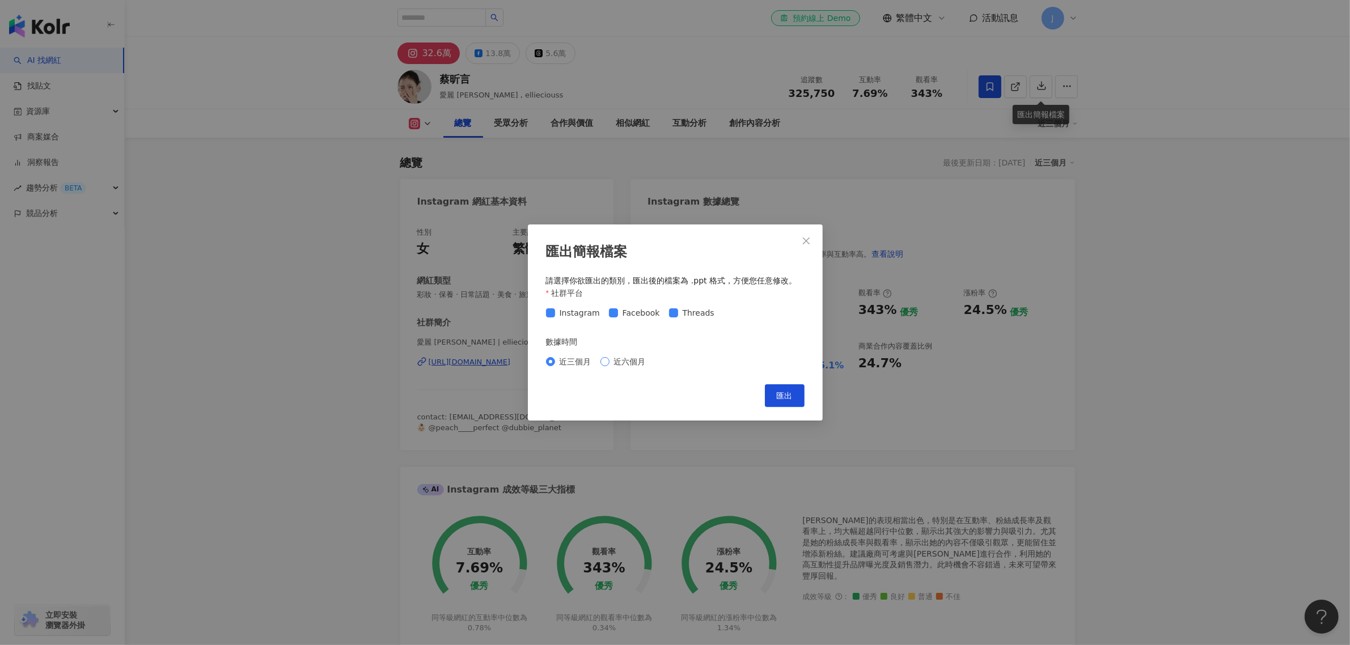
click at [615, 366] on span "近六個月" at bounding box center [629, 361] width 41 height 12
click at [777, 391] on span "匯出" at bounding box center [785, 395] width 16 height 9
click at [801, 236] on icon "close" at bounding box center [805, 240] width 9 height 9
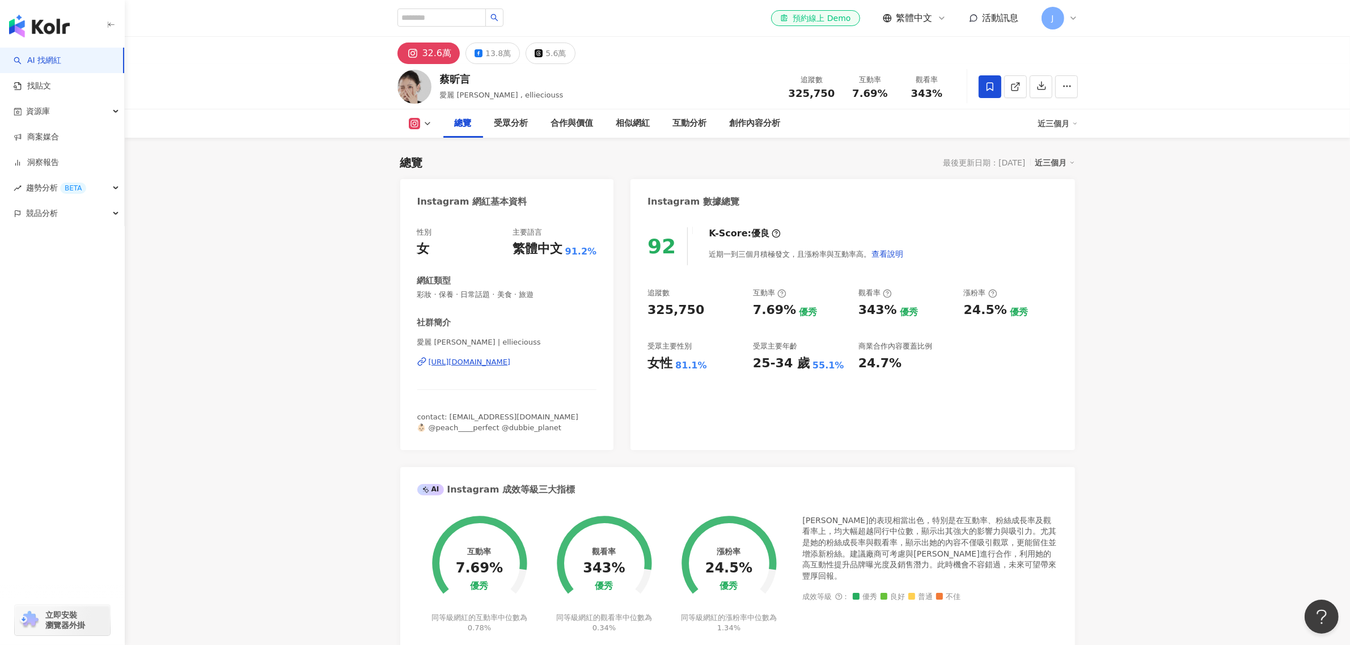
click at [672, 178] on div "匯出簡報檔案 請選擇你欲匯出的類別，匯出後的檔案為 .ppt 格式，方便您任意修改。 社群平台 Instagram Facebook Threads 數據時間…" at bounding box center [675, 322] width 1350 height 645
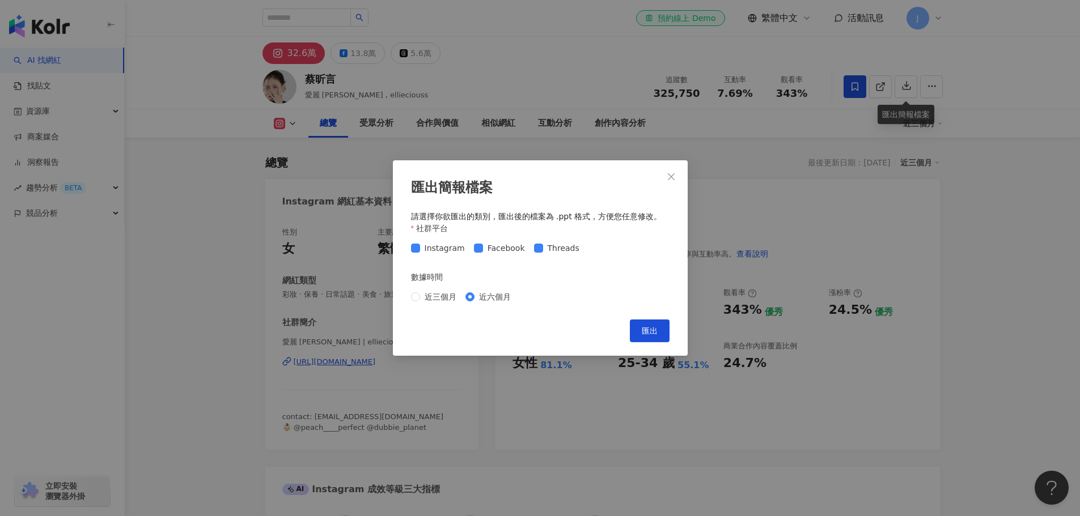
click at [553, 125] on div "匯出簡報檔案 請選擇你欲匯出的類別，匯出後的檔案為 .ppt 格式，方便您任意修改。 社群平台 Instagram Facebook Threads 數據時間…" at bounding box center [540, 258] width 1080 height 516
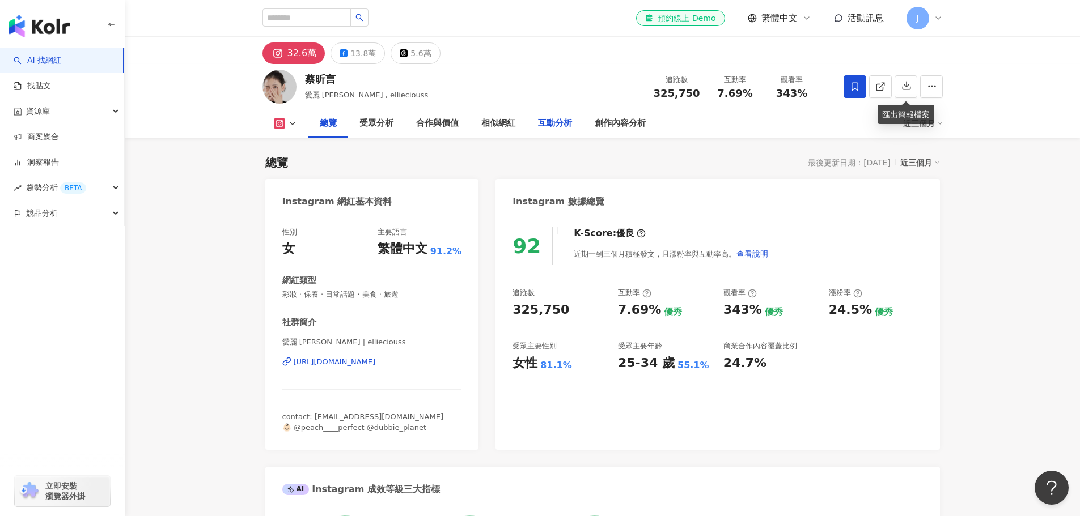
click at [546, 122] on div "互動分析" at bounding box center [555, 124] width 34 height 14
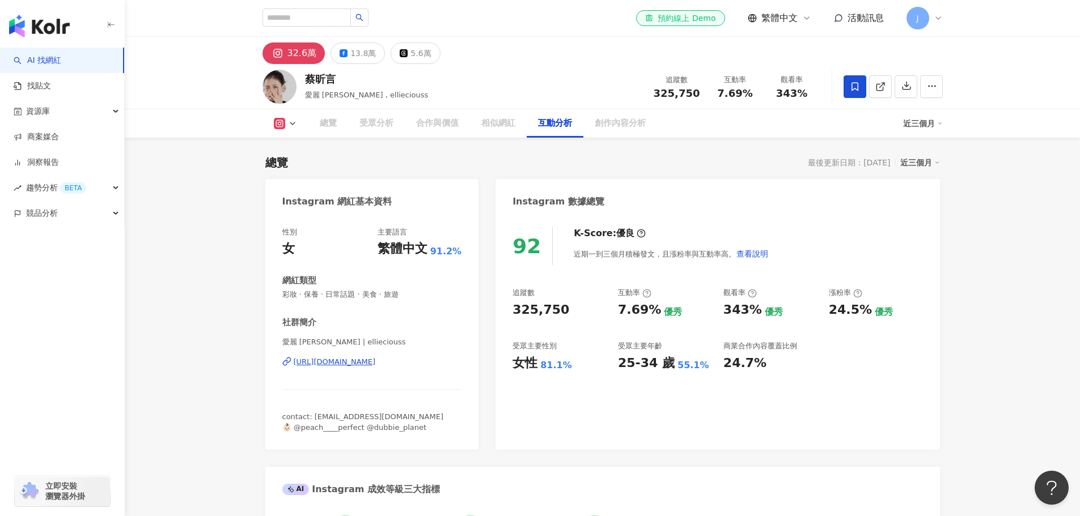
scroll to position [2199, 0]
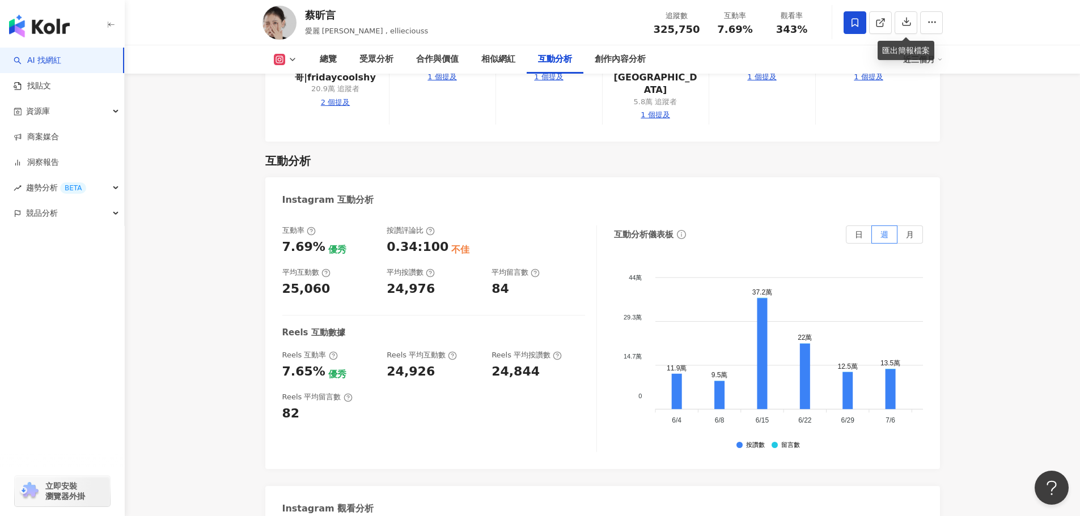
click at [926, 63] on div "近三個月" at bounding box center [923, 59] width 40 height 18
click at [920, 107] on link "近六個月" at bounding box center [928, 107] width 32 height 12
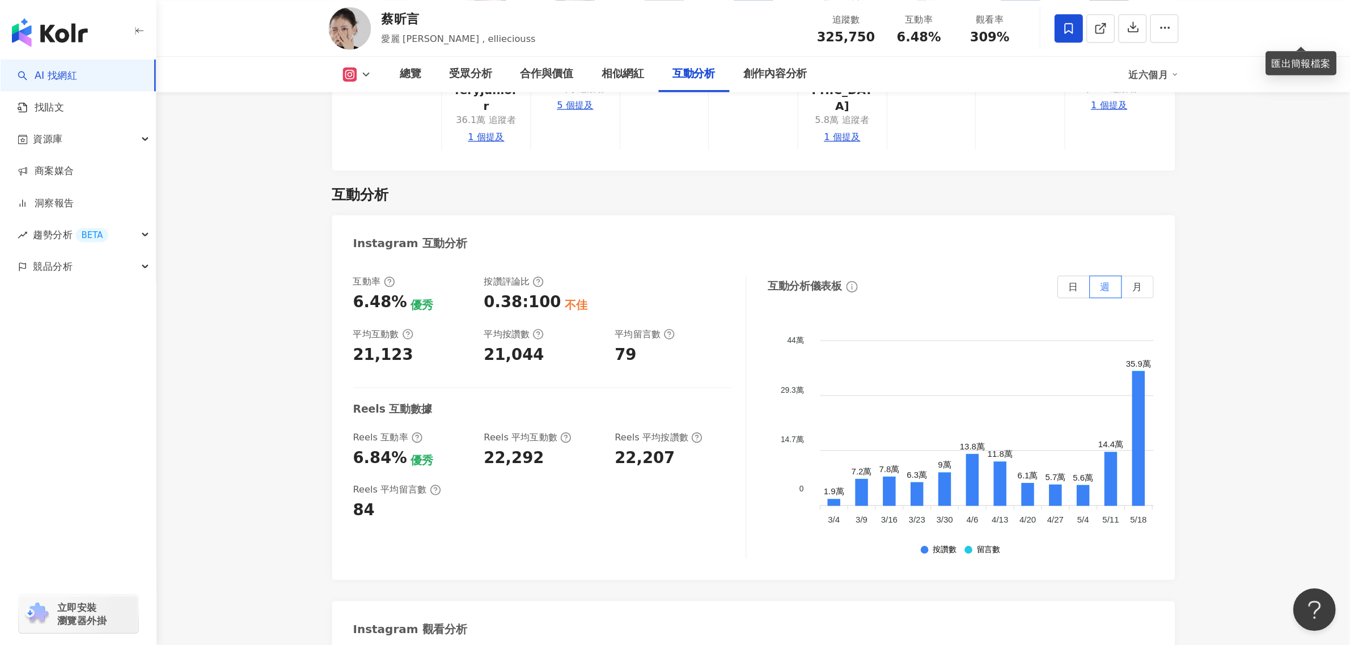
scroll to position [2230, 0]
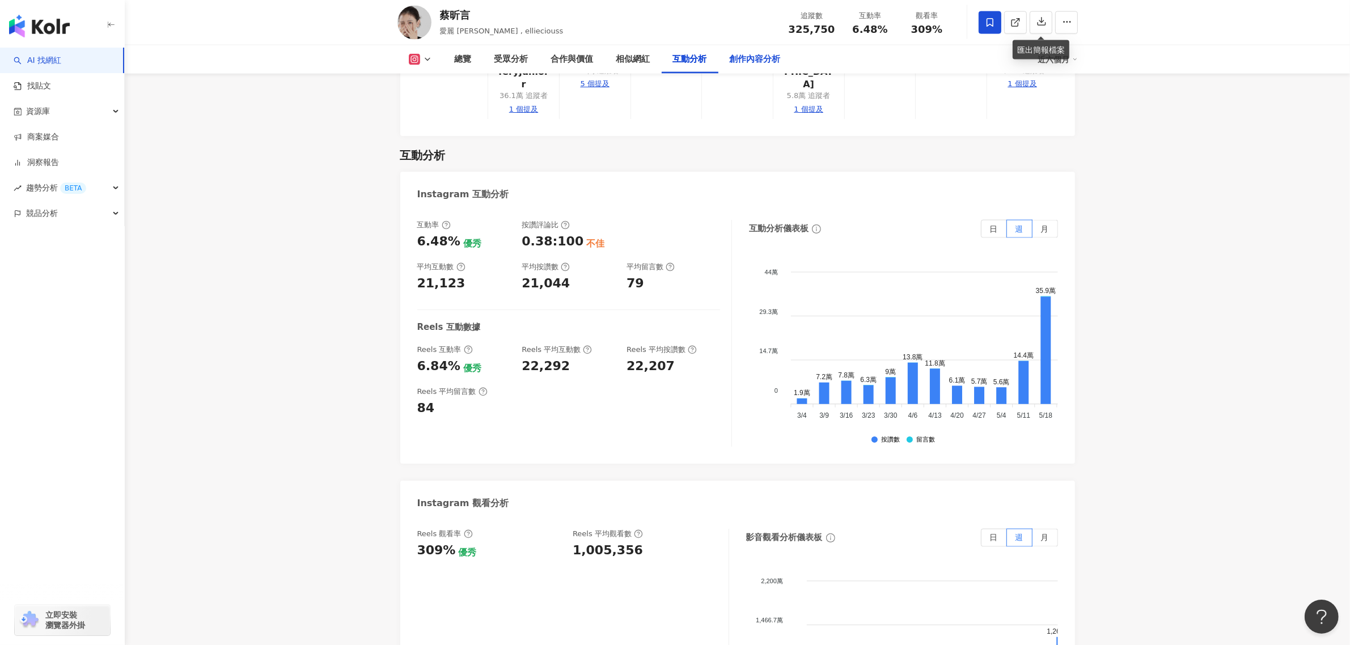
click at [760, 56] on div "創作內容分析" at bounding box center [755, 60] width 51 height 14
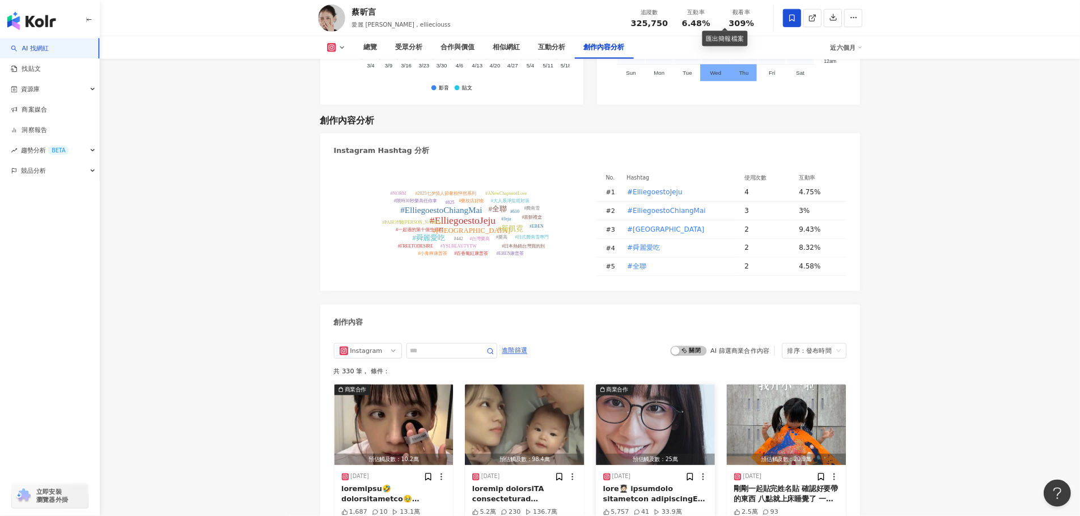
scroll to position [3226, 0]
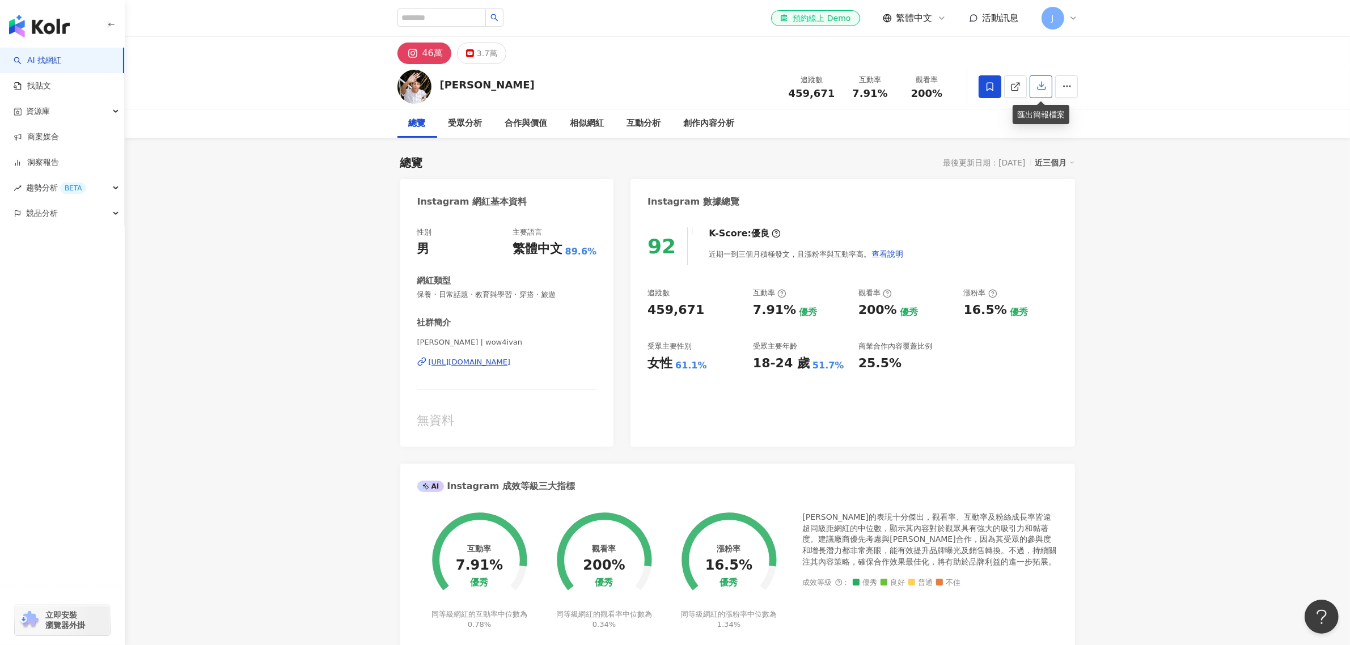
click at [1035, 86] on button "button" at bounding box center [1040, 86] width 23 height 23
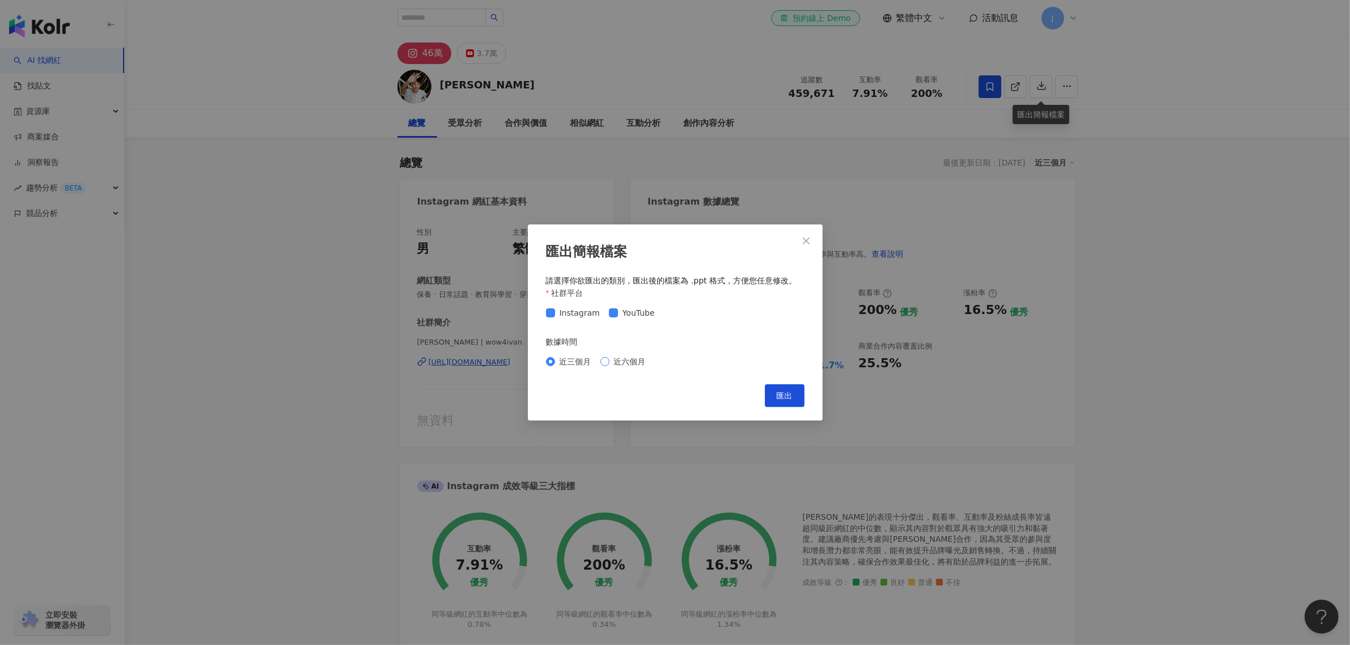
click at [635, 361] on span "近六個月" at bounding box center [629, 361] width 41 height 12
click at [783, 395] on span "匯出" at bounding box center [785, 395] width 16 height 9
click at [811, 245] on icon "close" at bounding box center [805, 240] width 9 height 9
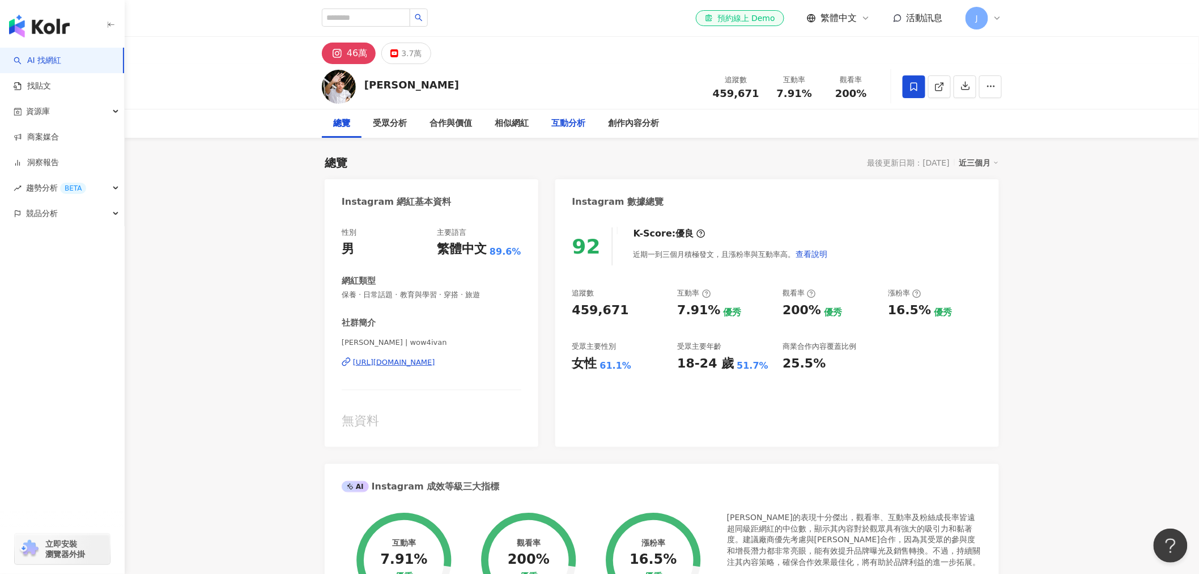
click at [579, 119] on div "互動分析" at bounding box center [569, 124] width 34 height 14
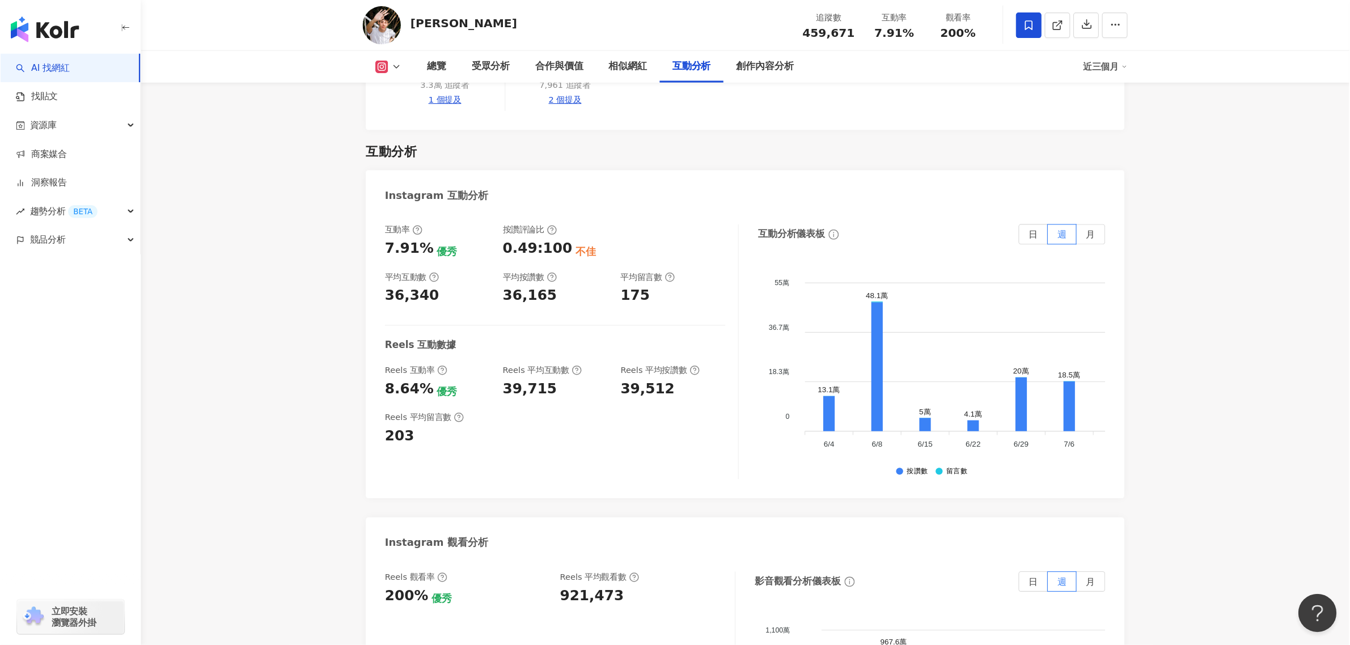
scroll to position [2172, 0]
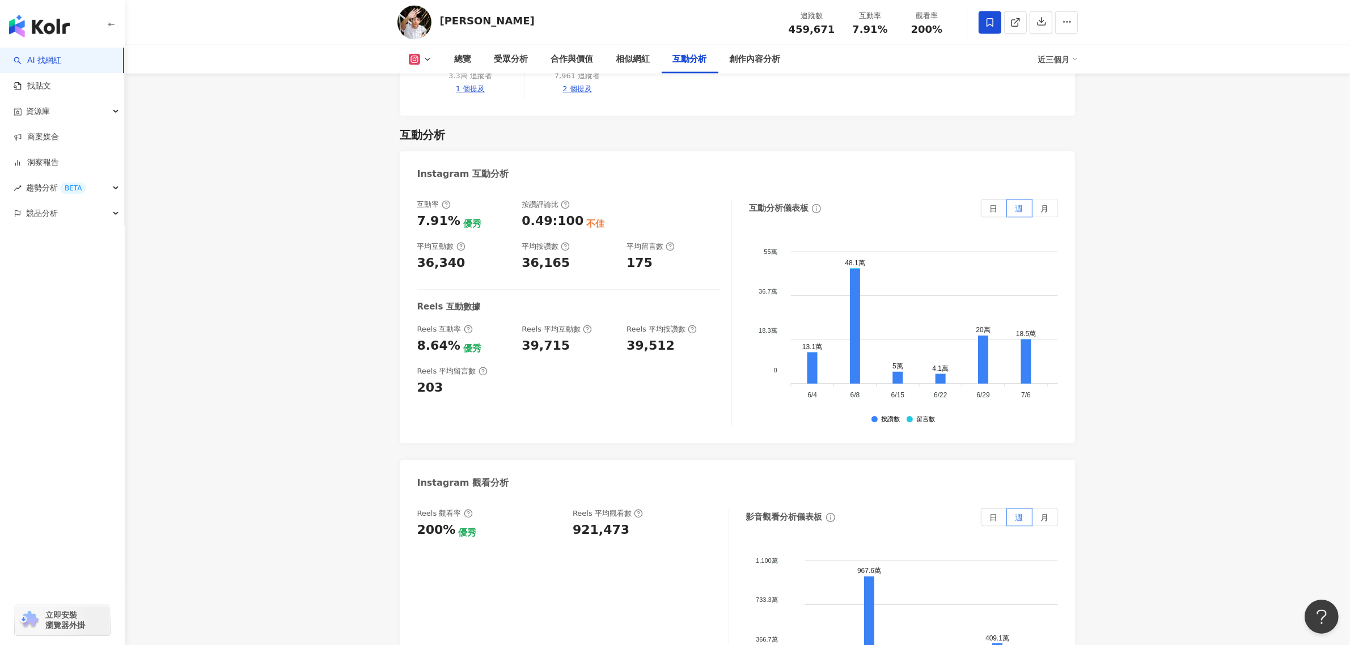
click at [1059, 63] on div "近三個月" at bounding box center [1058, 59] width 40 height 18
click at [1059, 109] on link "近六個月" at bounding box center [1063, 107] width 32 height 12
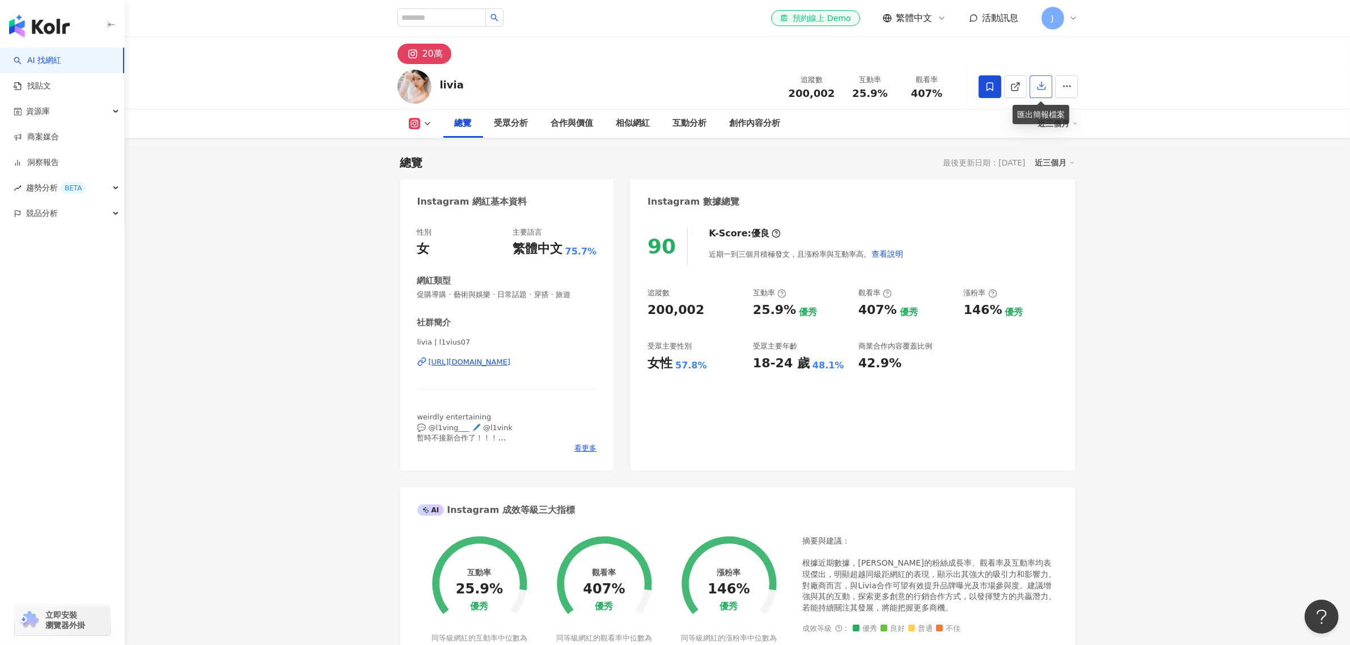
click at [1041, 91] on icon "button" at bounding box center [1041, 85] width 10 height 10
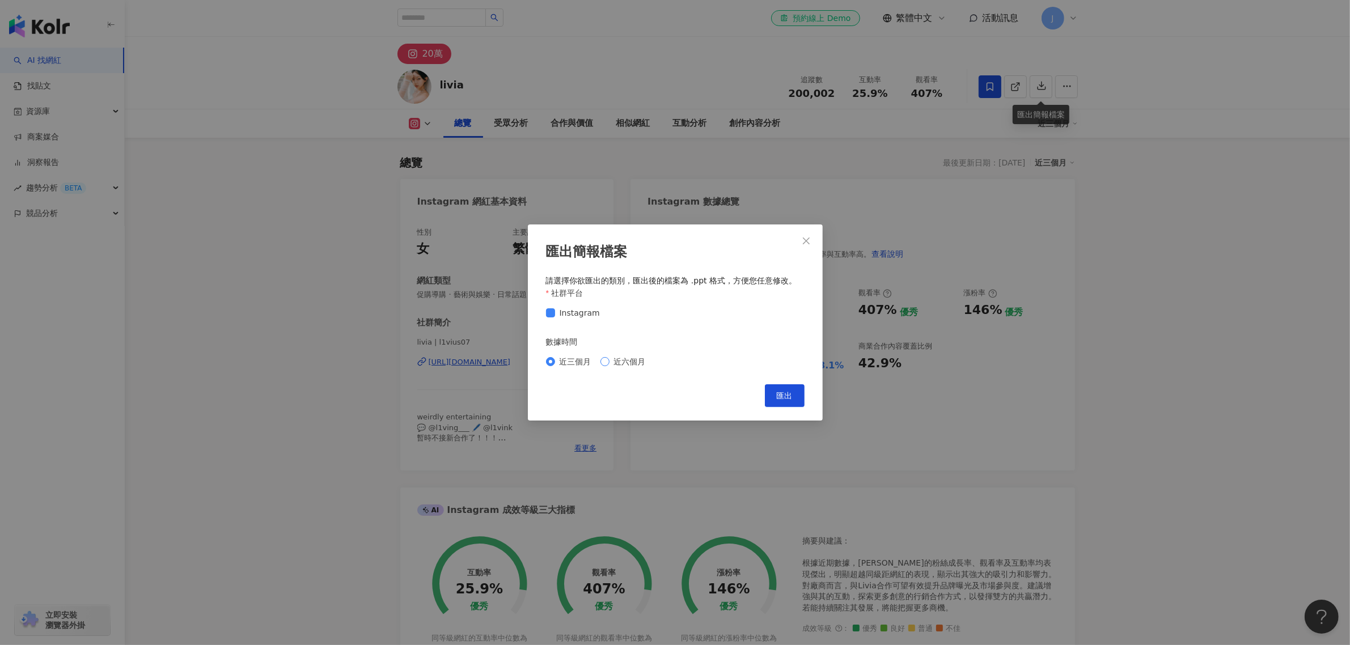
click at [635, 360] on span "近六個月" at bounding box center [629, 361] width 41 height 12
click at [766, 393] on button "匯出" at bounding box center [785, 395] width 40 height 23
click at [805, 241] on icon "close" at bounding box center [806, 240] width 7 height 7
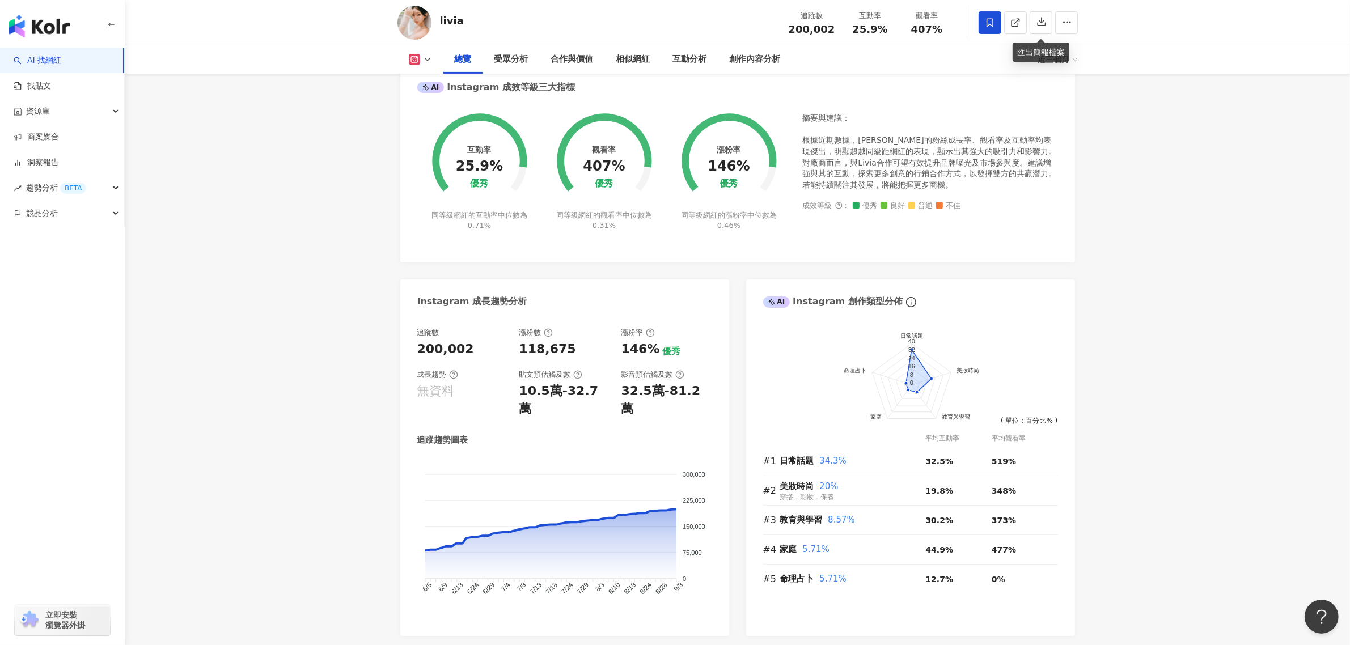
scroll to position [425, 0]
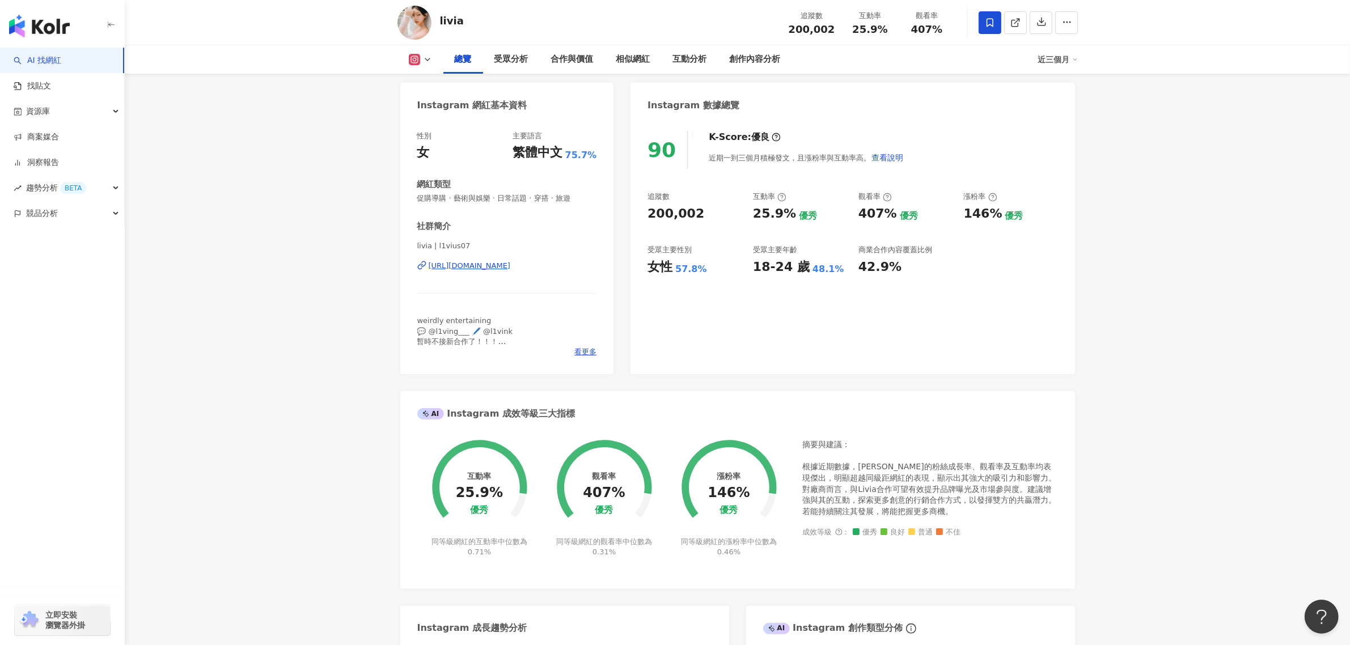
scroll to position [0, 0]
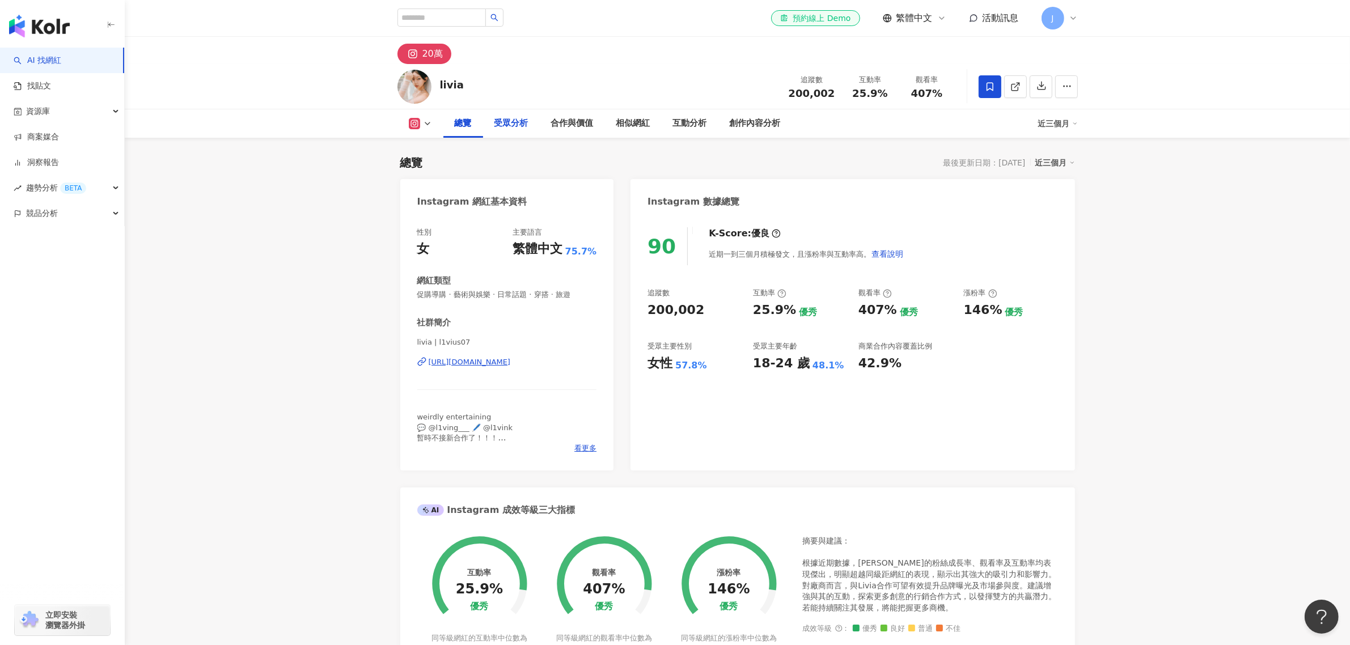
click at [515, 120] on div "受眾分析" at bounding box center [511, 124] width 34 height 14
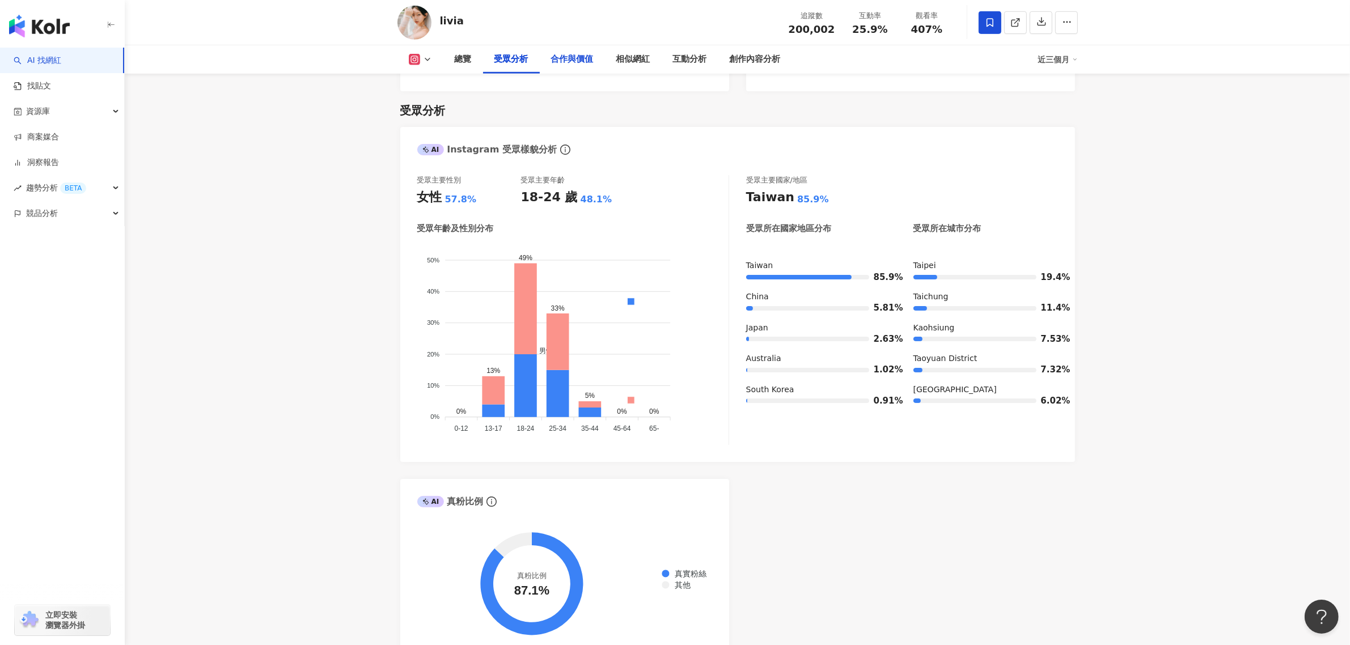
click at [572, 53] on div "合作與價值" at bounding box center [572, 60] width 43 height 14
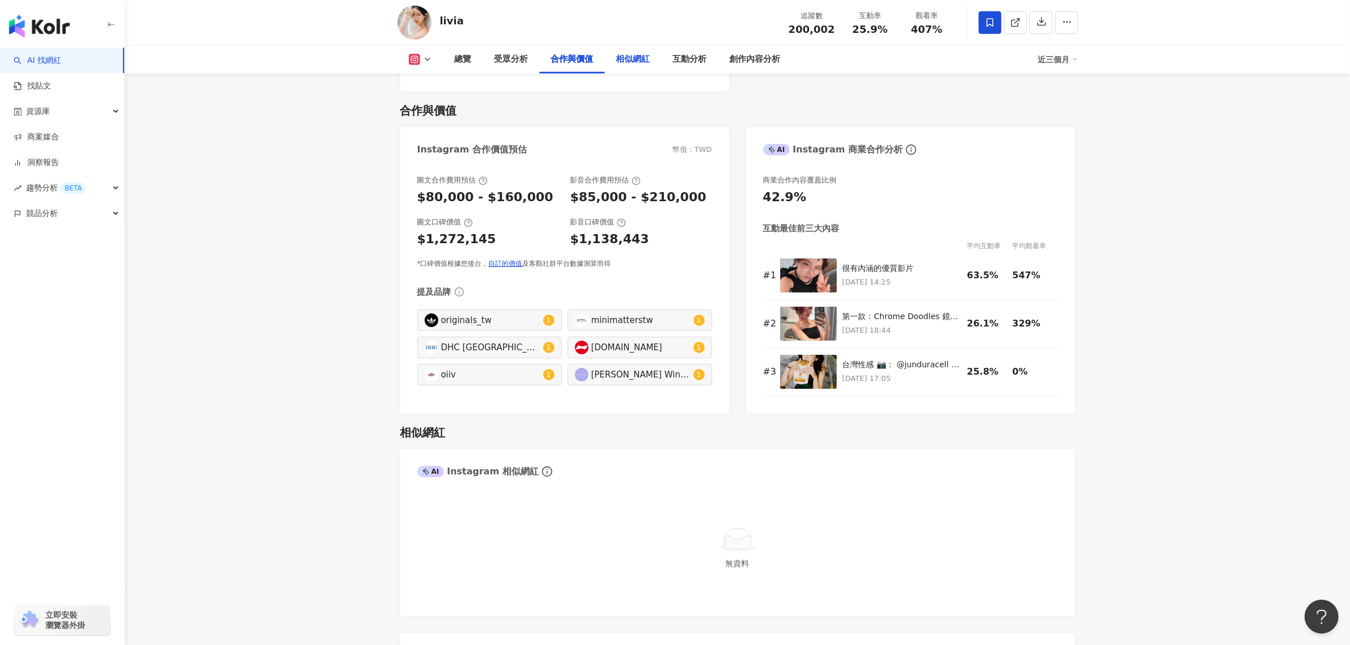
click at [637, 61] on div "相似網紅" at bounding box center [633, 60] width 34 height 14
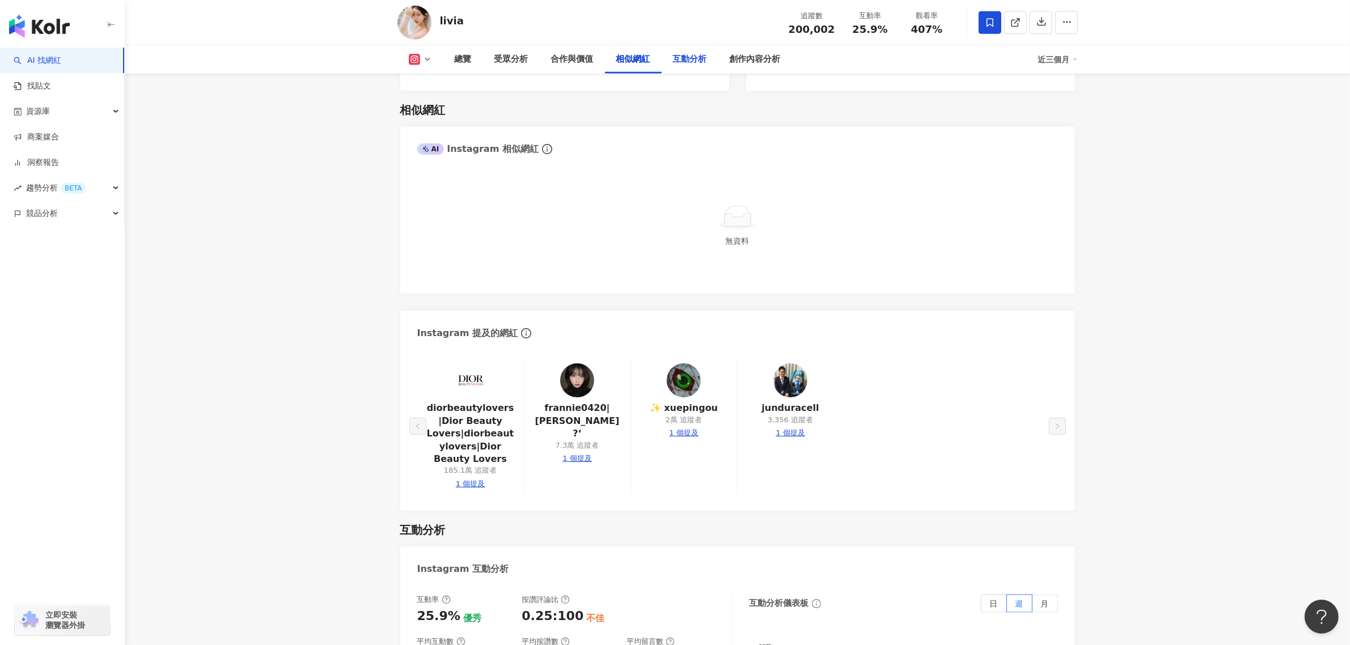
click at [702, 63] on div "互動分析" at bounding box center [690, 60] width 34 height 14
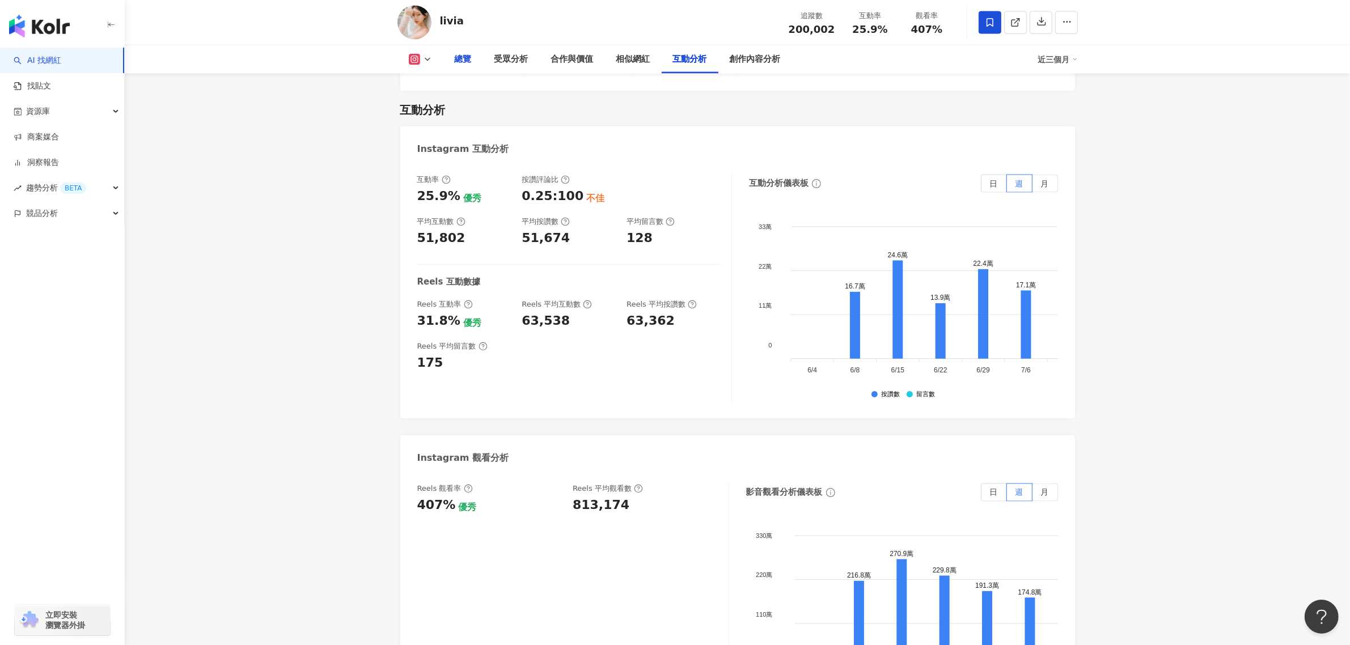
click at [466, 54] on div "總覽" at bounding box center [463, 60] width 17 height 14
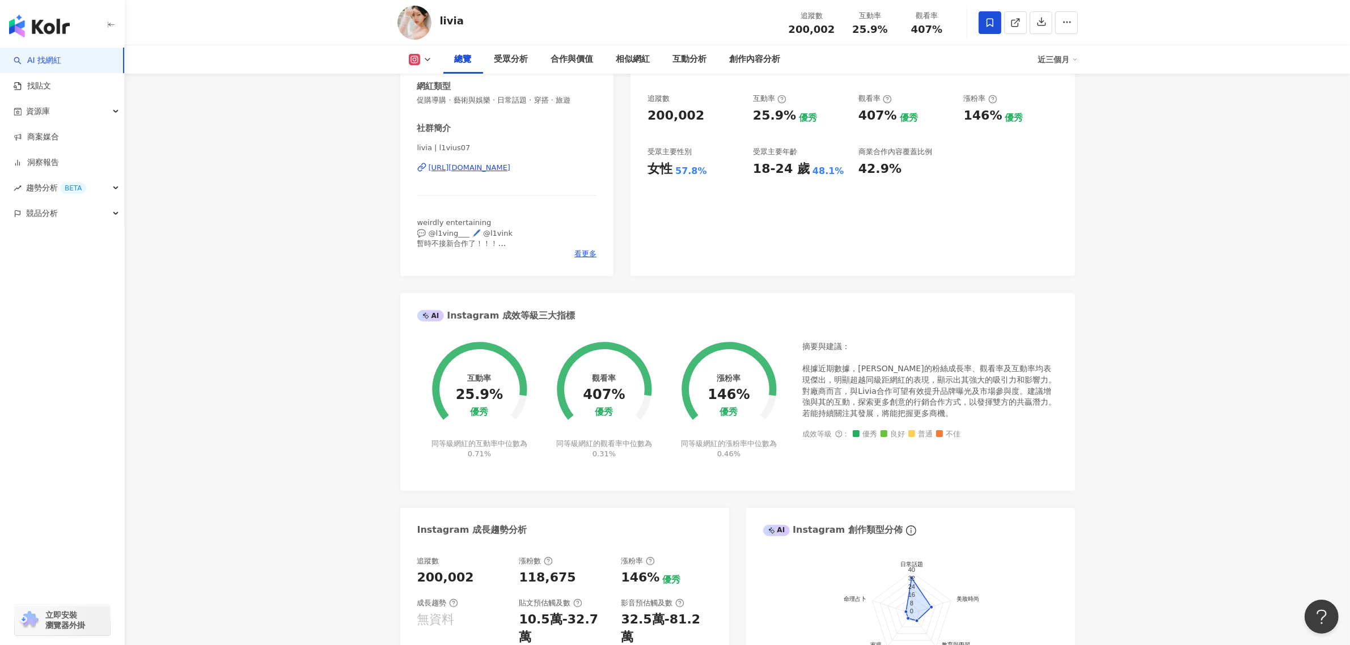
scroll to position [213, 0]
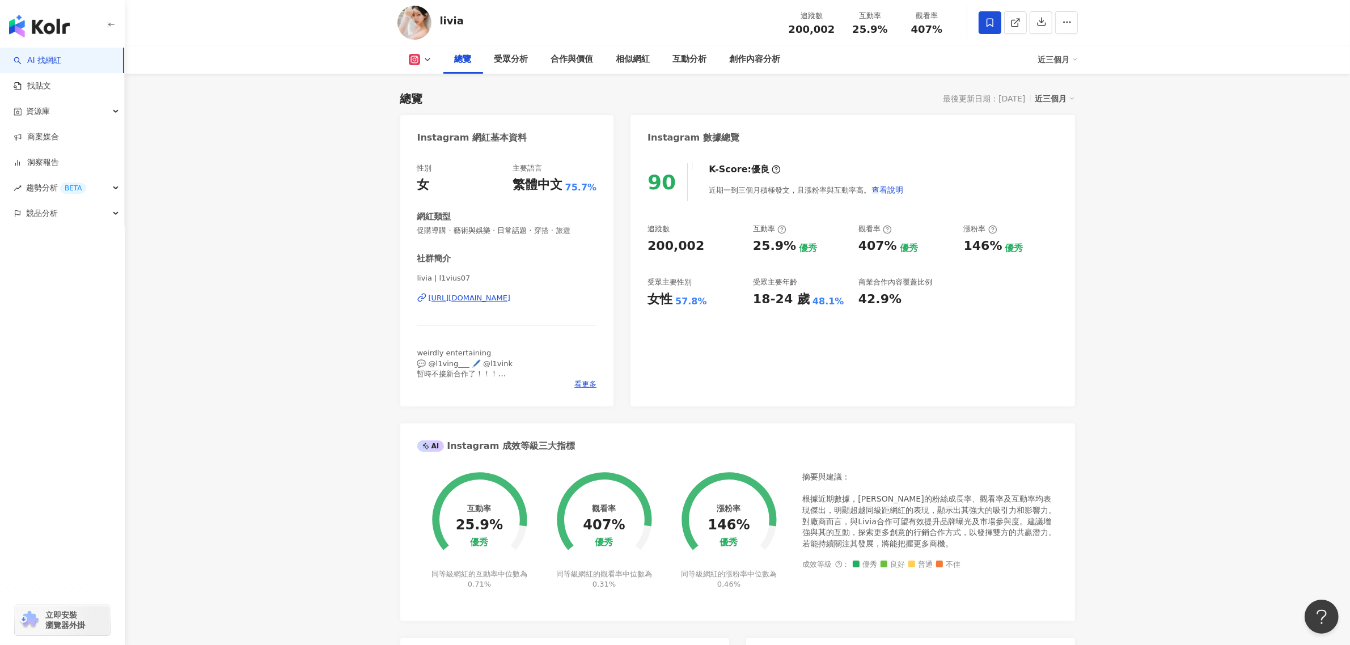
scroll to position [0, 0]
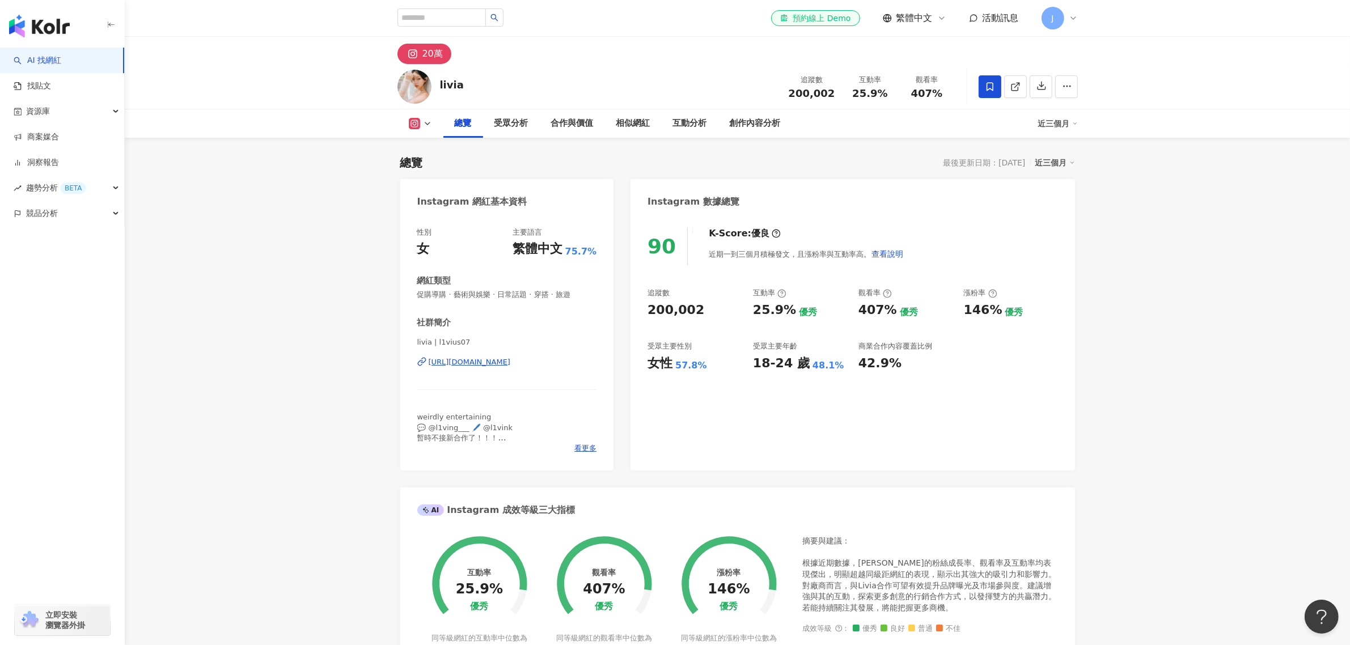
click at [970, 291] on div "漲粉率" at bounding box center [980, 293] width 33 height 10
click at [1072, 166] on div "近三個月" at bounding box center [1055, 162] width 40 height 15
click at [1060, 211] on link "近六個月" at bounding box center [1060, 208] width 32 height 12
click at [1058, 210] on div "Instagram 數據總覽" at bounding box center [852, 197] width 444 height 37
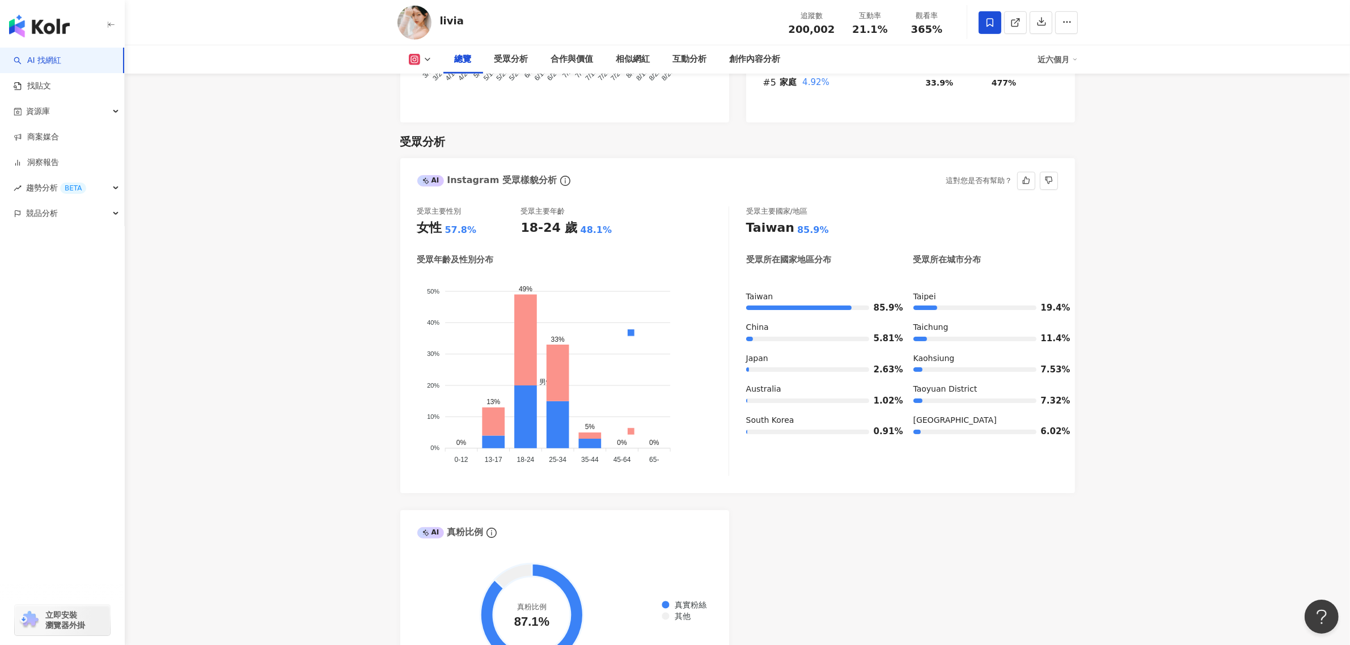
scroll to position [921, 0]
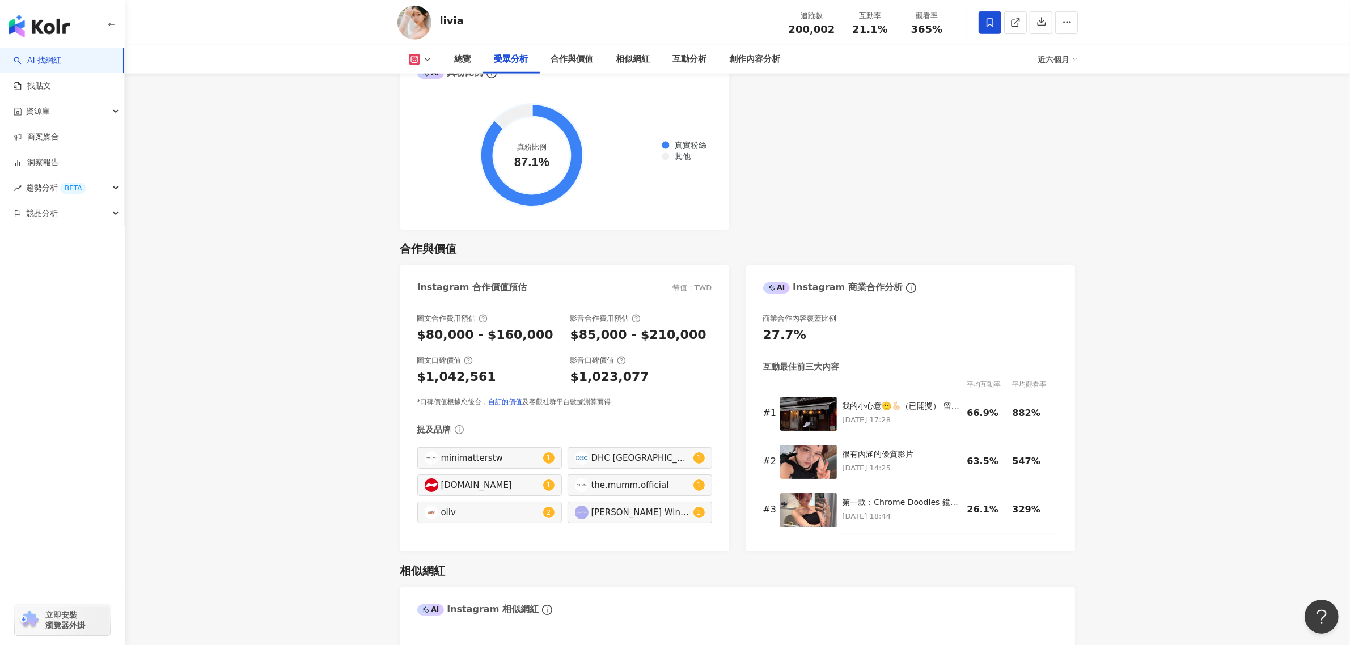
scroll to position [1346, 0]
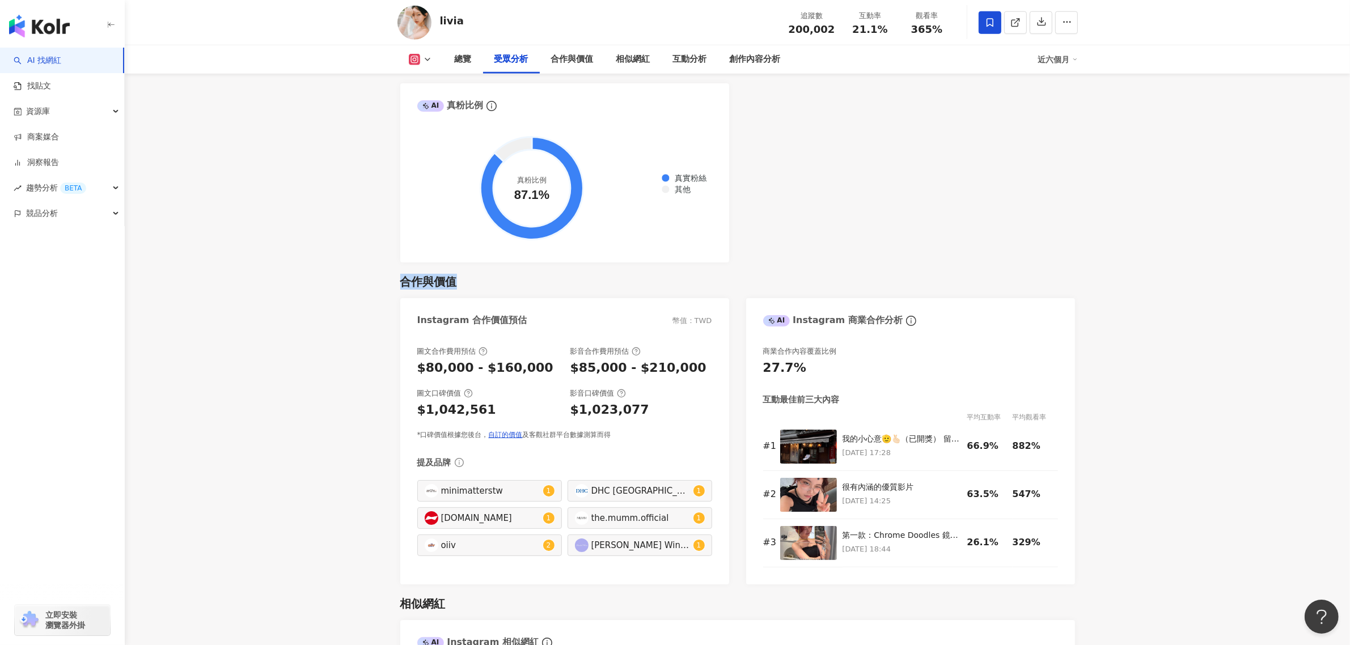
drag, startPoint x: 402, startPoint y: 279, endPoint x: 485, endPoint y: 283, distance: 82.9
click at [485, 283] on div "合作與價值" at bounding box center [737, 282] width 675 height 16
drag, startPoint x: 401, startPoint y: 281, endPoint x: 472, endPoint y: 282, distance: 70.9
click at [472, 282] on div "合作與價值" at bounding box center [737, 282] width 675 height 16
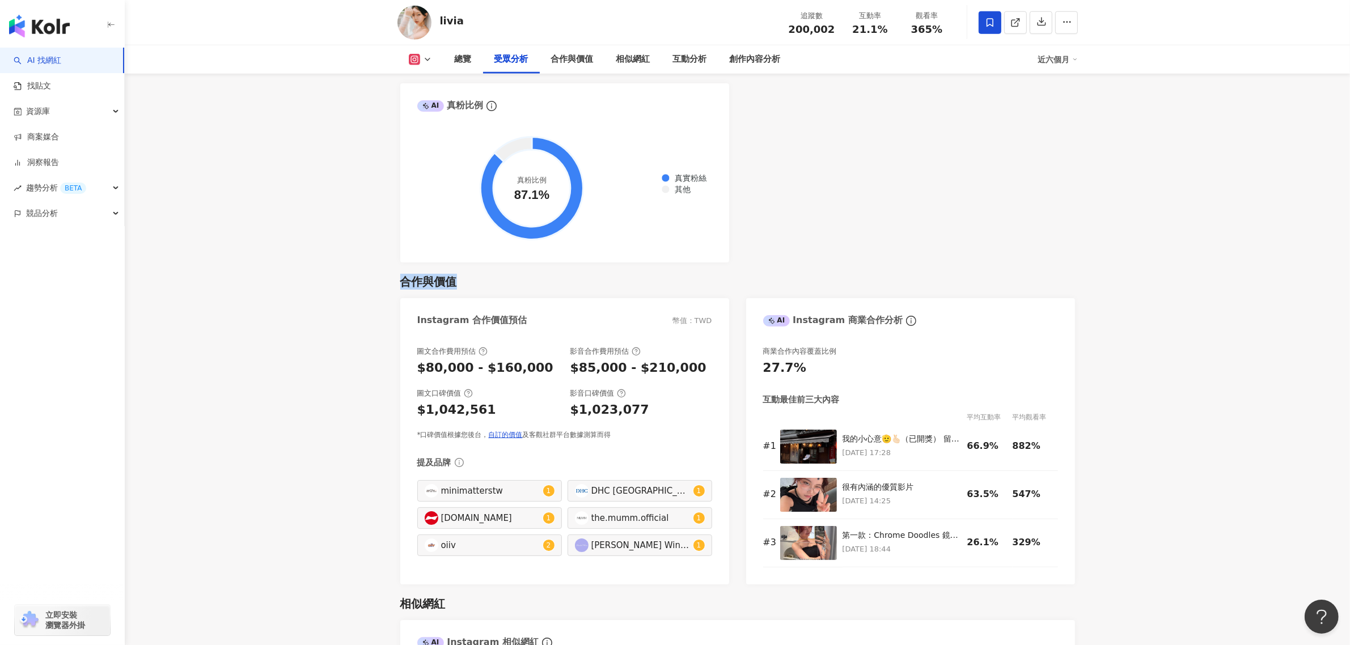
click at [472, 282] on div "合作與價值" at bounding box center [737, 282] width 675 height 16
drag, startPoint x: 401, startPoint y: 281, endPoint x: 476, endPoint y: 279, distance: 74.8
click at [476, 279] on div "合作與價值" at bounding box center [737, 282] width 675 height 16
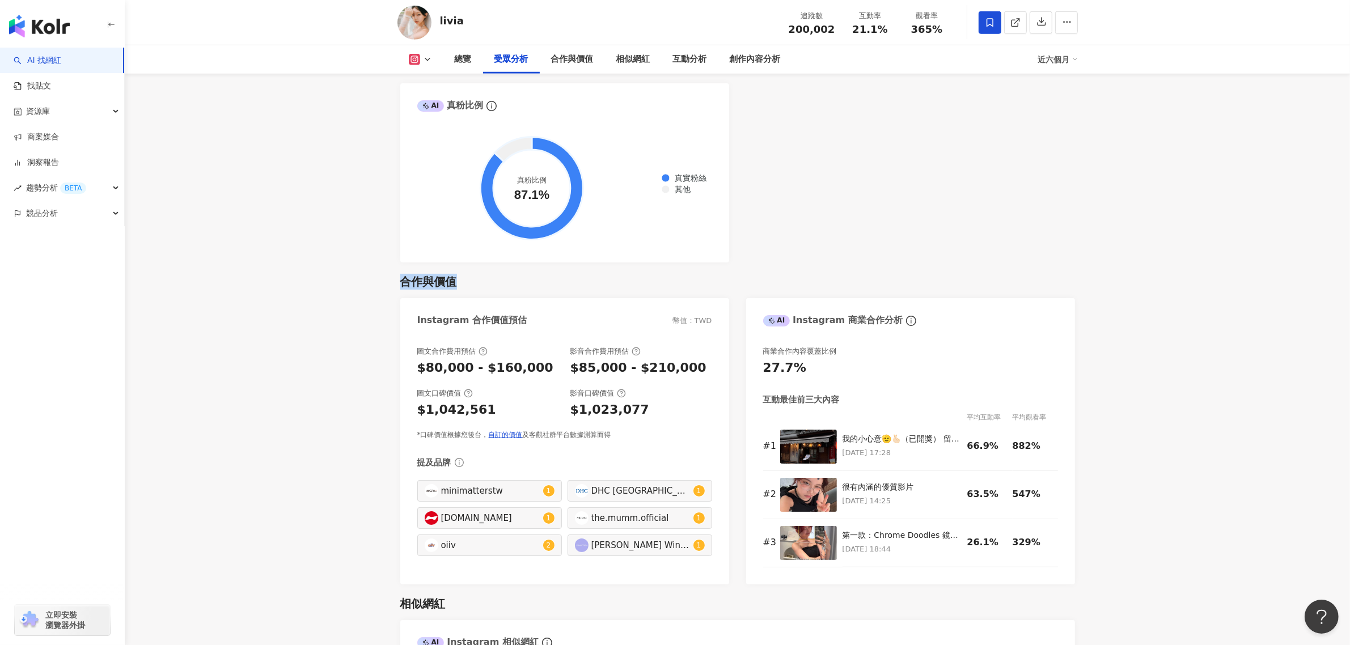
click at [476, 279] on div "合作與價值" at bounding box center [737, 282] width 675 height 16
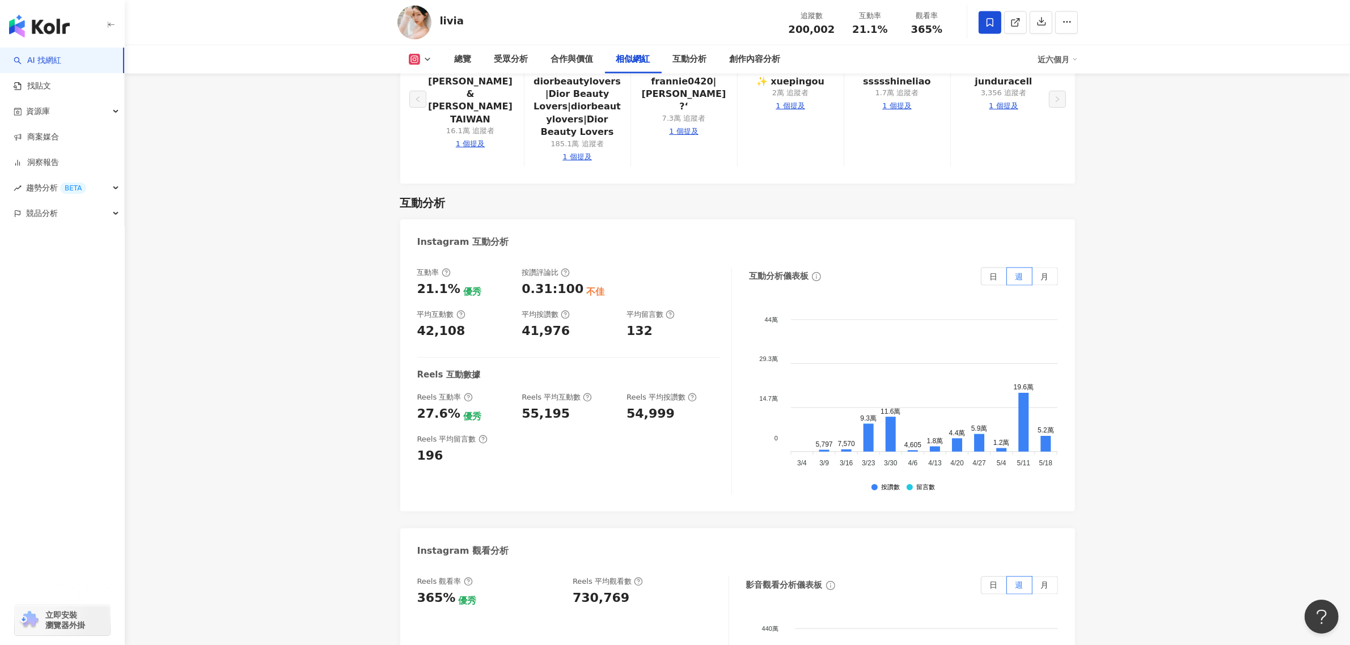
scroll to position [2196, 0]
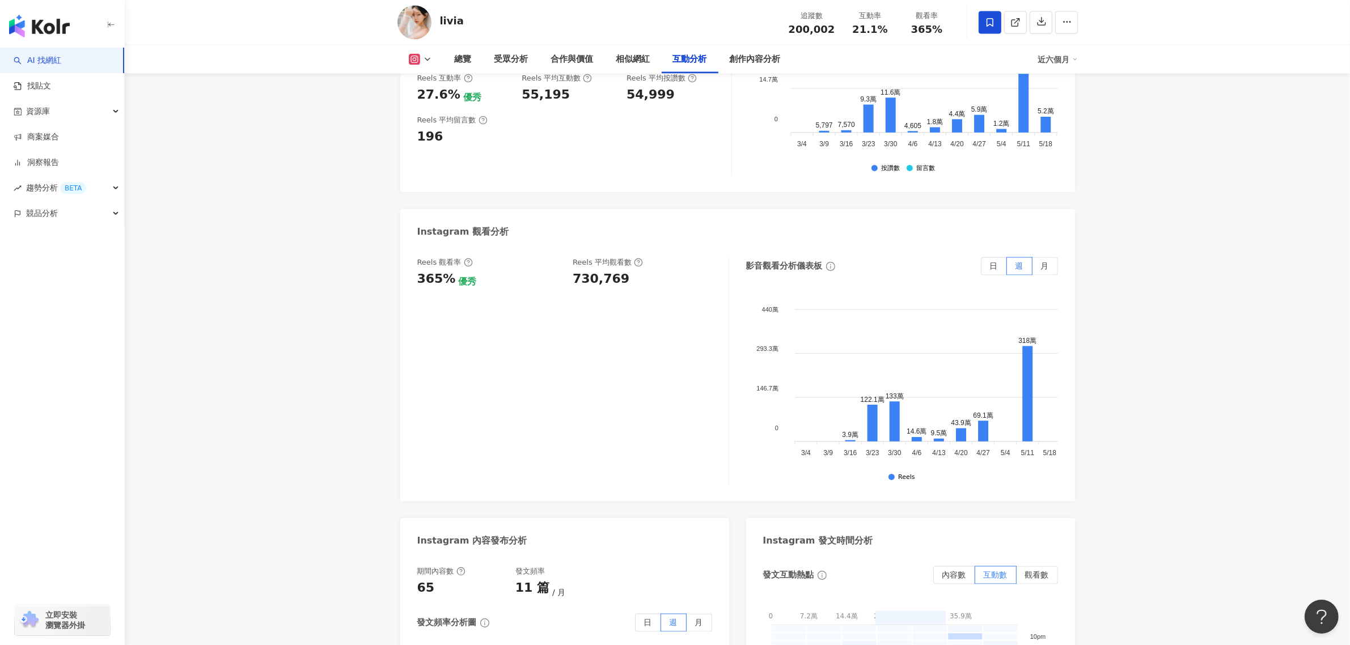
scroll to position [2338, 0]
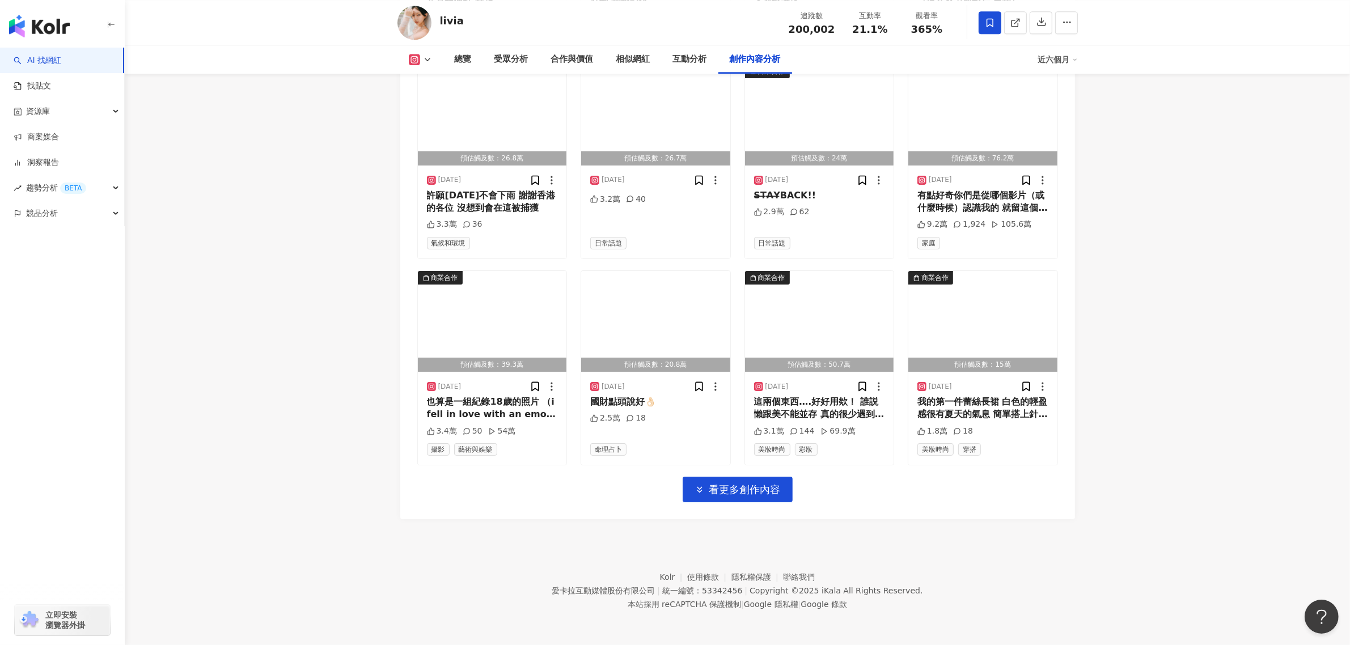
scroll to position [3835, 0]
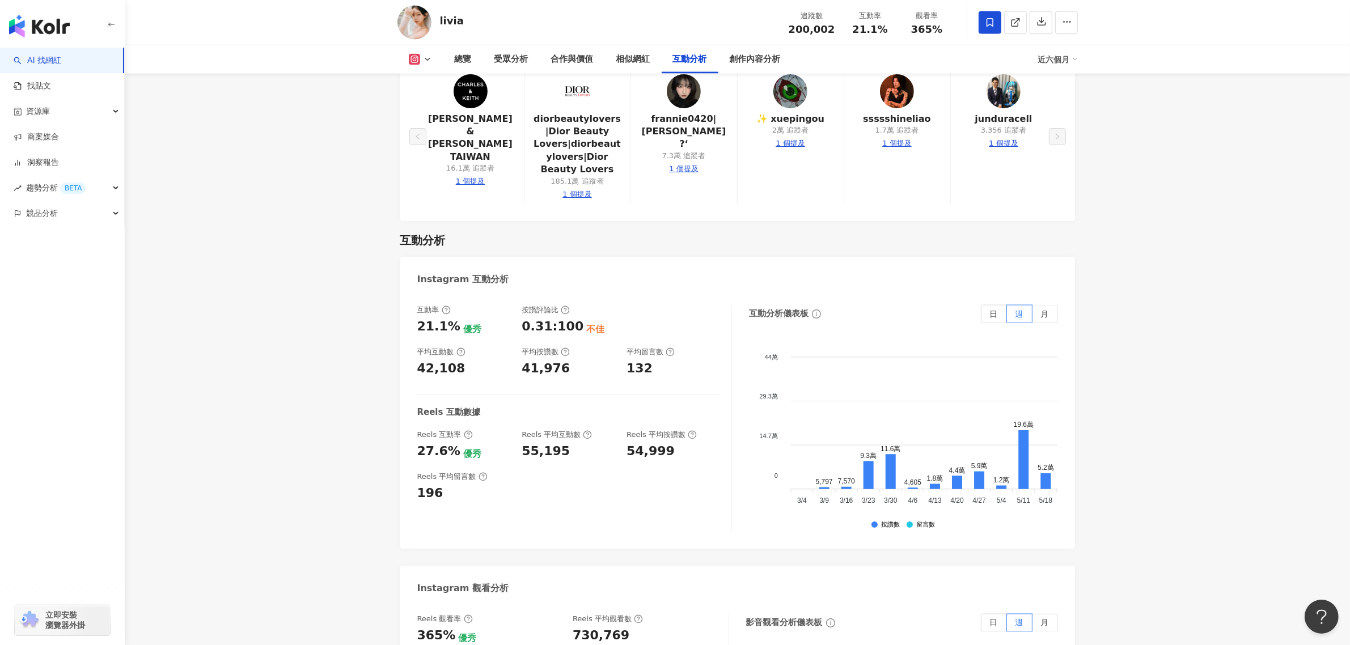
scroll to position [2267, 0]
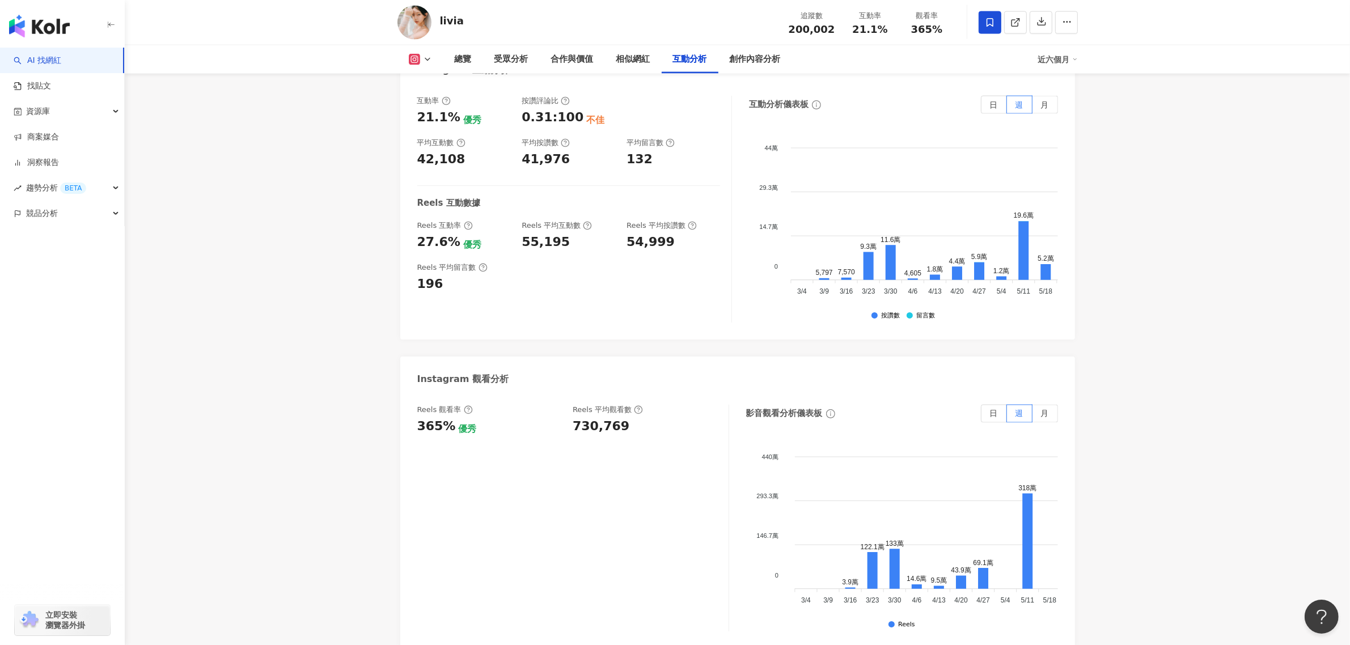
scroll to position [2409, 0]
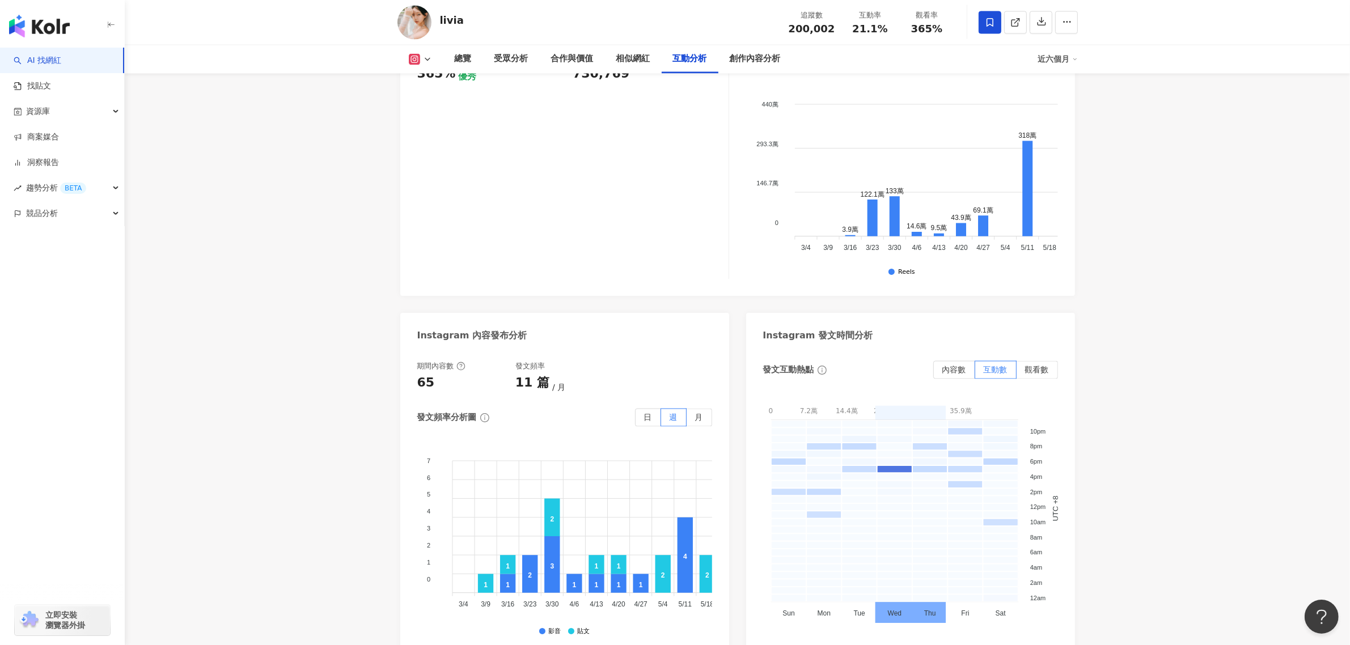
scroll to position [2692, 0]
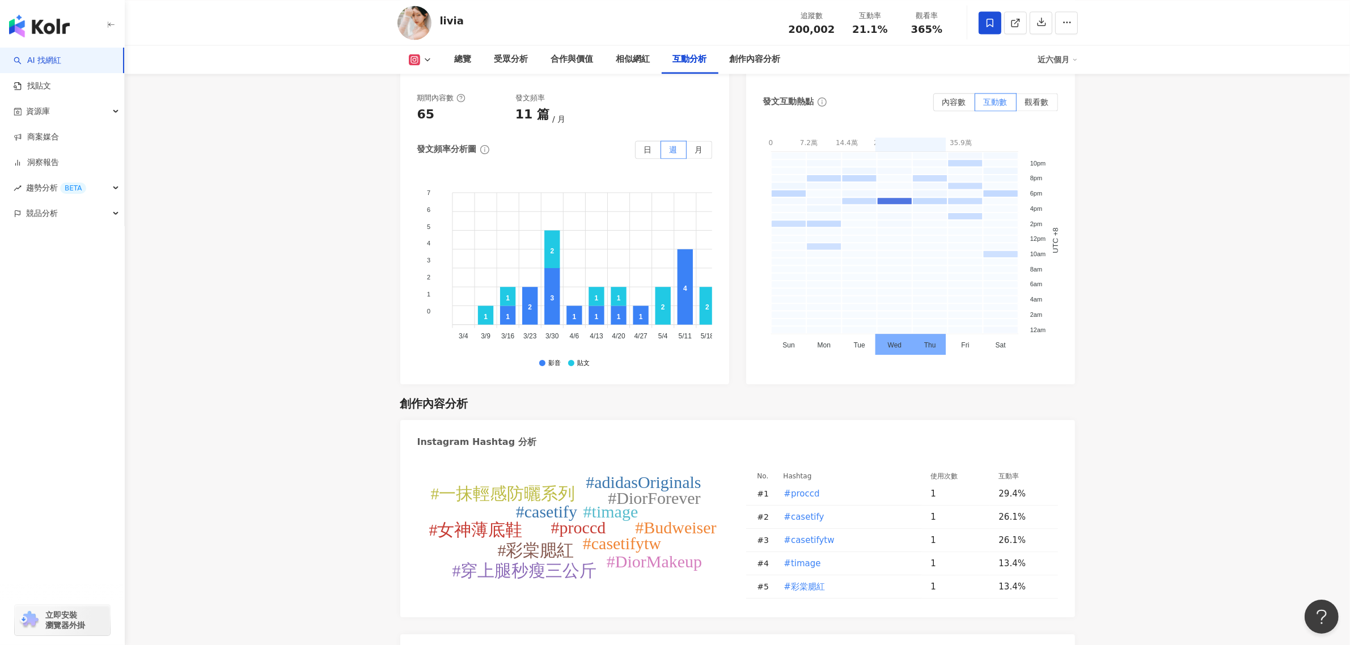
scroll to position [2976, 0]
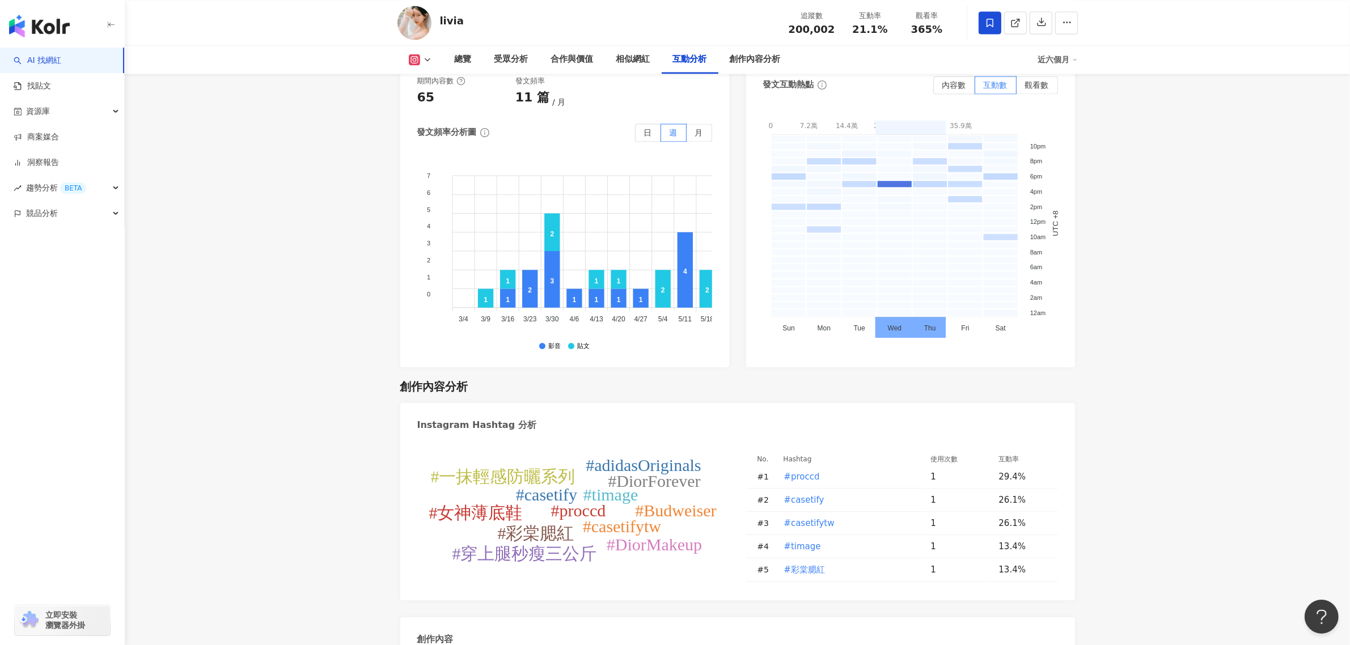
click at [692, 53] on div "互動分析" at bounding box center [690, 60] width 34 height 14
click at [693, 55] on div "互動分析" at bounding box center [690, 60] width 34 height 14
click at [758, 53] on div "創作內容分析" at bounding box center [755, 60] width 51 height 14
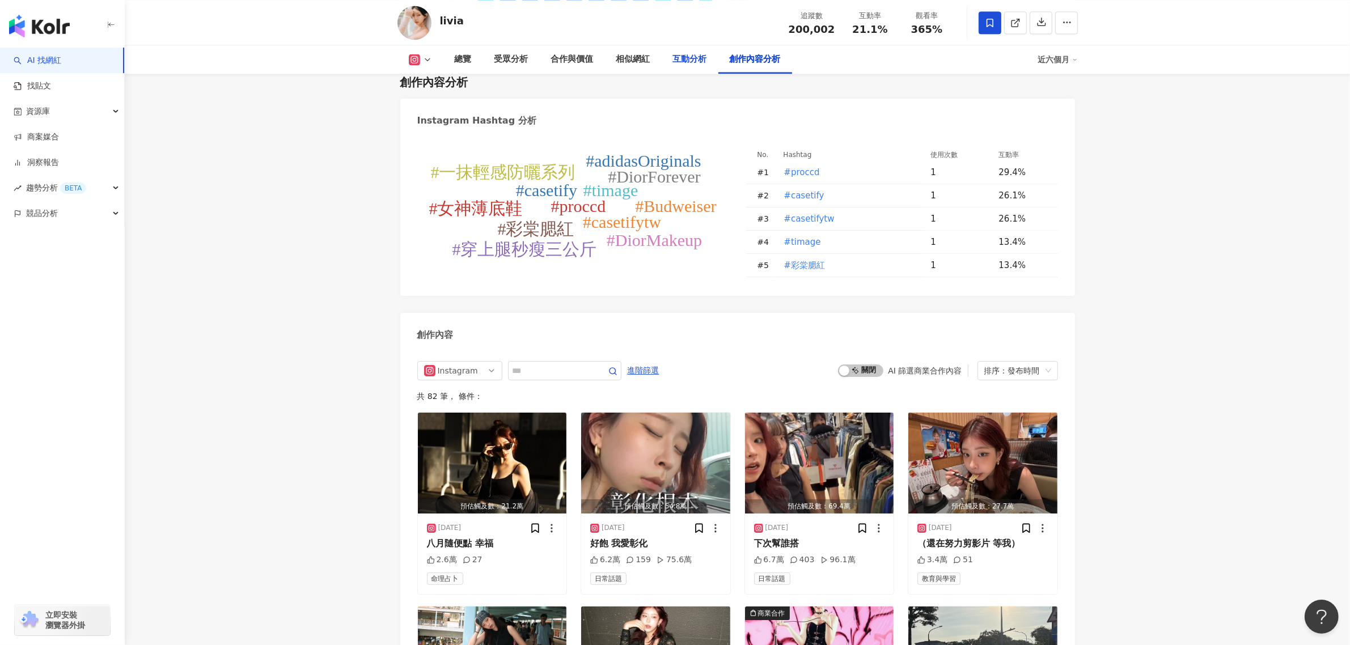
click at [676, 66] on div "互動分析" at bounding box center [689, 59] width 57 height 28
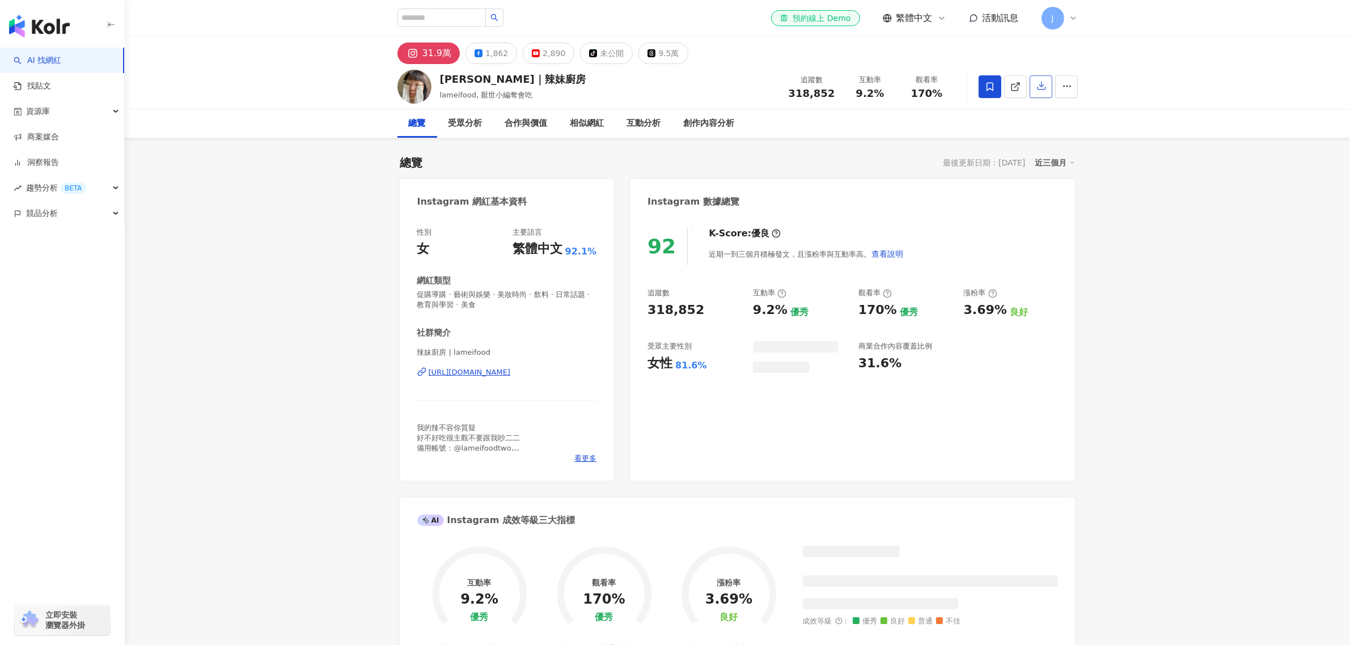
click at [1038, 92] on button "button" at bounding box center [1040, 86] width 23 height 23
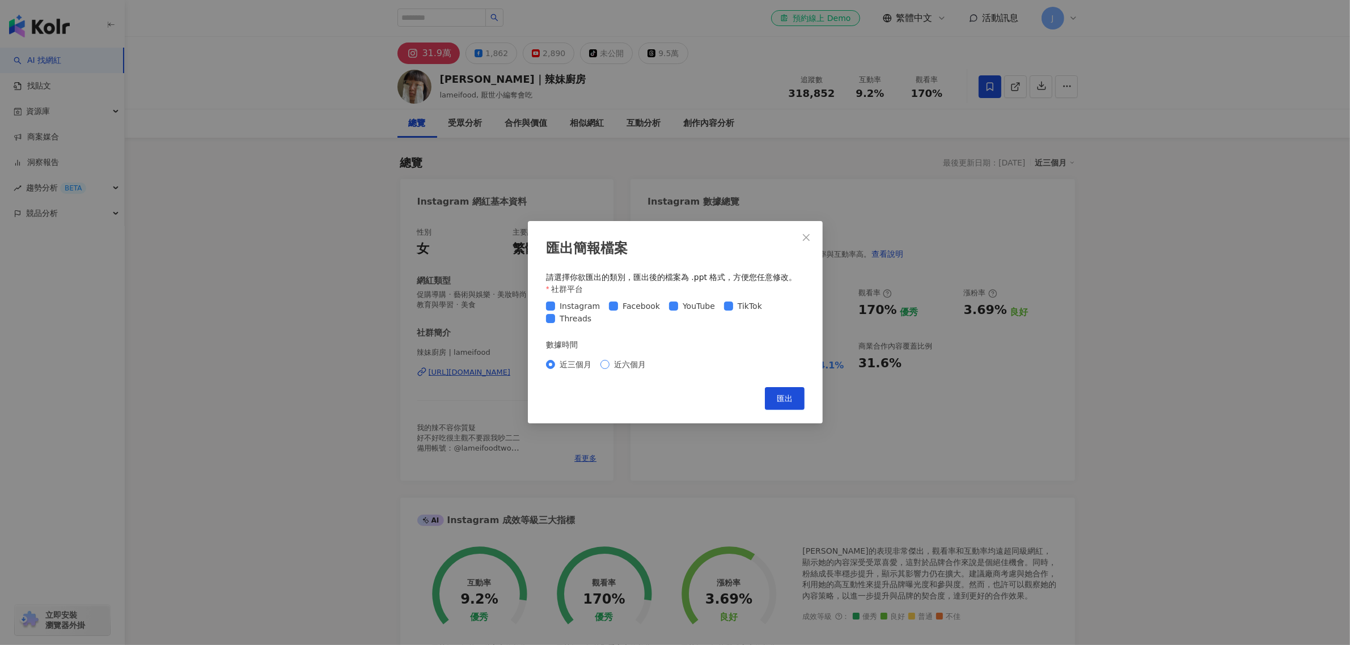
click at [634, 366] on span "近六個月" at bounding box center [629, 365] width 41 height 12
click at [786, 402] on span "匯出" at bounding box center [785, 399] width 16 height 9
click at [801, 233] on icon "close" at bounding box center [805, 237] width 9 height 9
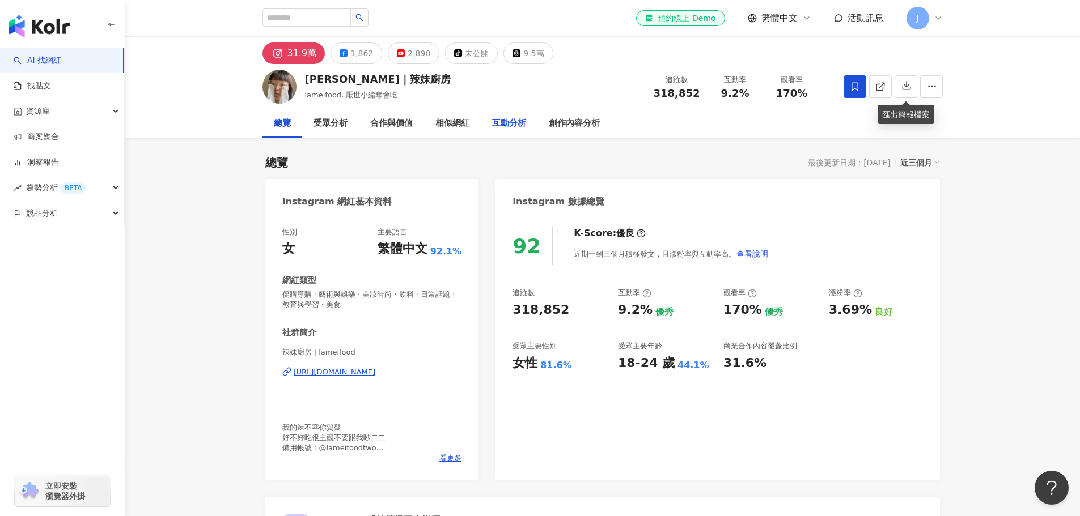
click at [511, 125] on div "互動分析" at bounding box center [509, 124] width 34 height 14
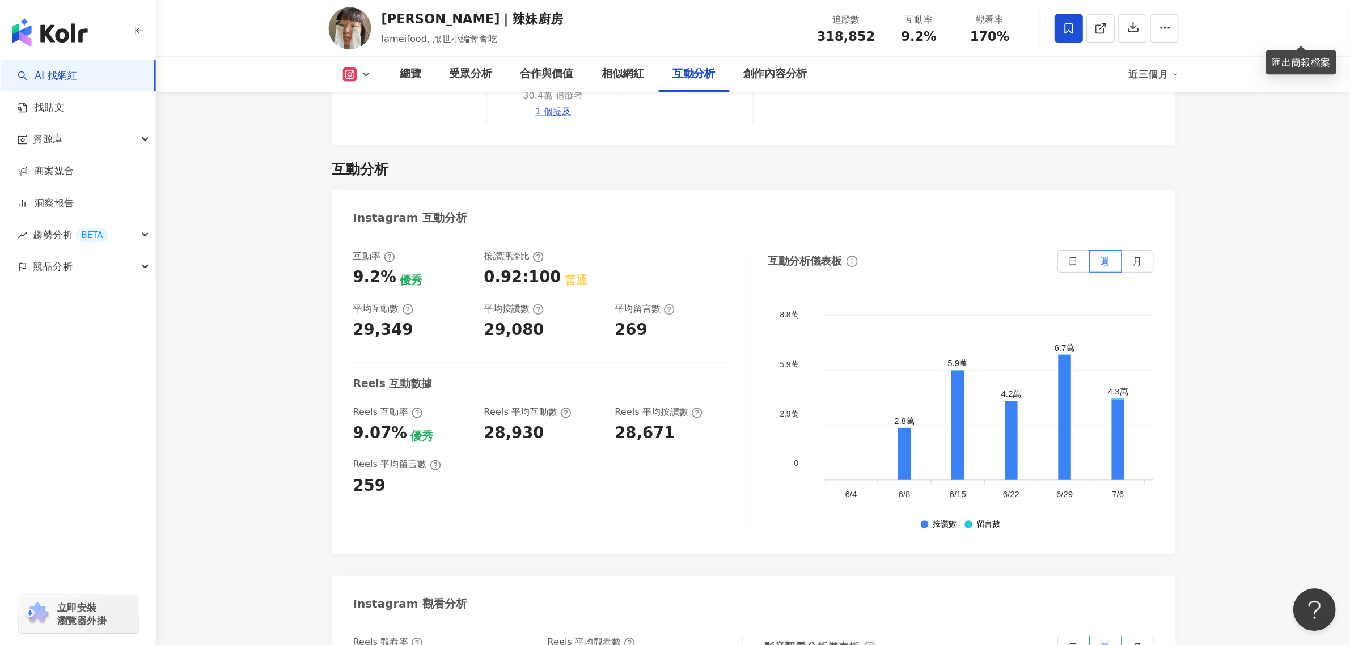
scroll to position [2242, 0]
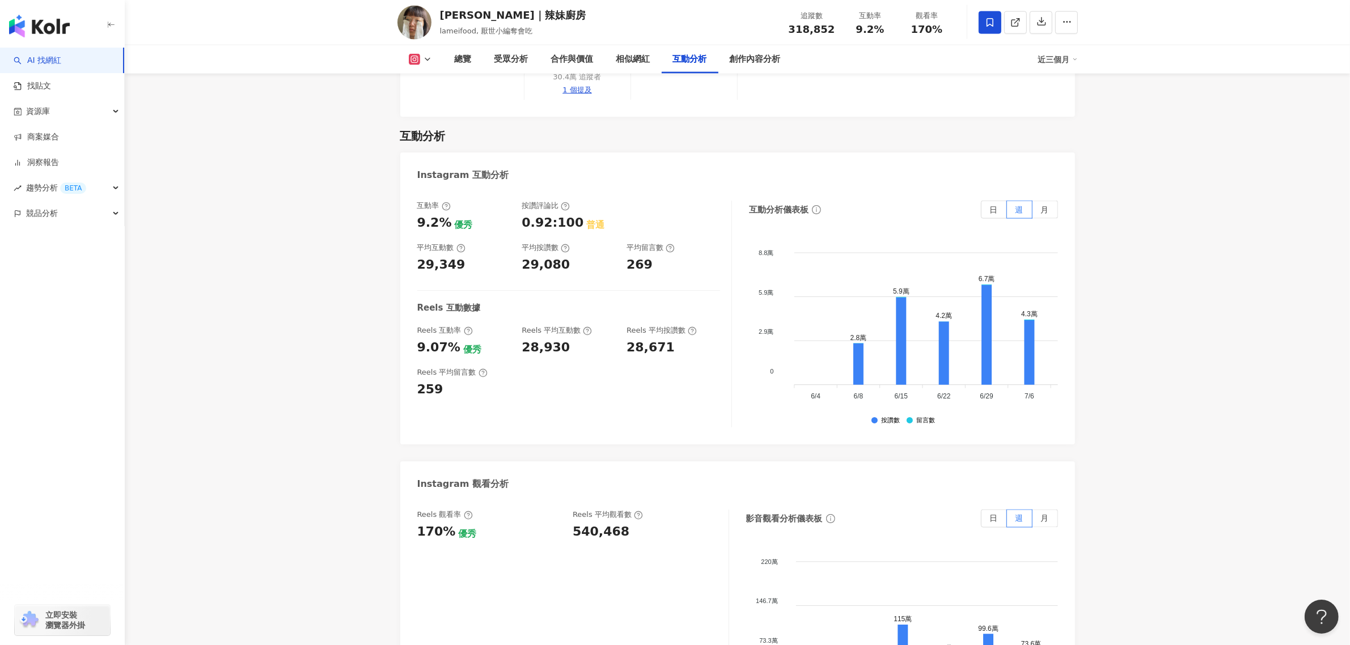
click at [1061, 63] on div "近三個月" at bounding box center [1058, 59] width 40 height 18
click at [1064, 109] on link "近六個月" at bounding box center [1063, 107] width 32 height 12
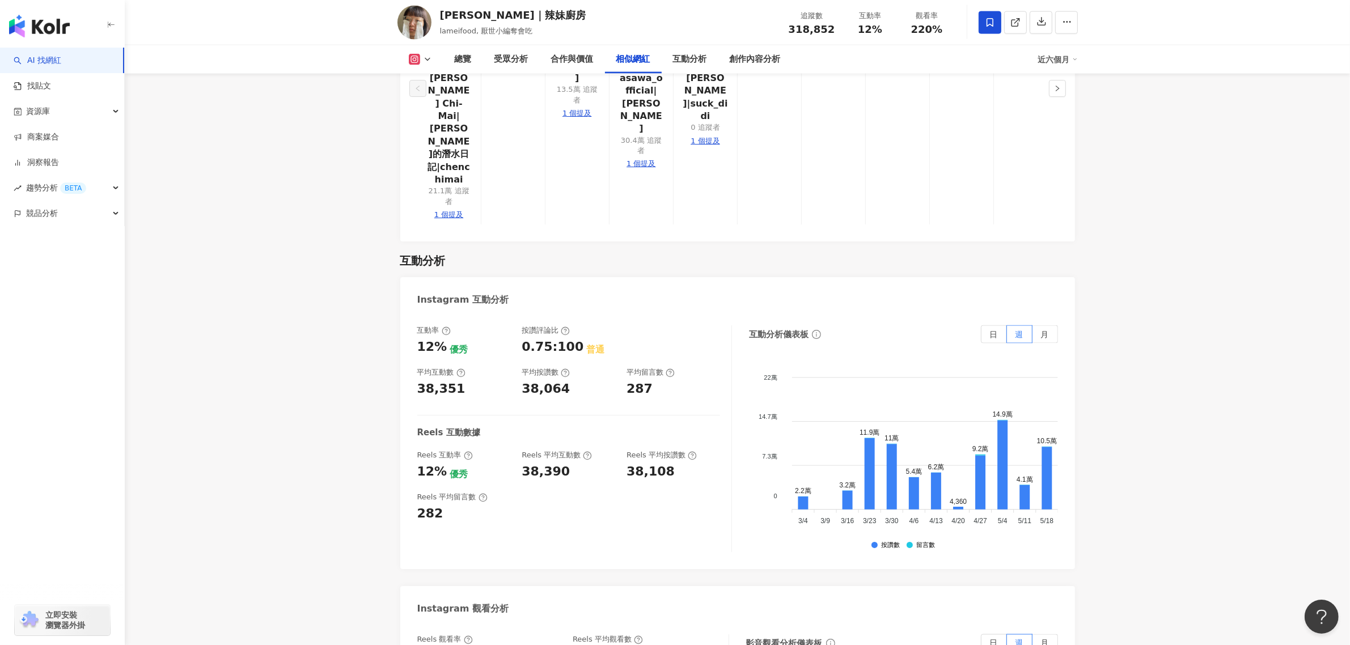
scroll to position [2313, 0]
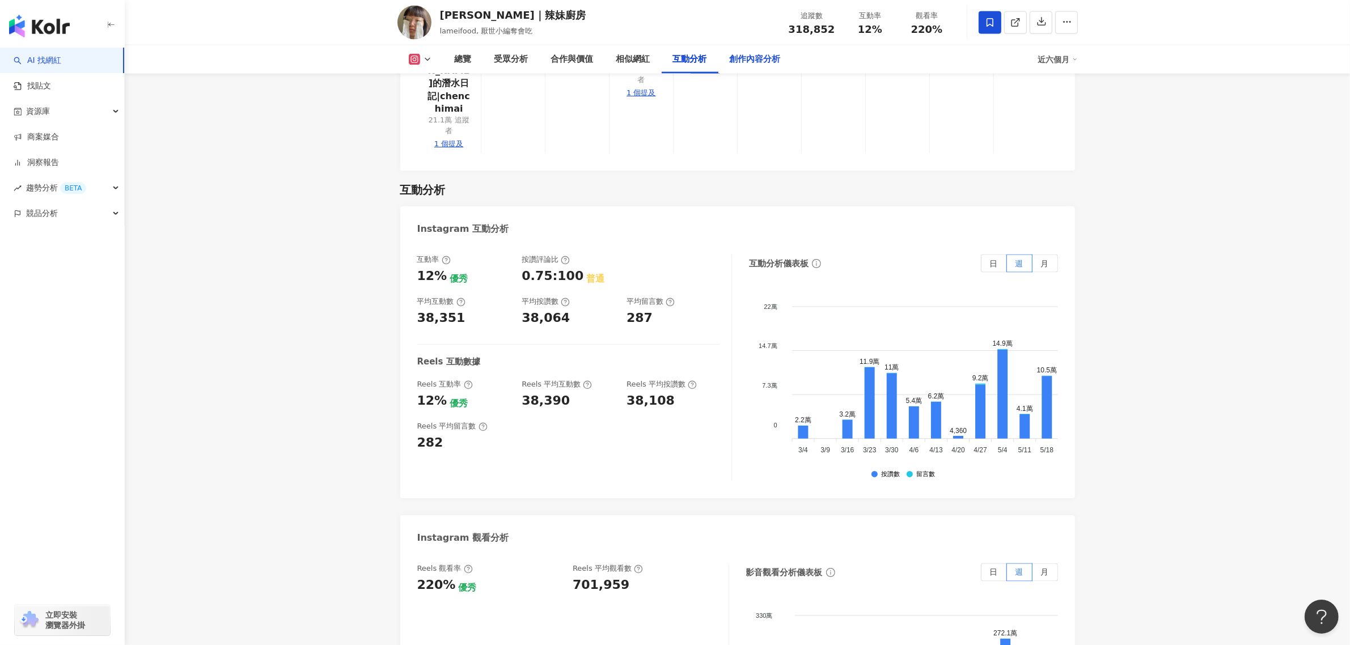
click at [764, 58] on div "創作內容分析" at bounding box center [755, 60] width 51 height 14
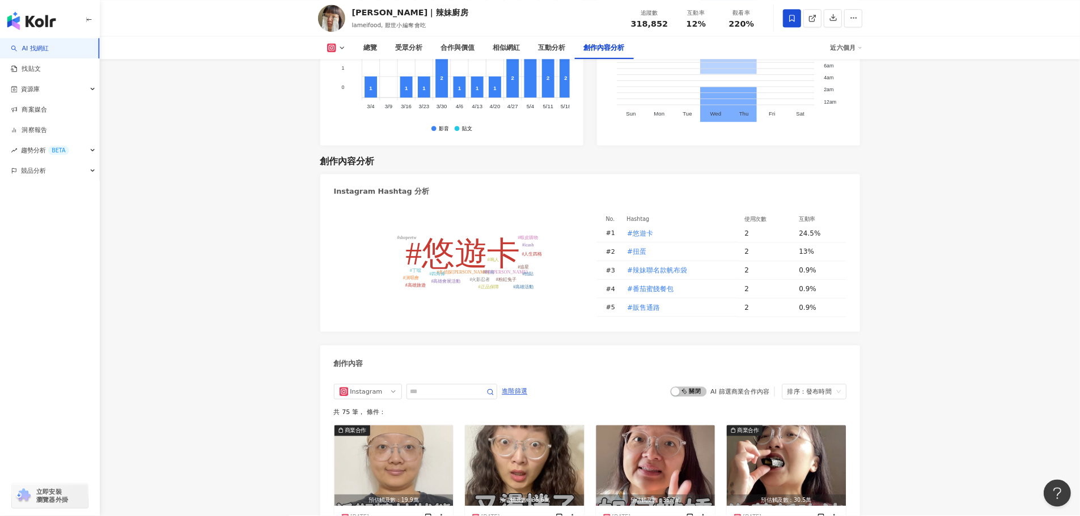
scroll to position [3295, 0]
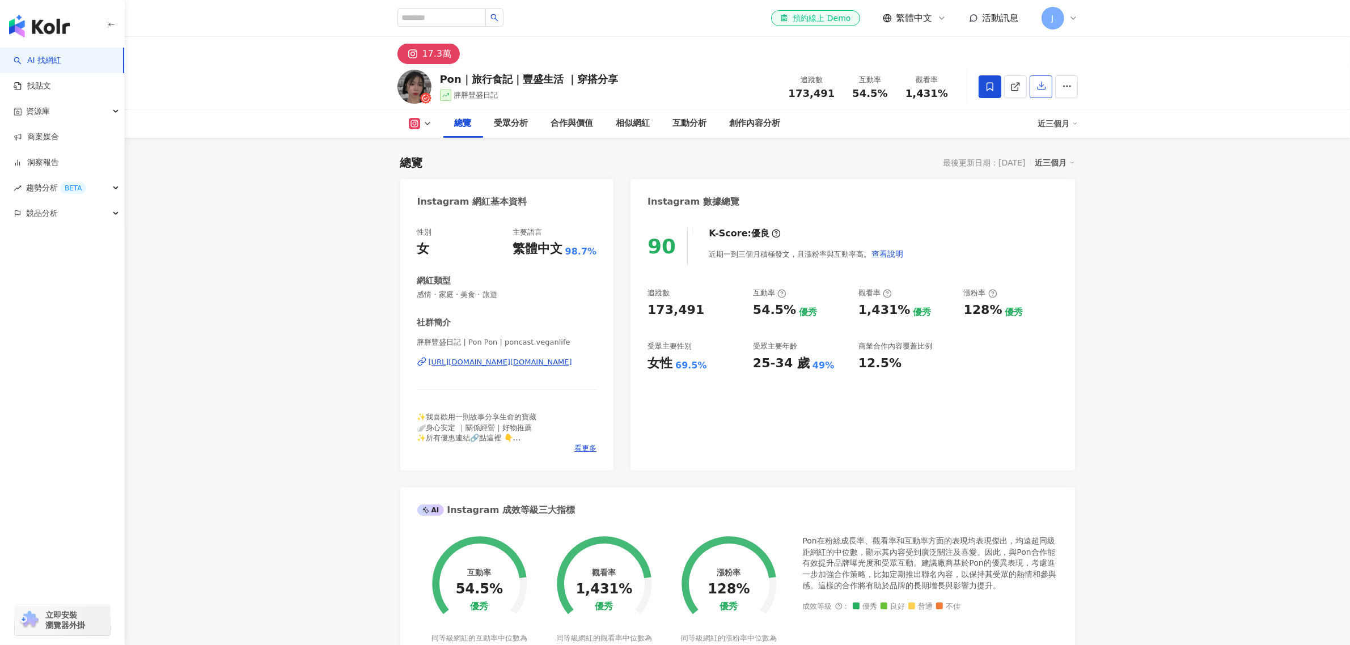
click at [1039, 78] on button "button" at bounding box center [1040, 86] width 23 height 23
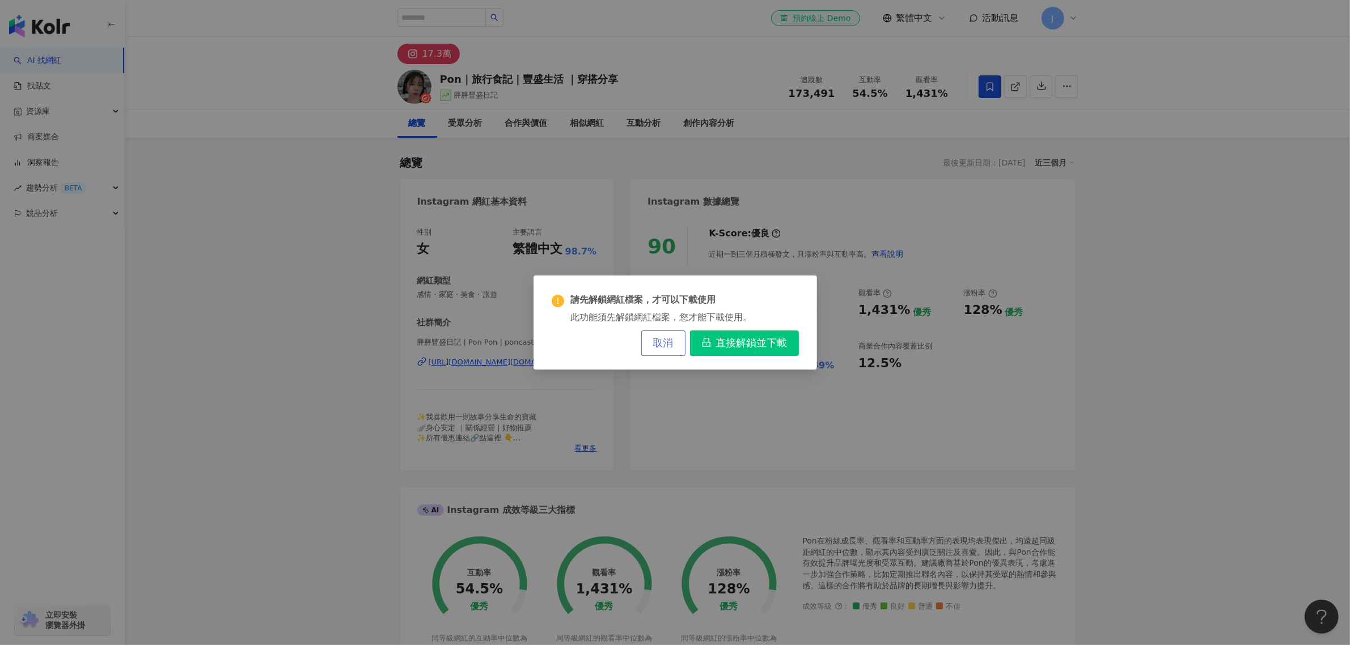
click at [658, 337] on span "取消" at bounding box center [663, 343] width 20 height 12
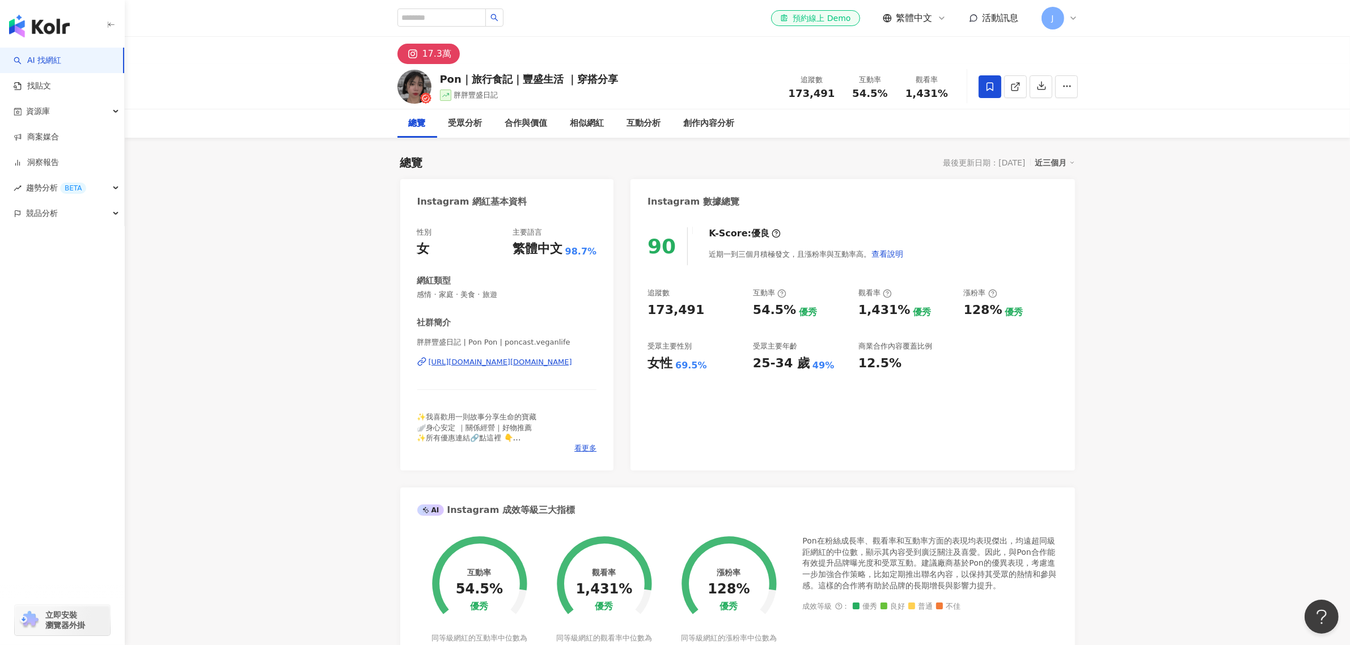
click at [1041, 85] on icon "button" at bounding box center [1041, 86] width 8 height 8
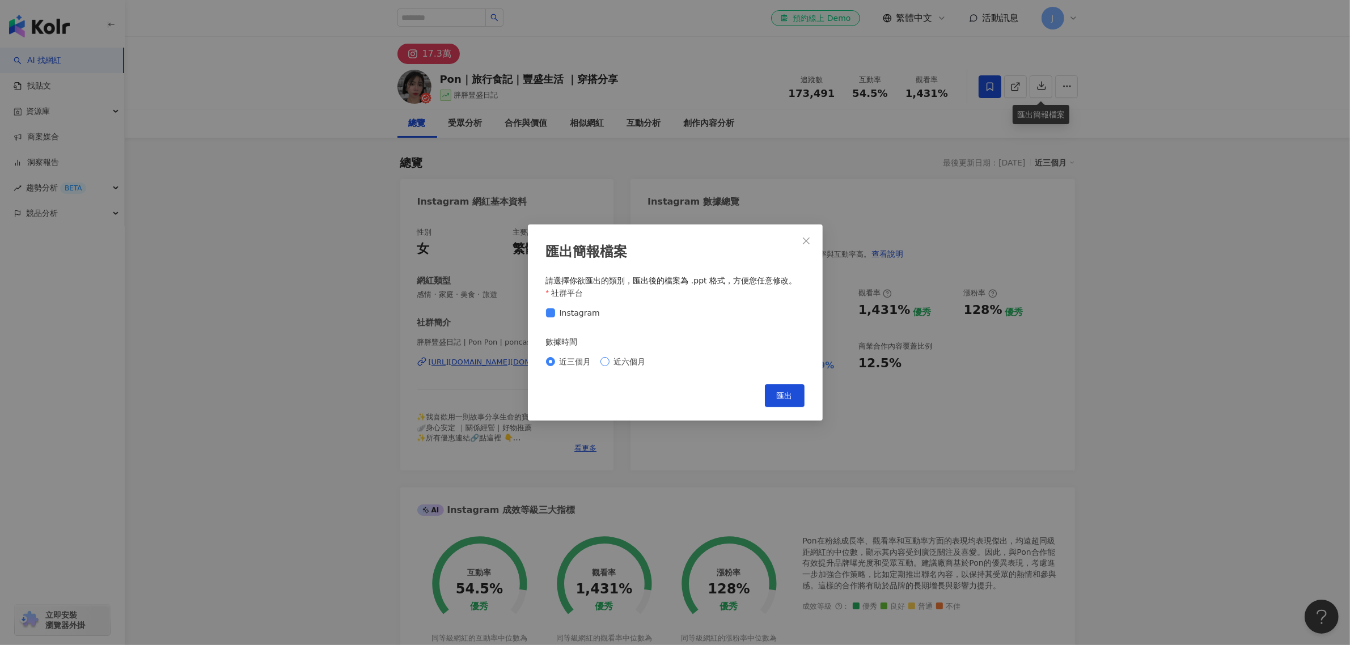
click at [622, 363] on span "近六個月" at bounding box center [629, 361] width 41 height 12
click at [777, 392] on span "匯出" at bounding box center [785, 395] width 16 height 9
click at [807, 238] on icon "close" at bounding box center [805, 240] width 9 height 9
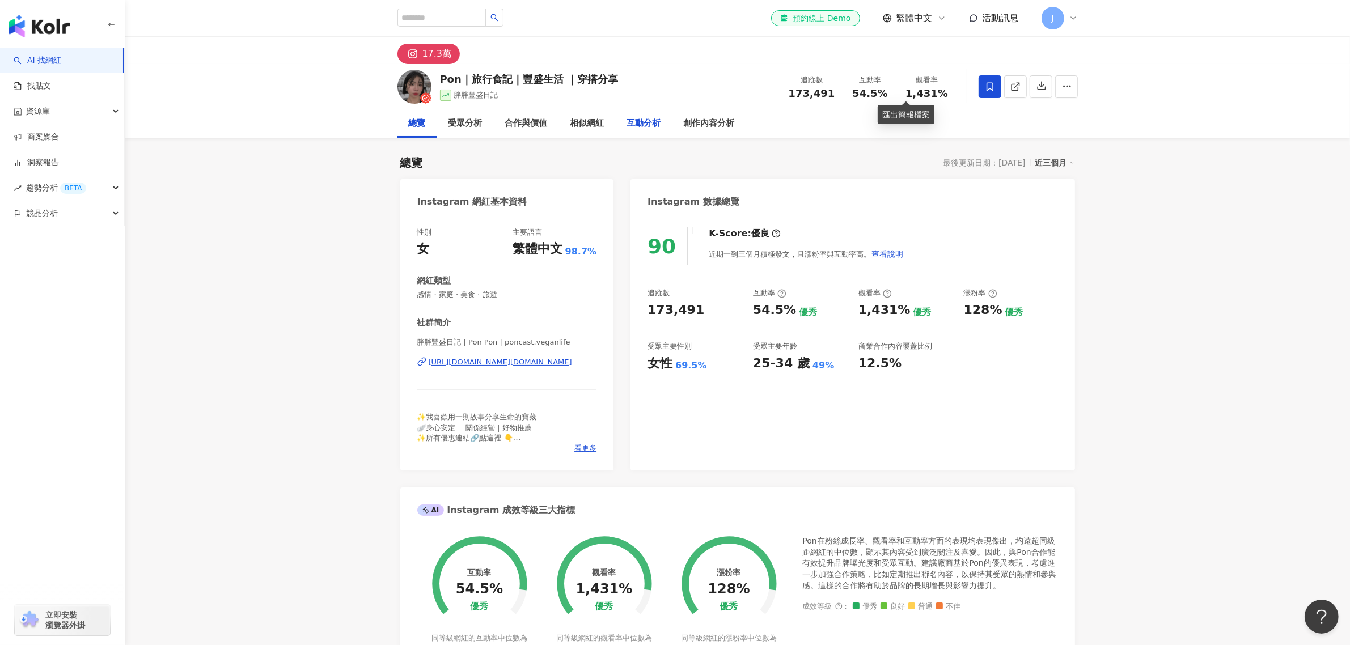
click at [627, 124] on div "互動分析" at bounding box center [644, 124] width 34 height 14
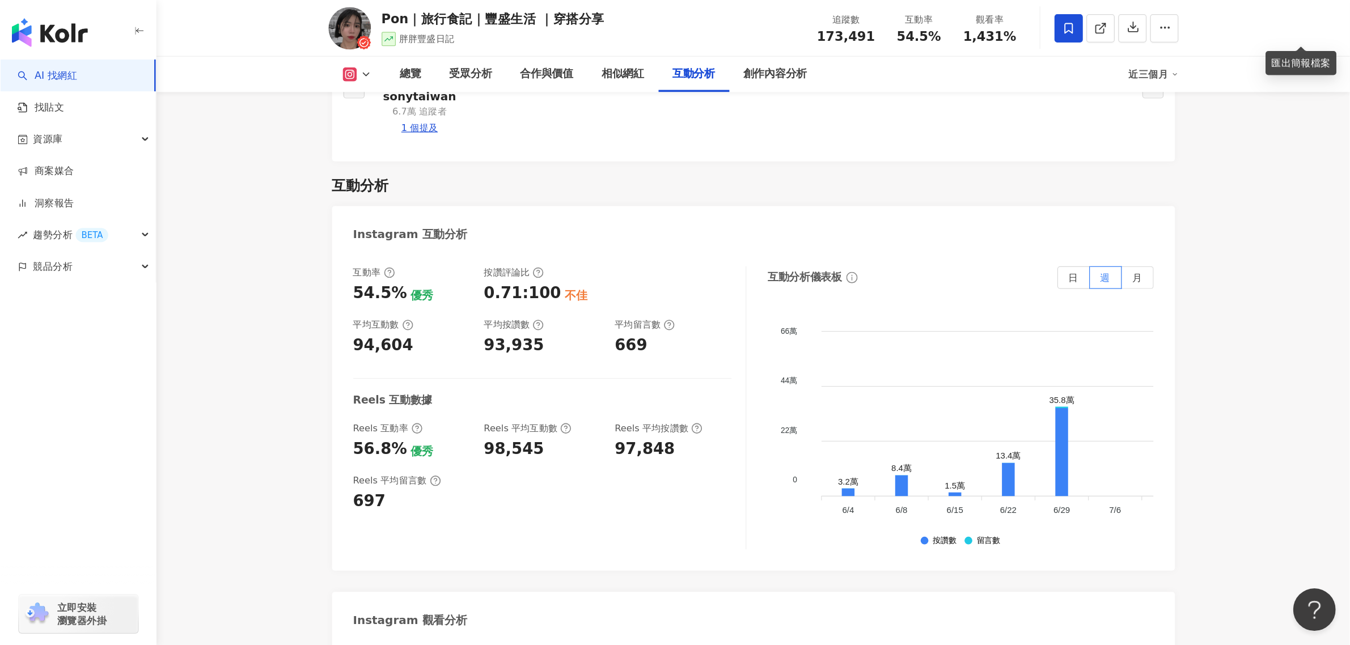
scroll to position [2245, 0]
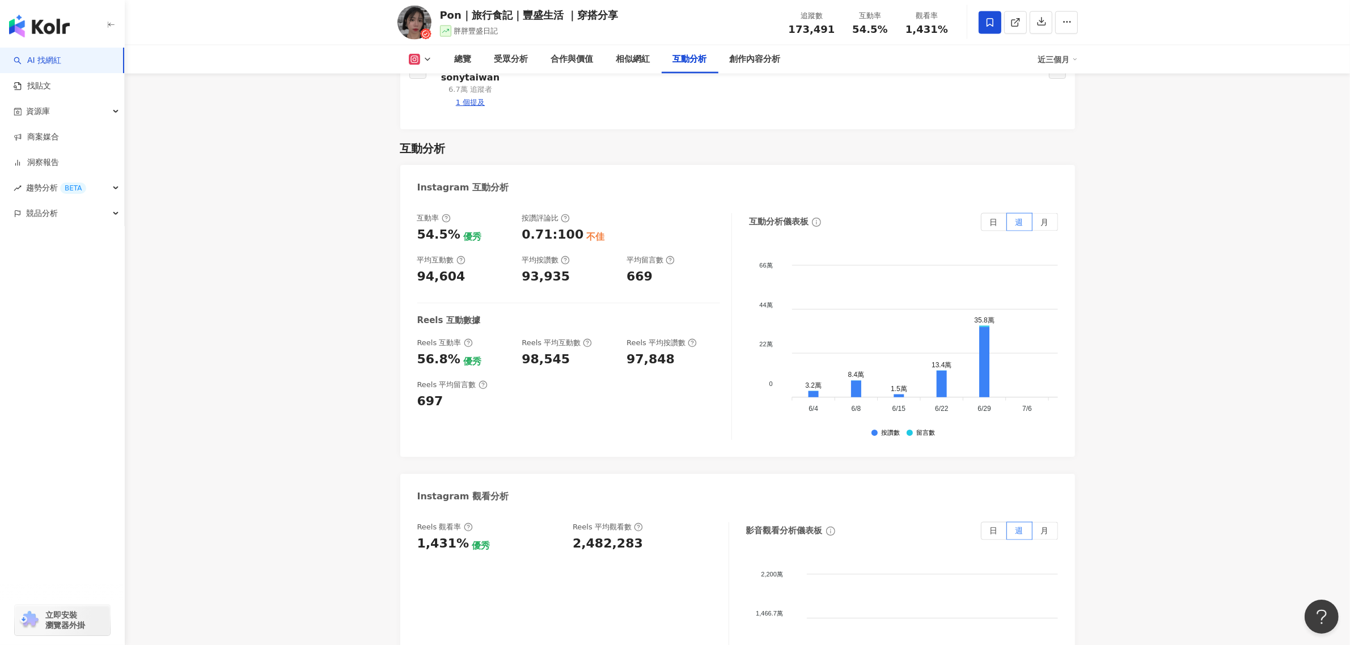
click at [1056, 61] on div "近三個月" at bounding box center [1058, 59] width 40 height 18
click at [1055, 109] on link "近六個月" at bounding box center [1063, 107] width 32 height 12
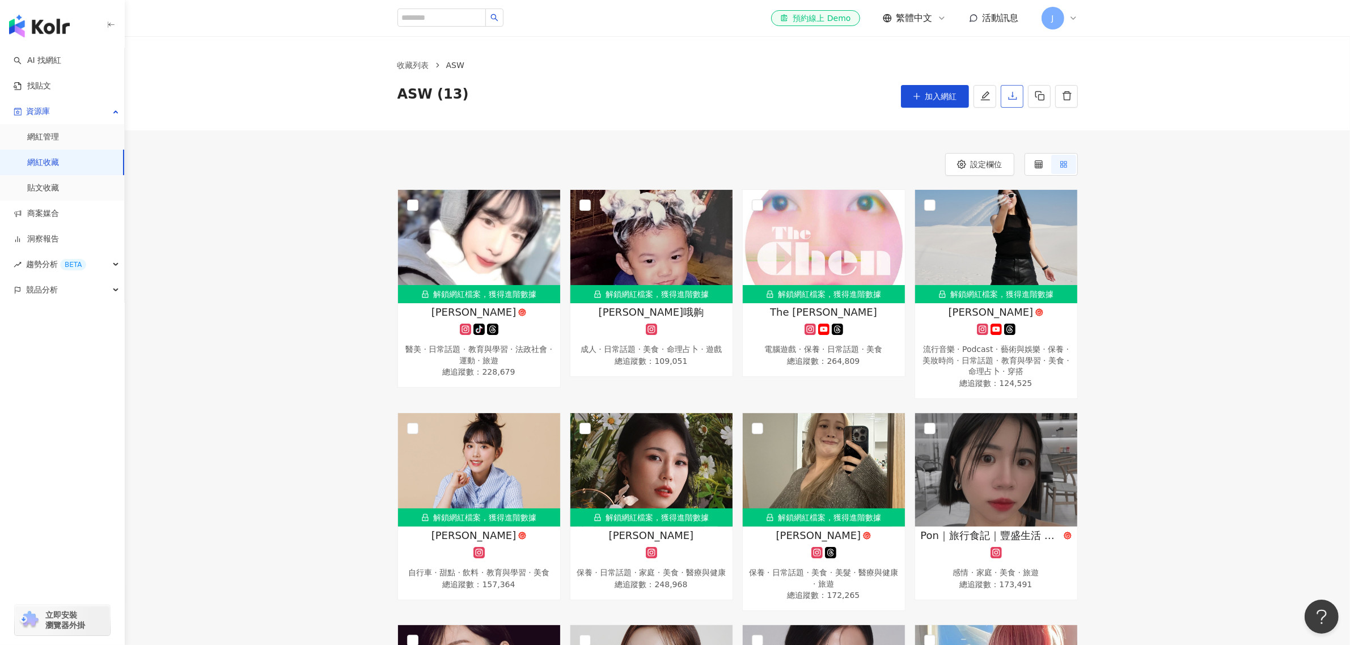
click at [1012, 97] on icon "download" at bounding box center [1012, 96] width 10 height 10
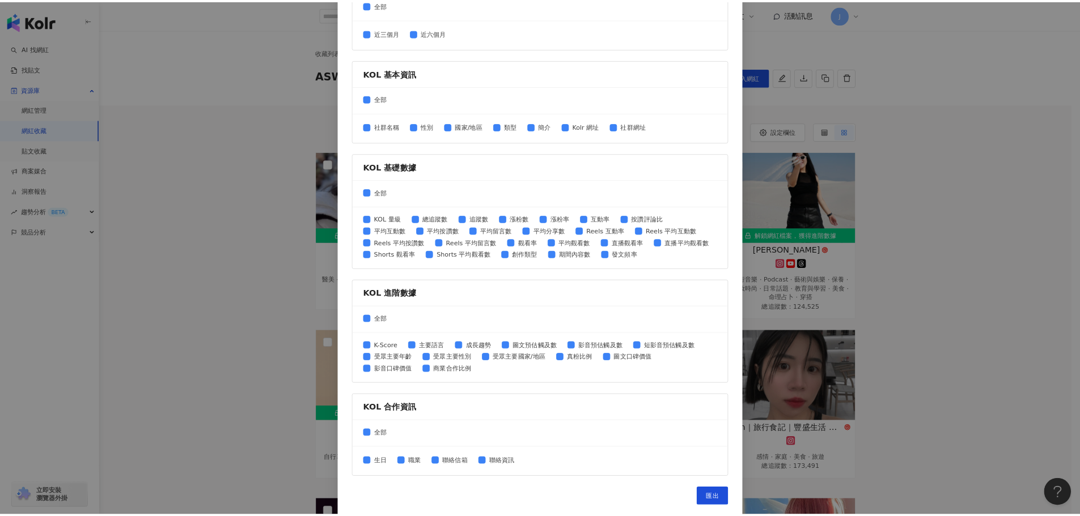
scroll to position [238, 0]
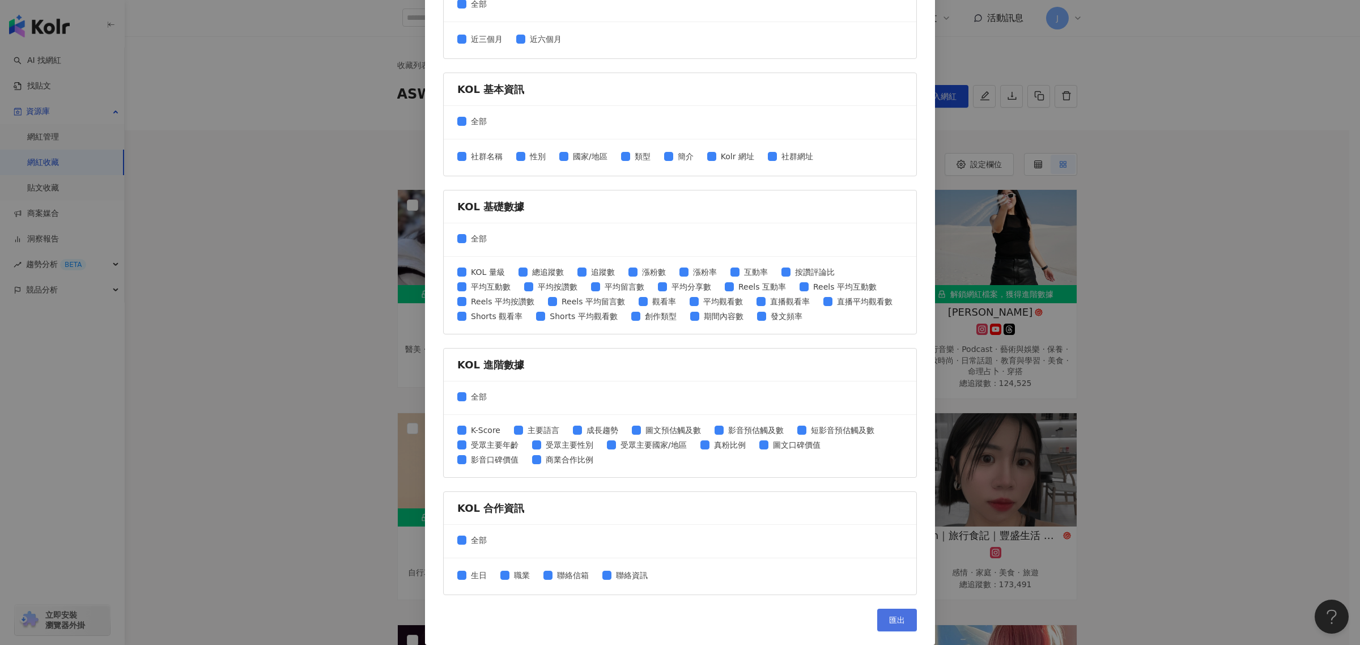
click at [894, 624] on span "匯出" at bounding box center [897, 620] width 16 height 9
drag, startPoint x: 290, startPoint y: 269, endPoint x: 302, endPoint y: 375, distance: 106.1
click at [290, 269] on div "匯出收藏 請選擇您欲匯出的項目 社群平台 全部 Facebook Instagram YouTube TikTok X 數據時間 全部 近三個月 近六個月 K…" at bounding box center [680, 322] width 1360 height 645
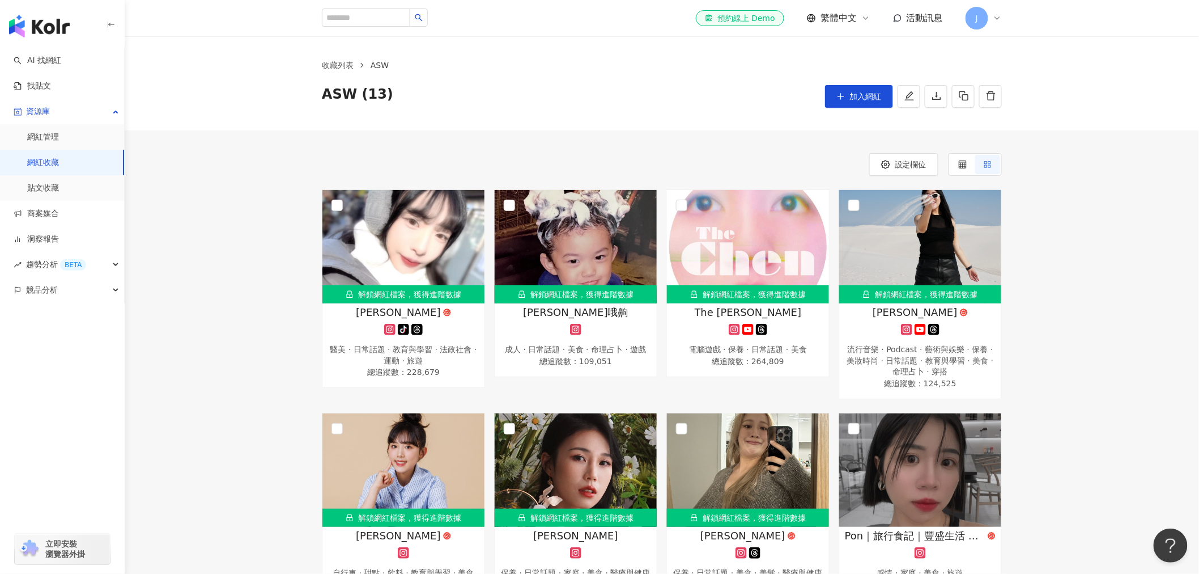
click at [48, 160] on link "網紅收藏" at bounding box center [43, 162] width 32 height 11
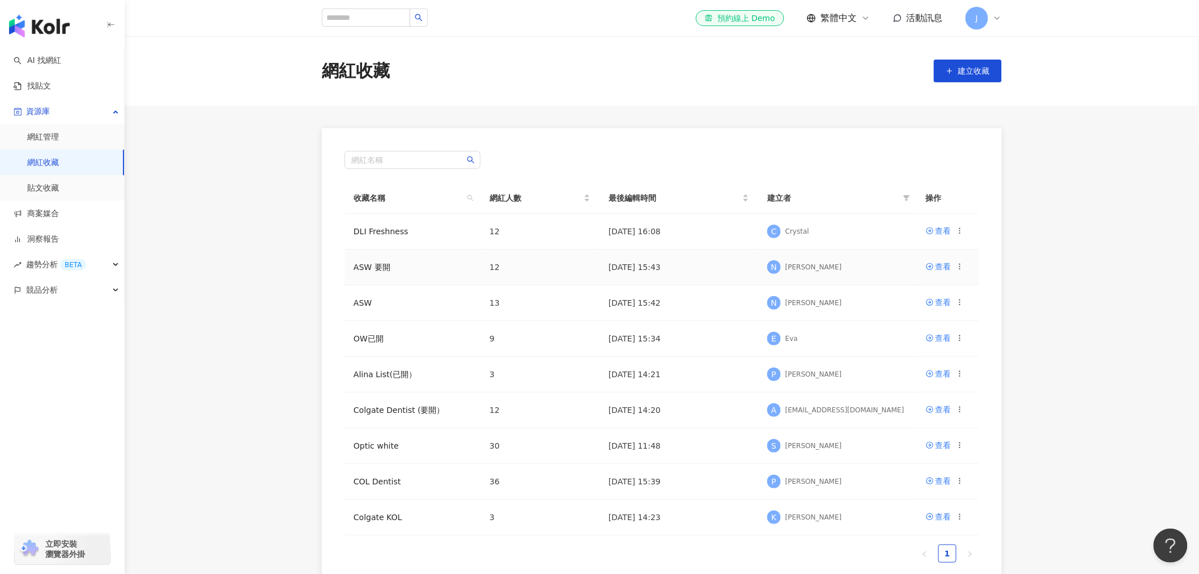
click at [381, 260] on td "ASW 要開" at bounding box center [413, 267] width 136 height 36
click at [366, 267] on link "ASW 要開" at bounding box center [372, 266] width 37 height 9
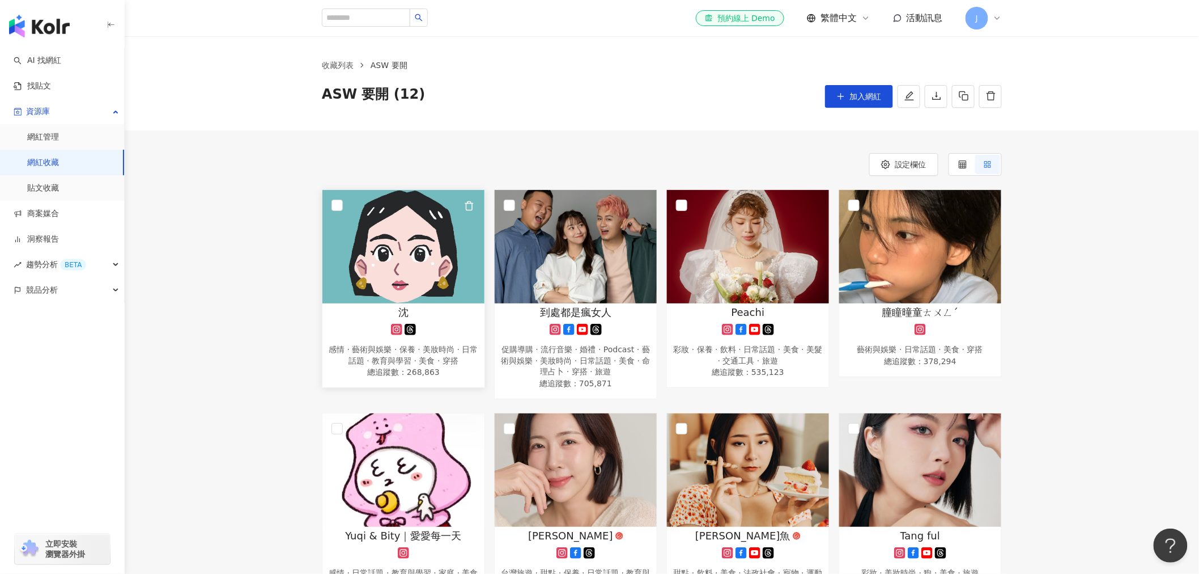
click at [390, 241] on img at bounding box center [404, 246] width 162 height 113
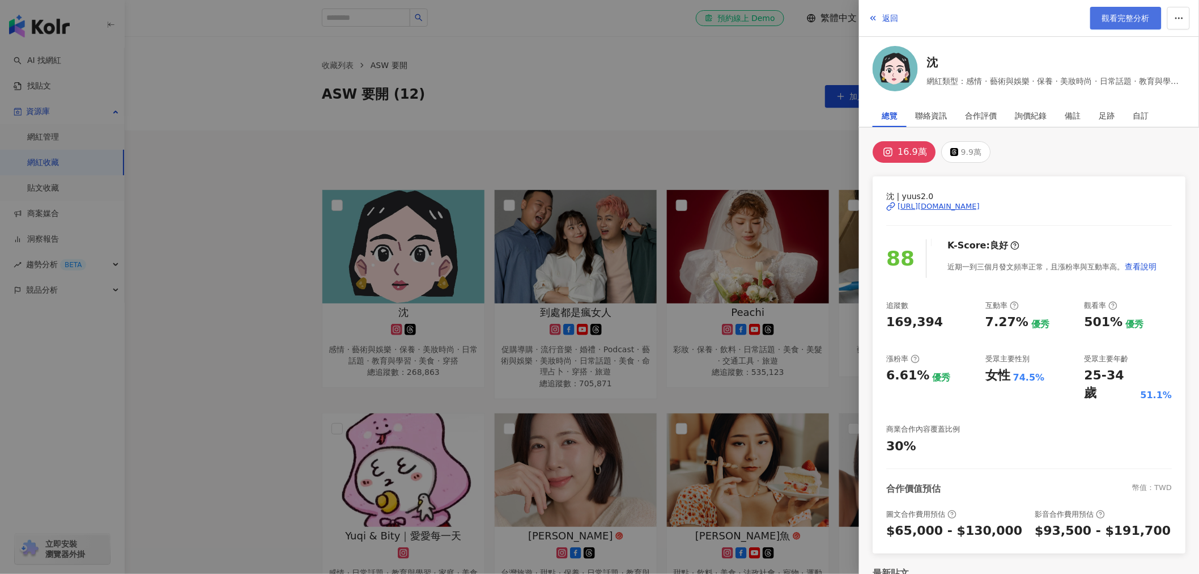
click at [1133, 17] on span "觀看完整分析" at bounding box center [1126, 18] width 48 height 9
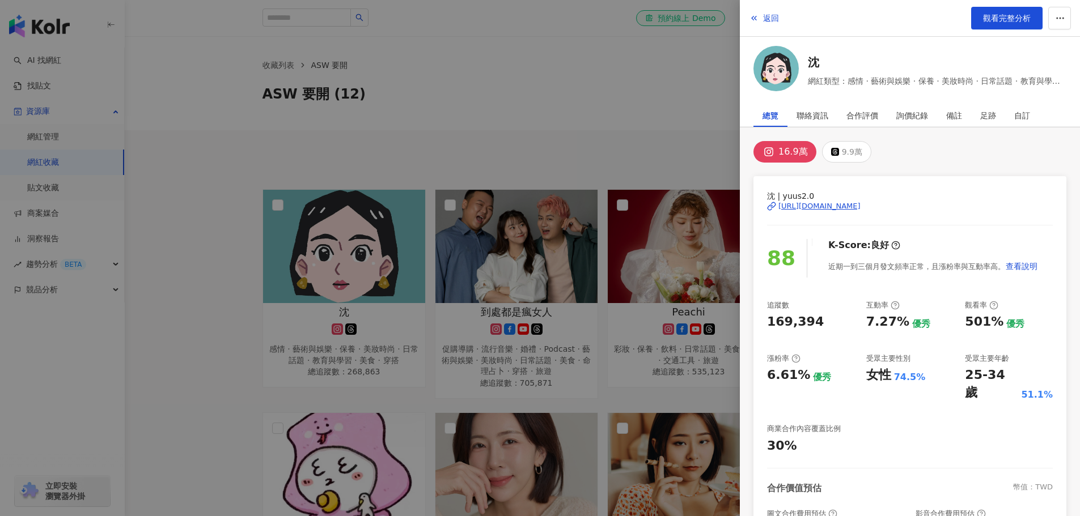
click at [181, 228] on div at bounding box center [540, 258] width 1080 height 516
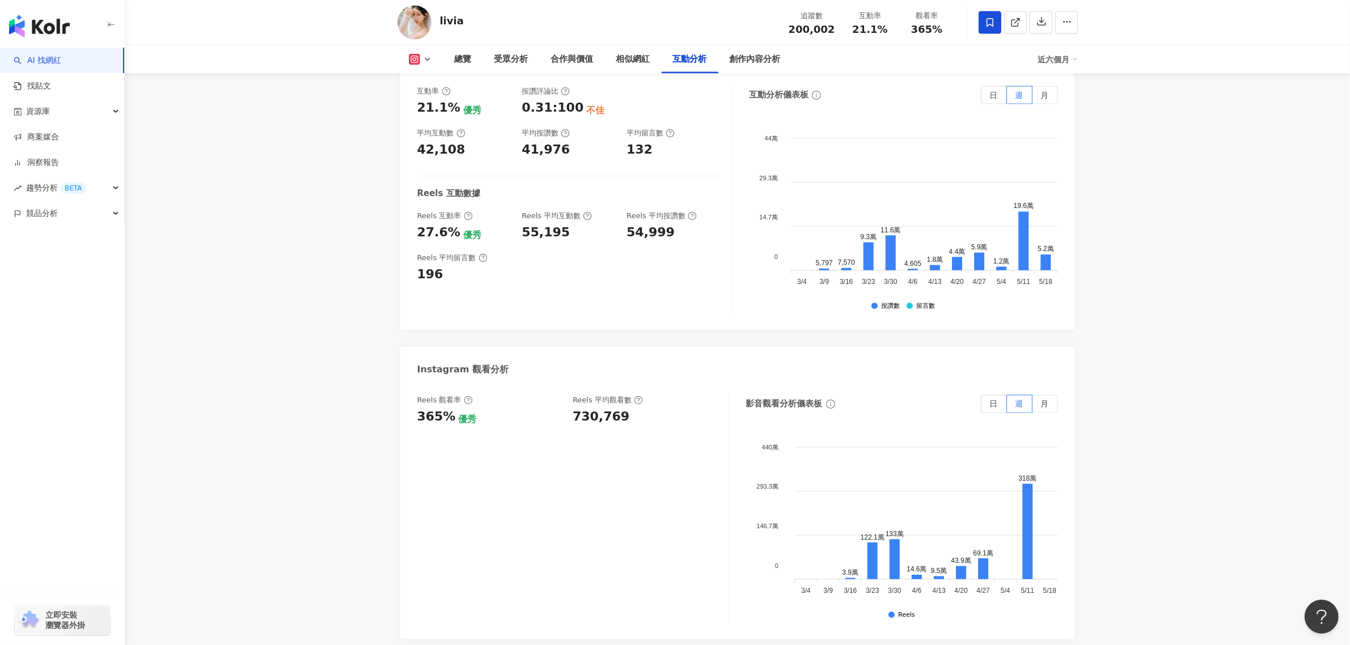
scroll to position [2277, 0]
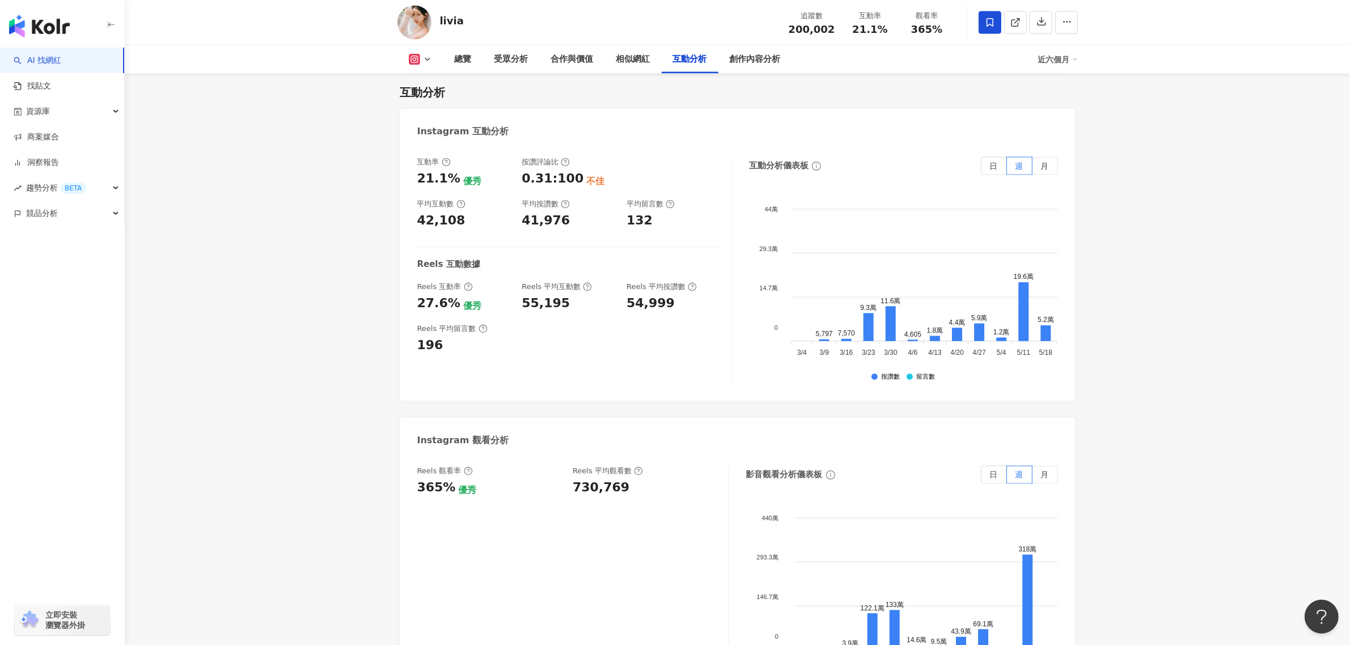
click at [792, 58] on div "創作內容分析" at bounding box center [755, 59] width 74 height 28
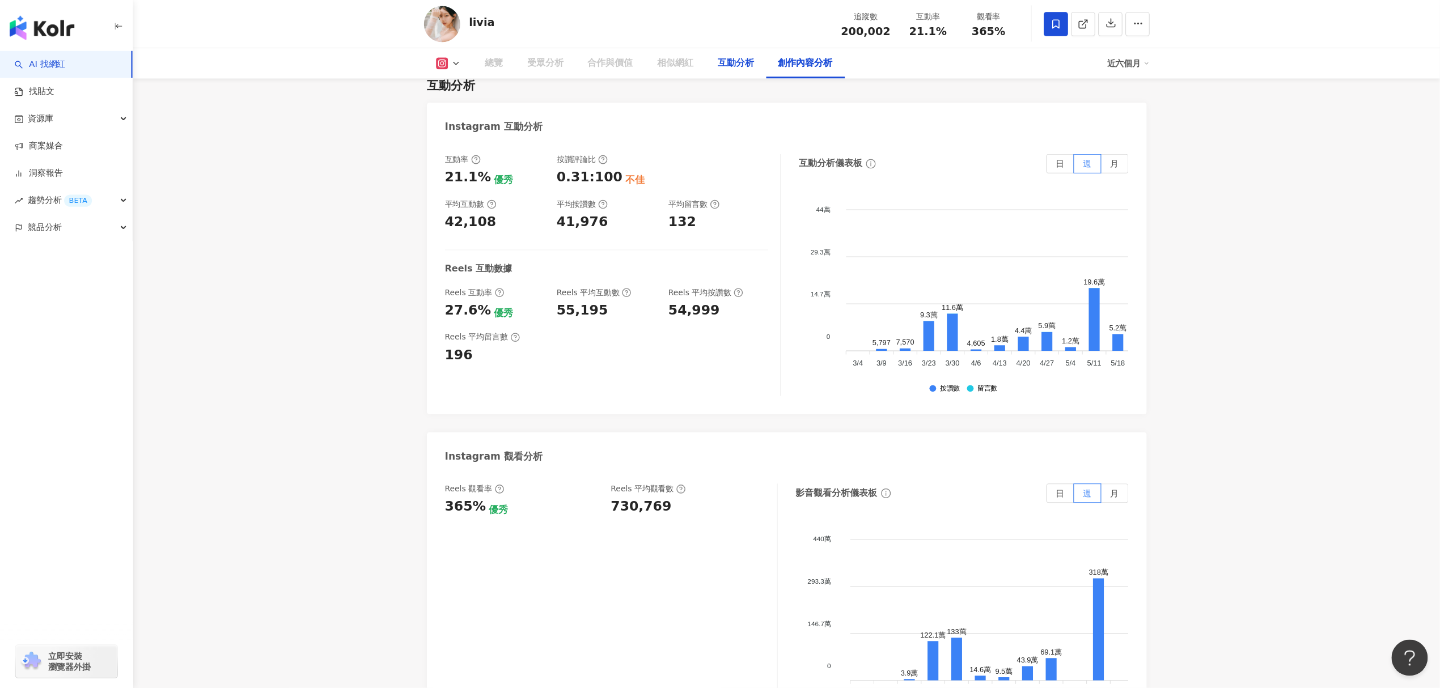
scroll to position [3268, 0]
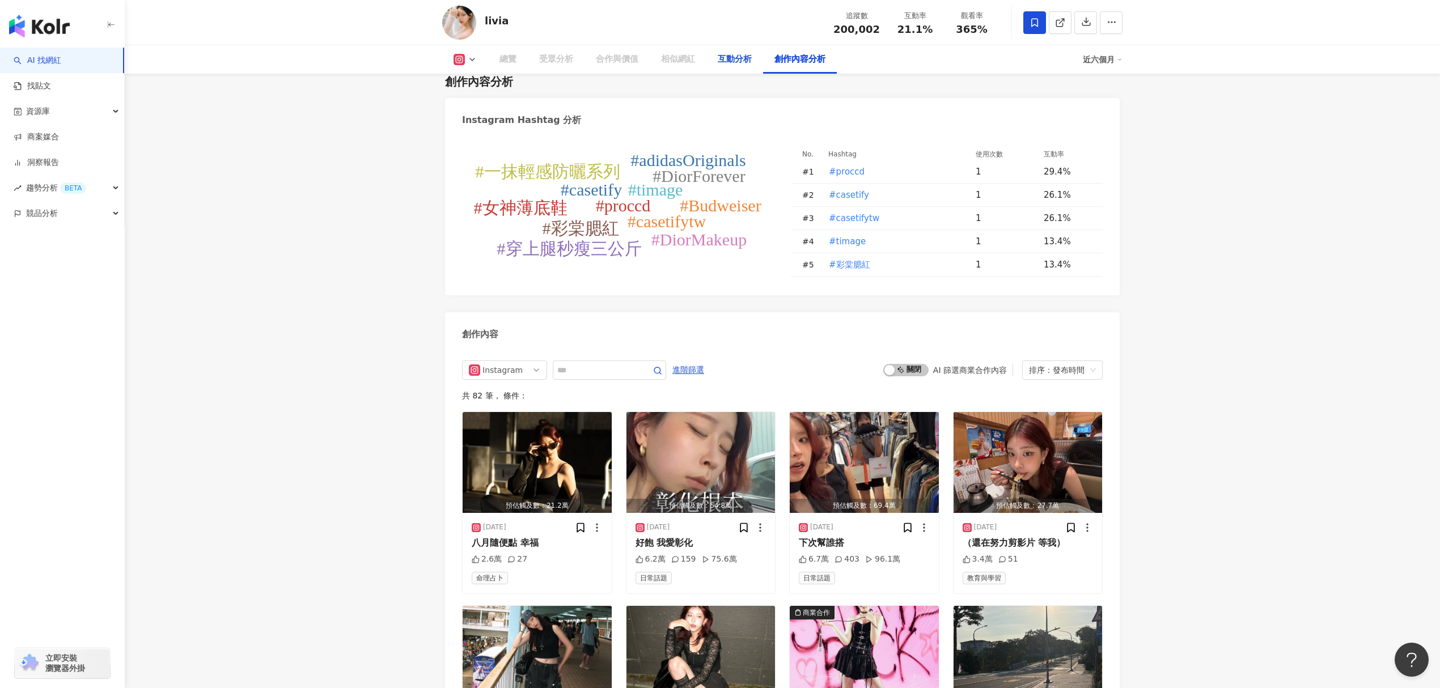
click at [726, 62] on div "互動分析" at bounding box center [735, 60] width 34 height 14
click at [735, 60] on div "互動分析" at bounding box center [735, 60] width 34 height 14
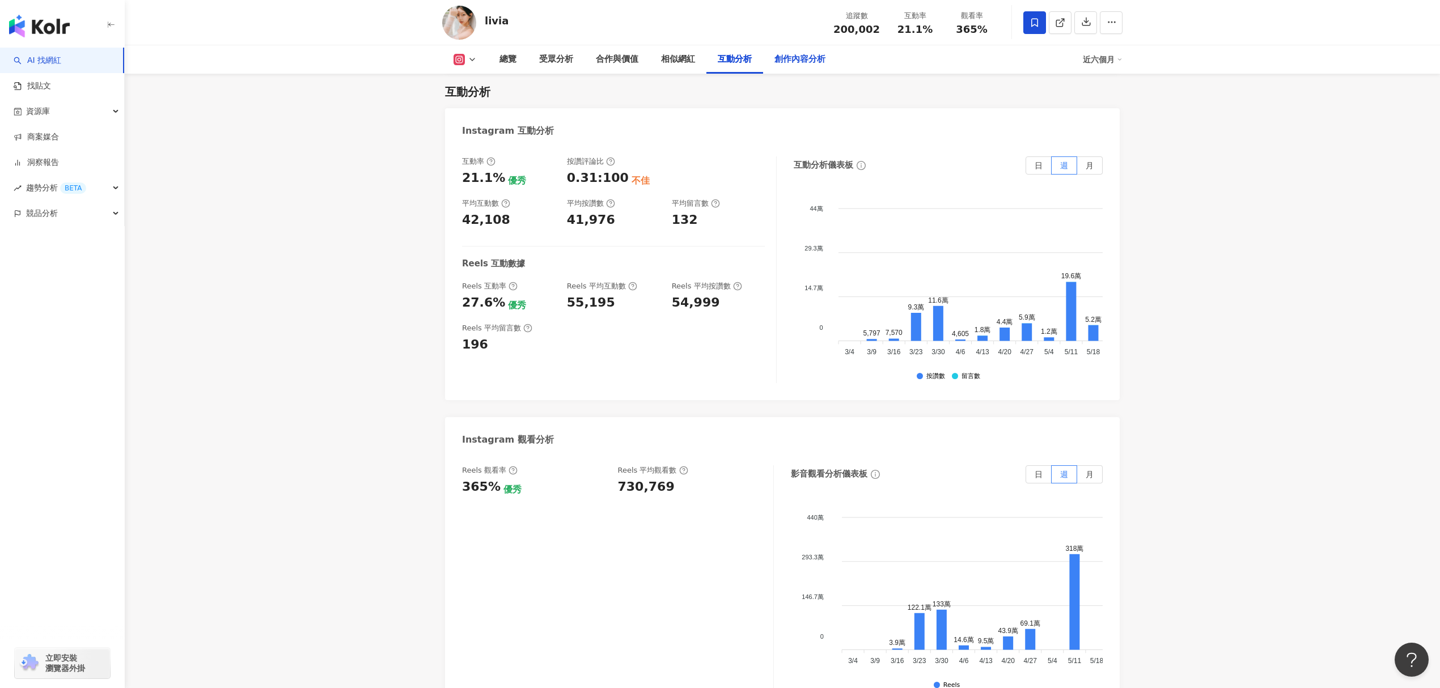
click at [803, 55] on div "創作內容分析" at bounding box center [799, 60] width 51 height 14
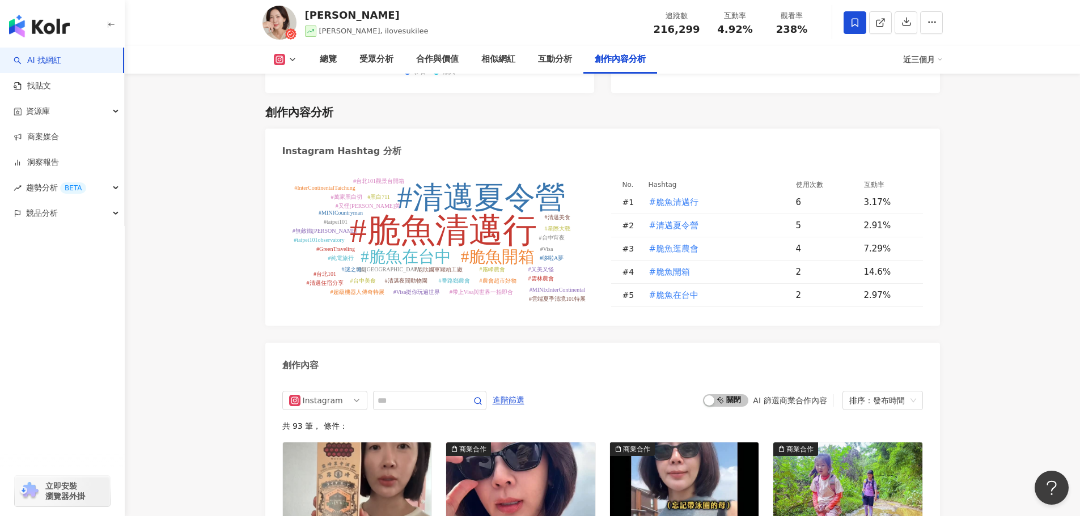
scroll to position [3221, 0]
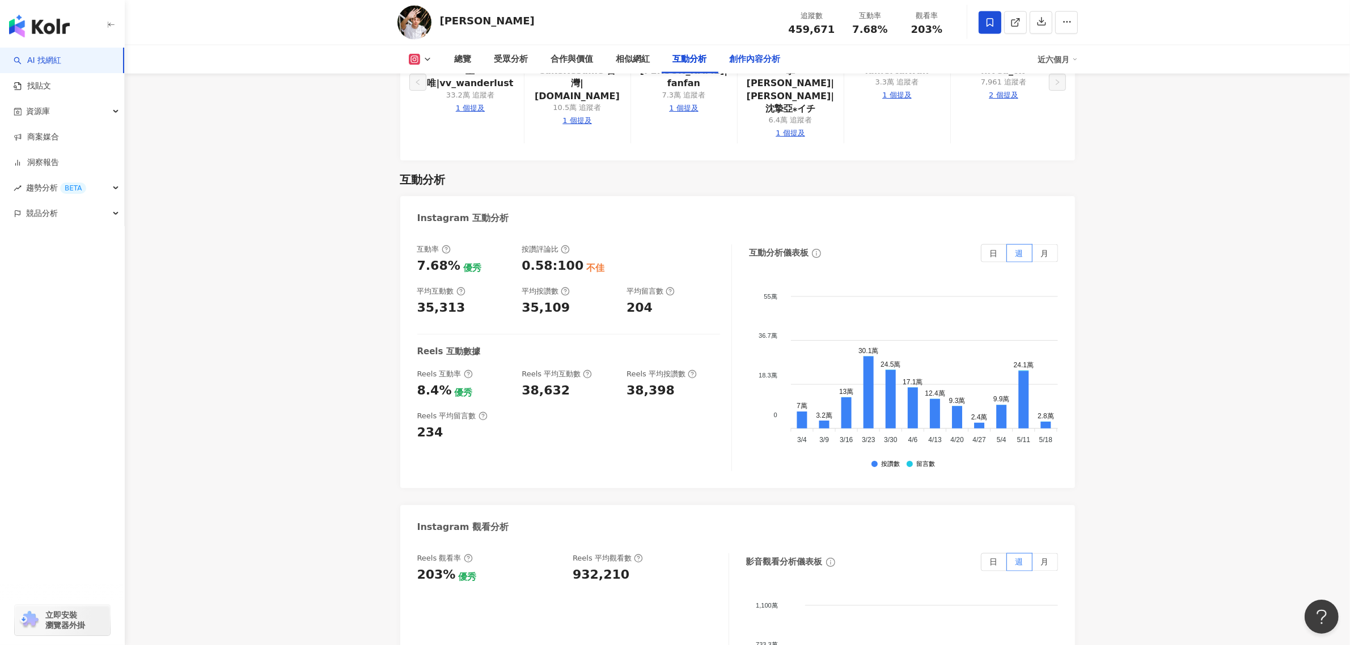
click at [747, 66] on div "創作內容分析" at bounding box center [755, 59] width 74 height 28
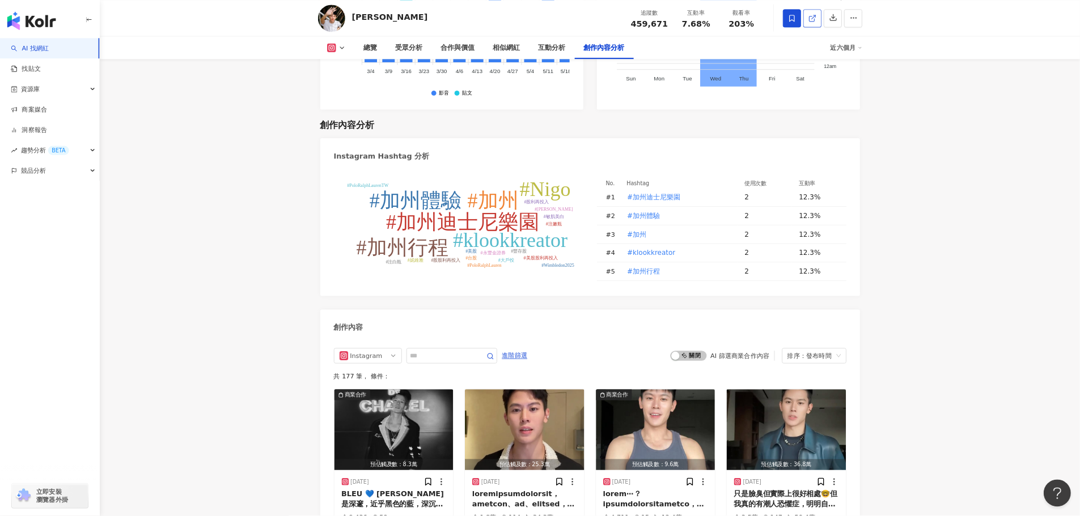
scroll to position [3187, 0]
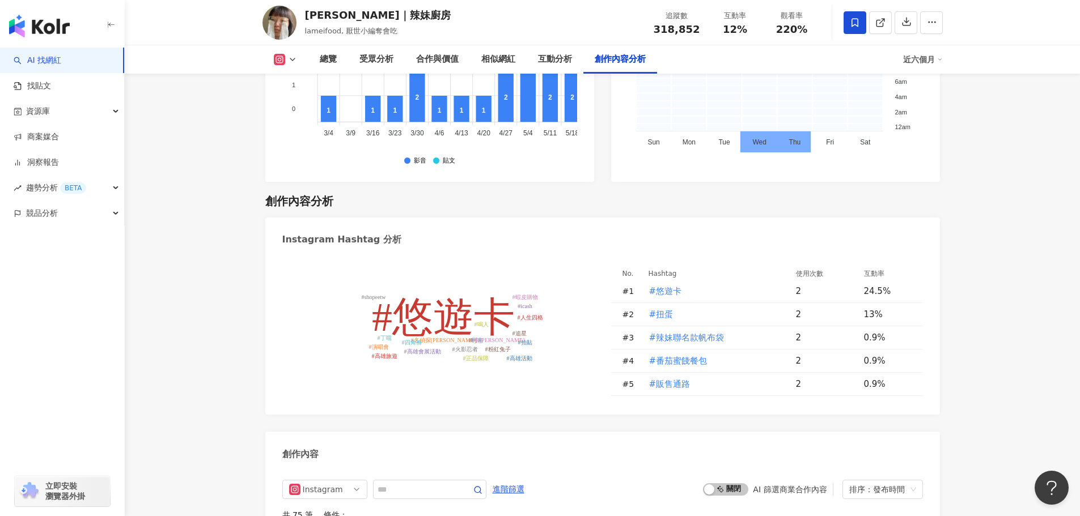
scroll to position [3295, 0]
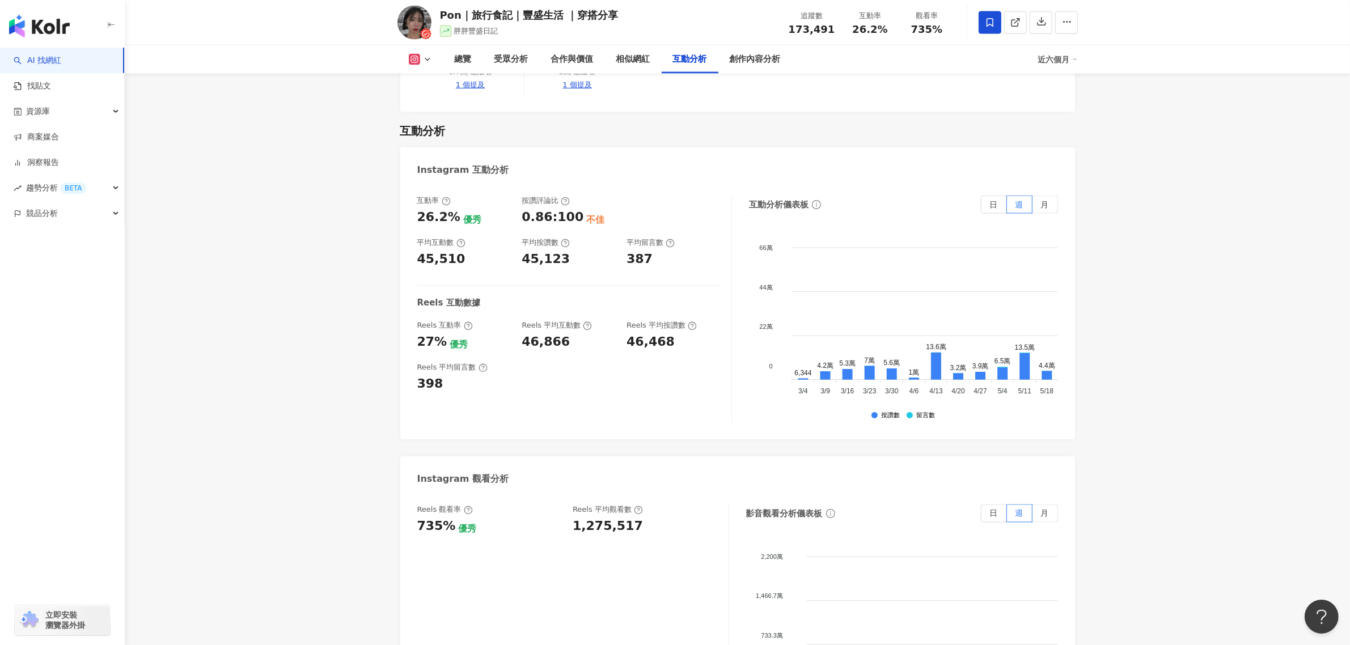
scroll to position [2245, 0]
click at [758, 58] on div "創作內容分析" at bounding box center [755, 60] width 51 height 14
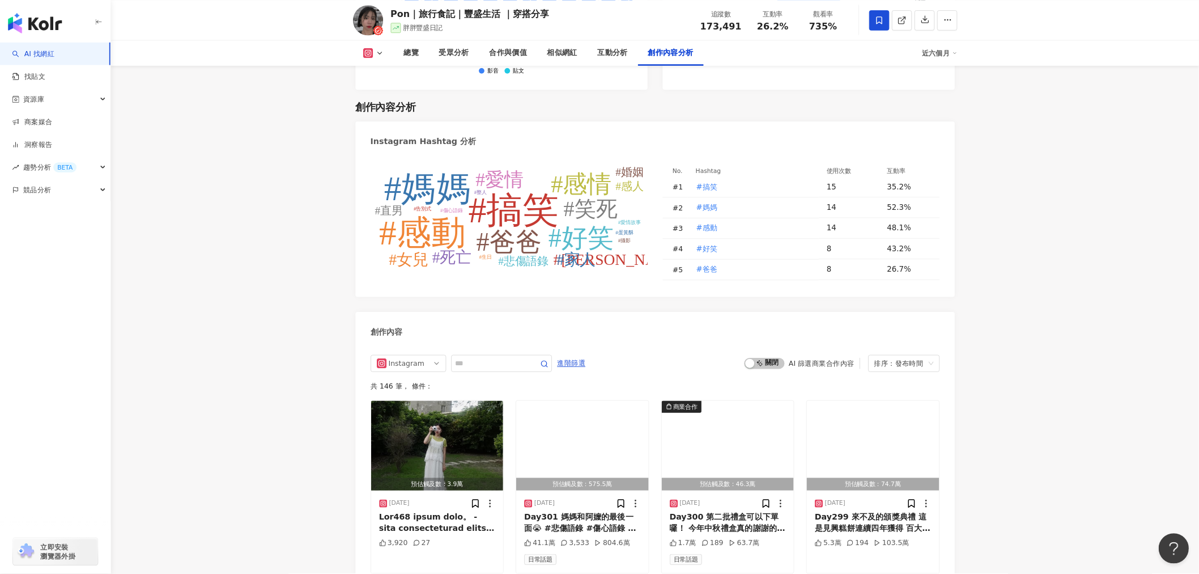
scroll to position [3249, 0]
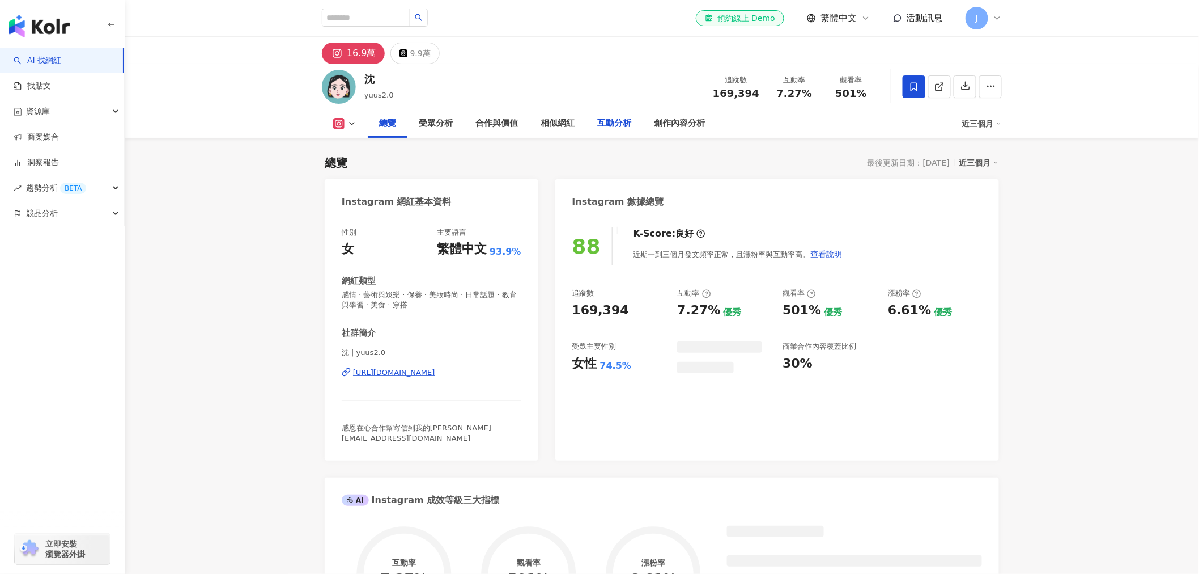
click at [615, 128] on div "互動分析" at bounding box center [614, 124] width 34 height 14
click at [616, 123] on div "互動分析" at bounding box center [614, 124] width 34 height 14
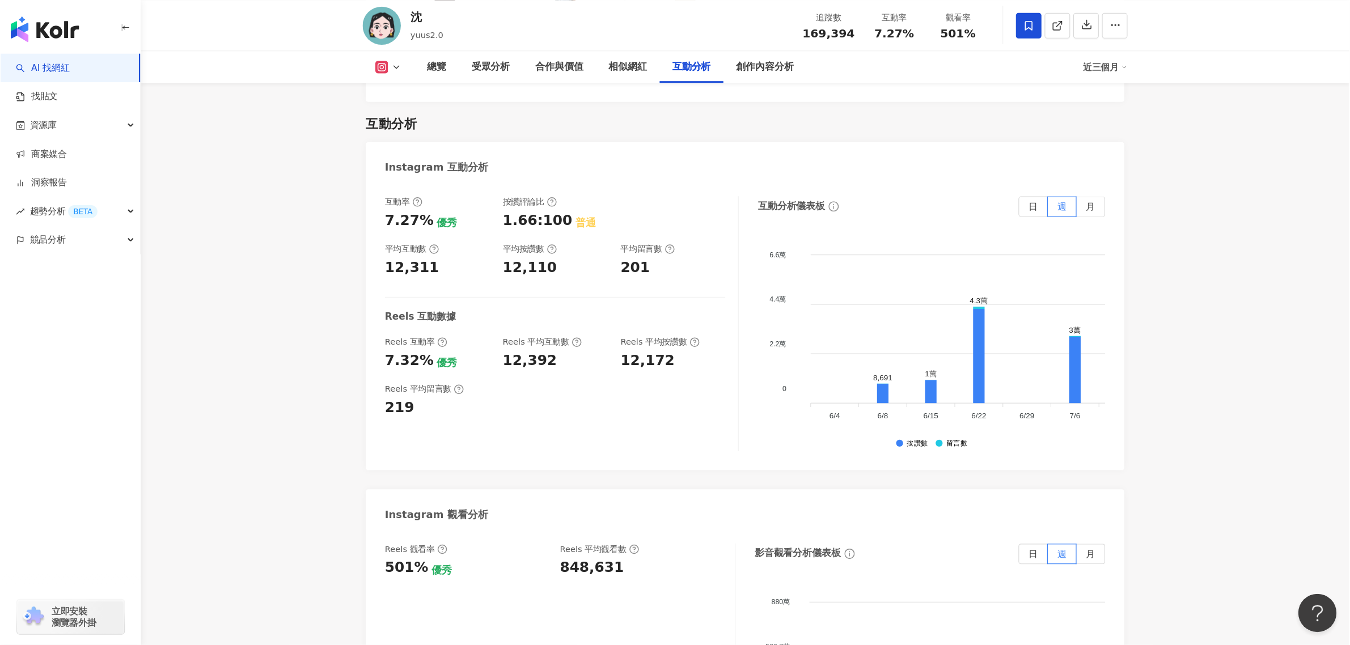
scroll to position [2235, 0]
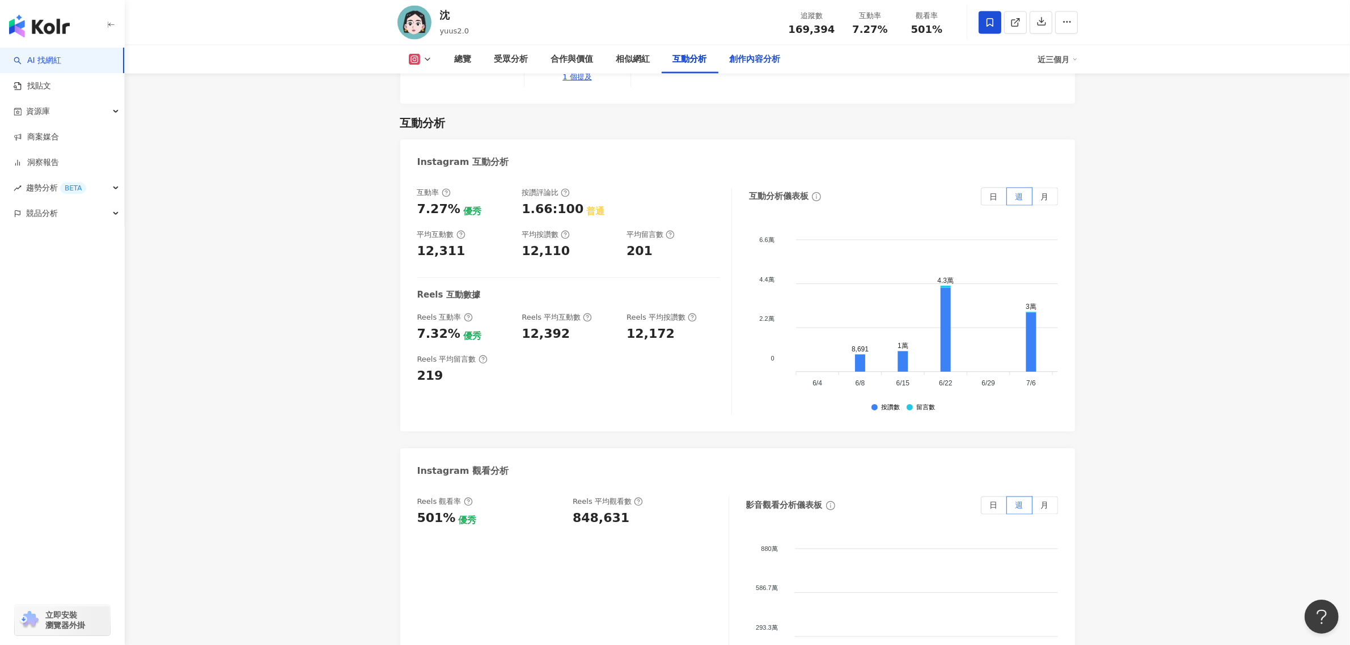
click at [756, 63] on div "創作內容分析" at bounding box center [755, 60] width 51 height 14
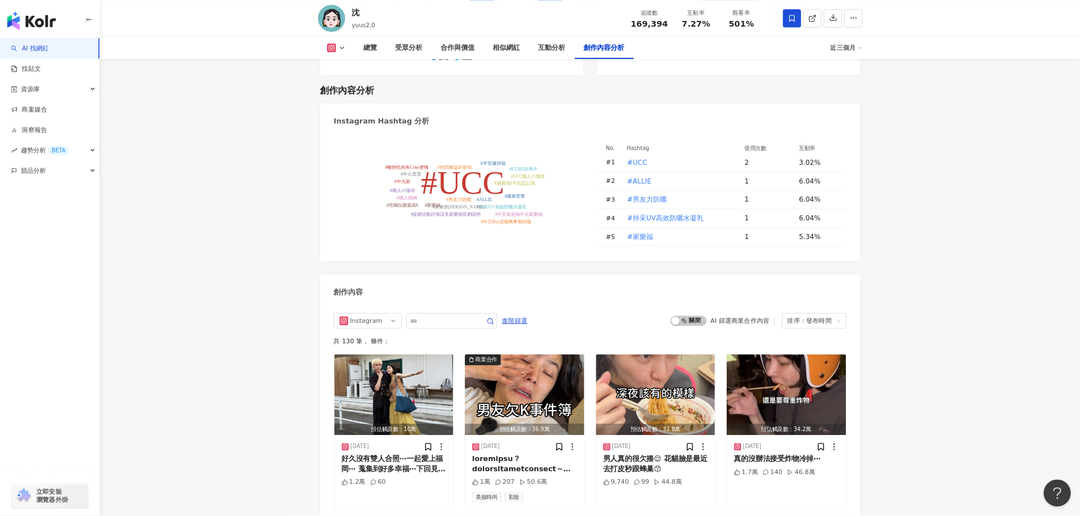
scroll to position [3238, 0]
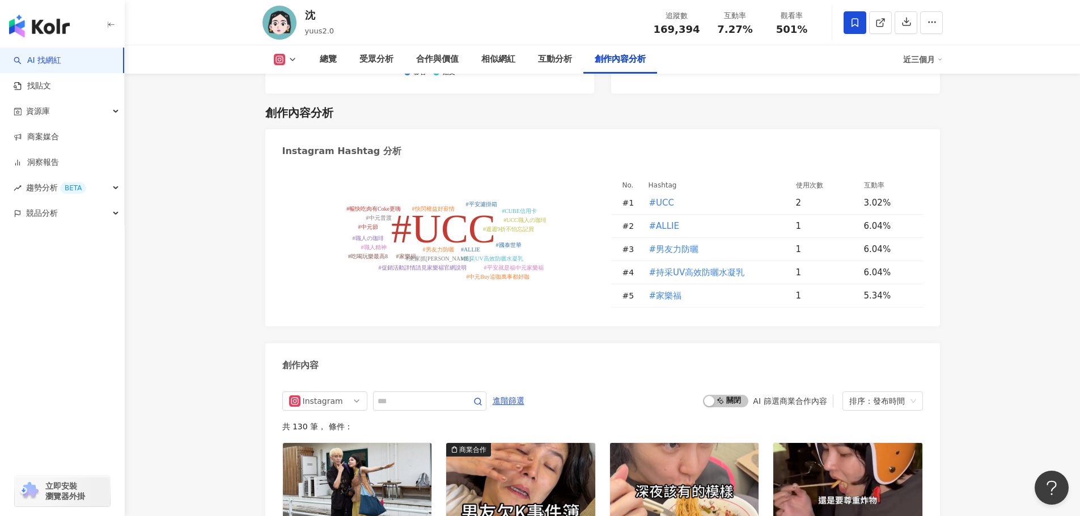
click at [935, 59] on div "近三個月" at bounding box center [923, 59] width 40 height 18
click at [923, 111] on link "近六個月" at bounding box center [928, 107] width 32 height 12
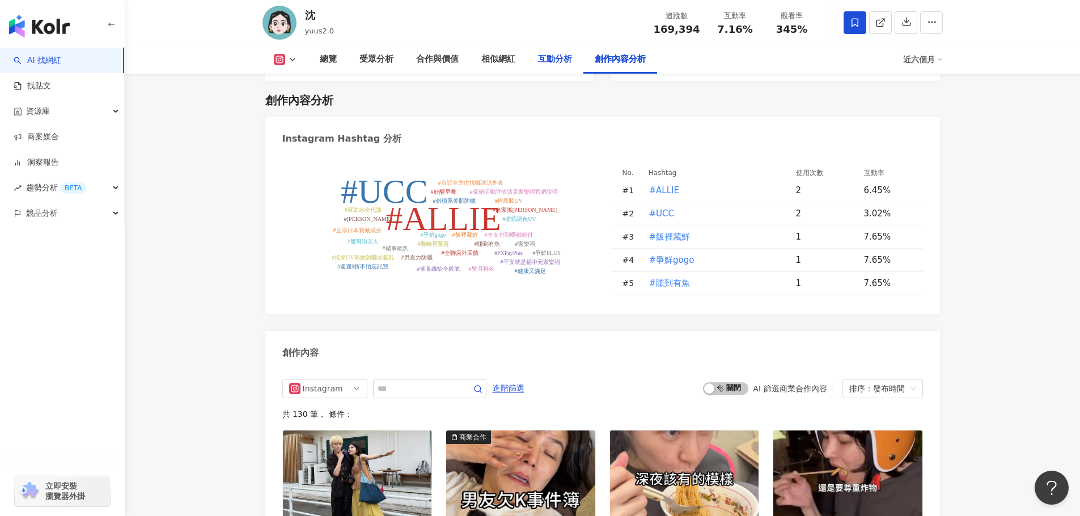
click at [548, 60] on div "互動分析" at bounding box center [555, 60] width 34 height 14
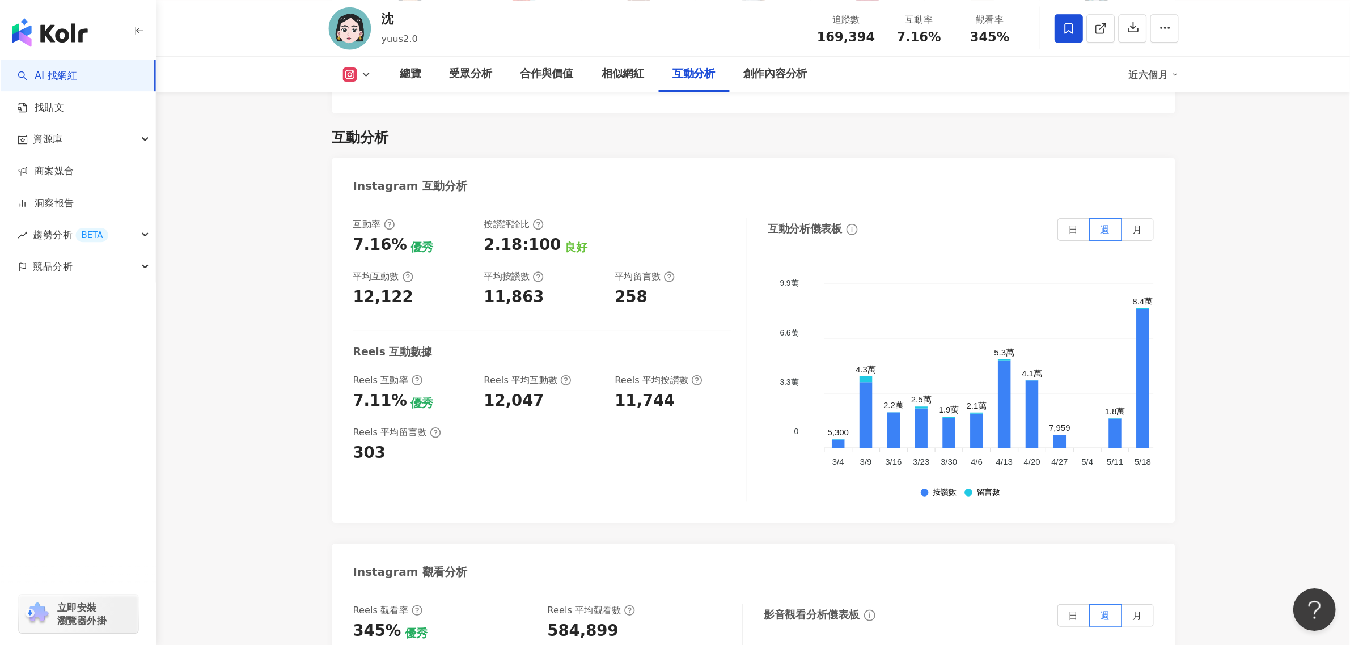
scroll to position [2247, 0]
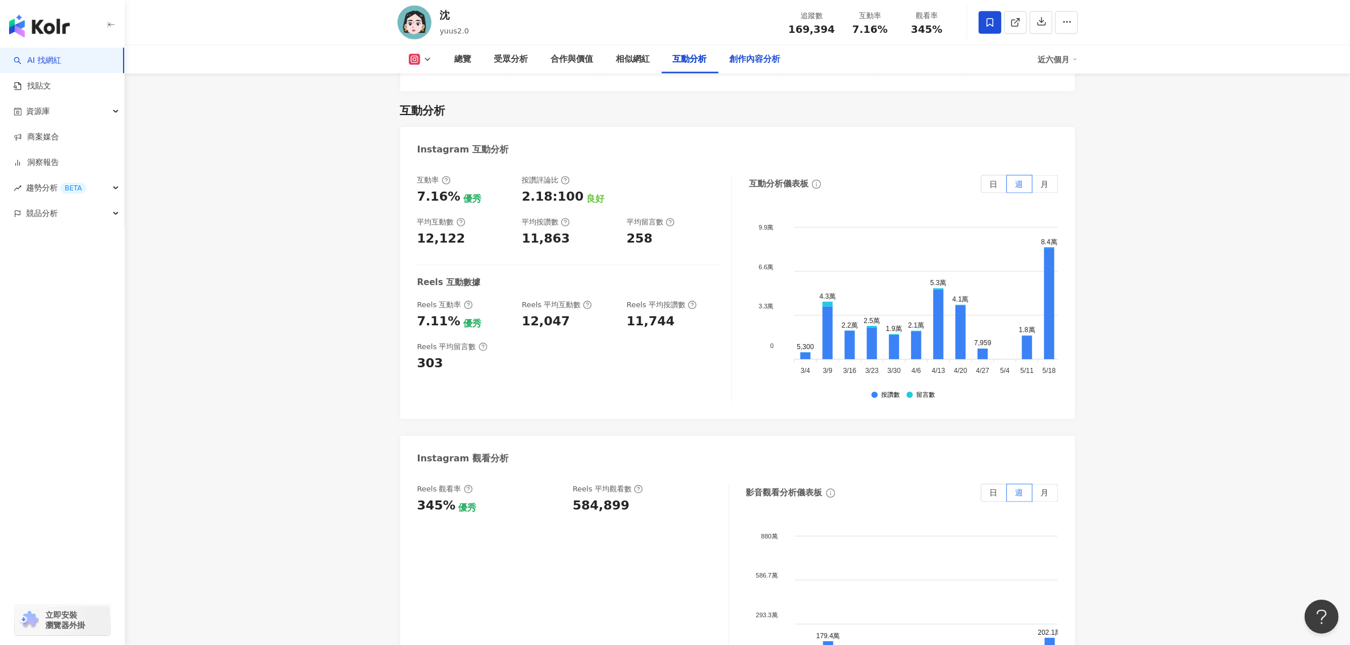
click at [754, 68] on div "創作內容分析" at bounding box center [755, 59] width 74 height 28
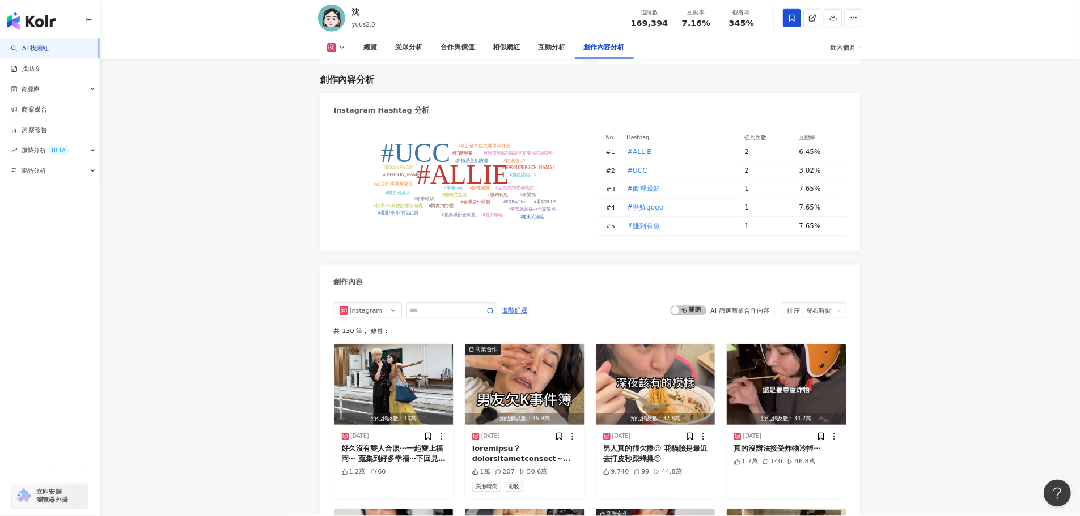
scroll to position [3252, 0]
